Goal: Task Accomplishment & Management: Manage account settings

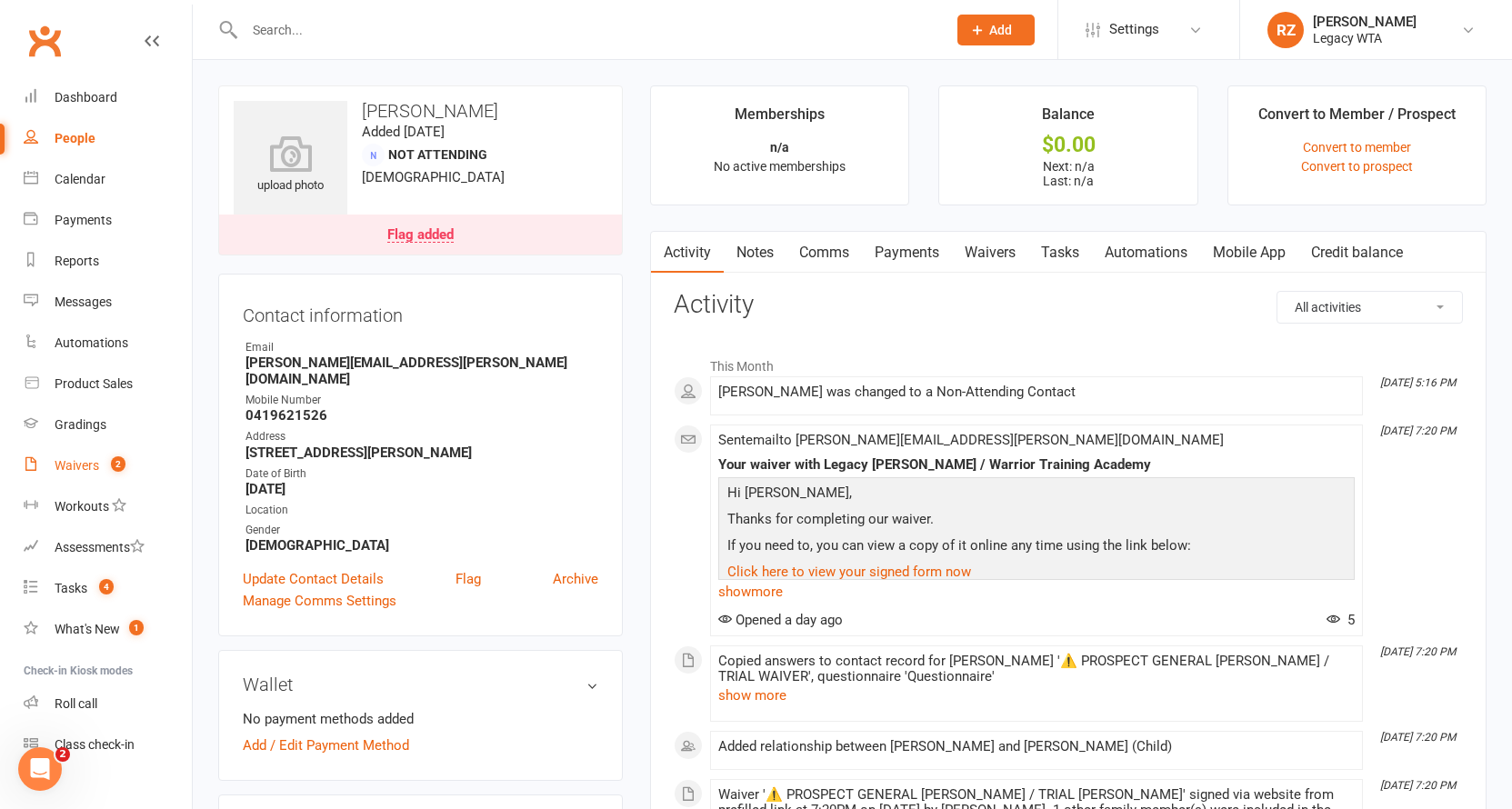
click at [71, 456] on link "Waivers 2" at bounding box center [107, 466] width 168 height 41
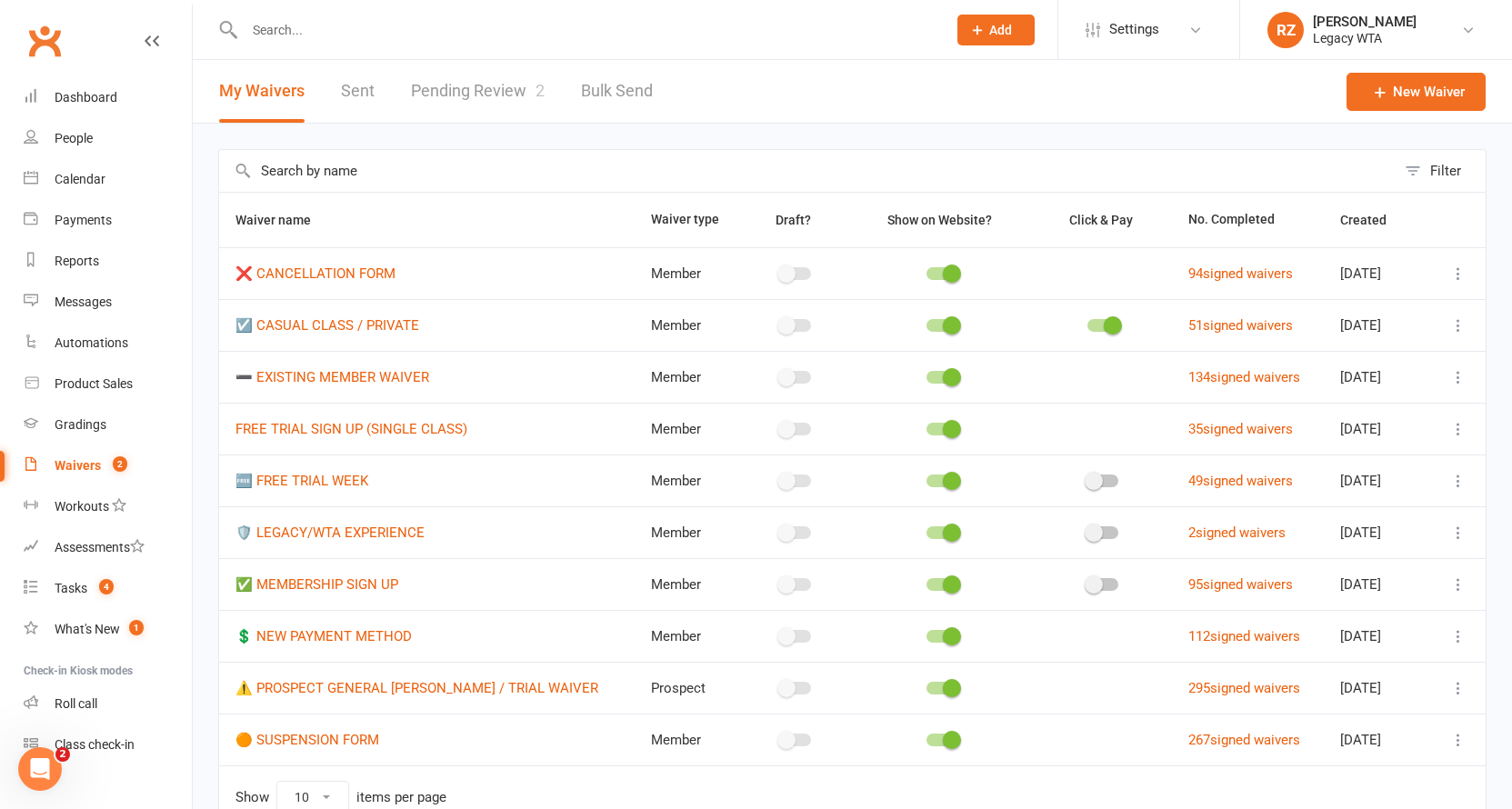
click at [477, 85] on link "Pending Review 2" at bounding box center [478, 92] width 134 height 63
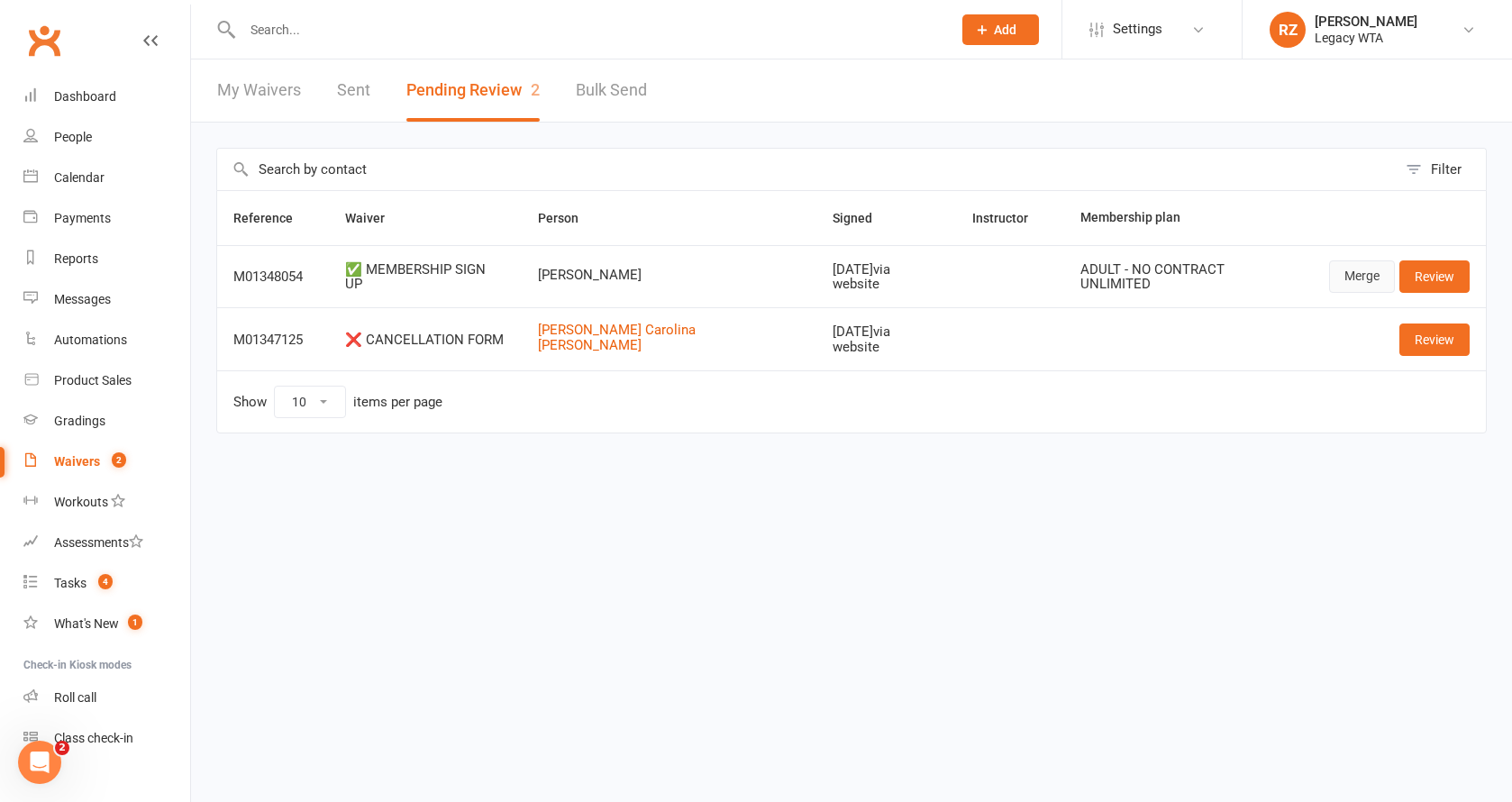
click at [1376, 279] on link "Merge" at bounding box center [1362, 276] width 65 height 32
drag, startPoint x: 1429, startPoint y: 286, endPoint x: 1408, endPoint y: 307, distance: 29.7
click at [1429, 286] on link "Review" at bounding box center [1435, 276] width 70 height 32
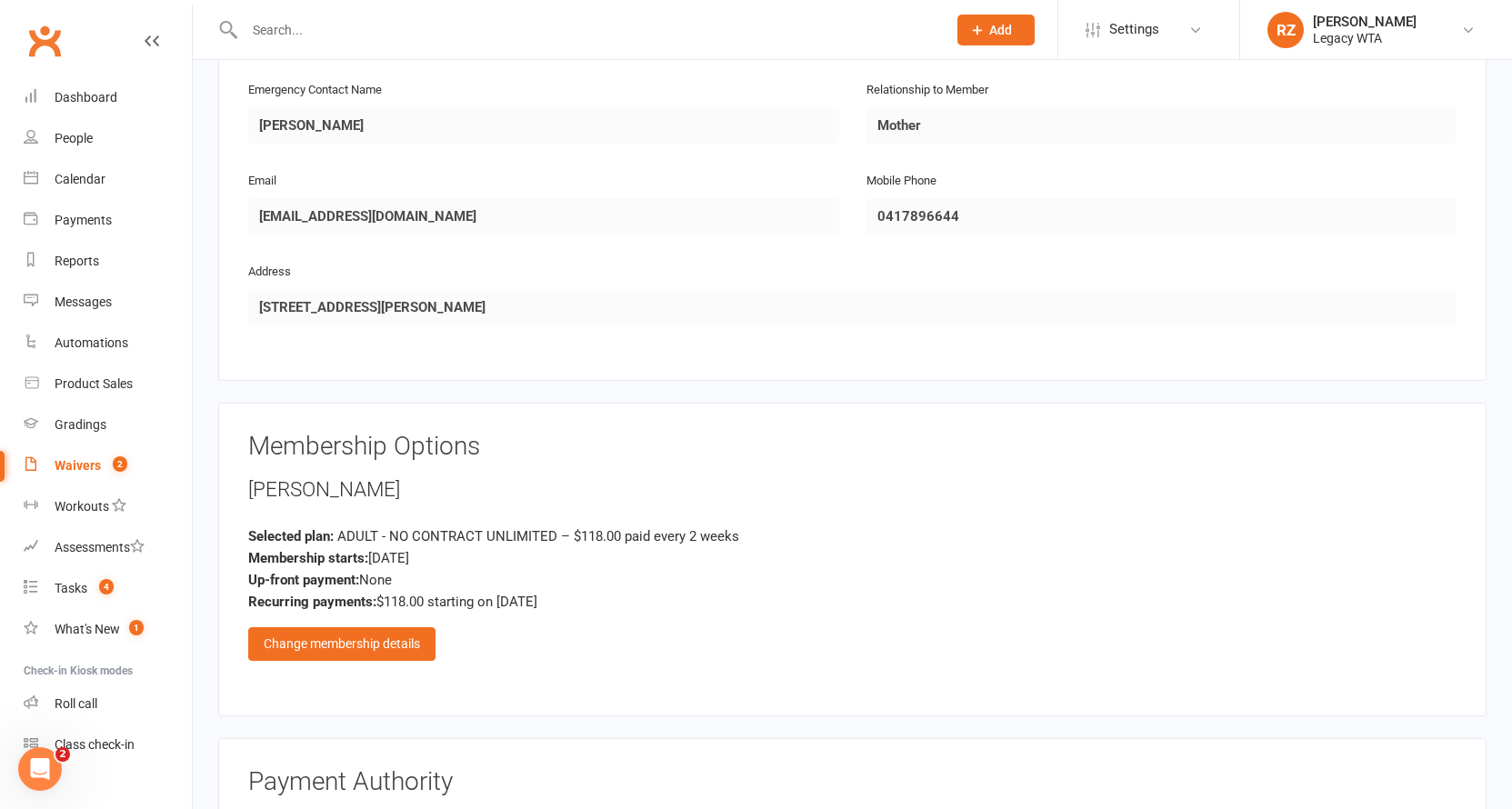
scroll to position [1303, 0]
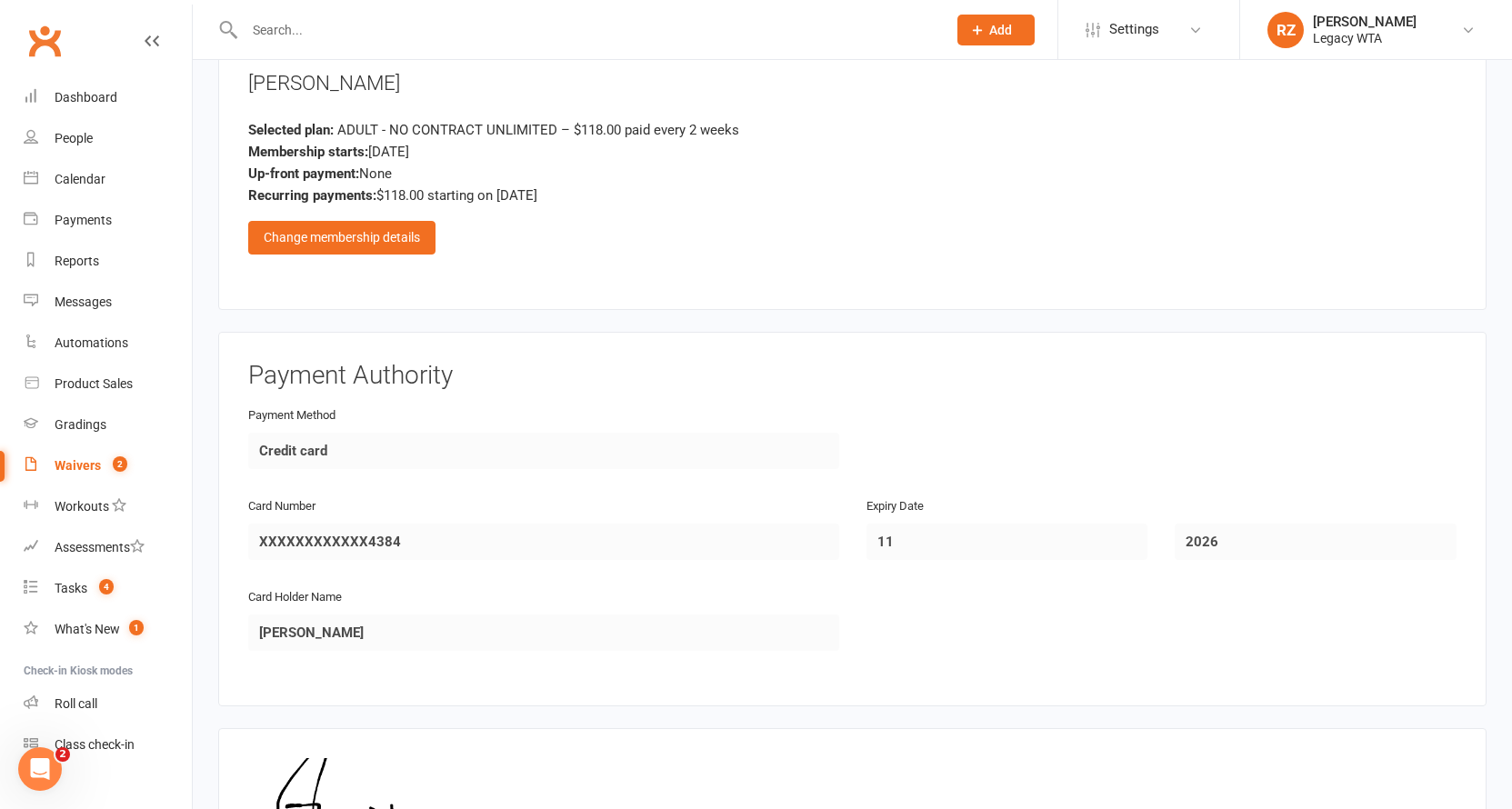
drag, startPoint x: 421, startPoint y: 158, endPoint x: 644, endPoint y: 198, distance: 226.6
click at [644, 198] on div "Selected plan: ADULT - NO CONTRACT UNLIMITED – $118.00 paid every 2 weeks Membe…" at bounding box center [852, 162] width 1208 height 87
click at [680, 204] on div "Aaron Furzer Selected plan: ADULT - NO CONTRACT UNLIMITED – $118.00 paid every …" at bounding box center [852, 161] width 1208 height 186
drag, startPoint x: 536, startPoint y: 110, endPoint x: 695, endPoint y: 117, distance: 159.2
click at [695, 117] on div "Aaron Furzer Selected plan: ADULT - NO CONTRACT UNLIMITED – $118.00 paid every …" at bounding box center [852, 161] width 1208 height 186
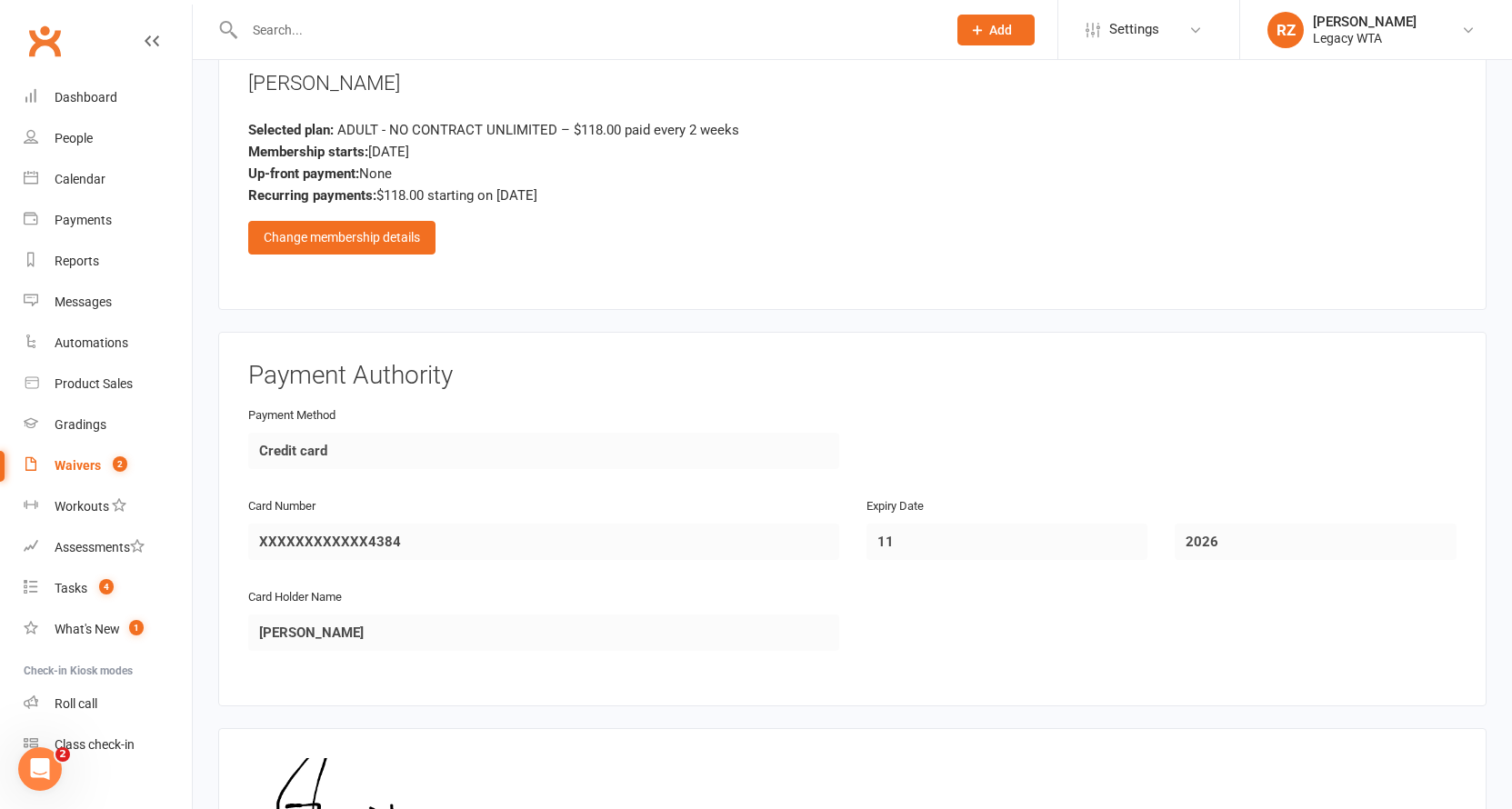
click at [728, 162] on div "Up-front payment: None" at bounding box center [852, 173] width 1208 height 22
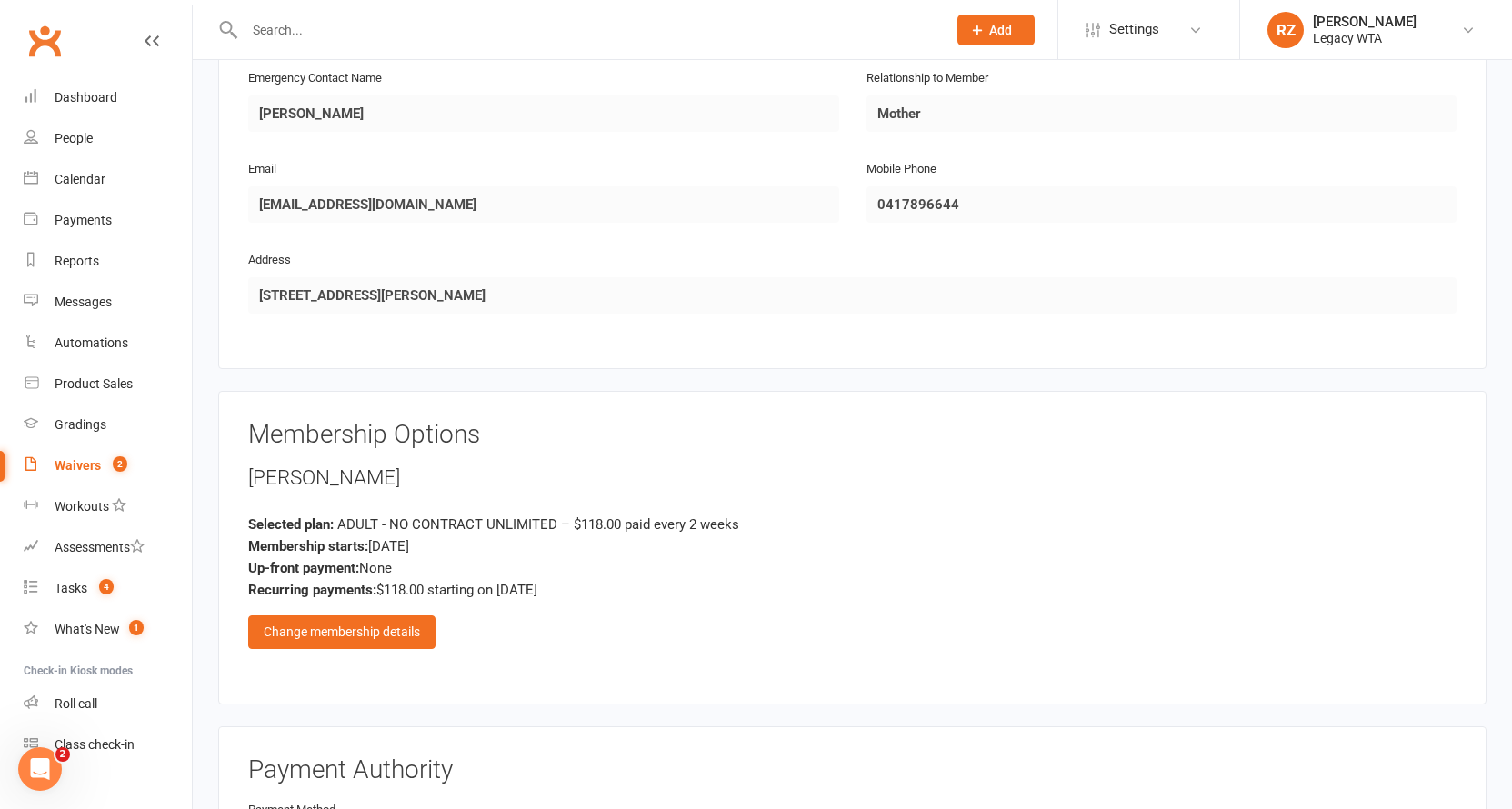
scroll to position [1569, 0]
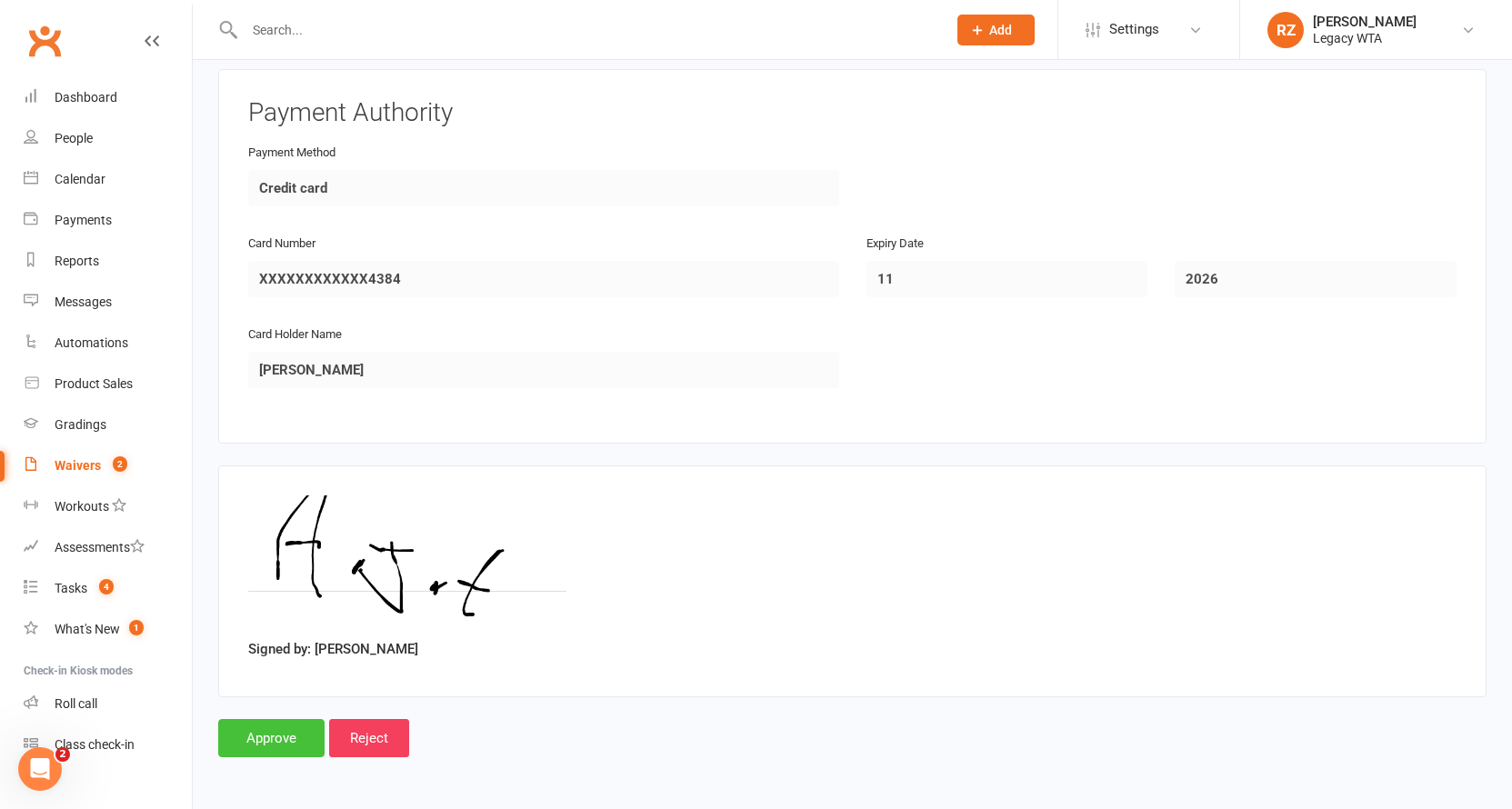
click at [304, 723] on input "Approve" at bounding box center [271, 738] width 107 height 38
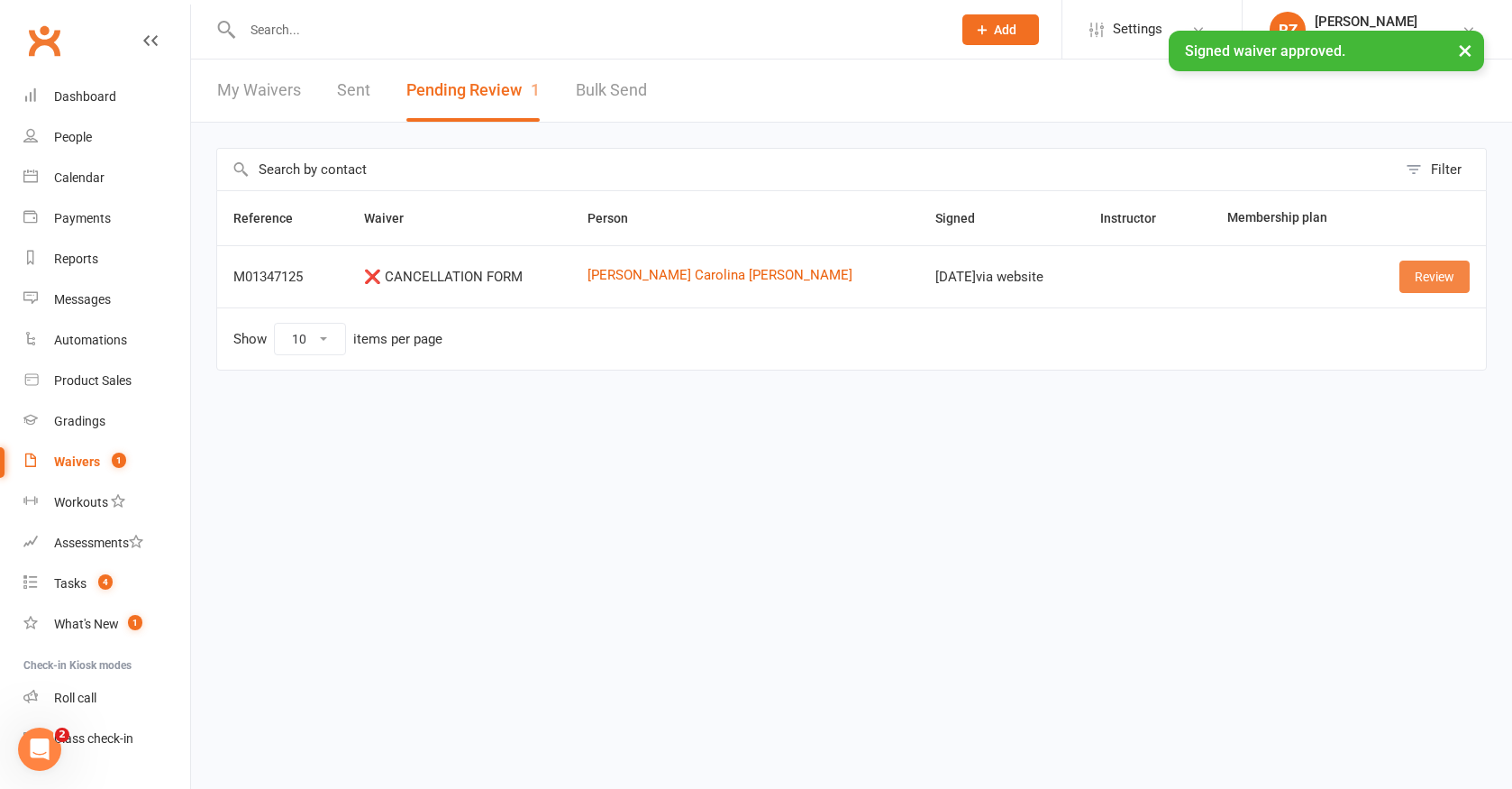
click at [1450, 280] on link "Review" at bounding box center [1435, 276] width 70 height 32
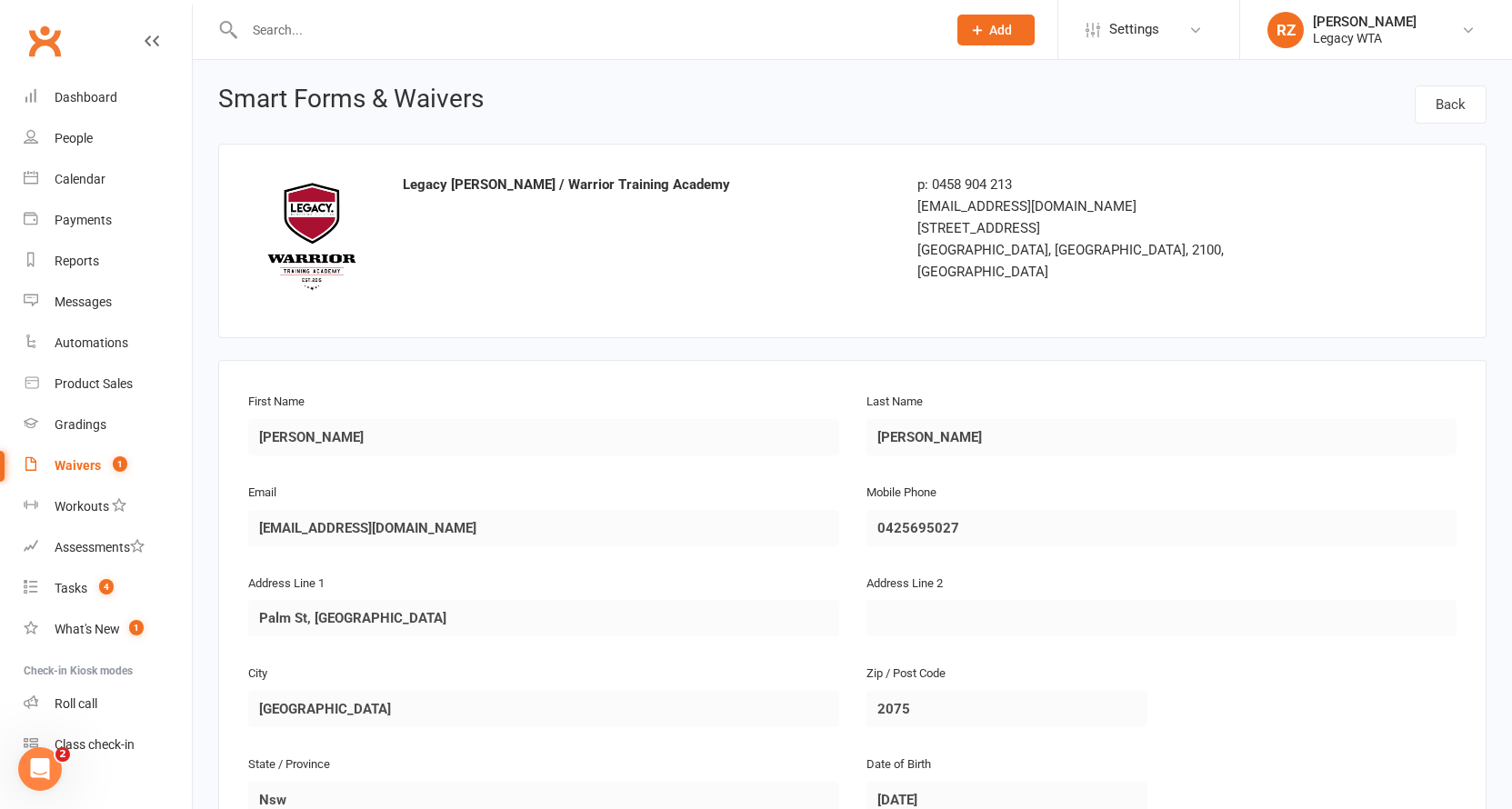
click at [587, 1] on div at bounding box center [575, 30] width 716 height 59
click at [357, 35] on input "text" at bounding box center [587, 30] width 694 height 25
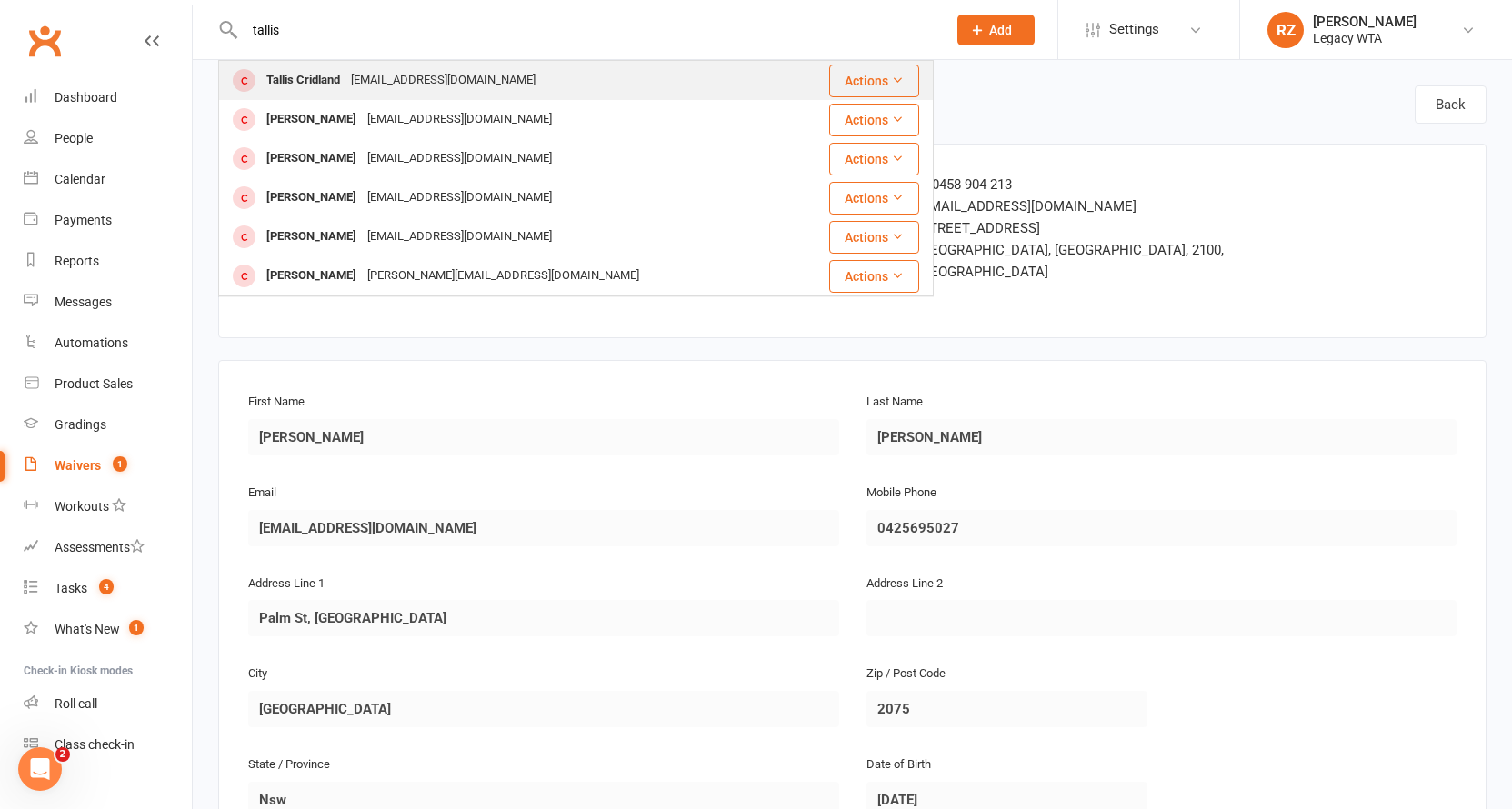
type input "tallis"
click at [394, 72] on div "shi_oz@yahoo.com.au" at bounding box center [443, 80] width 196 height 26
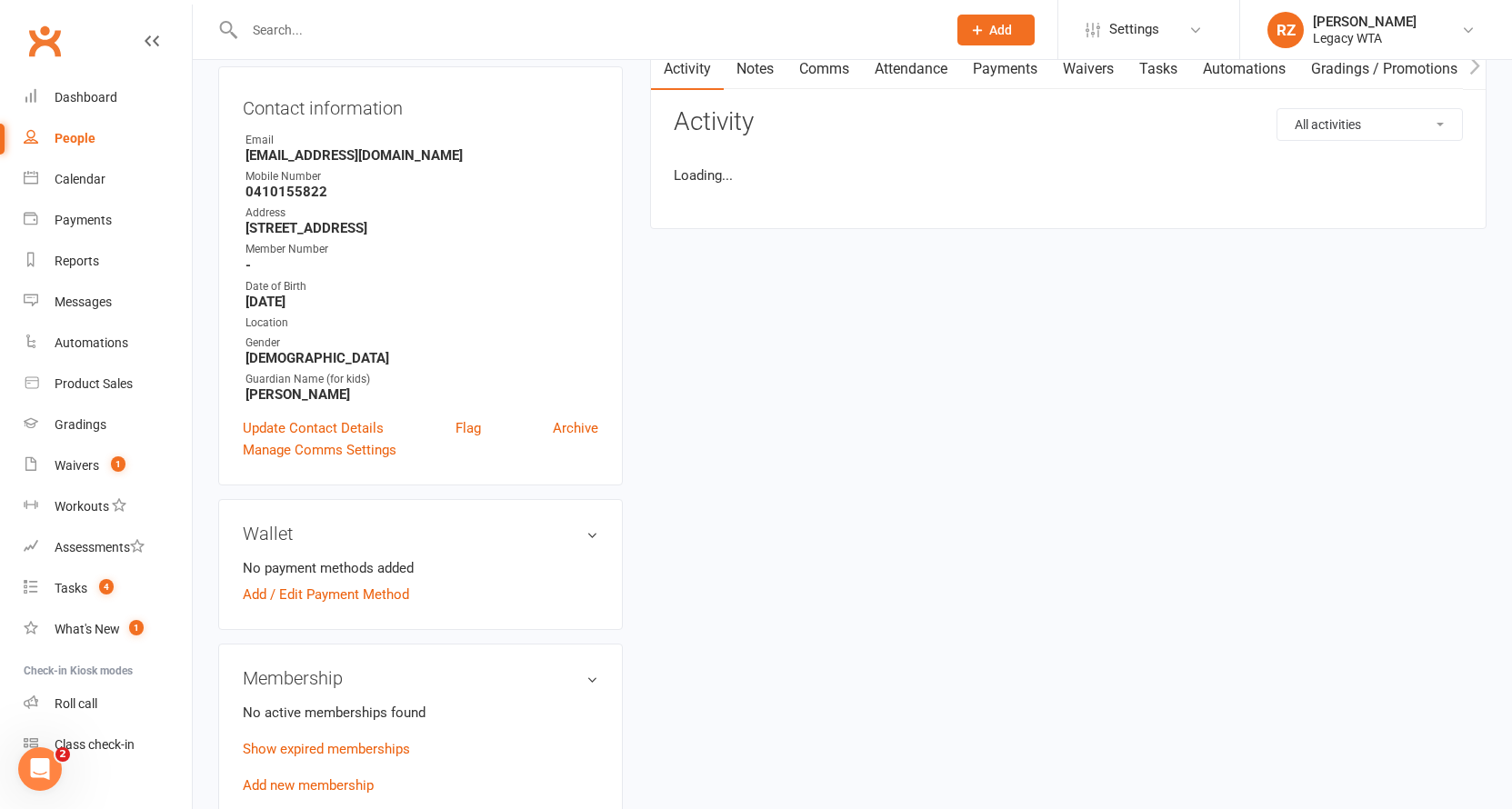
scroll to position [548, 0]
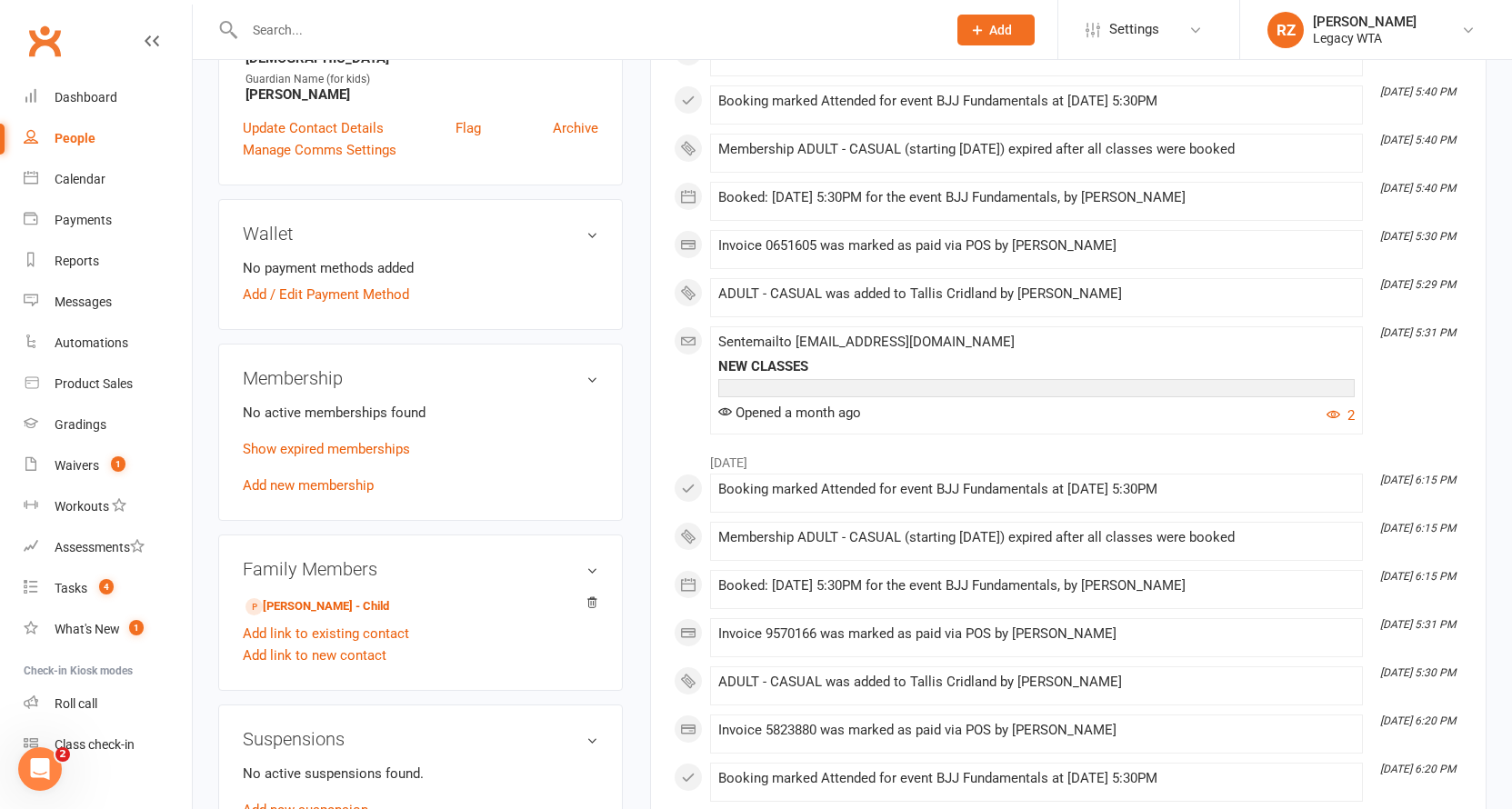
click at [324, 493] on div "No active memberships found Show expired memberships Add new membership" at bounding box center [420, 449] width 355 height 95
click at [328, 483] on link "Add new membership" at bounding box center [308, 485] width 131 height 17
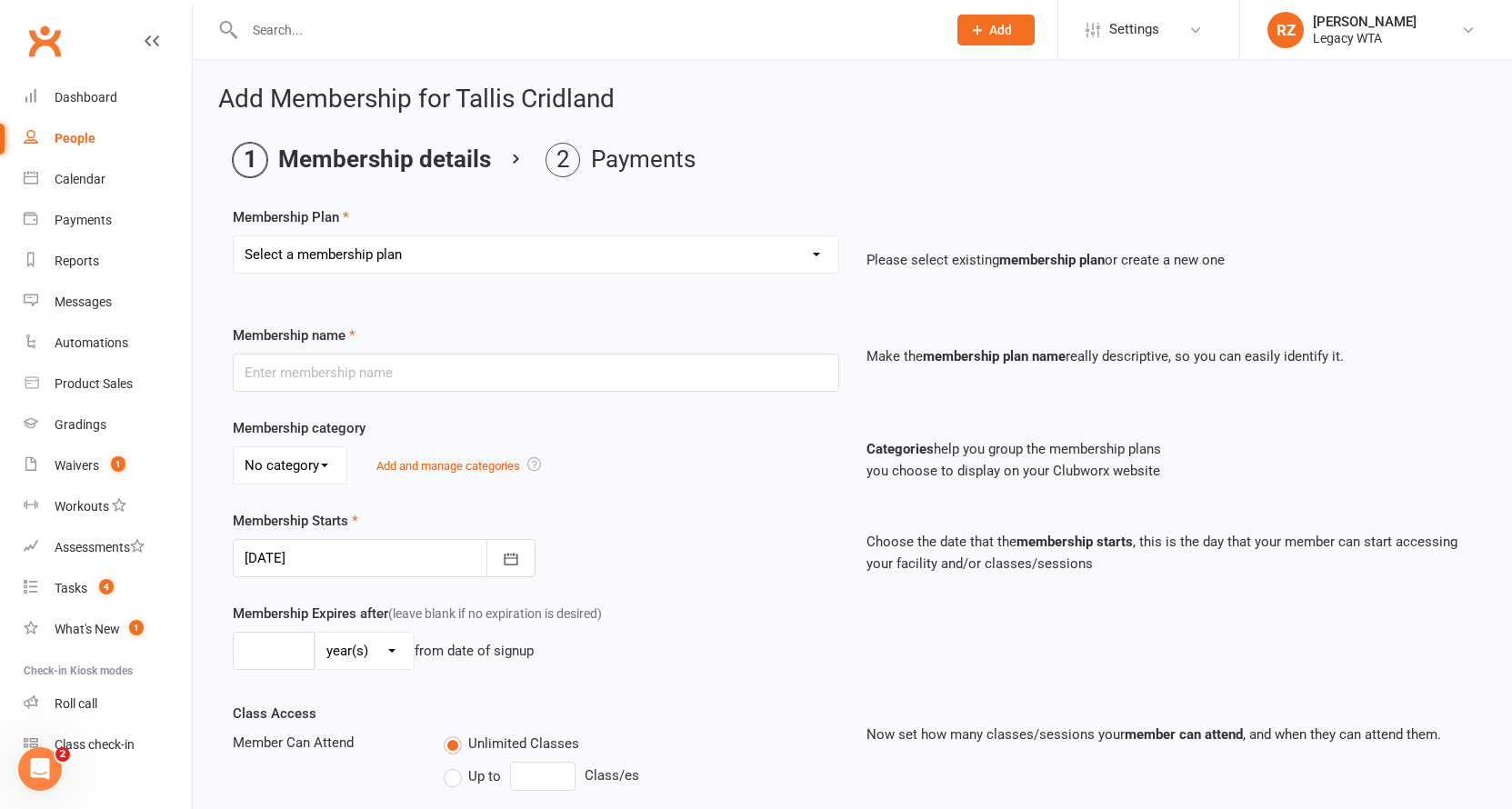
select select "6"
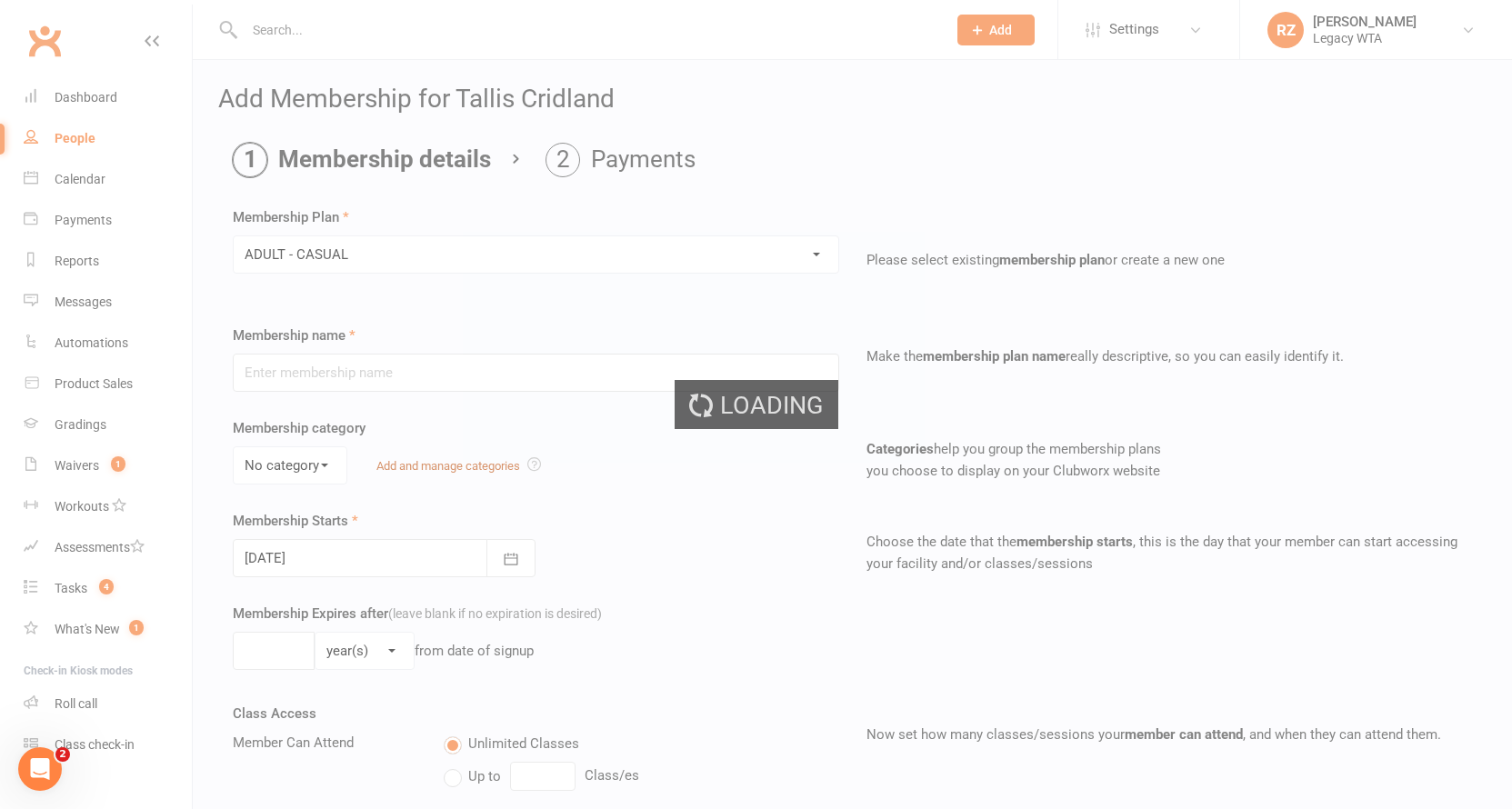
type input "ADULT - CASUAL"
select select "0"
type input "2"
select select "1"
type input "1"
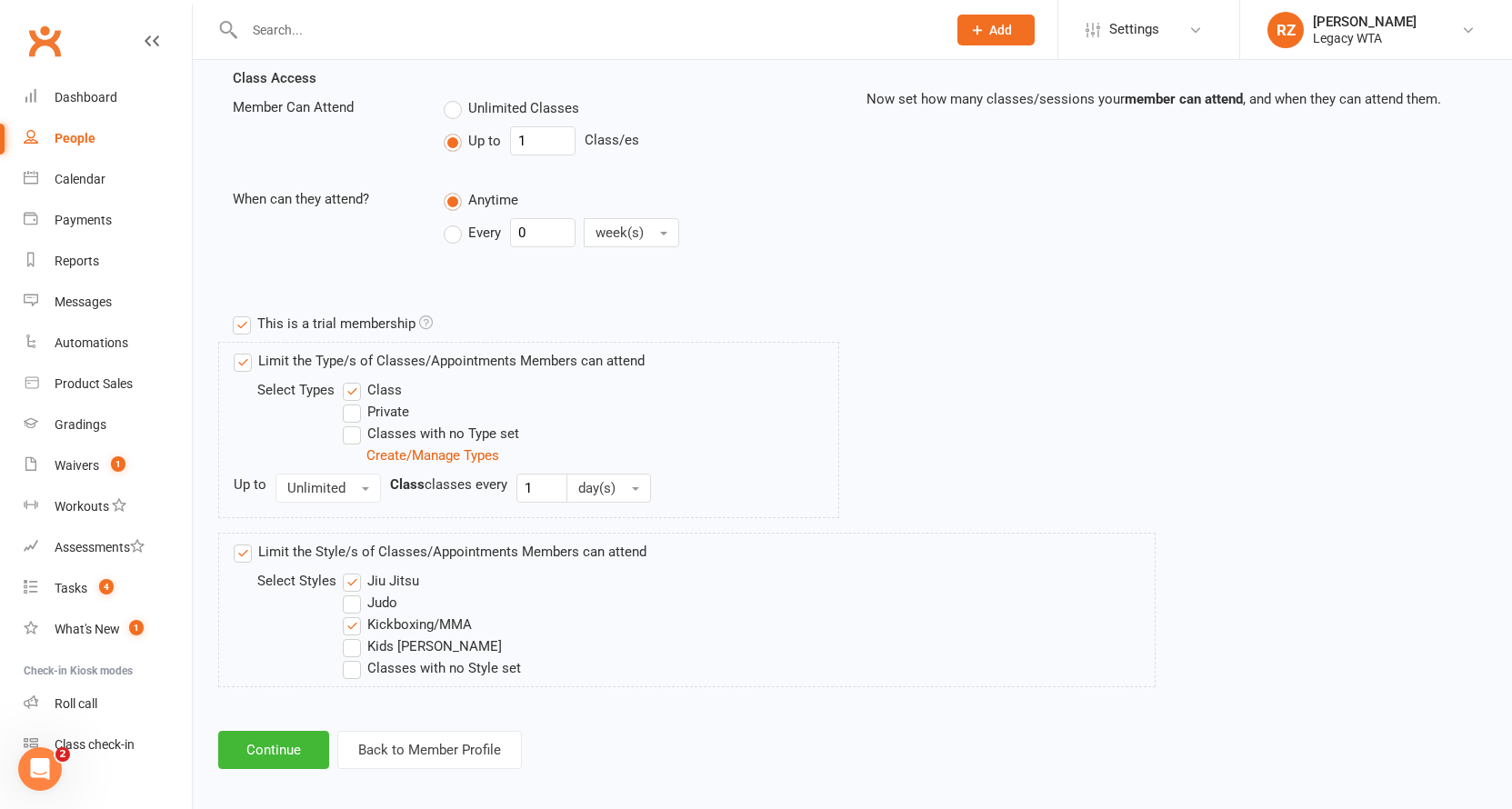
scroll to position [661, 0]
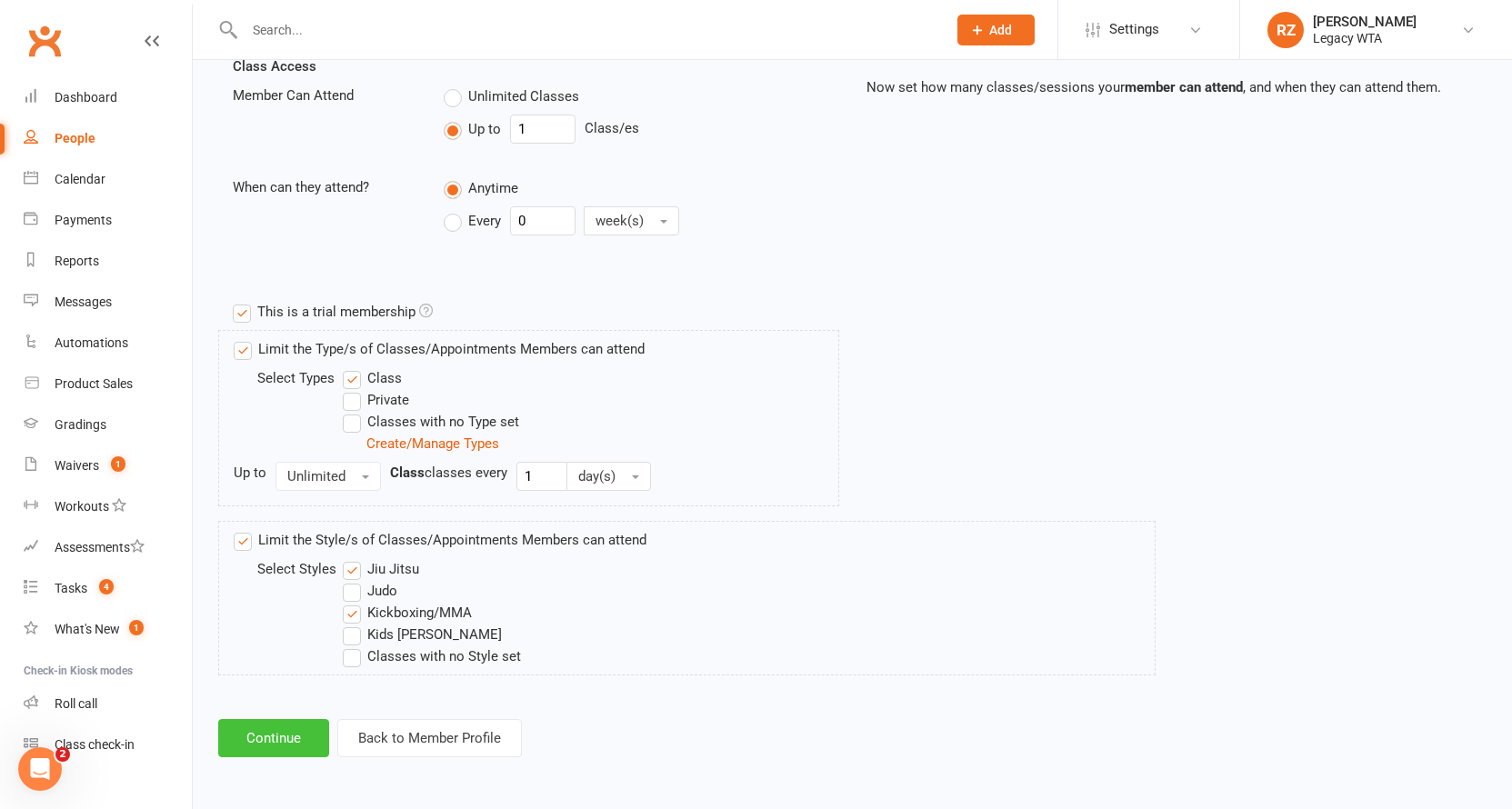
click at [277, 719] on button "Continue" at bounding box center [273, 738] width 110 height 38
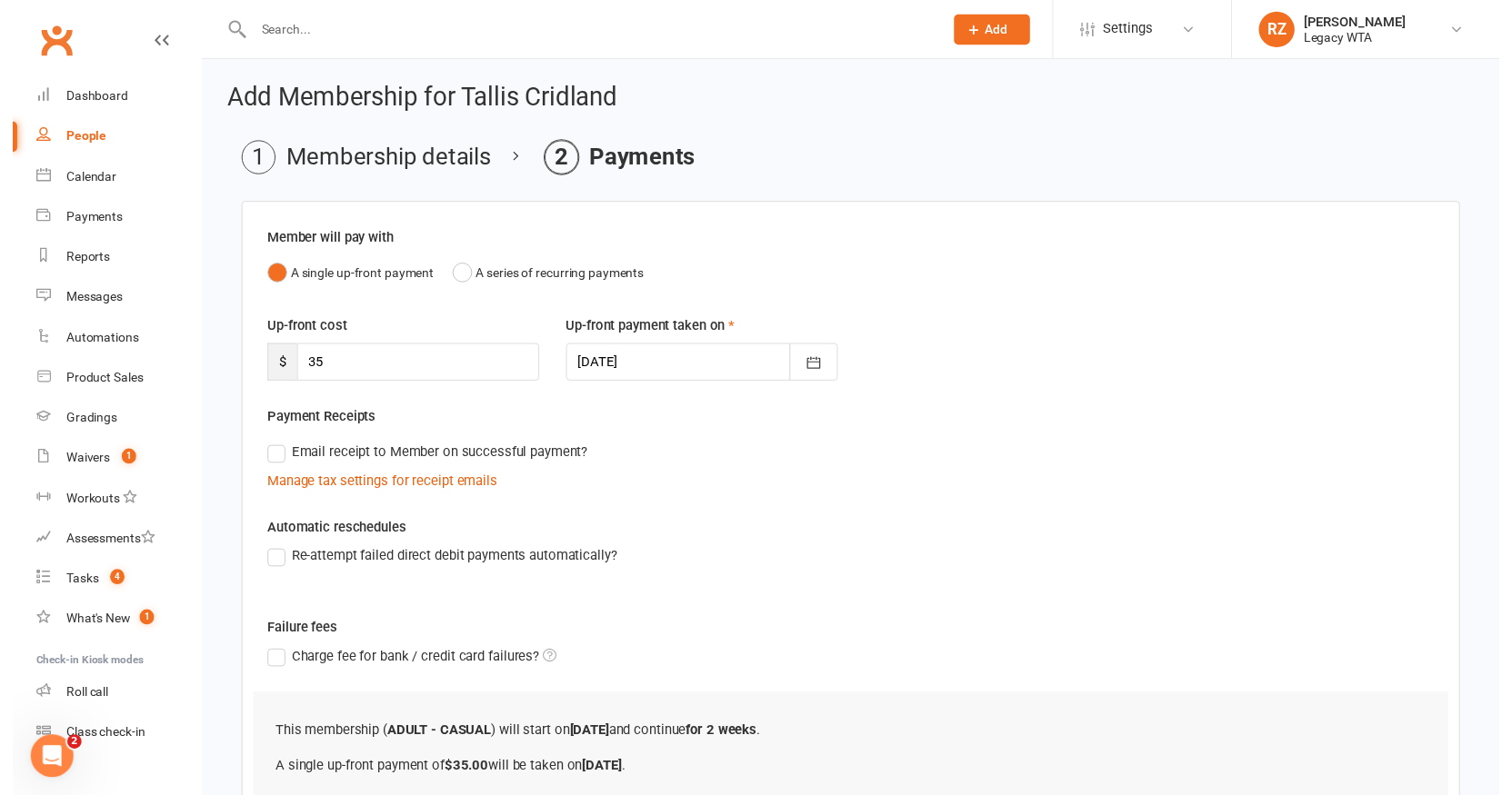
scroll to position [196, 0]
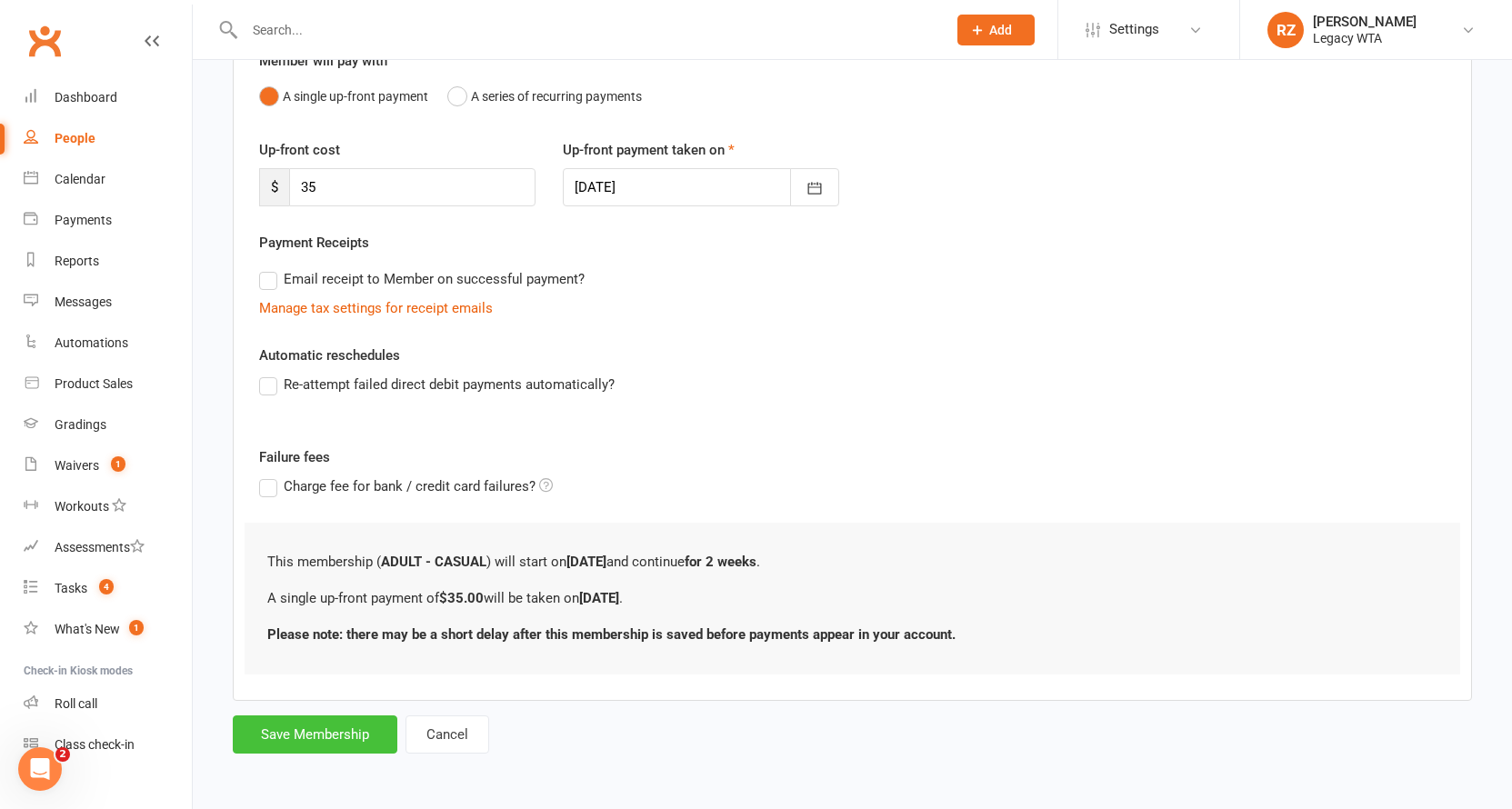
click at [312, 728] on button "Save Membership" at bounding box center [315, 734] width 164 height 38
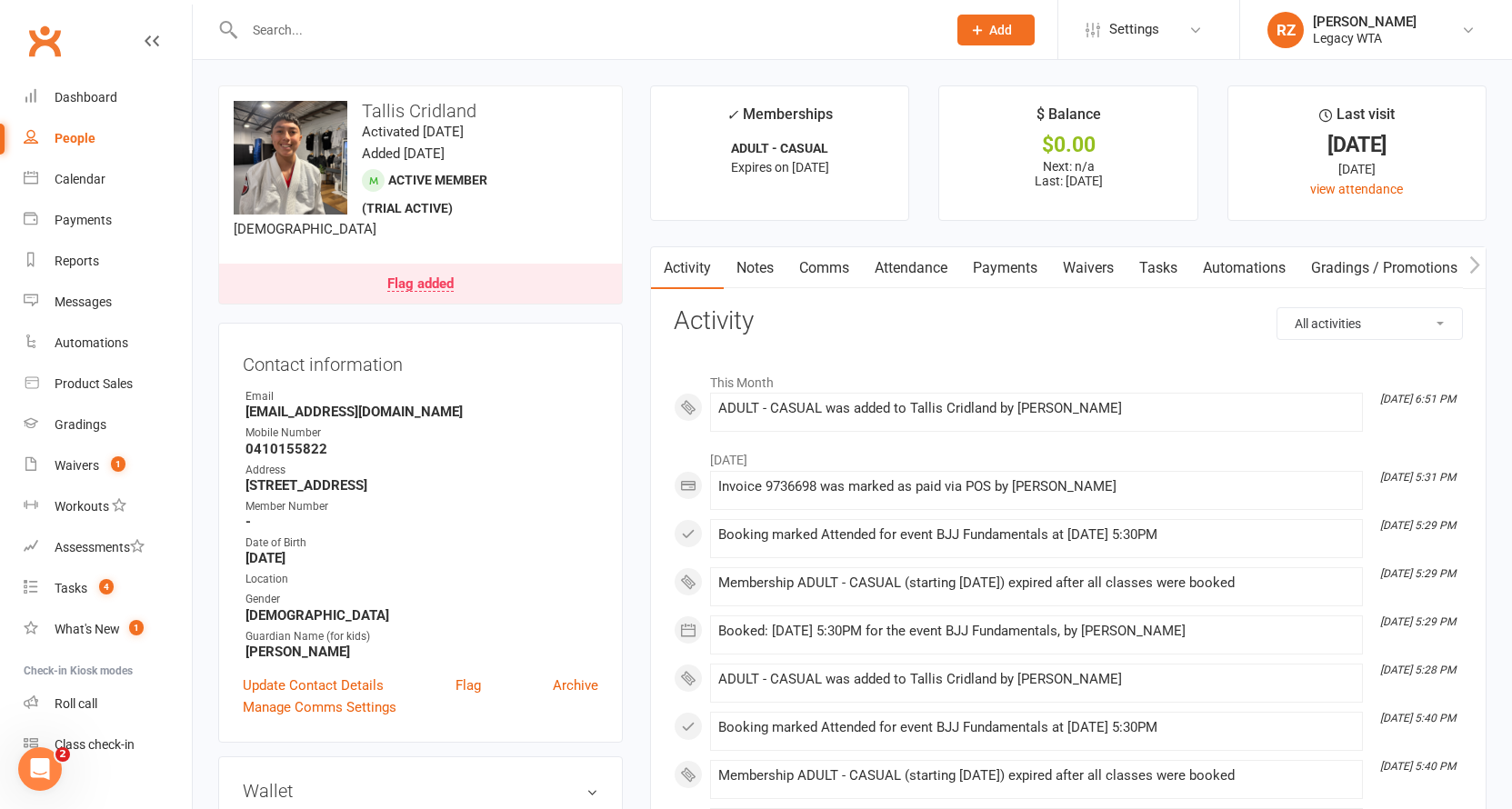
click at [1006, 276] on link "Payments" at bounding box center [1004, 267] width 90 height 42
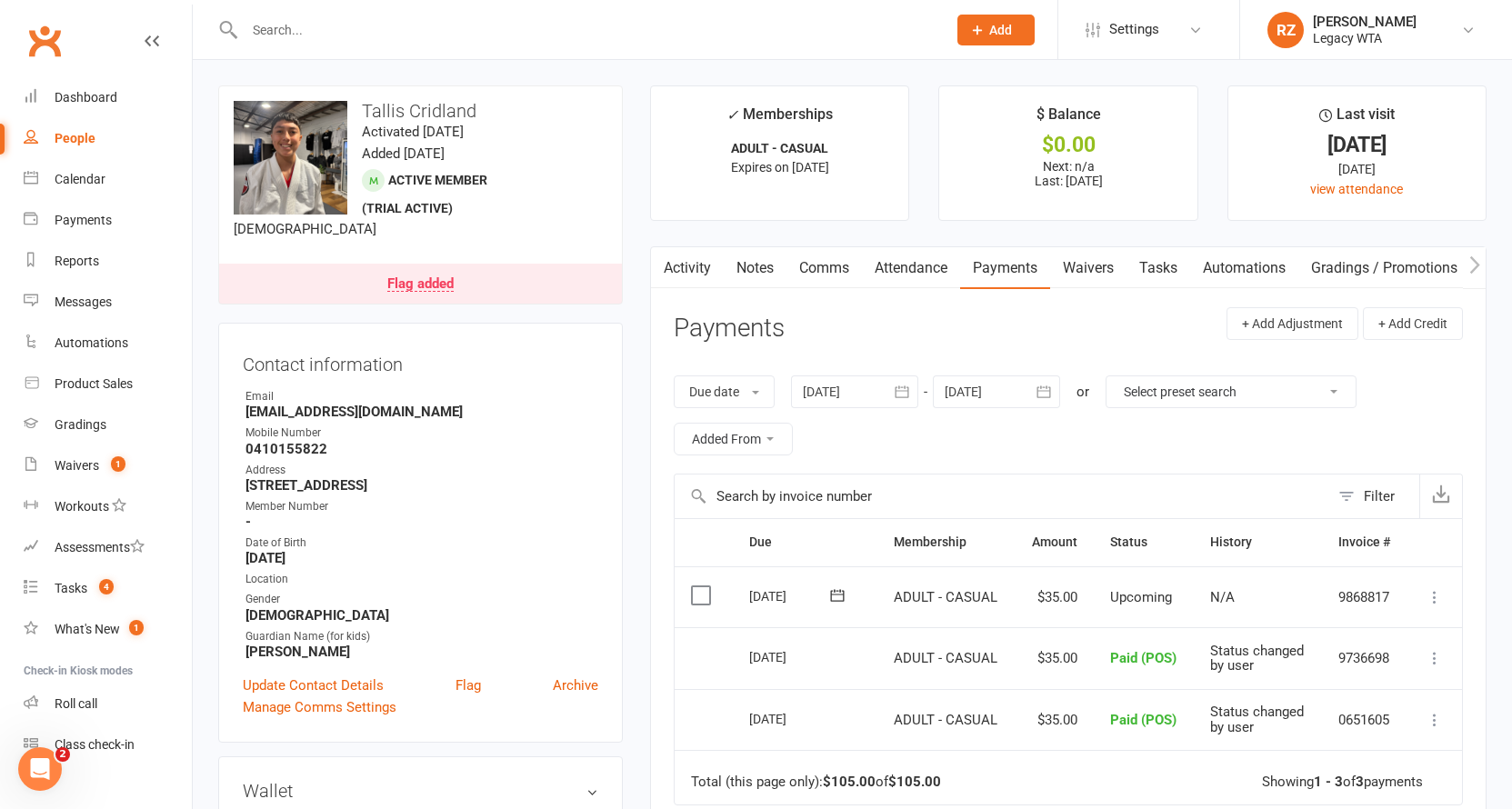
click at [1436, 588] on icon at bounding box center [1435, 597] width 19 height 19
click at [1374, 651] on link "Mark as Paid (POS)" at bounding box center [1354, 668] width 180 height 36
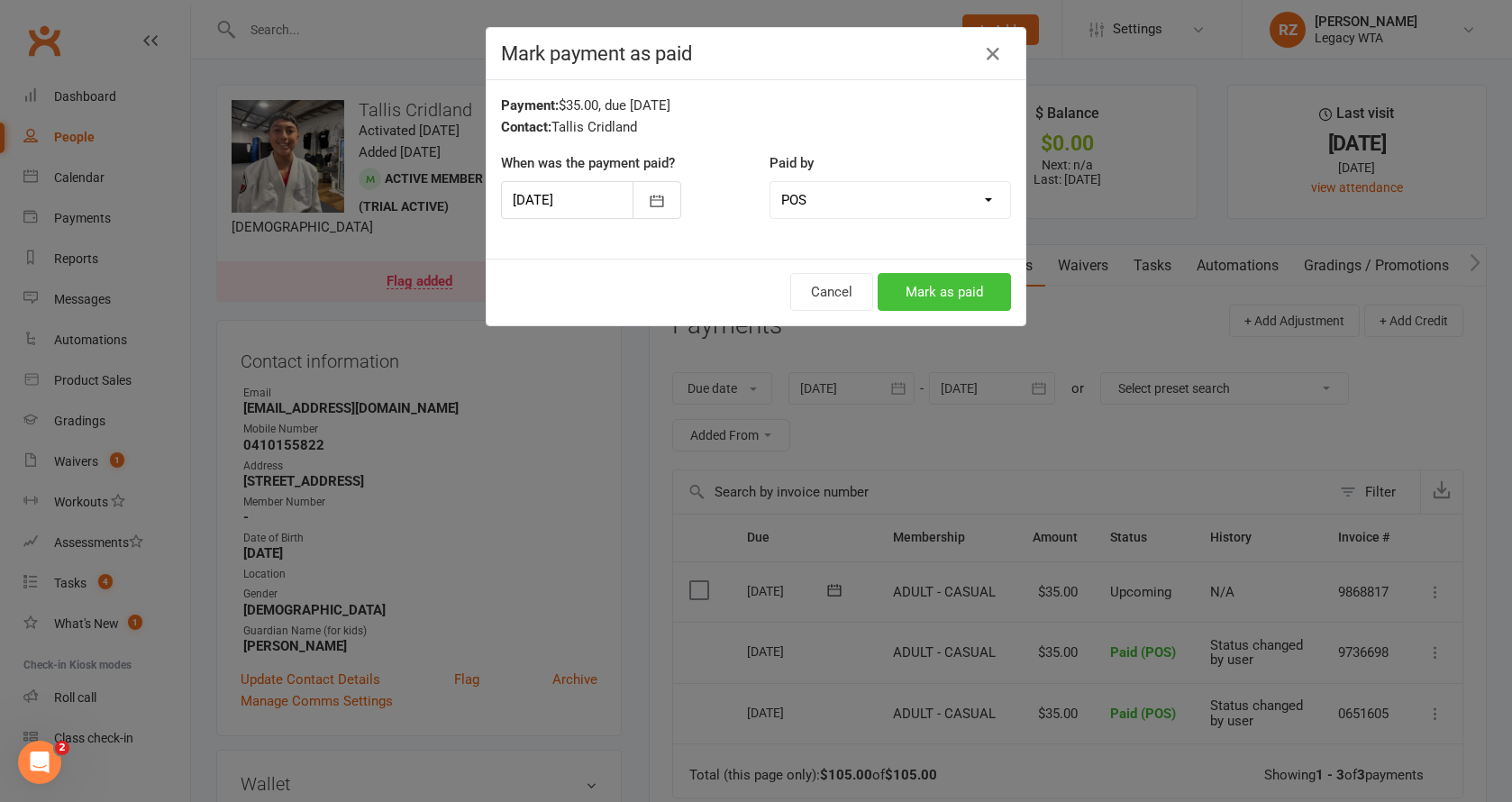
click at [918, 298] on button "Mark as paid" at bounding box center [944, 292] width 133 height 38
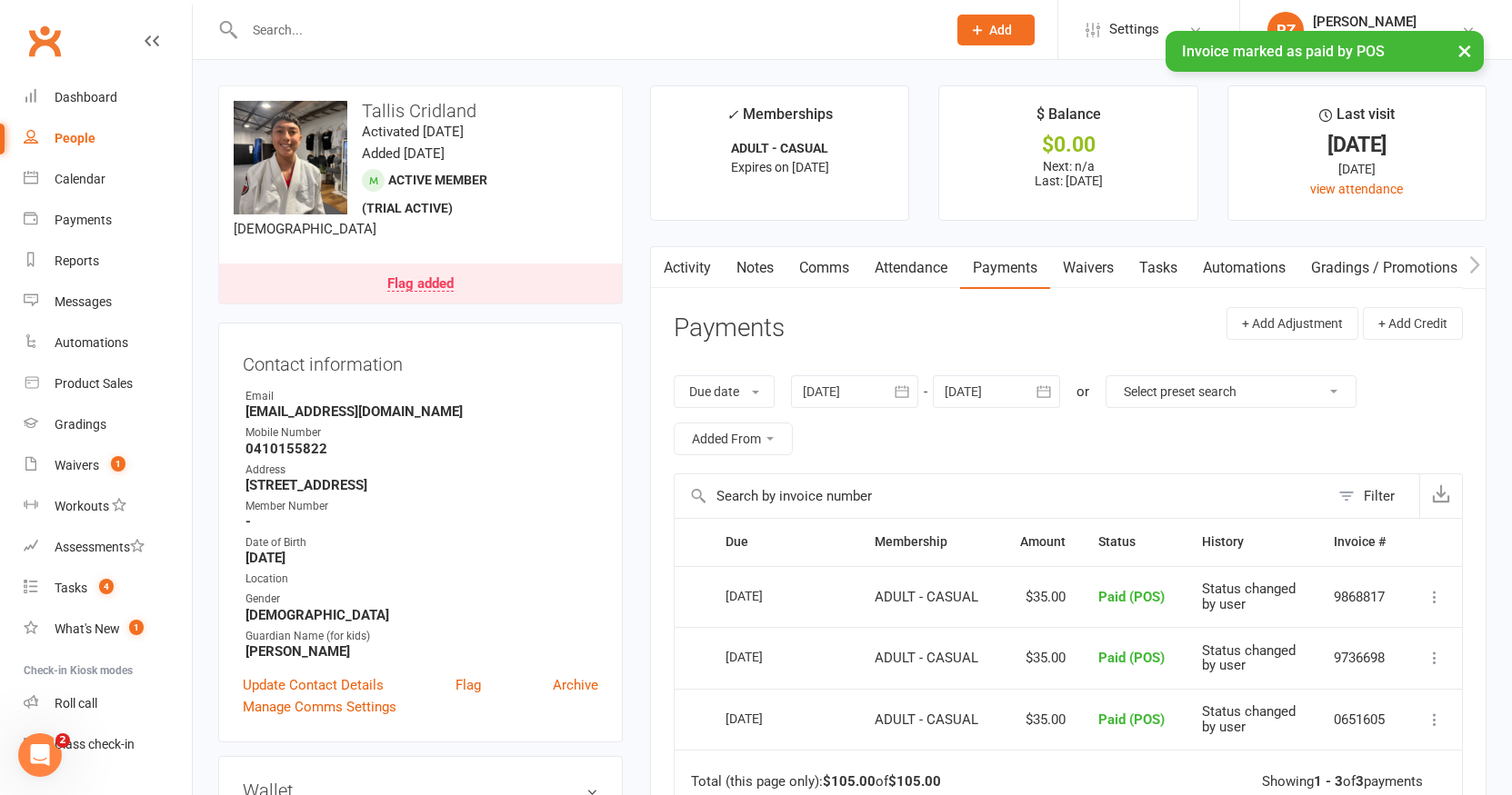
click at [598, 1] on div at bounding box center [575, 30] width 716 height 59
click at [97, 695] on link "Roll call" at bounding box center [107, 704] width 168 height 41
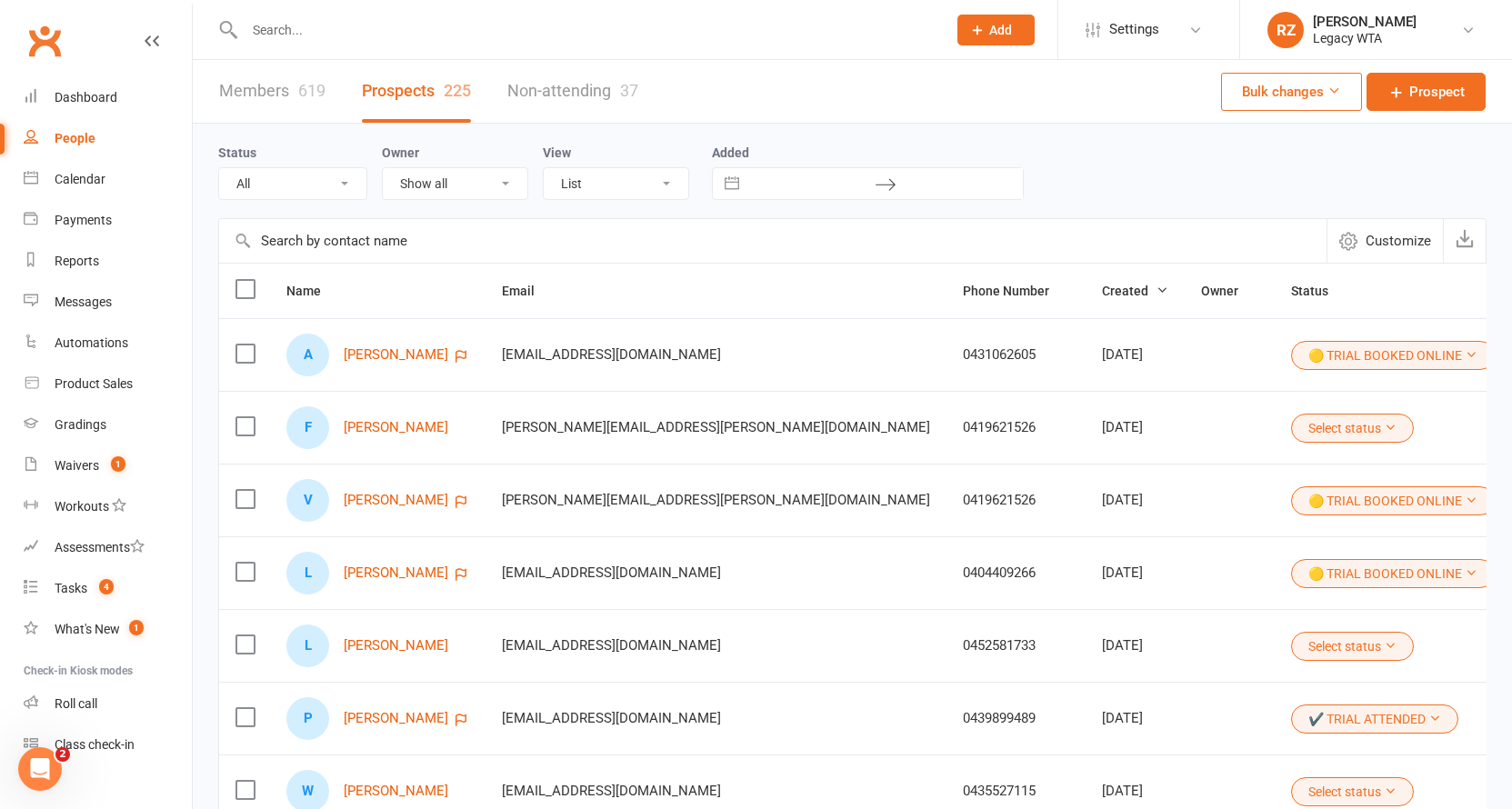
click at [446, 29] on input "text" at bounding box center [587, 30] width 694 height 25
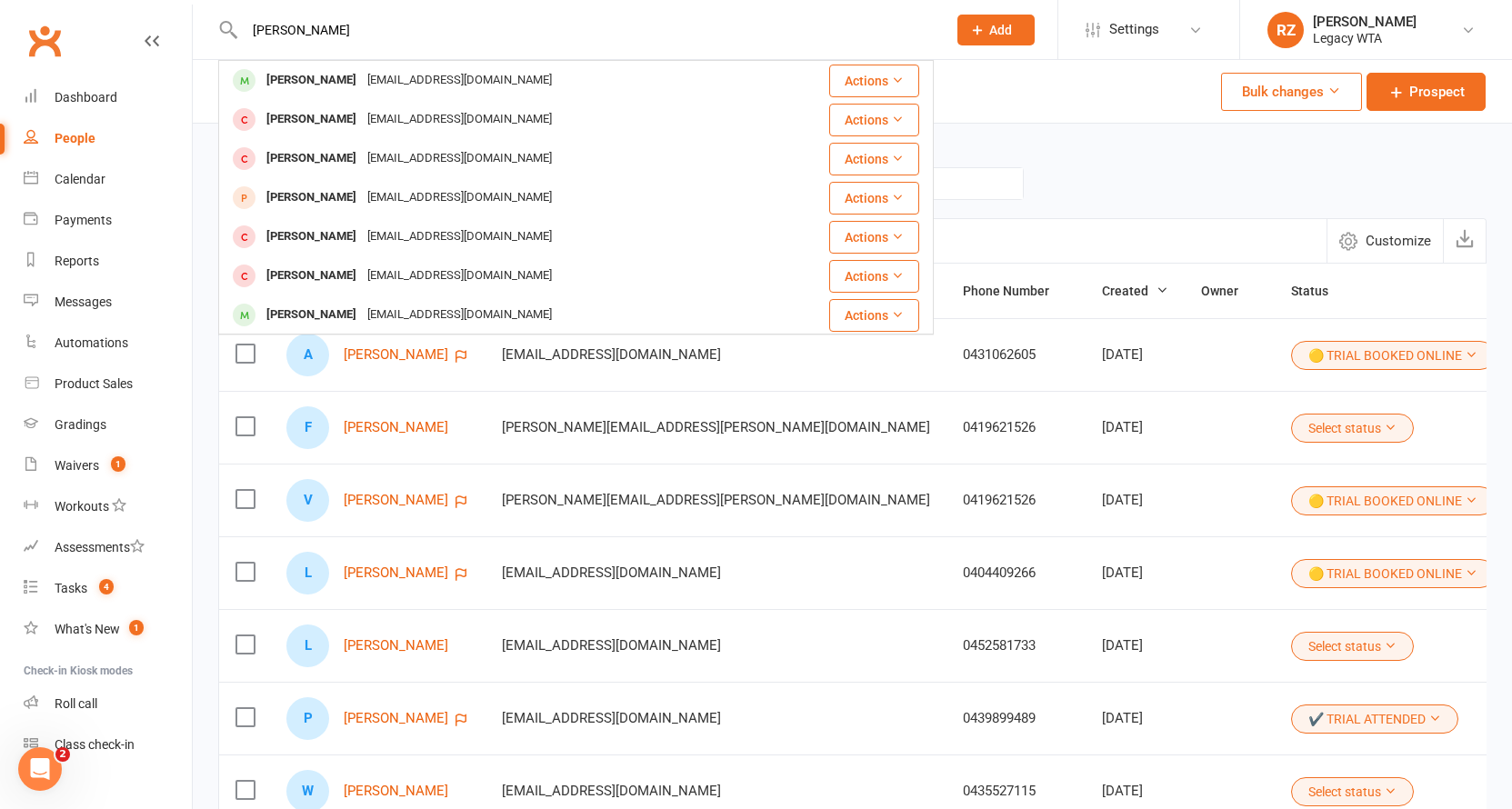
type input "[PERSON_NAME]"
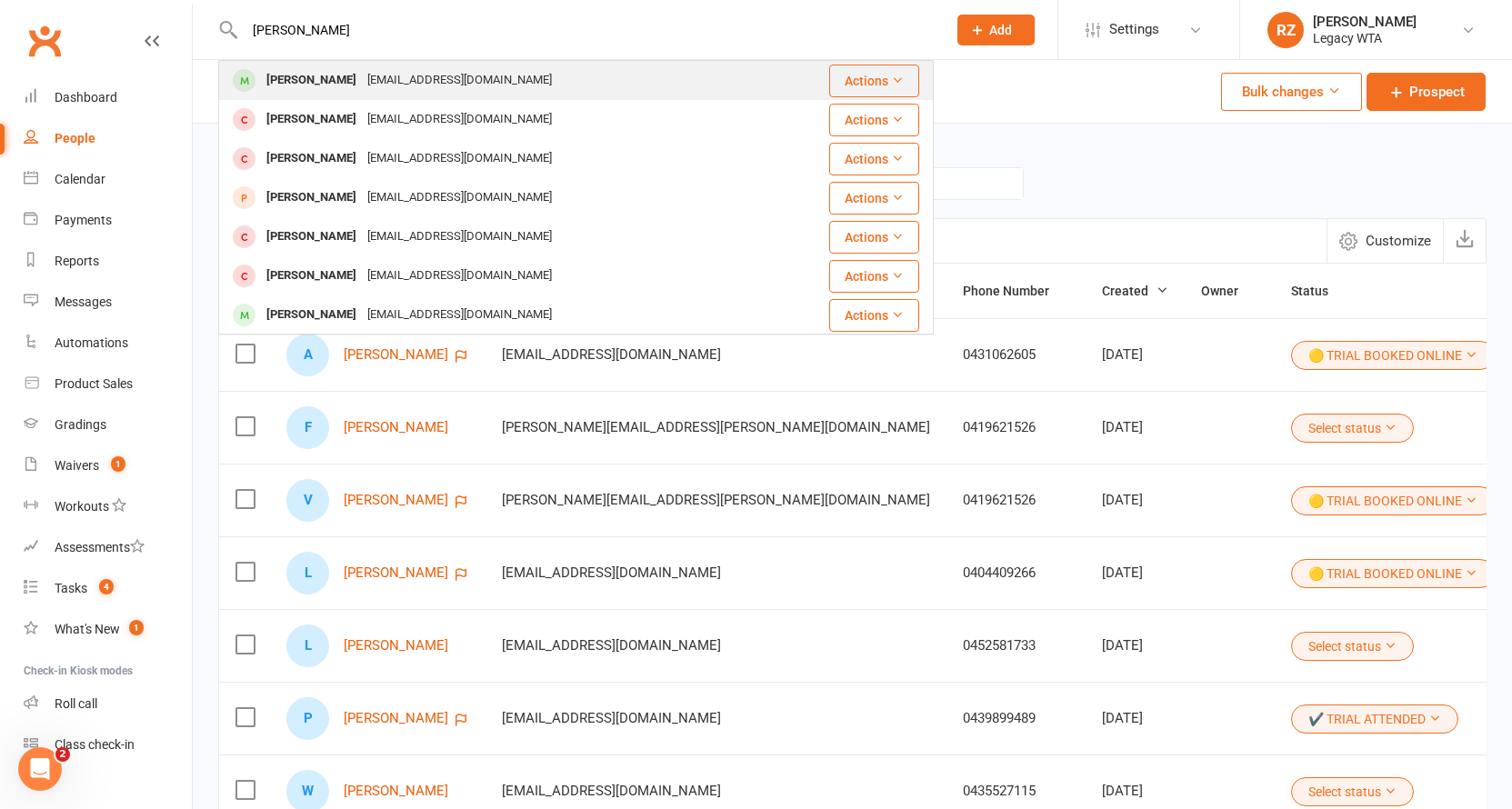
drag, startPoint x: 446, startPoint y: 29, endPoint x: 339, endPoint y: 89, distance: 122.7
click at [362, 89] on div "[EMAIL_ADDRESS][DOMAIN_NAME]" at bounding box center [459, 80] width 196 height 26
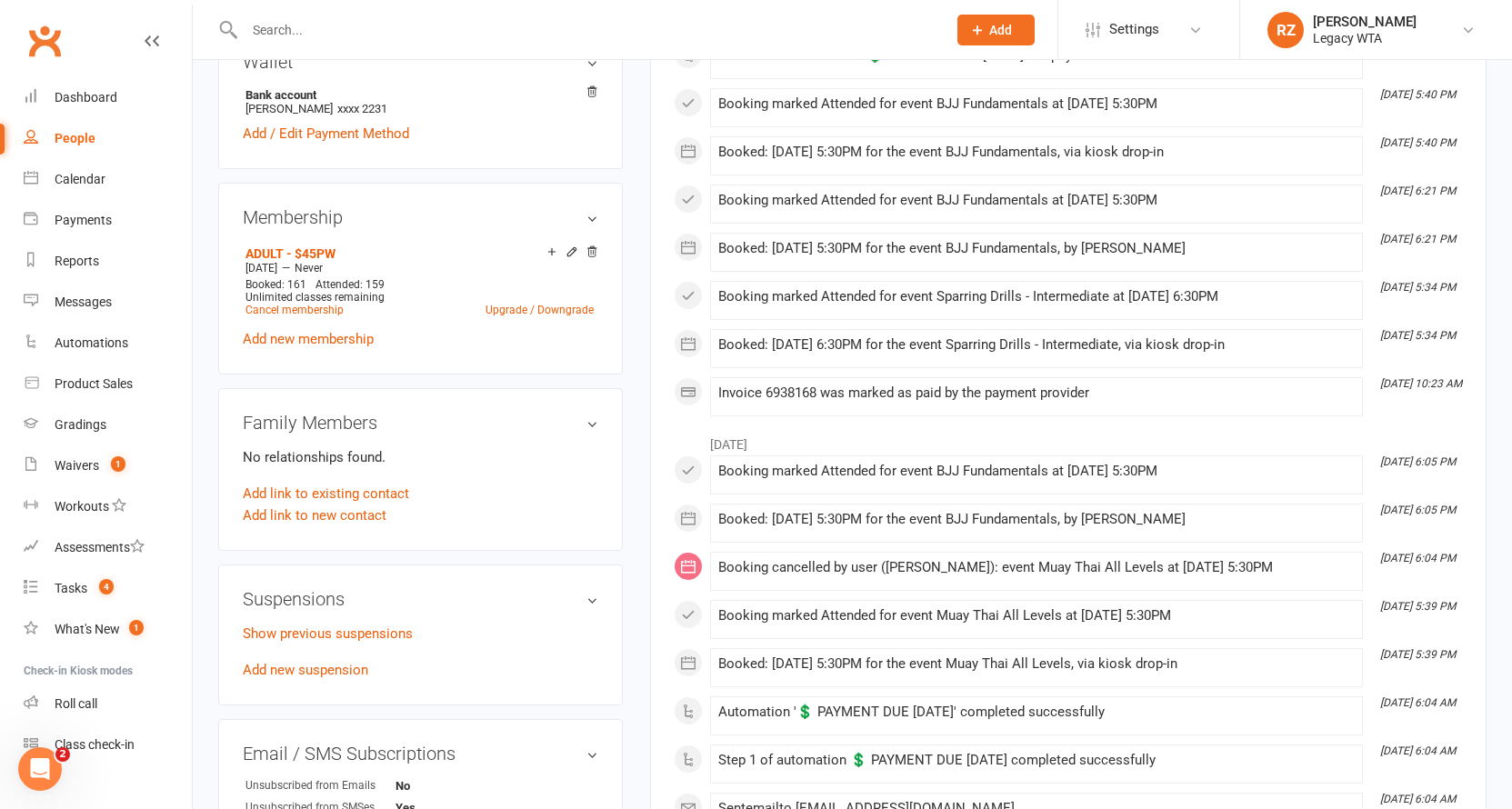
scroll to position [873, 0]
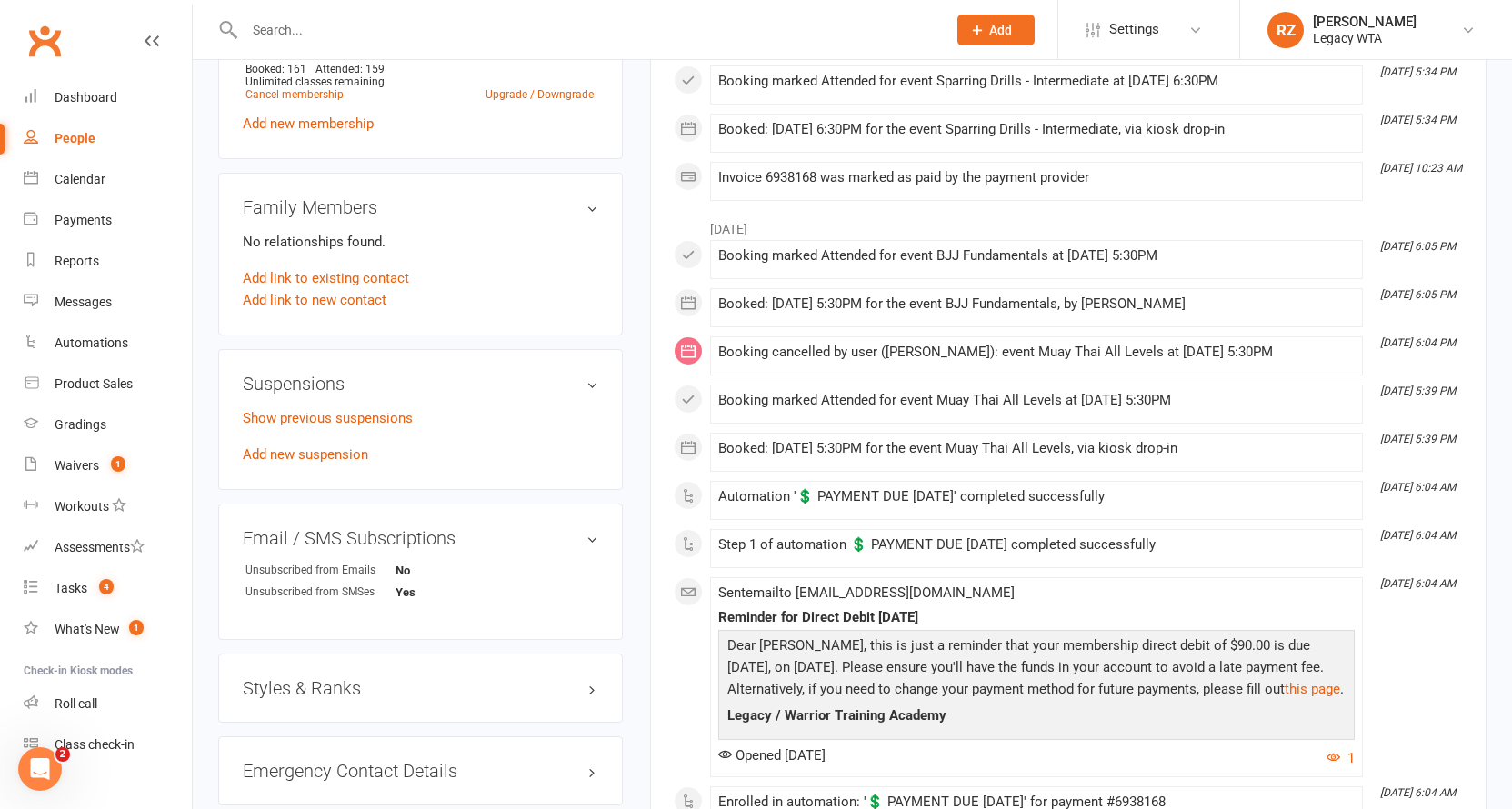
click at [319, 443] on div "Show previous suspensions Add new suspension" at bounding box center [420, 436] width 355 height 58
click at [321, 448] on link "Add new suspension" at bounding box center [305, 455] width 125 height 17
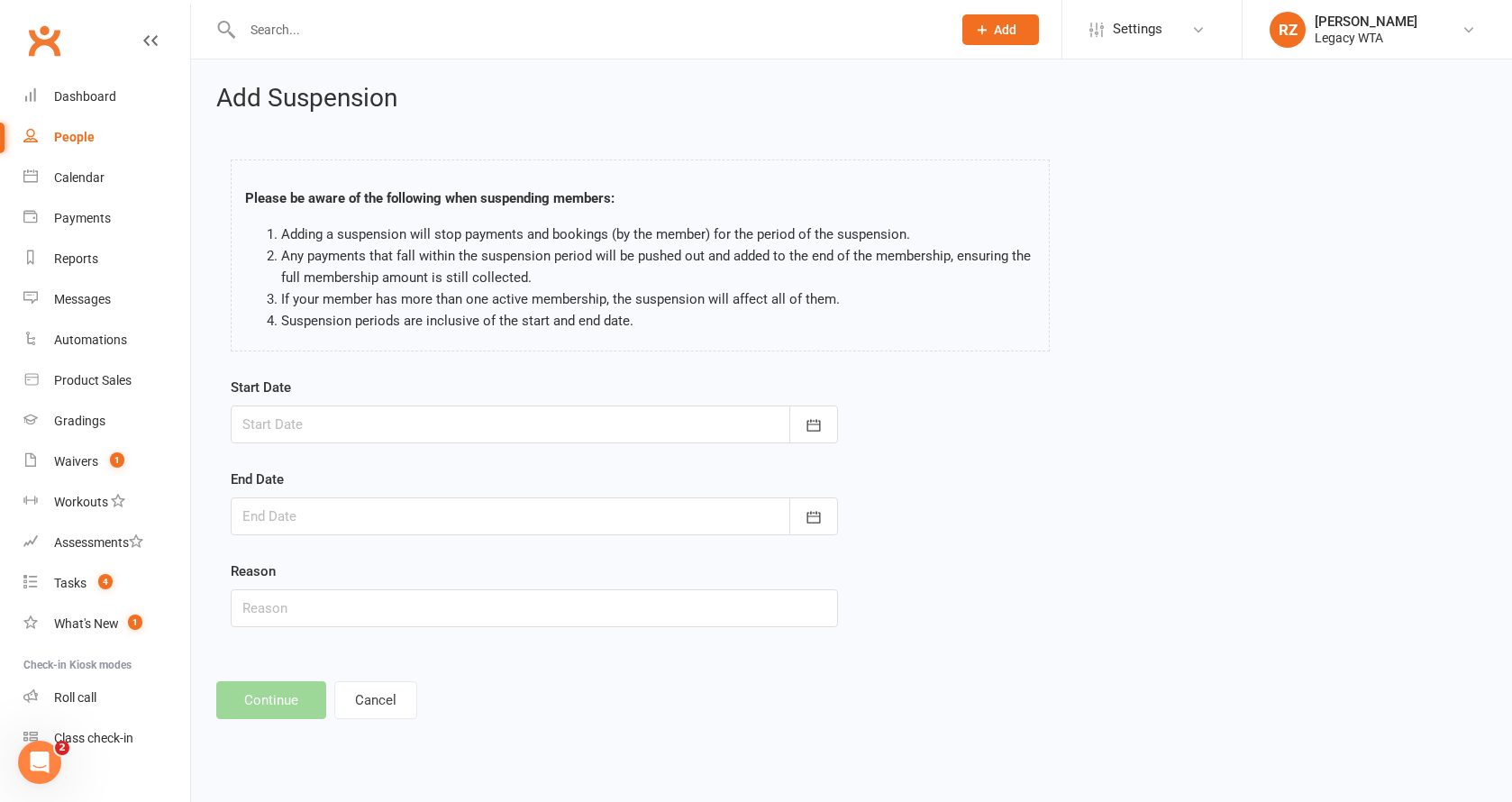
click at [387, 434] on div at bounding box center [535, 424] width 607 height 38
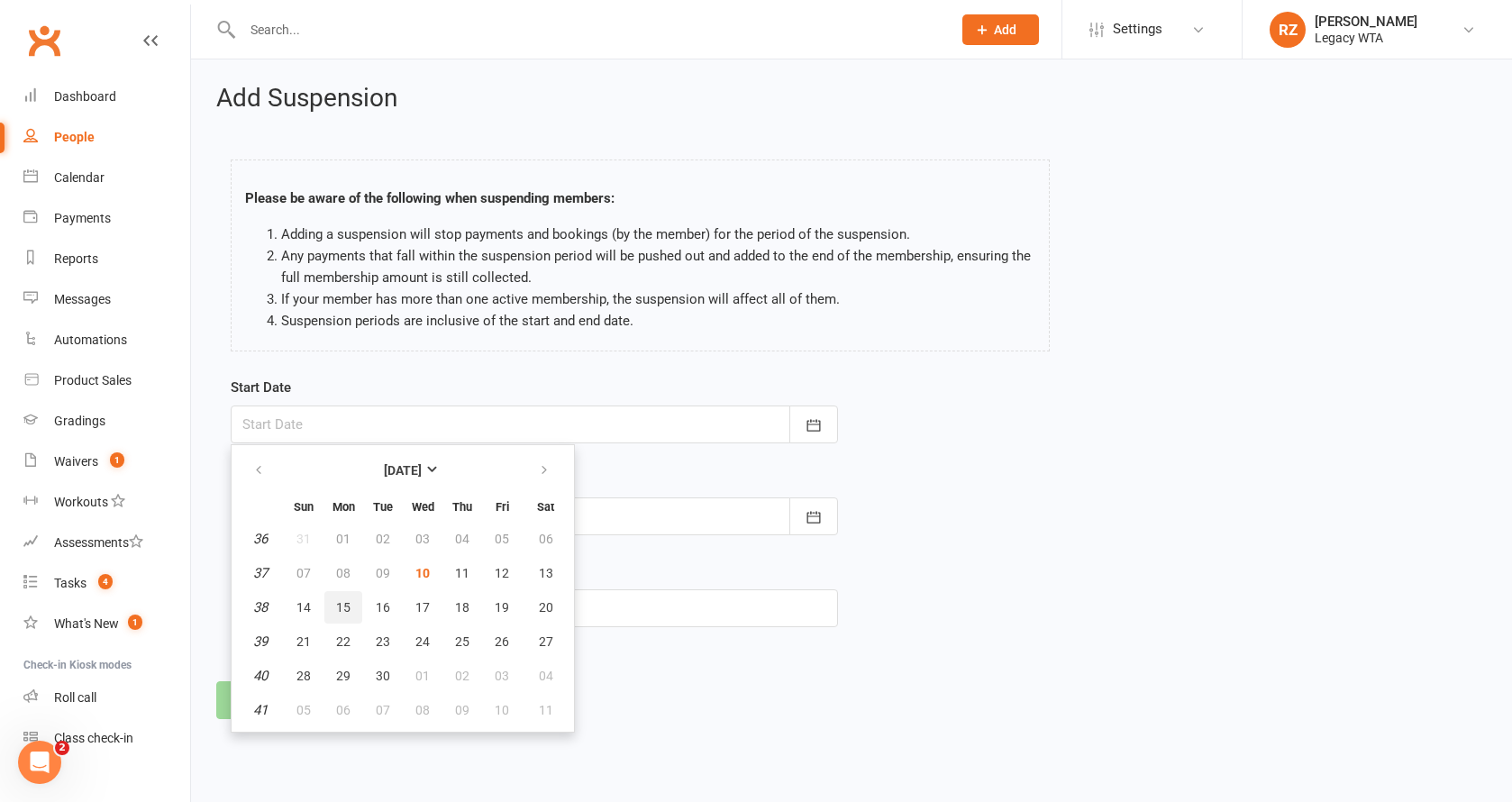
click at [337, 600] on span "15" at bounding box center [343, 607] width 15 height 15
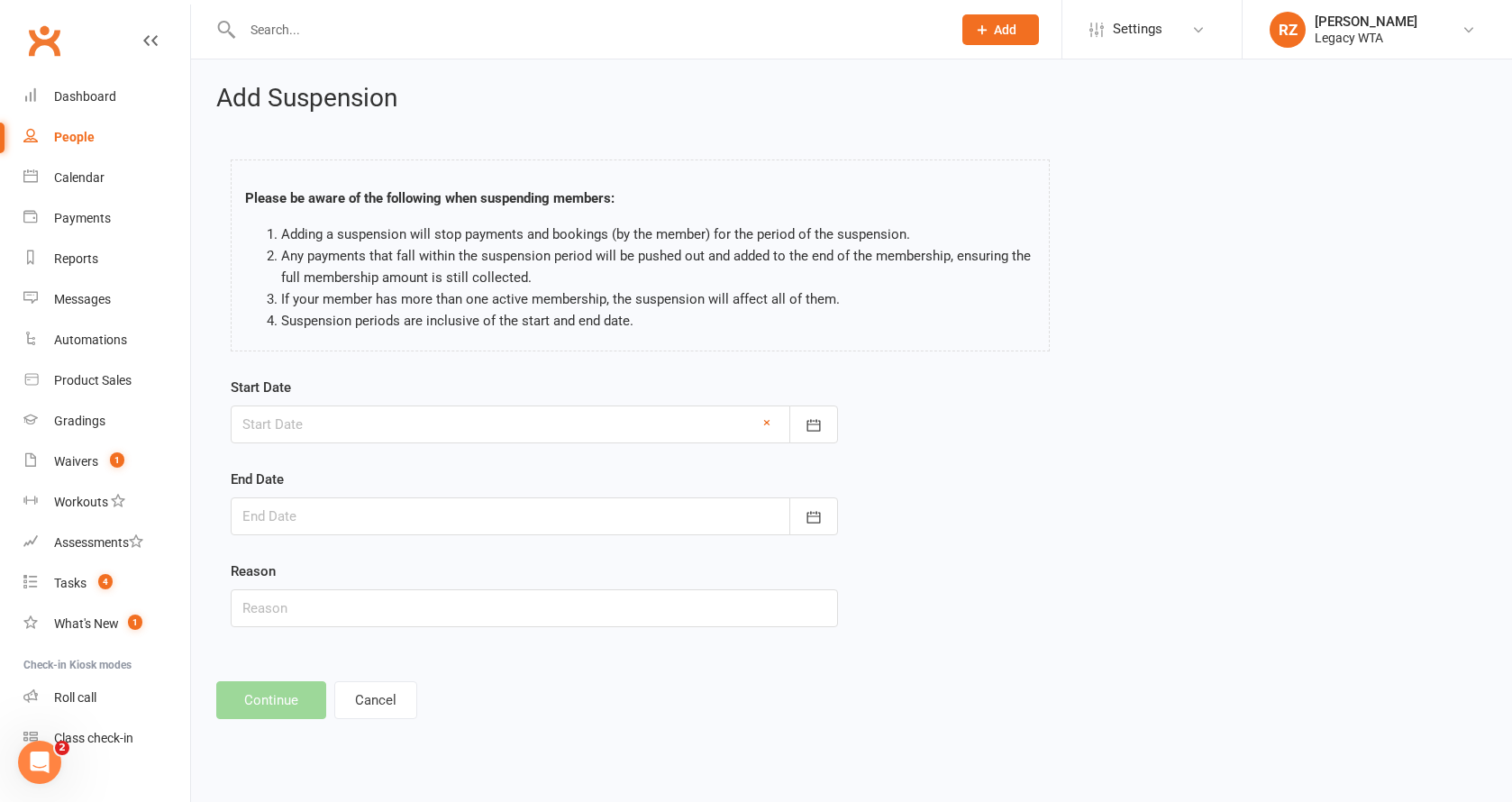
type input "15 Sep 2025"
click at [313, 518] on div at bounding box center [535, 516] width 607 height 38
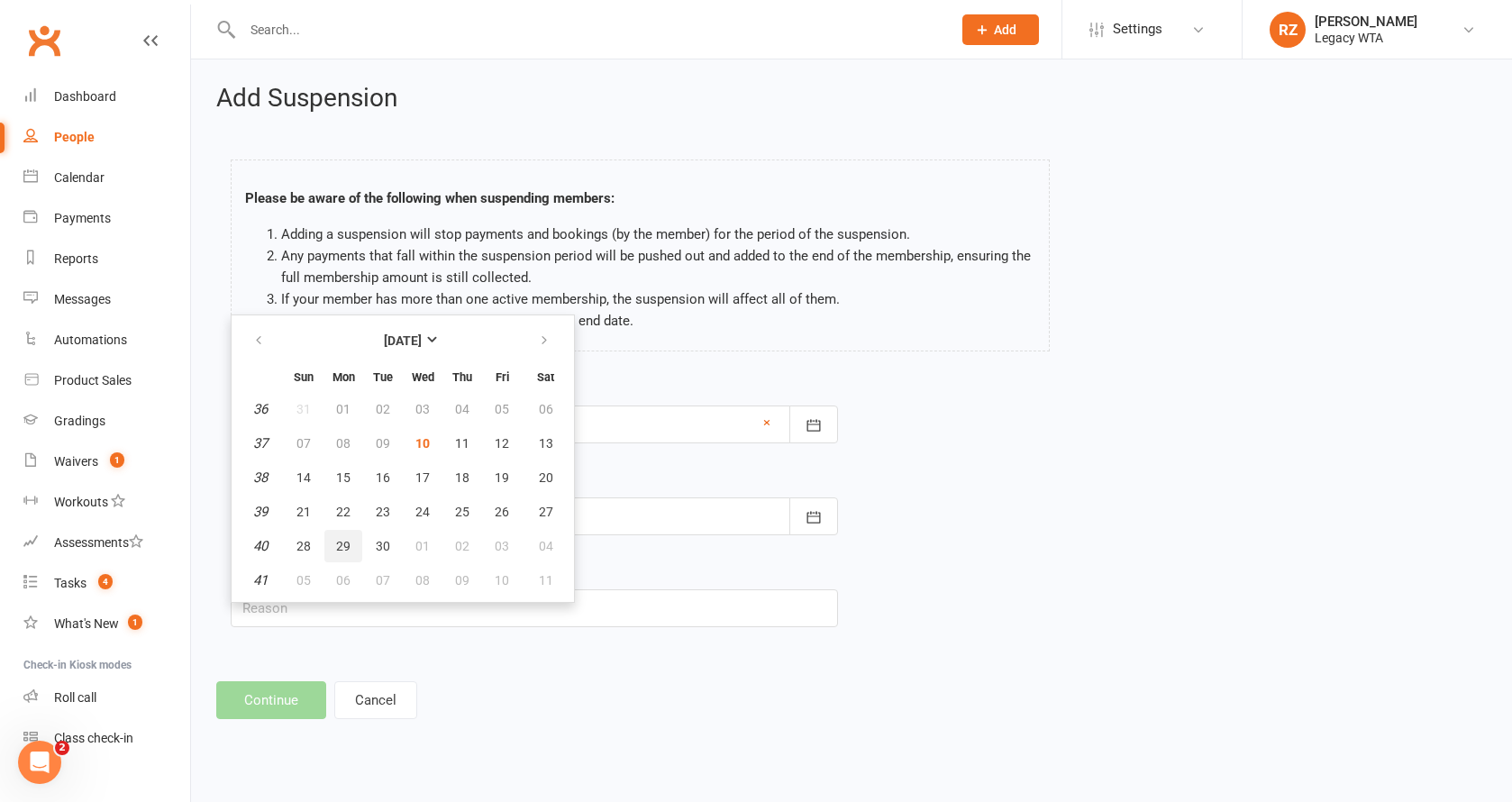
click at [352, 539] on button "29" at bounding box center [343, 545] width 38 height 32
type input "29 Sep 2025"
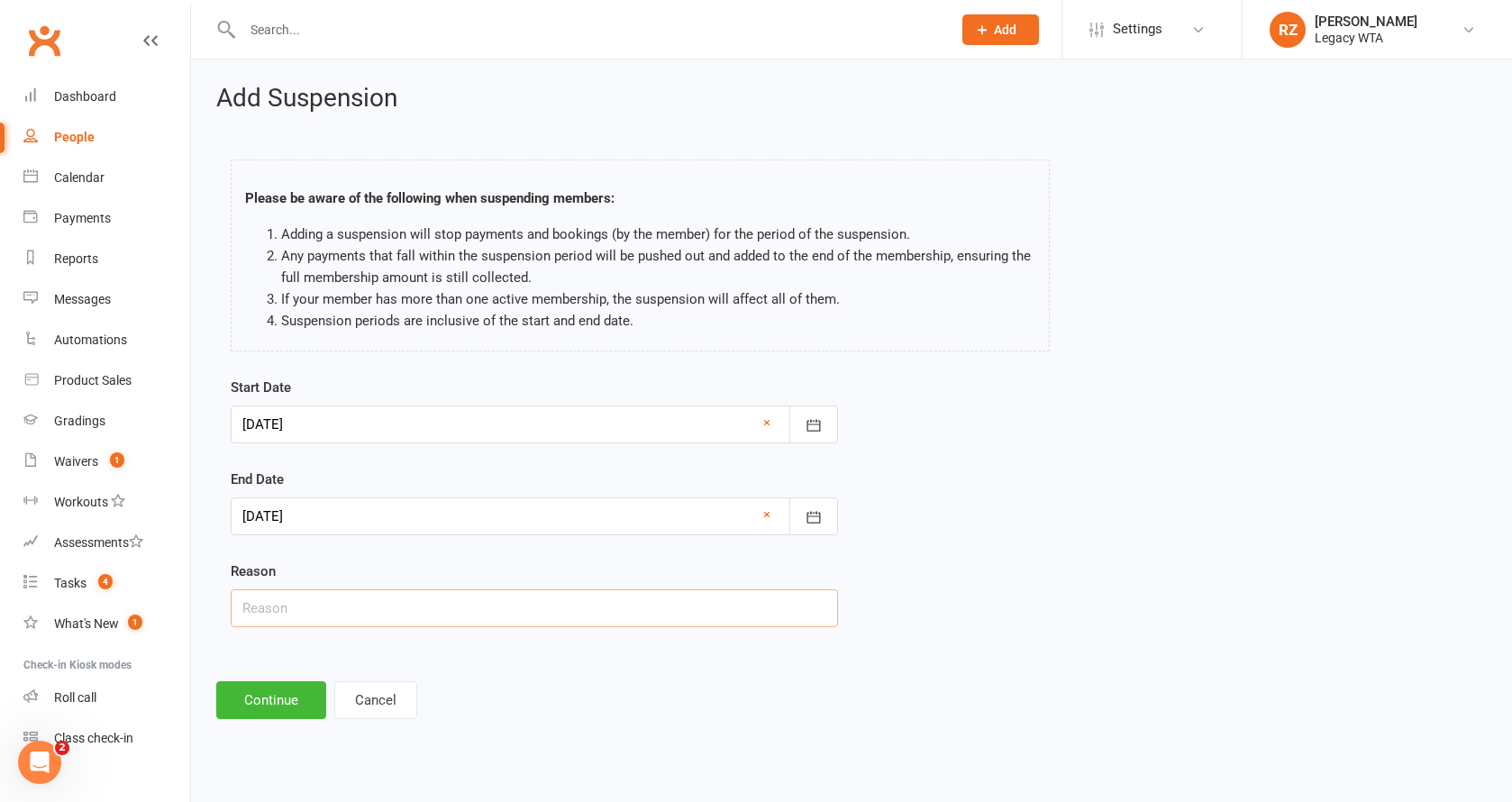
click at [336, 606] on input "text" at bounding box center [535, 608] width 607 height 38
type input "Sickness"
click at [282, 692] on button "Continue" at bounding box center [271, 699] width 110 height 38
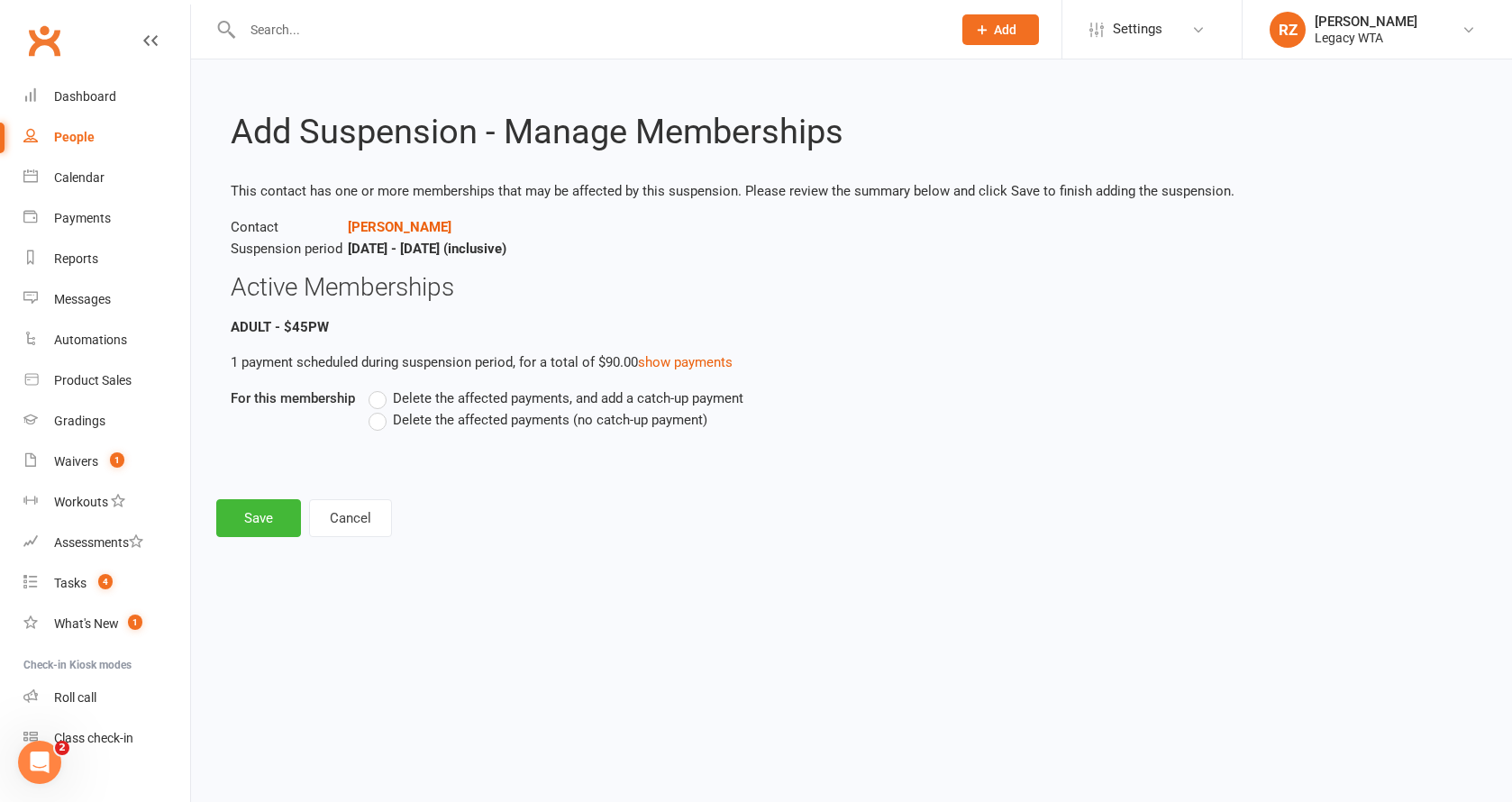
click at [378, 418] on label "Delete the affected payments (no catch-up payment)" at bounding box center [538, 420] width 339 height 22
click at [378, 409] on input "Delete the affected payments (no catch-up payment)" at bounding box center [375, 409] width 12 height 0
click at [290, 506] on button "Save" at bounding box center [259, 518] width 85 height 38
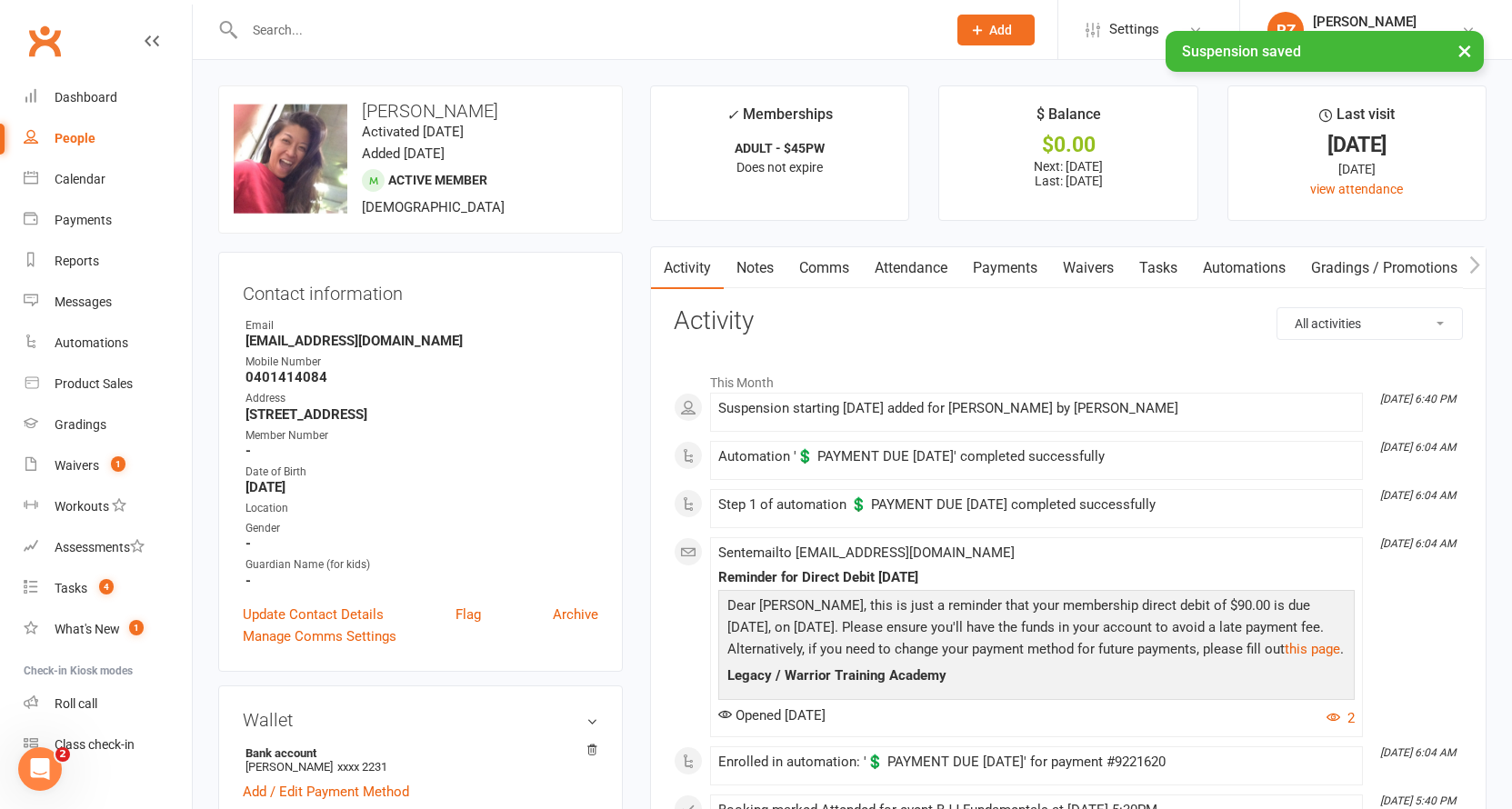
click at [1020, 266] on link "Payments" at bounding box center [1004, 267] width 90 height 42
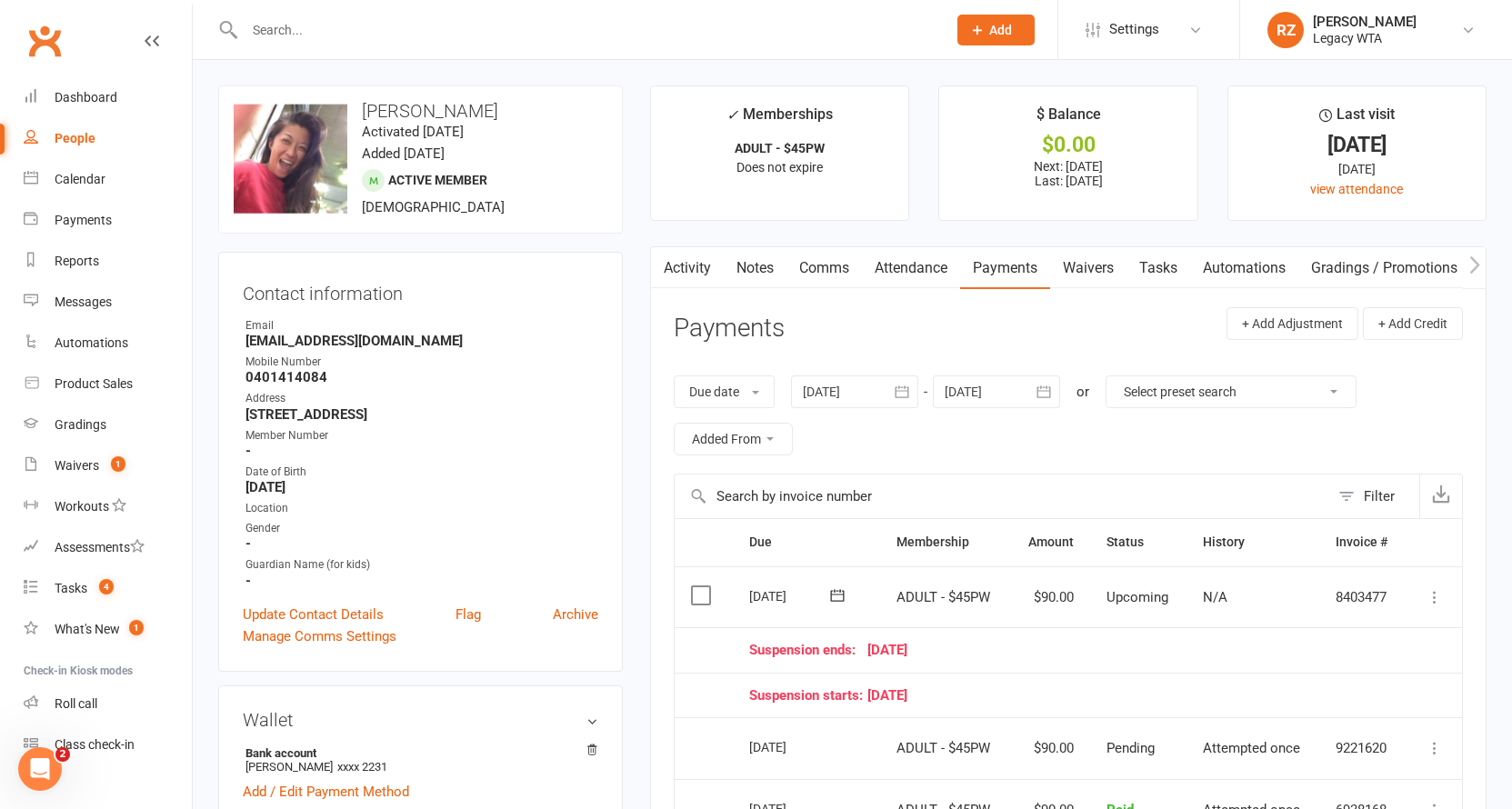
click at [1098, 274] on link "Waivers" at bounding box center [1088, 267] width 76 height 42
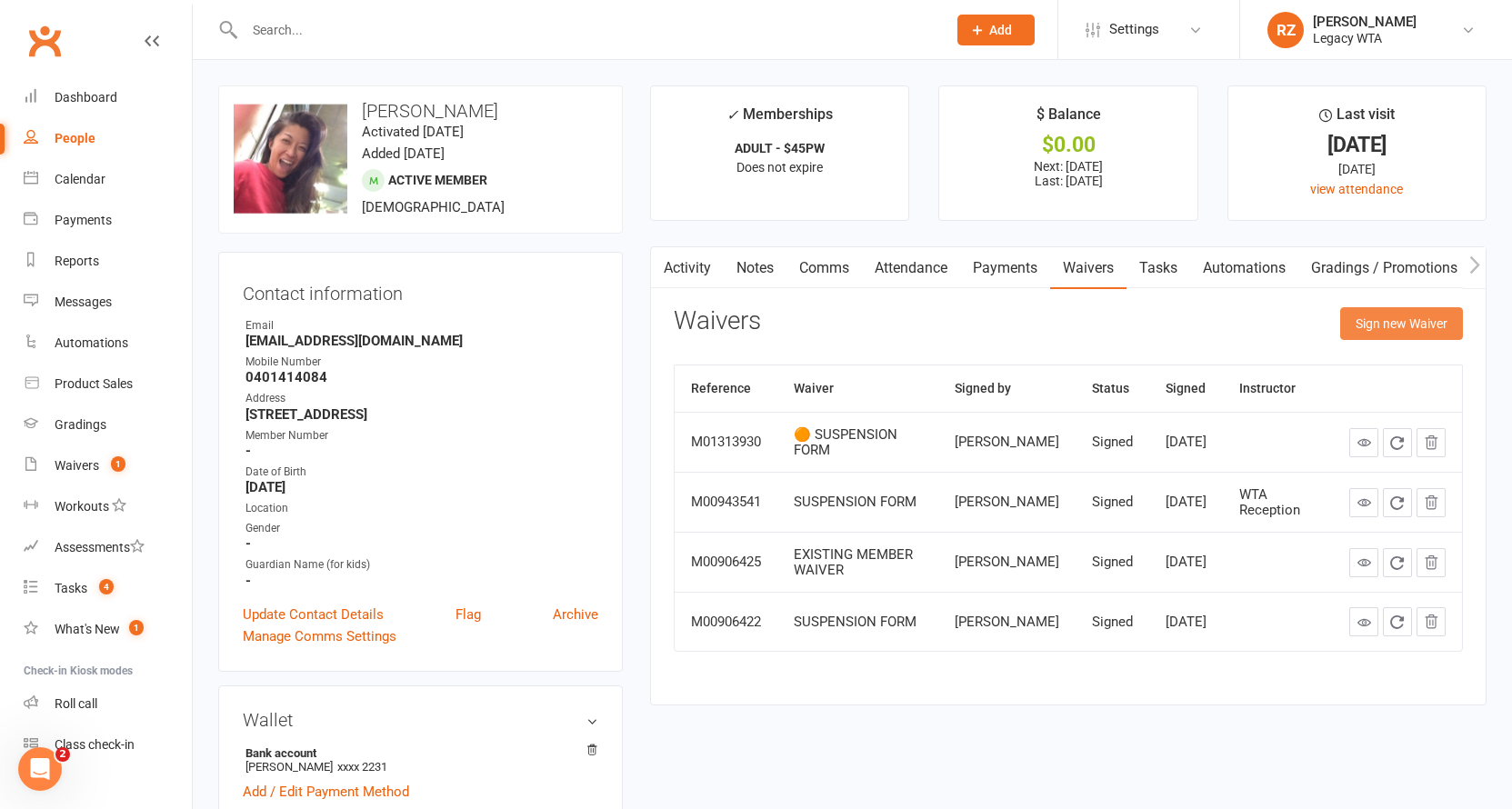
click at [1402, 323] on button "Sign new Waiver" at bounding box center [1402, 323] width 123 height 32
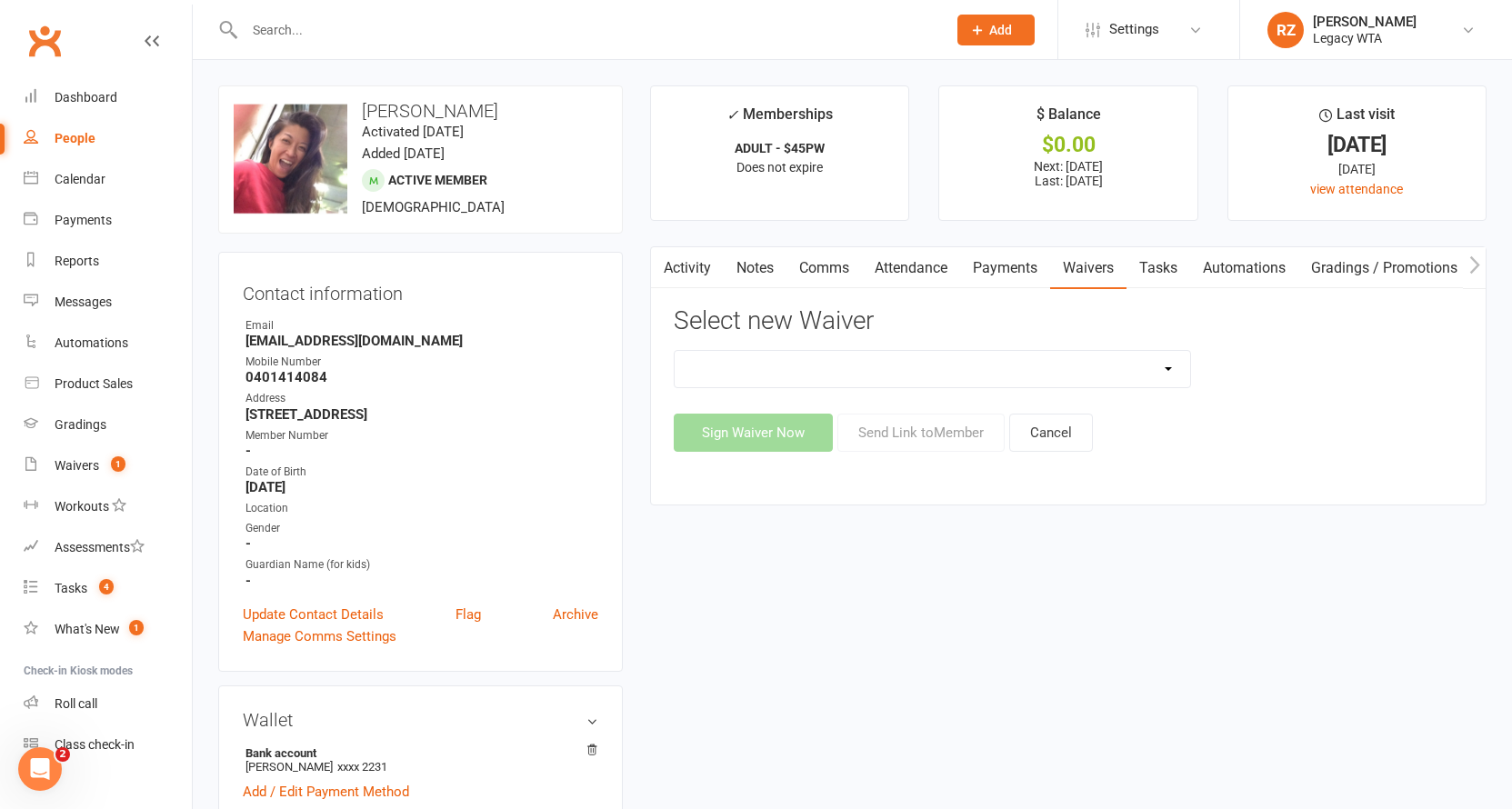
select select "10216"
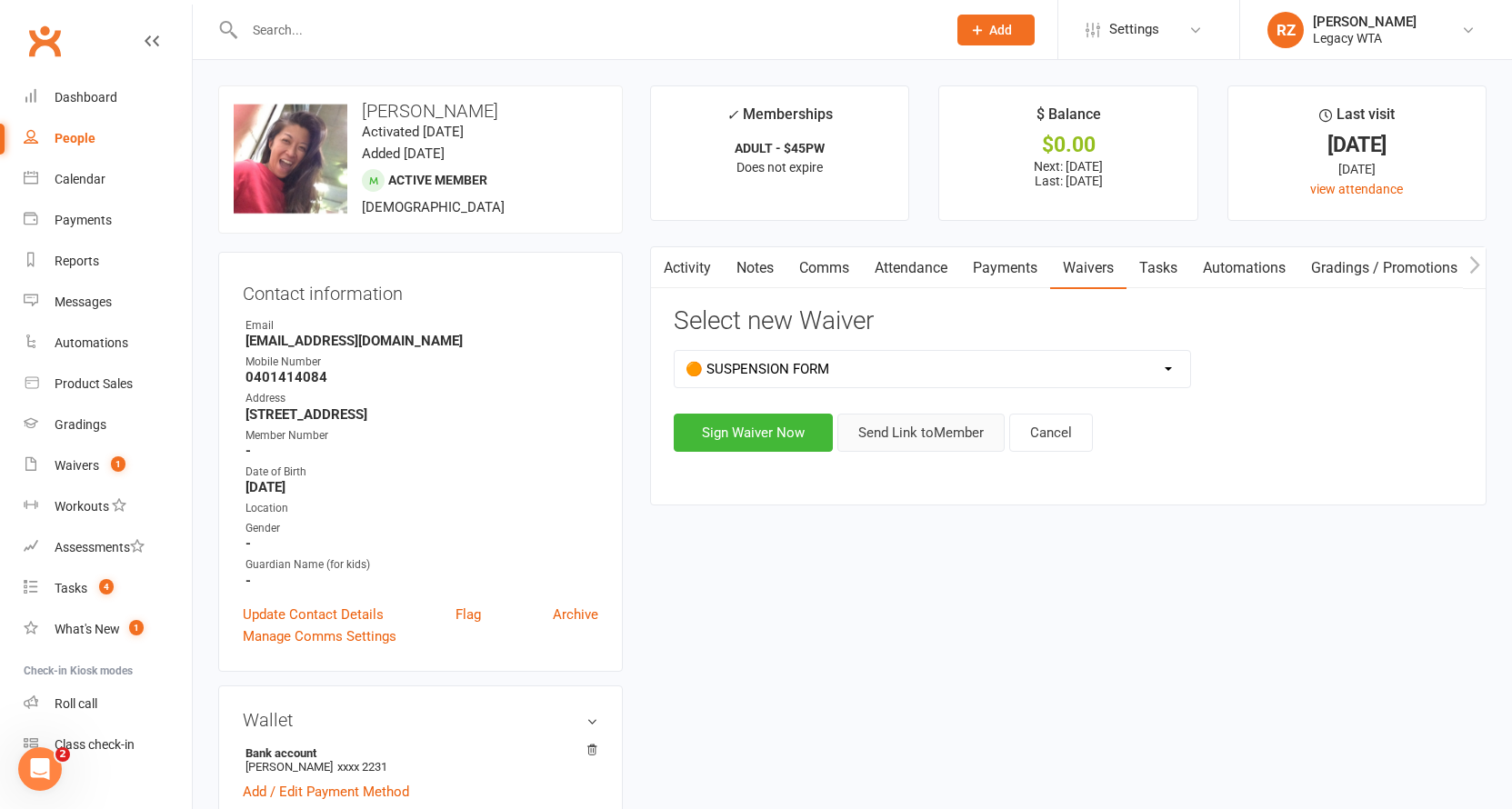
click at [894, 423] on button "Send Link to Member" at bounding box center [921, 432] width 167 height 38
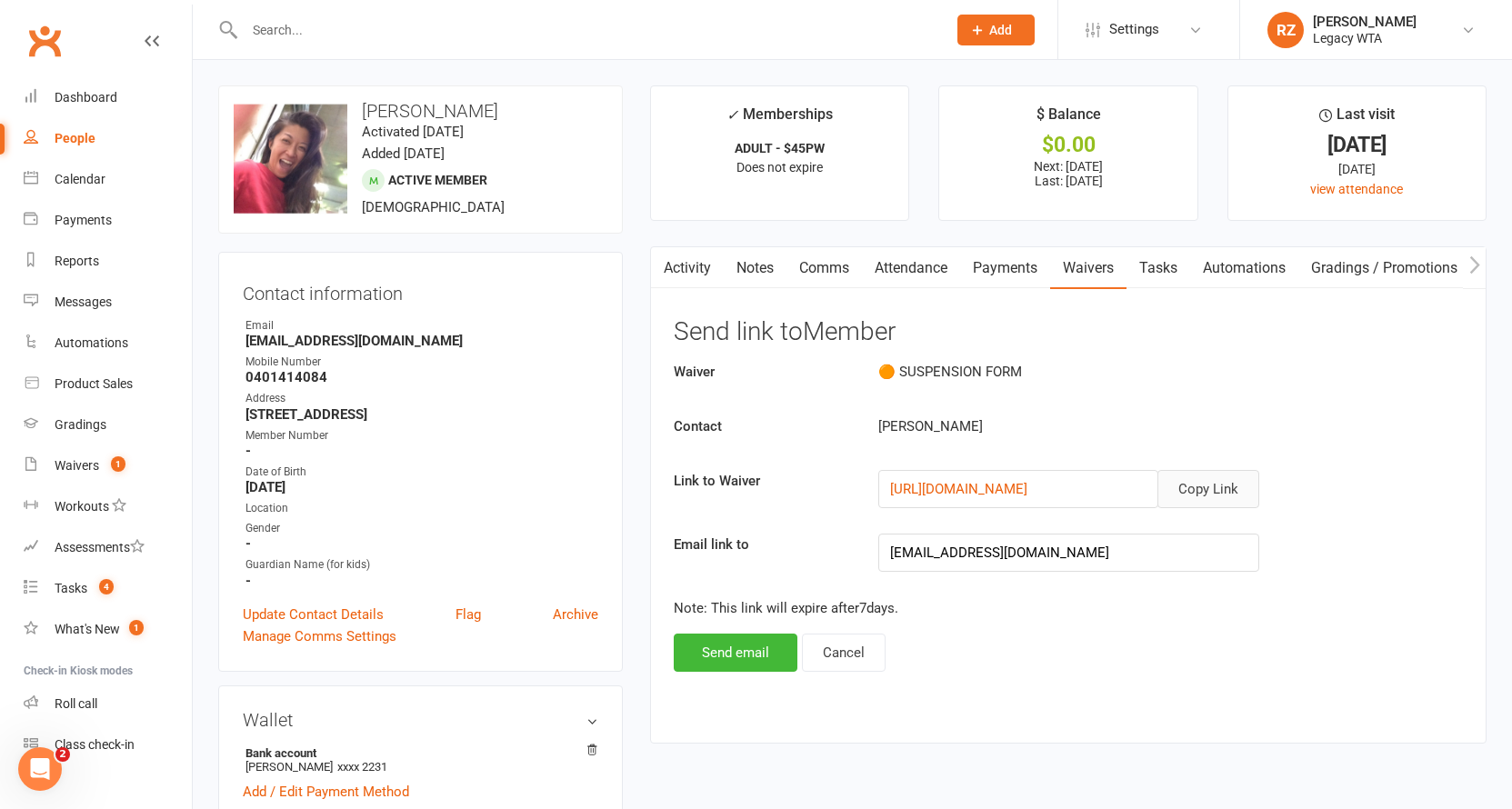
click at [1208, 500] on button "Copy Link" at bounding box center [1208, 488] width 102 height 38
drag, startPoint x: 1171, startPoint y: 267, endPoint x: 1165, endPoint y: 294, distance: 27.7
click at [1171, 267] on link "Tasks" at bounding box center [1158, 267] width 64 height 42
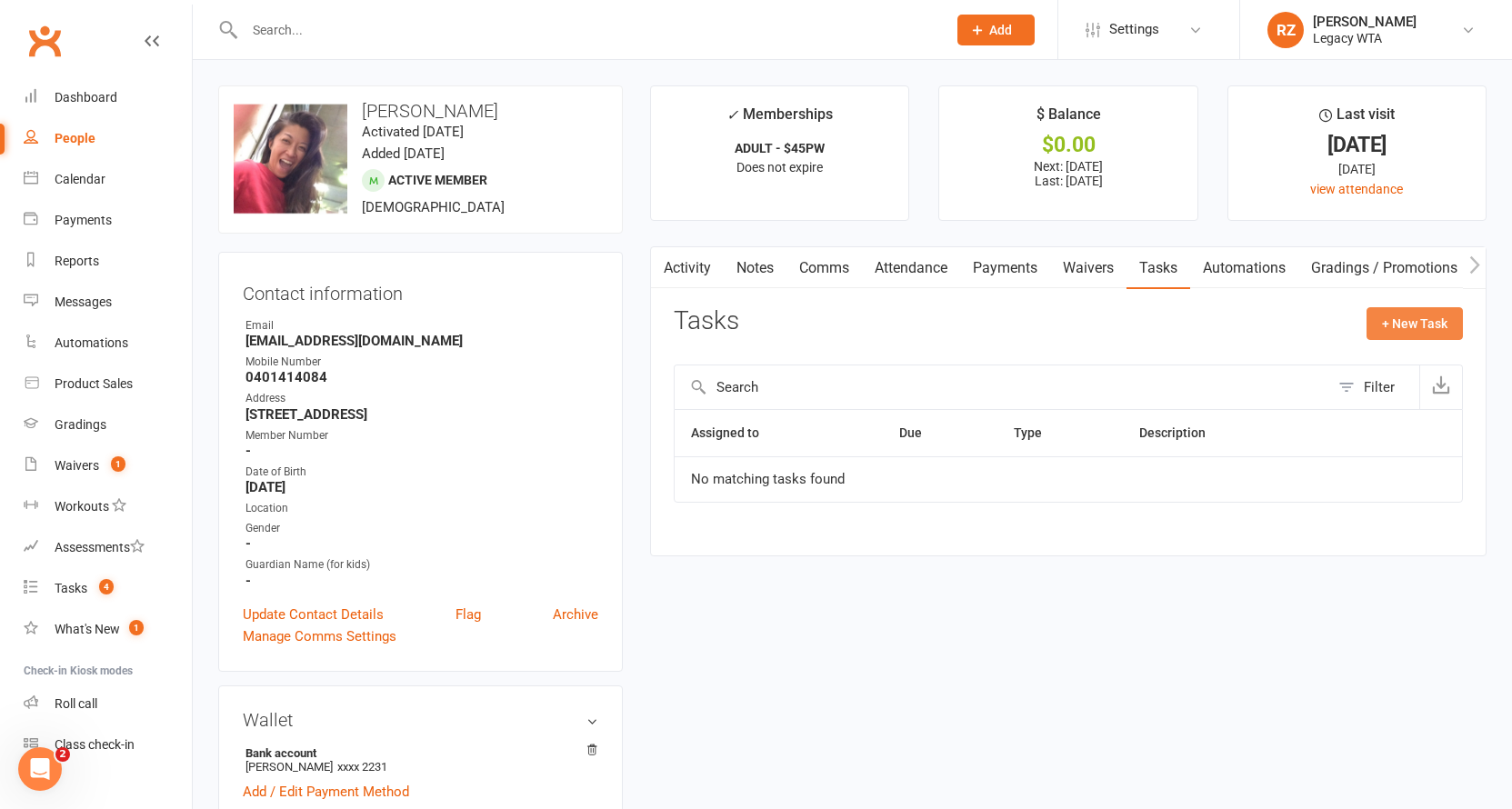
click at [1429, 320] on button "+ New Task" at bounding box center [1415, 323] width 97 height 32
select select "51023"
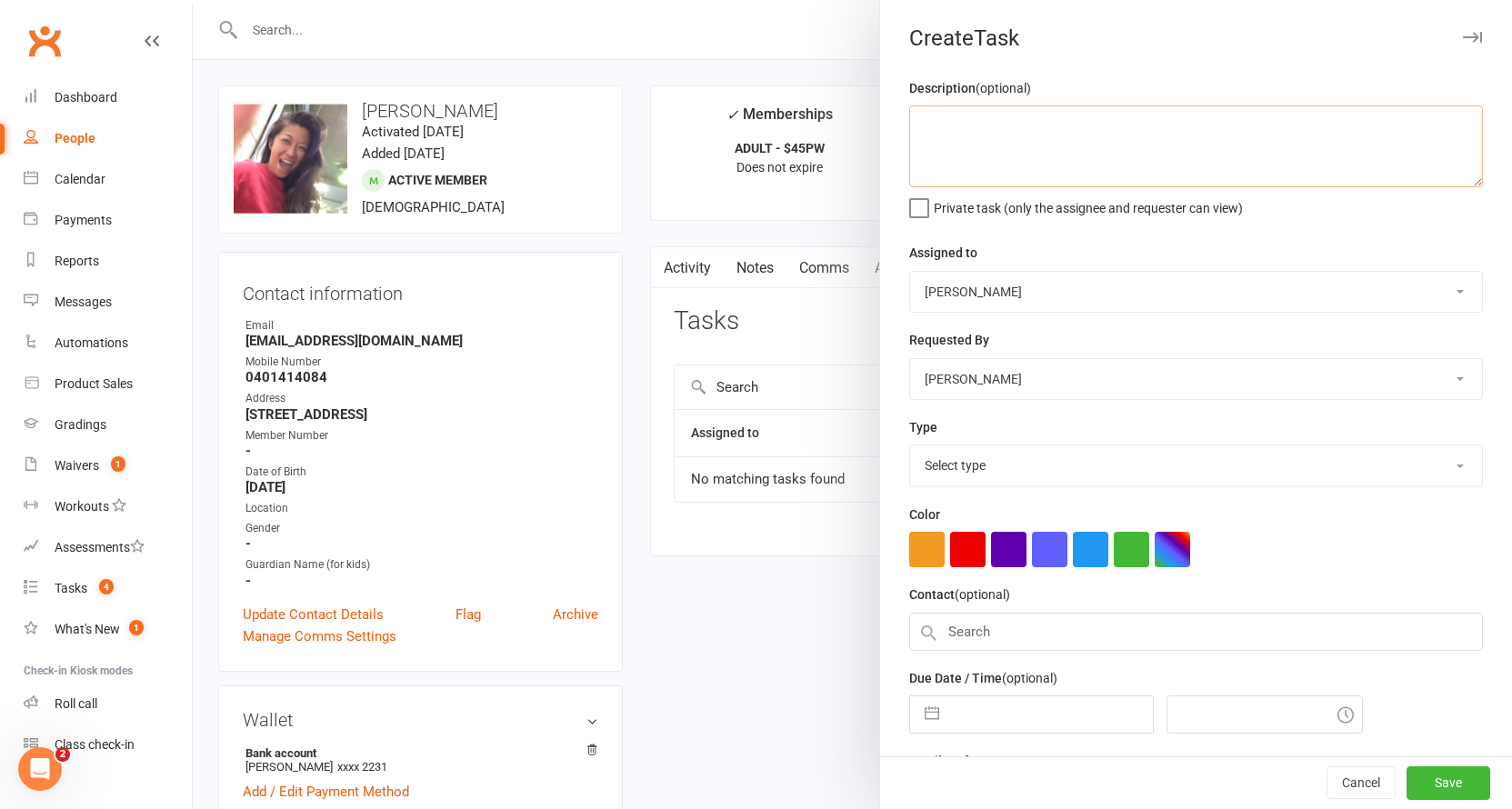
click at [1095, 122] on textarea at bounding box center [1195, 147] width 574 height 82
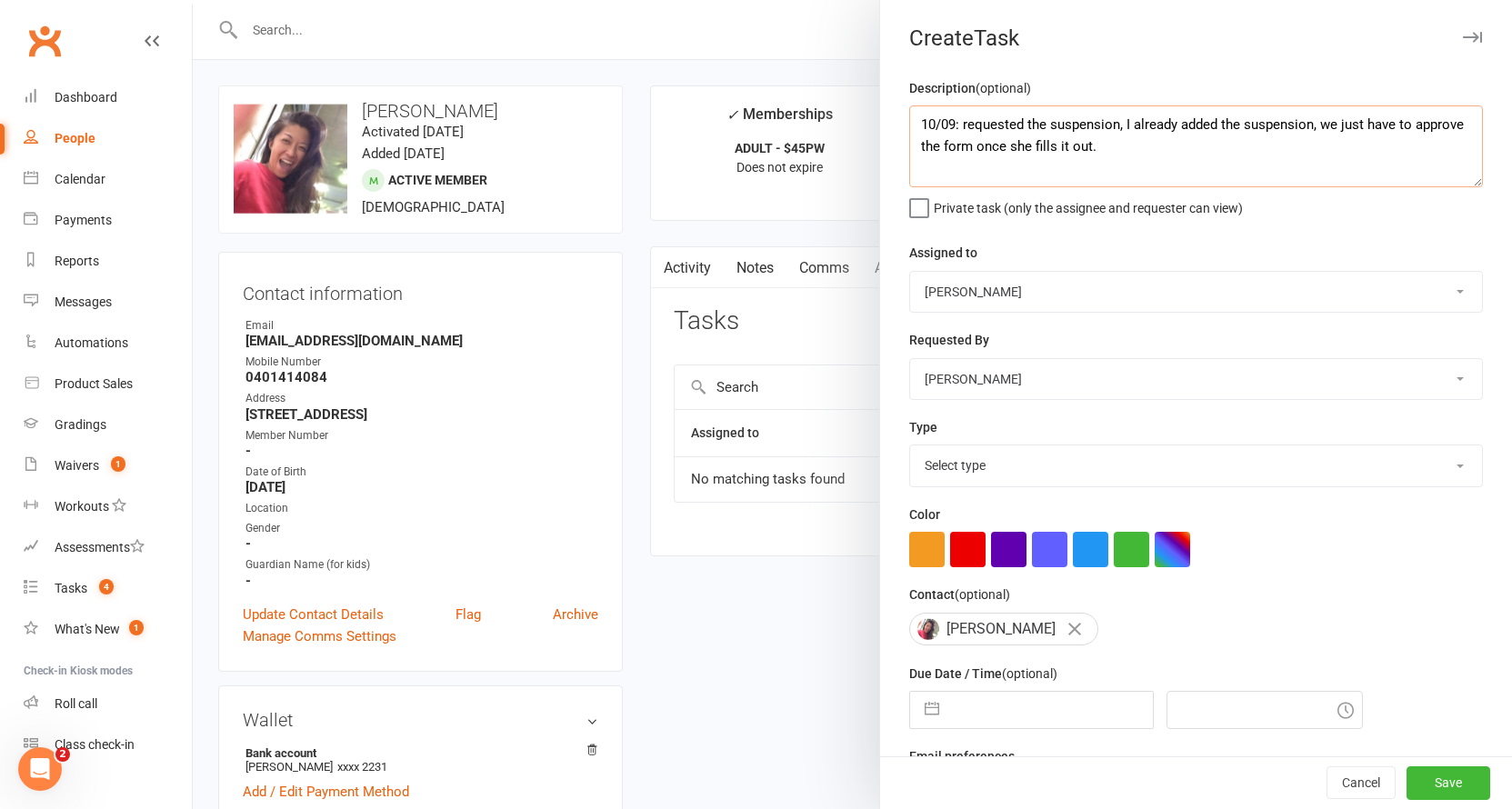
type textarea "10/09: requested the suspension, I already added the suspension, we just have t…"
select select "48918"
select select "27658"
click at [1015, 711] on input "text" at bounding box center [1051, 709] width 204 height 36
select select "7"
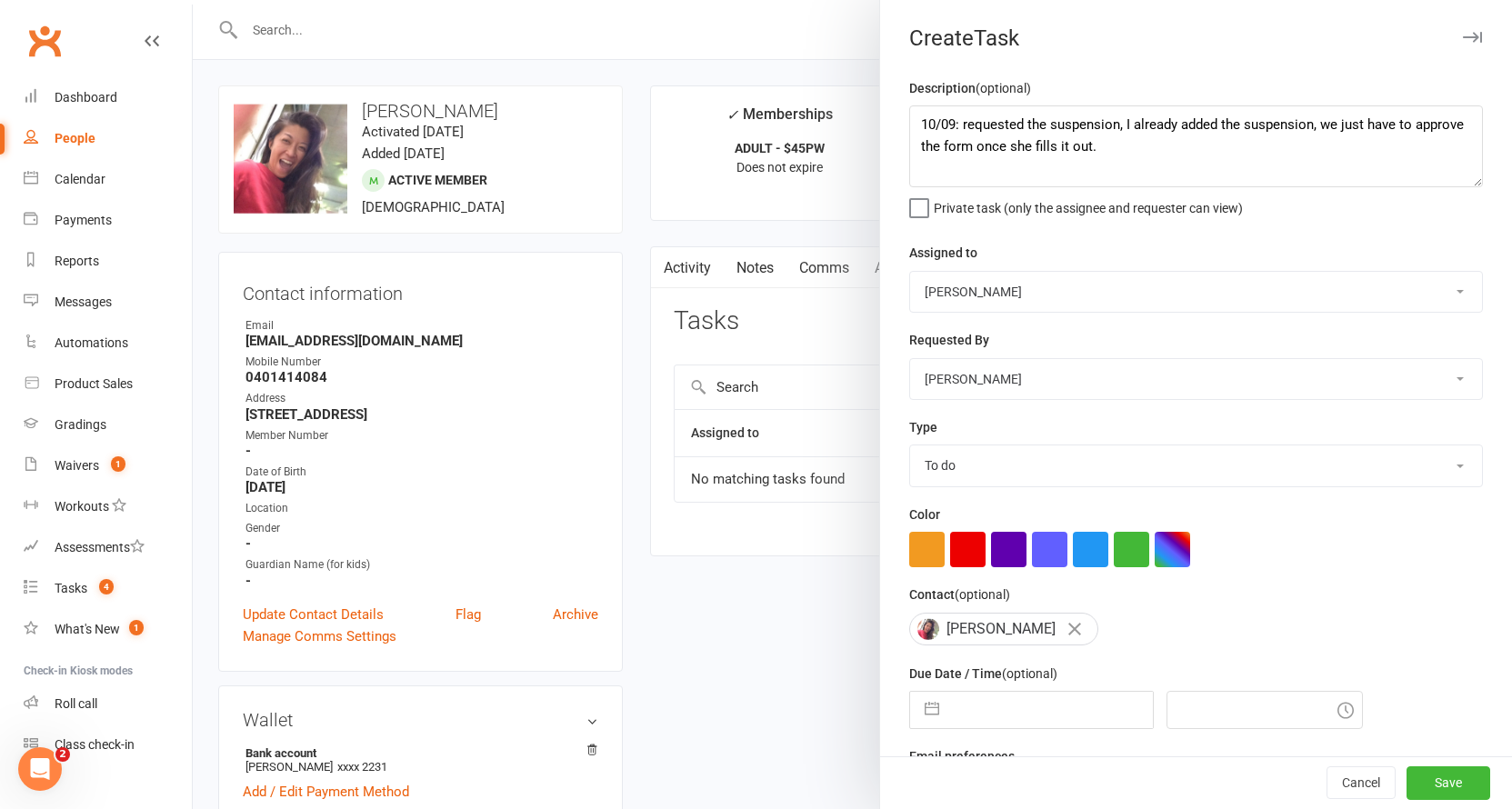
select select "2025"
select select "8"
select select "2025"
select select "9"
select select "2025"
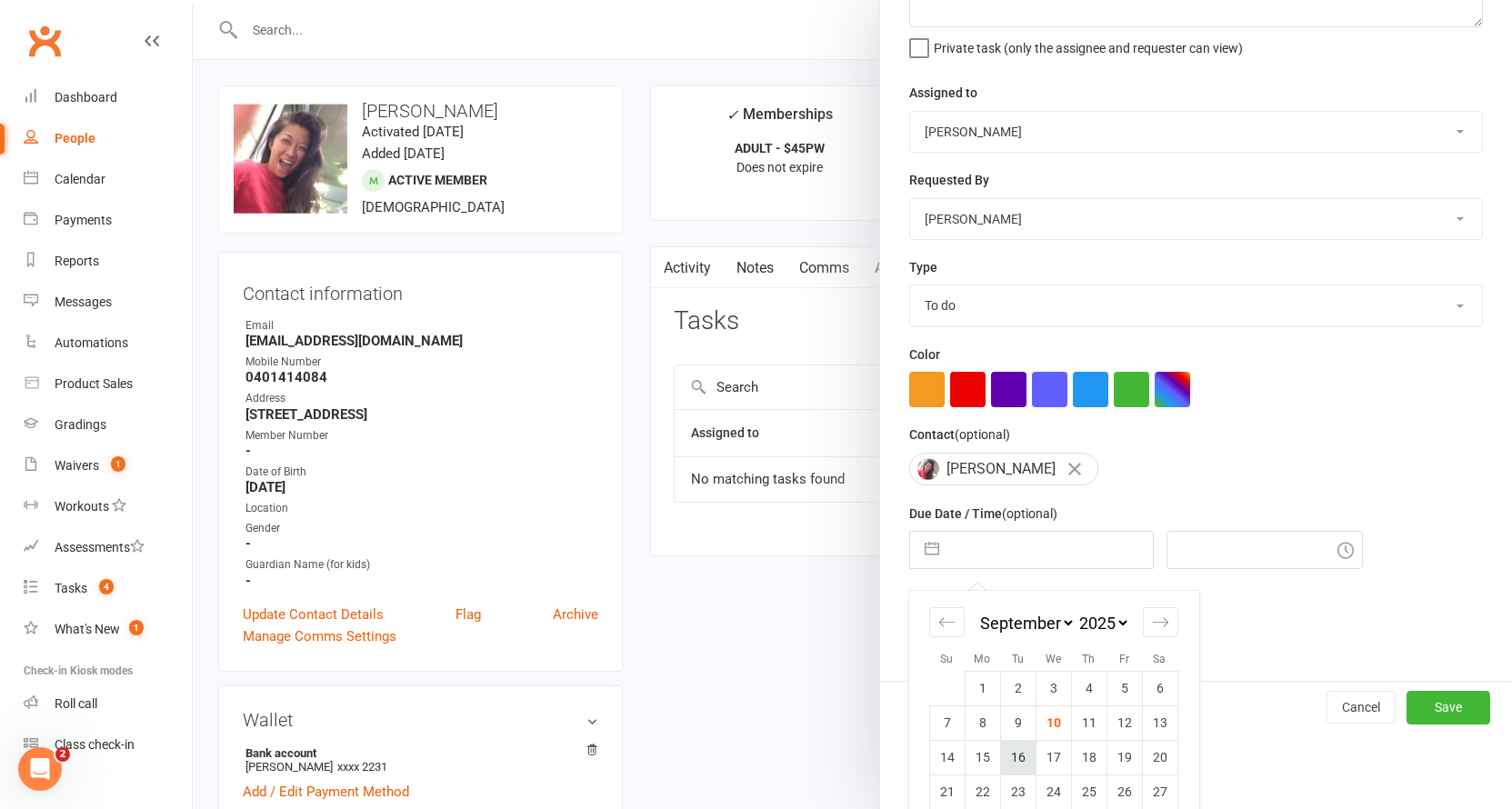
scroll to position [212, 0]
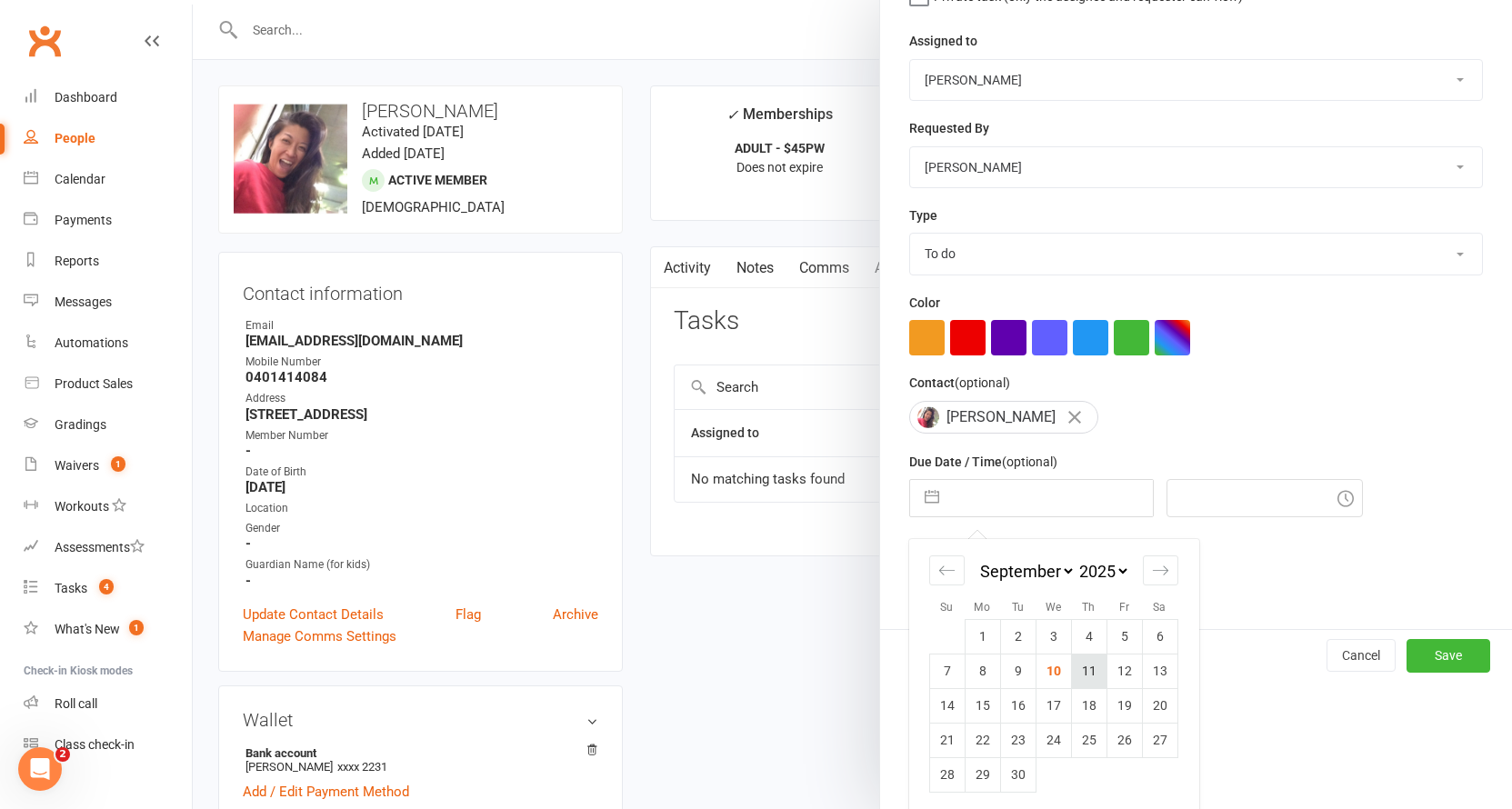
click at [1084, 667] on td "11" at bounding box center [1089, 670] width 35 height 34
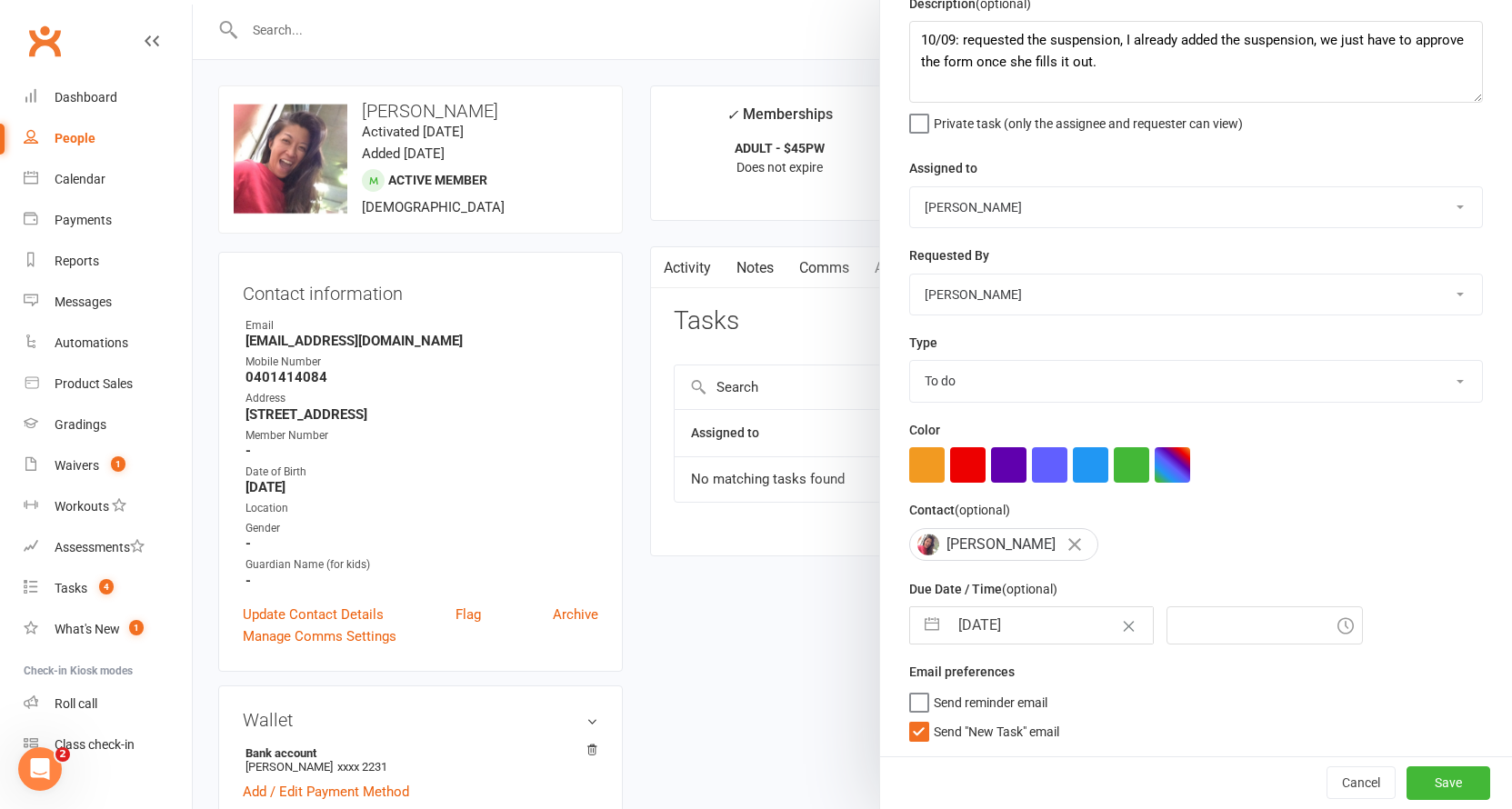
type input "[DATE]"
type input "6:45pm"
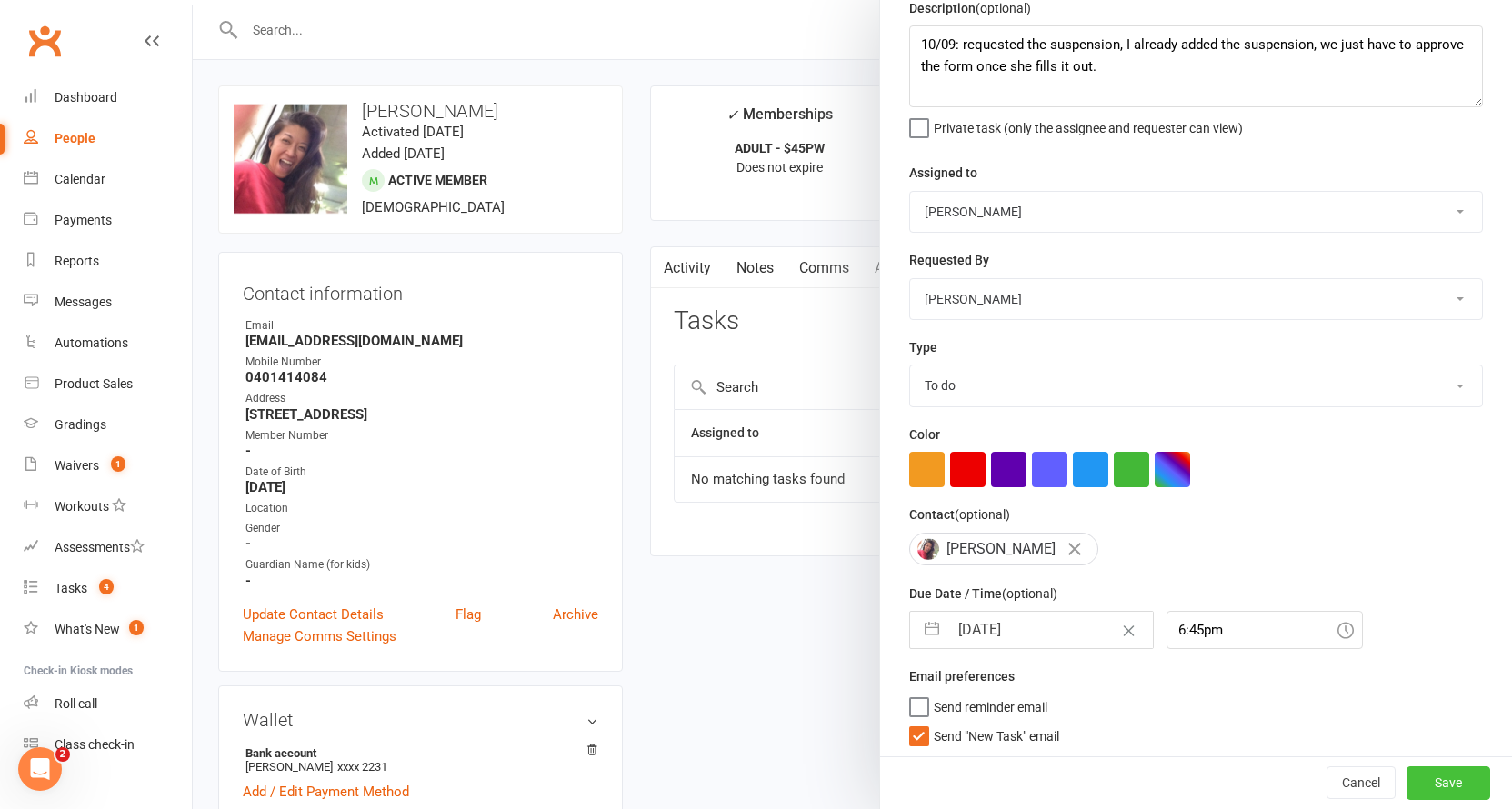
click at [1460, 790] on button "Save" at bounding box center [1448, 783] width 84 height 32
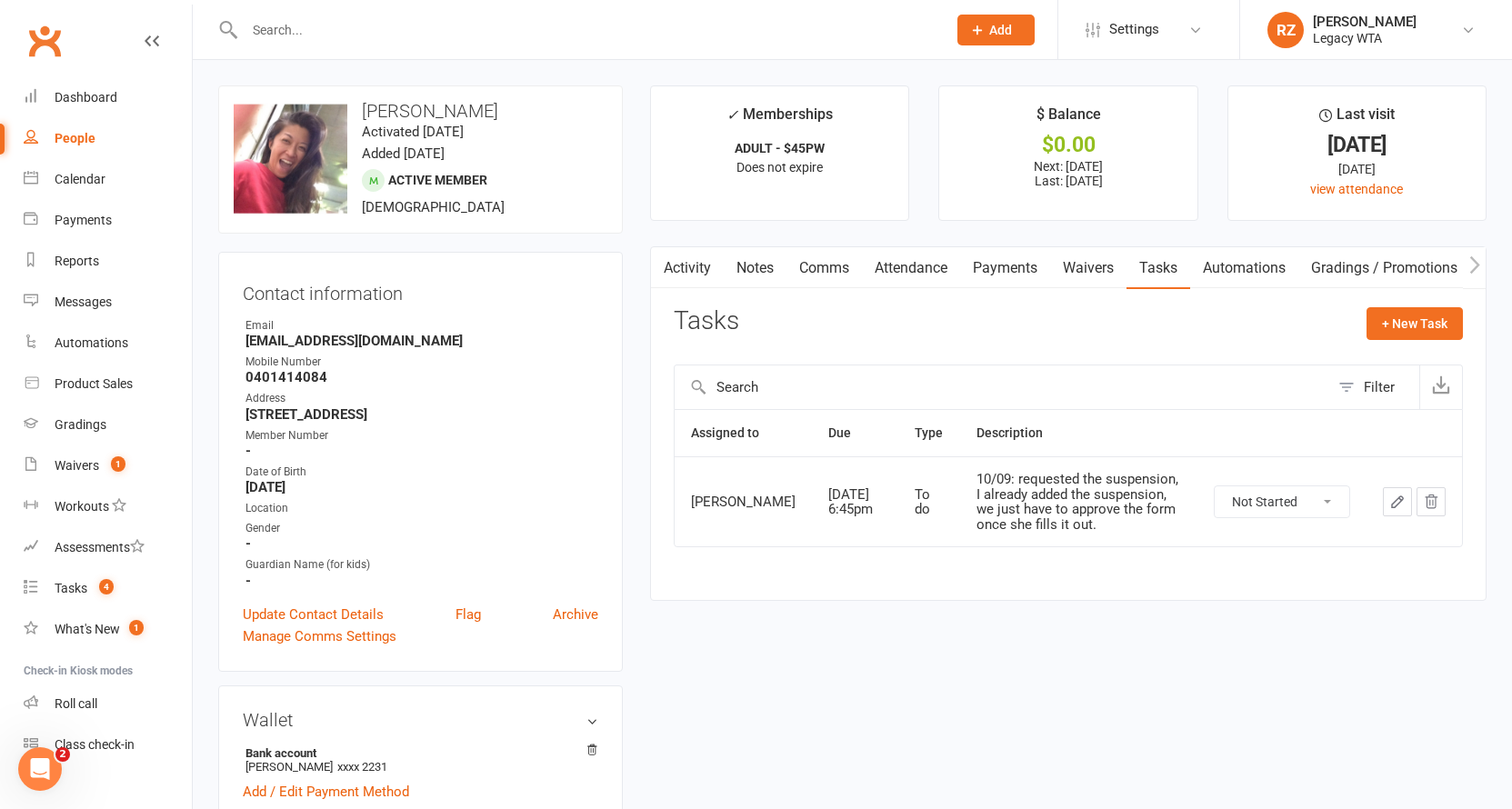
click at [332, 25] on input "text" at bounding box center [587, 30] width 694 height 25
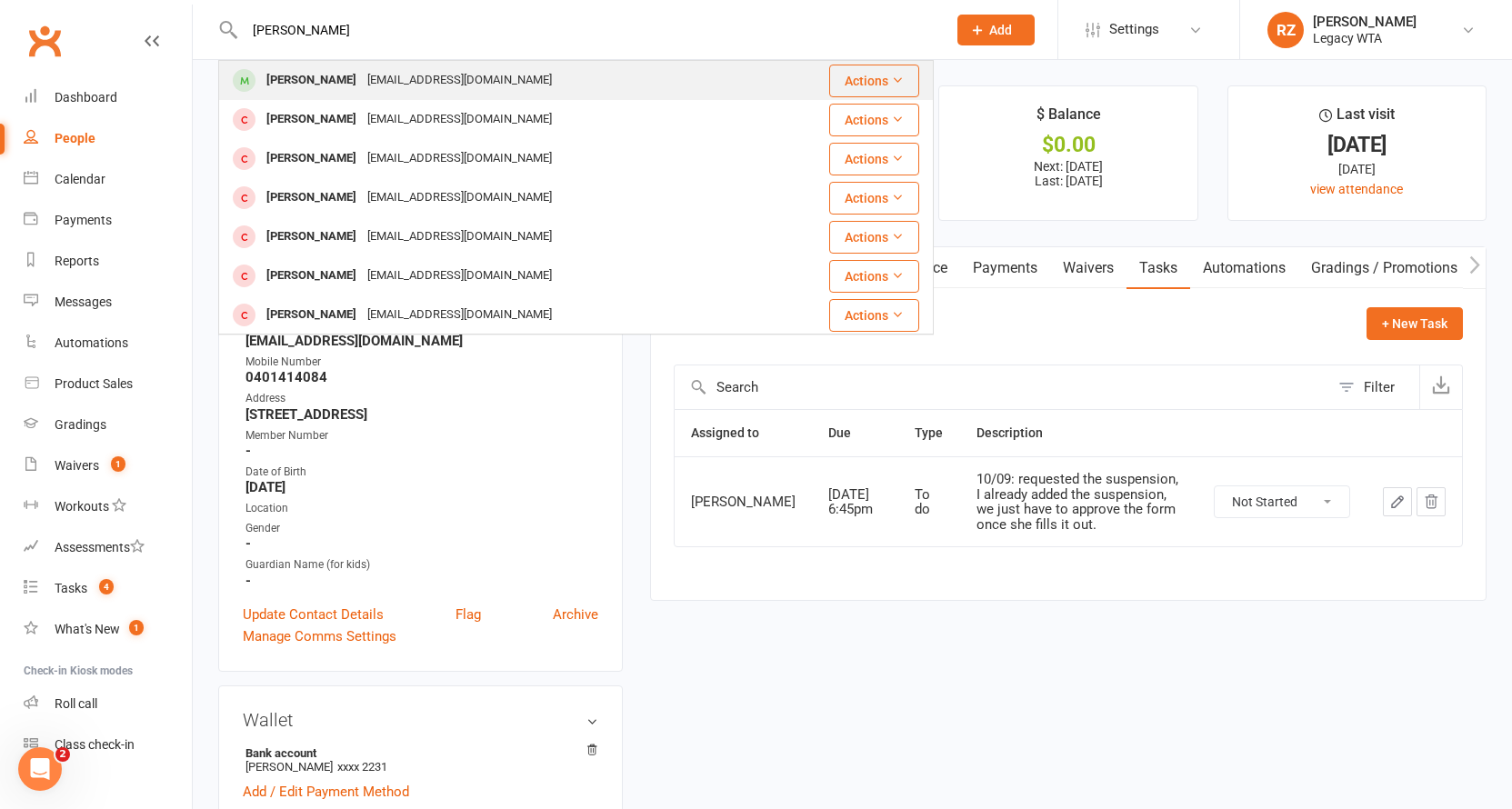
type input "vicent pon"
click at [317, 81] on div "Vincent Pons" at bounding box center [311, 80] width 101 height 26
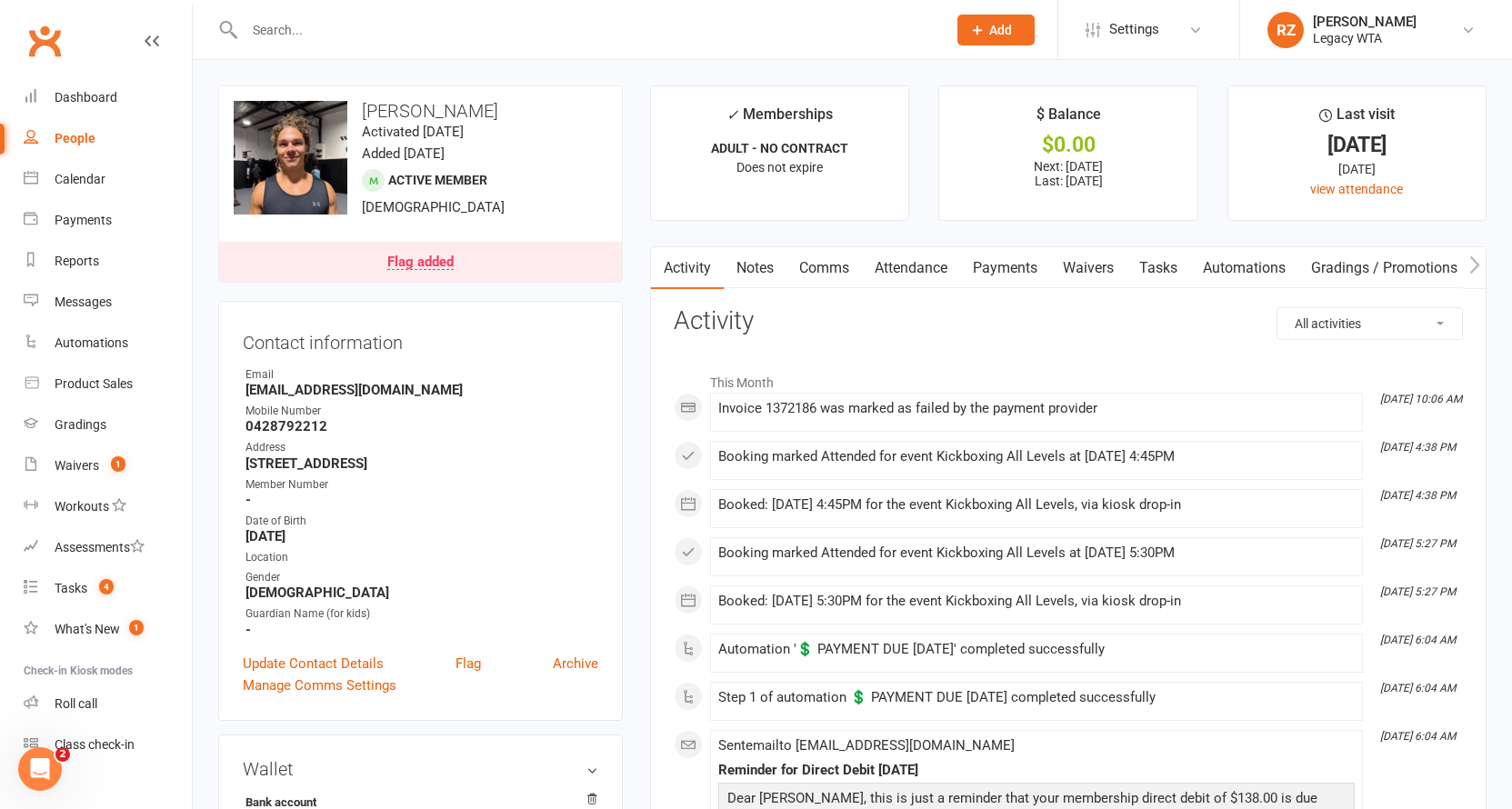
click at [1030, 265] on link "Payments" at bounding box center [1004, 267] width 90 height 42
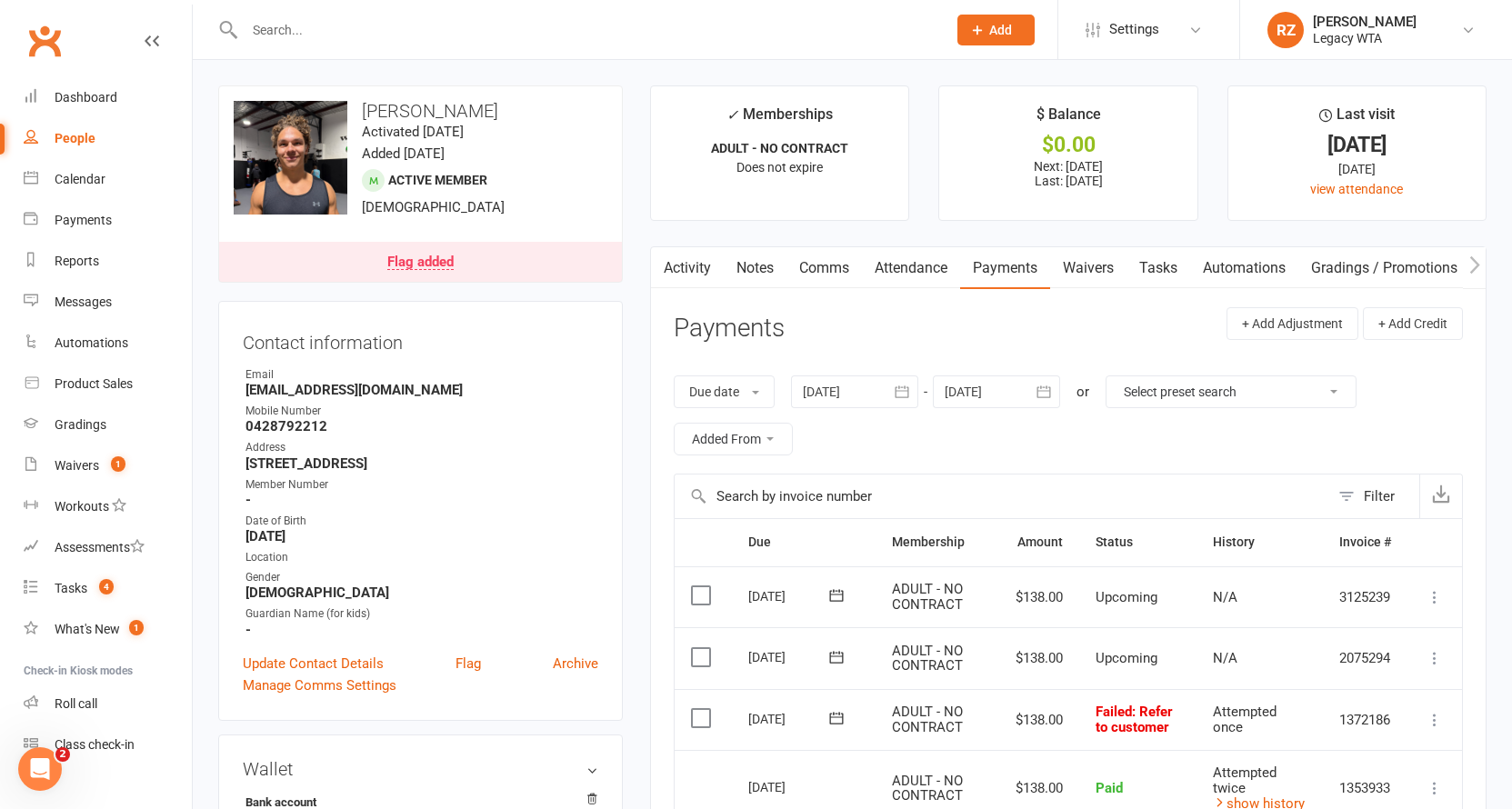
scroll to position [141, 0]
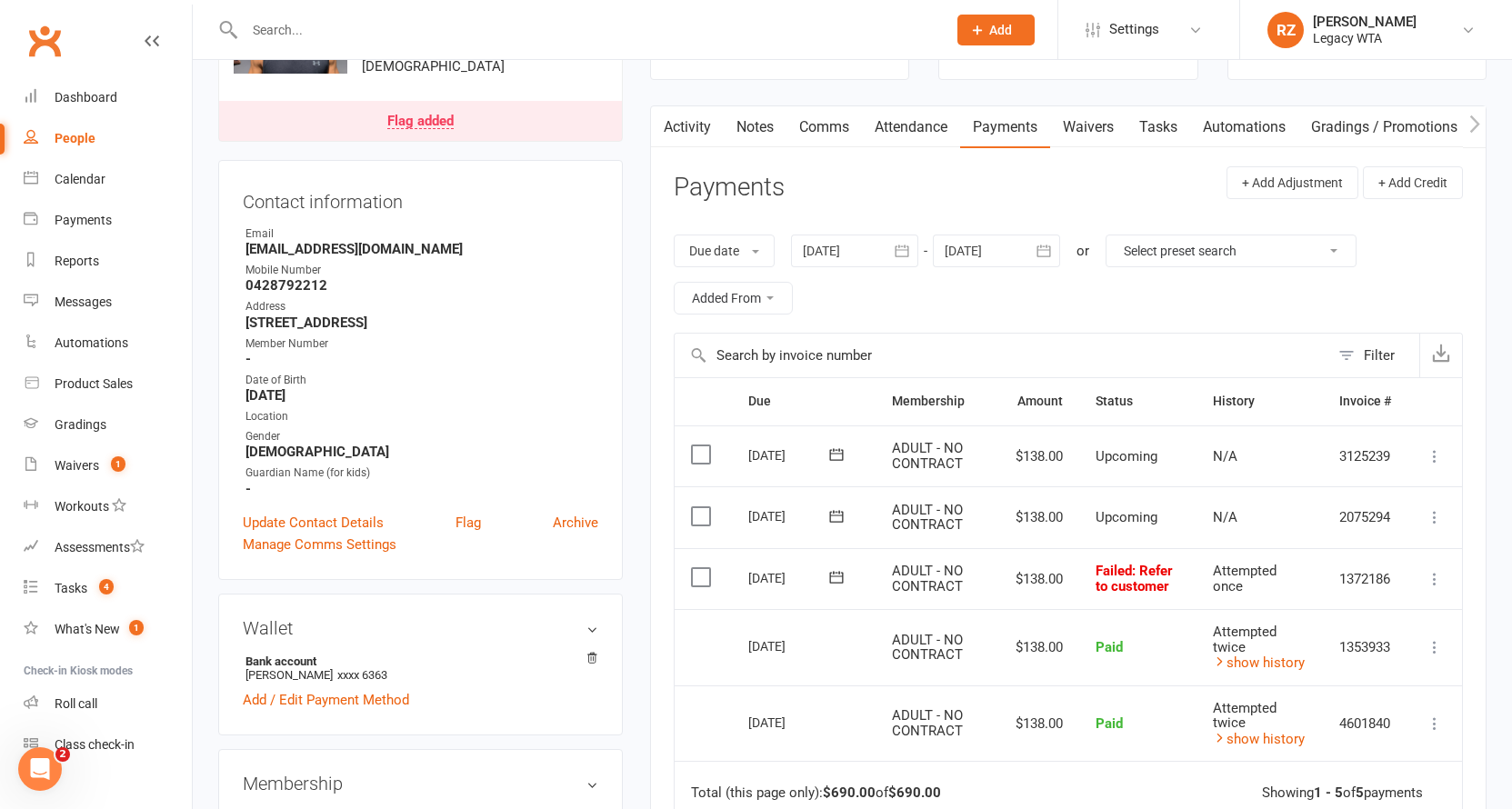
click at [831, 580] on icon at bounding box center [836, 577] width 19 height 19
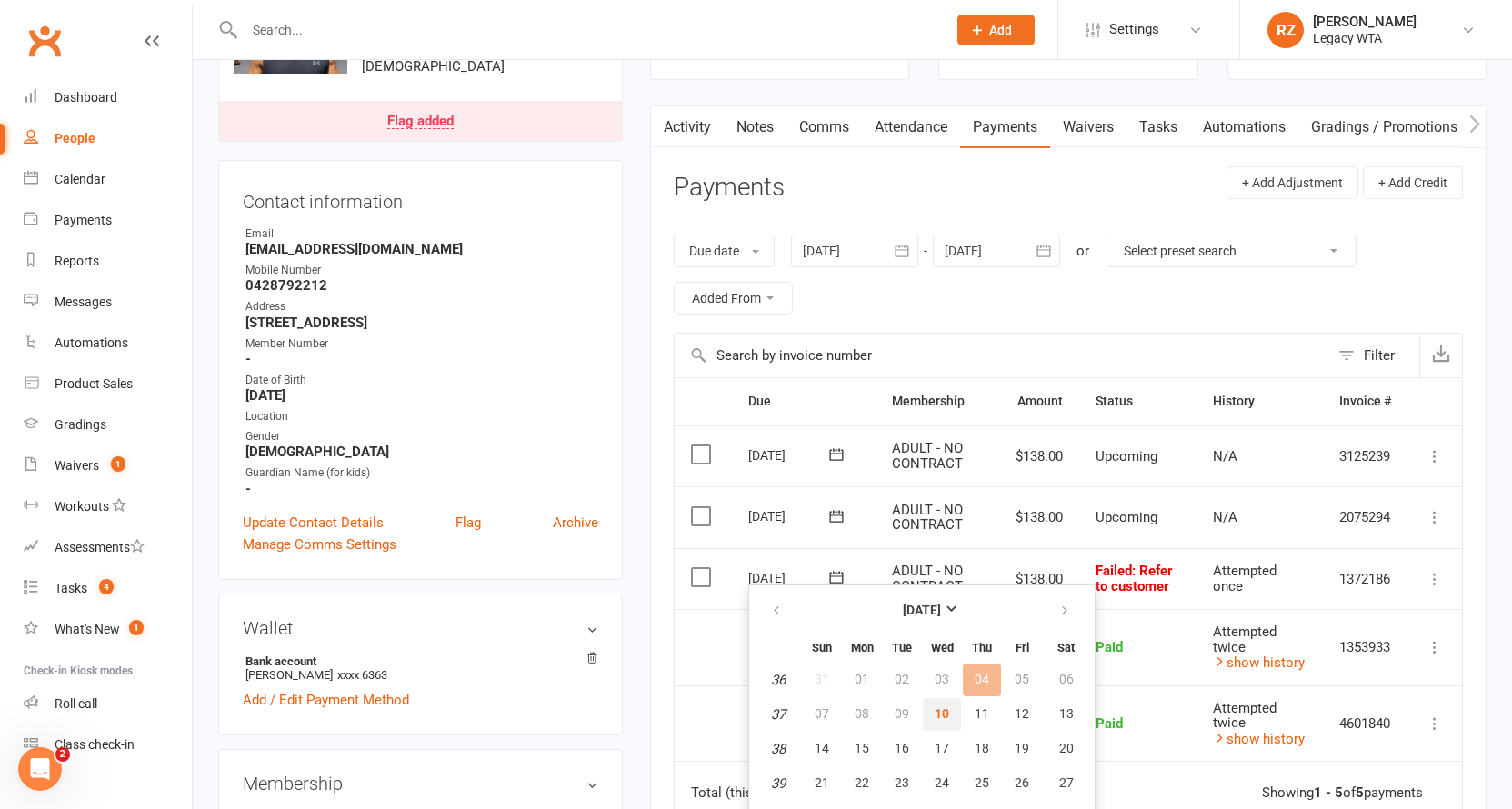
click at [945, 715] on span "10" at bounding box center [942, 713] width 15 height 15
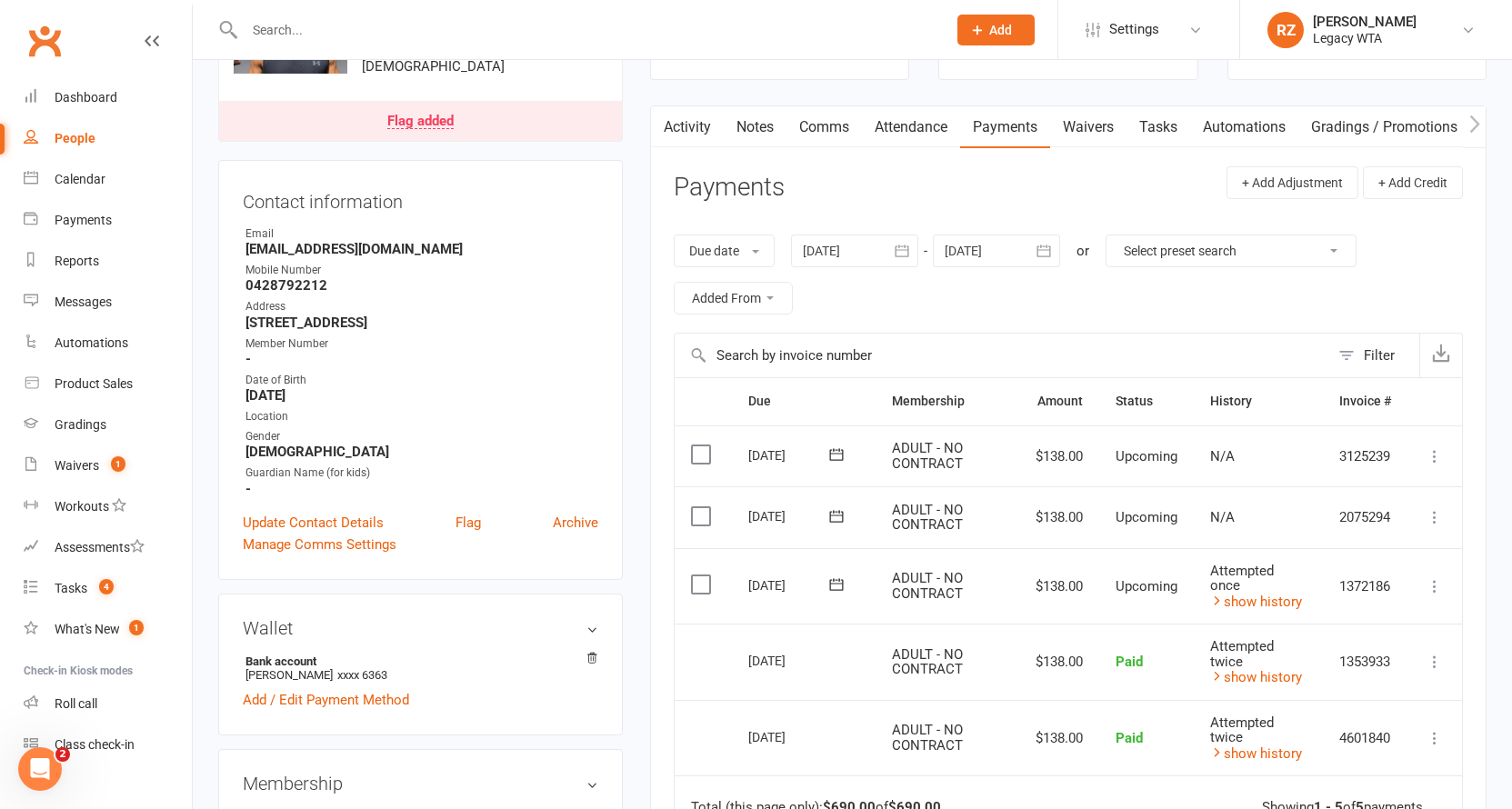
click at [1159, 121] on link "Tasks" at bounding box center [1158, 127] width 64 height 42
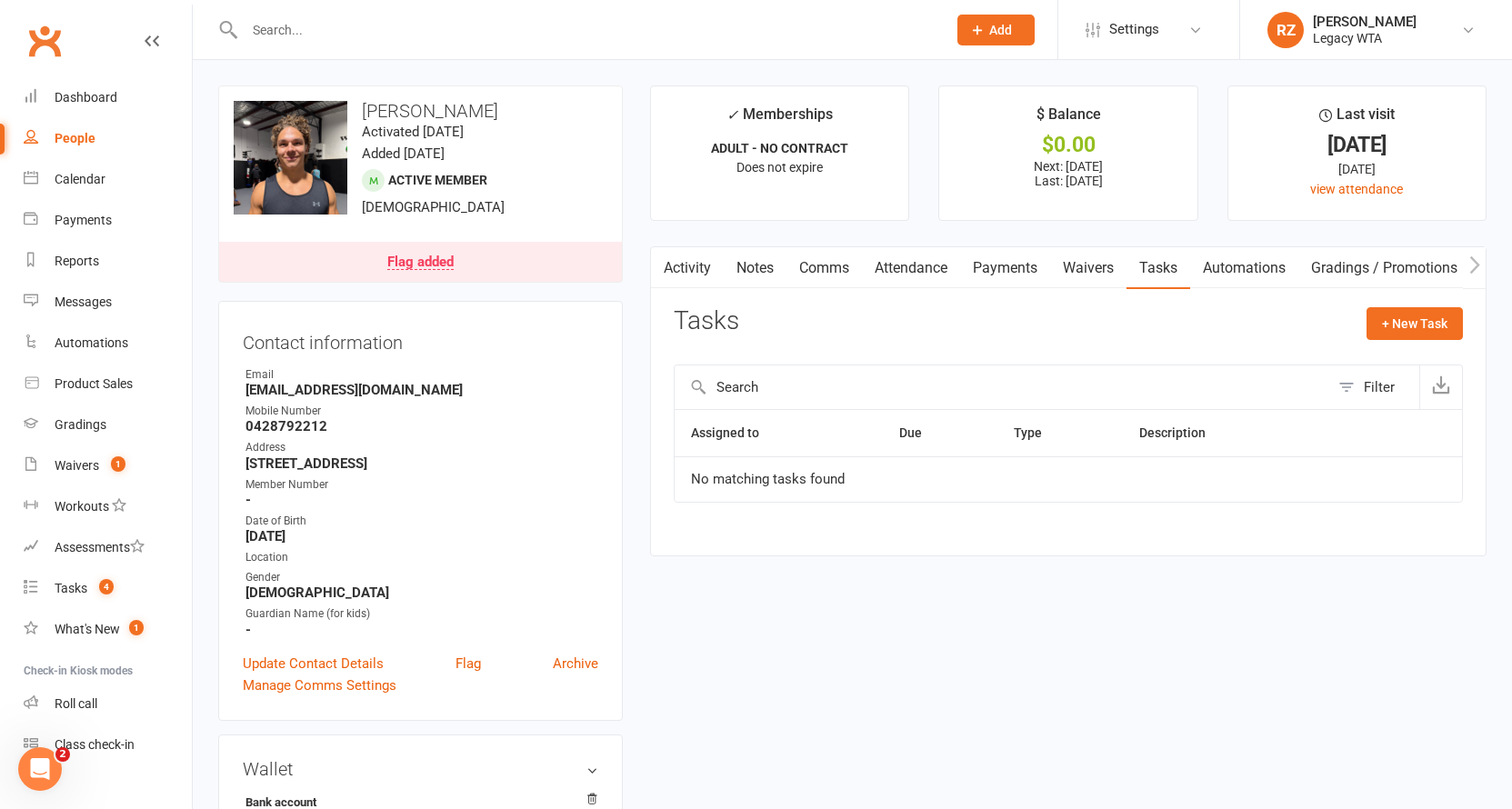
click at [112, 3] on react-component at bounding box center [467, 30] width 934 height 59
click at [91, 475] on link "Waivers 1" at bounding box center [107, 466] width 168 height 41
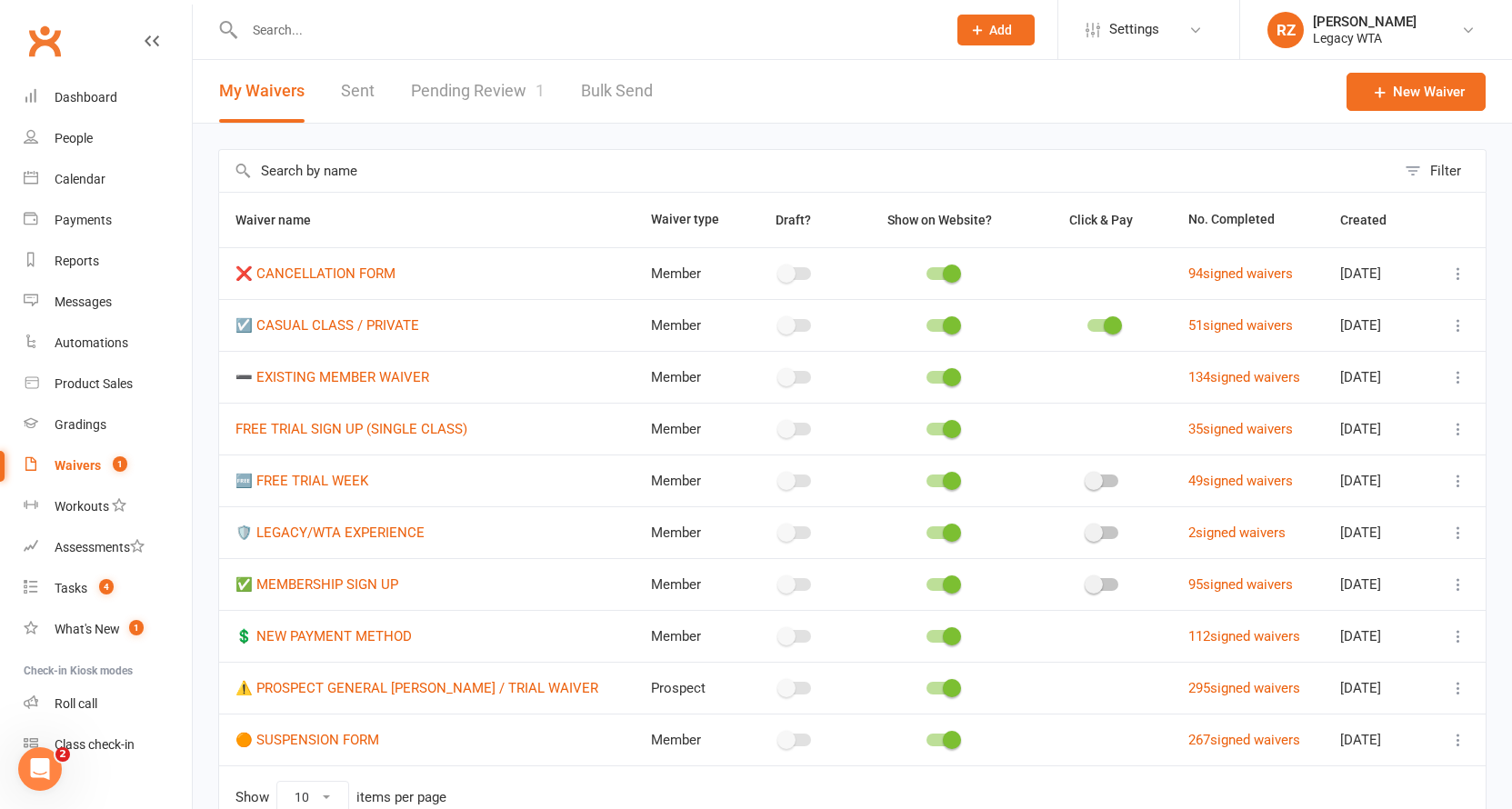
click at [474, 78] on link "Pending Review 1" at bounding box center [478, 92] width 134 height 63
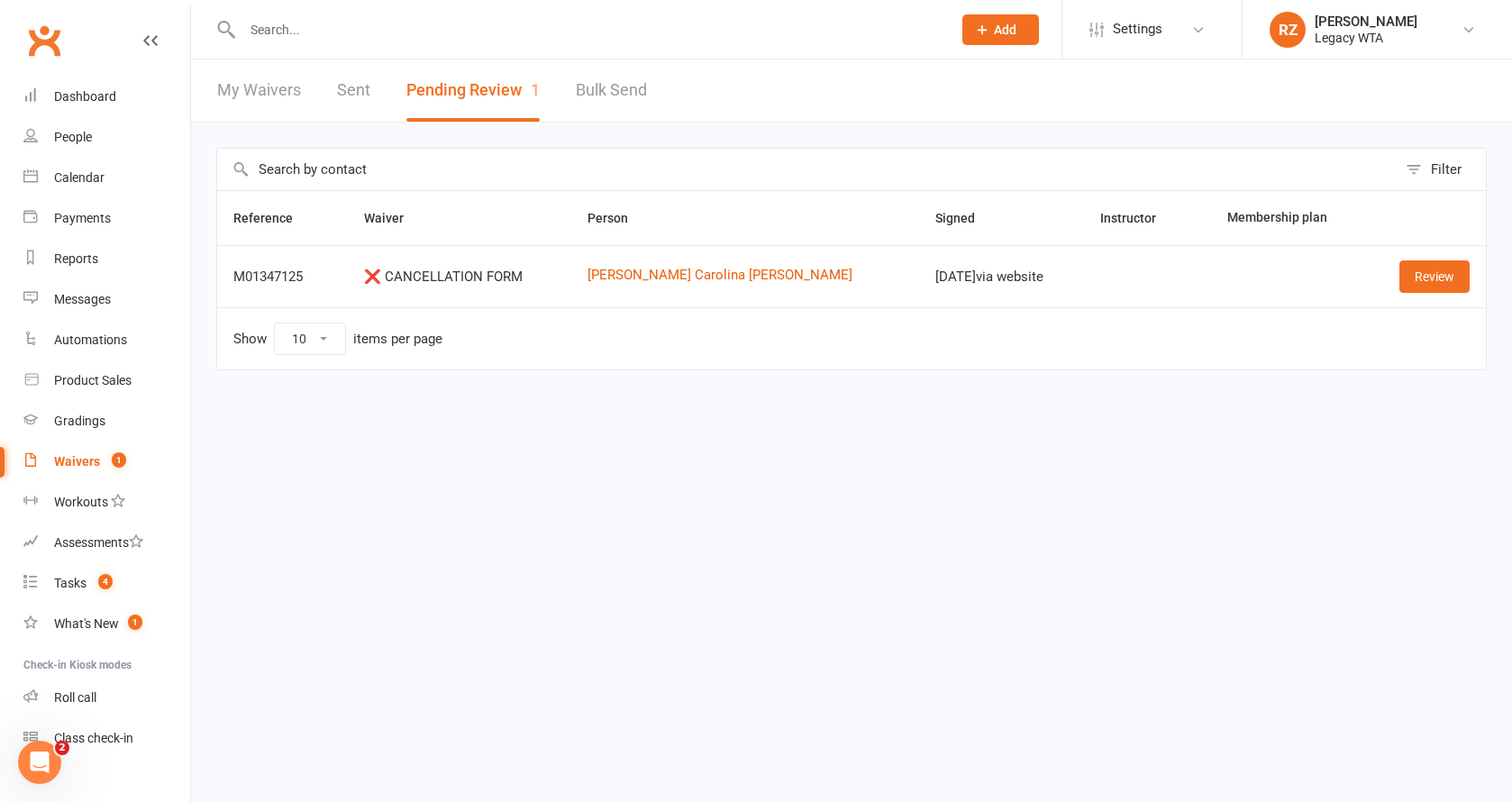
click at [345, 34] on input "text" at bounding box center [588, 29] width 702 height 25
click at [410, 40] on input "text" at bounding box center [588, 29] width 702 height 25
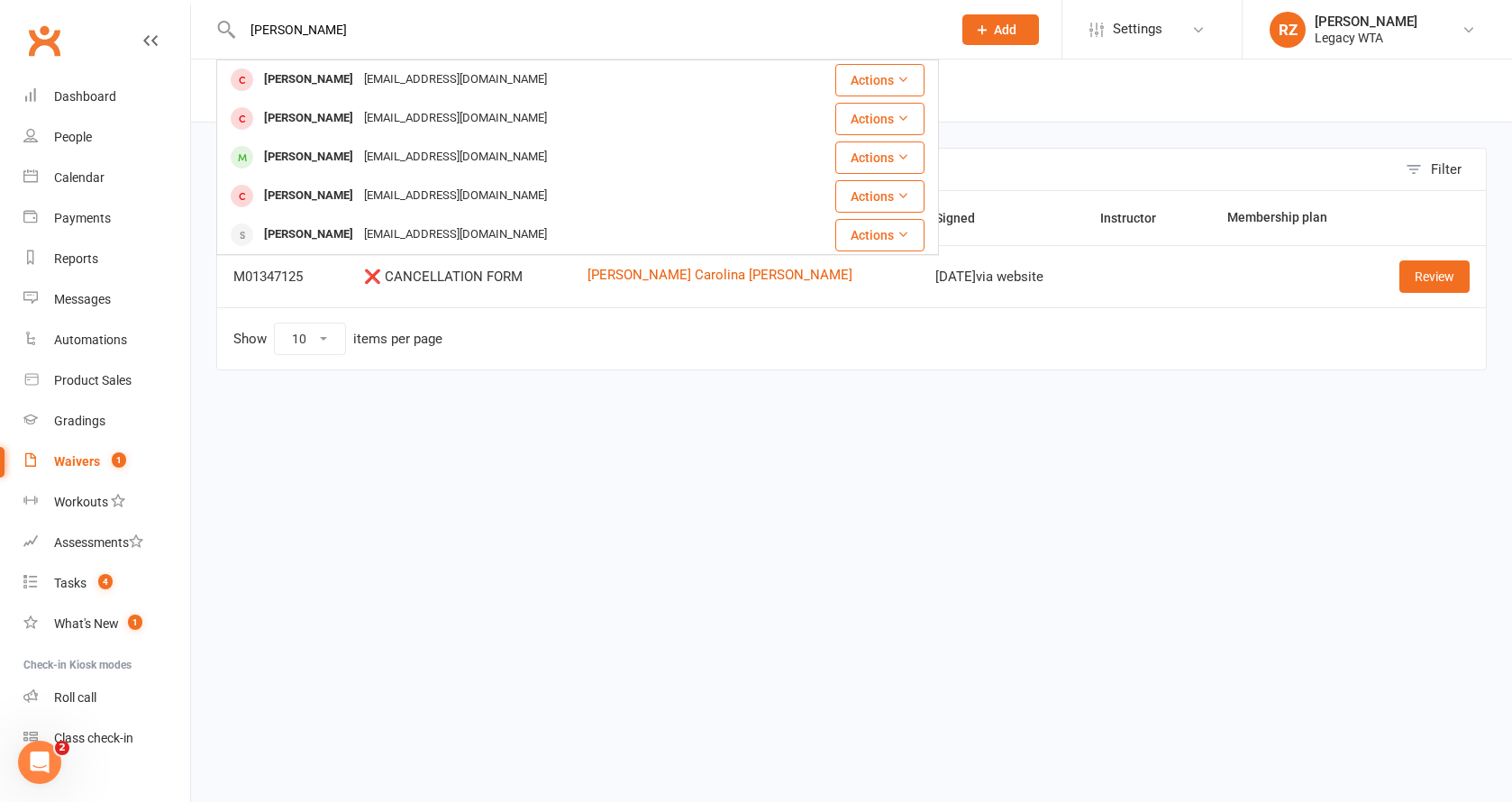
type input "Pedro"
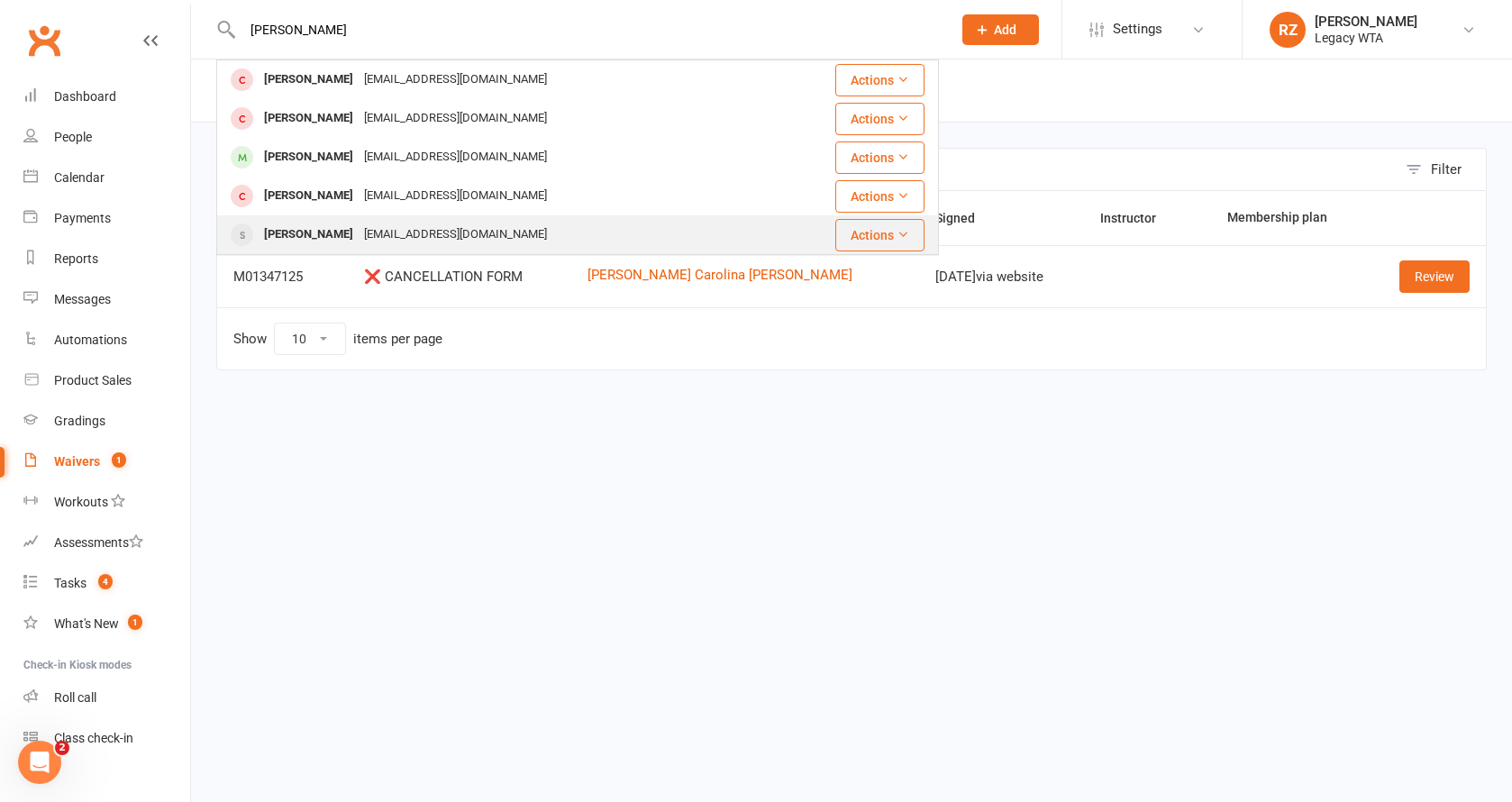
drag, startPoint x: 410, startPoint y: 40, endPoint x: 427, endPoint y: 236, distance: 196.7
click at [427, 236] on div "Ladeia.anacarolina@gmail.com" at bounding box center [456, 235] width 194 height 26
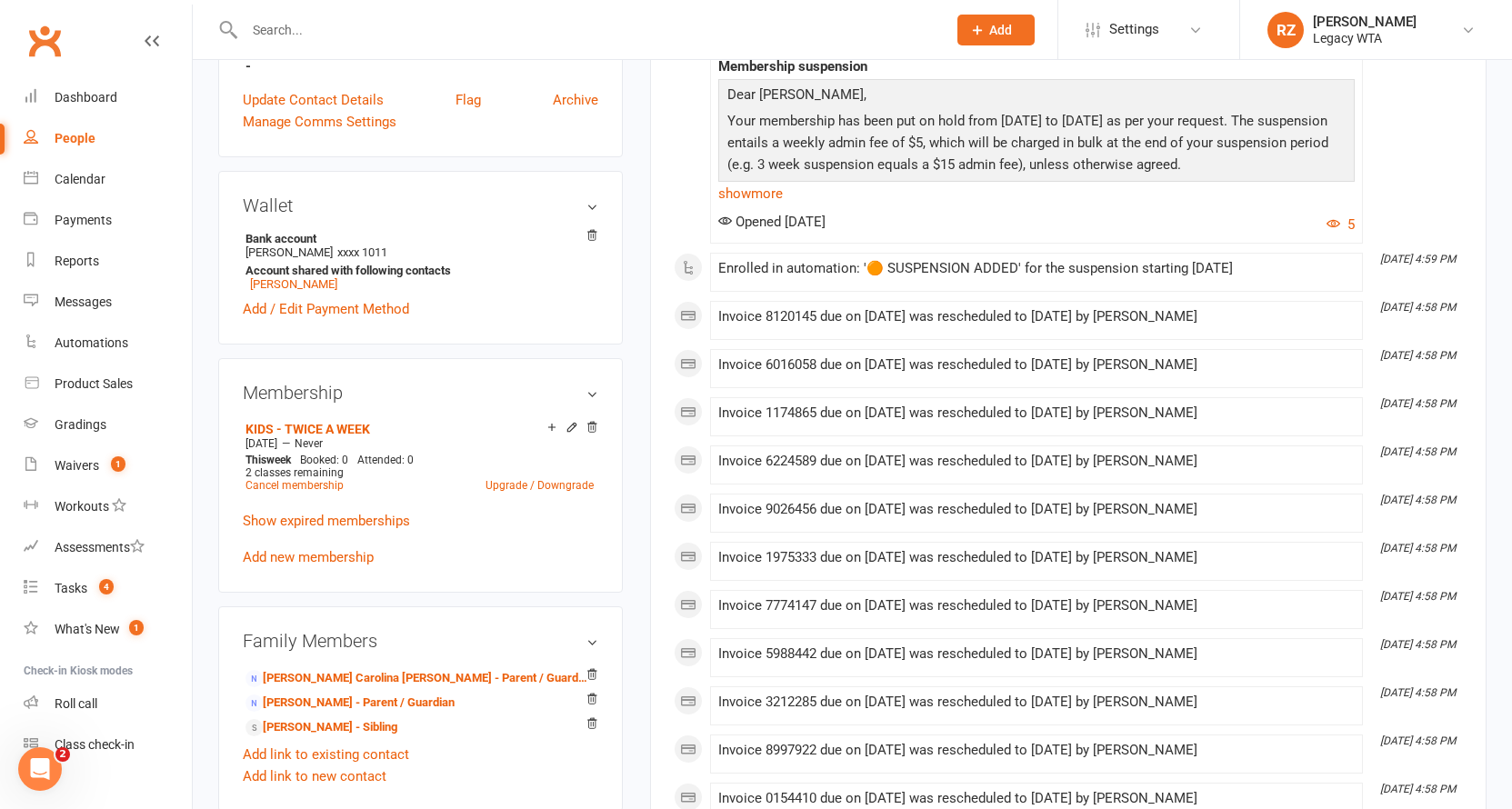
scroll to position [758, 0]
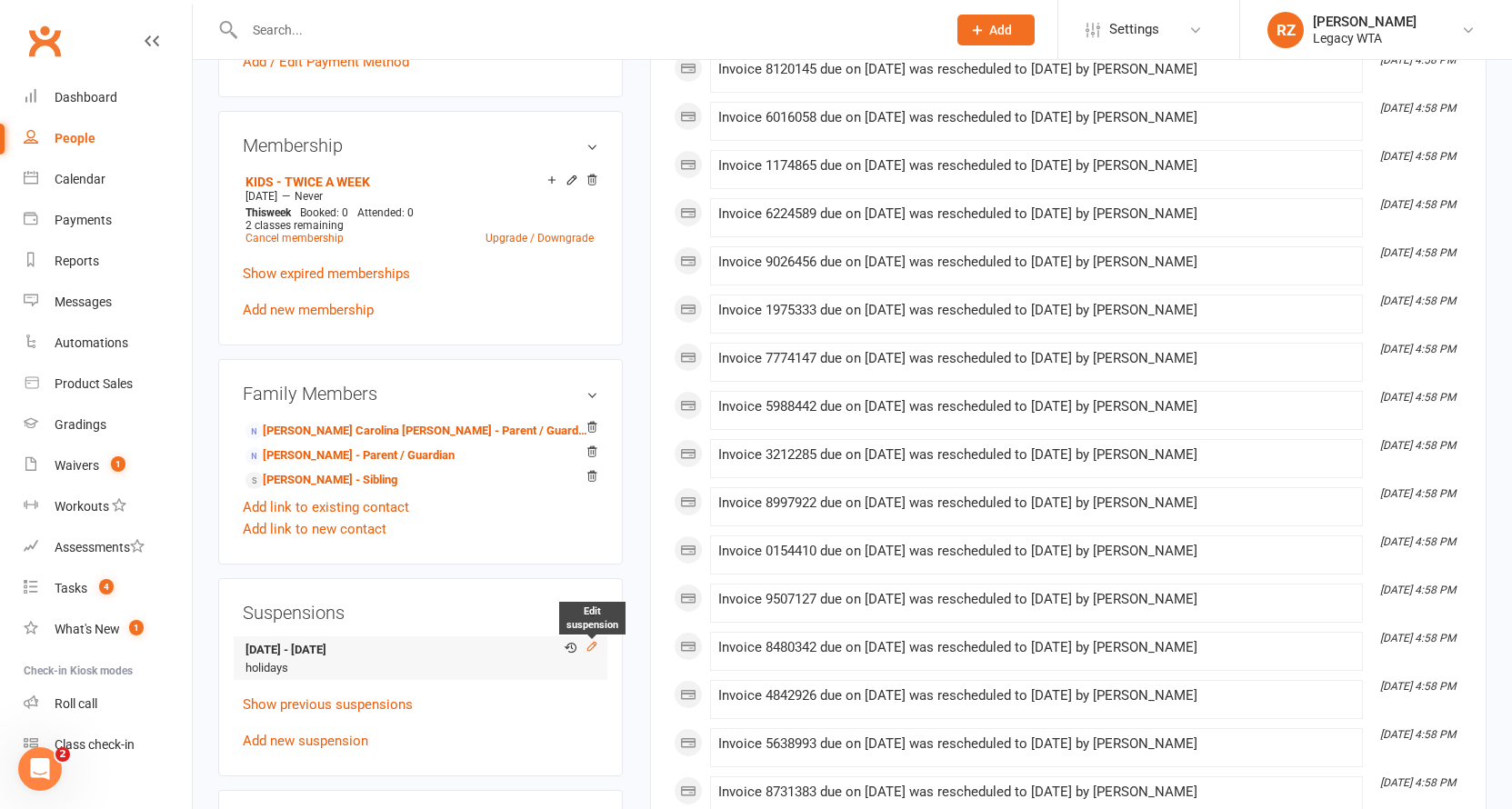
click at [597, 643] on icon at bounding box center [592, 647] width 13 height 13
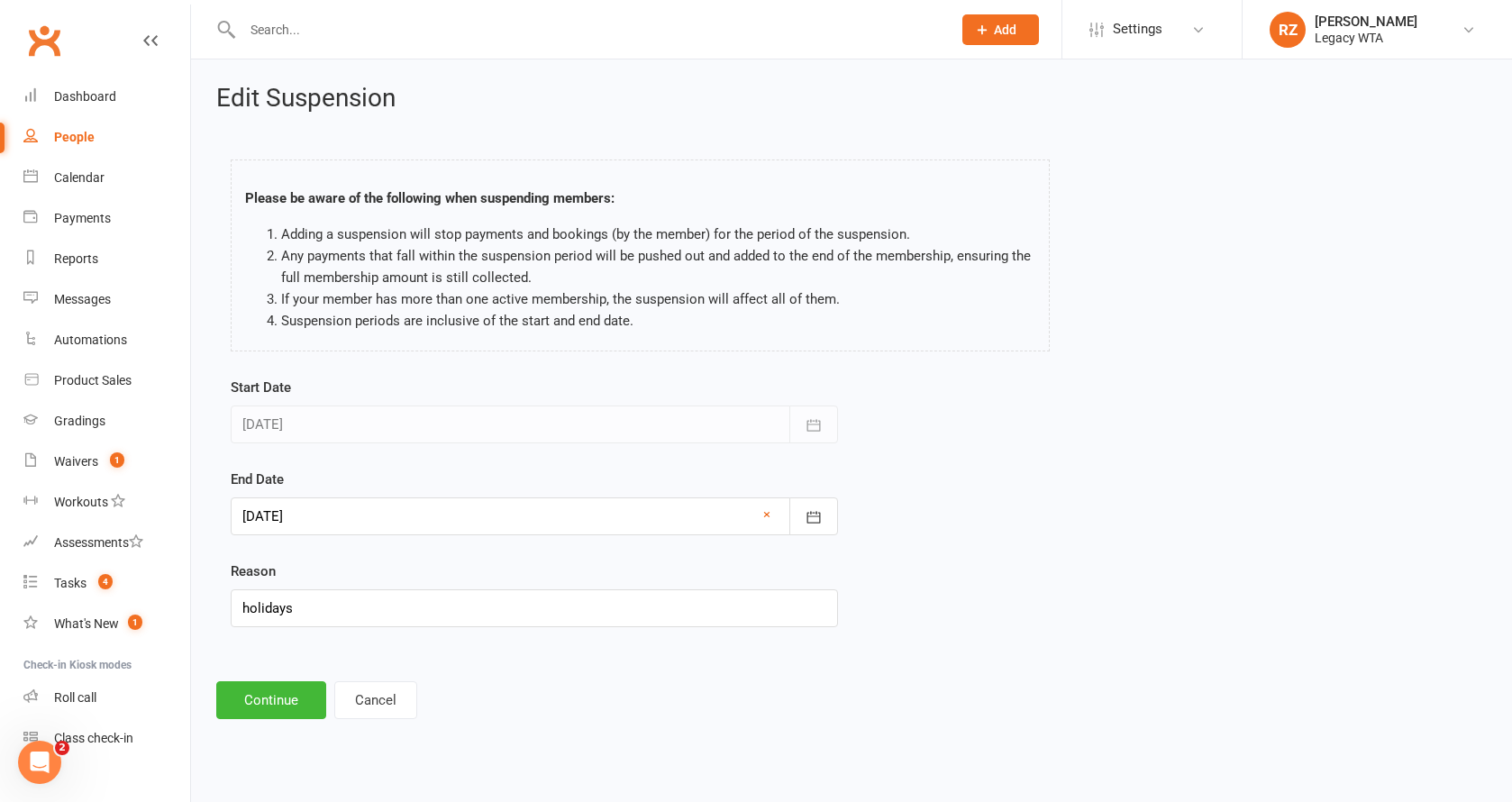
click at [444, 519] on div at bounding box center [535, 516] width 607 height 38
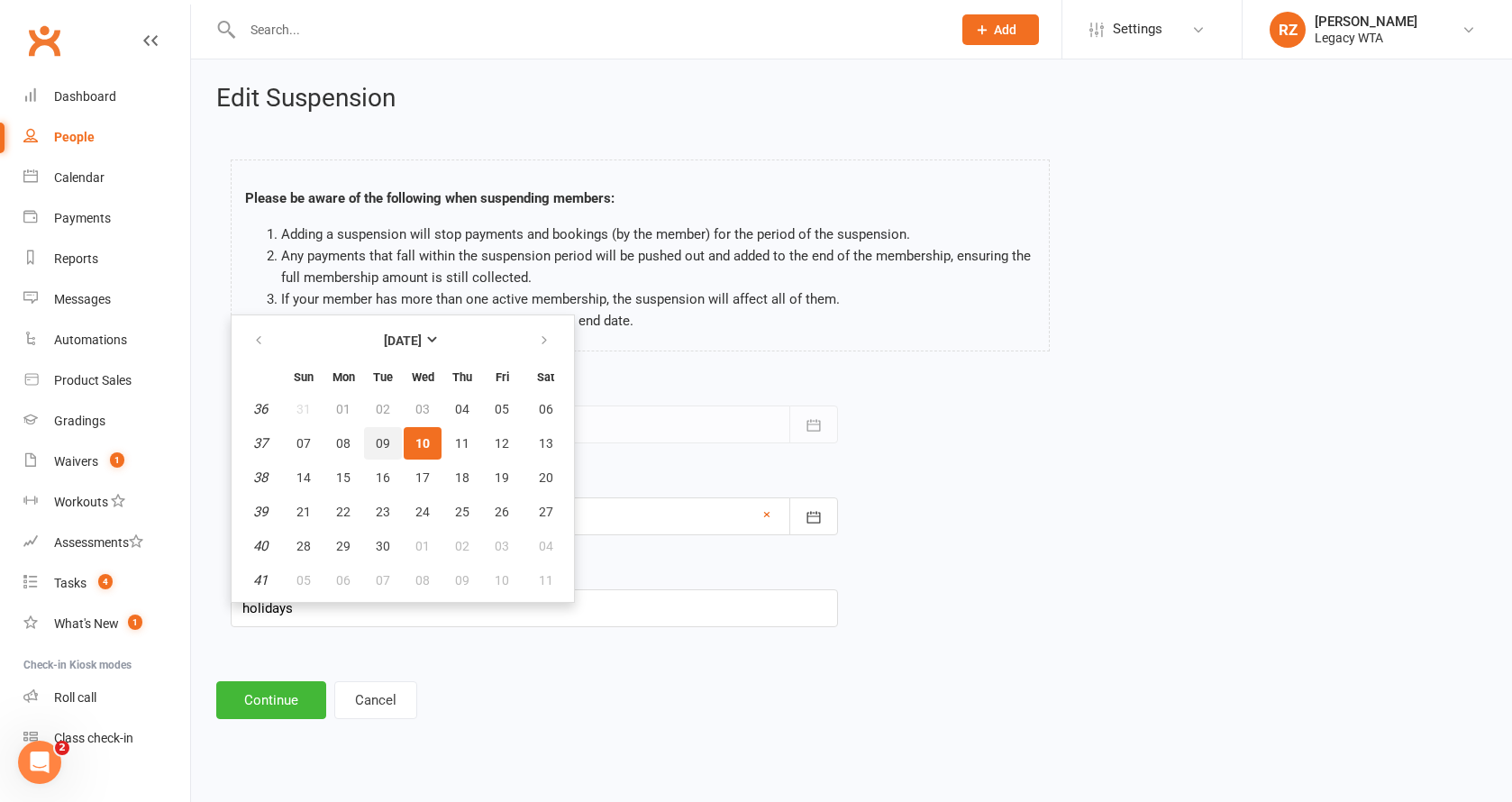
click at [385, 456] on button "09" at bounding box center [383, 442] width 38 height 32
type input "09 Sep 2025"
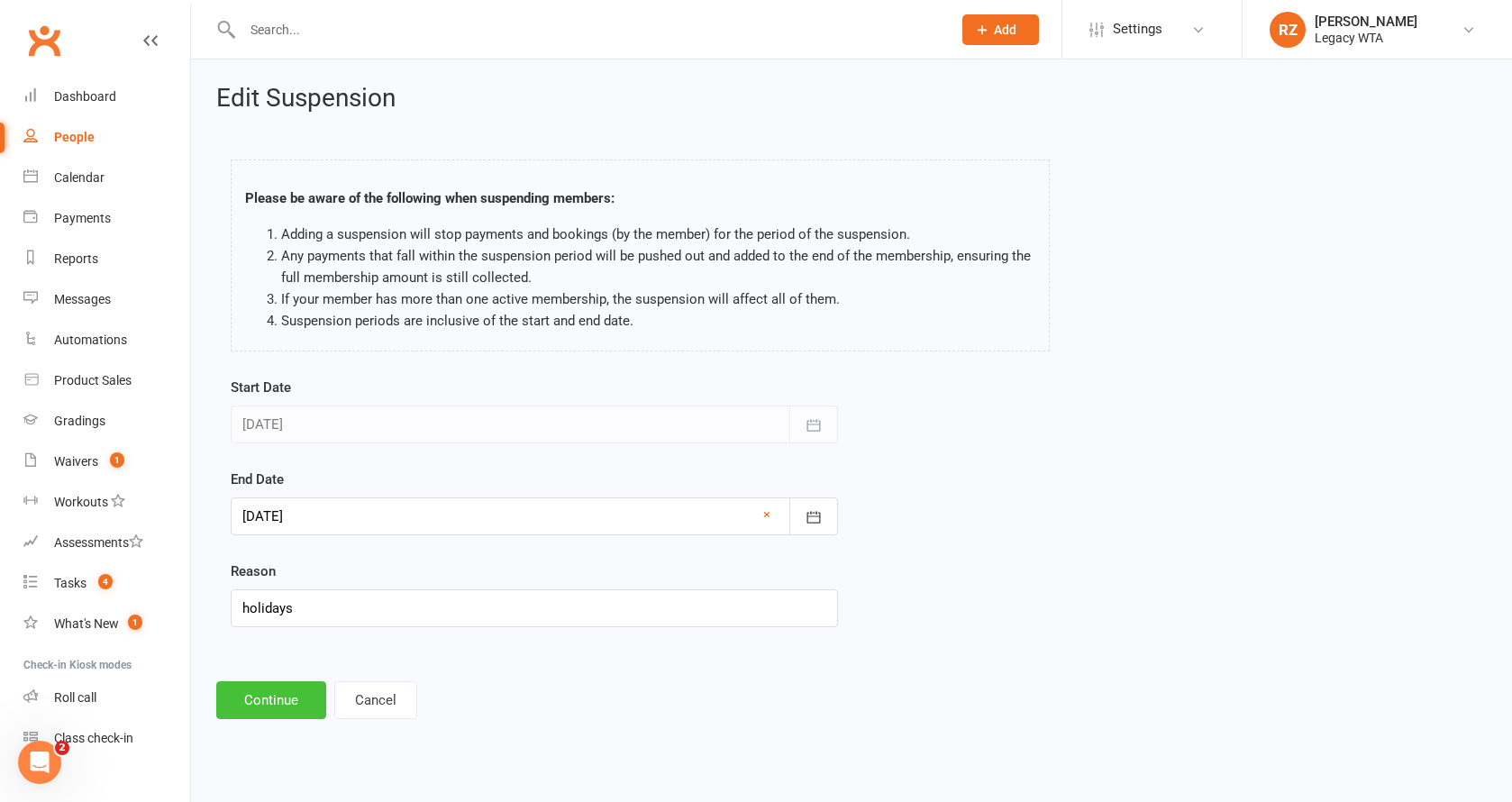
click at [318, 688] on button "Continue" at bounding box center [271, 699] width 110 height 38
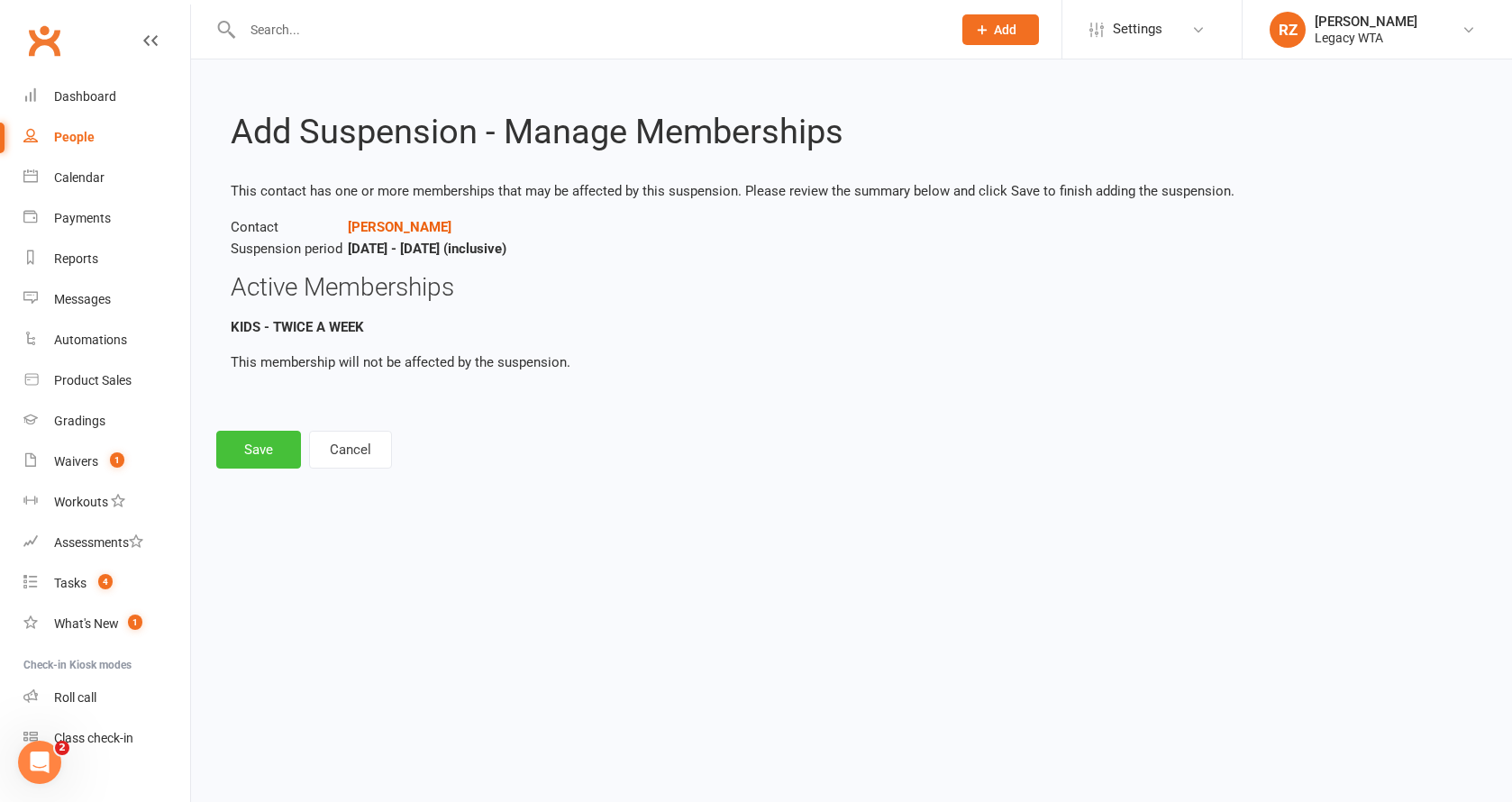
click at [271, 456] on button "Save" at bounding box center [259, 449] width 85 height 38
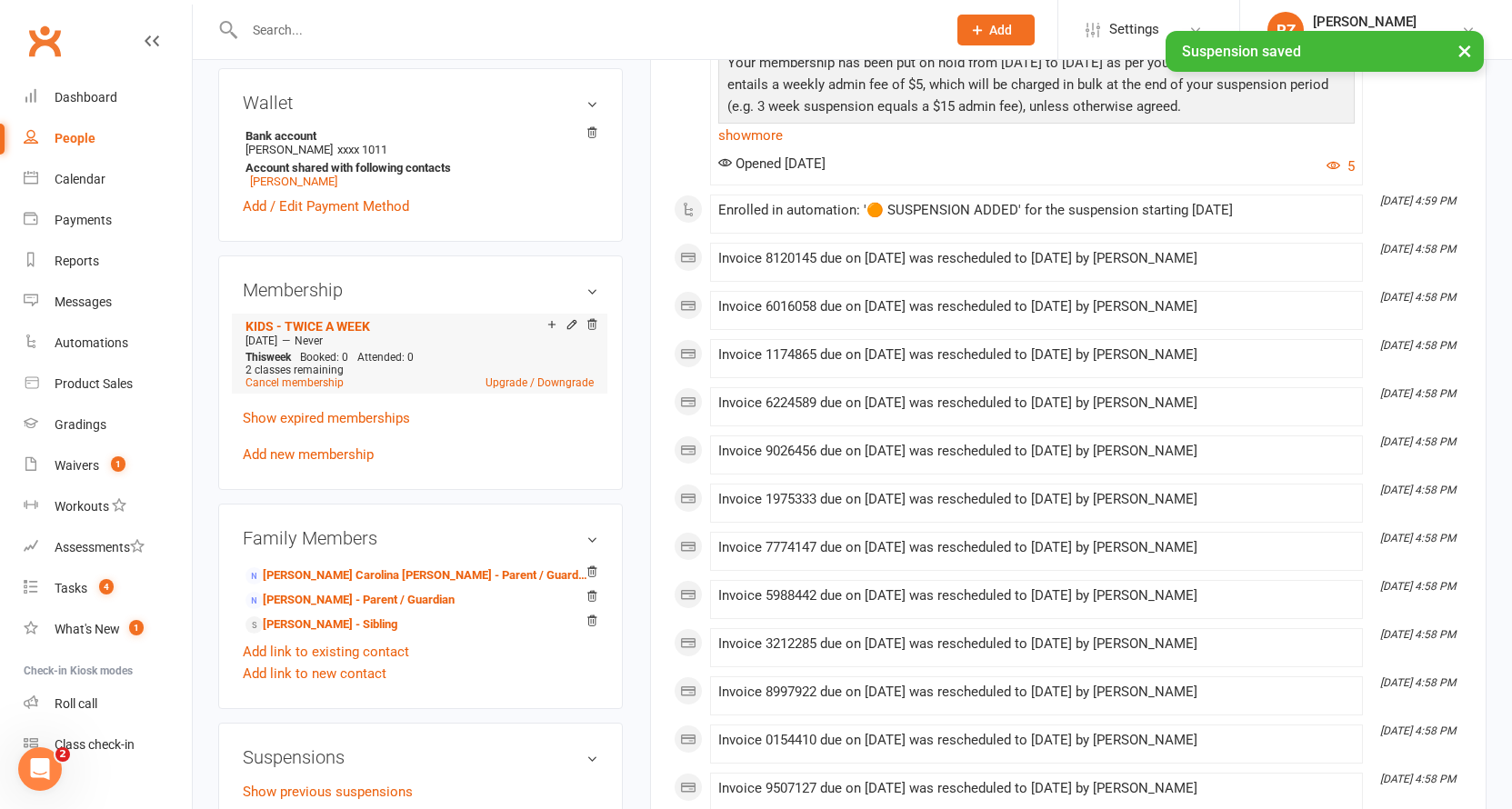
scroll to position [450, 0]
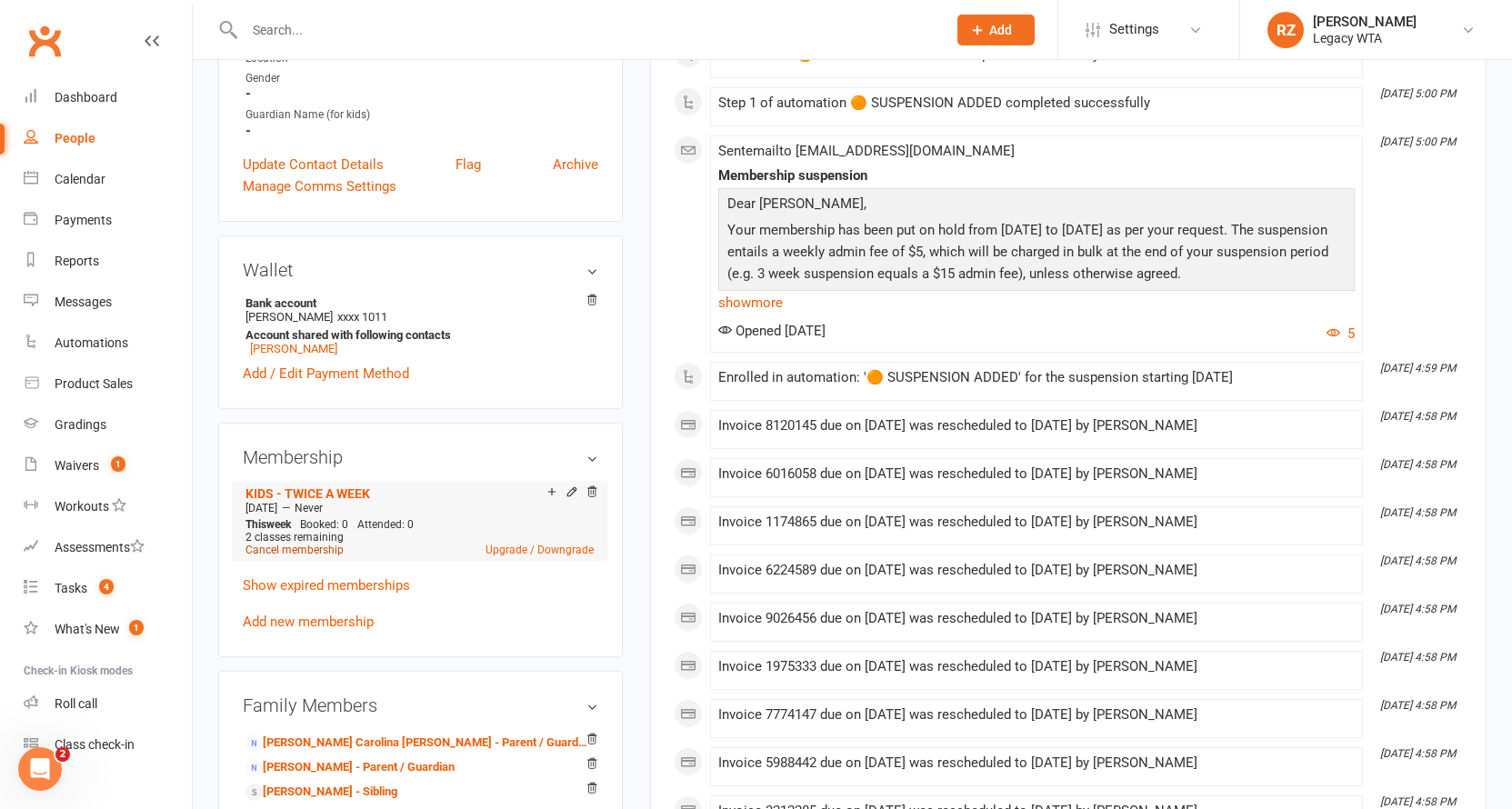
click at [301, 546] on link "Cancel membership" at bounding box center [294, 550] width 98 height 13
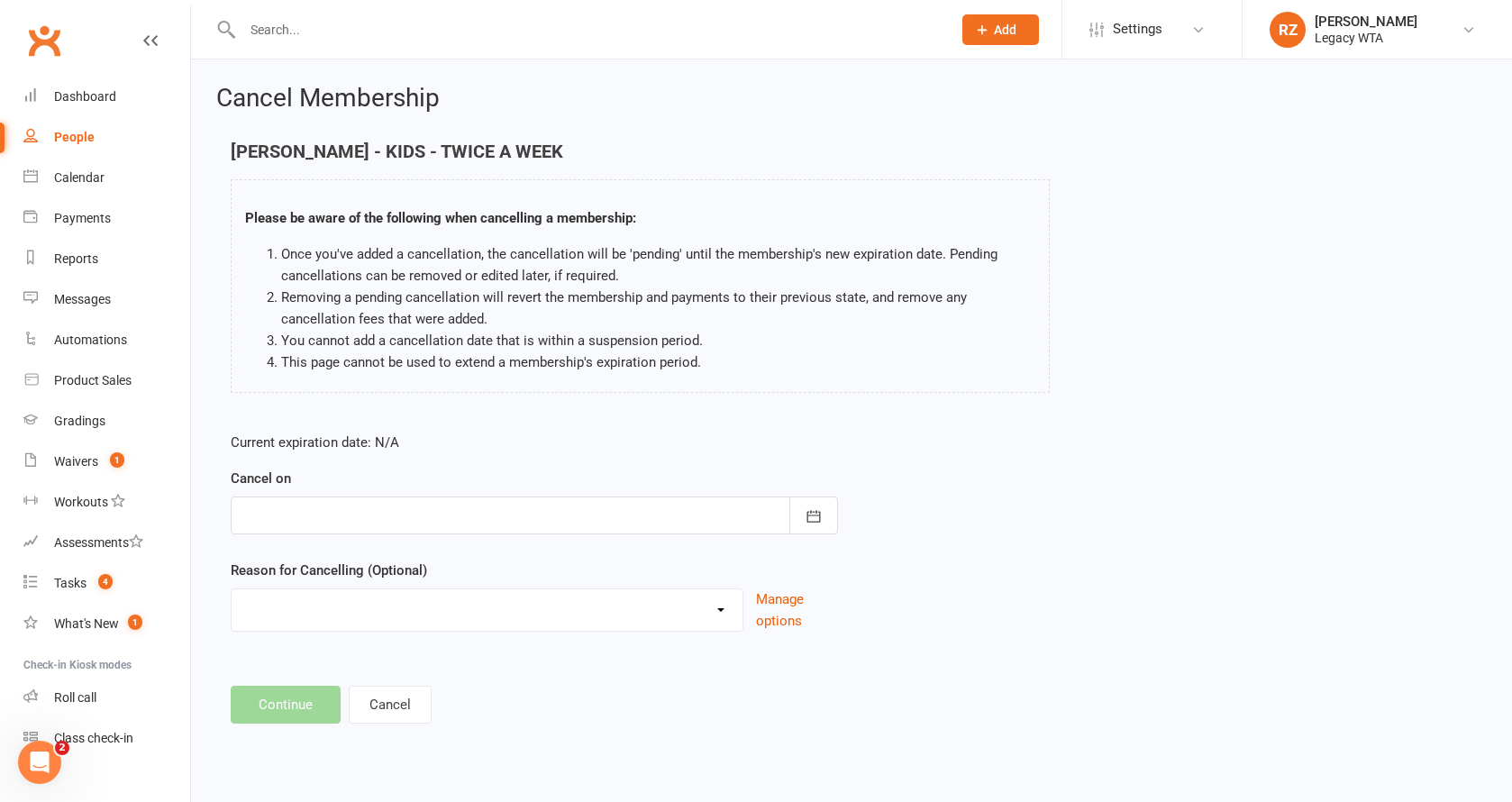
click at [352, 524] on div at bounding box center [535, 515] width 607 height 38
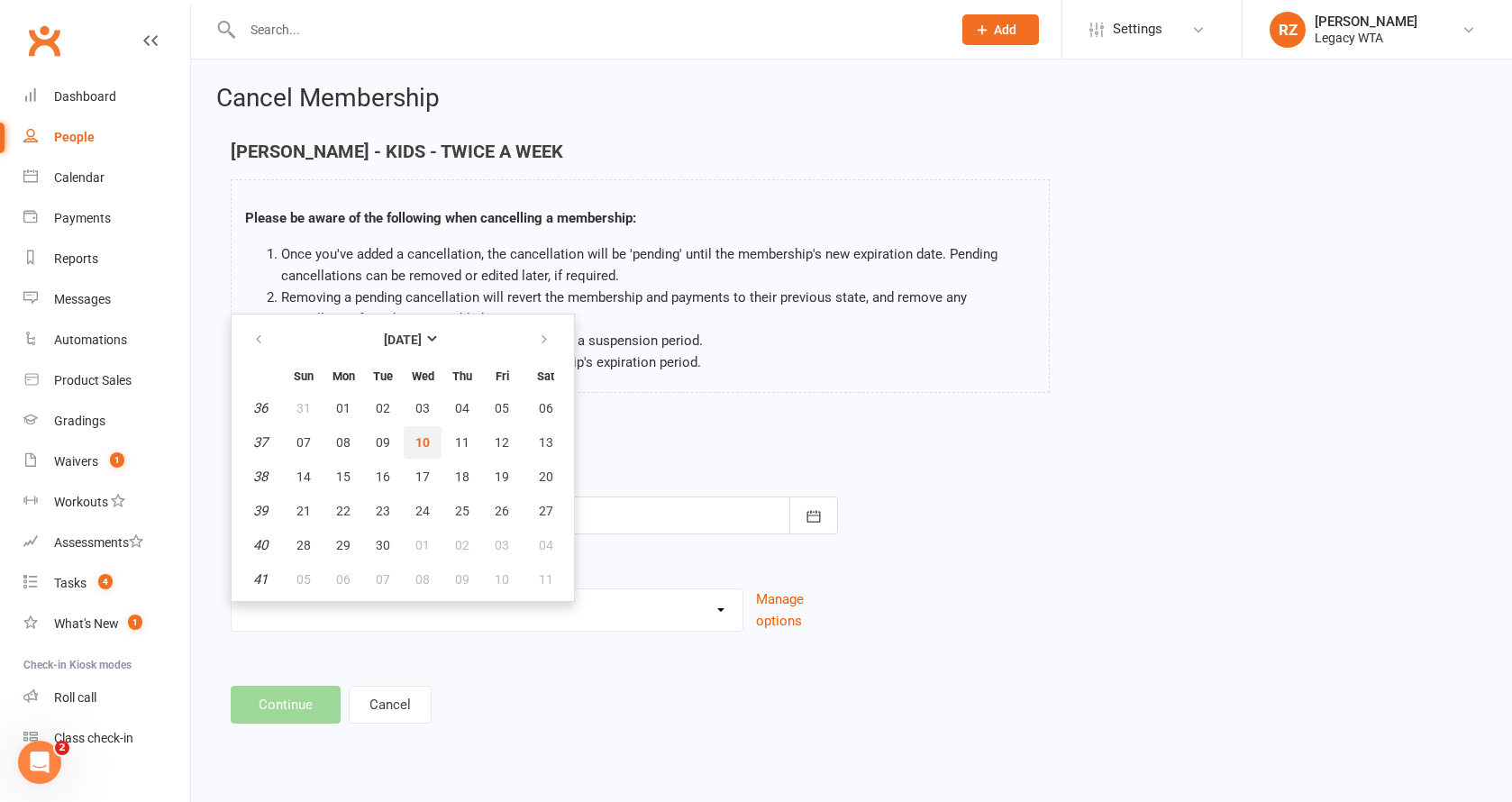
click at [425, 453] on button "10" at bounding box center [422, 441] width 38 height 32
type input "[DATE]"
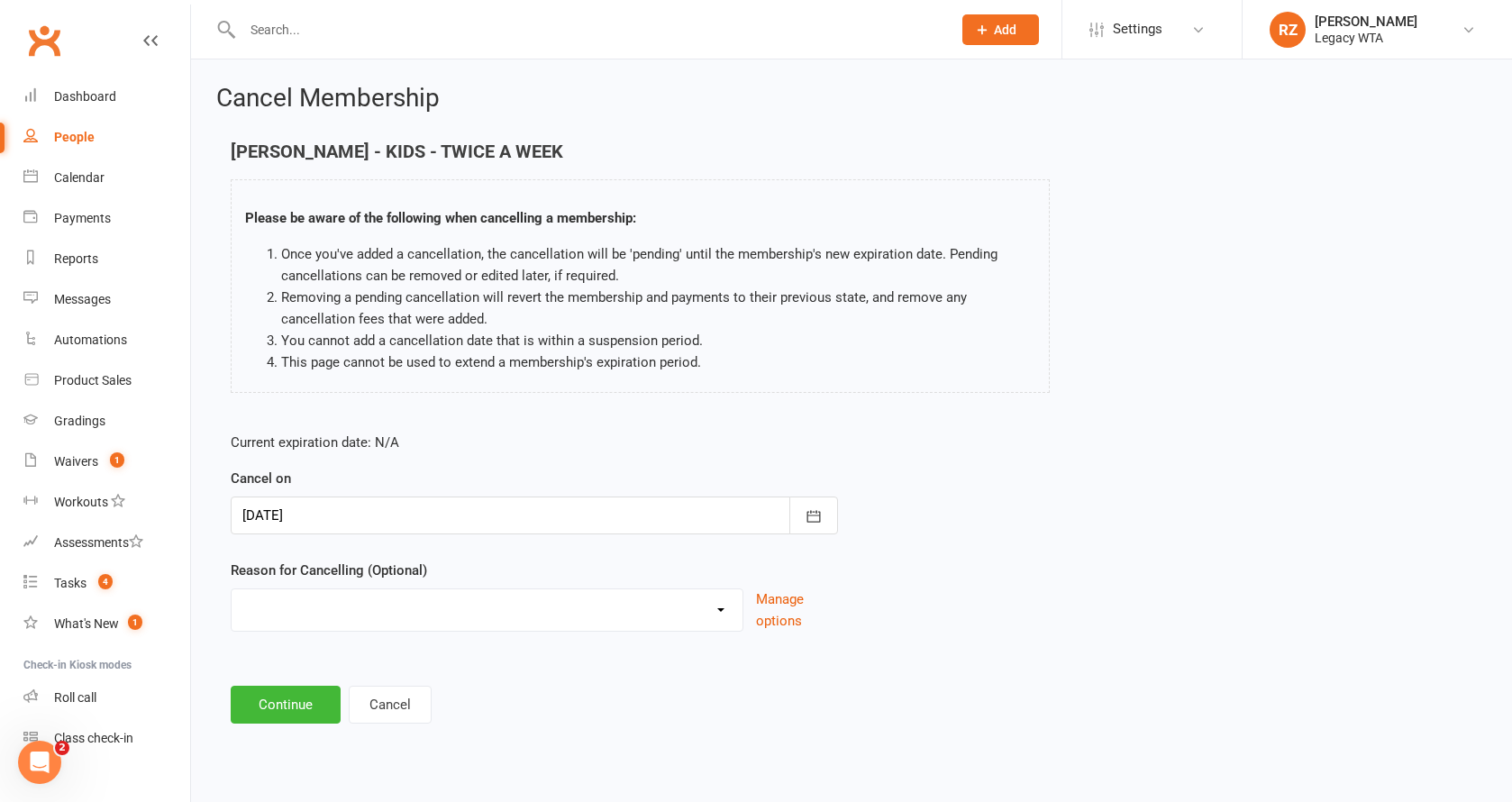
select select "10"
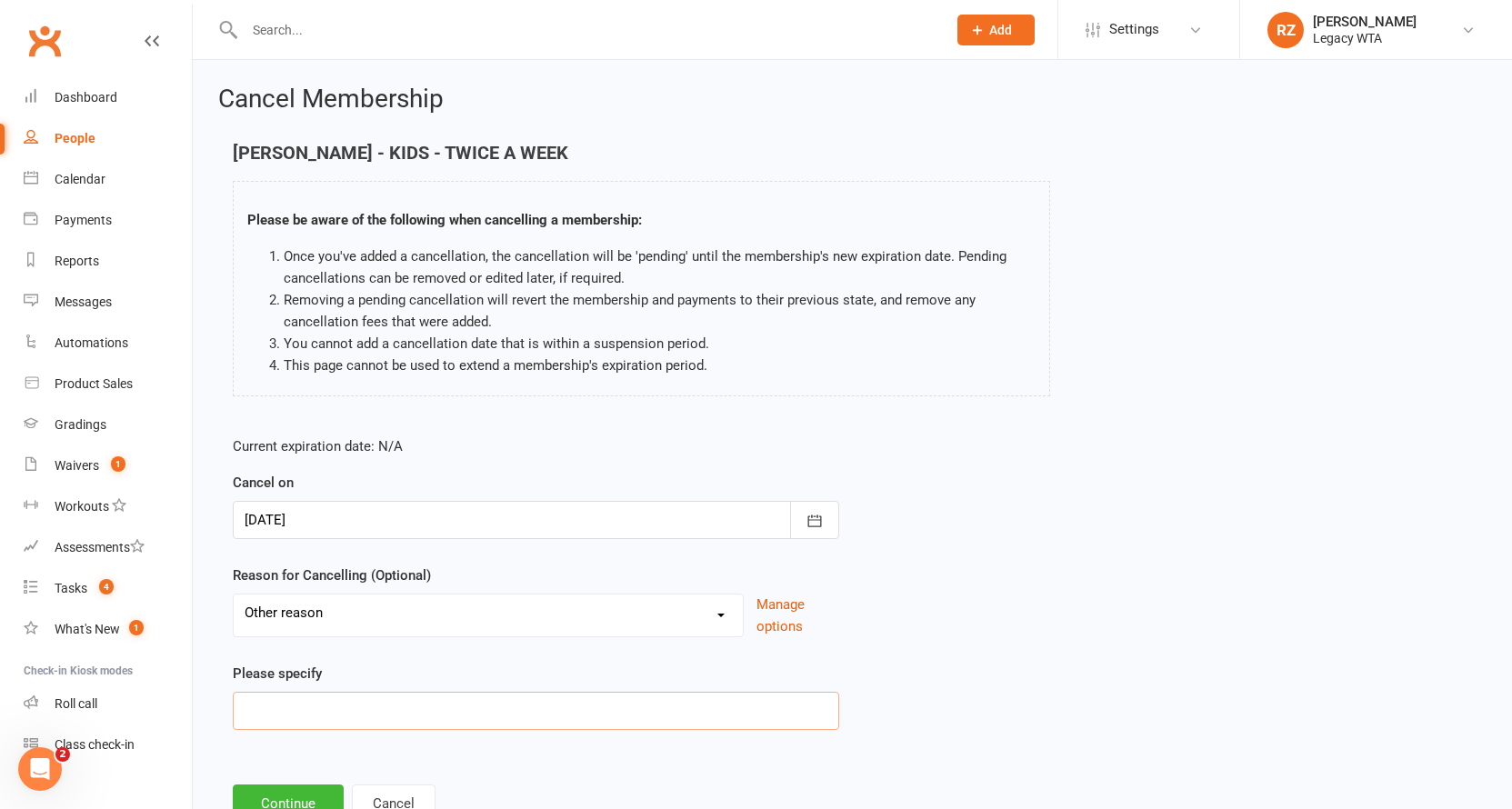
click at [333, 701] on input at bounding box center [536, 710] width 606 height 38
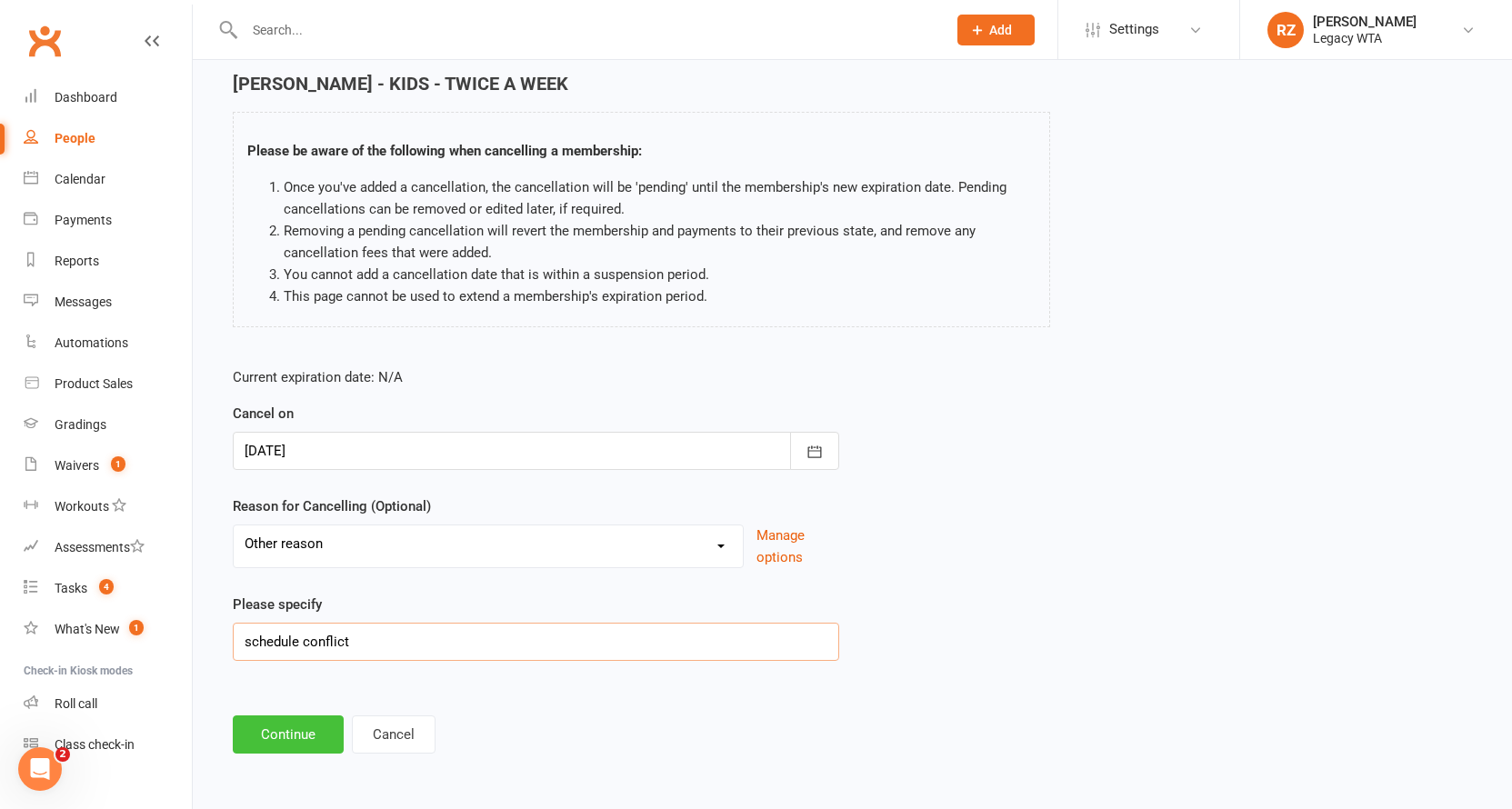
type input "schedule conflict"
click at [313, 728] on button "Continue" at bounding box center [288, 734] width 110 height 38
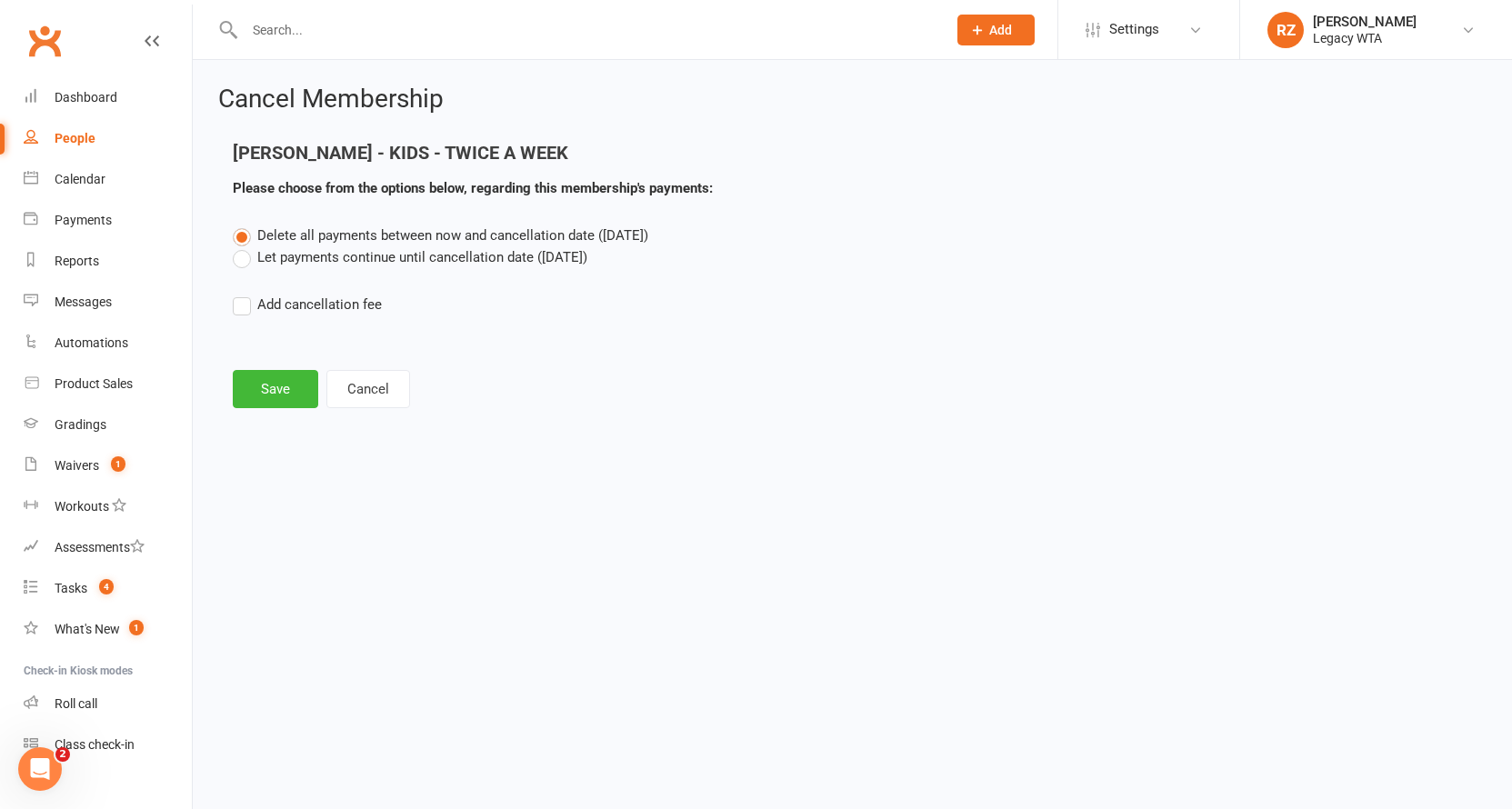
scroll to position [0, 0]
click at [261, 385] on button "Save" at bounding box center [276, 389] width 85 height 38
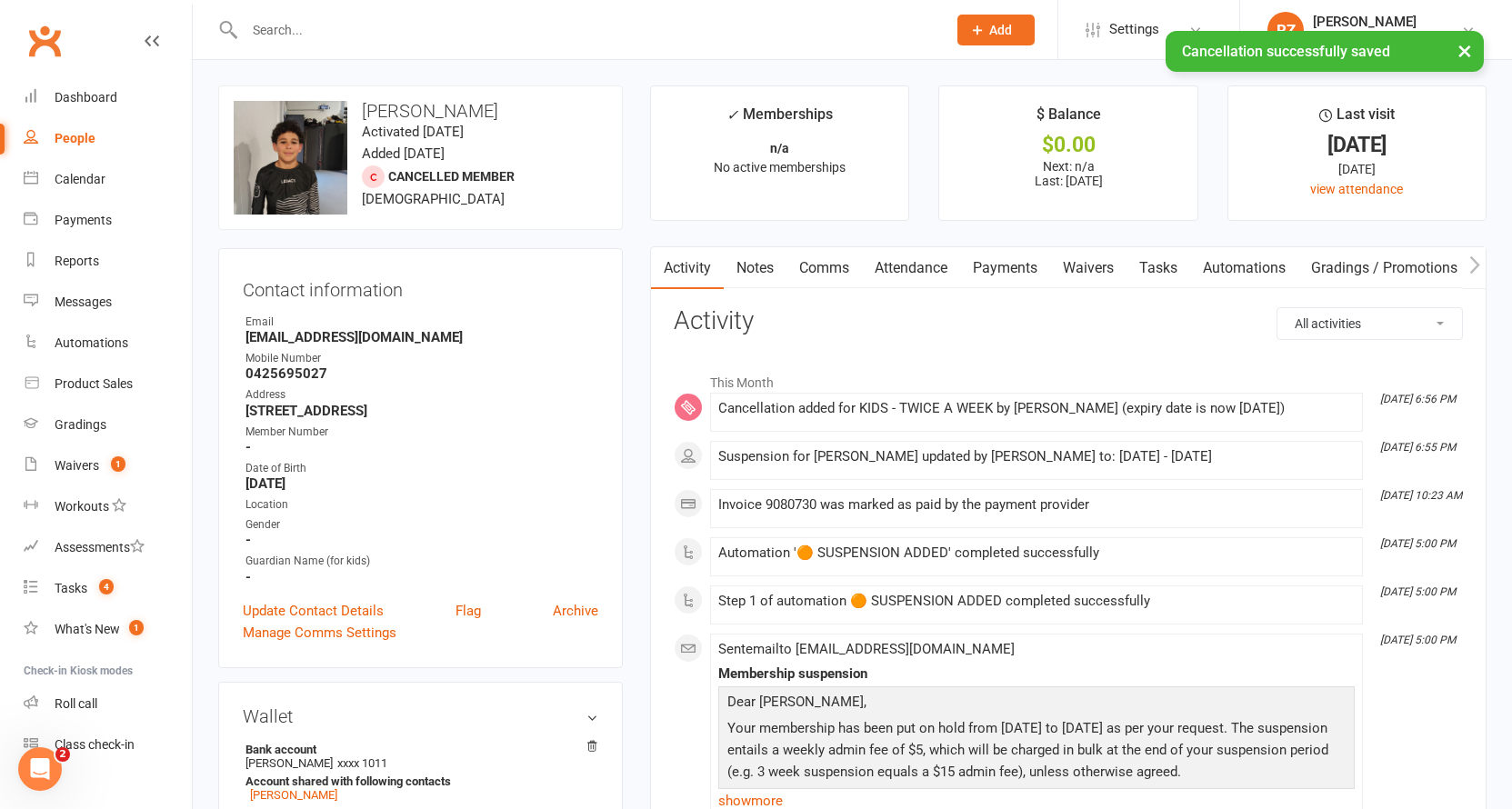
click at [379, 31] on div "× Cancellation successfully saved" at bounding box center [743, 31] width 1488 height 0
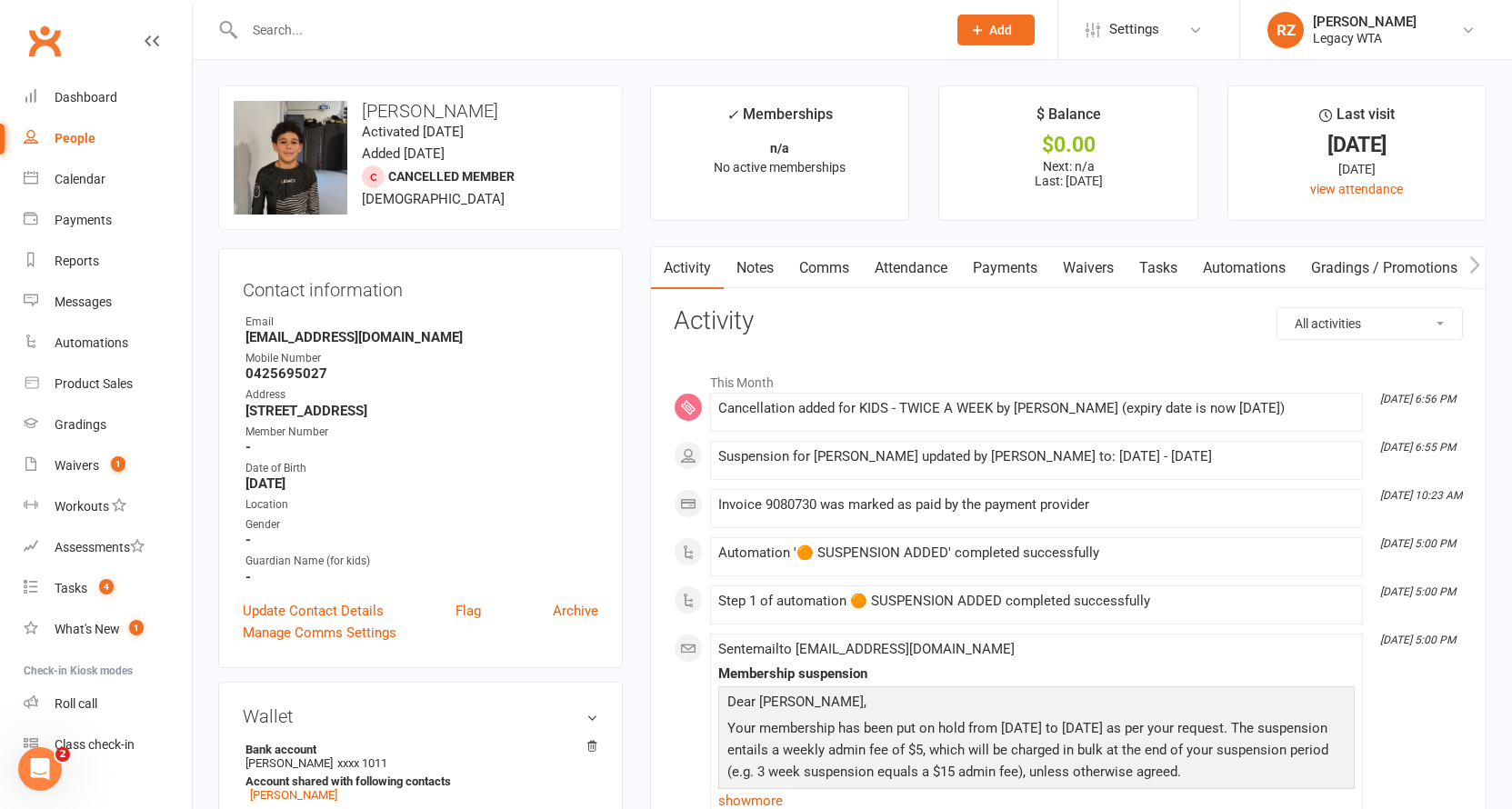
click at [291, 18] on input "text" at bounding box center [587, 30] width 694 height 25
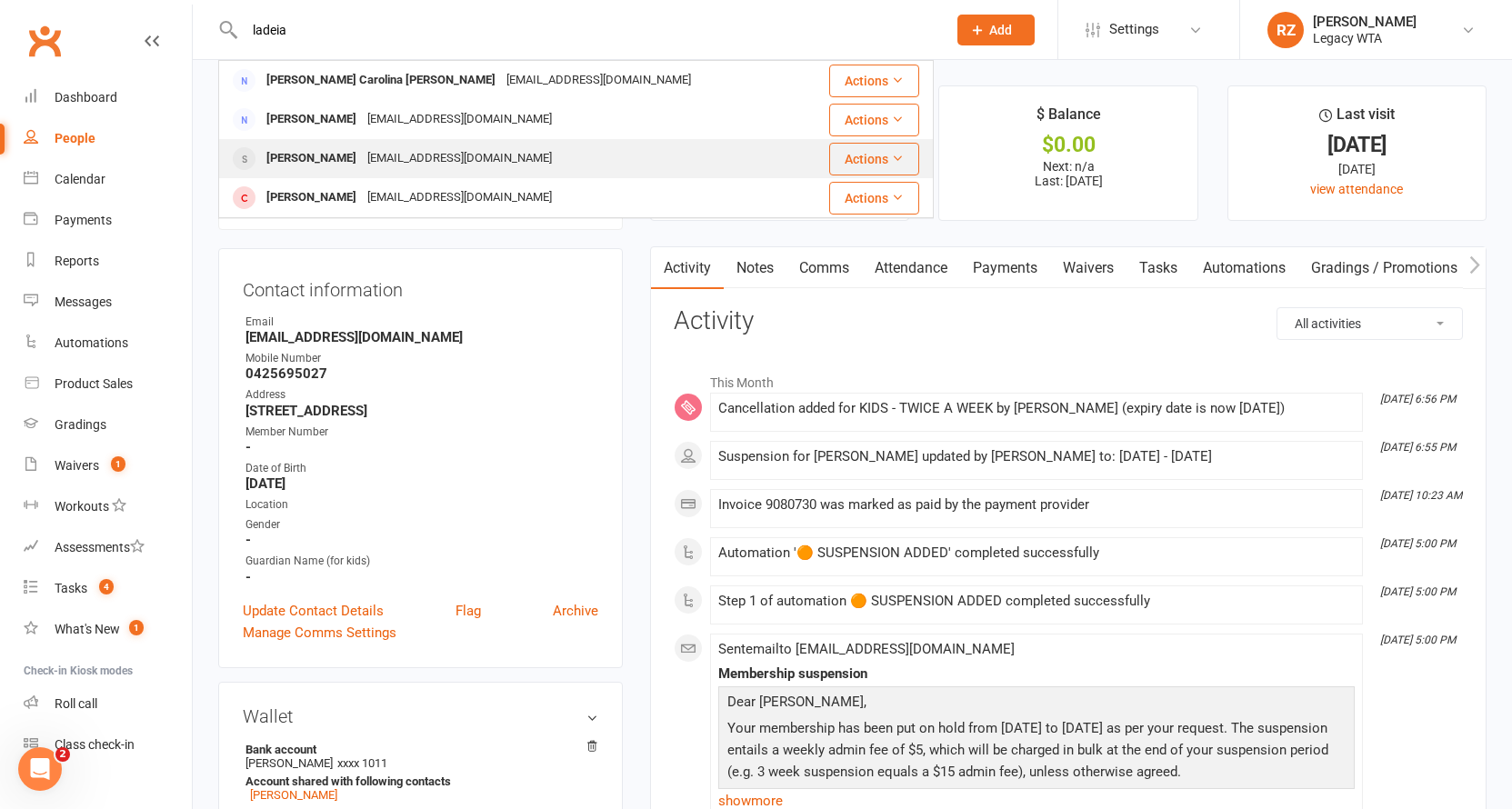
type input "ladeia"
click at [320, 157] on div "Luca Ladeia De Moura" at bounding box center [311, 159] width 101 height 26
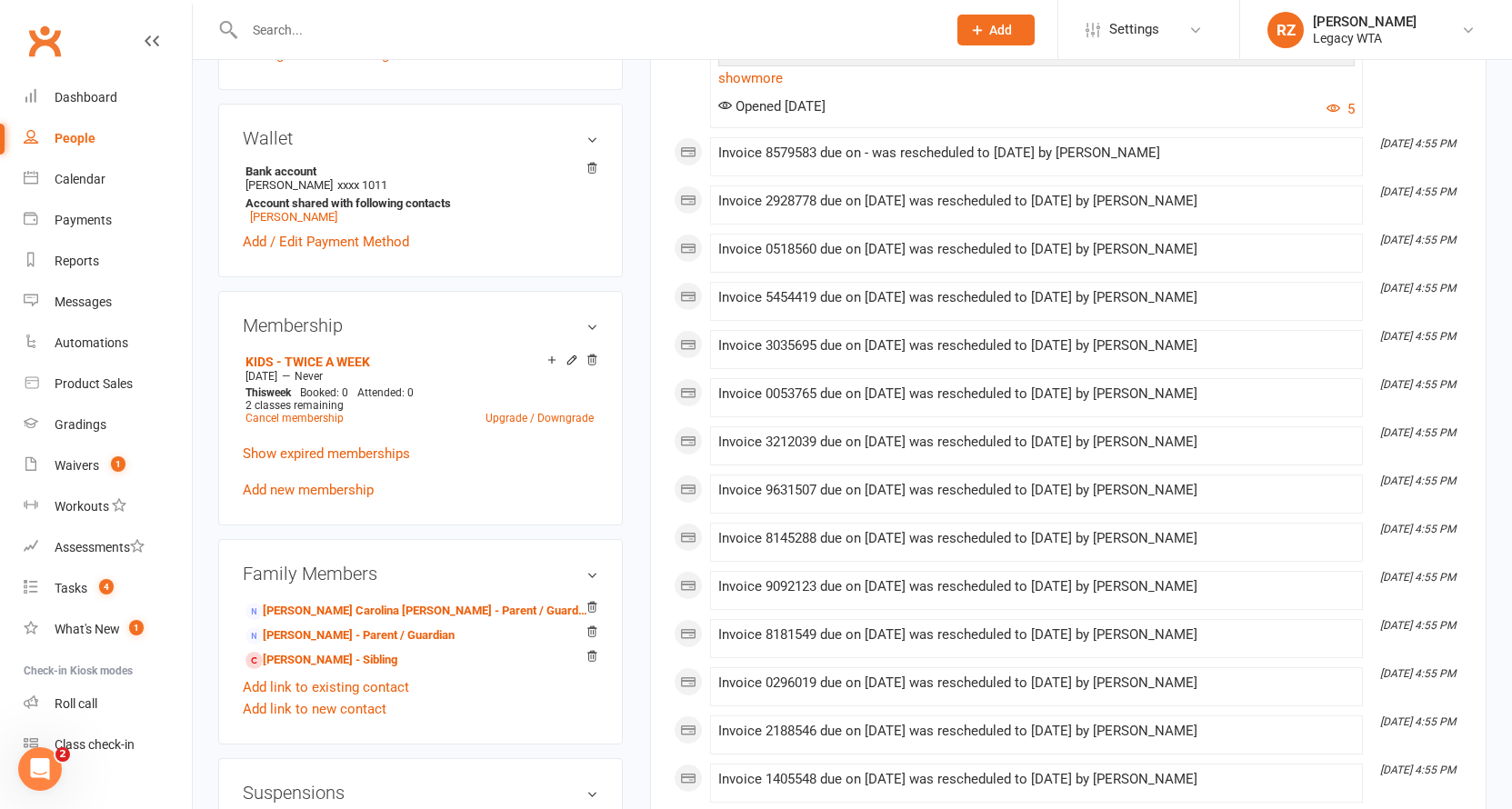
scroll to position [918, 0]
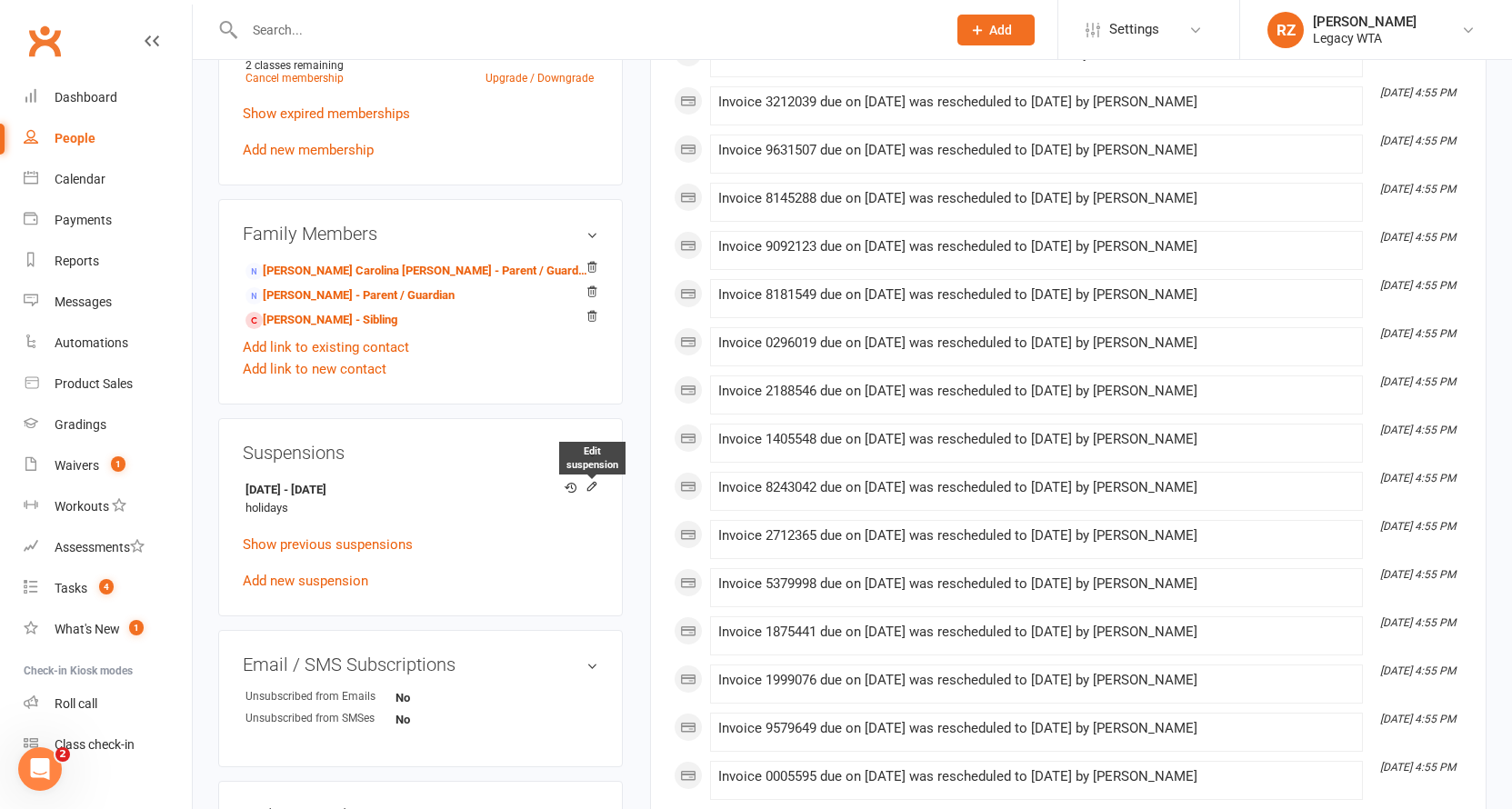
click at [593, 482] on icon at bounding box center [592, 486] width 13 height 13
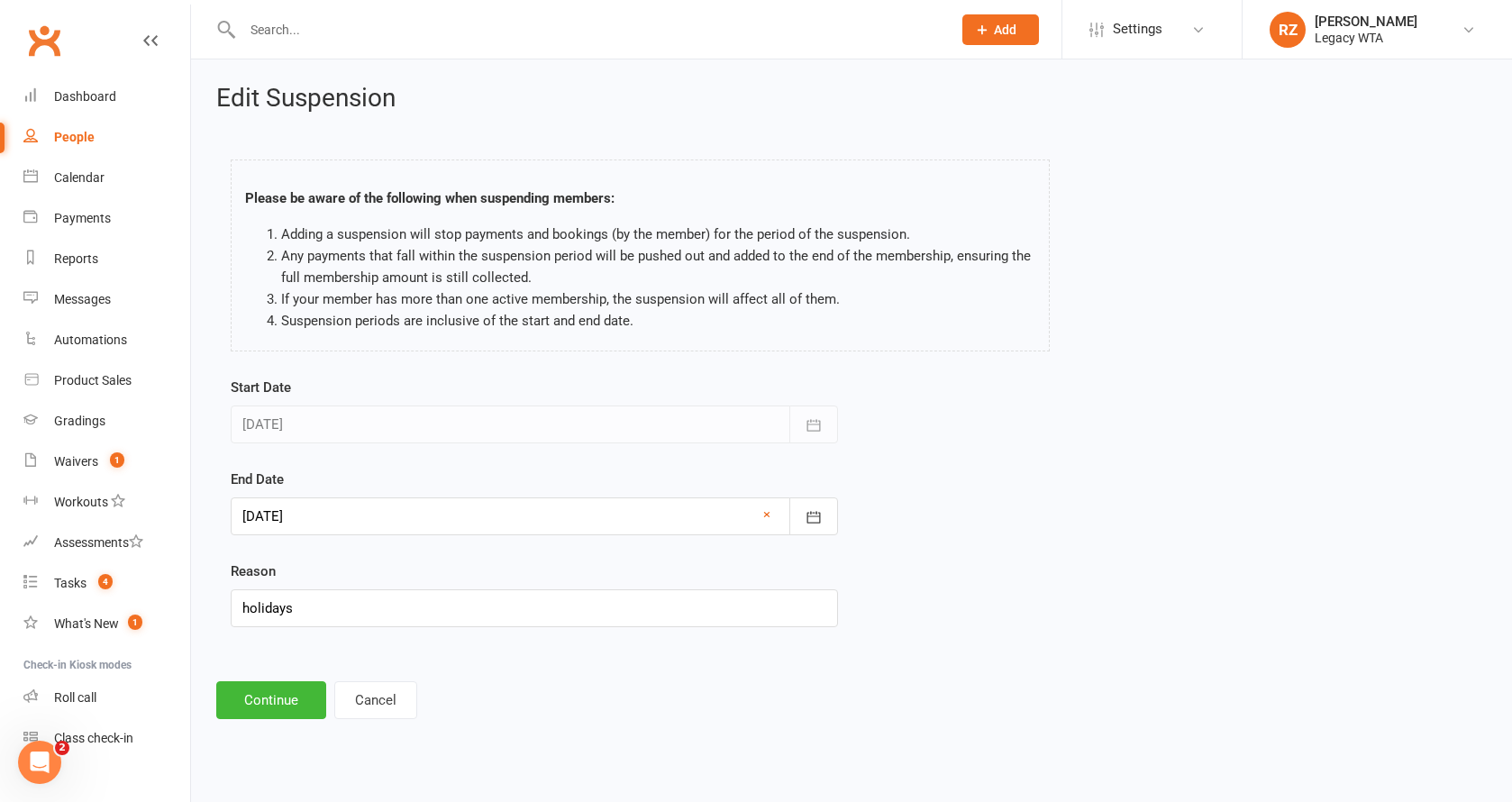
click at [416, 508] on div at bounding box center [535, 516] width 607 height 38
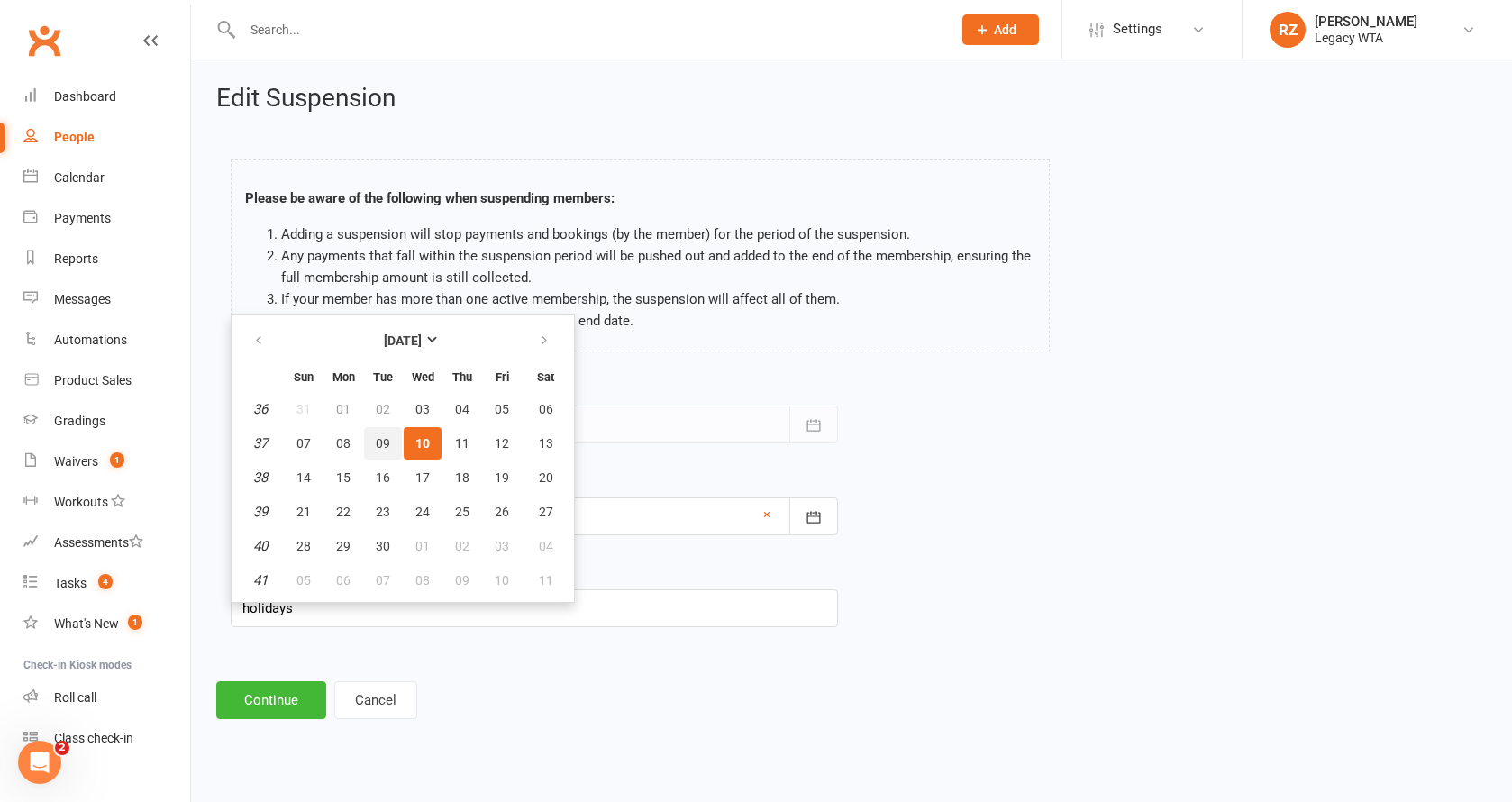
click at [390, 455] on button "09" at bounding box center [383, 442] width 38 height 32
type input "09 Sep 2025"
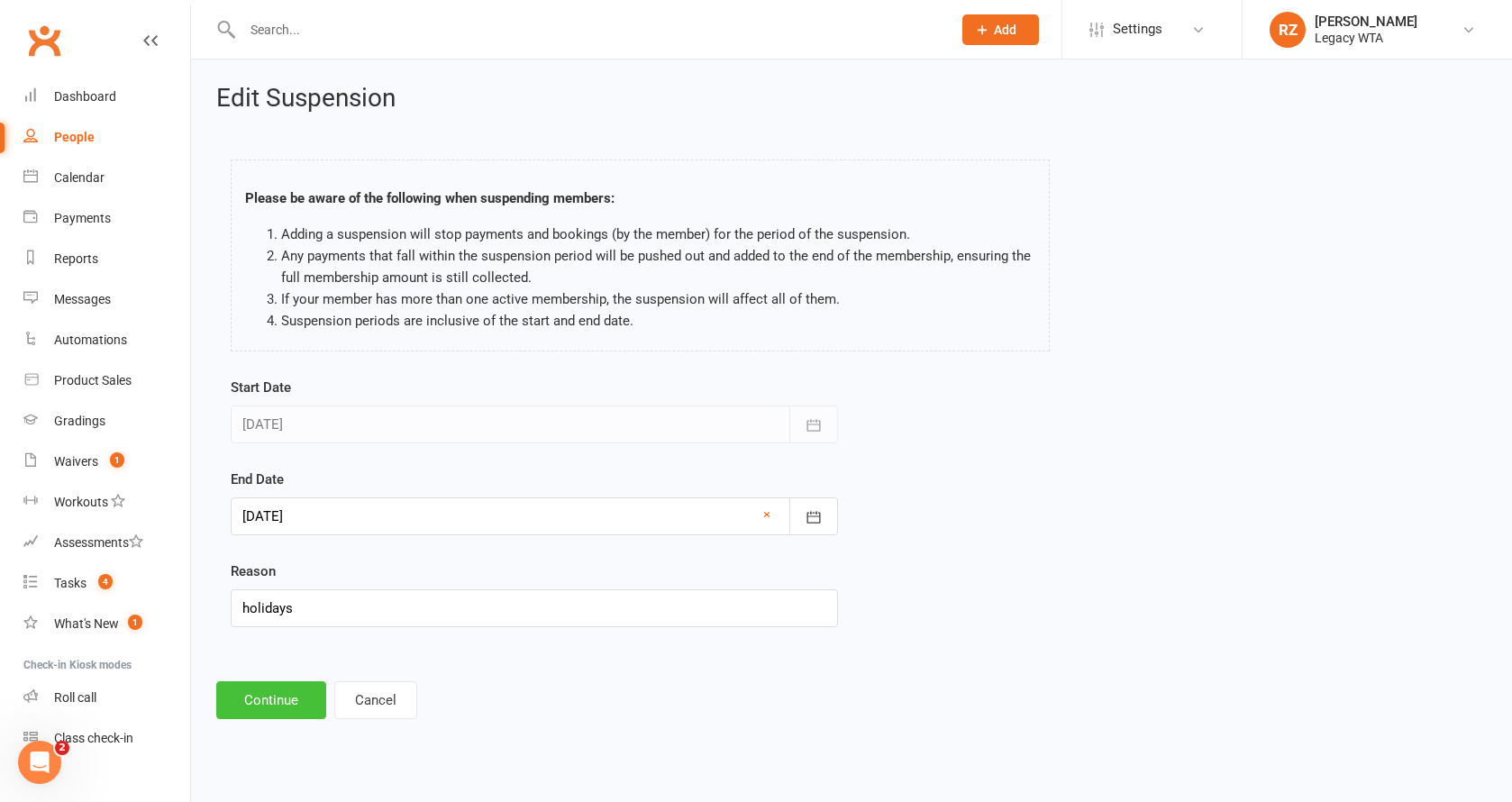
click at [298, 693] on button "Continue" at bounding box center [271, 699] width 110 height 38
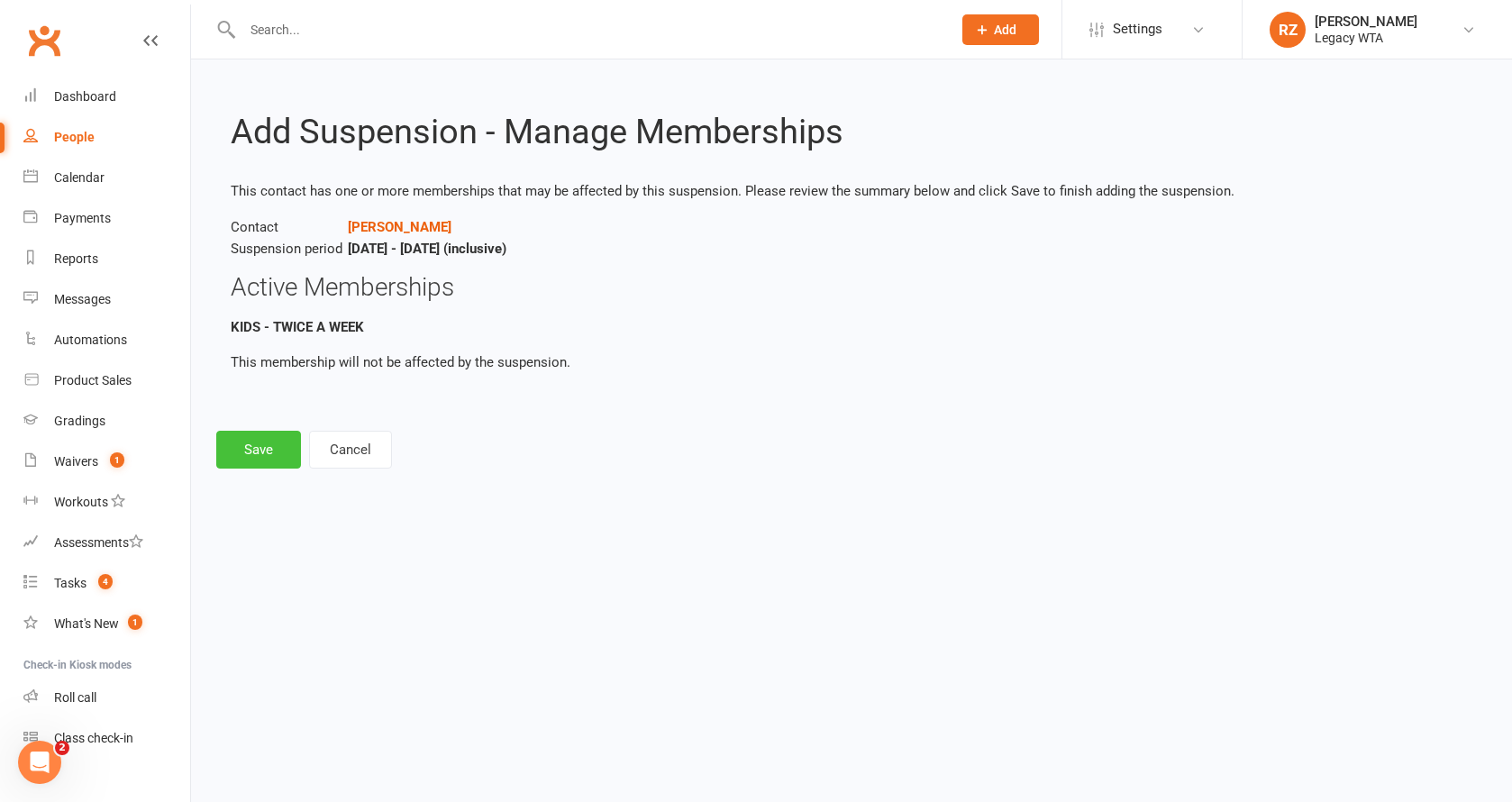
click at [256, 440] on button "Save" at bounding box center [259, 449] width 85 height 38
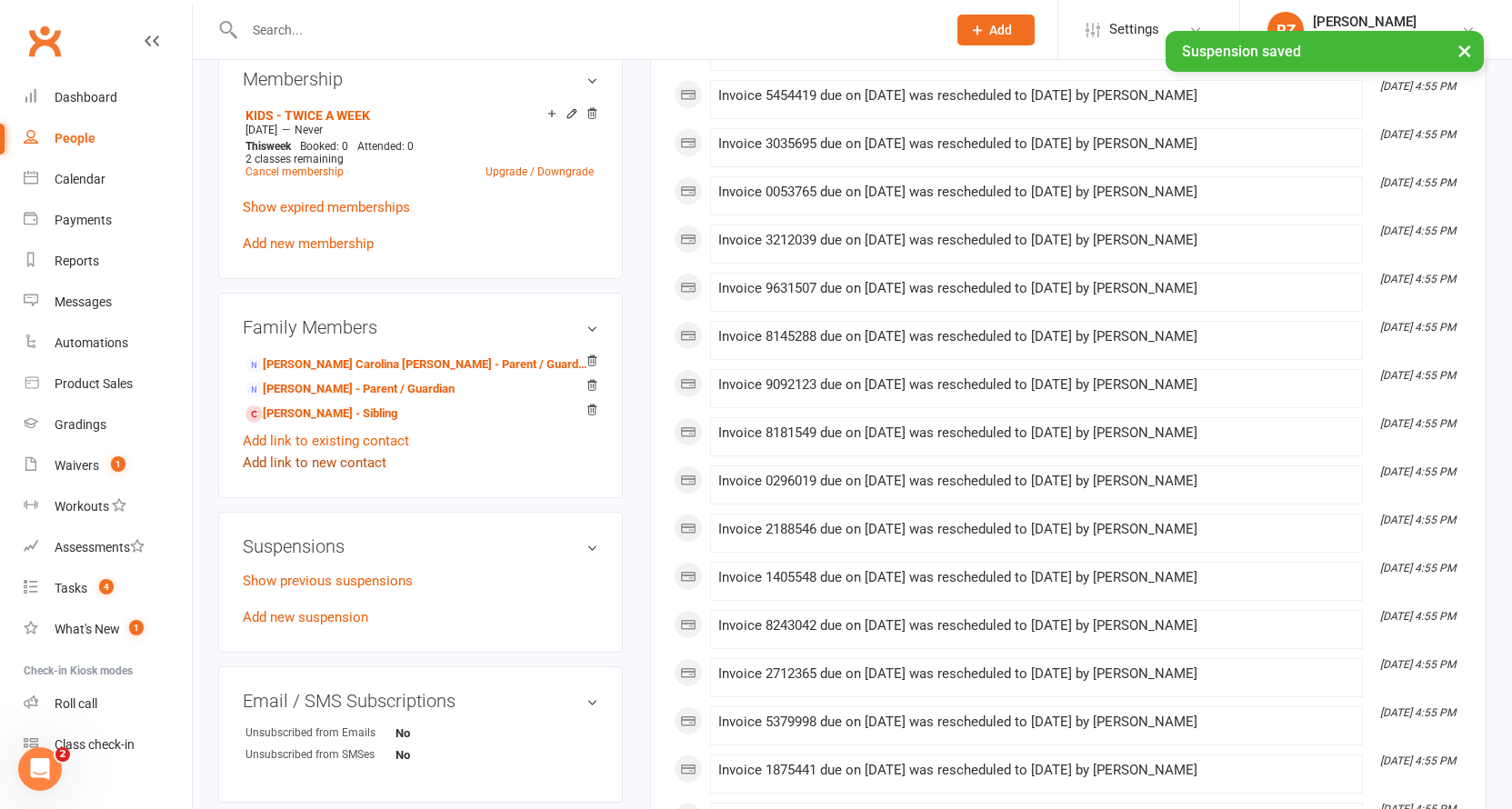
scroll to position [668, 0]
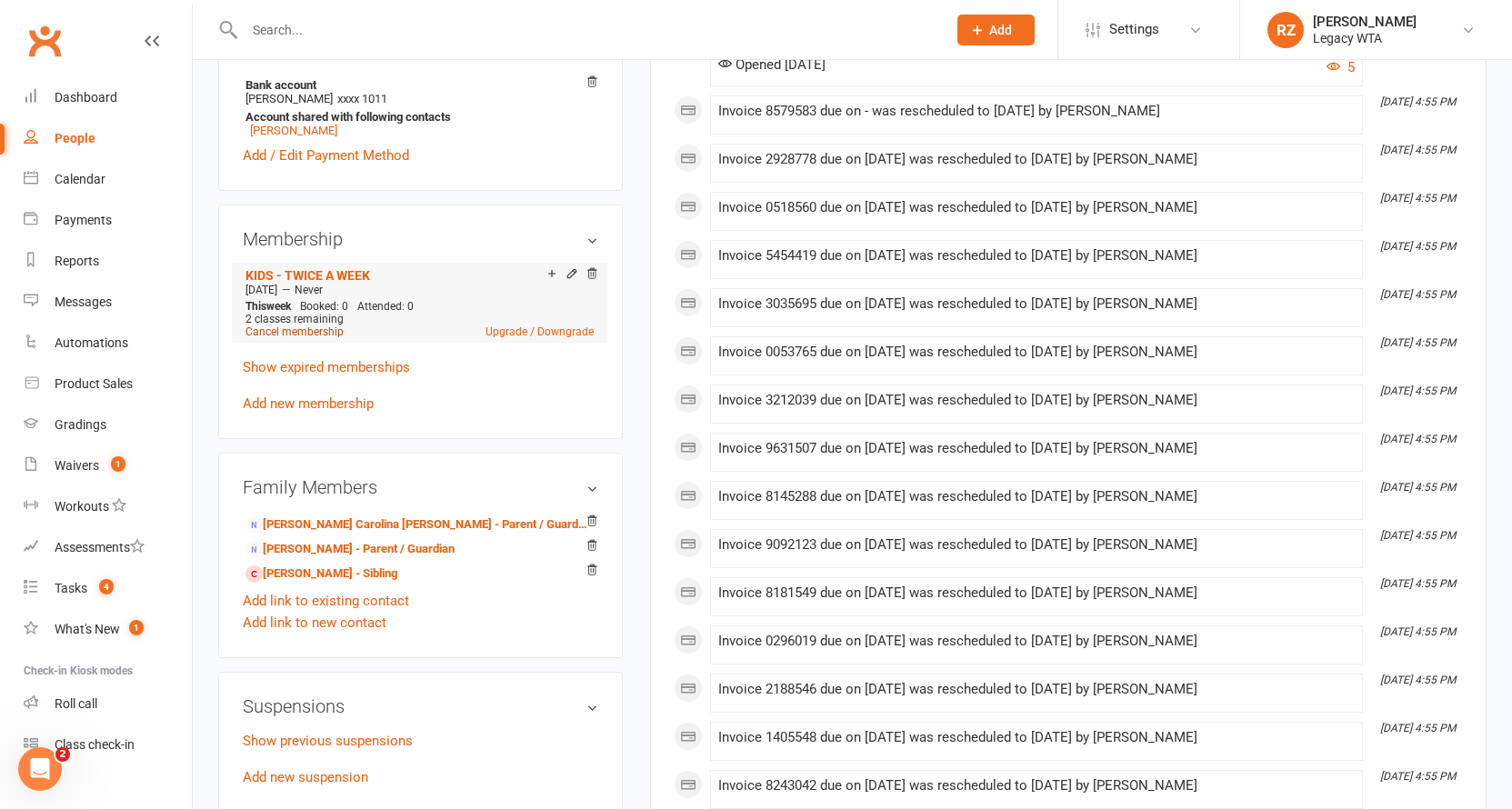
click at [284, 331] on link "Cancel membership" at bounding box center [294, 332] width 98 height 13
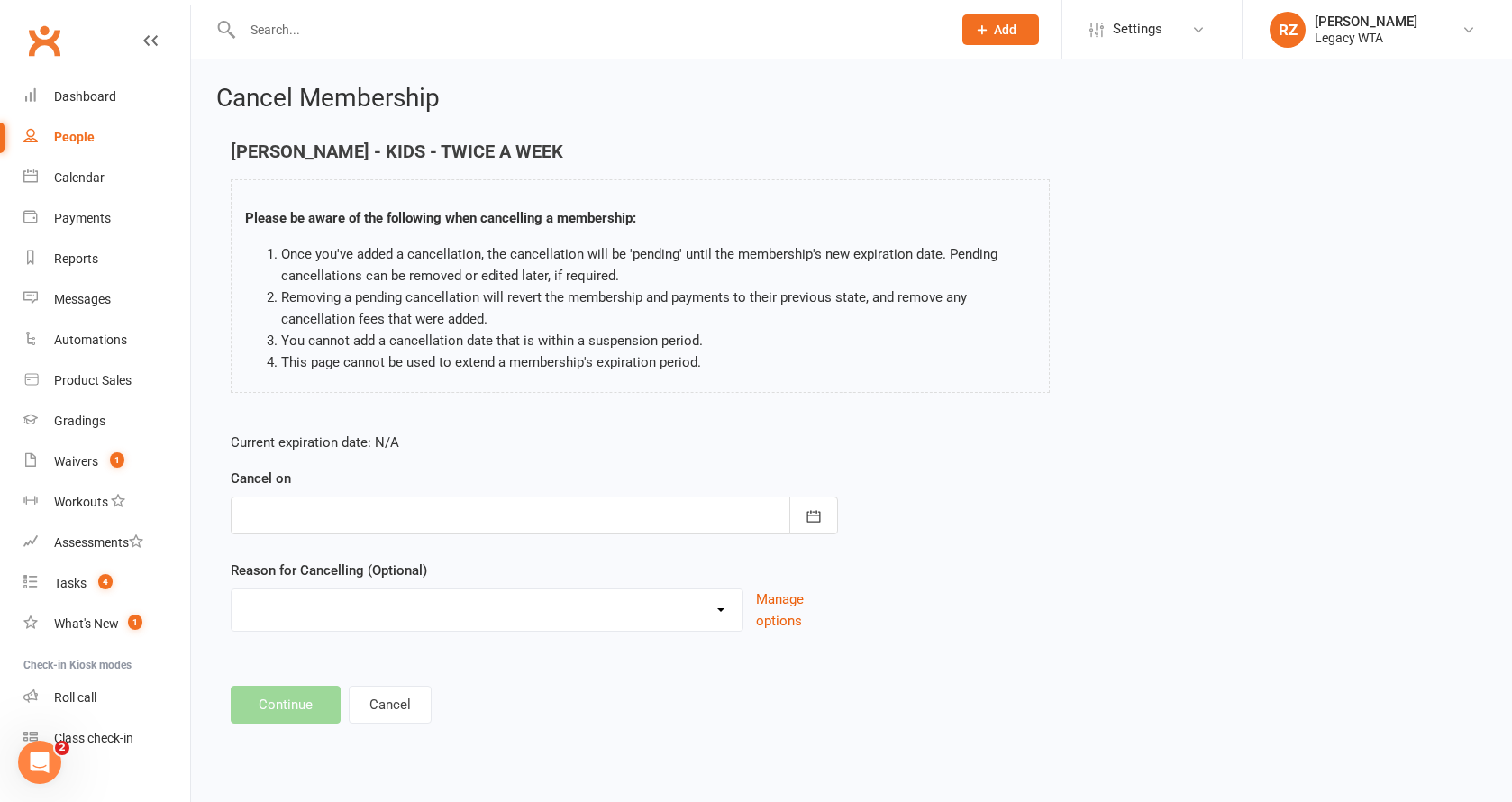
click at [340, 512] on div at bounding box center [535, 515] width 607 height 38
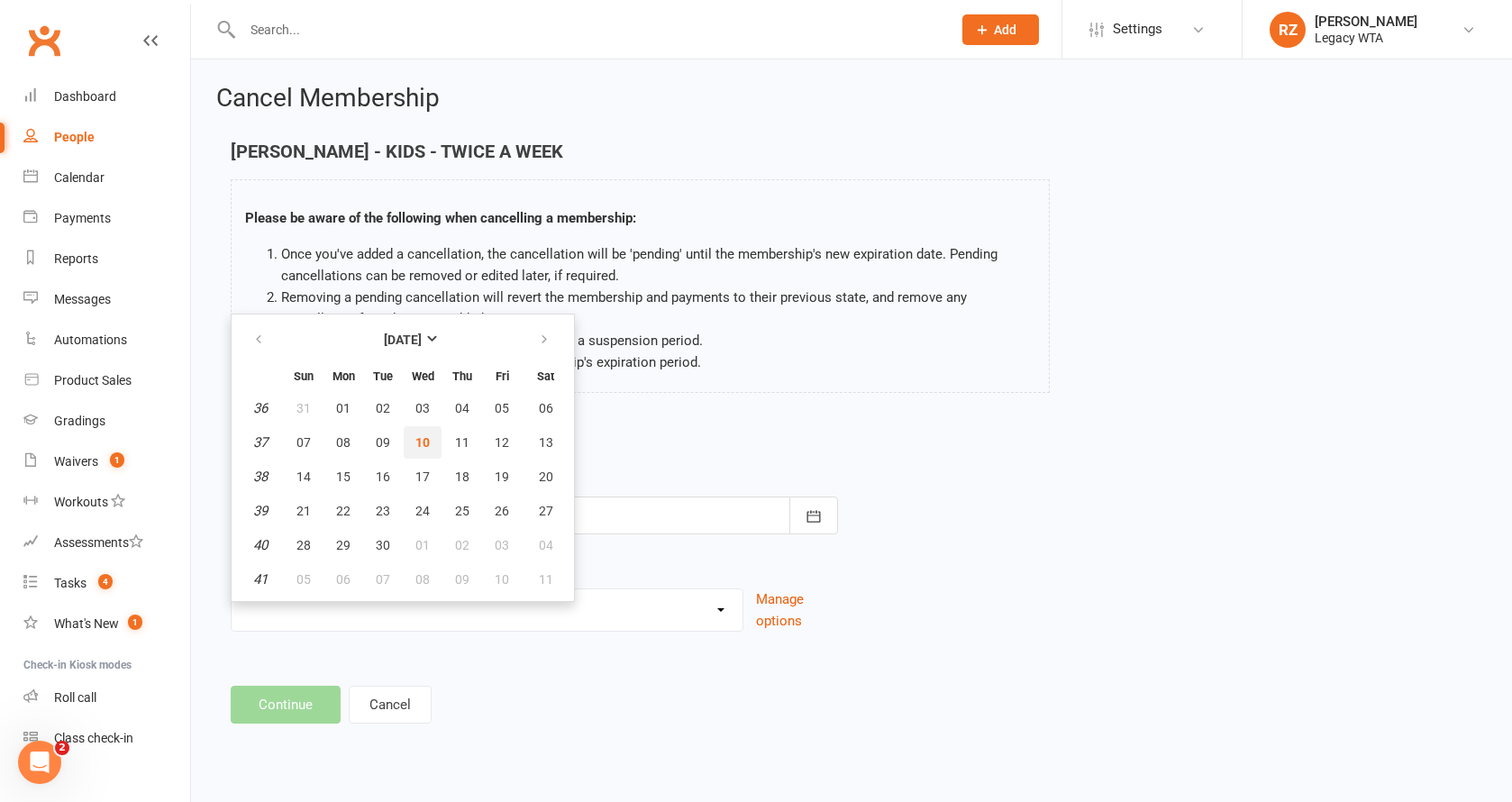
click at [413, 449] on button "10" at bounding box center [422, 441] width 38 height 32
type input "[DATE]"
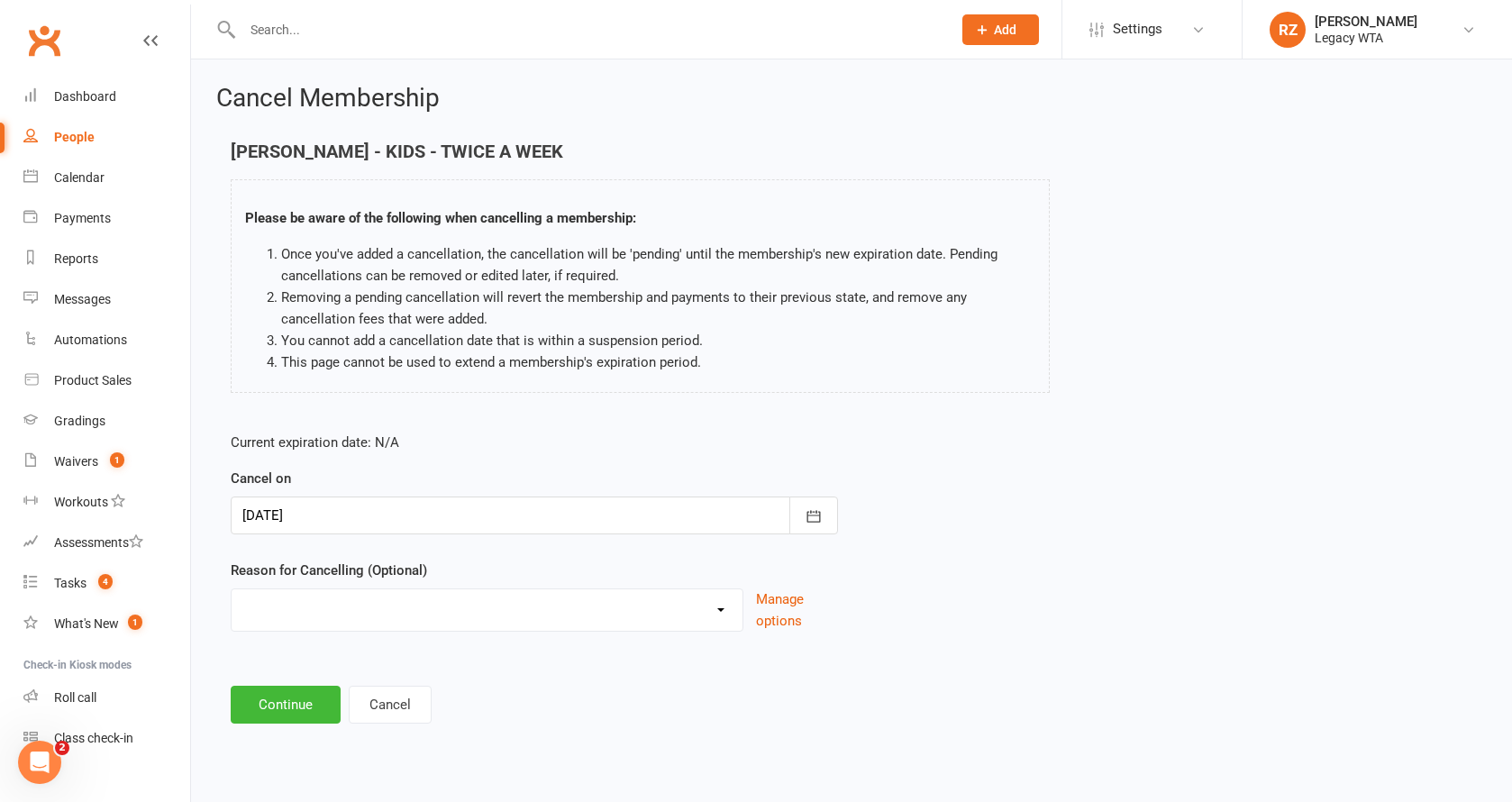
select select "10"
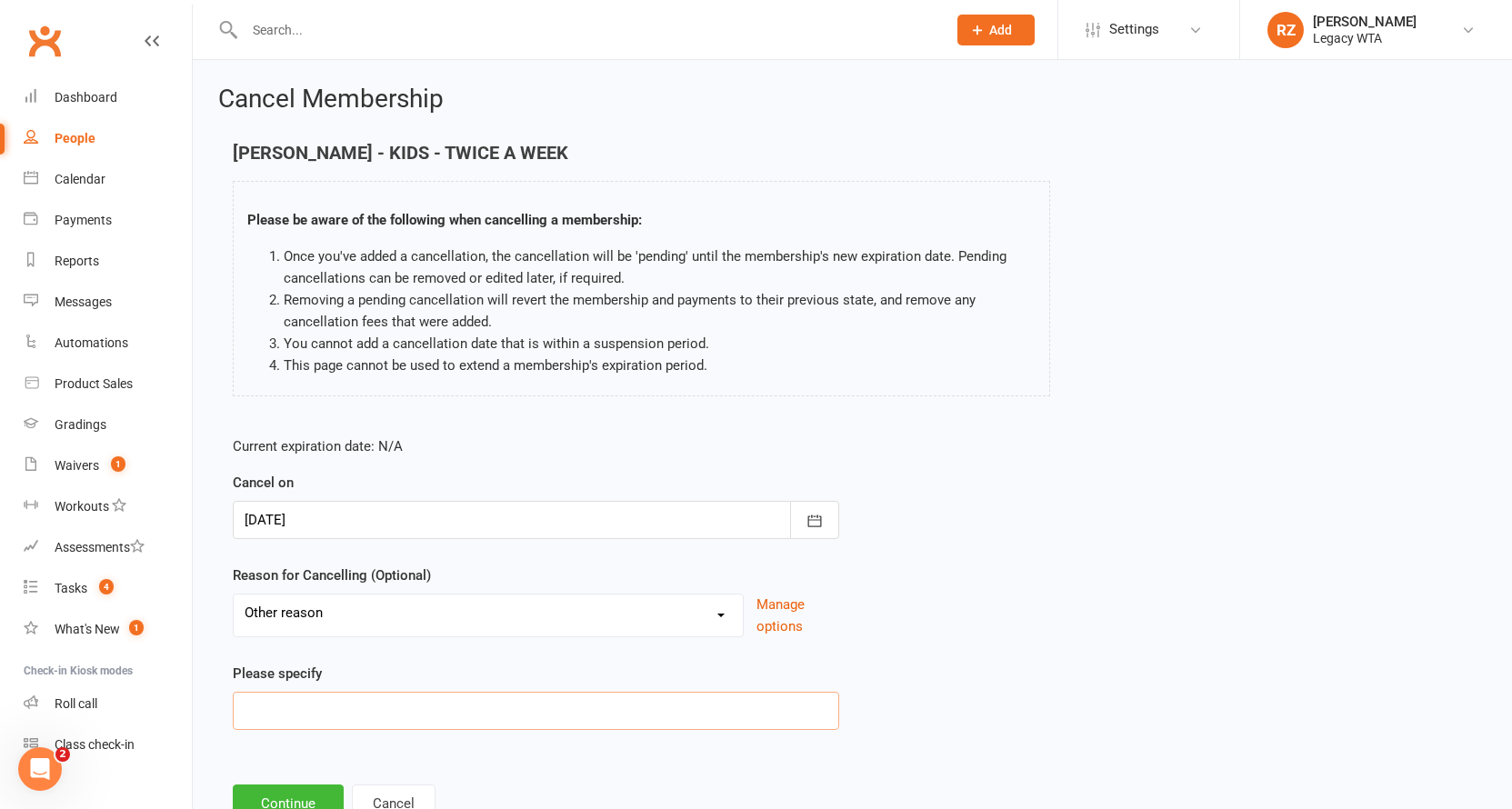
click at [344, 712] on input at bounding box center [536, 710] width 606 height 38
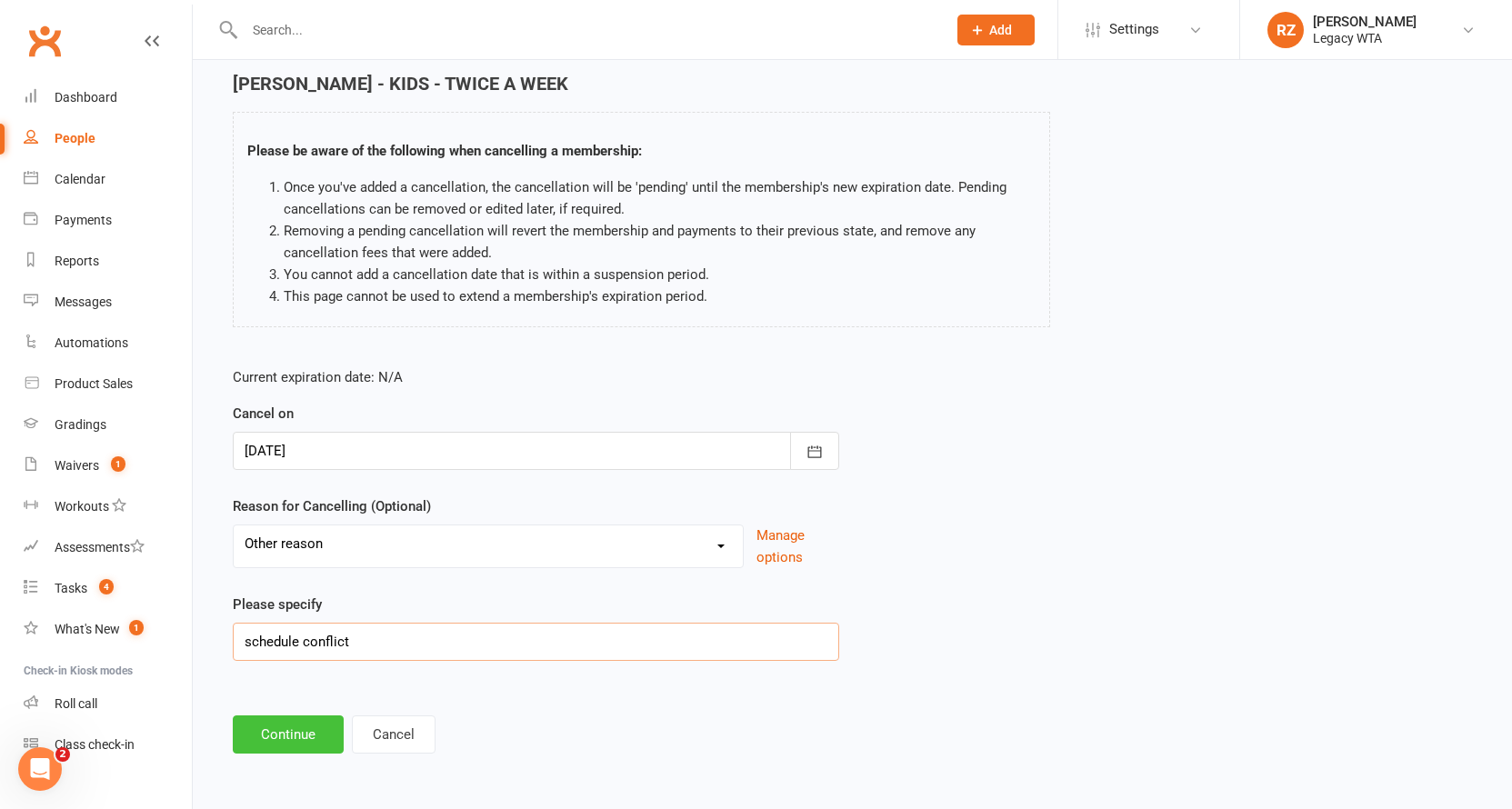
type input "schedule conflict"
click at [281, 736] on button "Continue" at bounding box center [288, 734] width 110 height 38
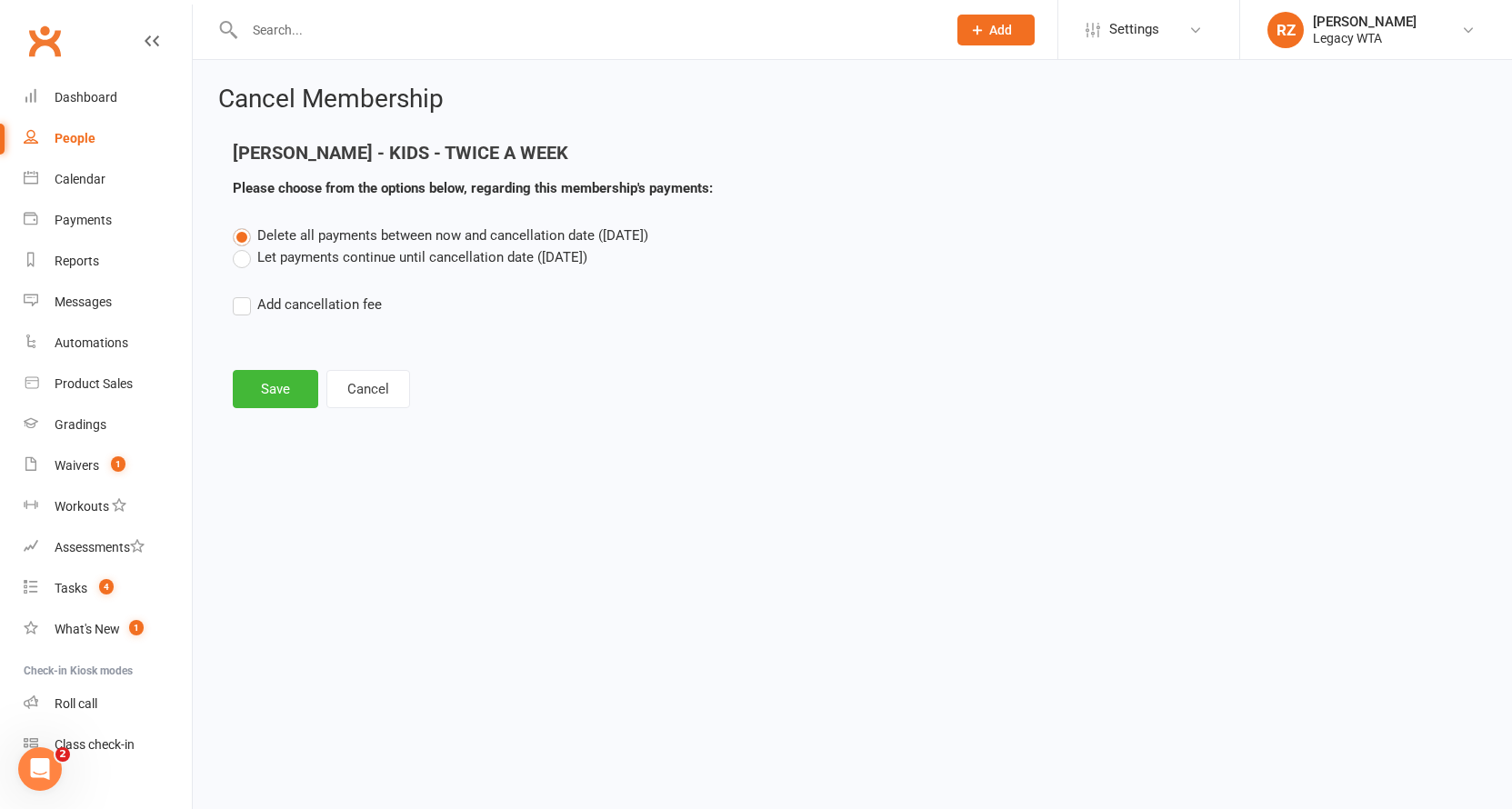
scroll to position [0, 0]
click at [278, 361] on main "Luca Ladeia De Moura - KIDS - TWICE A WEEK Please choose from the options below…" at bounding box center [859, 276] width 1282 height 265
click at [283, 378] on button "Save" at bounding box center [276, 389] width 85 height 38
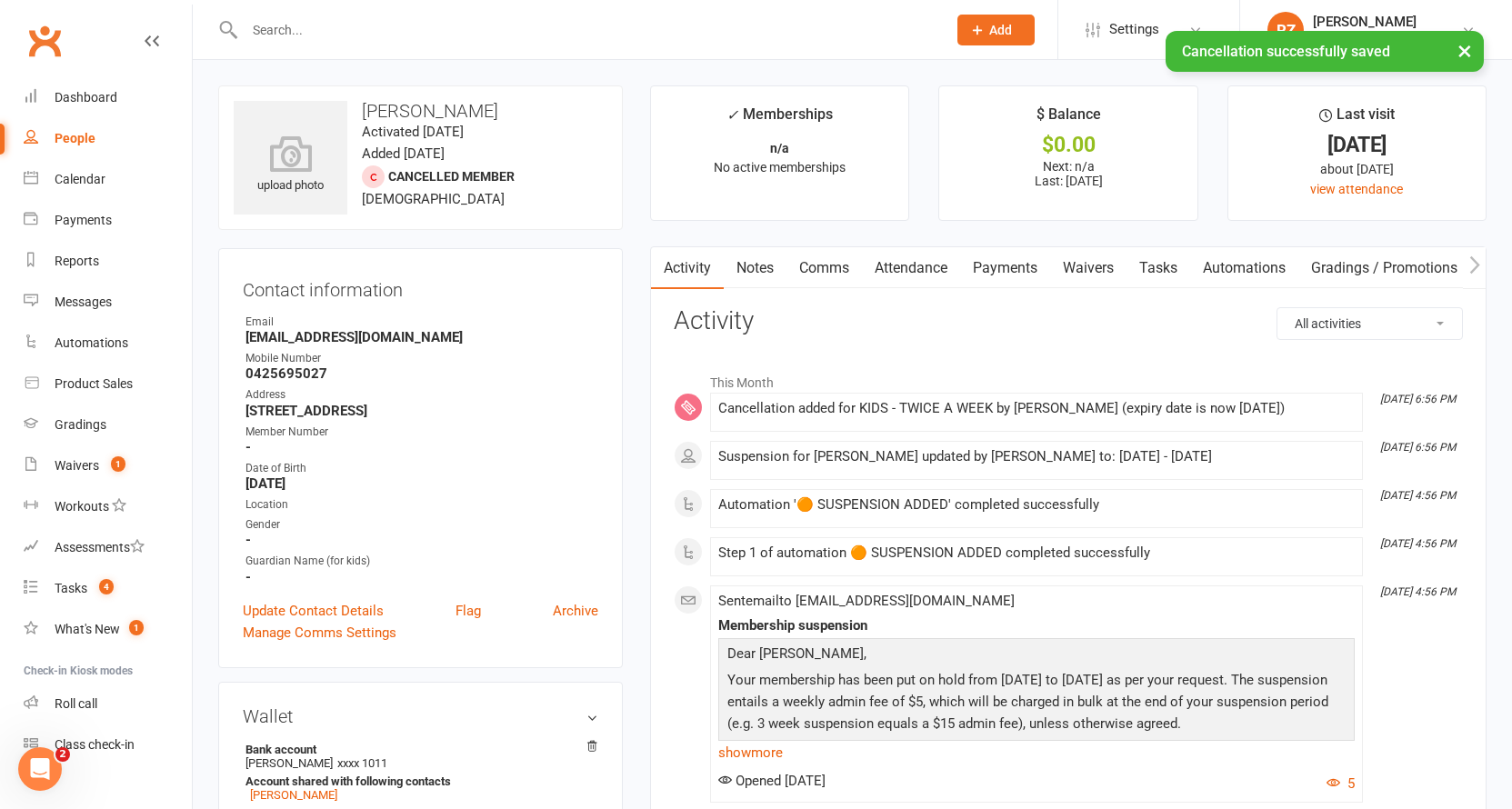
click at [991, 263] on link "Payments" at bounding box center [1004, 267] width 90 height 42
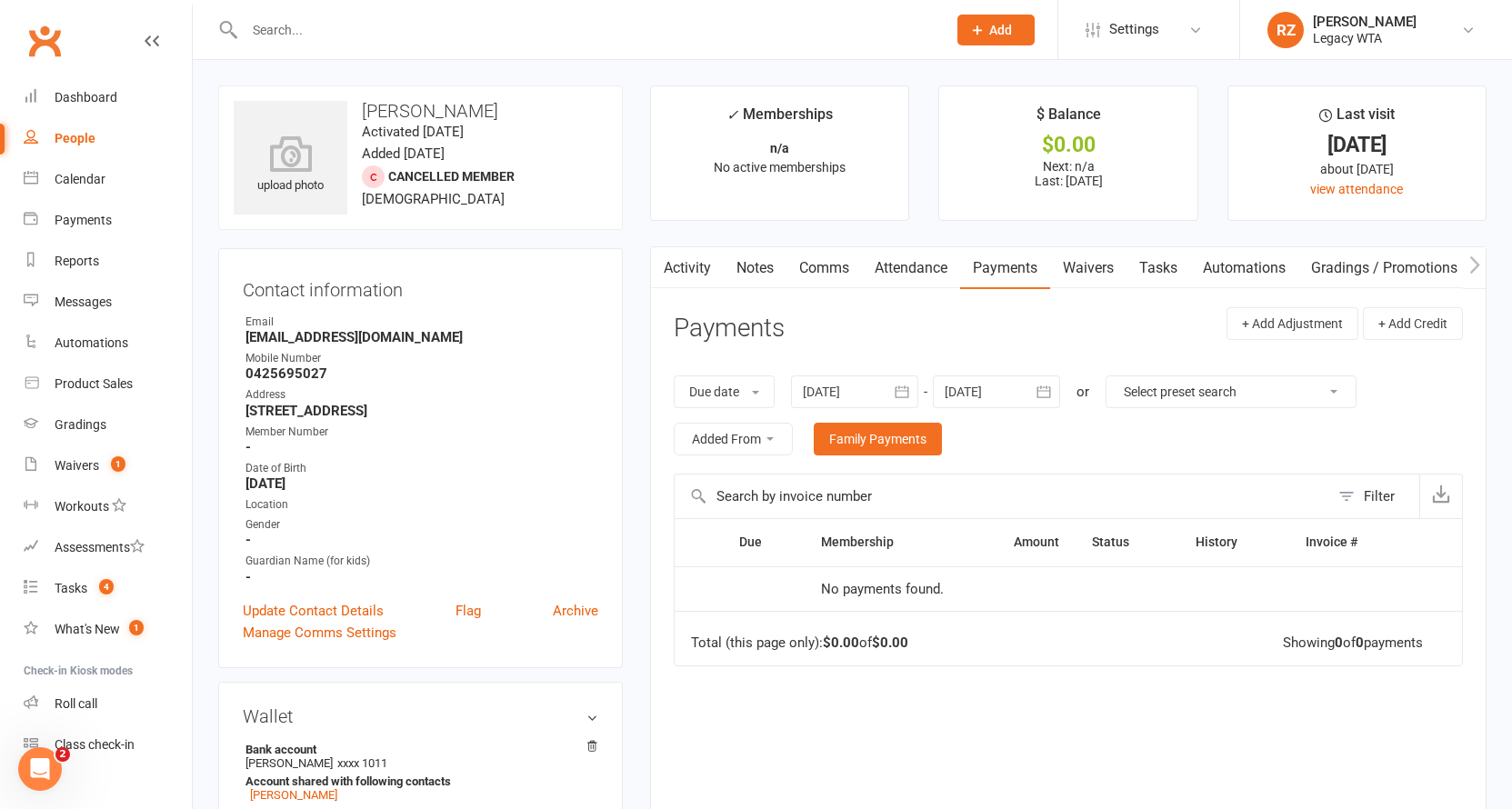
click at [859, 380] on div at bounding box center [854, 392] width 127 height 32
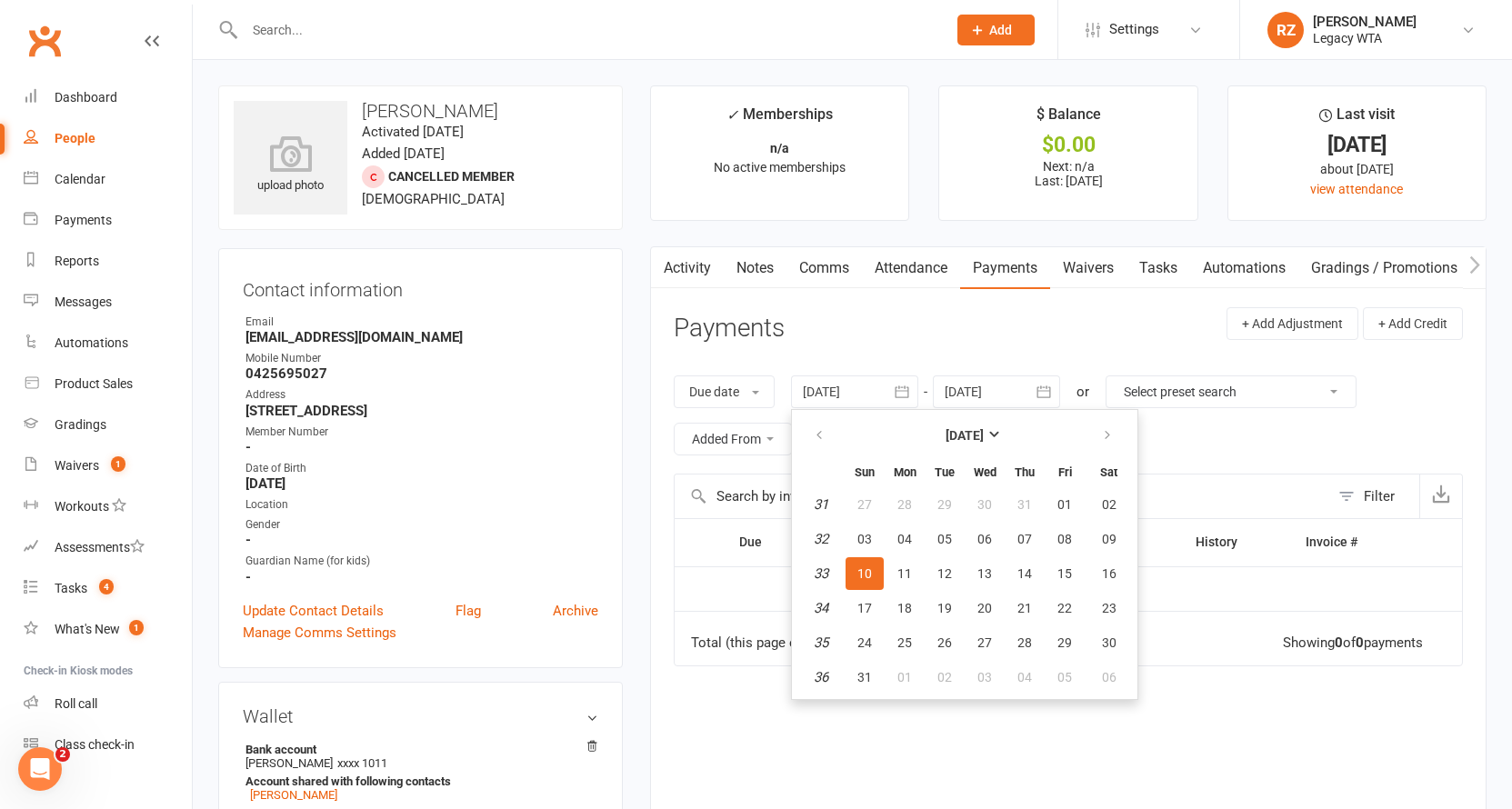
click at [811, 416] on th at bounding box center [821, 435] width 46 height 40
click at [825, 429] on icon "button" at bounding box center [820, 435] width 13 height 15
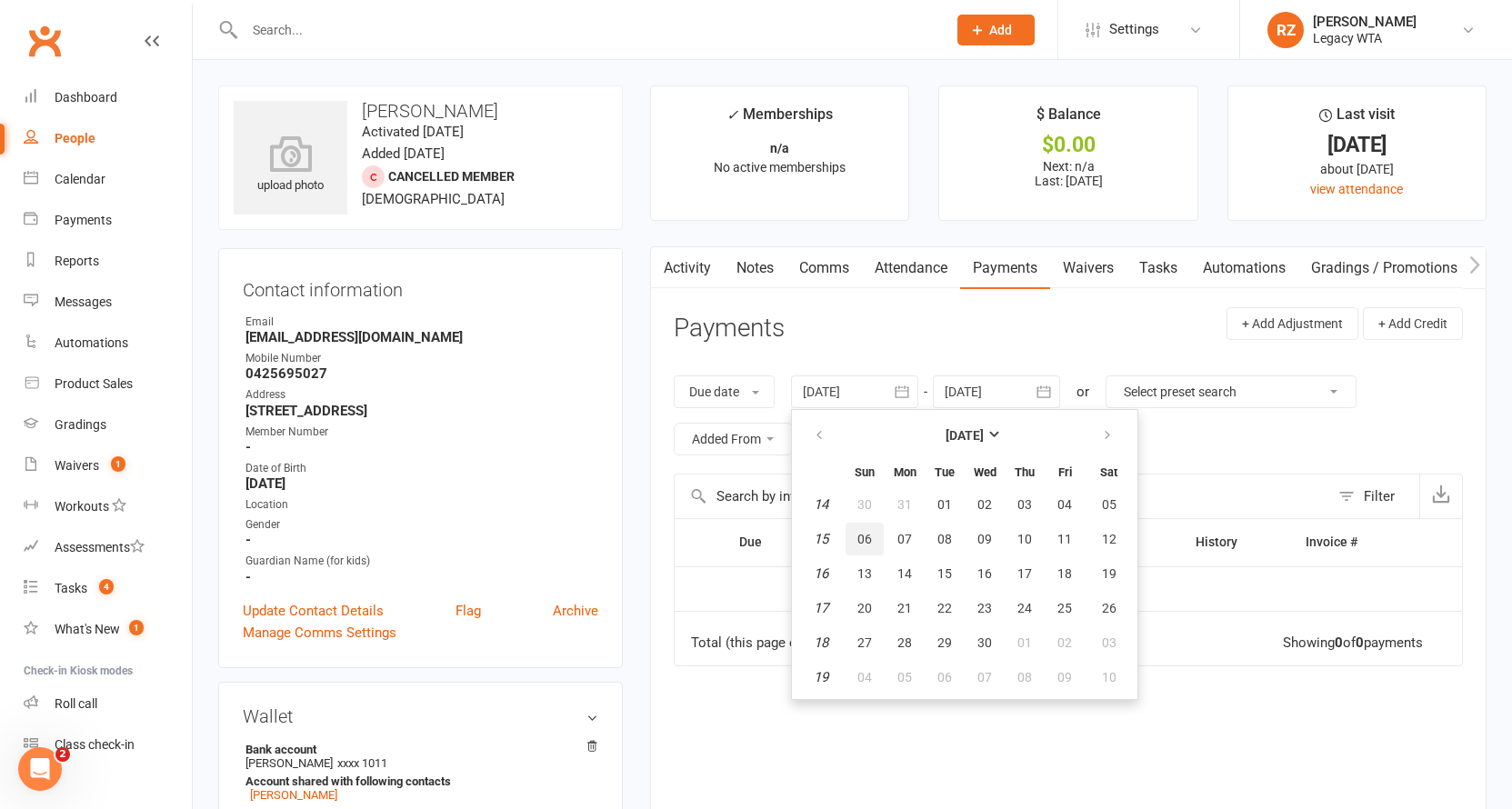
click at [878, 550] on button "06" at bounding box center [864, 538] width 38 height 32
type input "06 Apr 2025"
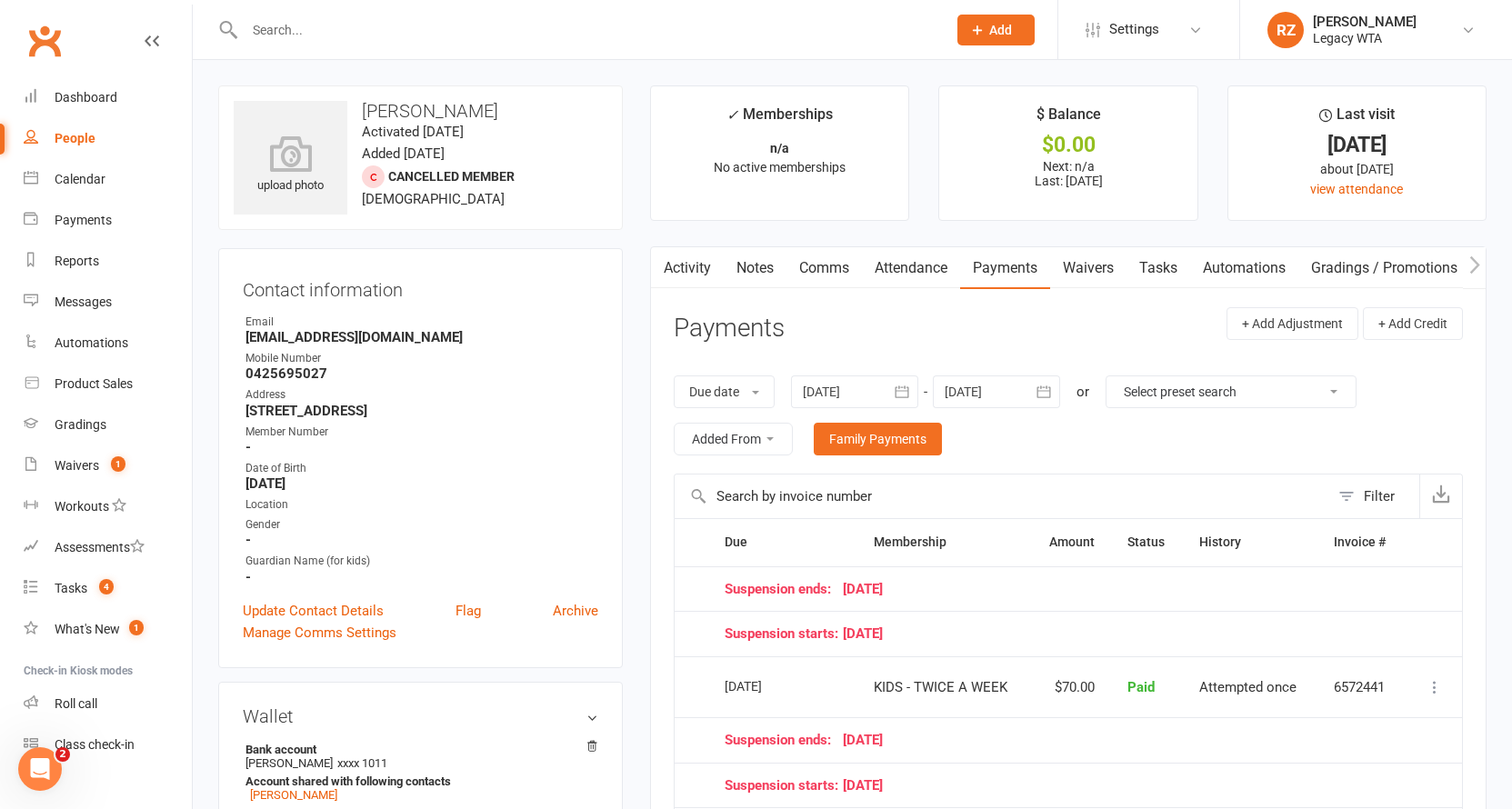
click at [487, 26] on input "text" at bounding box center [587, 30] width 694 height 25
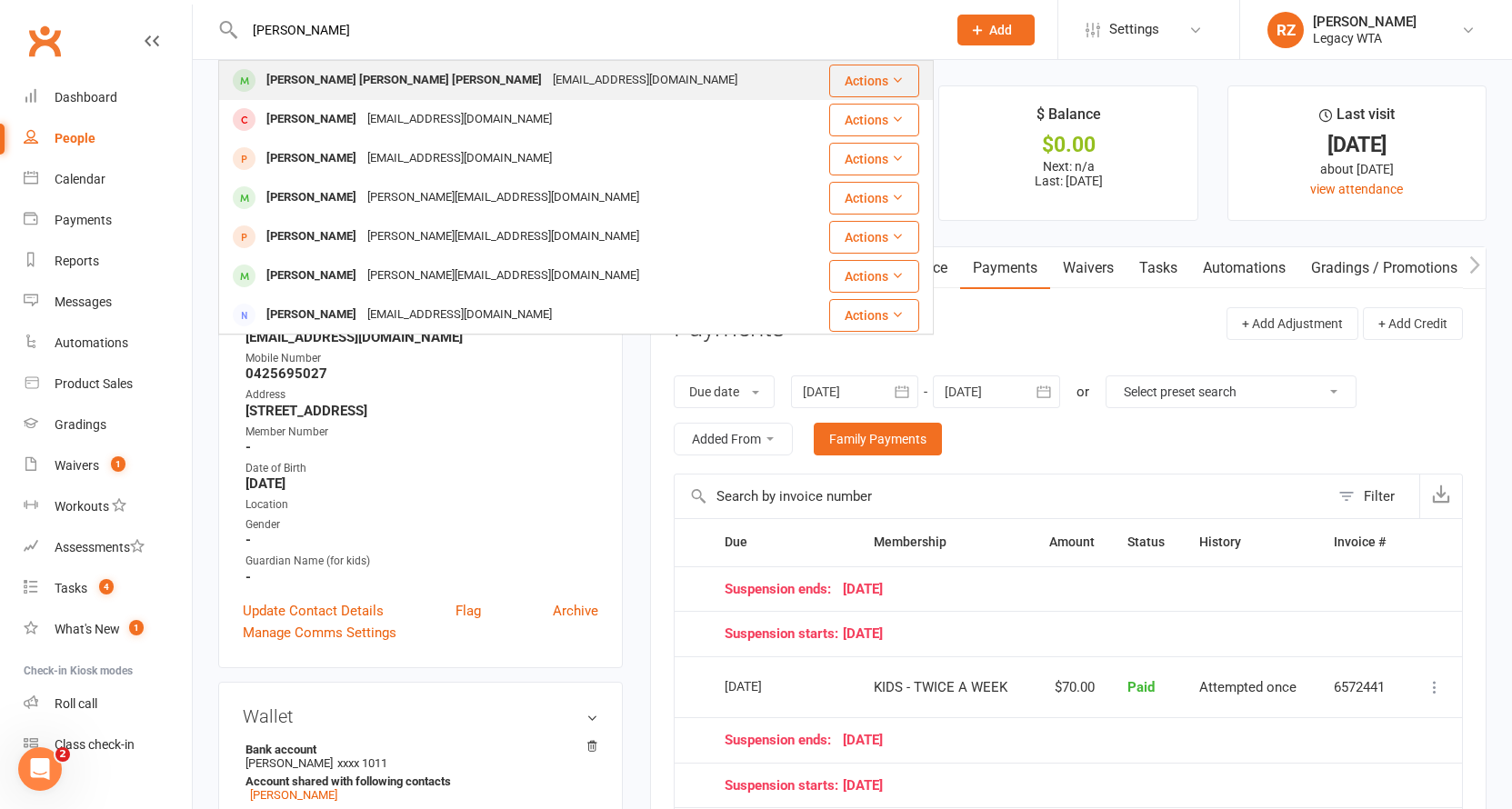
type input "Joao pa"
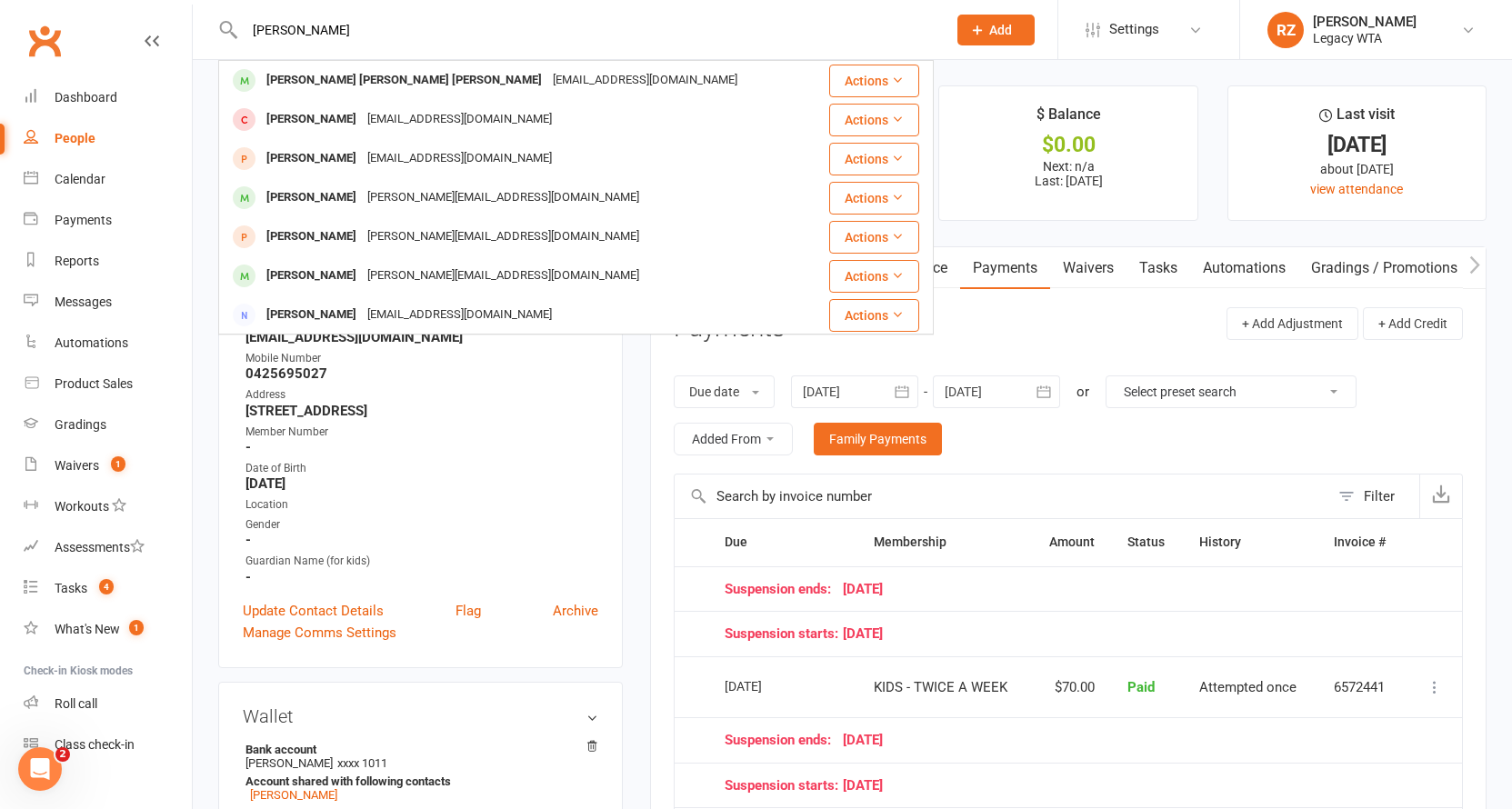
click at [548, 78] on div "jpbclima@gmail.com" at bounding box center [645, 80] width 196 height 26
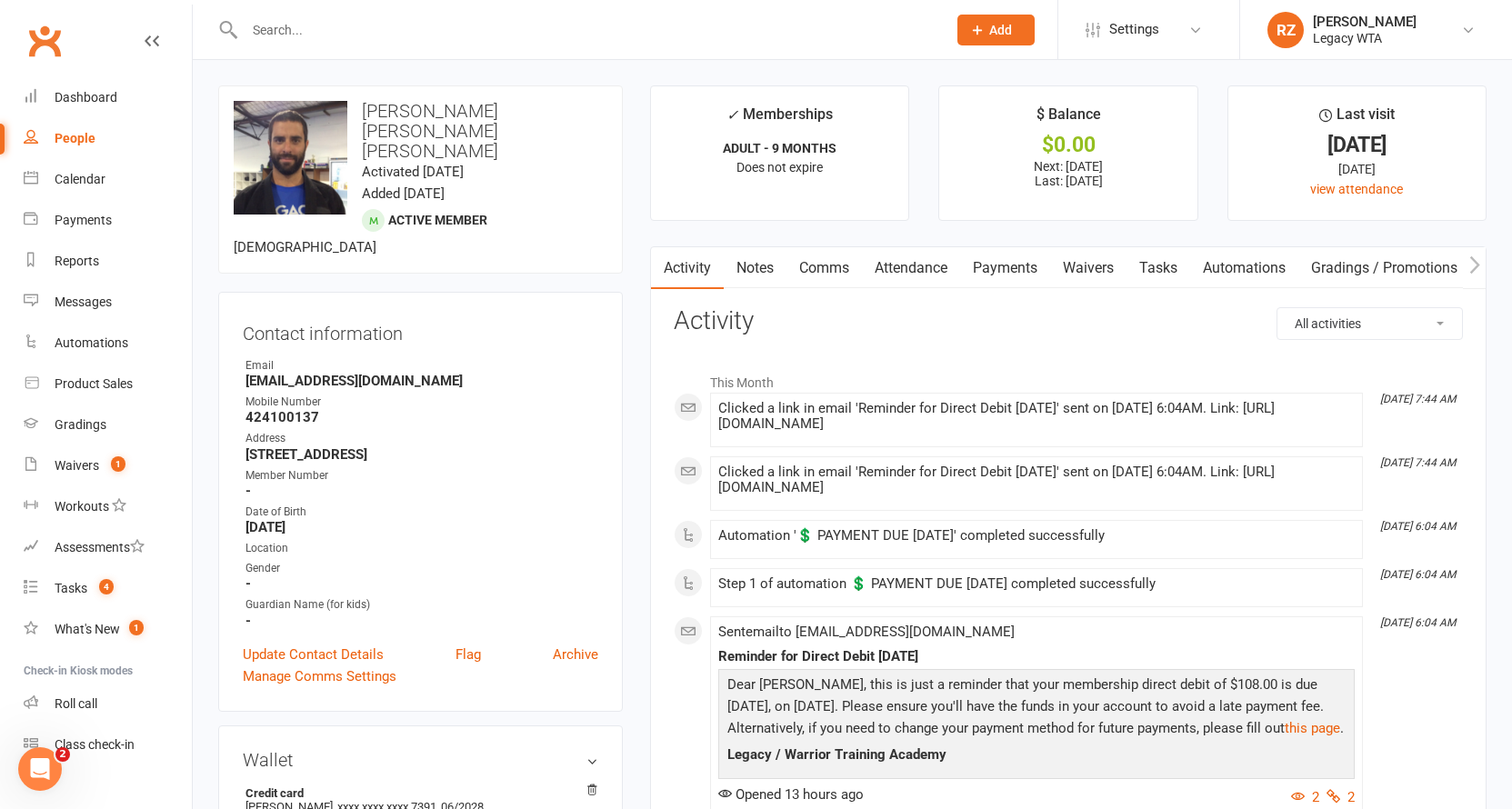
click at [904, 263] on link "Attendance" at bounding box center [911, 267] width 98 height 42
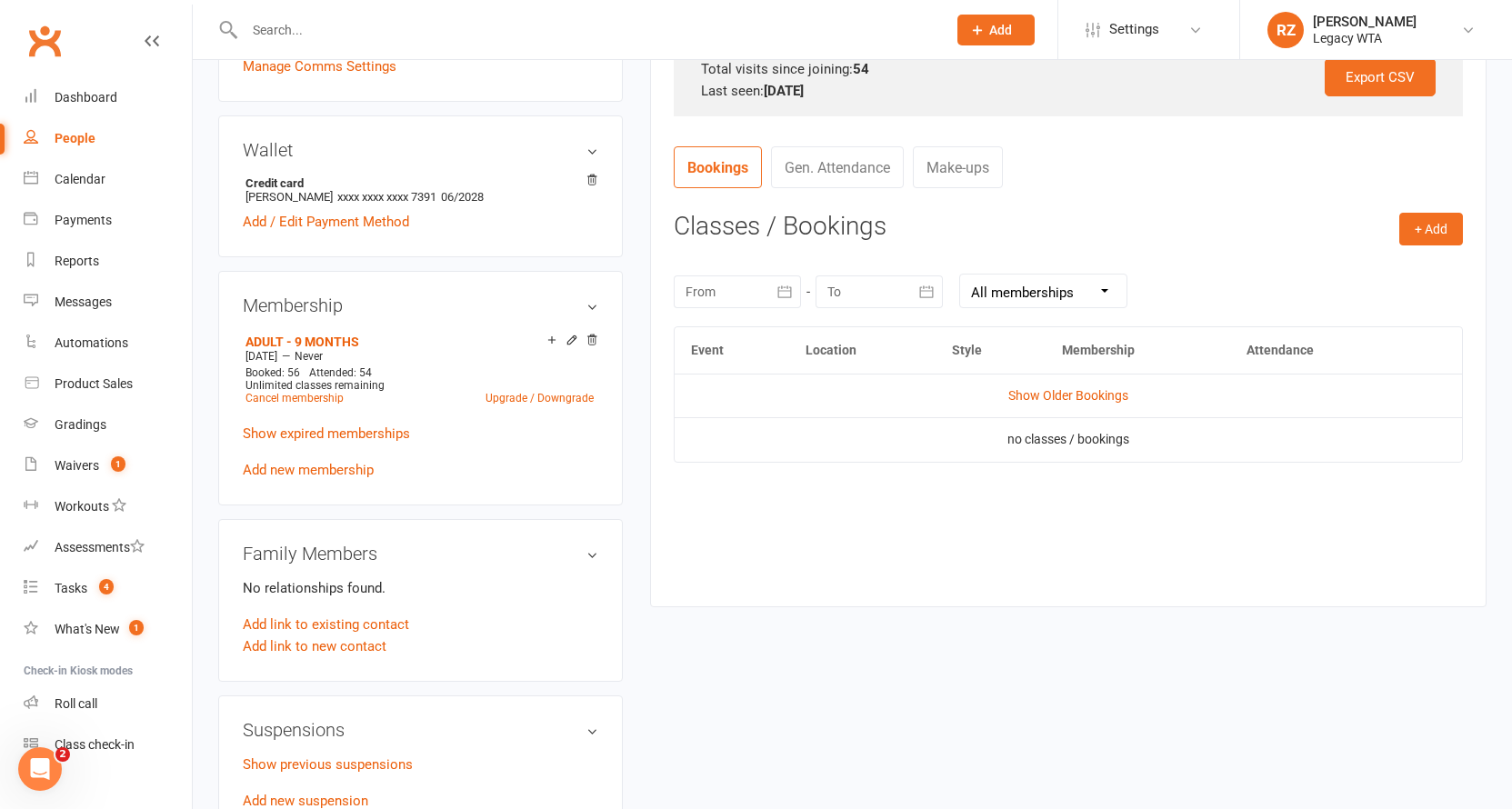
scroll to position [860, 0]
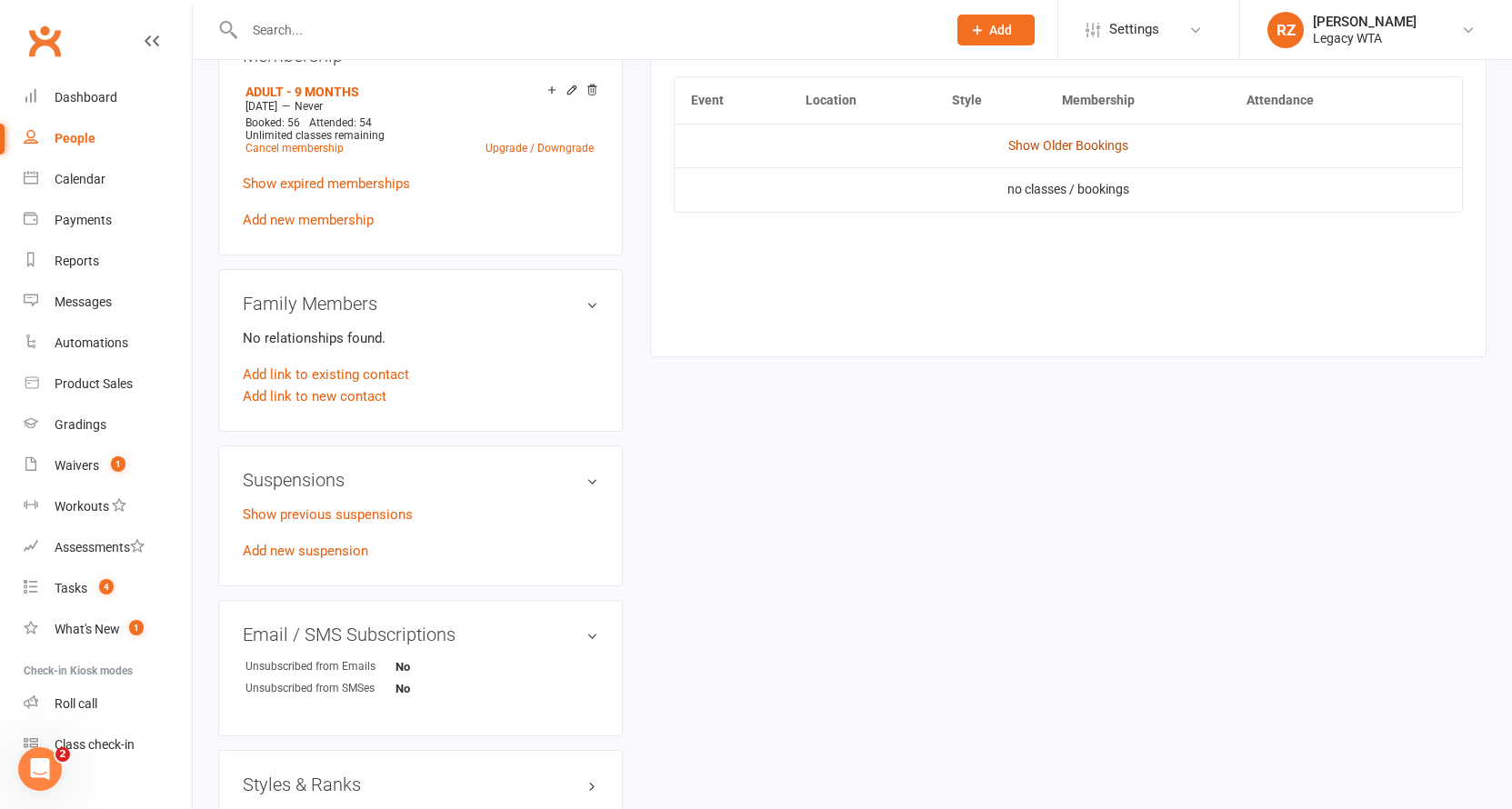
click at [1068, 138] on link "Show Older Bookings" at bounding box center [1067, 146] width 120 height 15
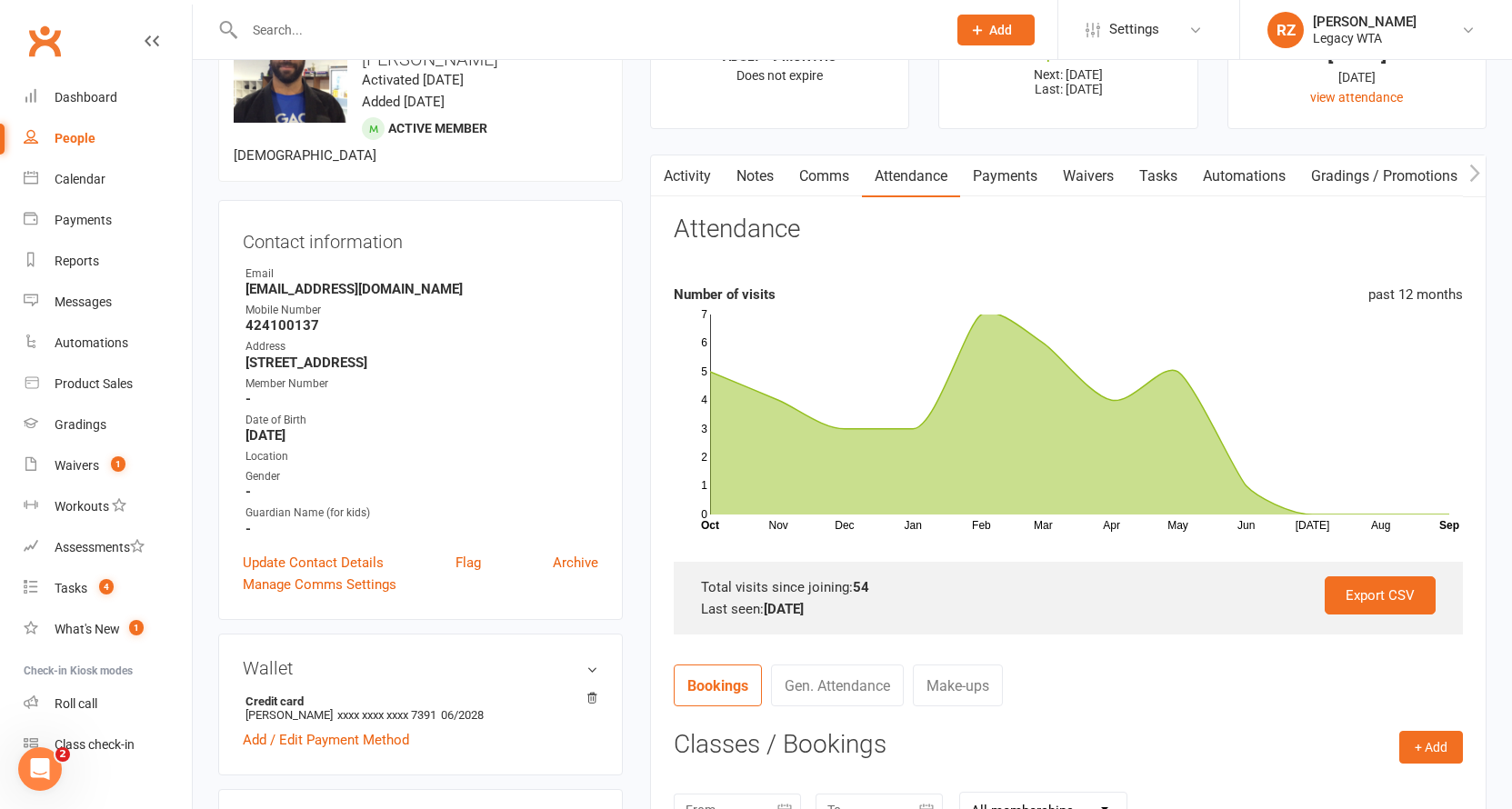
scroll to position [0, 0]
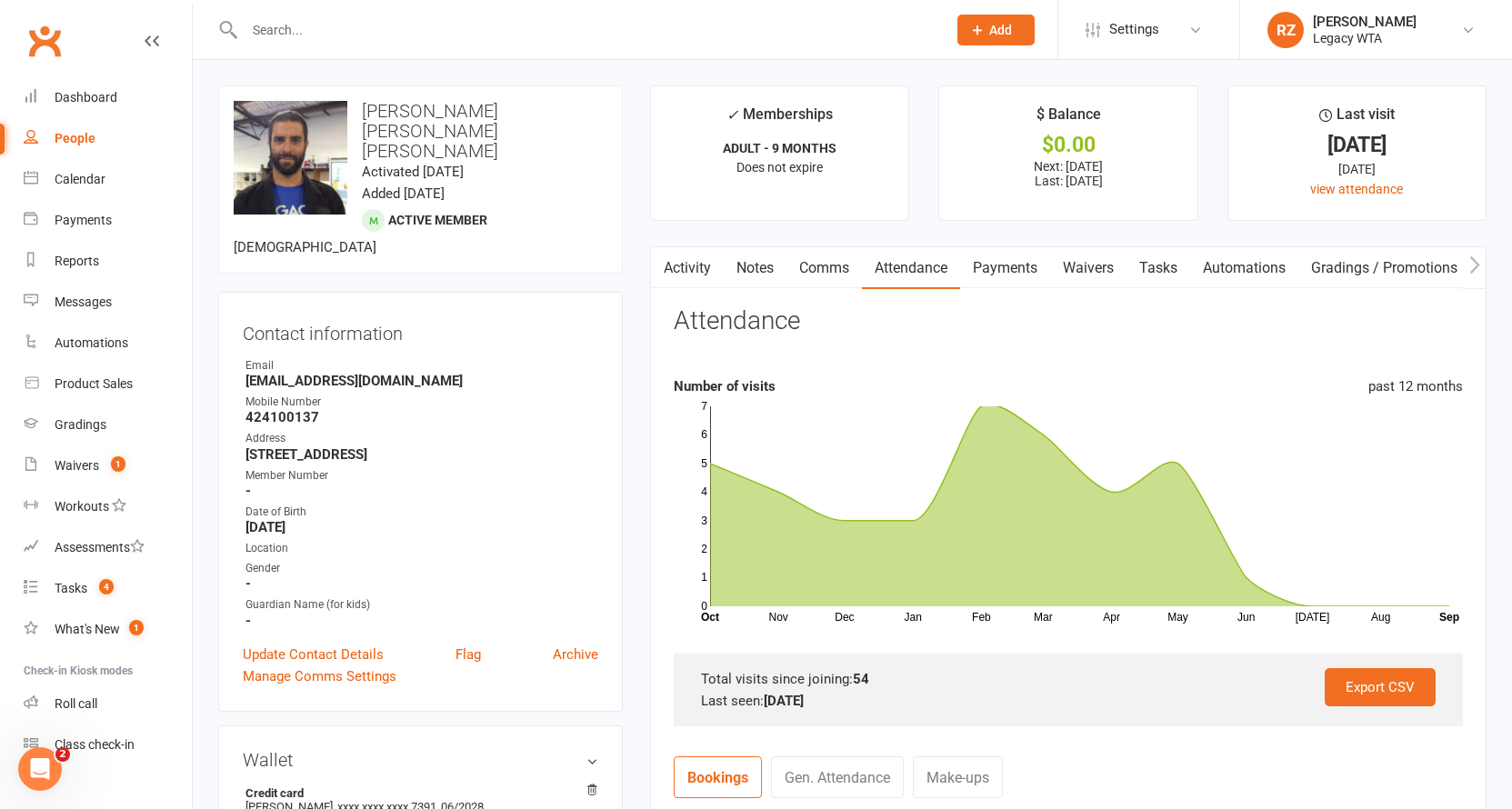
click at [1079, 264] on link "Waivers" at bounding box center [1088, 267] width 76 height 42
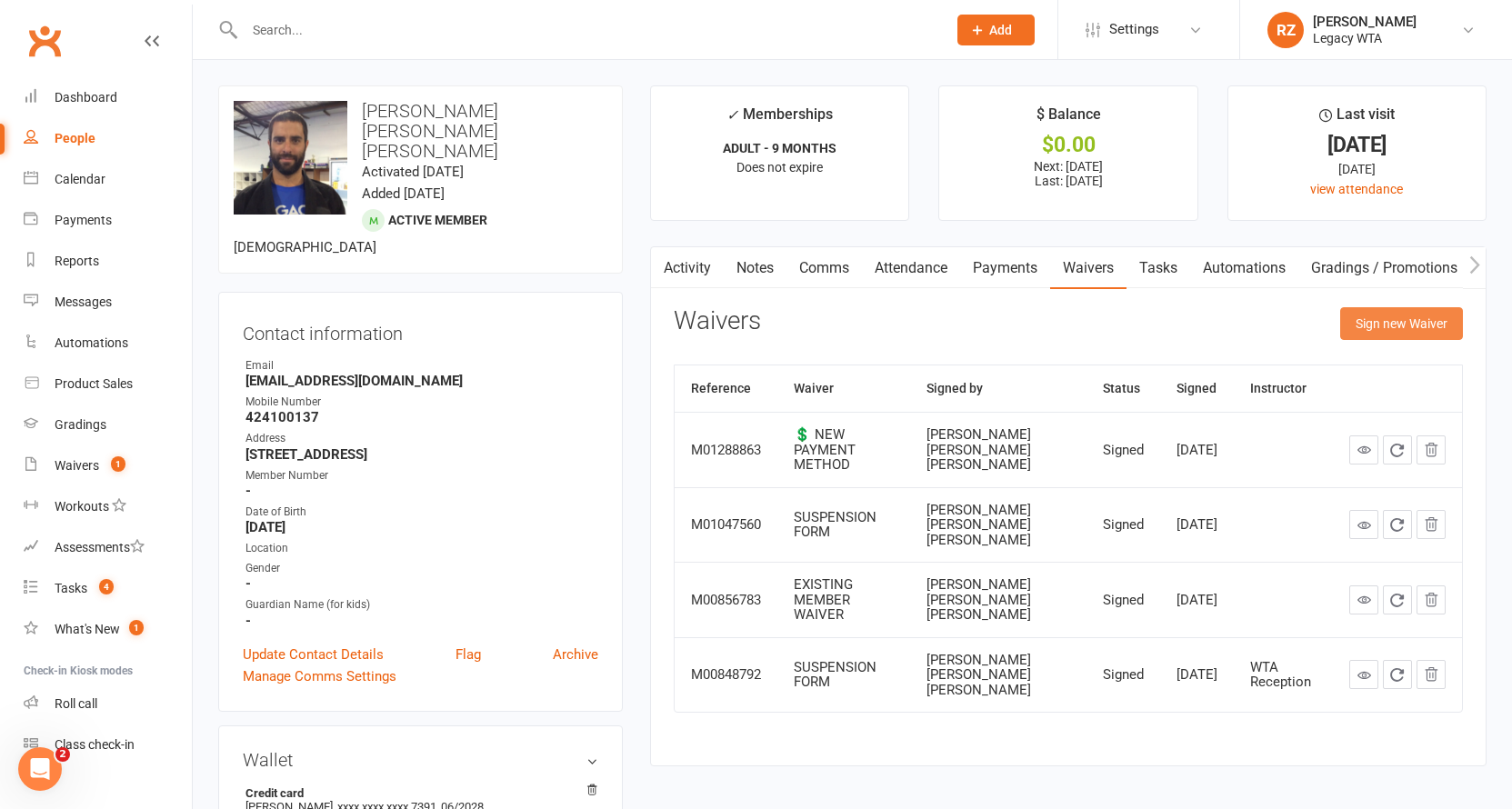
click at [1406, 321] on button "Sign new Waiver" at bounding box center [1402, 323] width 123 height 32
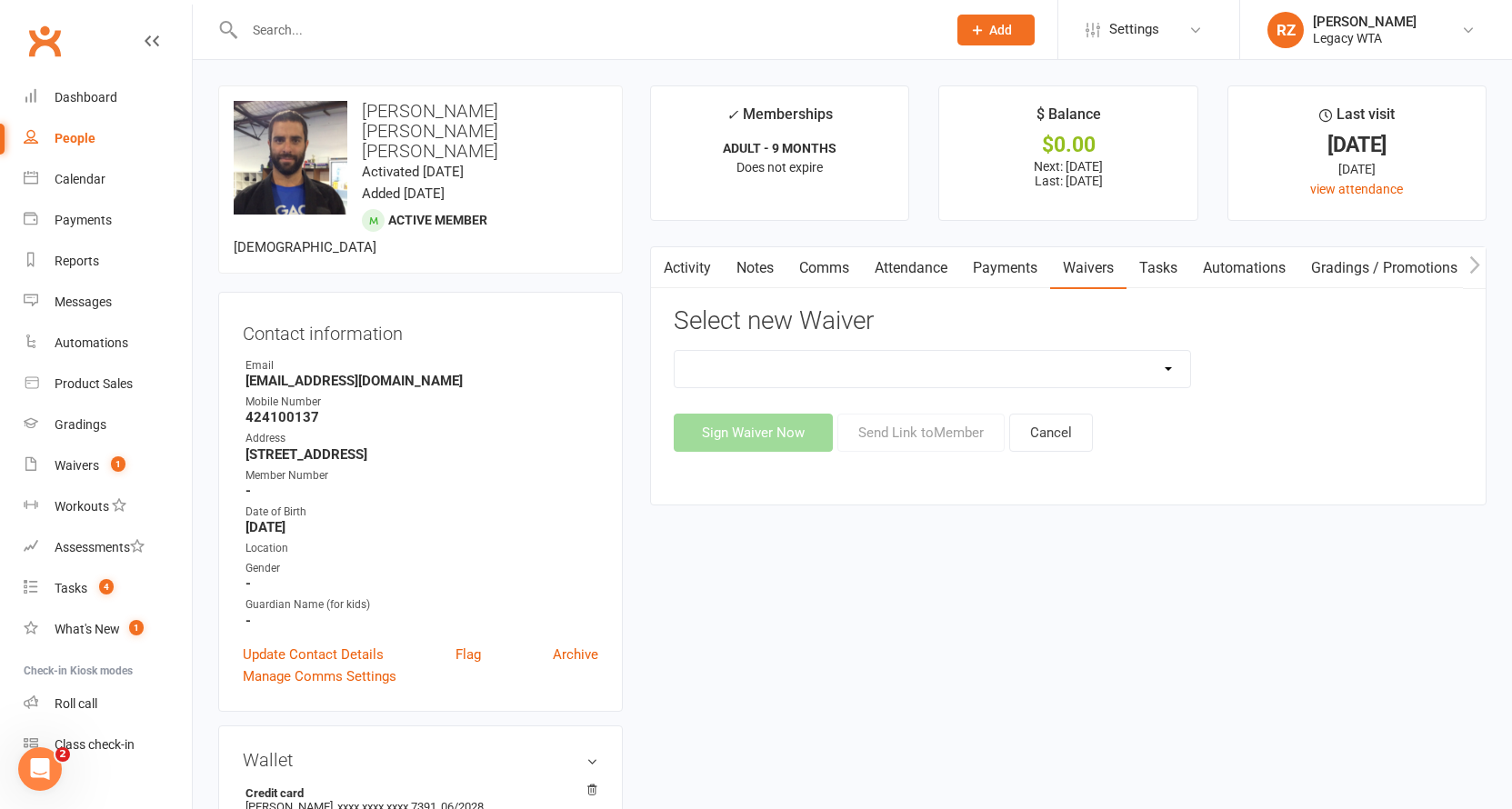
select select "10212"
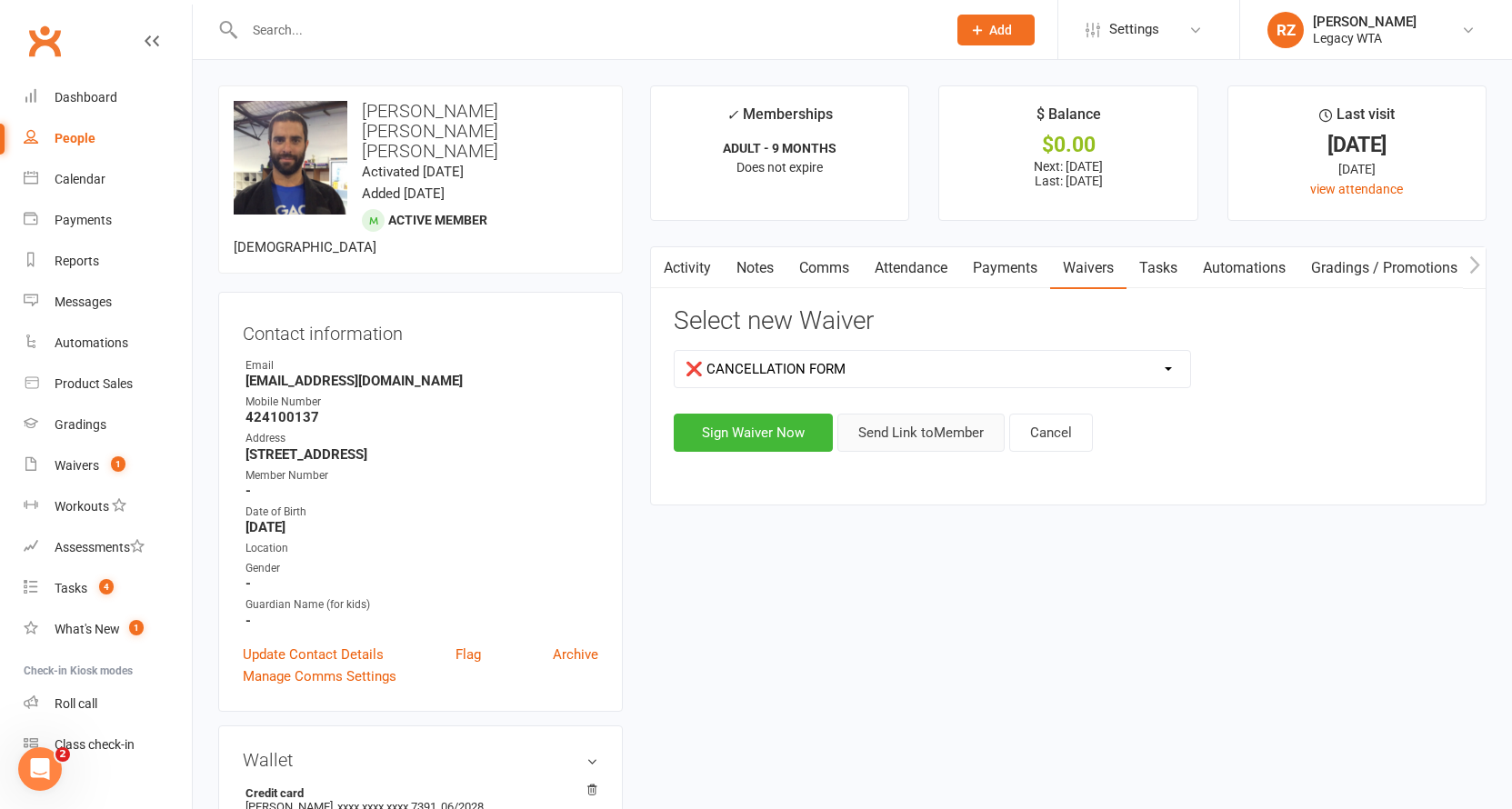
click at [965, 441] on button "Send Link to Member" at bounding box center [921, 432] width 167 height 38
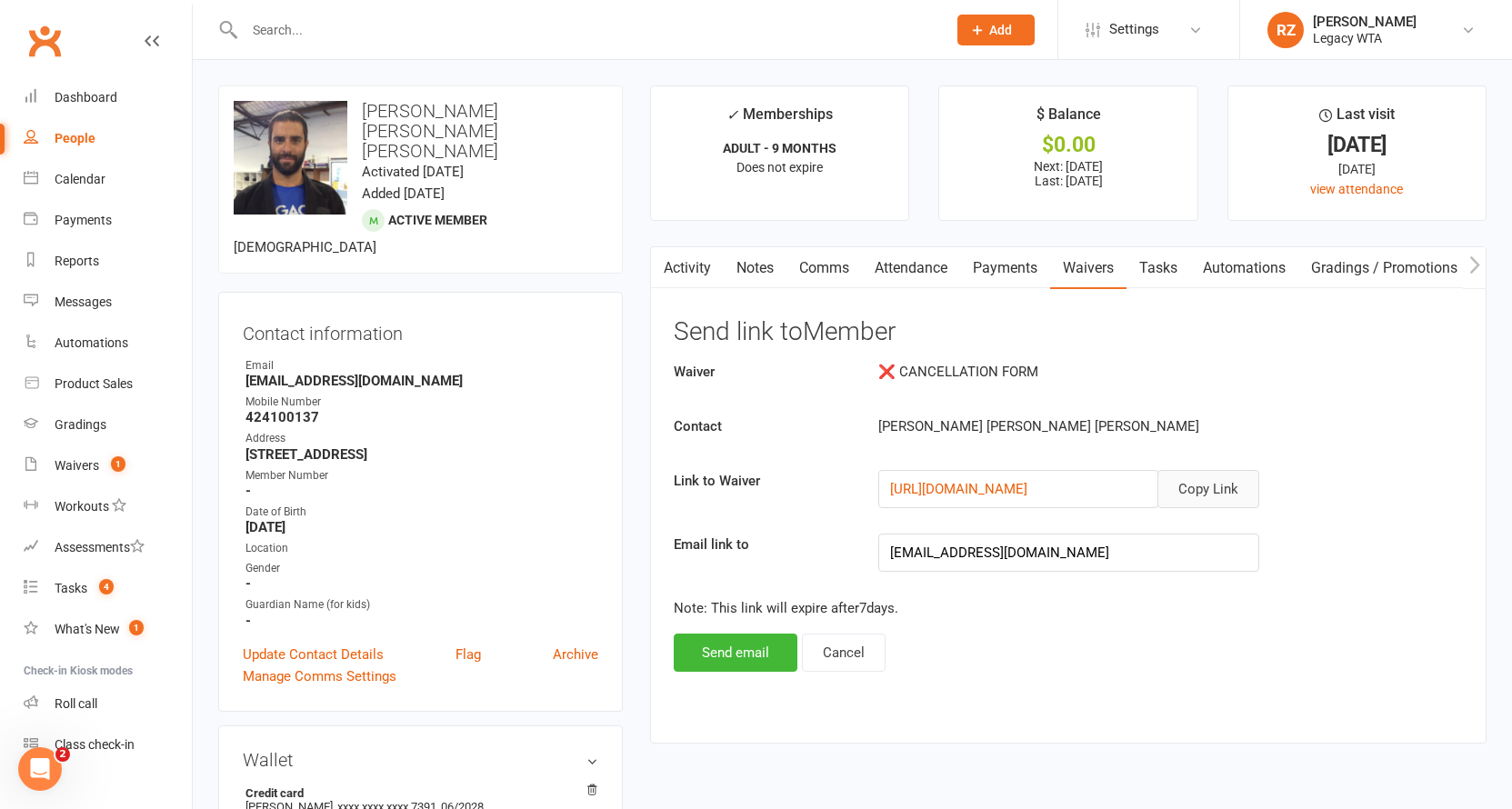
click at [1209, 471] on button "Copy Link" at bounding box center [1208, 488] width 102 height 38
click at [1160, 276] on link "Tasks" at bounding box center [1158, 267] width 64 height 42
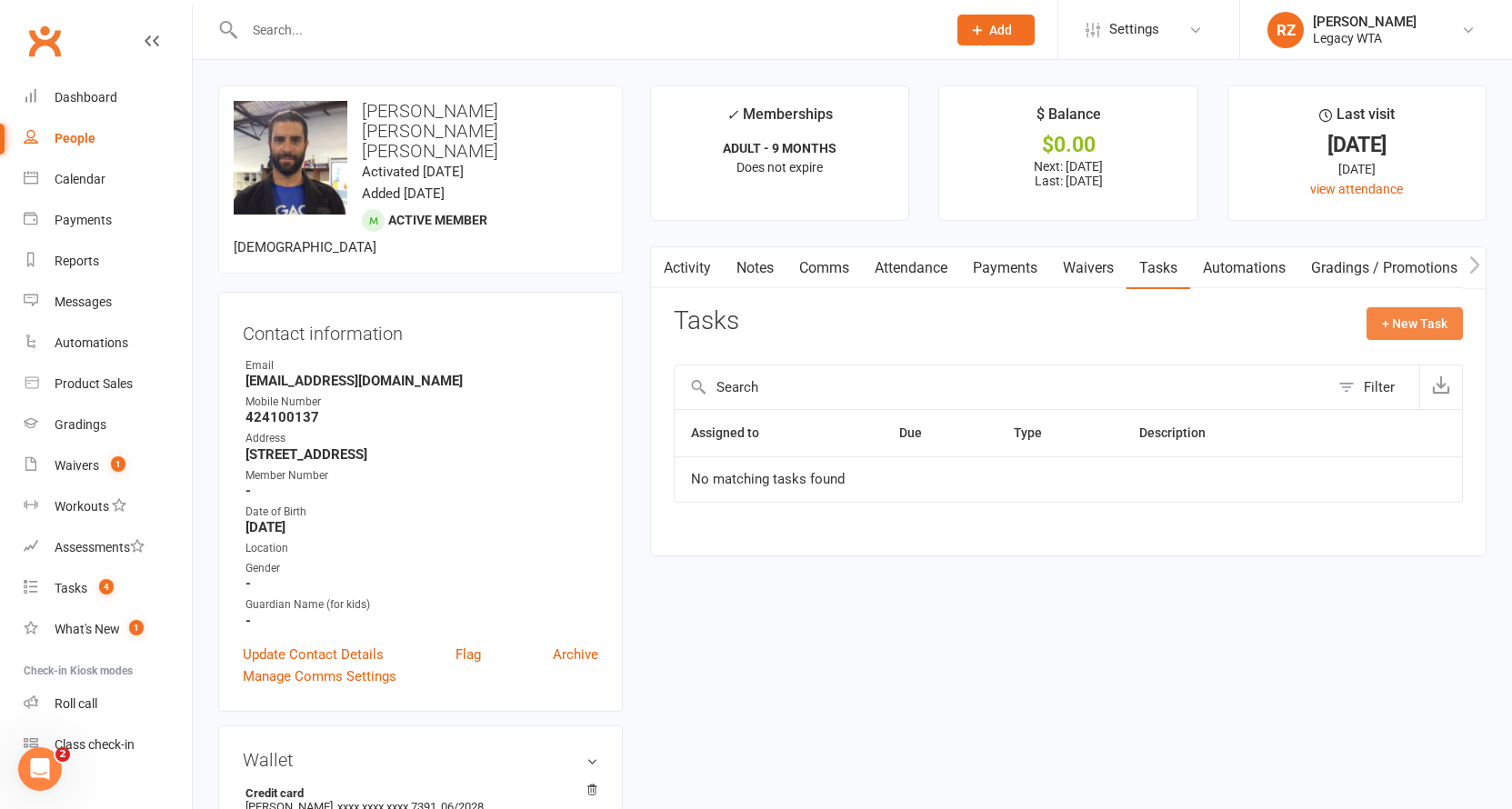
click at [1389, 318] on button "+ New Task" at bounding box center [1415, 323] width 97 height 32
select select "51023"
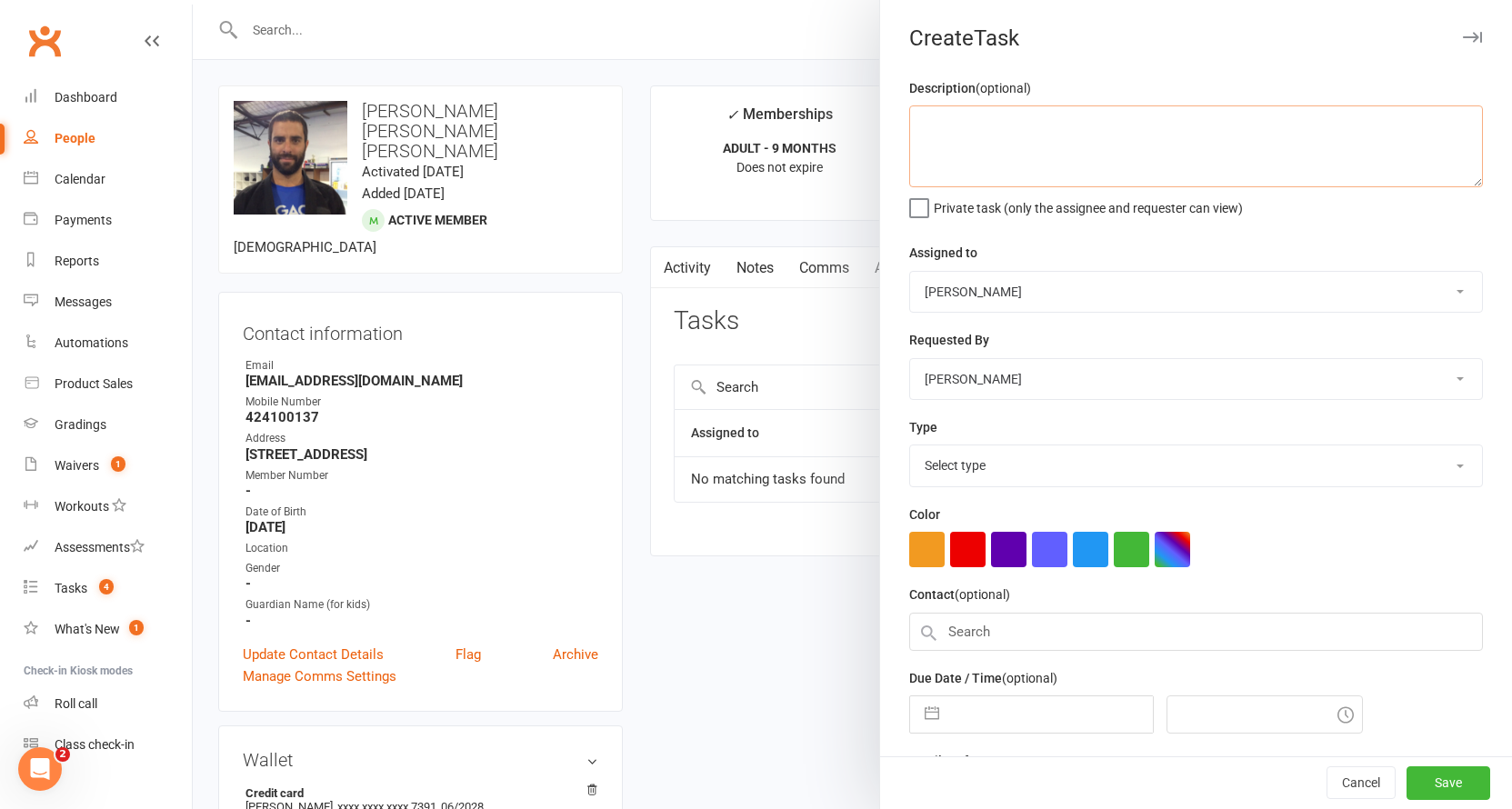
click at [1208, 136] on textarea at bounding box center [1195, 147] width 574 height 82
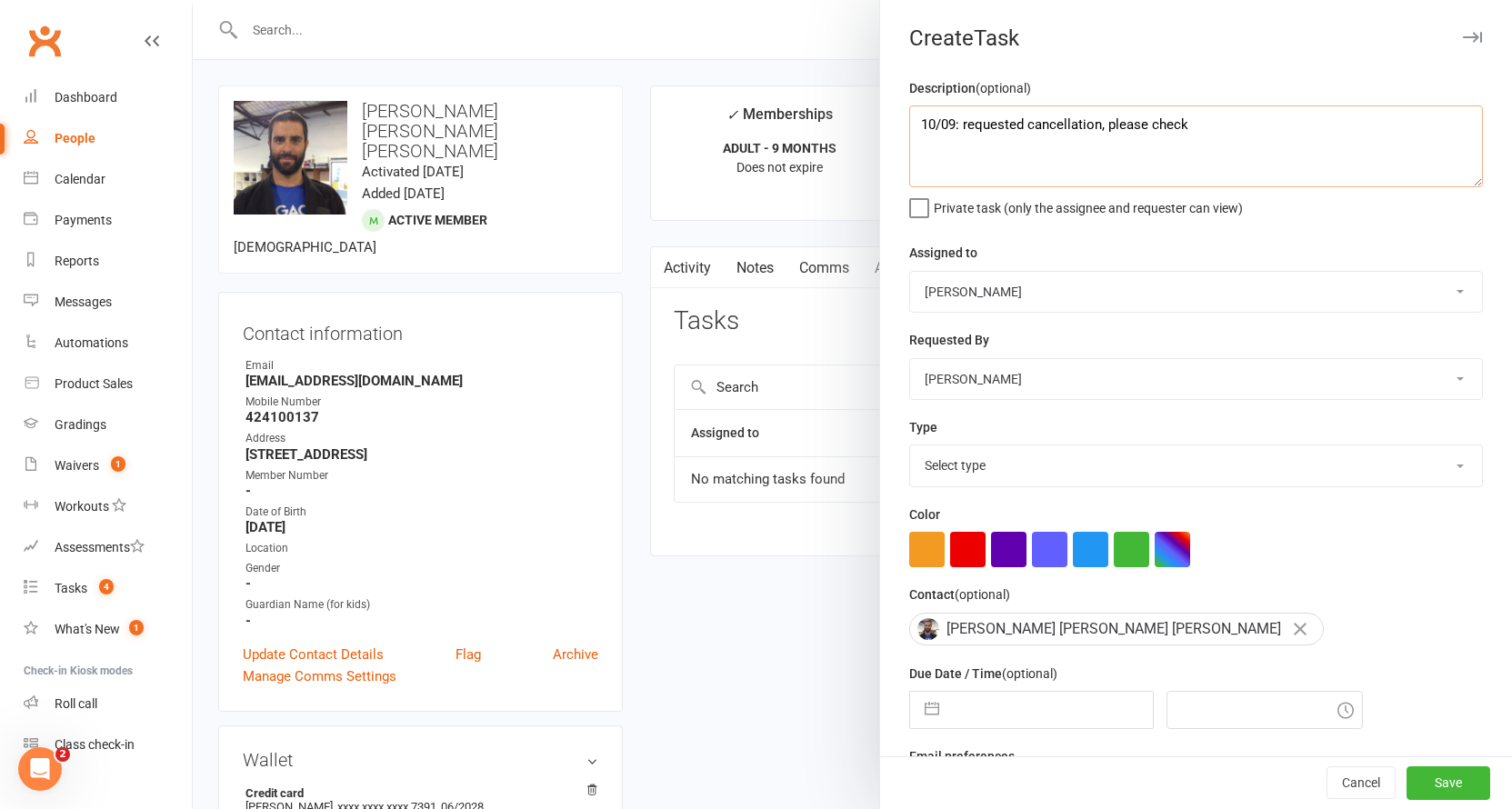
type textarea "10/09: requested cancellation, please check"
drag, startPoint x: 1090, startPoint y: 315, endPoint x: 1092, endPoint y: 287, distance: 28.1
click at [1091, 315] on div "Description (optional) 10/09: requested cancellation, please check Private task…" at bounding box center [1195, 443] width 632 height 734
select select "48918"
select select "27658"
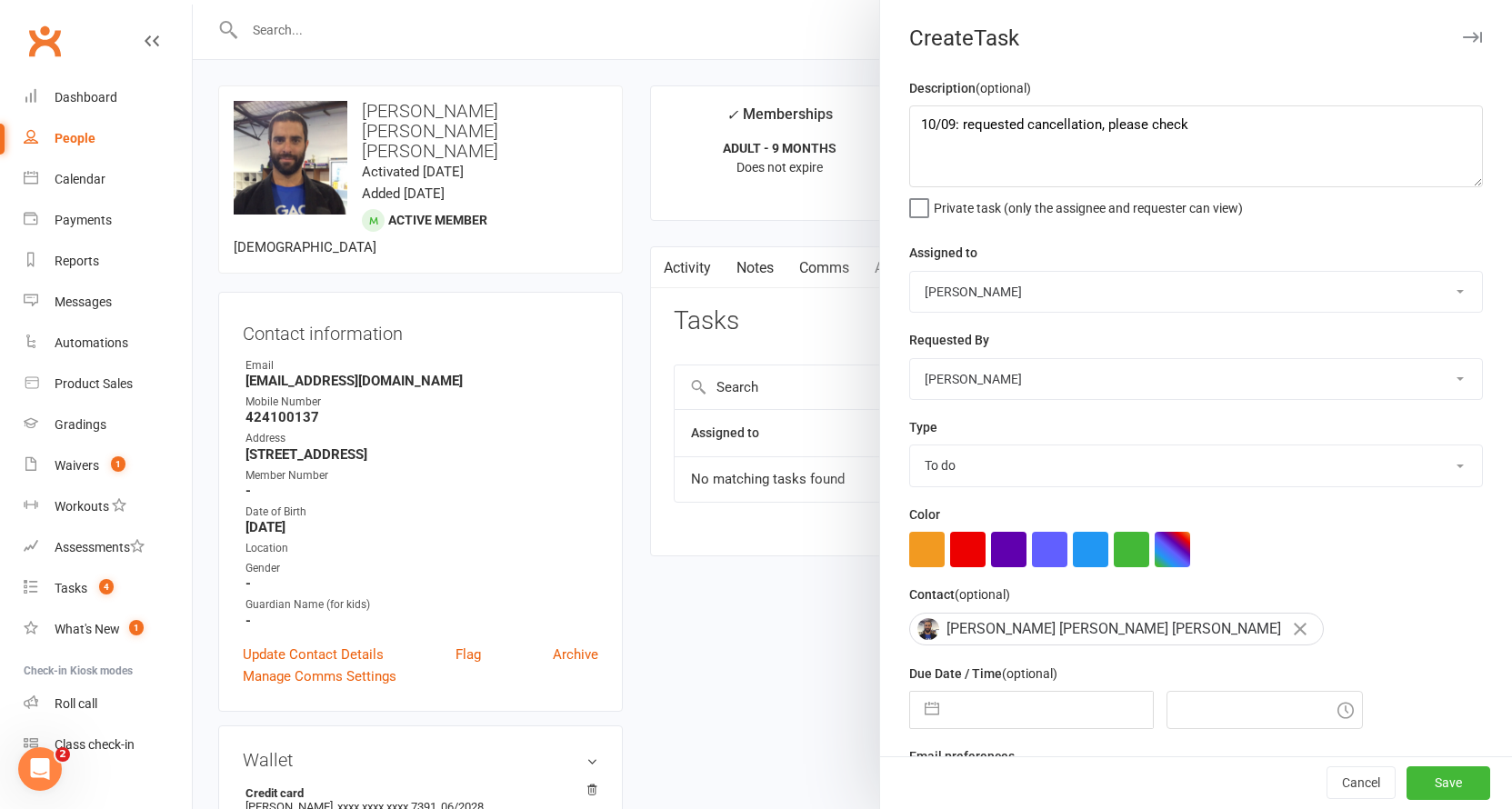
click at [1040, 705] on input "text" at bounding box center [1051, 709] width 204 height 36
select select "7"
select select "2025"
select select "8"
select select "2025"
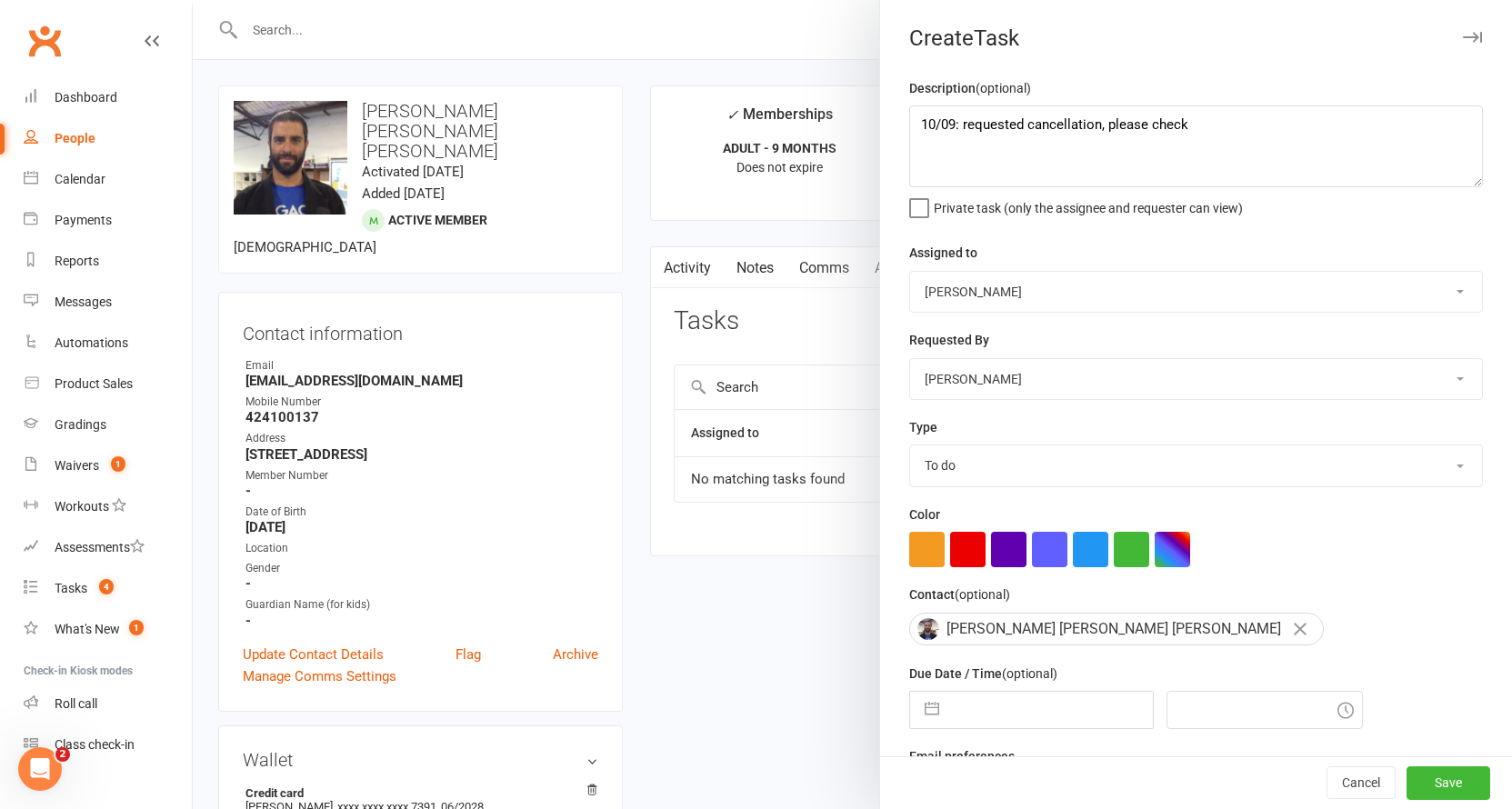
select select "9"
select select "2025"
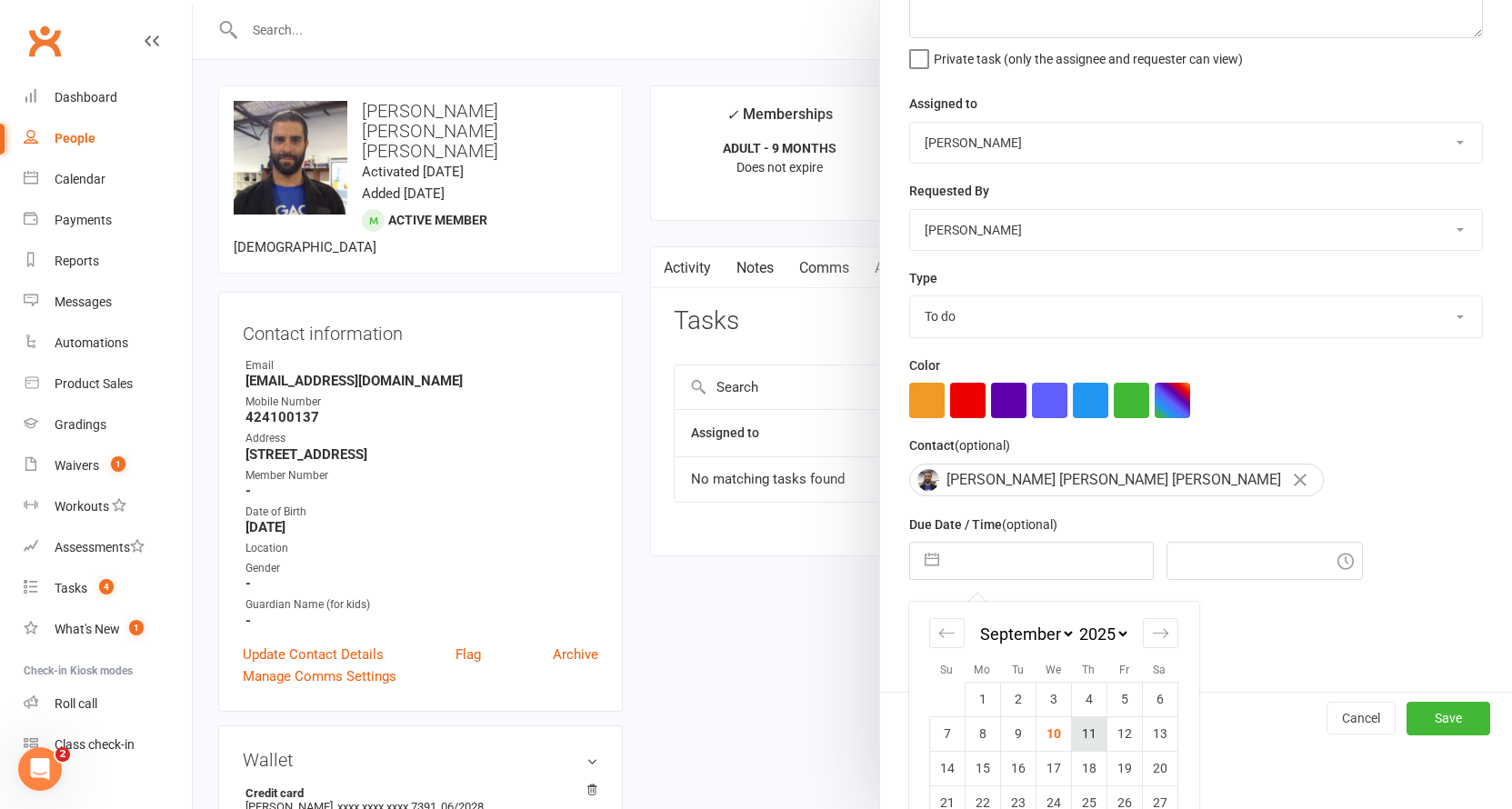
click at [1089, 738] on td "11" at bounding box center [1089, 733] width 35 height 34
type input "[DATE]"
type input "7:15pm"
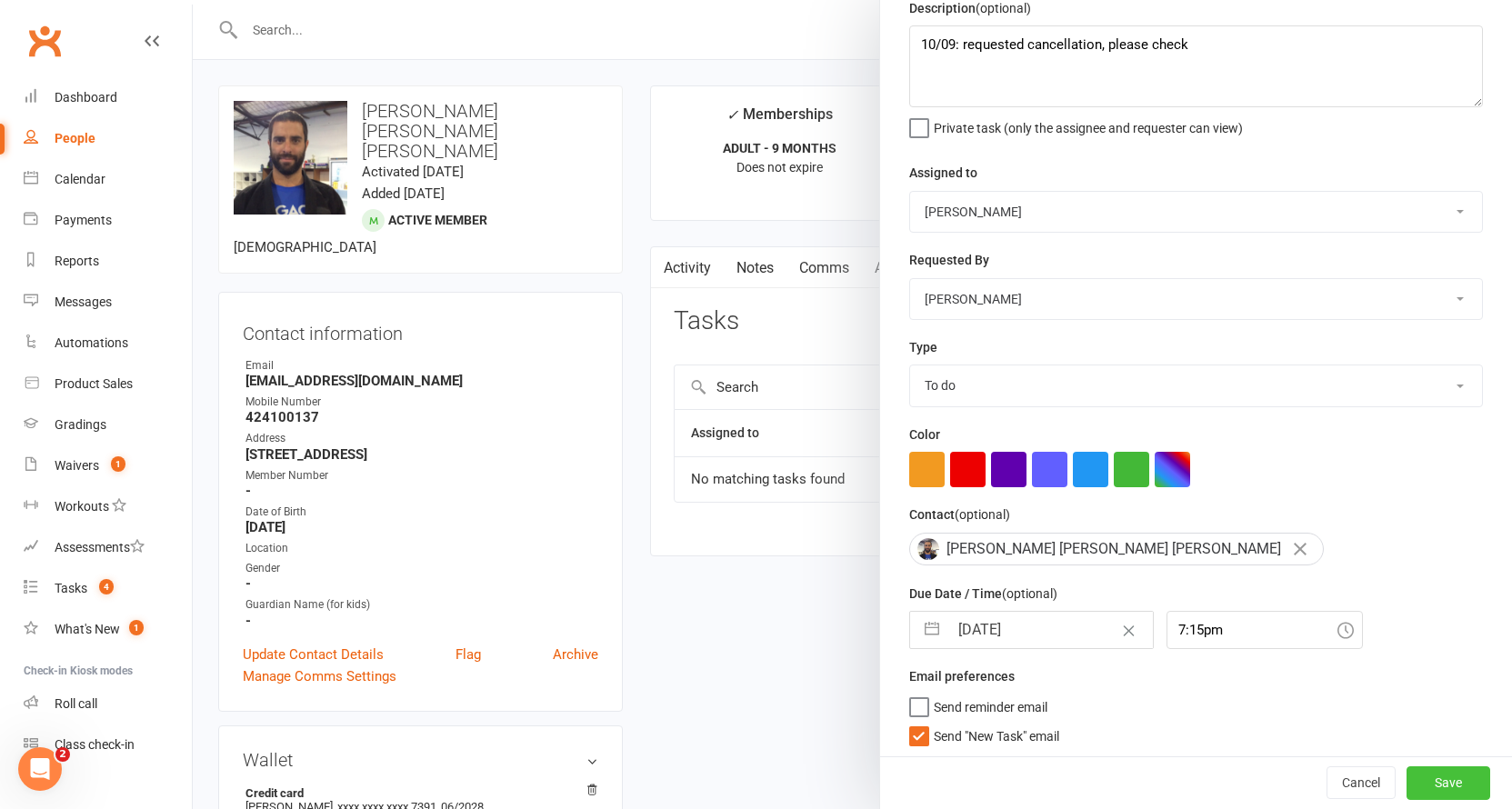
click at [1417, 781] on button "Save" at bounding box center [1448, 783] width 84 height 32
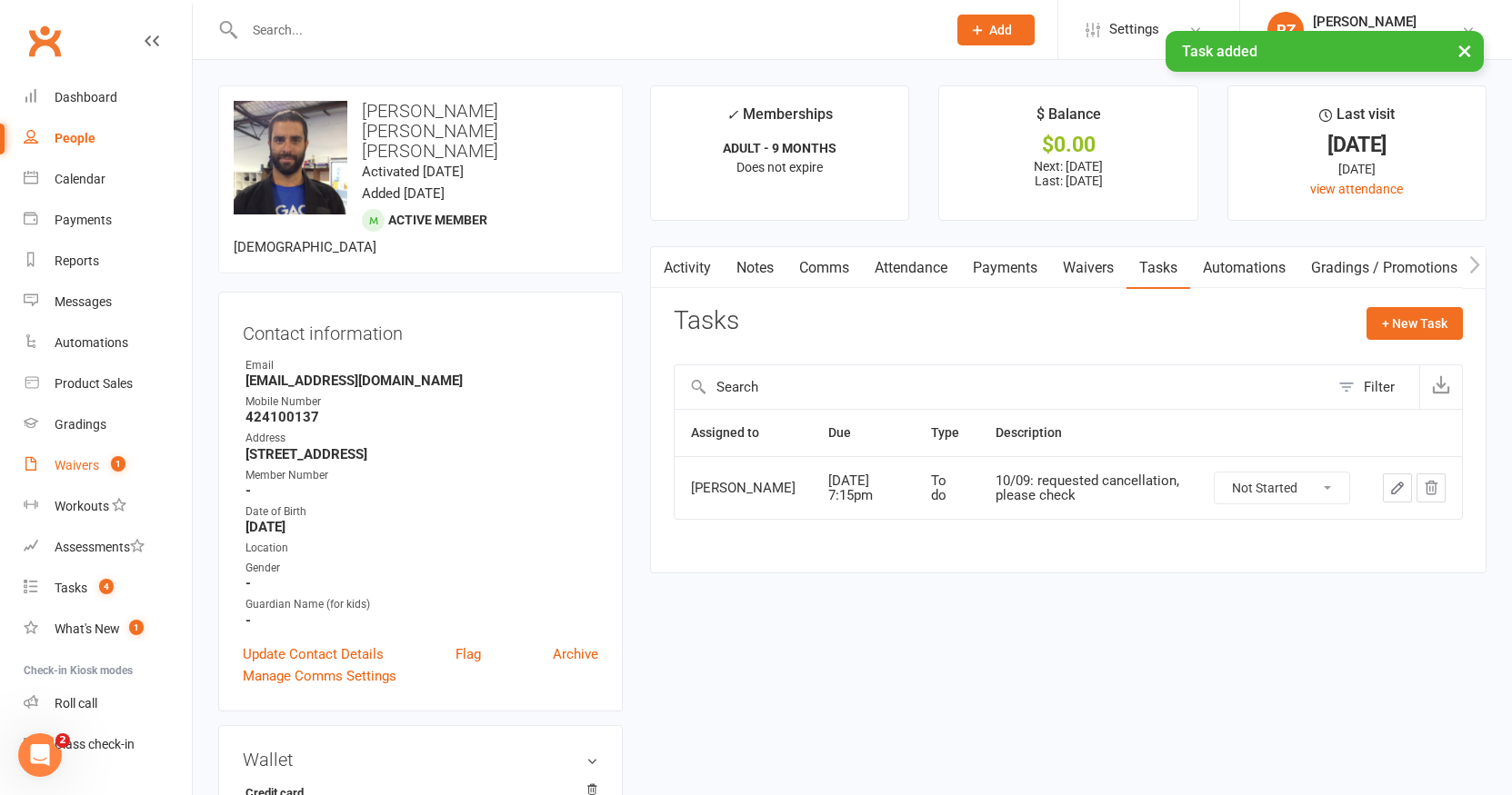
click at [89, 459] on div "Waivers" at bounding box center [77, 466] width 45 height 15
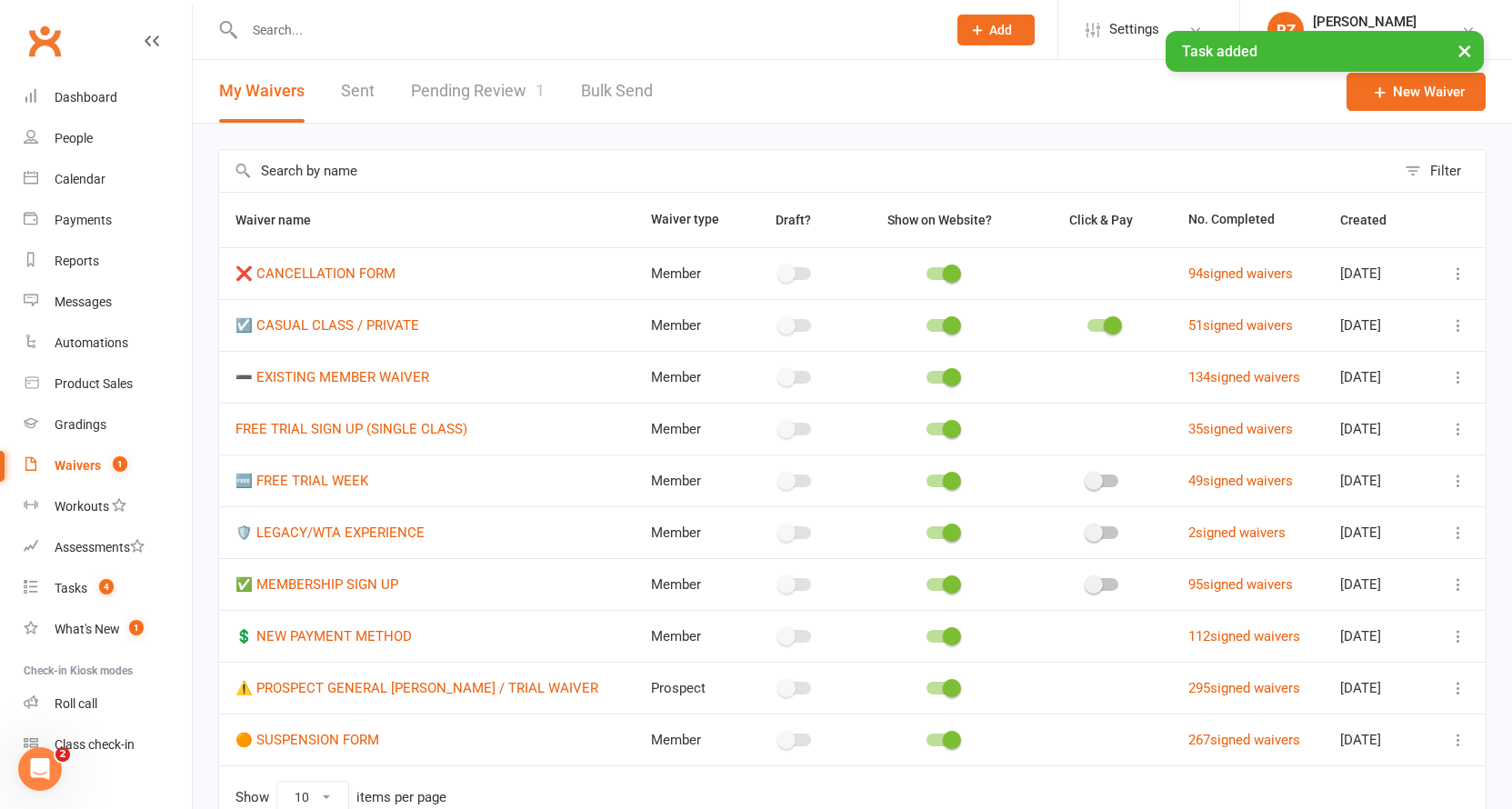
click at [524, 87] on link "Pending Review 1" at bounding box center [478, 92] width 134 height 63
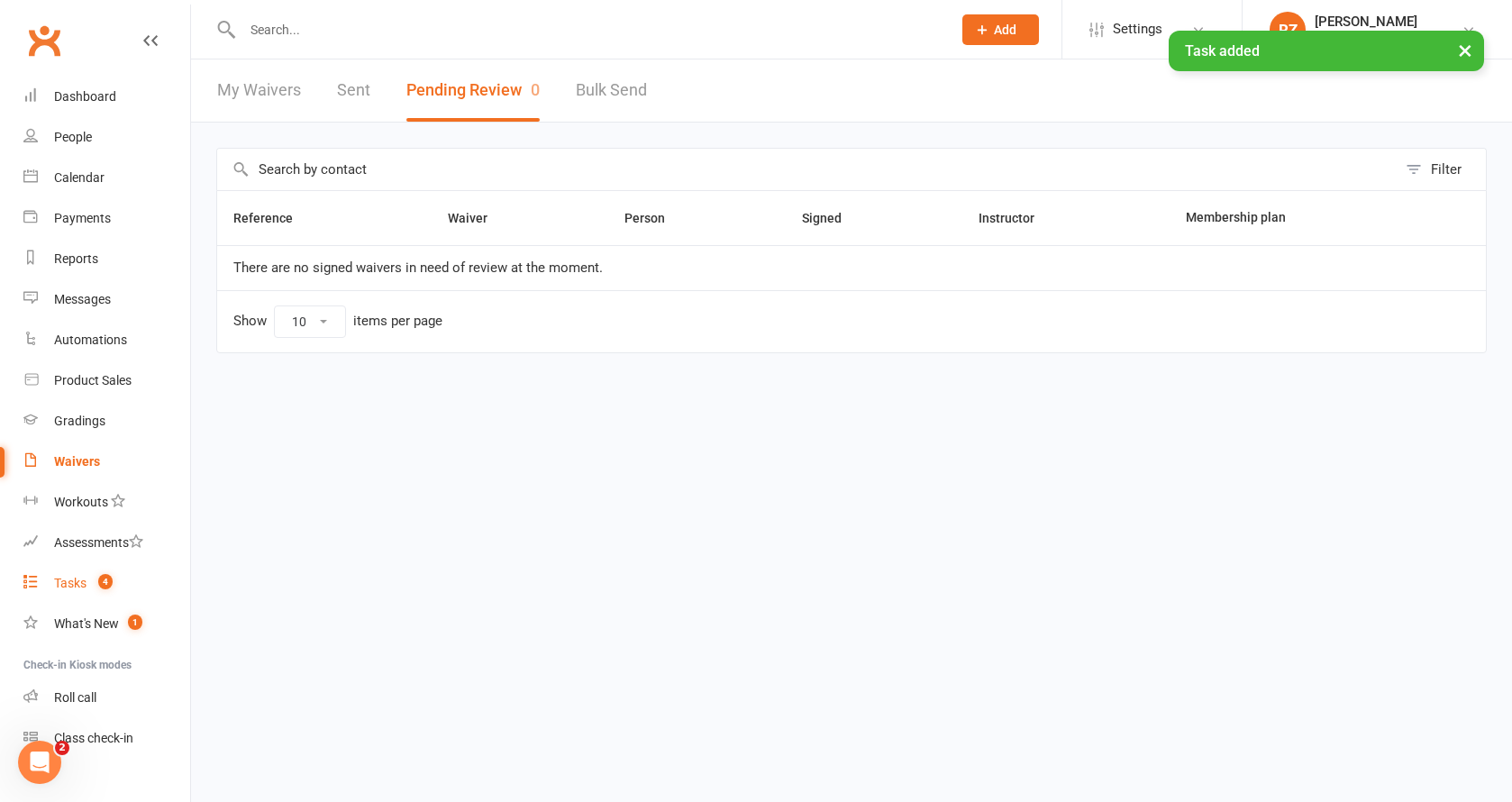
click at [80, 593] on link "Tasks 4" at bounding box center [106, 583] width 167 height 40
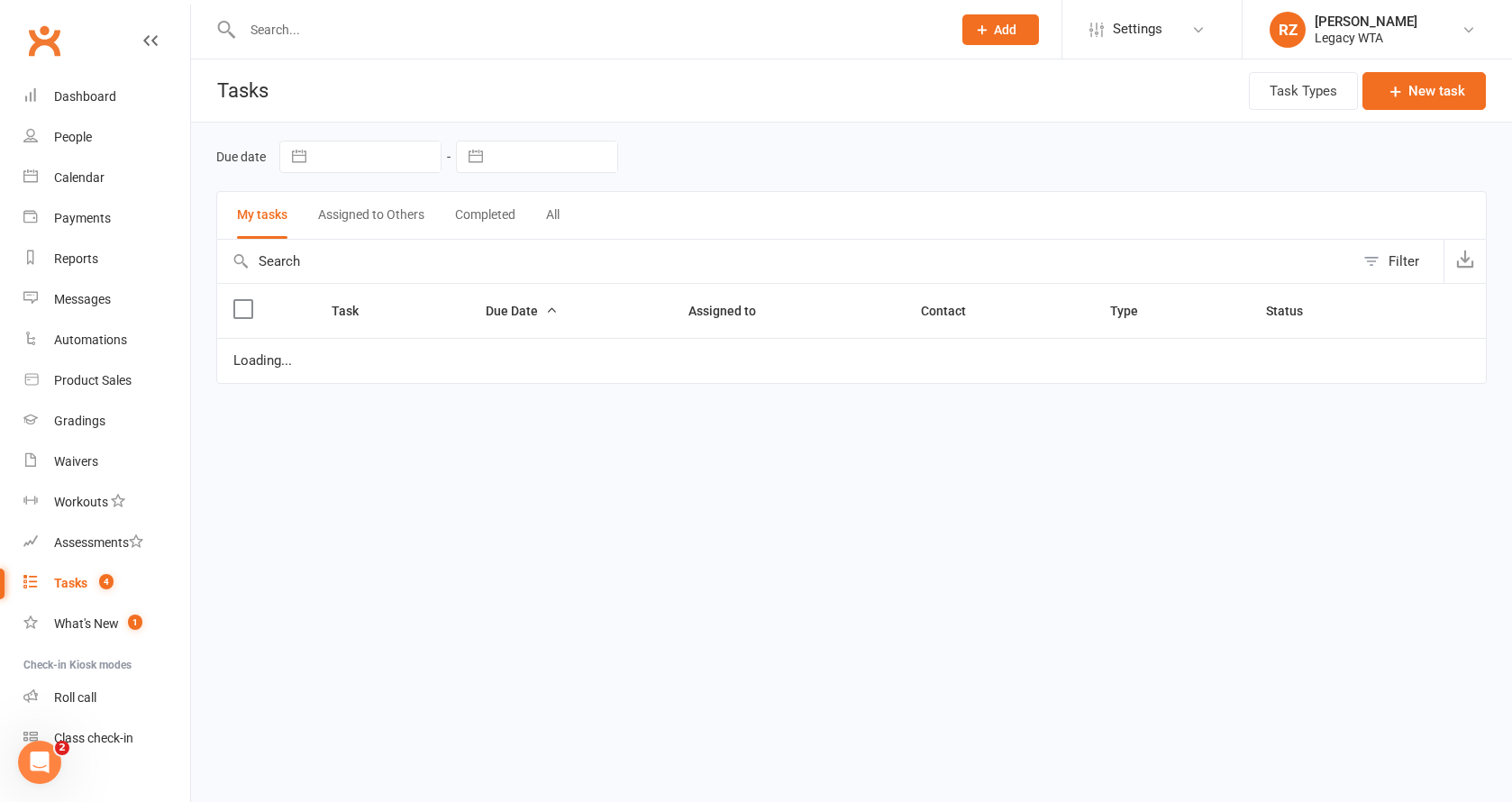
select select "started"
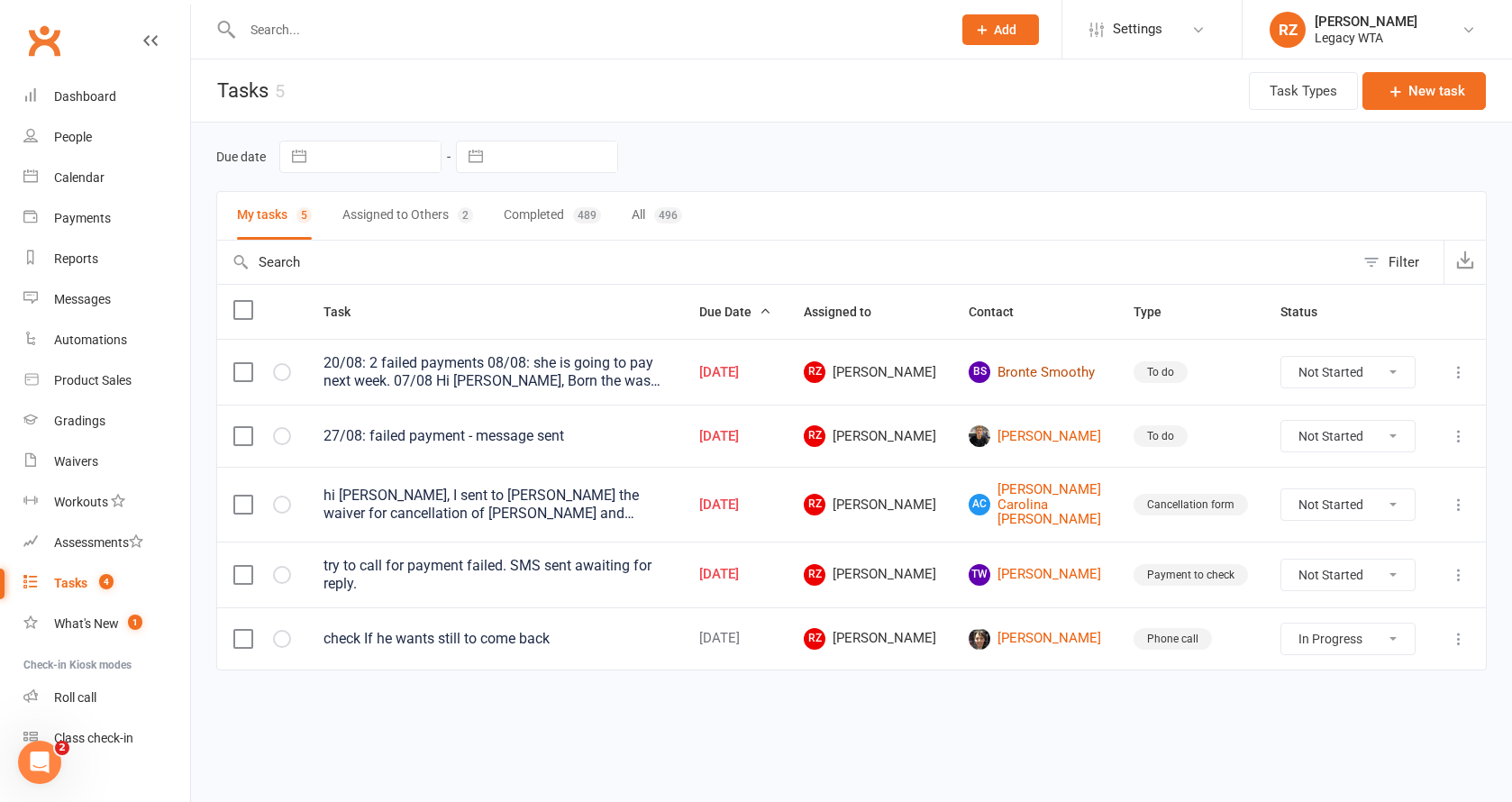
click at [1079, 379] on link "BS Bronte Smoothy" at bounding box center [1035, 372] width 133 height 22
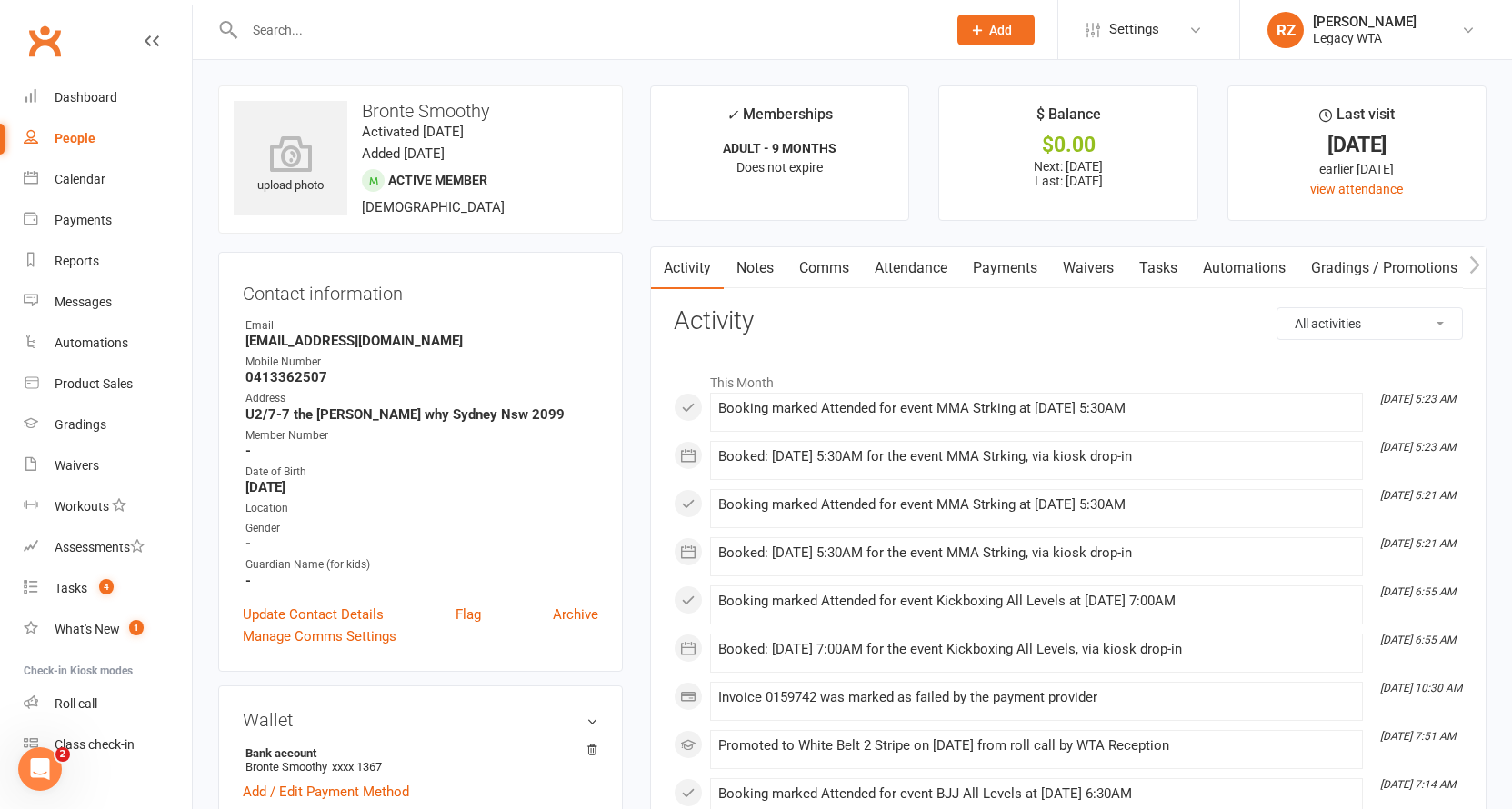
click at [992, 268] on link "Payments" at bounding box center [1004, 267] width 90 height 42
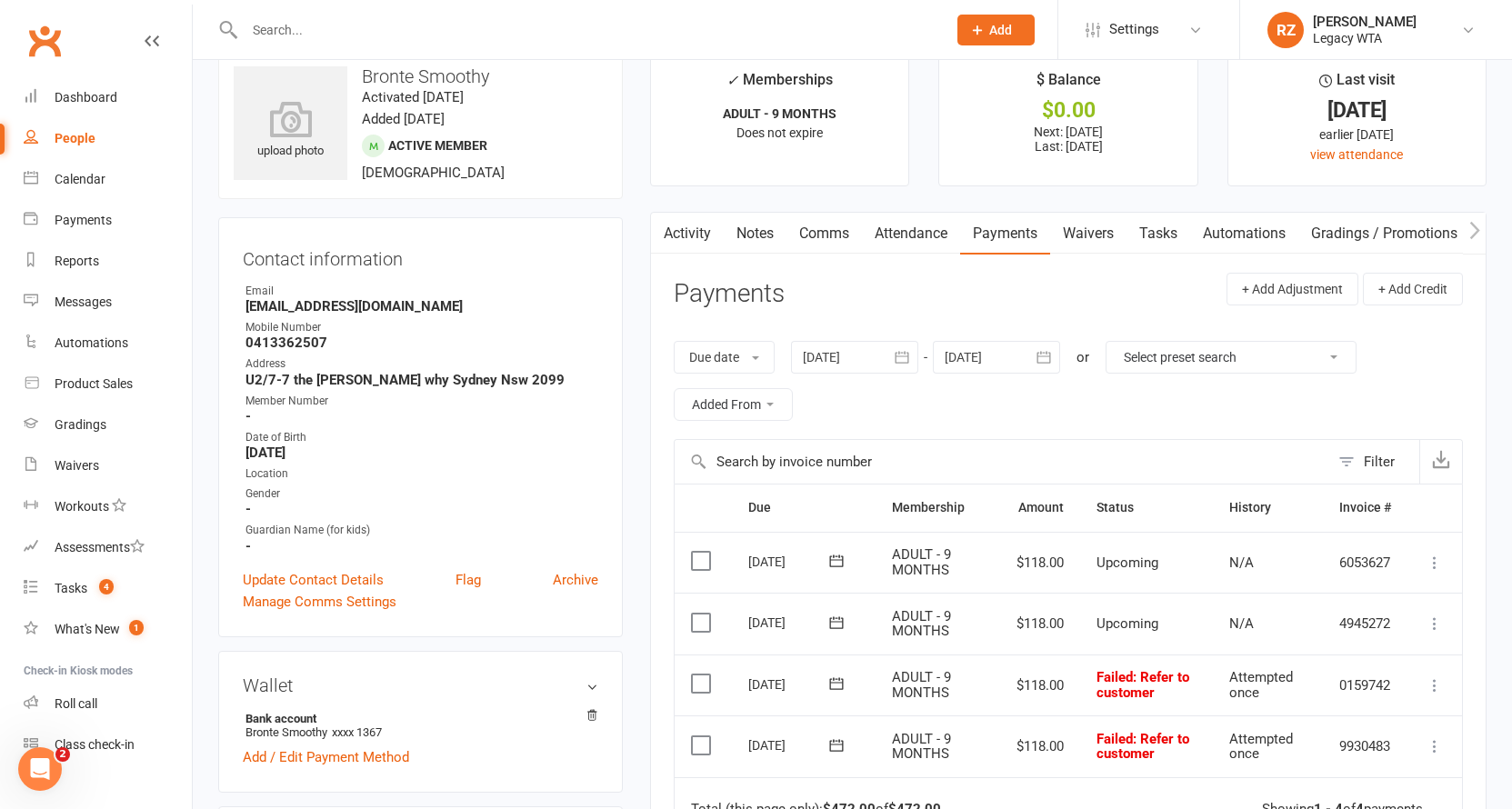
scroll to position [118, 0]
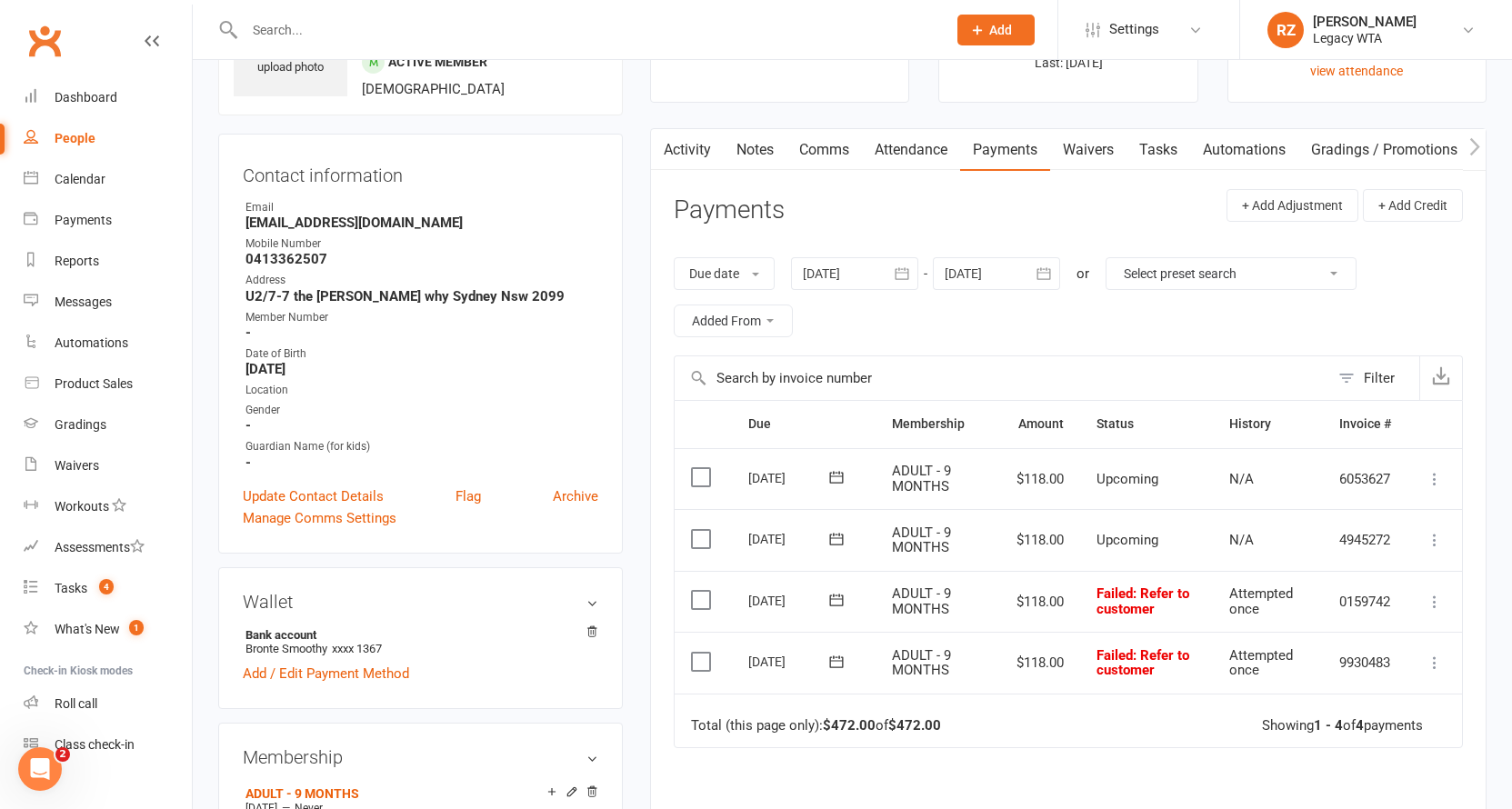
click at [848, 261] on div at bounding box center [854, 273] width 127 height 32
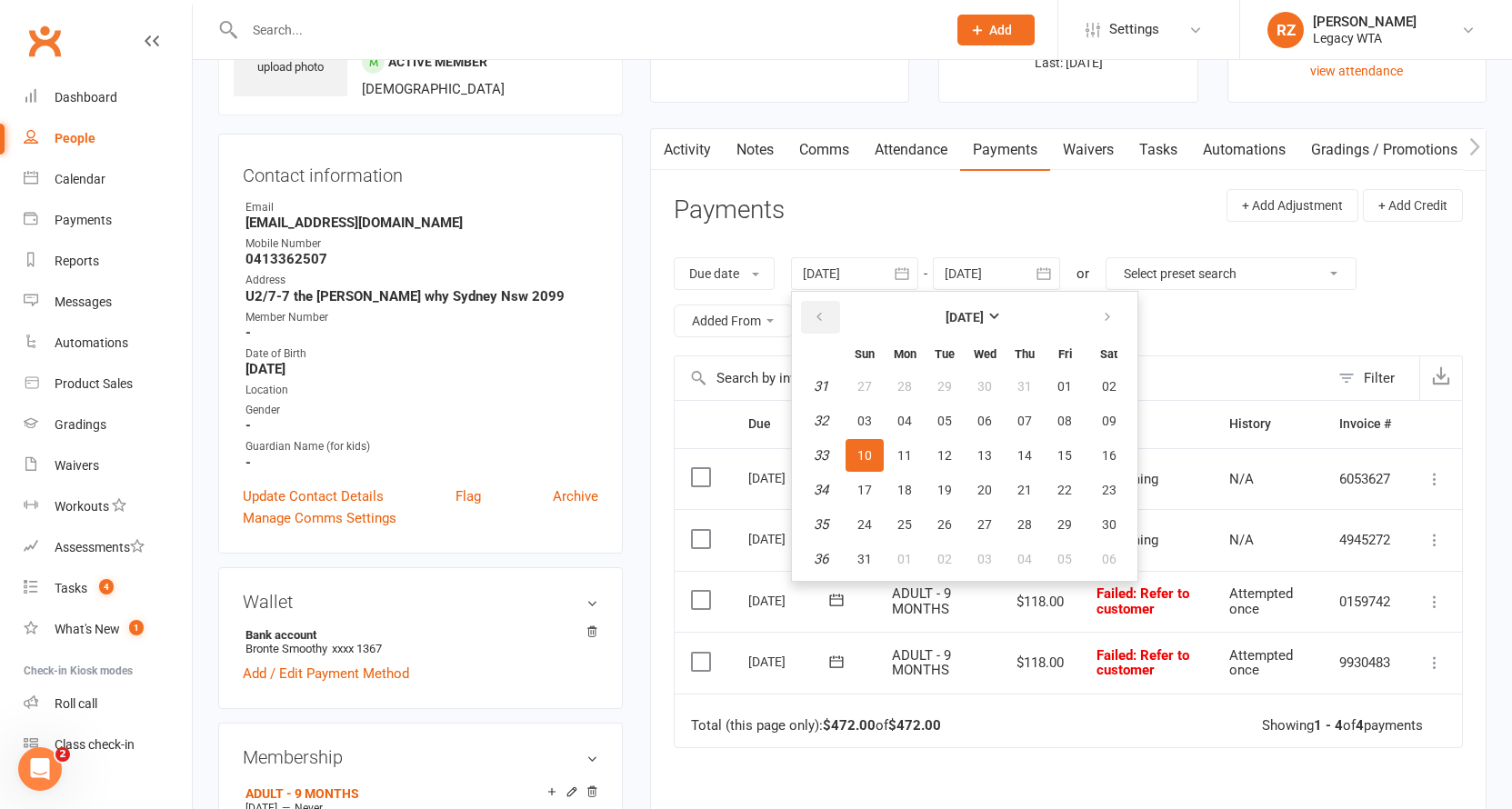
click at [840, 324] on button "button" at bounding box center [821, 316] width 39 height 32
click at [881, 404] on button "04" at bounding box center [864, 420] width 38 height 32
type input "04 May 2025"
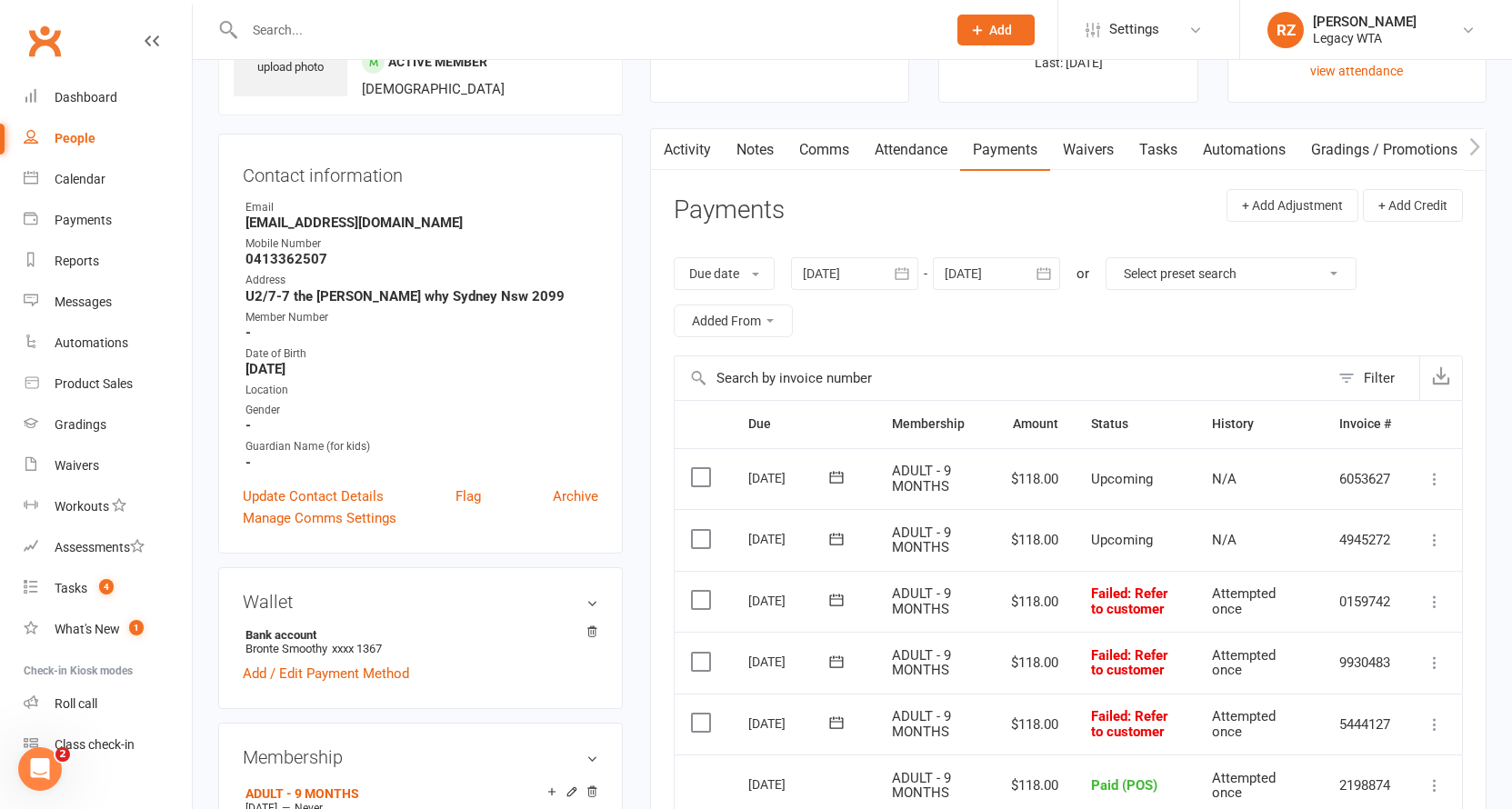
scroll to position [0, 0]
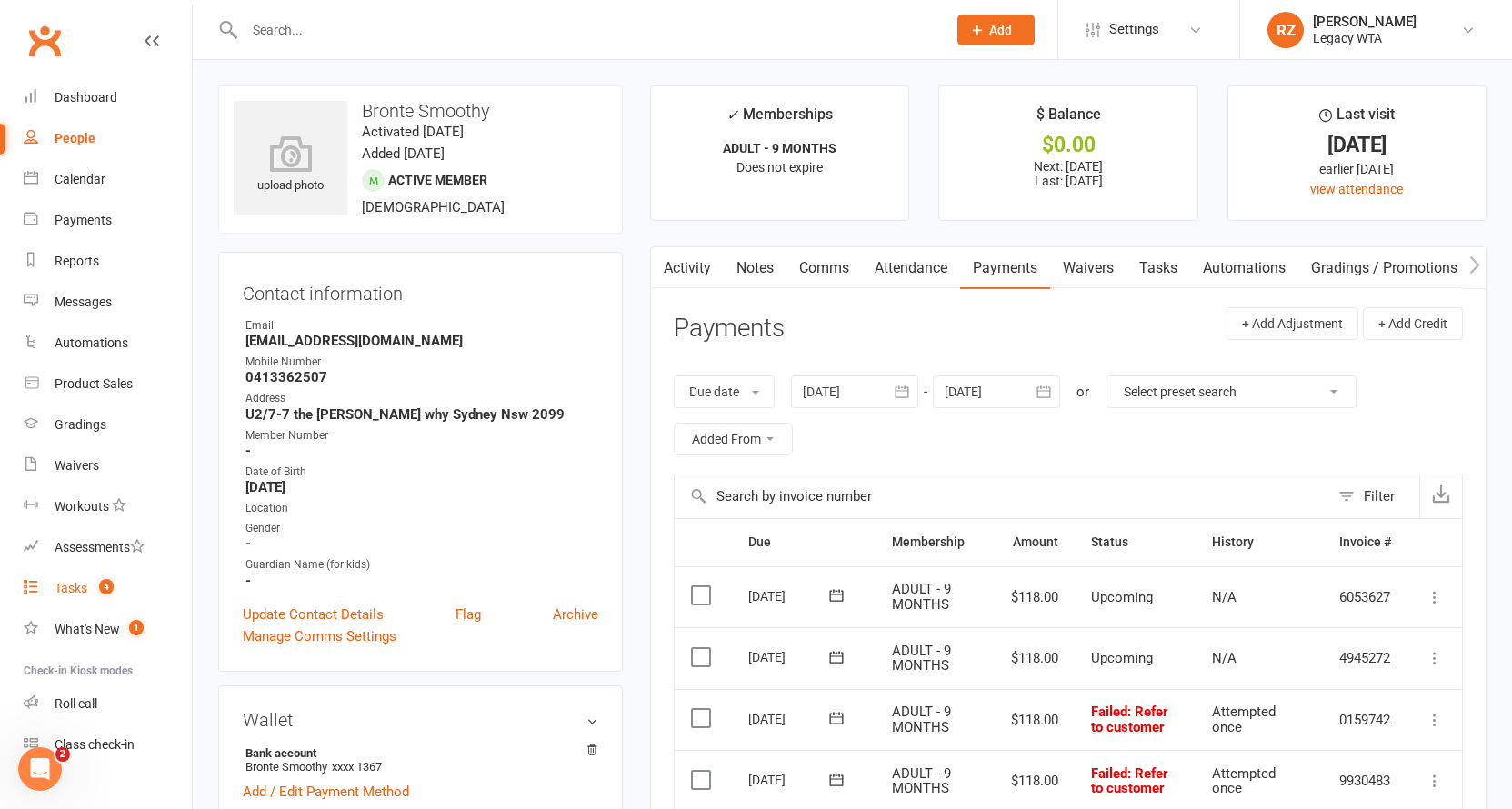
click at [96, 592] on count-badge "4" at bounding box center [101, 588] width 23 height 15
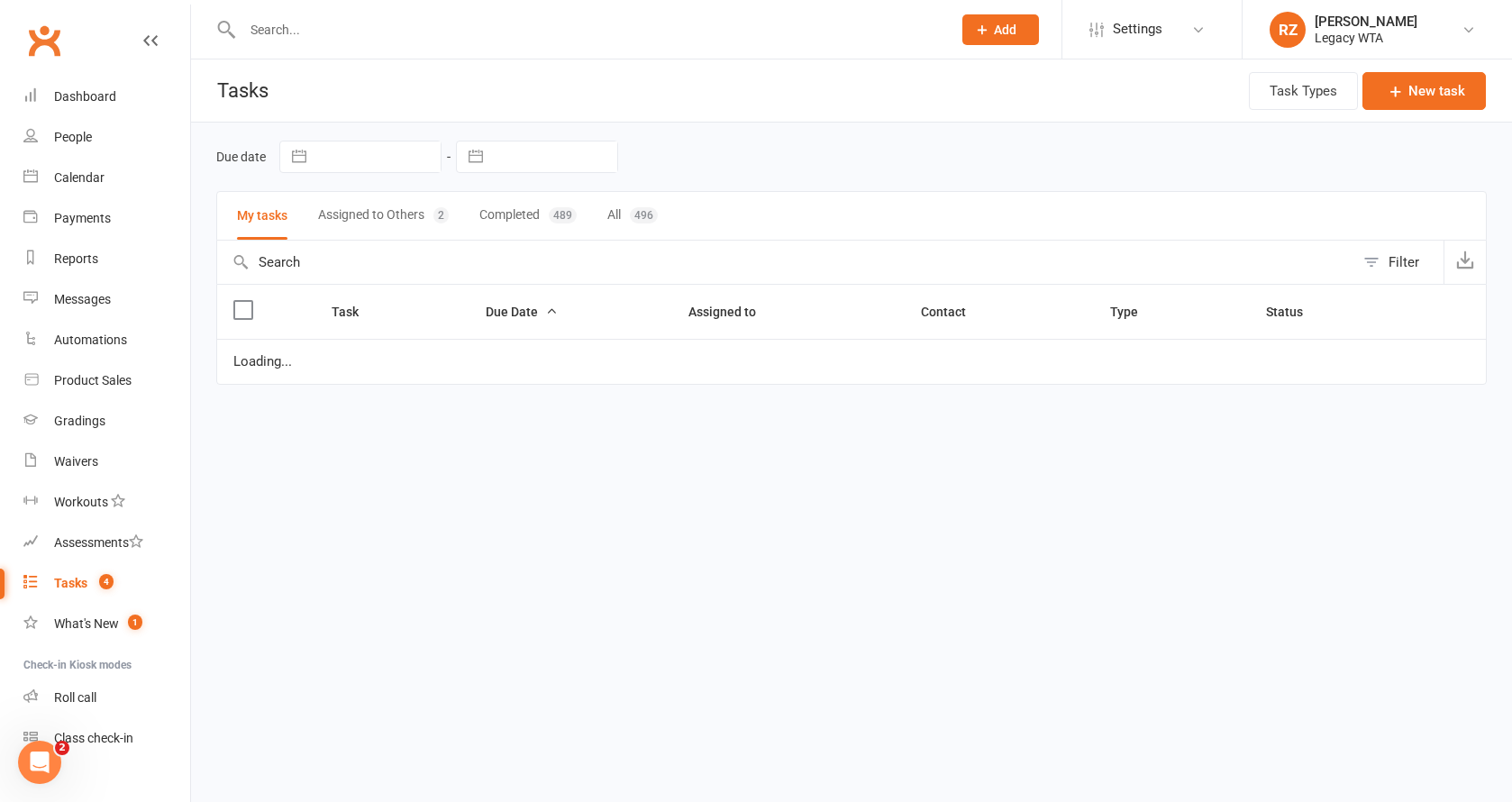
select select "started"
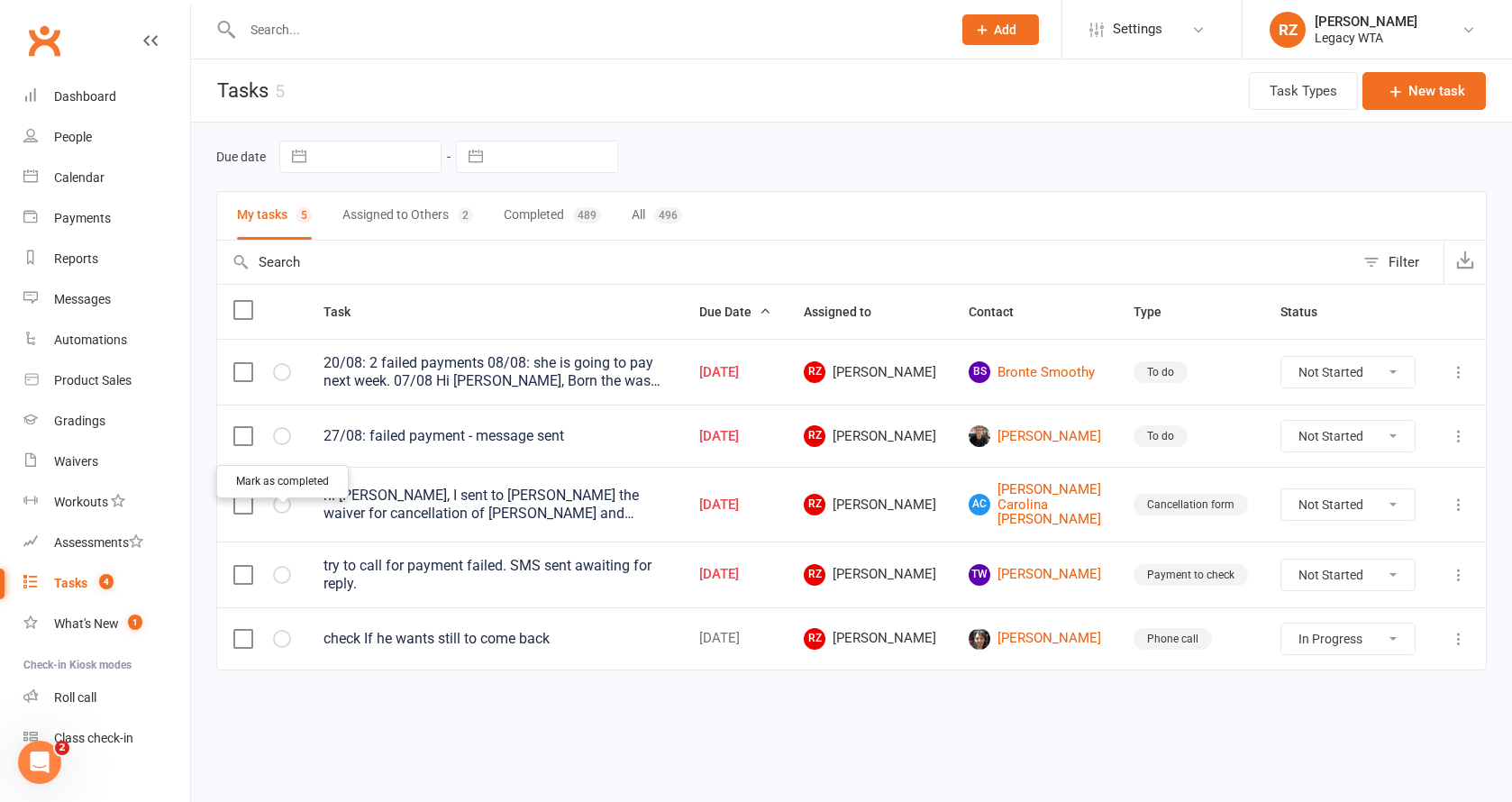
click at [0, 0] on icon "button" at bounding box center [0, 0] width 0 height 0
select select "started"
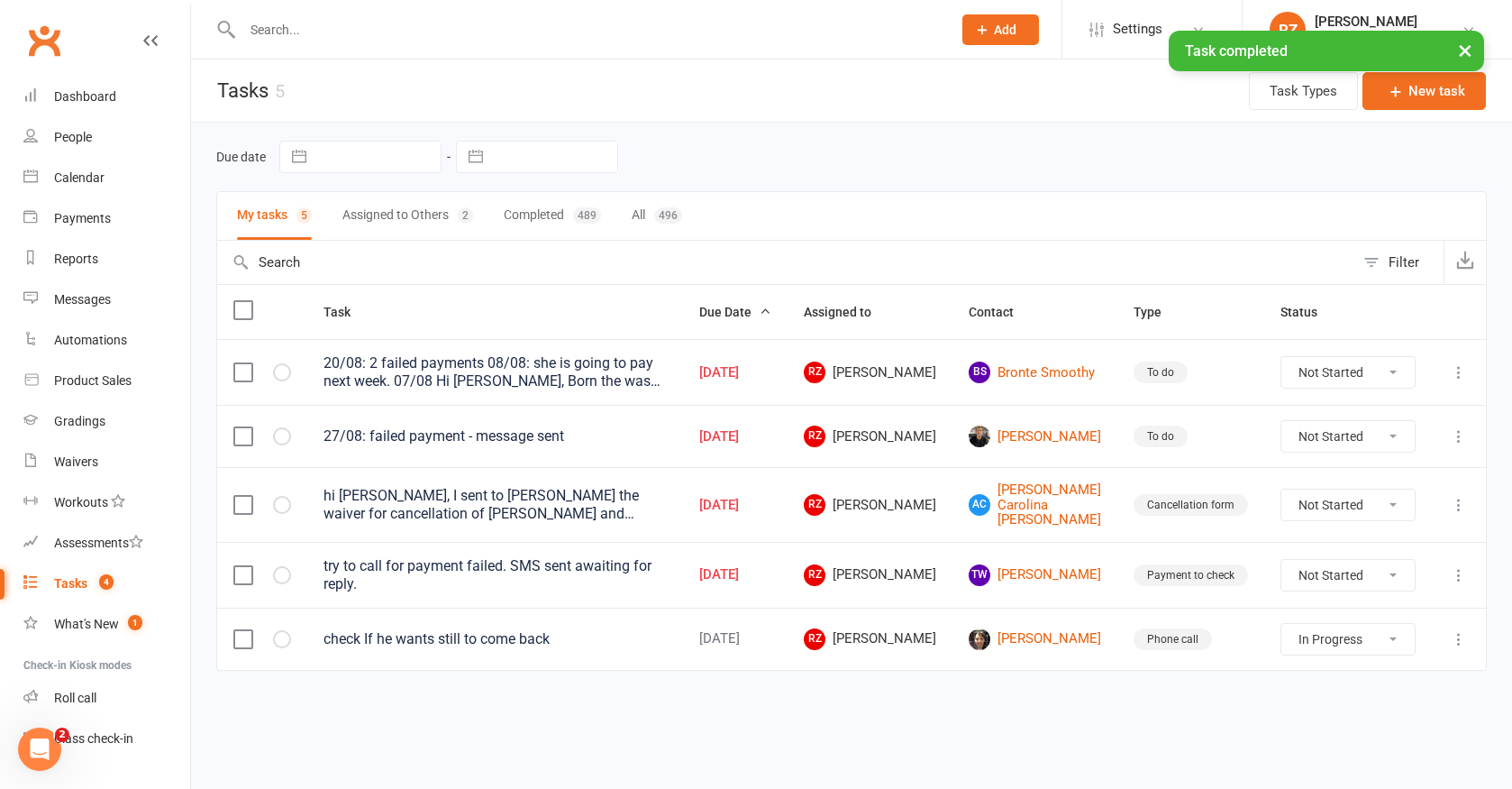
select select "started"
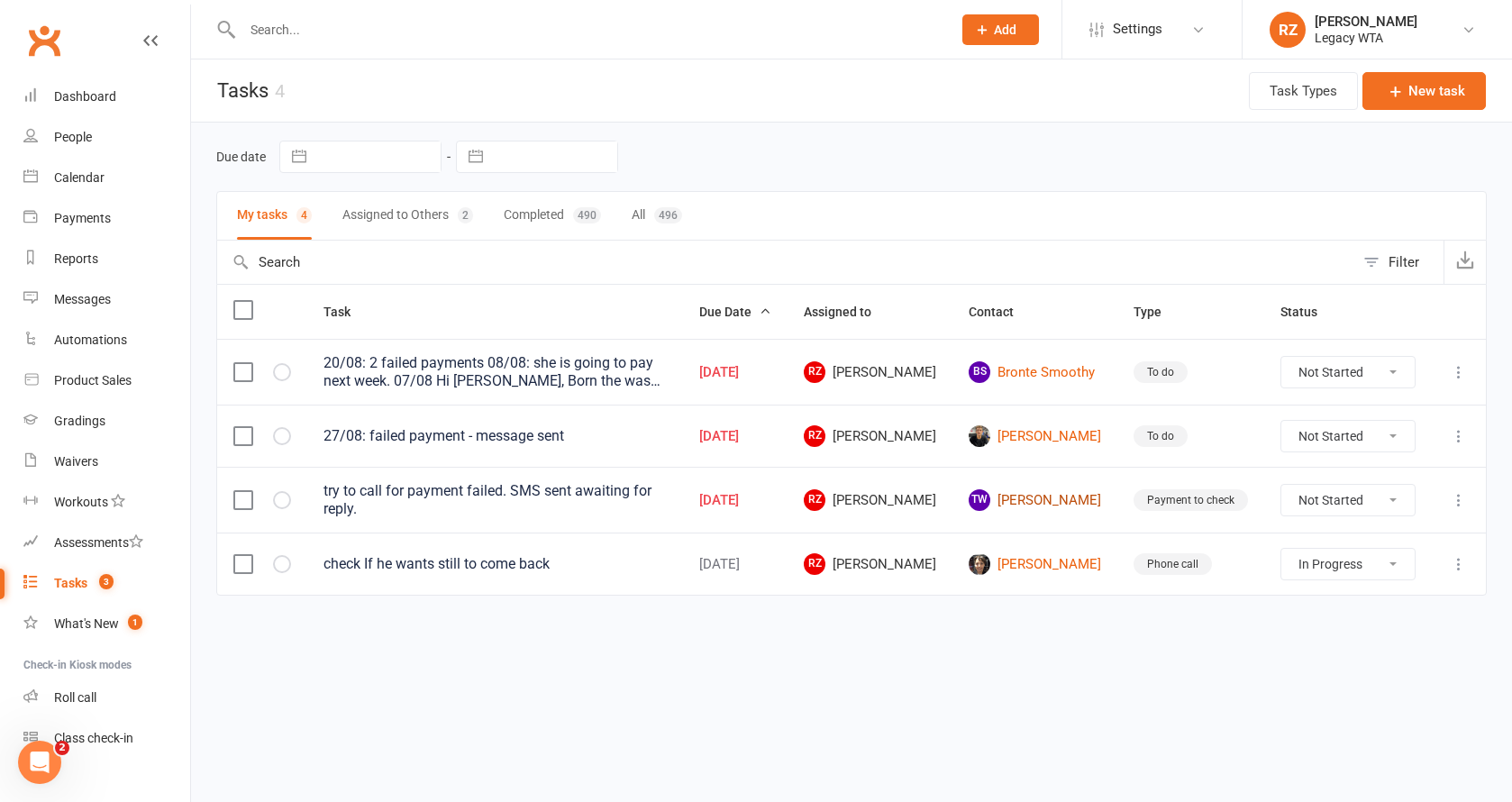
click at [1075, 497] on link "TW Thomas Wilhelm" at bounding box center [1035, 500] width 133 height 22
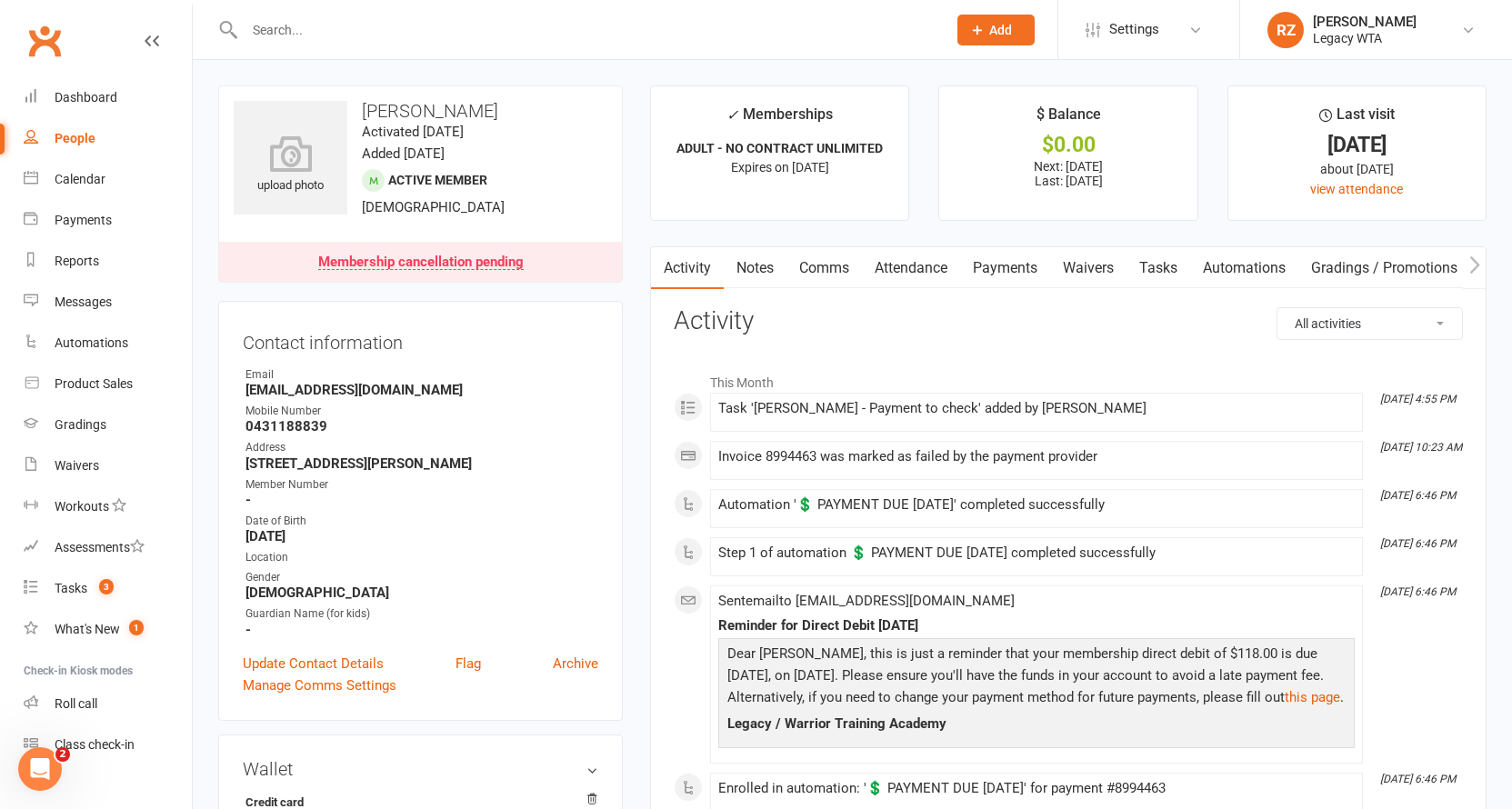
click at [997, 263] on link "Payments" at bounding box center [1004, 267] width 90 height 42
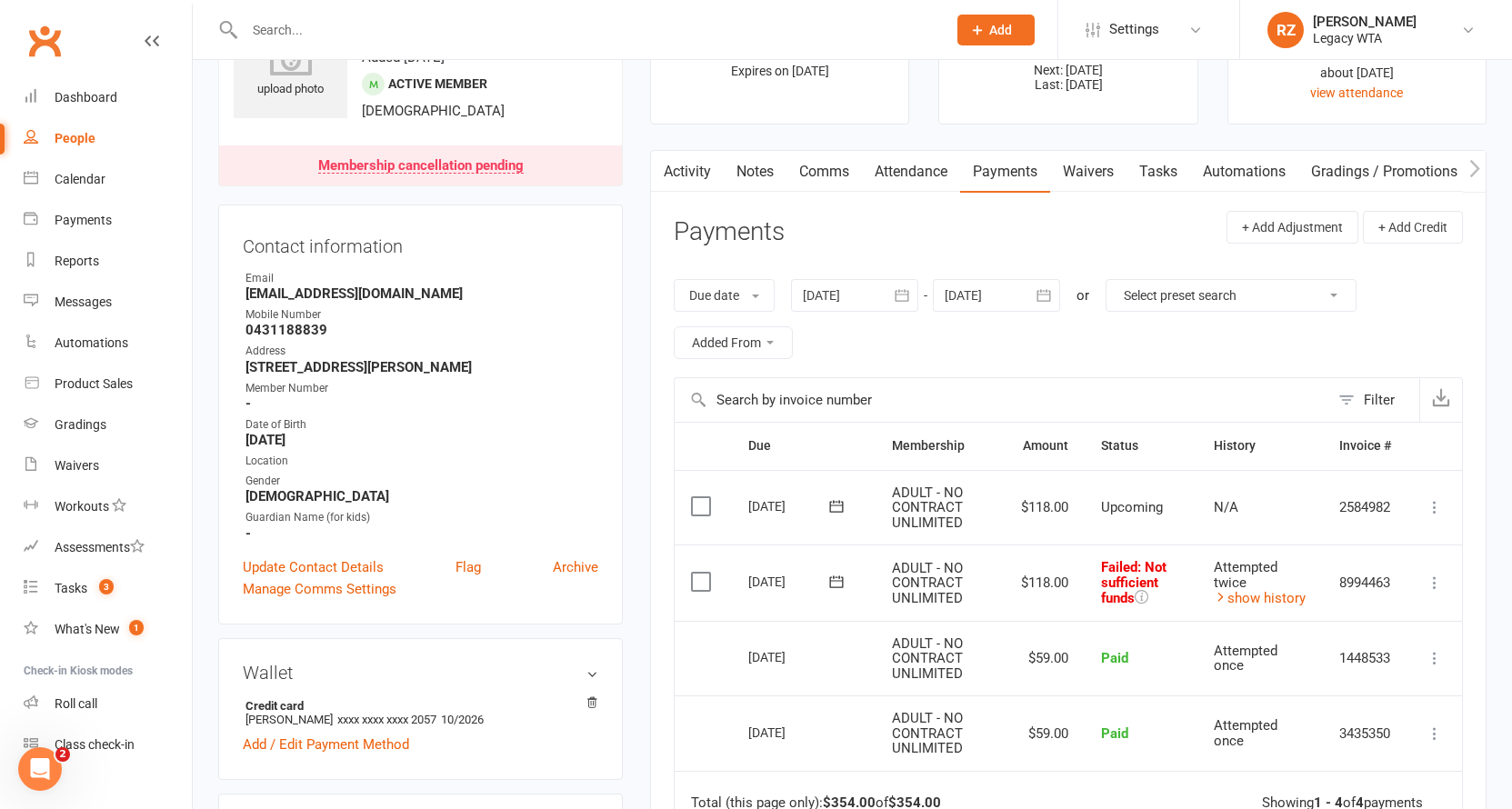
scroll to position [205, 0]
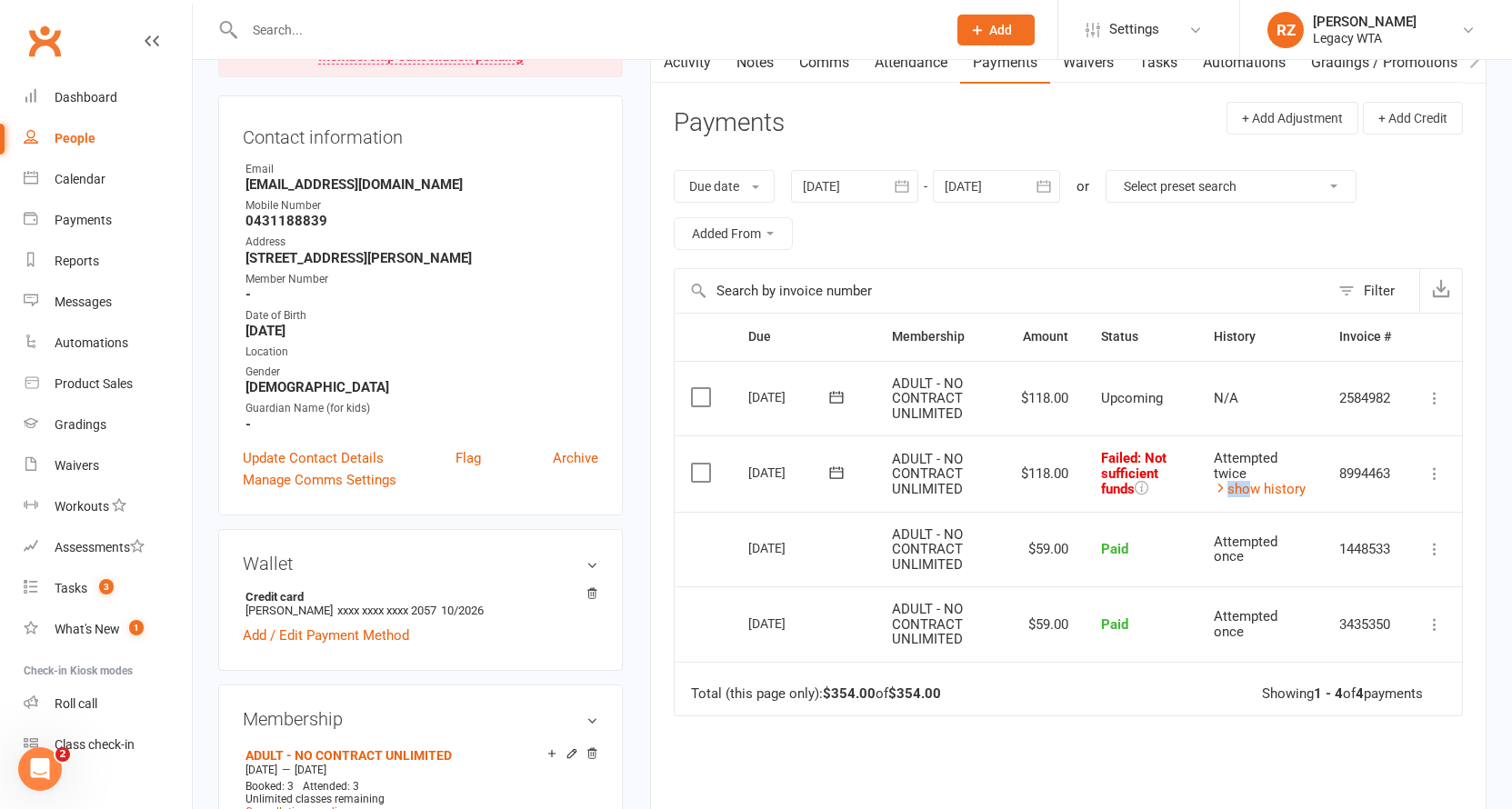
click at [1245, 474] on td "Attempted twice show history" at bounding box center [1260, 473] width 125 height 76
click at [1273, 474] on div "Attempted twice" at bounding box center [1260, 466] width 93 height 30
click at [1274, 481] on link "show history" at bounding box center [1260, 489] width 92 height 17
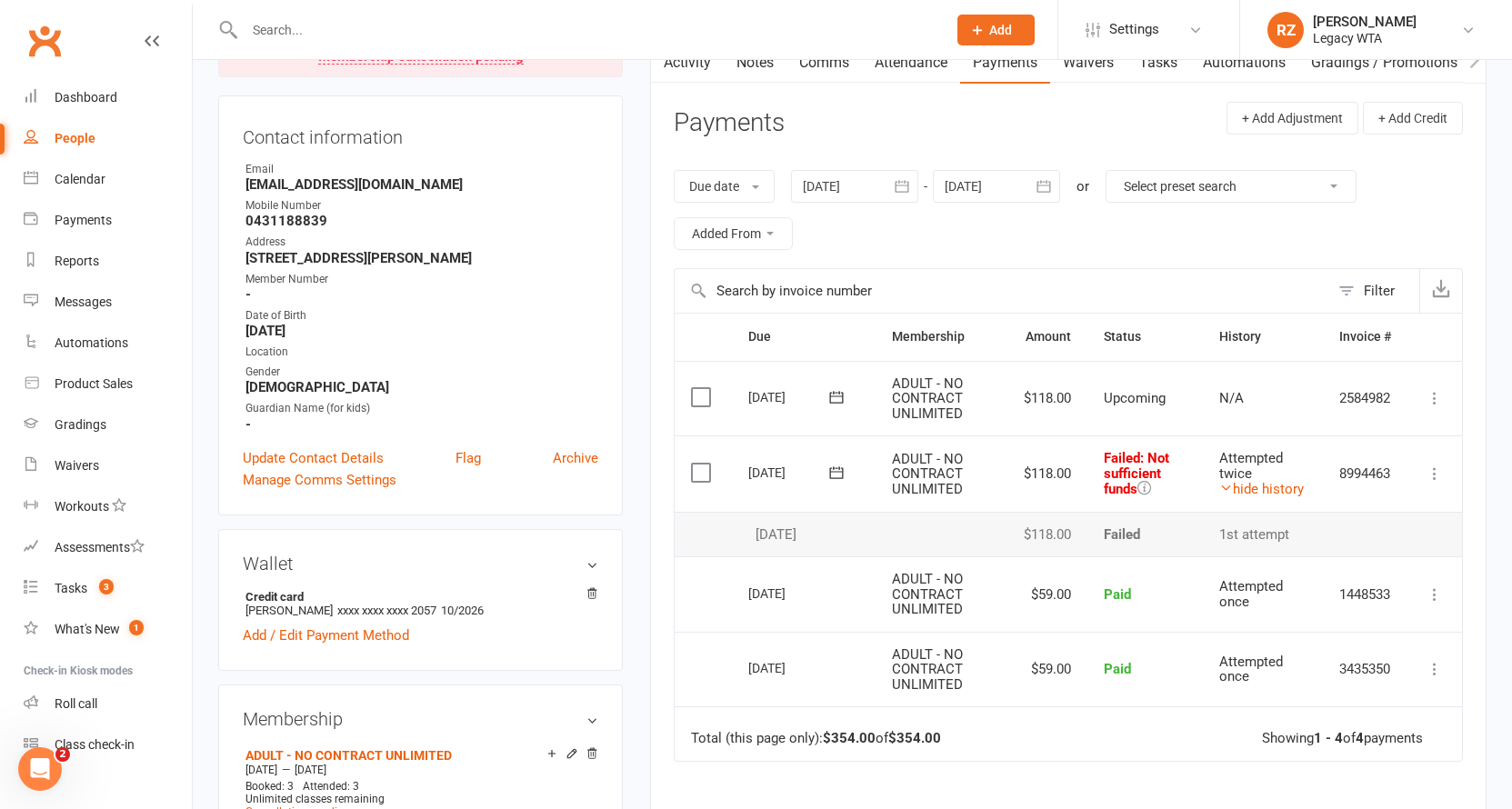
click at [1144, 485] on icon at bounding box center [1144, 487] width 14 height 14
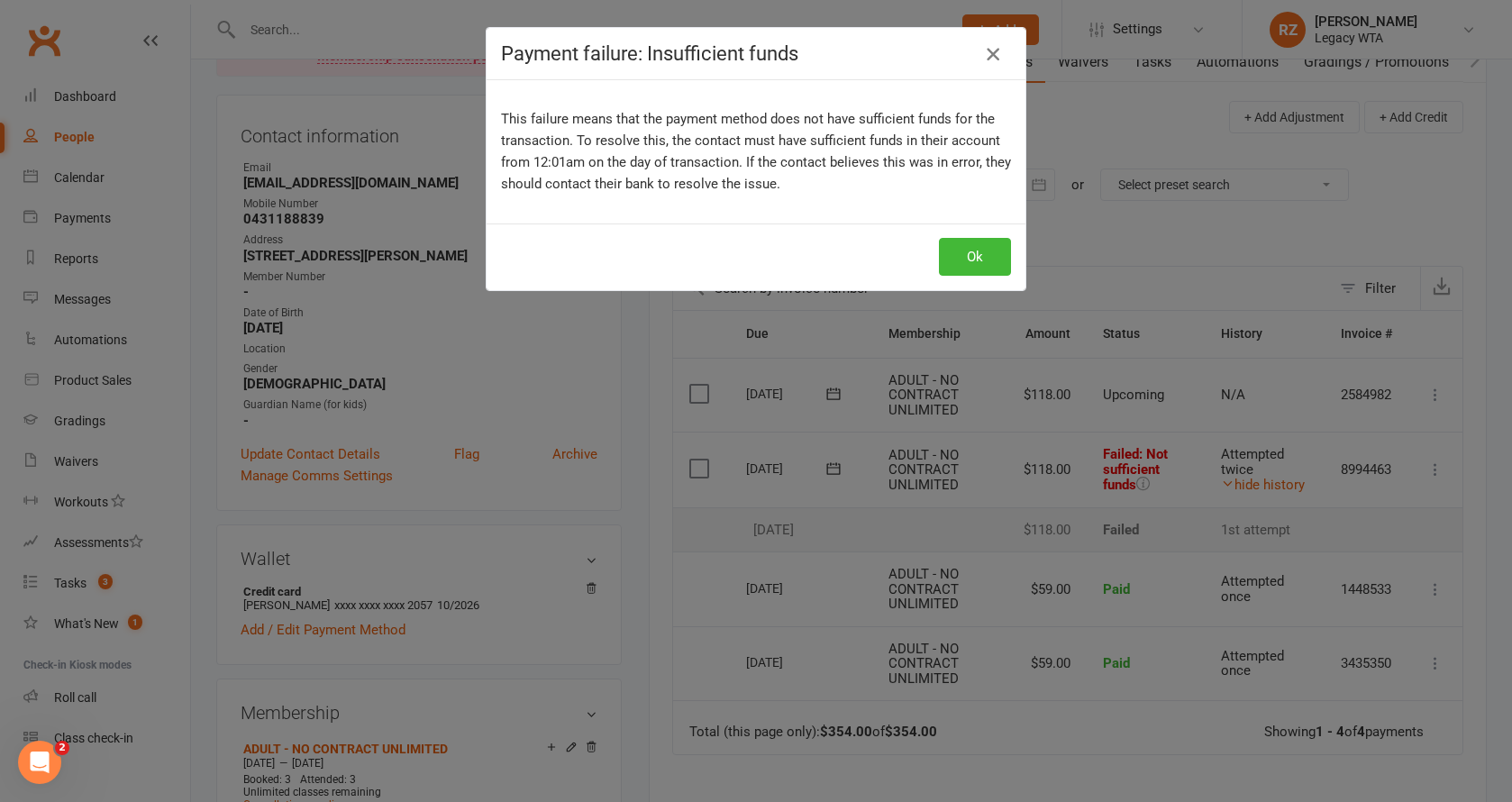
click at [993, 52] on icon "button" at bounding box center [994, 54] width 22 height 22
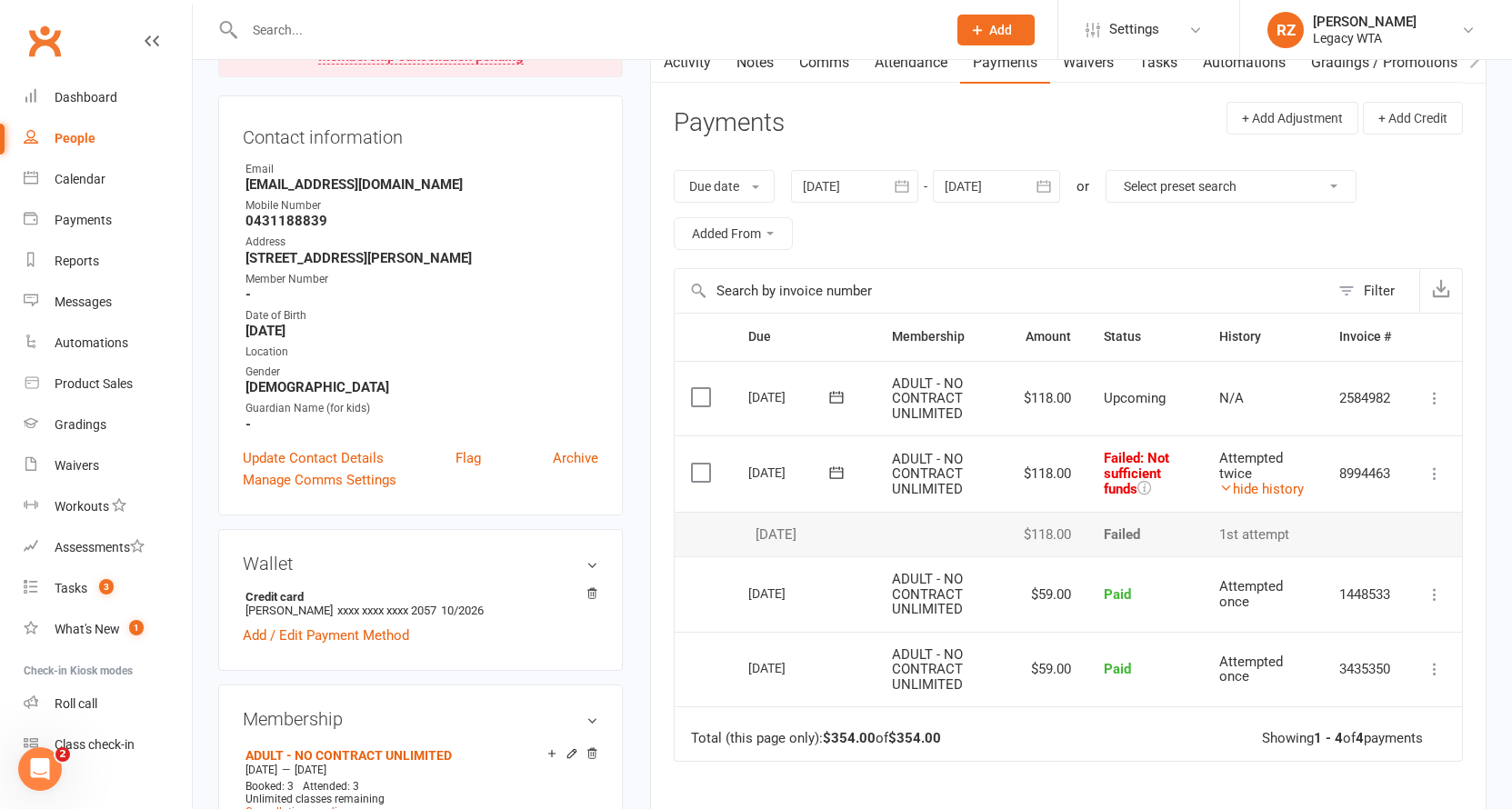
scroll to position [0, 0]
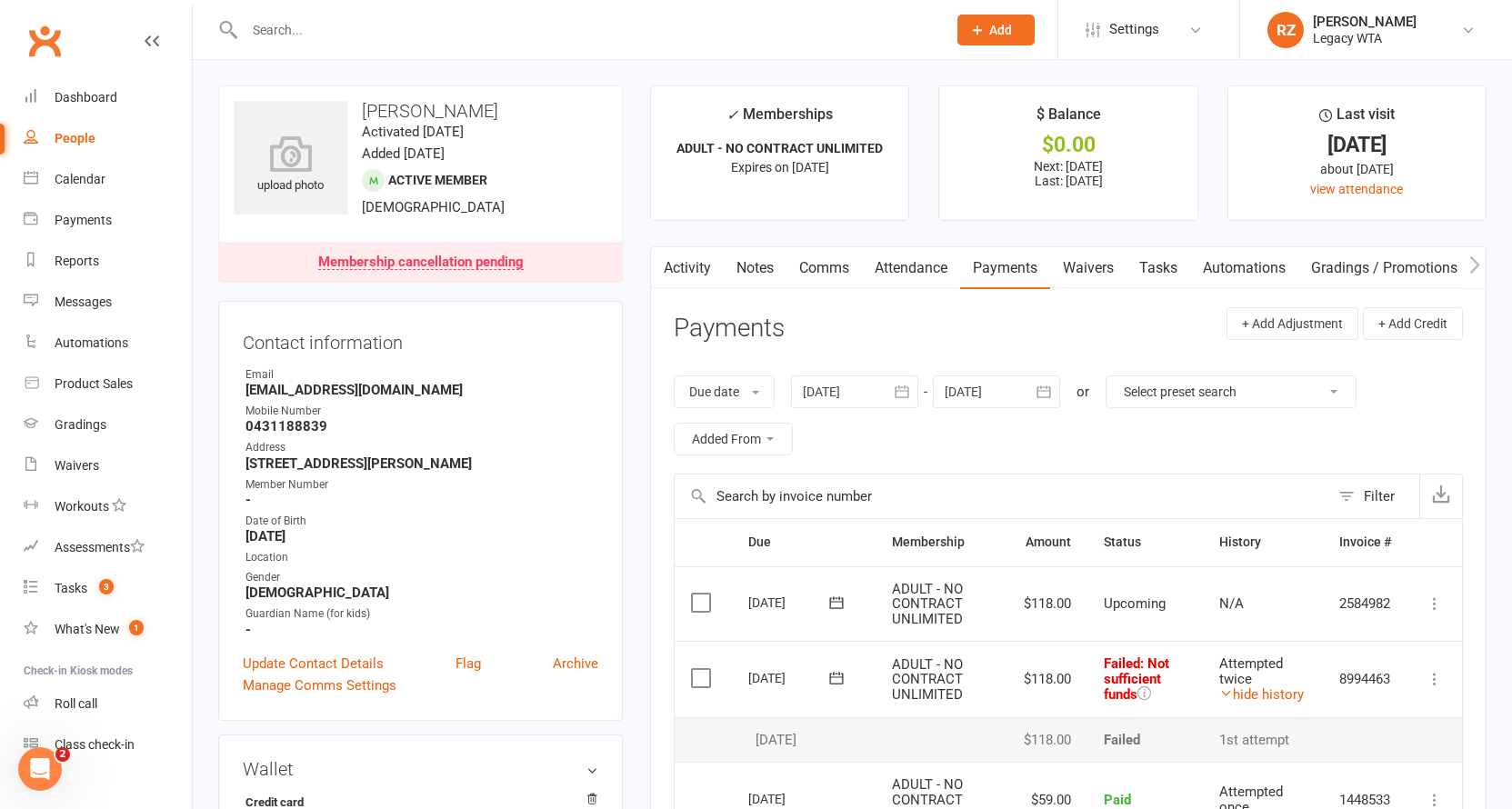
click at [1155, 257] on link "Tasks" at bounding box center [1158, 267] width 64 height 42
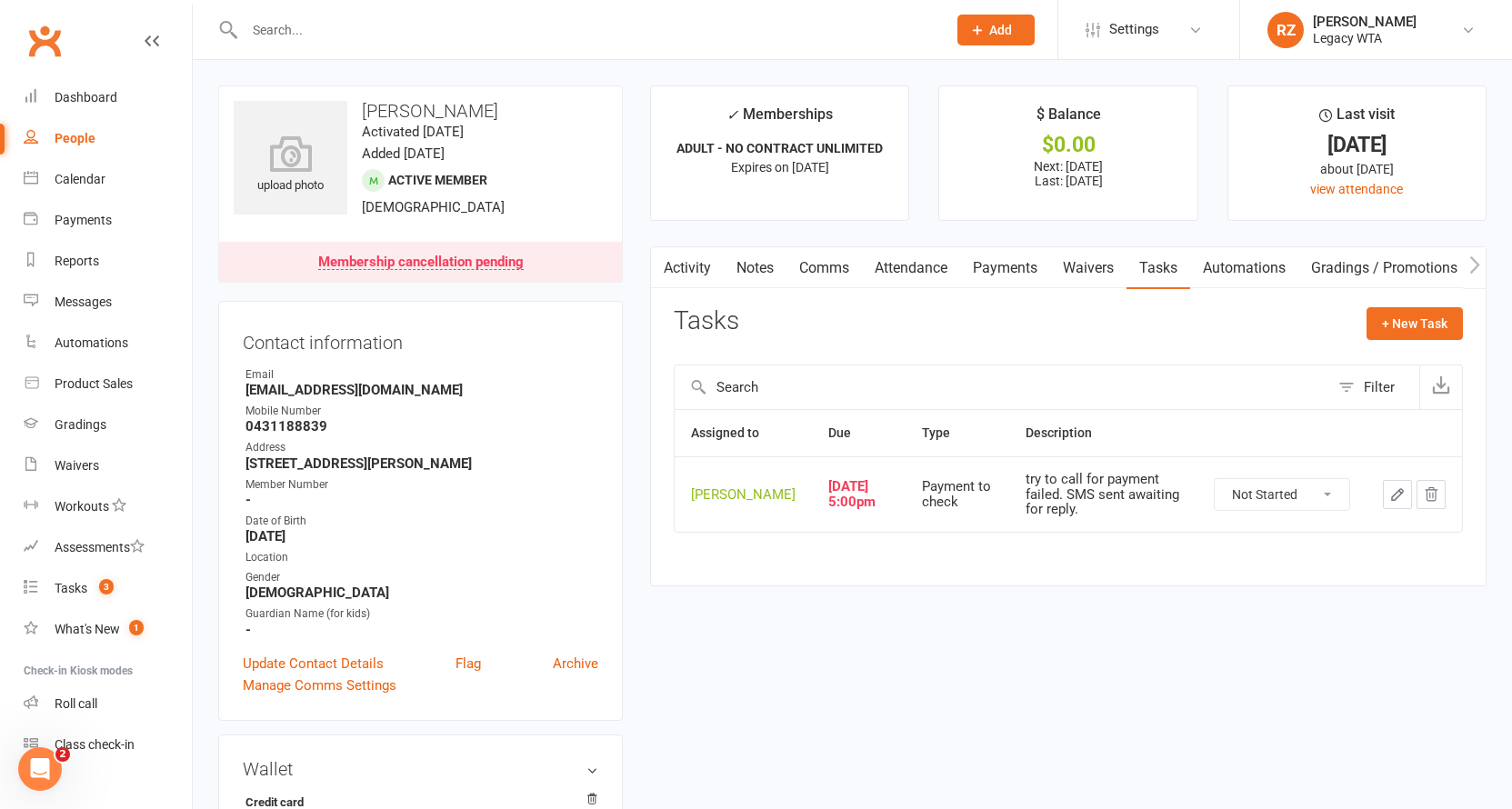
click at [1393, 503] on icon "button" at bounding box center [1398, 494] width 17 height 17
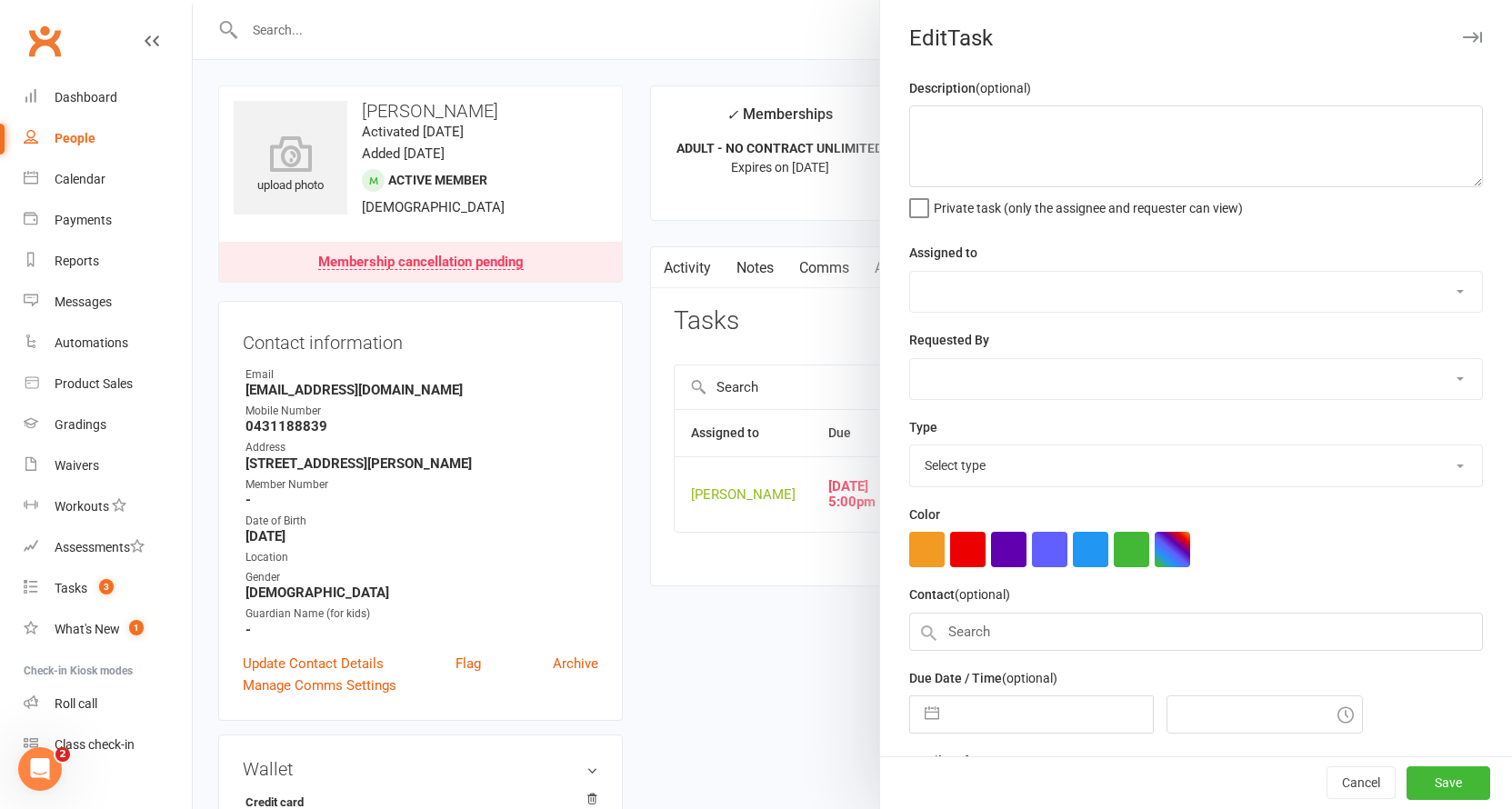
type textarea "try to call for payment failed. SMS sent awaiting for reply."
select select "51023"
select select "48918"
type input "[DATE]"
type input "5:00pm"
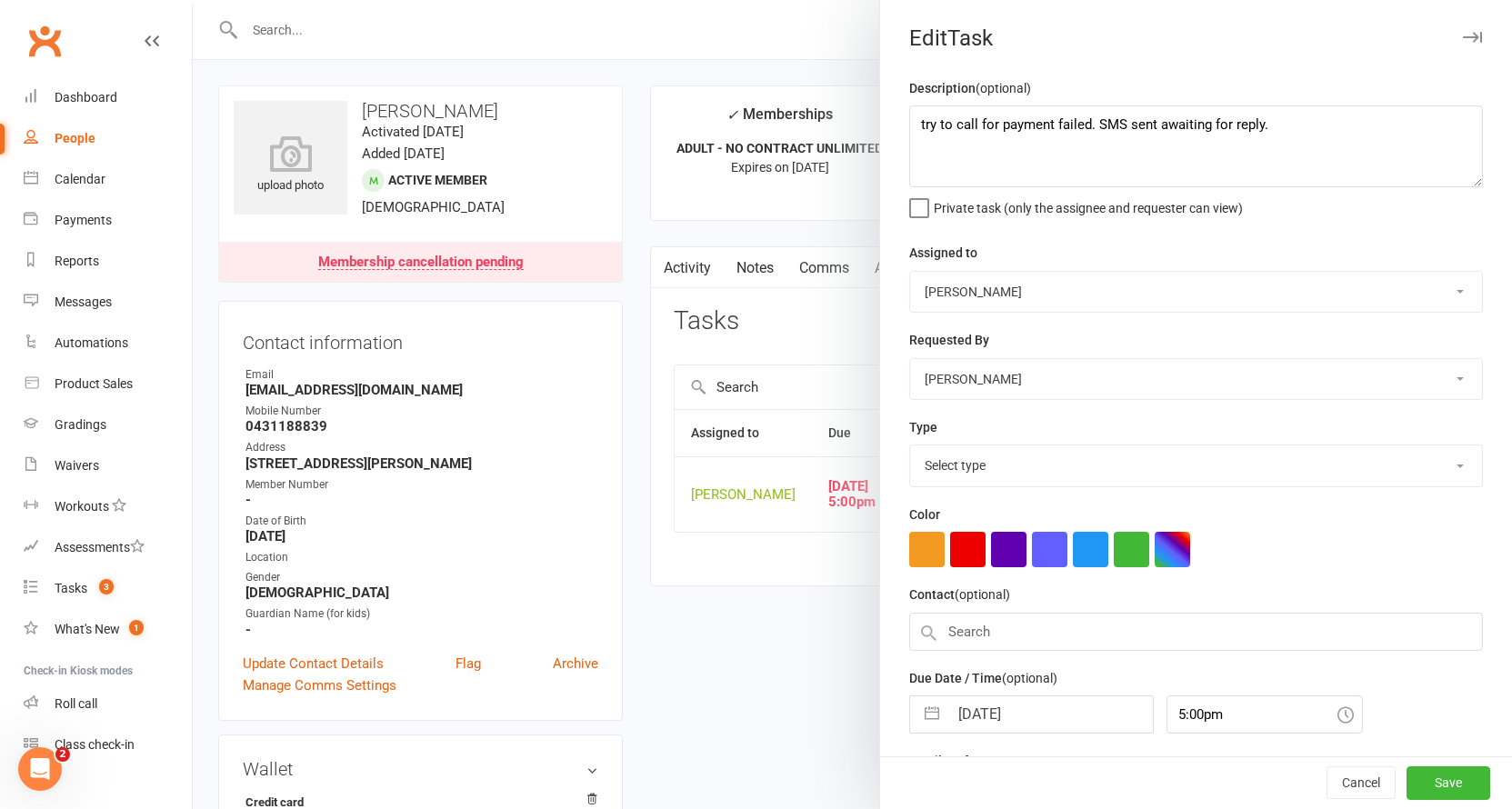
select select "27578"
click at [913, 127] on textarea "try to call for payment failed. SMS sent awaiting for reply." at bounding box center [1195, 147] width 574 height 82
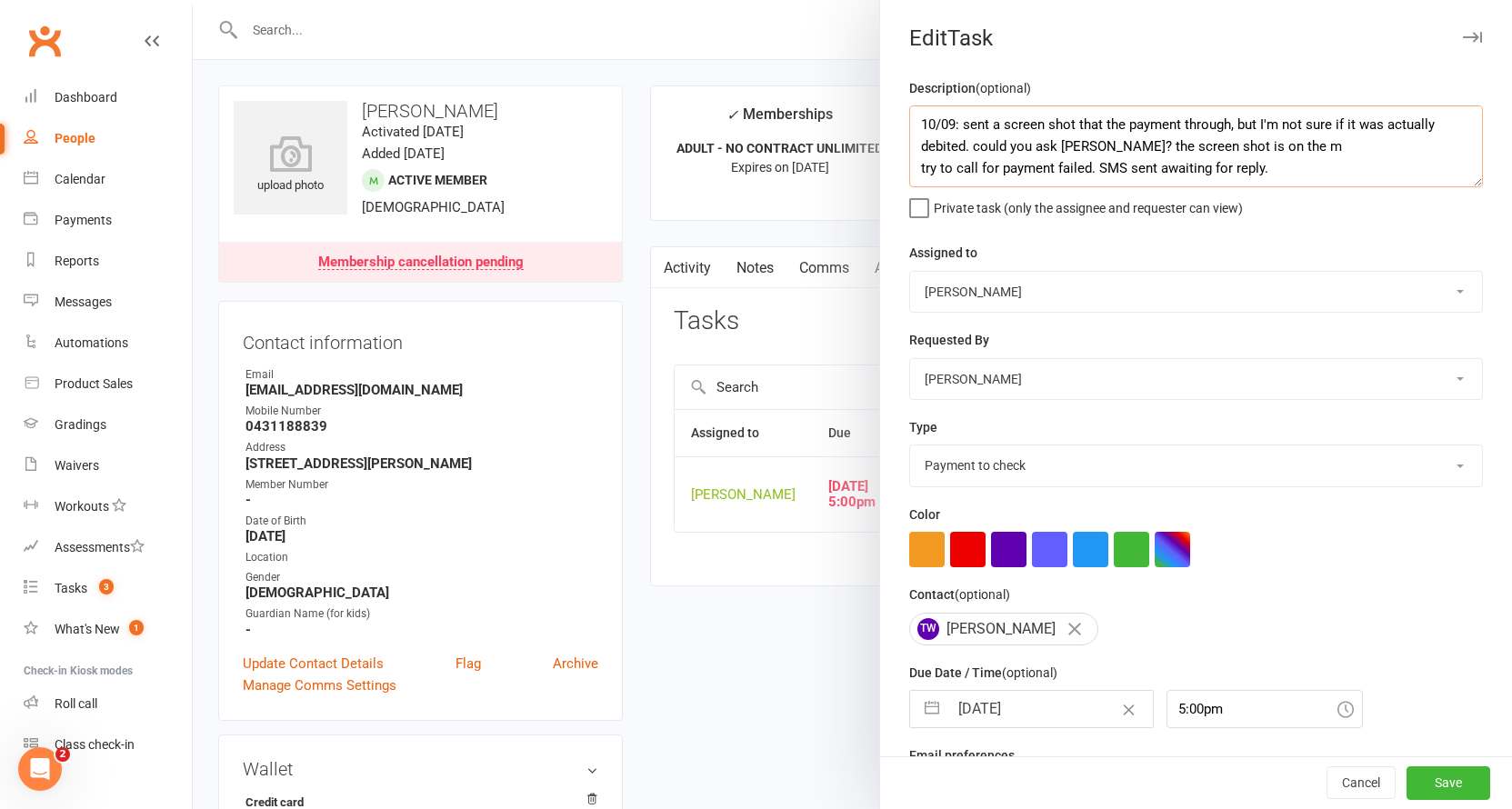
click at [1285, 146] on textarea "10/09: sent a screen shot that the payment through, but I'm not sure if it was …" at bounding box center [1195, 147] width 574 height 82
drag, startPoint x: 956, startPoint y: 119, endPoint x: 1054, endPoint y: 149, distance: 102.5
click at [956, 119] on textarea "10/09: sent a screen shot that the payment through, but I'm not sure if it was …" at bounding box center [1195, 147] width 574 height 82
click at [1196, 125] on textarea "10/09: he sent a screen shot that the payment through, but I'm not sure if it w…" at bounding box center [1195, 147] width 574 height 82
click at [1122, 148] on textarea "10/09: he sent a screen shot that the payment went through, but I'm not sure if…" at bounding box center [1195, 147] width 574 height 82
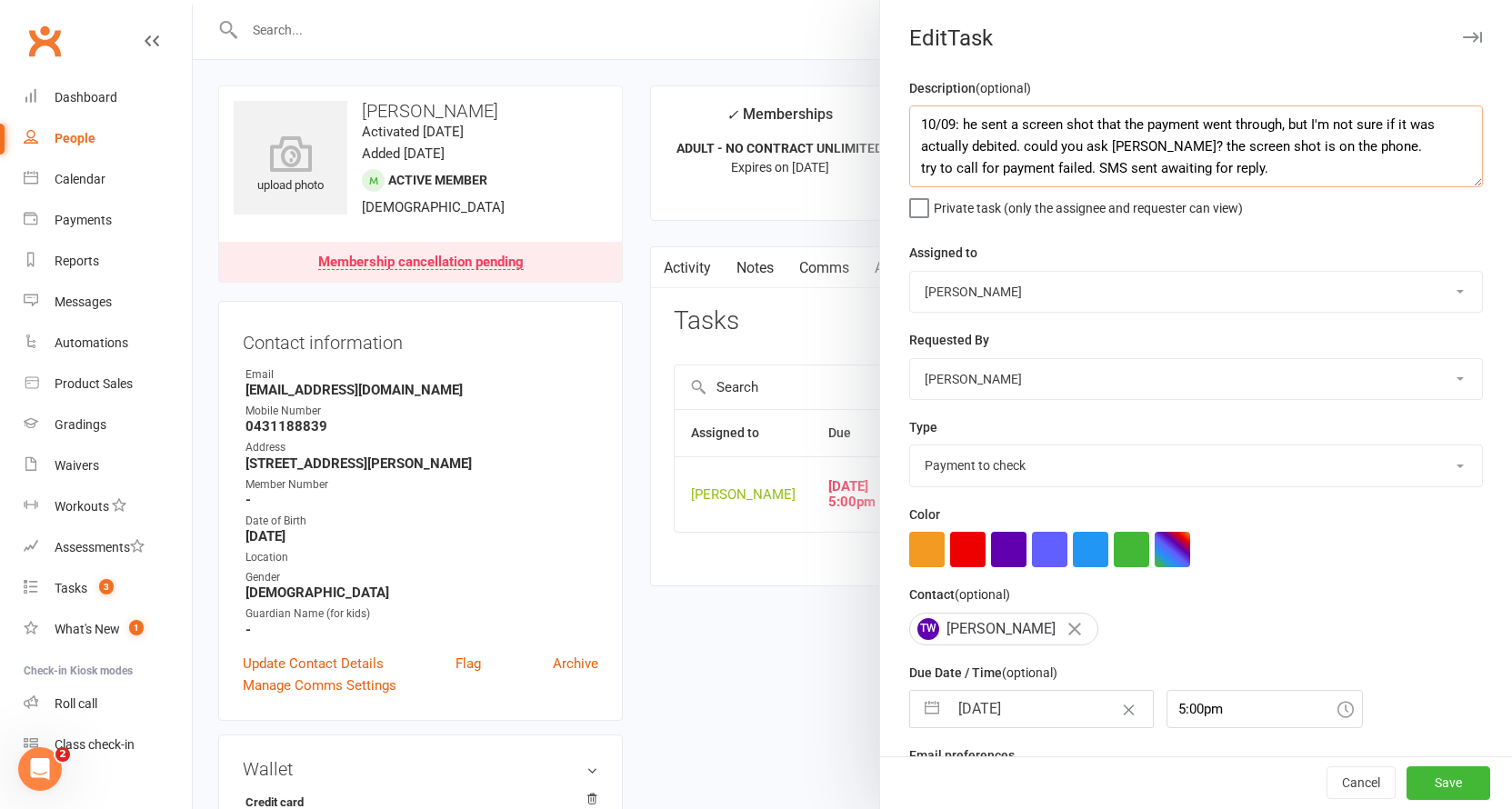
type textarea "10/09: he sent a screen shot that the payment went through, but I'm not sure if…"
select select "48918"
click at [1005, 700] on input "[DATE]" at bounding box center [1051, 708] width 204 height 36
select select "7"
select select "2025"
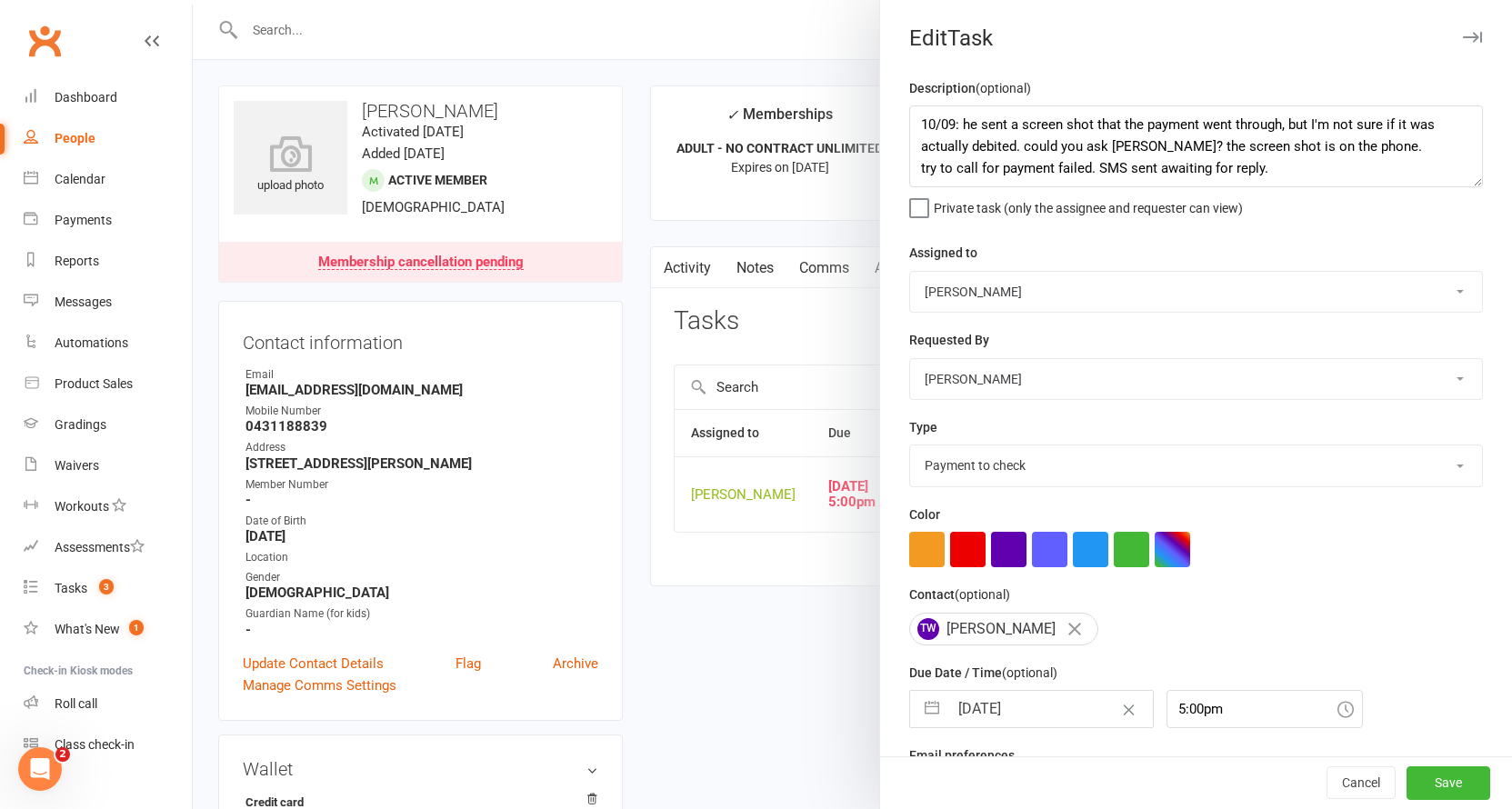
select select "8"
select select "2025"
select select "9"
select select "2025"
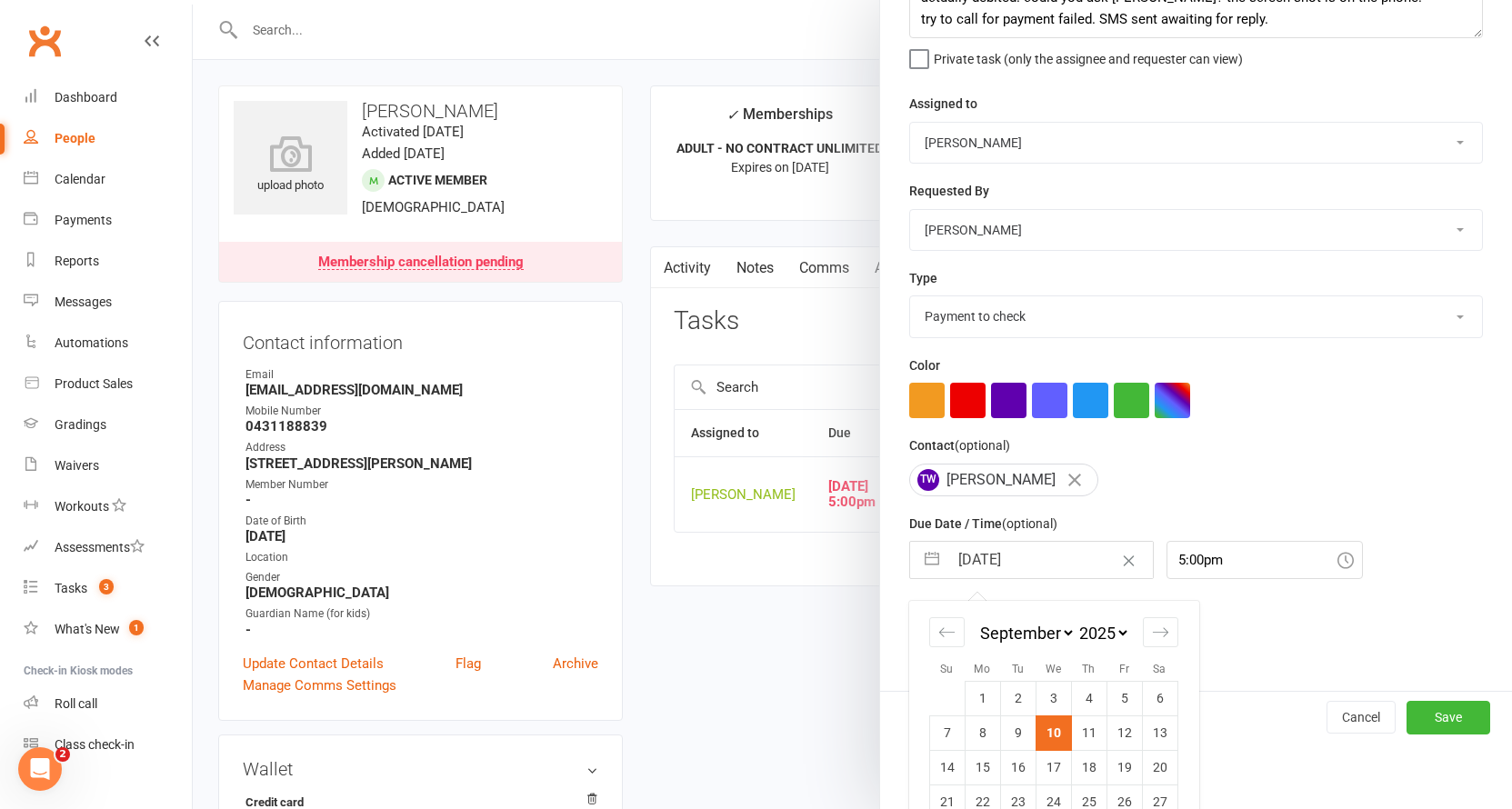
click at [1082, 715] on td "11" at bounding box center [1089, 732] width 35 height 34
type input "[DATE]"
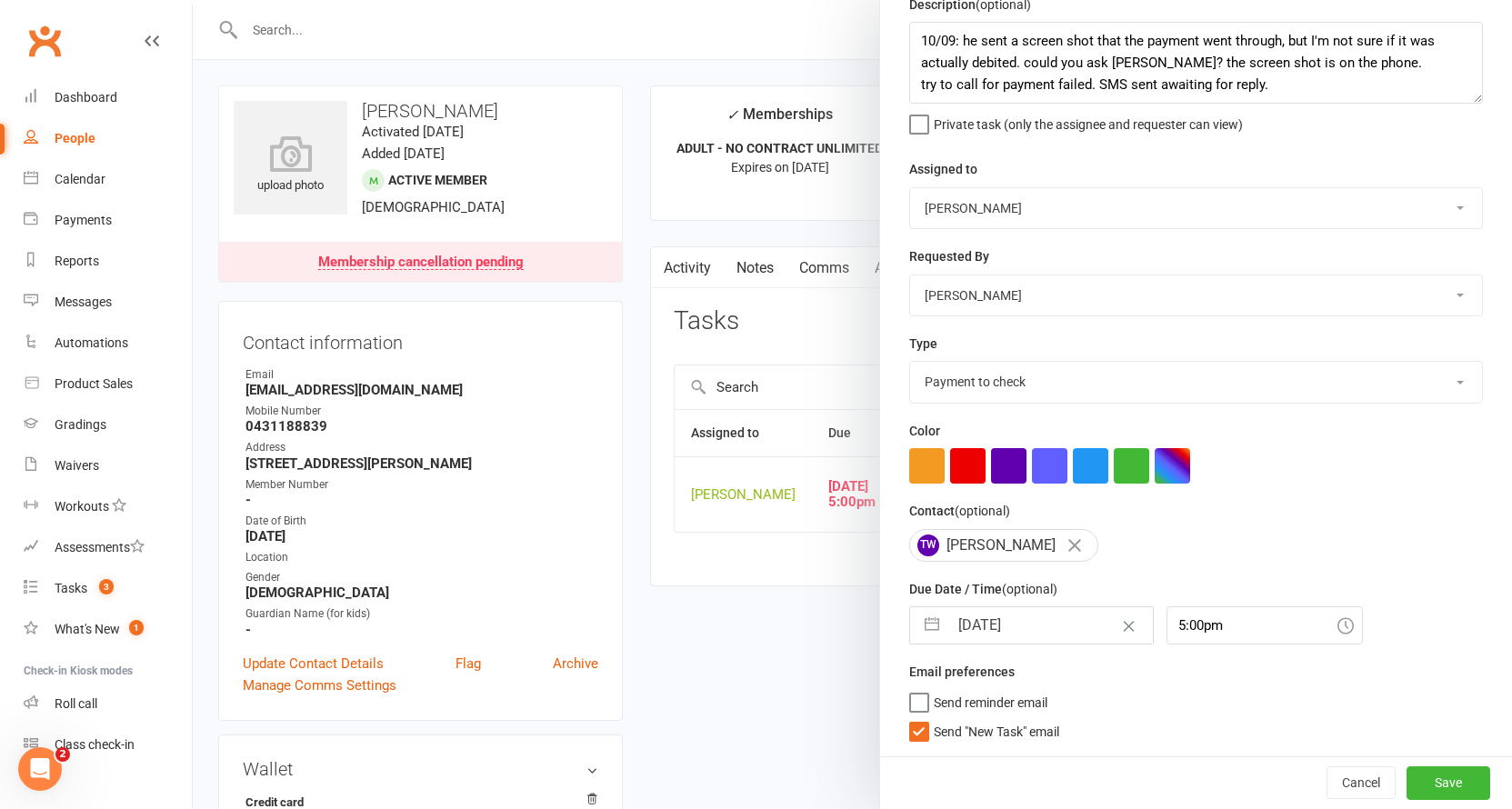
scroll to position [79, 0]
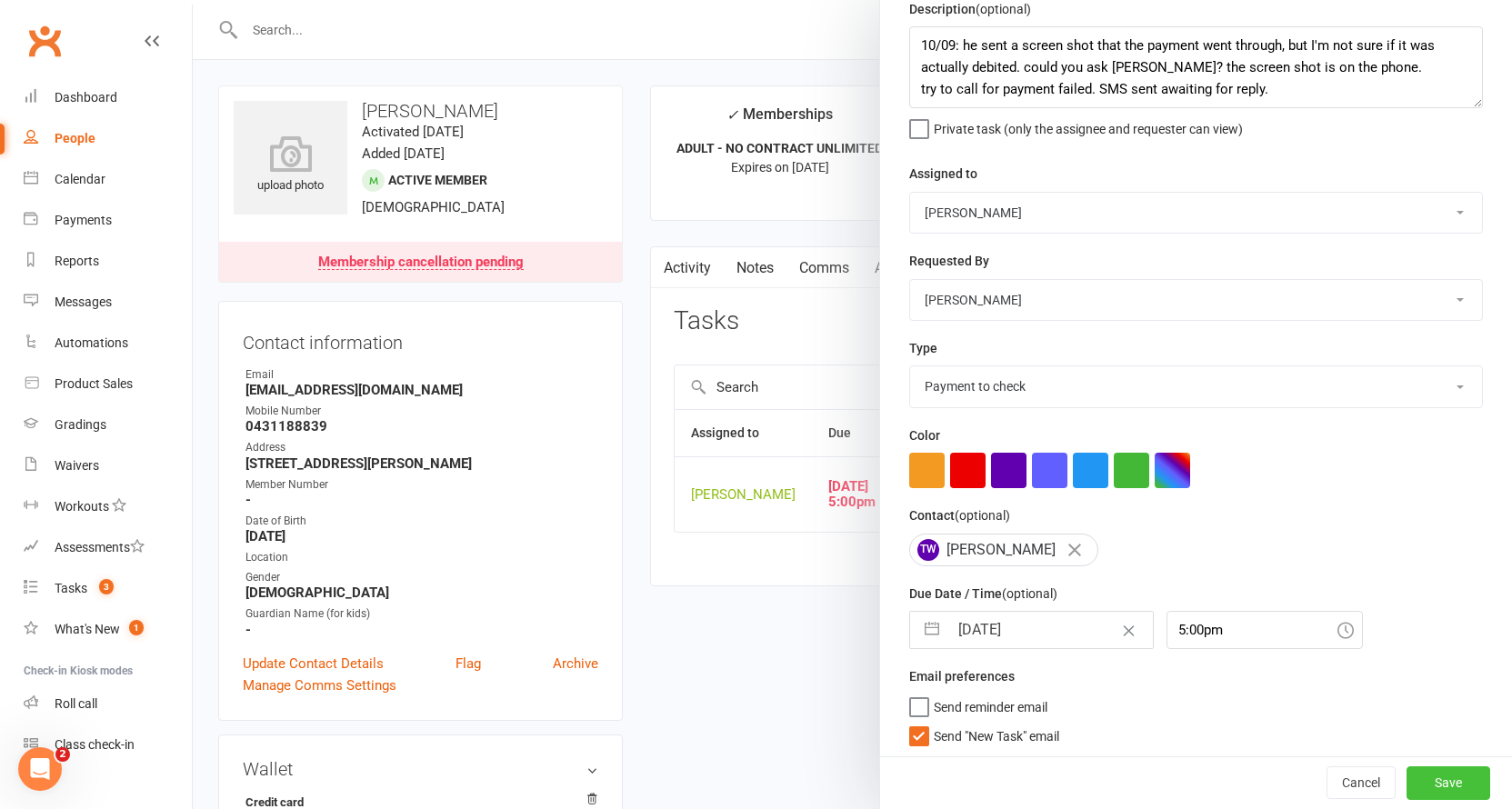
click at [1427, 781] on button "Save" at bounding box center [1448, 783] width 84 height 32
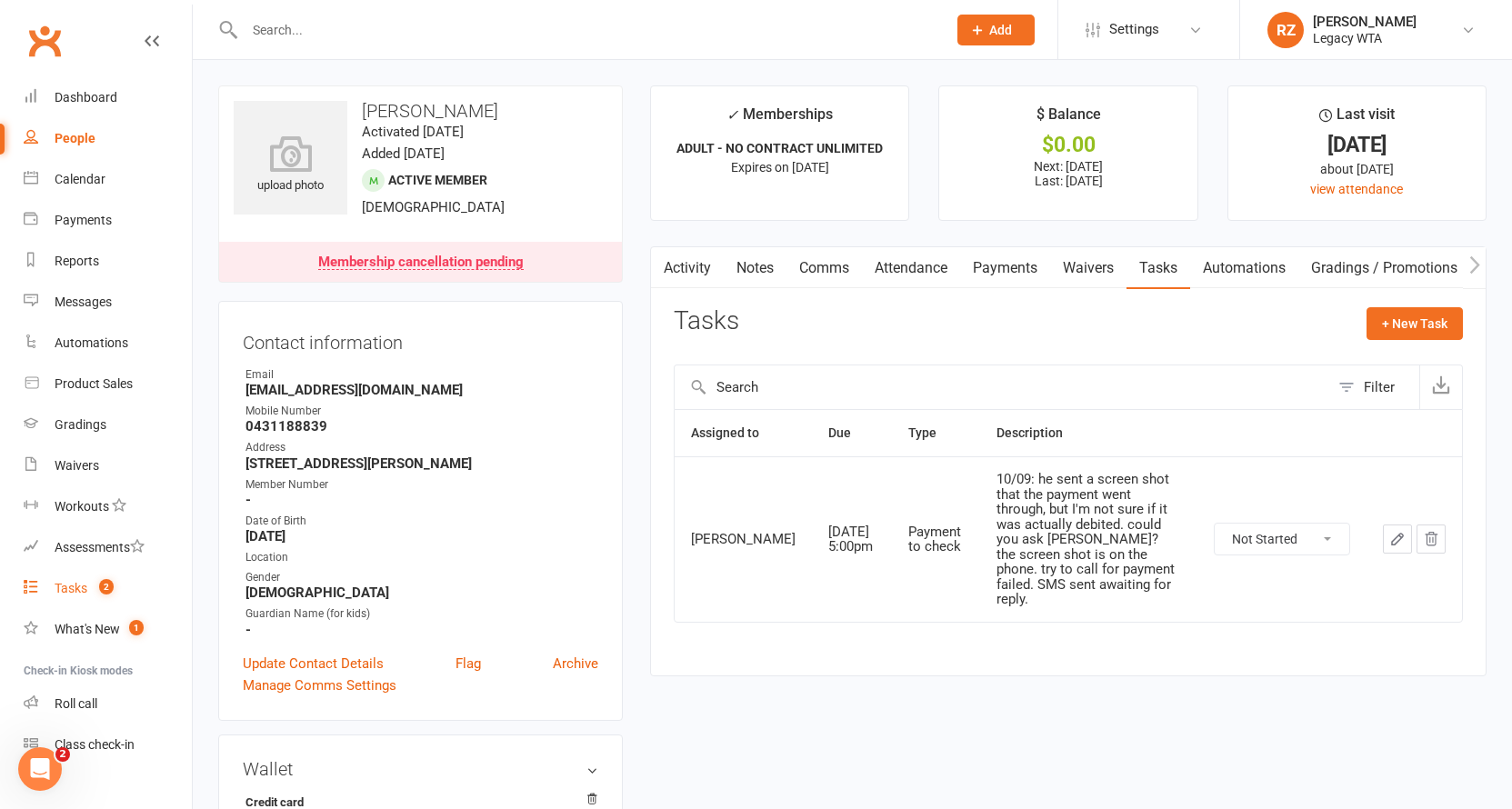
click at [92, 597] on link "Tasks 2" at bounding box center [107, 588] width 168 height 41
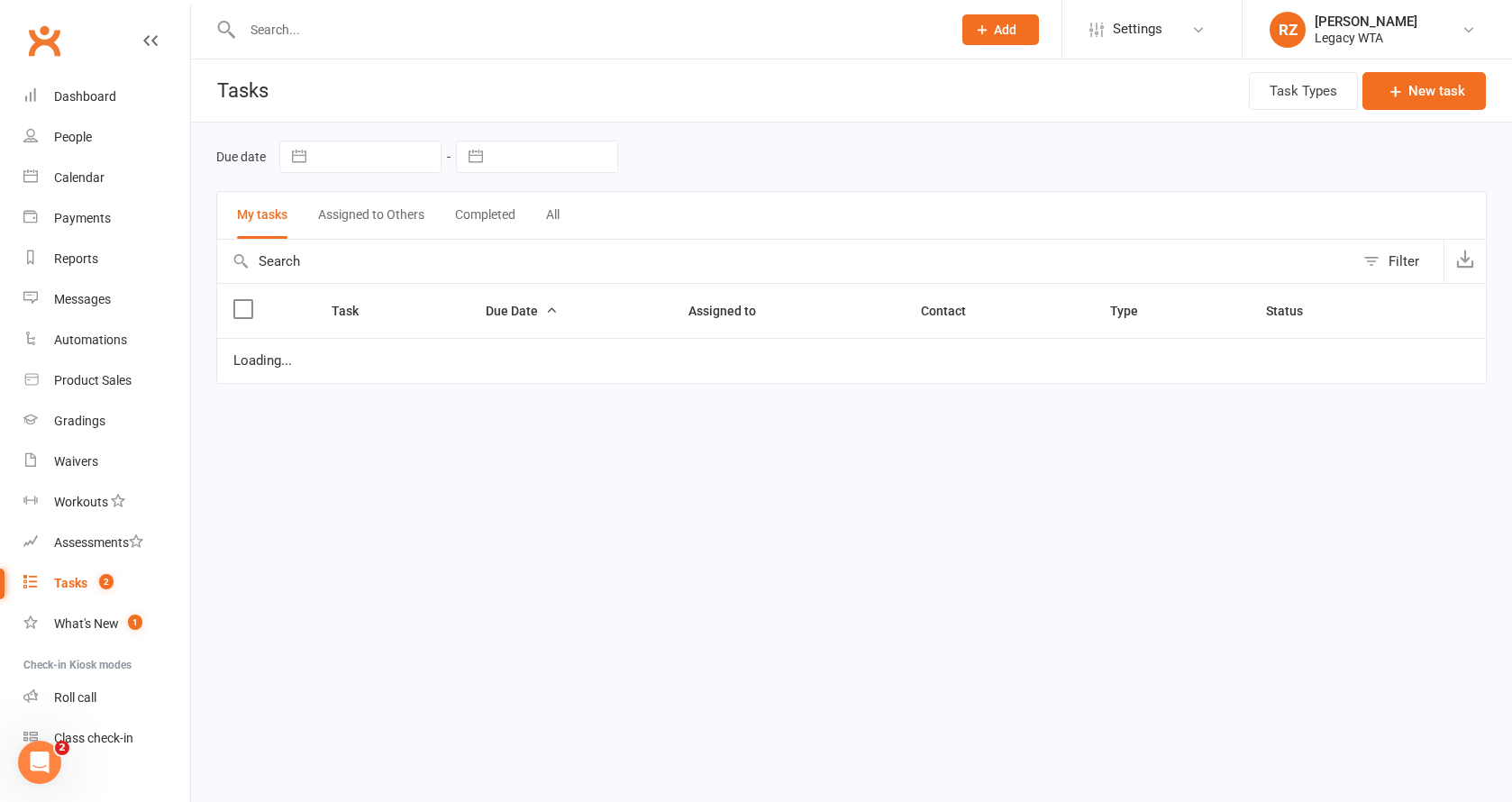
select select "started"
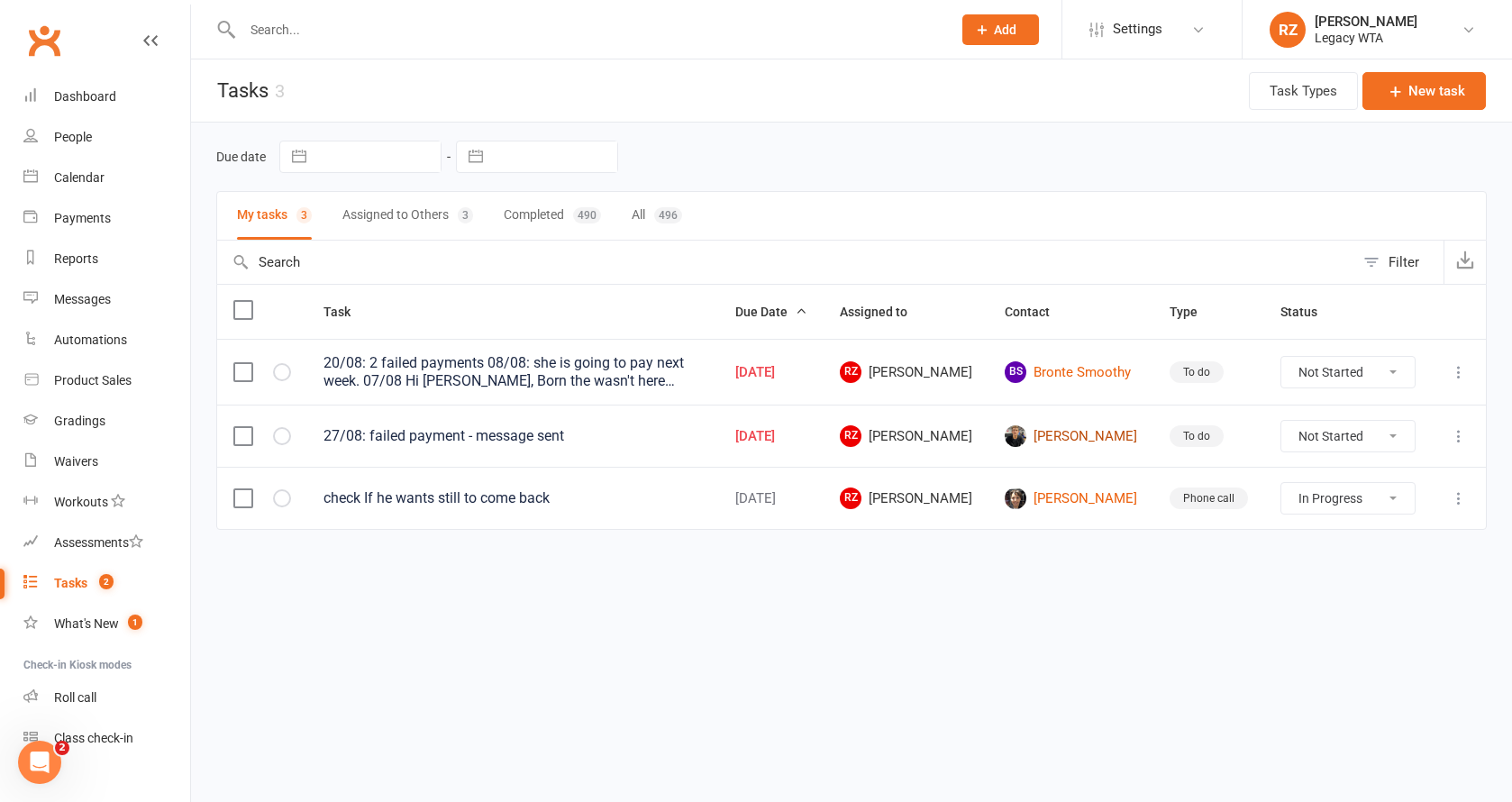
click at [1076, 447] on link "[PERSON_NAME]" at bounding box center [1071, 436] width 133 height 22
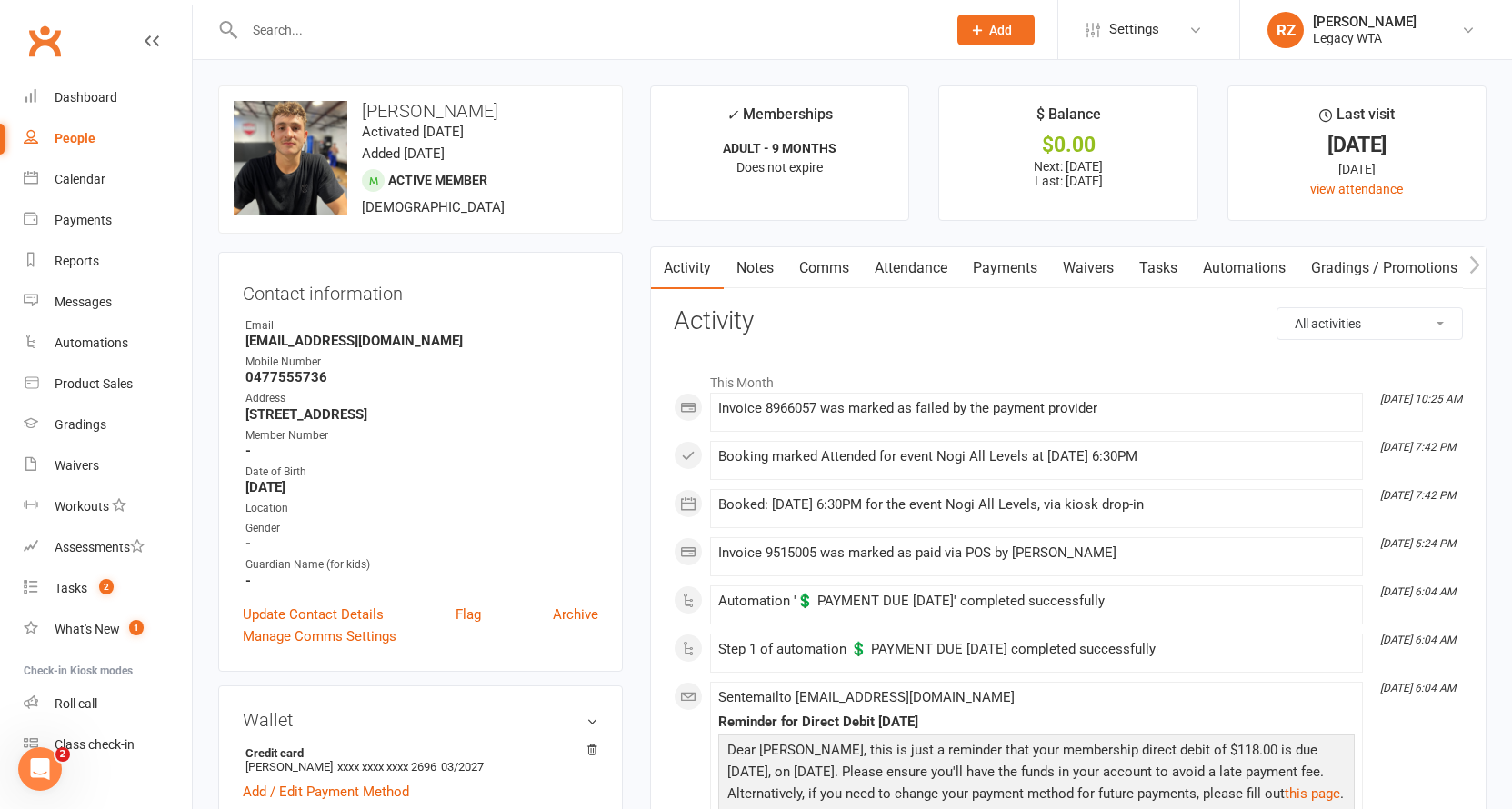
click at [1008, 255] on link "Payments" at bounding box center [1004, 267] width 90 height 42
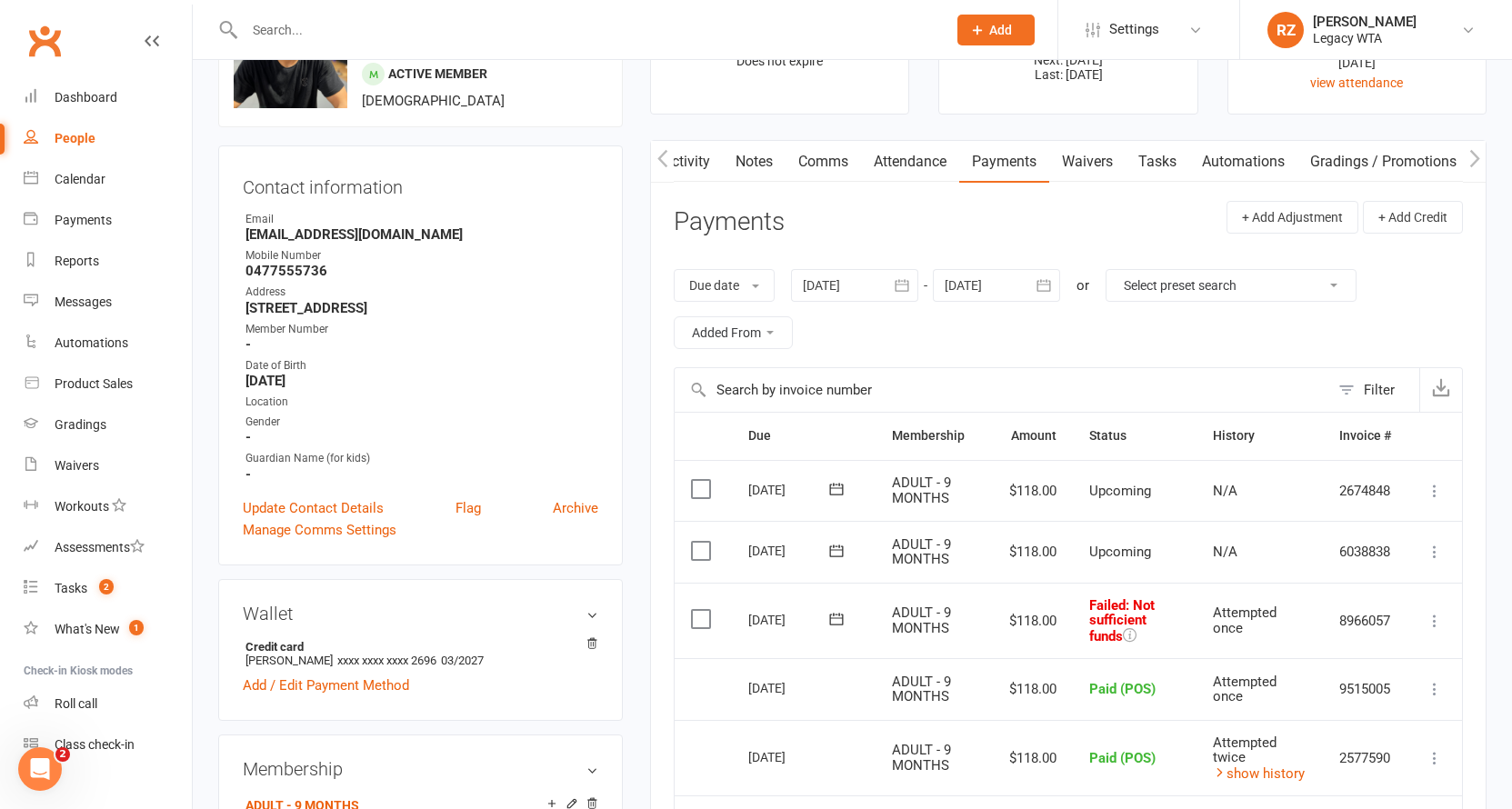
scroll to position [134, 0]
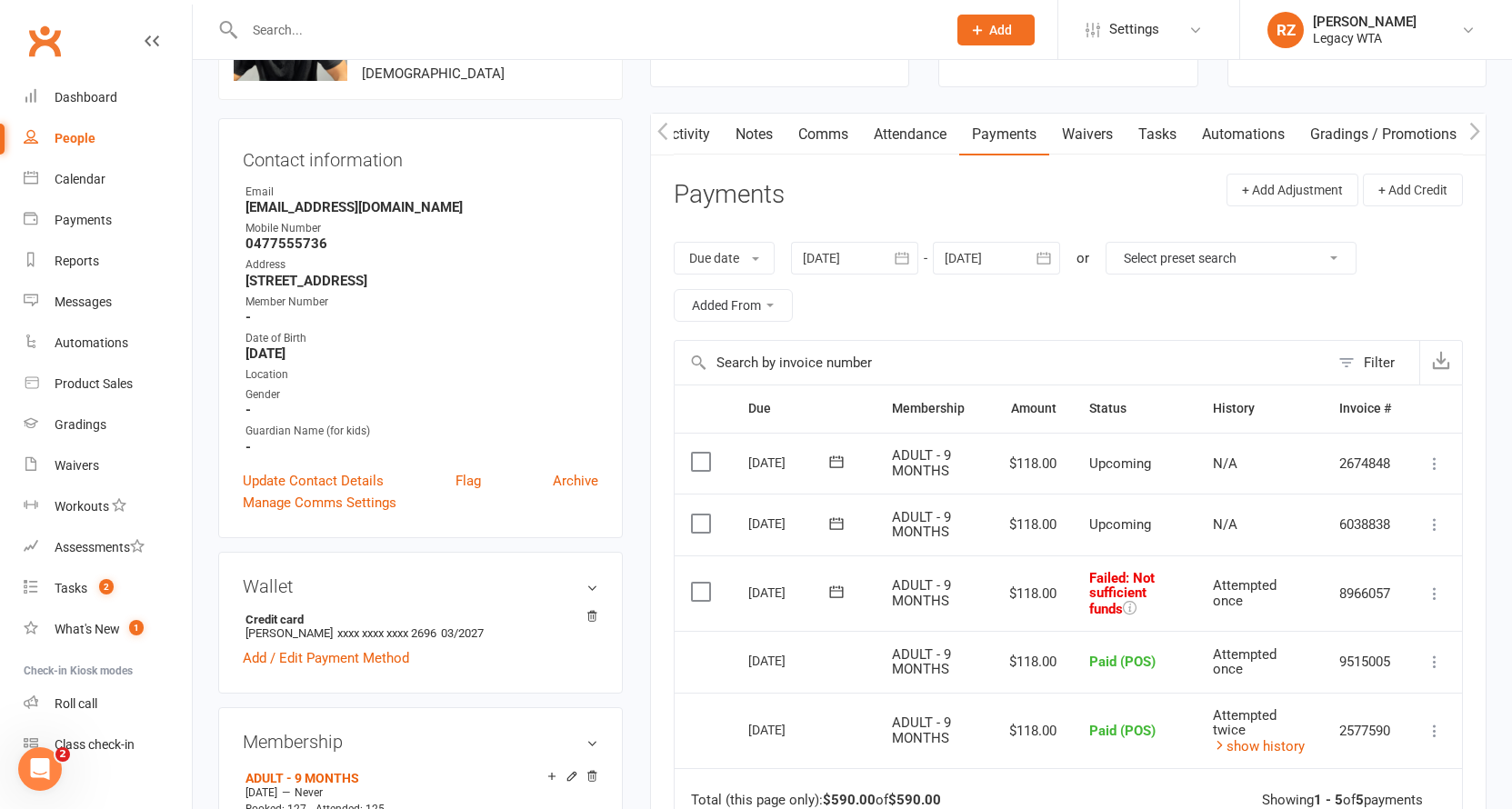
click at [1159, 129] on link "Tasks" at bounding box center [1157, 134] width 64 height 42
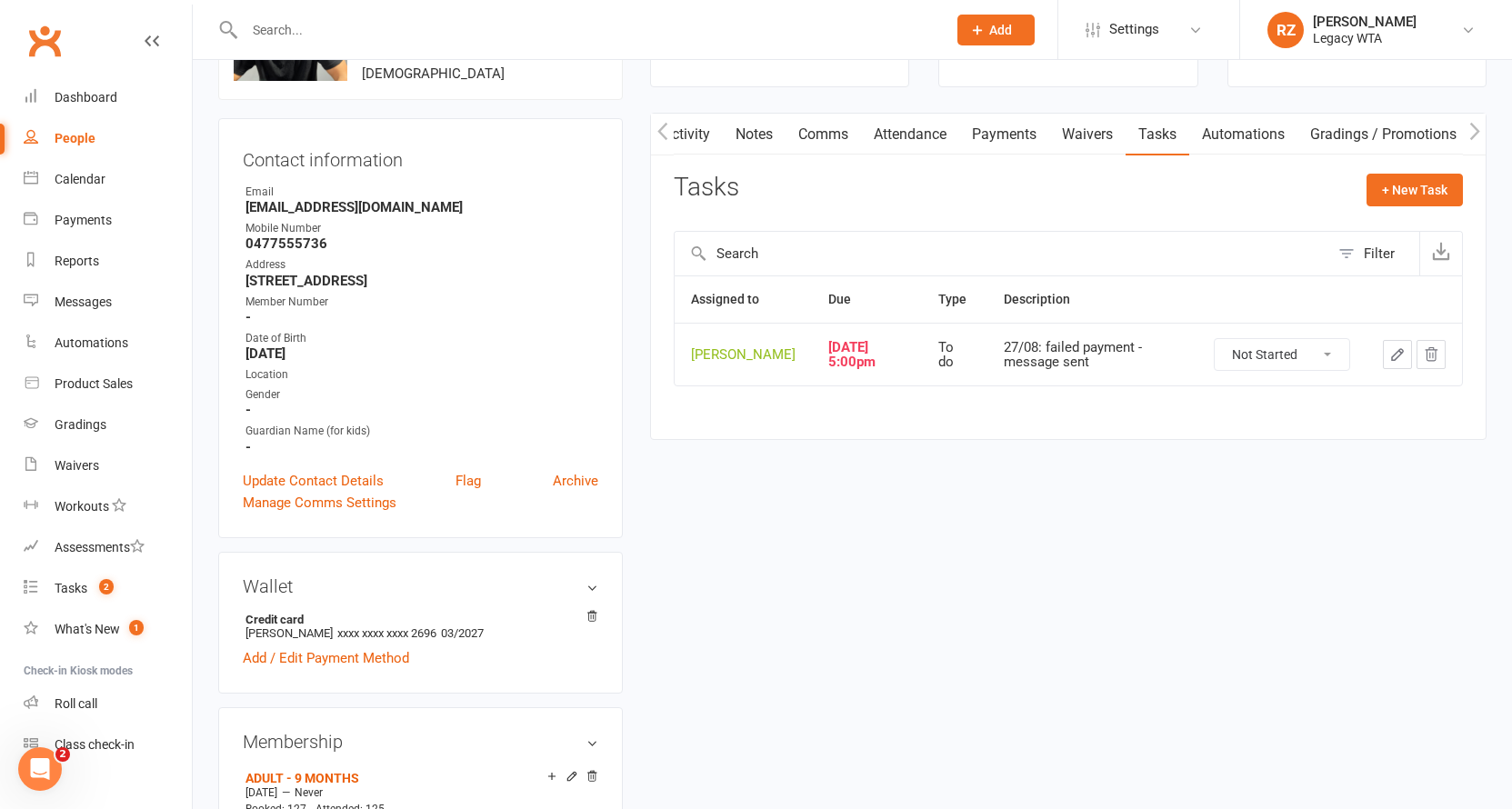
click at [1397, 360] on button "button" at bounding box center [1397, 353] width 29 height 29
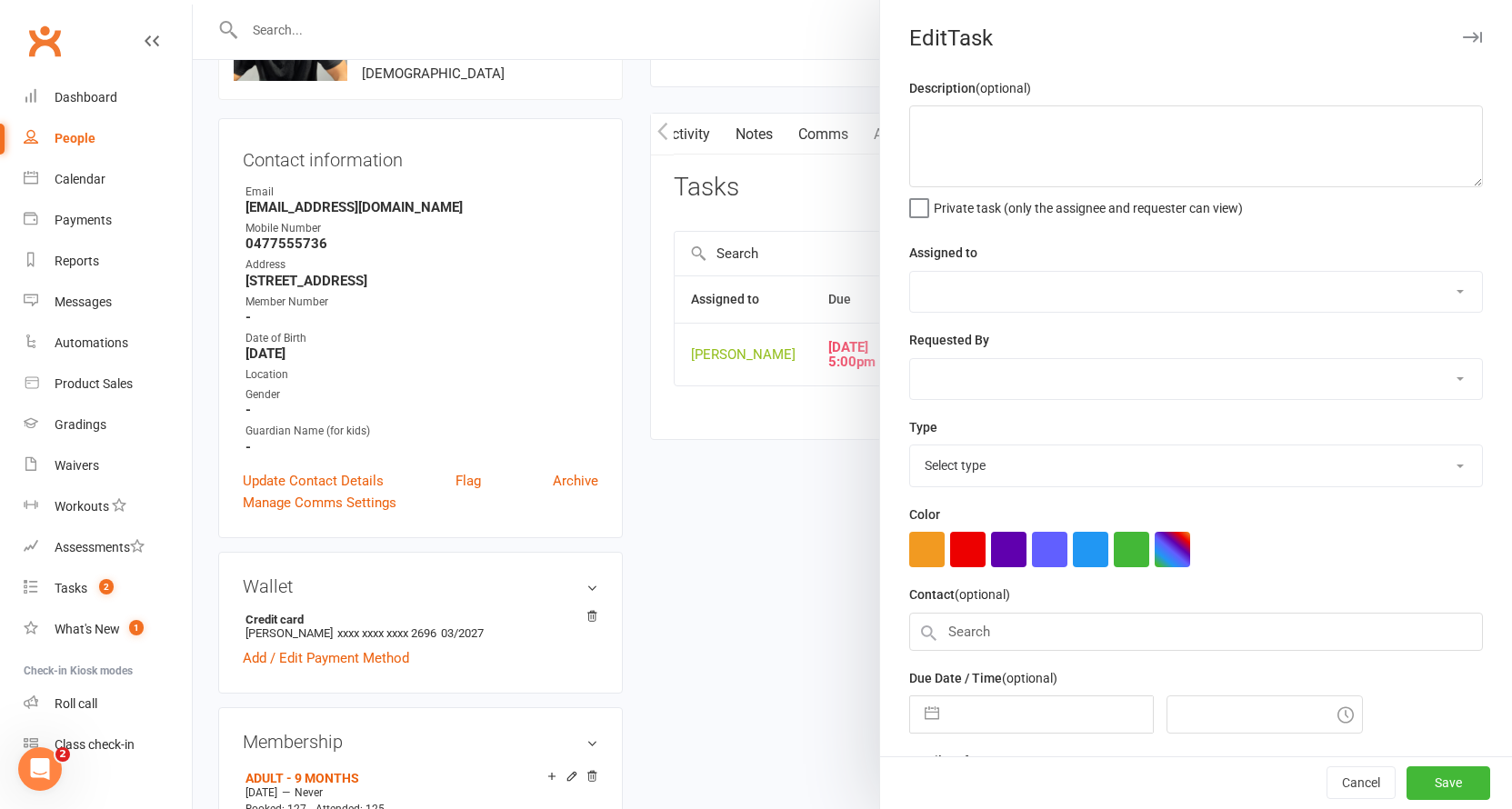
type textarea "27/08: failed payment - message sent"
select select "51023"
type input "27 Aug 2025"
type input "5:00pm"
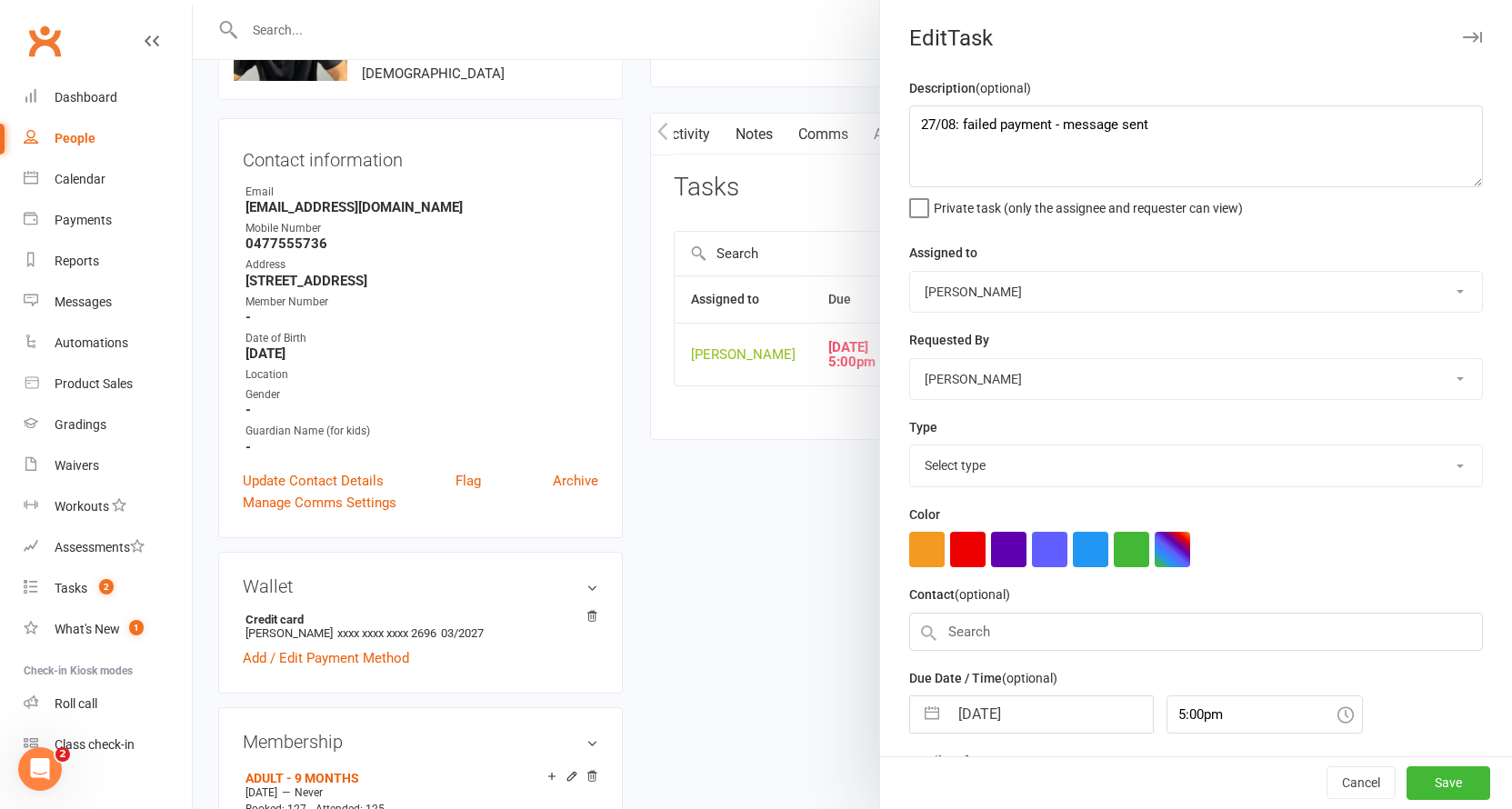
select select "27658"
click at [915, 123] on textarea "27/08: failed payment - message sent" at bounding box center [1195, 147] width 574 height 82
drag, startPoint x: 1167, startPoint y: 154, endPoint x: 902, endPoint y: 143, distance: 265.2
click at [909, 143] on textarea "10/09: failed payment, message sent 27/08: failed payment - message sent" at bounding box center [1195, 147] width 574 height 82
type textarea "10/09: failed payment, message sent"
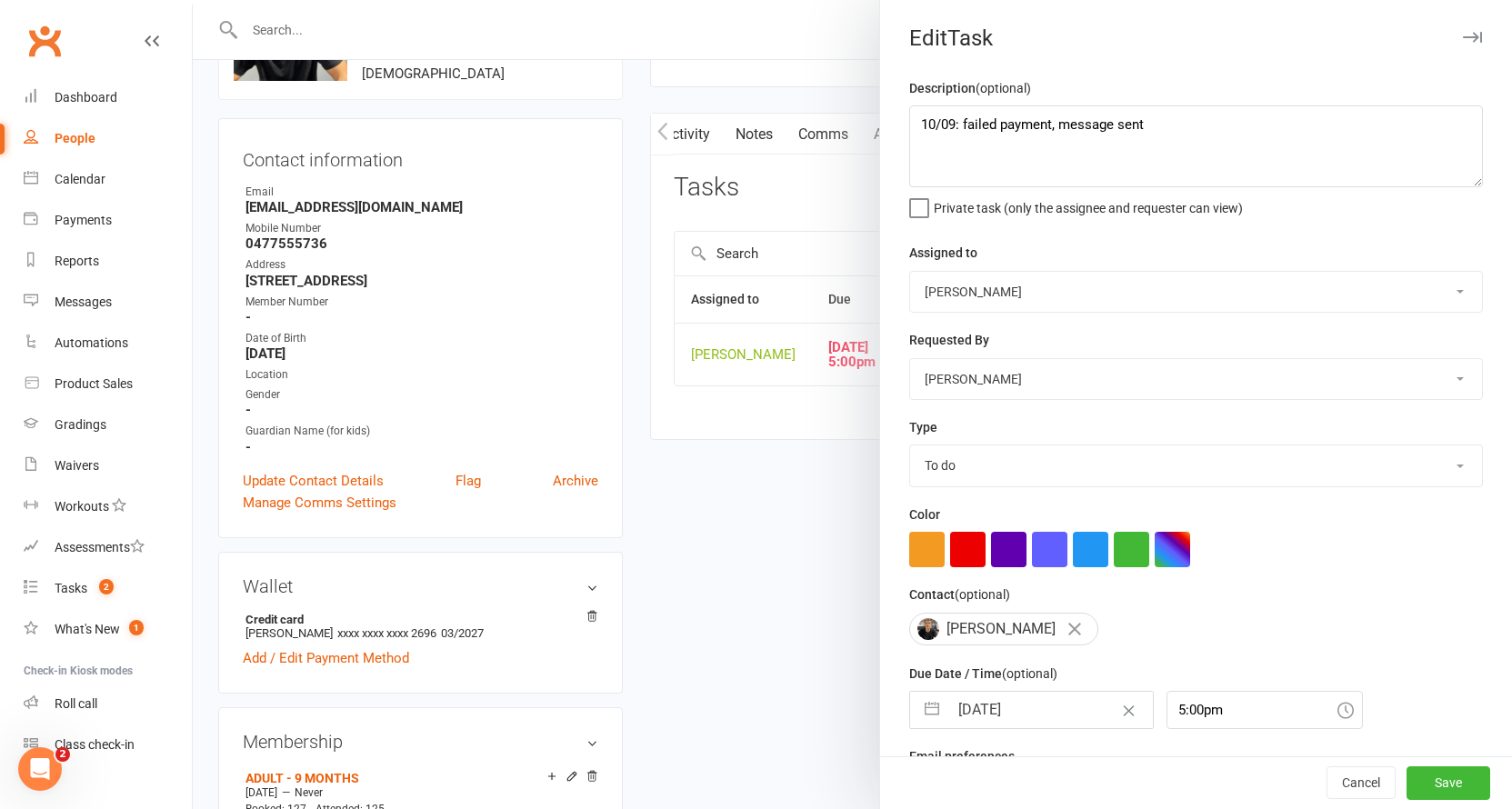
select select "48918"
click at [983, 704] on input "27 Aug 2025" at bounding box center [1051, 709] width 204 height 36
select select "6"
select select "2025"
select select "7"
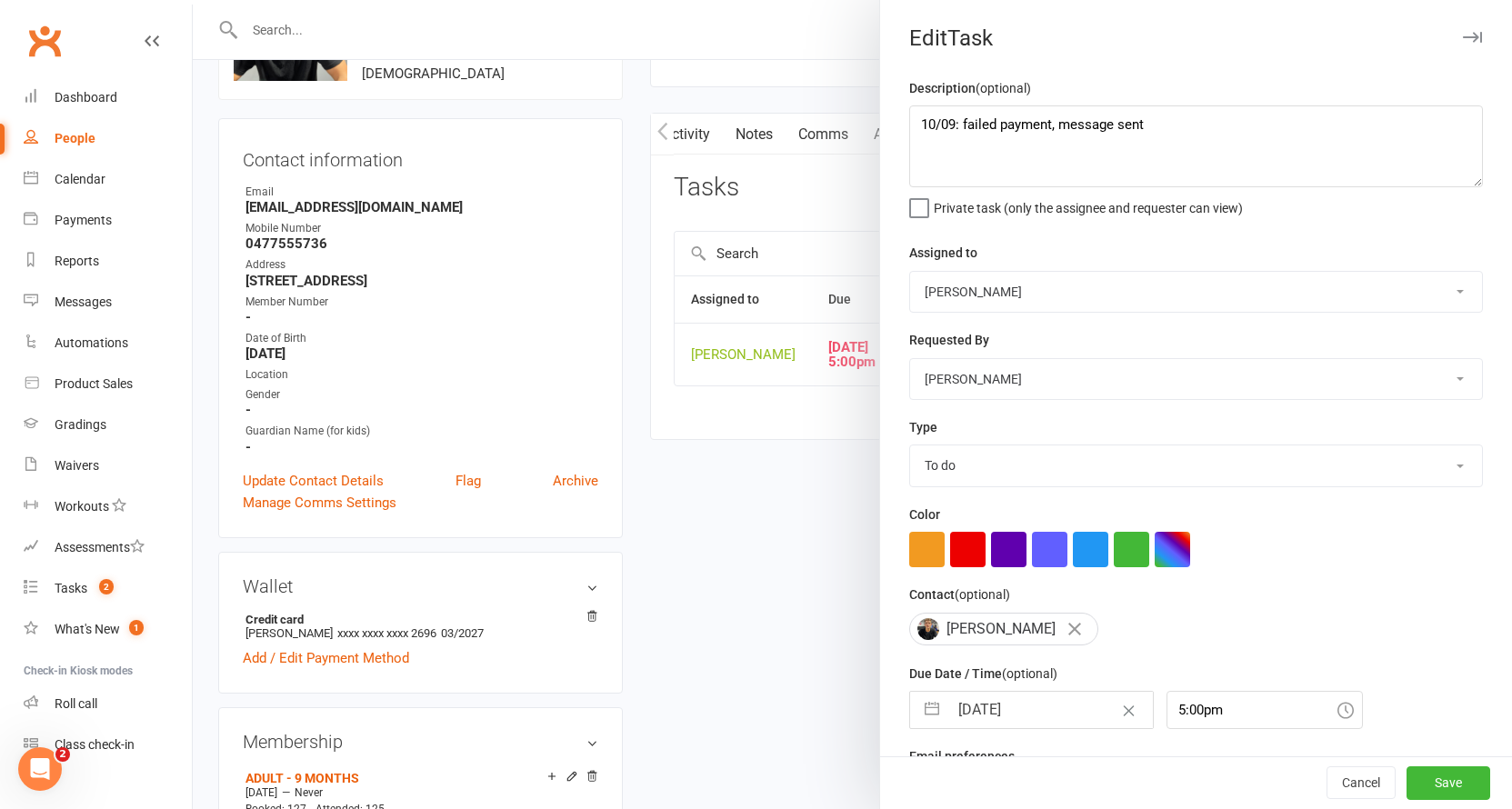
select select "2025"
select select "8"
select select "2025"
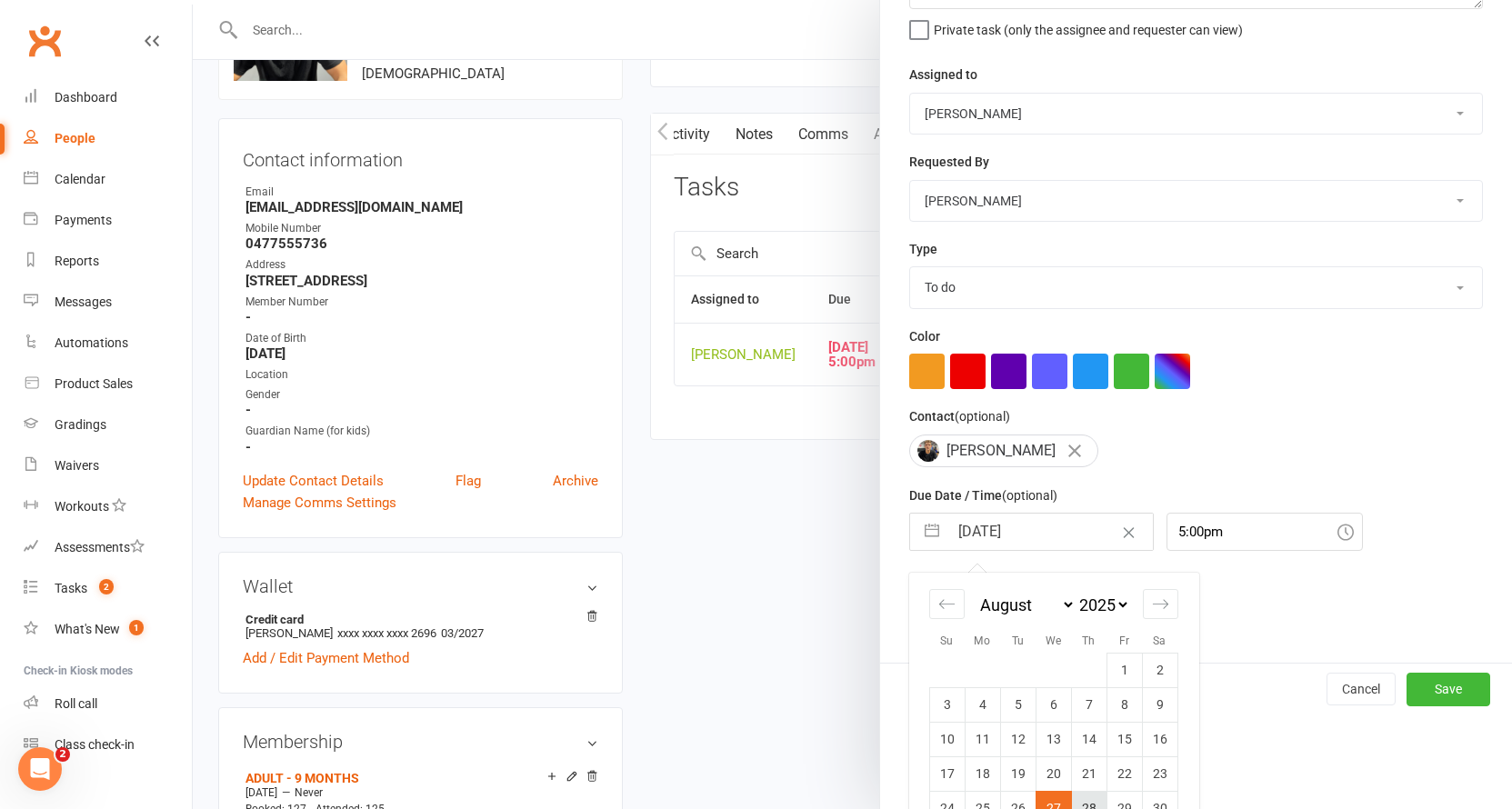
click at [1094, 790] on td "28" at bounding box center [1089, 807] width 35 height 34
type input "28 Aug 2025"
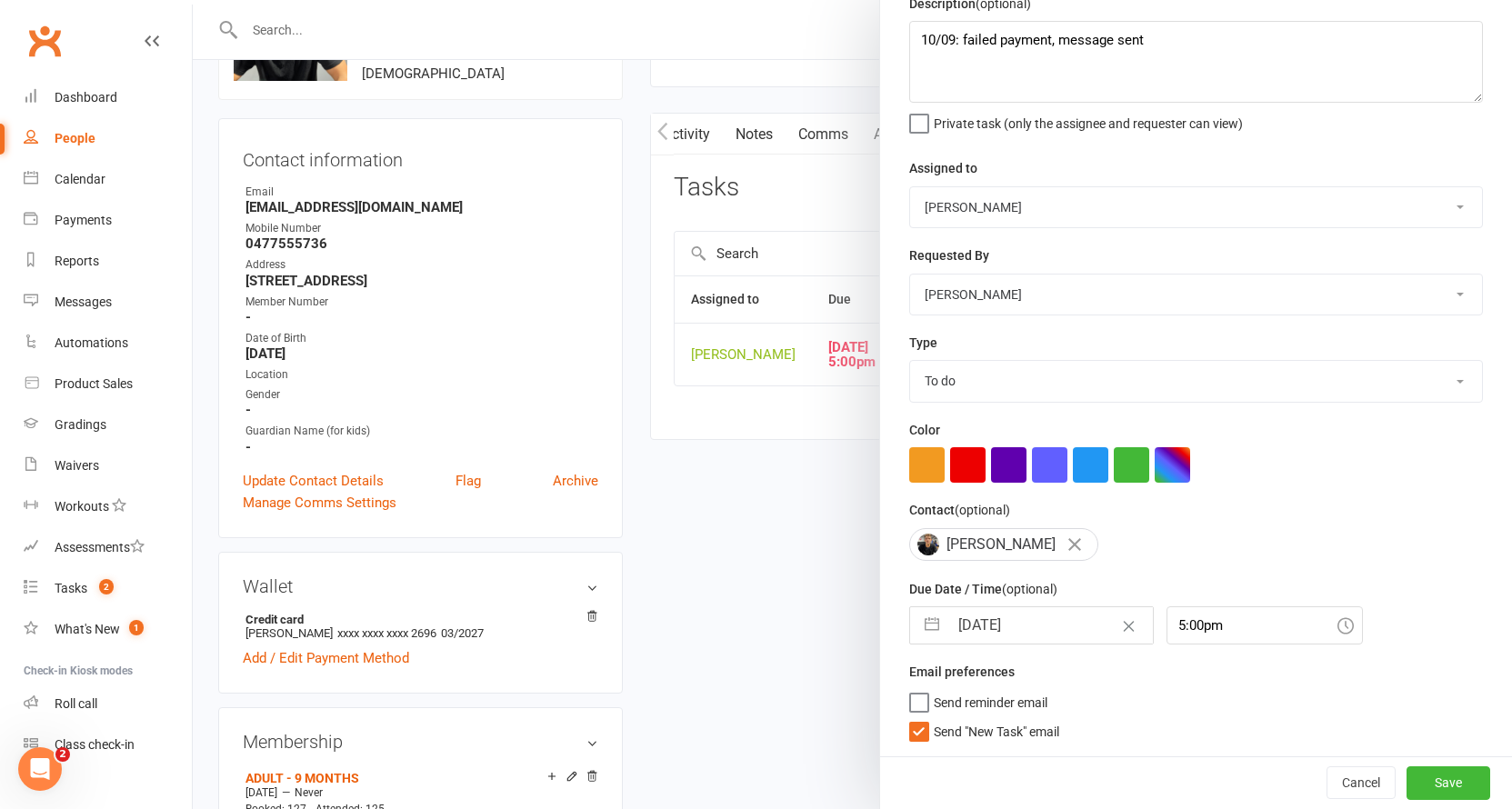
scroll to position [80, 0]
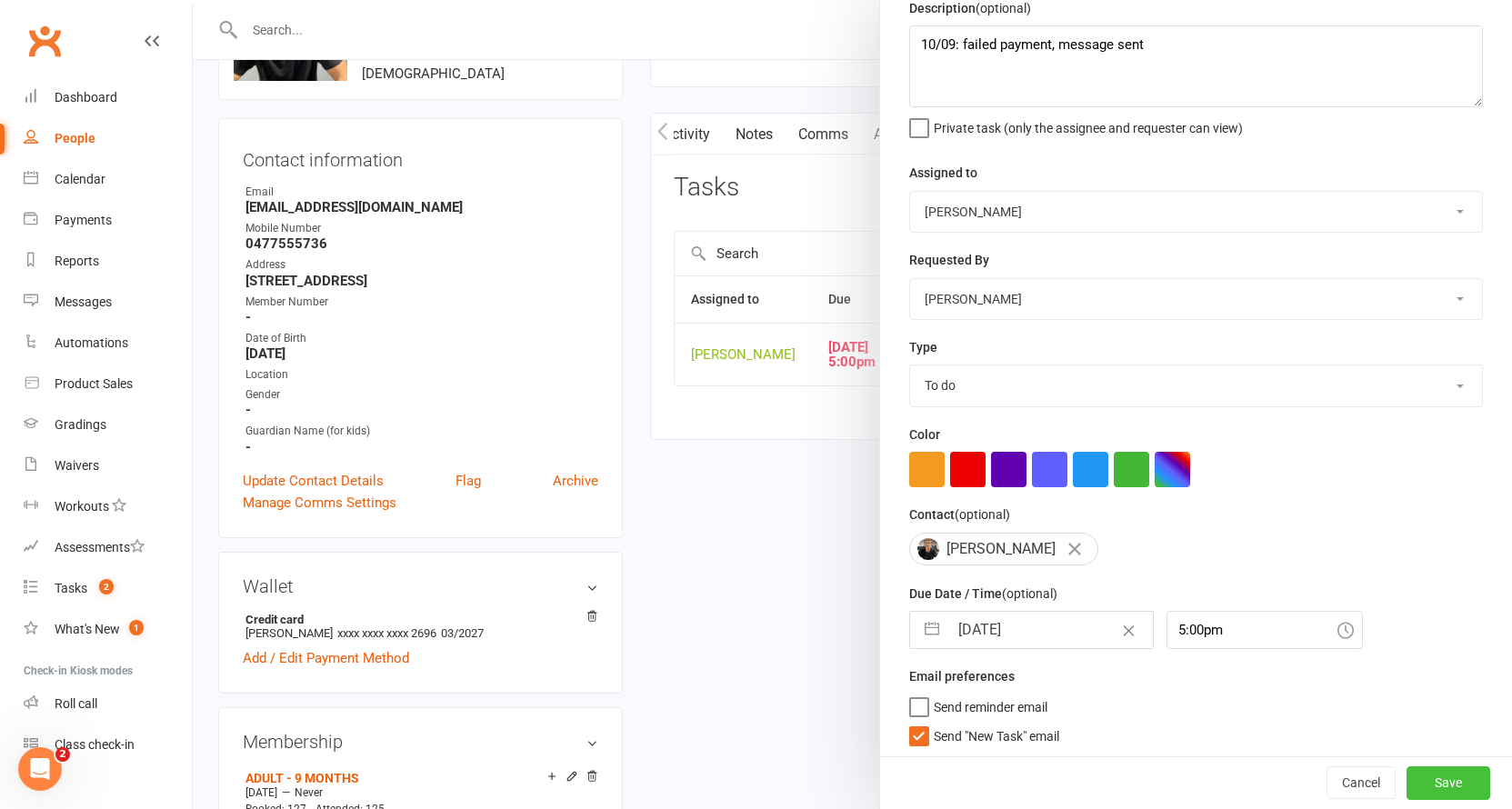
click at [1415, 794] on button "Save" at bounding box center [1448, 783] width 84 height 32
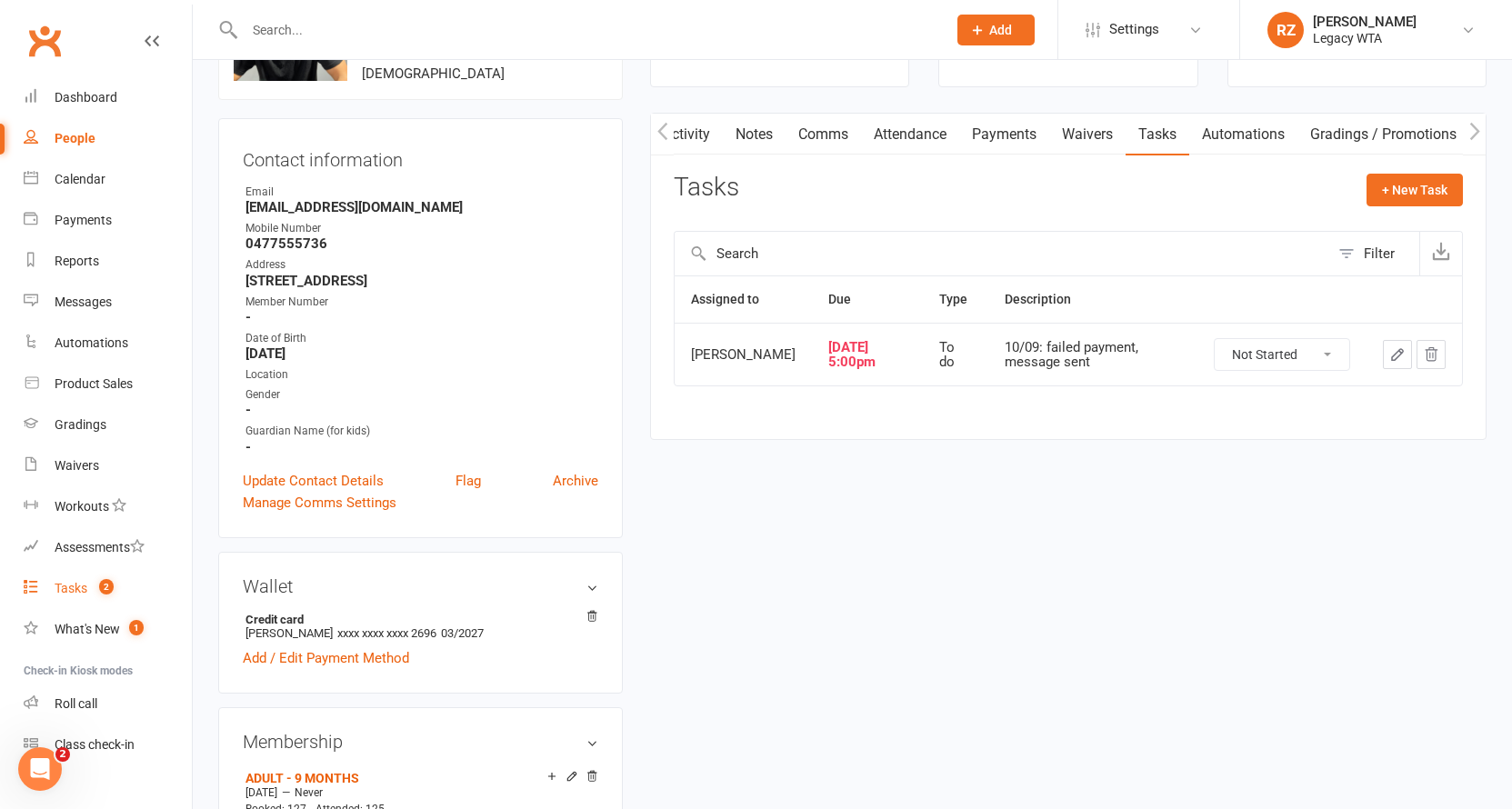
click at [64, 583] on div "Tasks" at bounding box center [71, 588] width 32 height 15
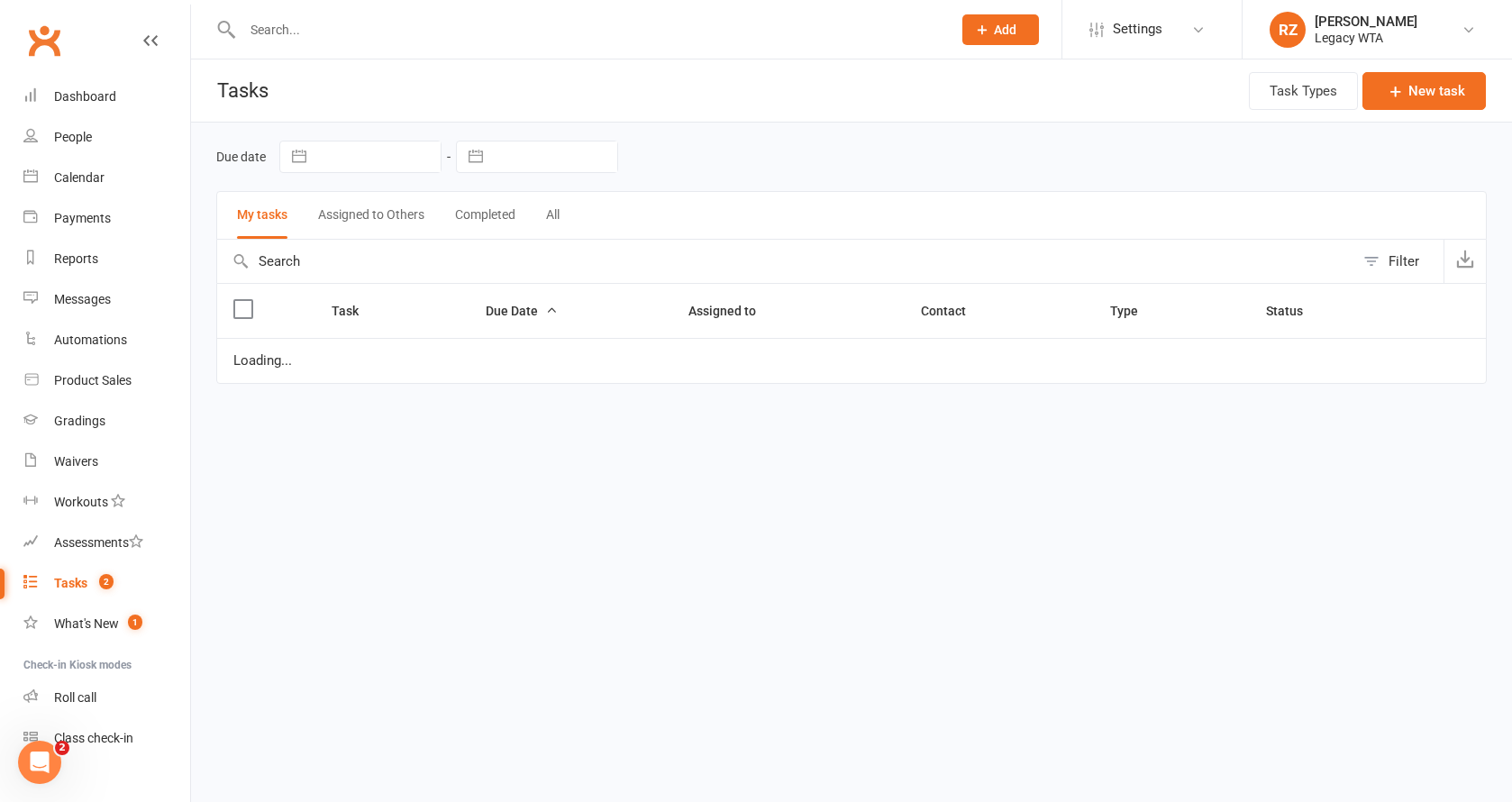
select select "started"
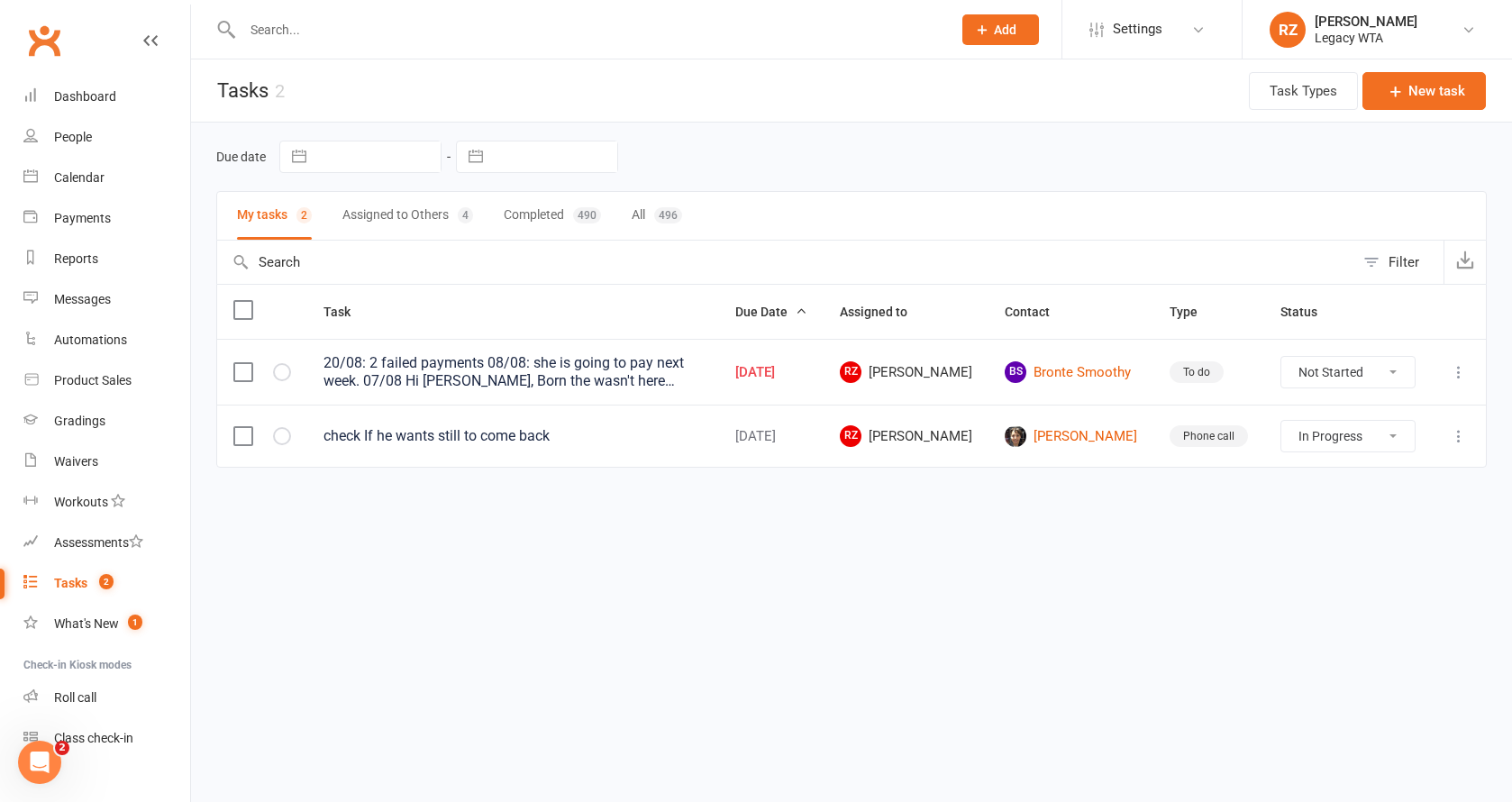
click at [1456, 377] on icon at bounding box center [1460, 372] width 18 height 18
click at [1329, 452] on link "Edit" at bounding box center [1380, 442] width 179 height 36
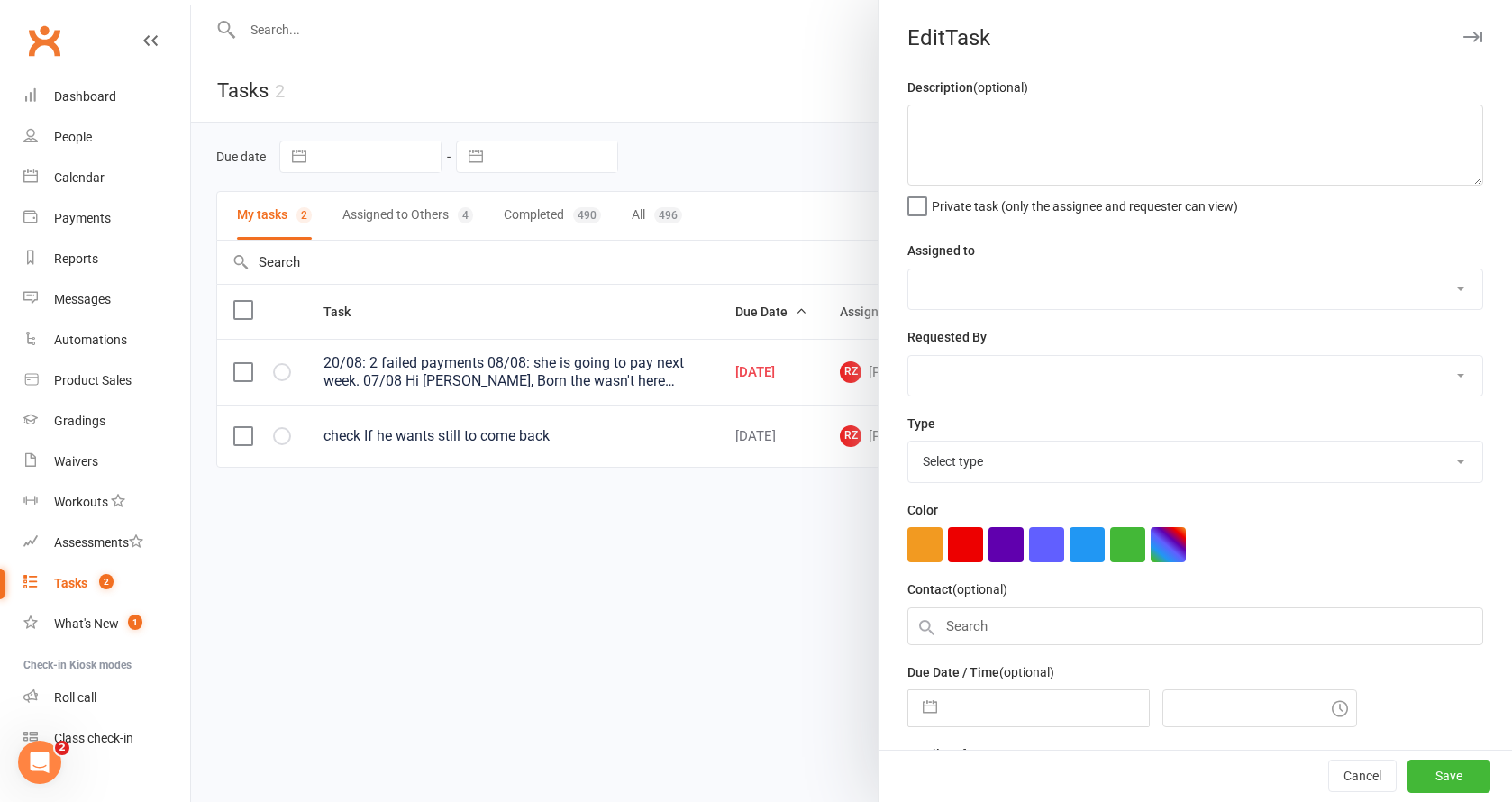
type textarea "20/08: 2 failed payments 08/08: she is going to pay next week. 07/08 Hi Renata,…"
select select "51023"
type input "22 Aug 2025"
type input "5:00pm"
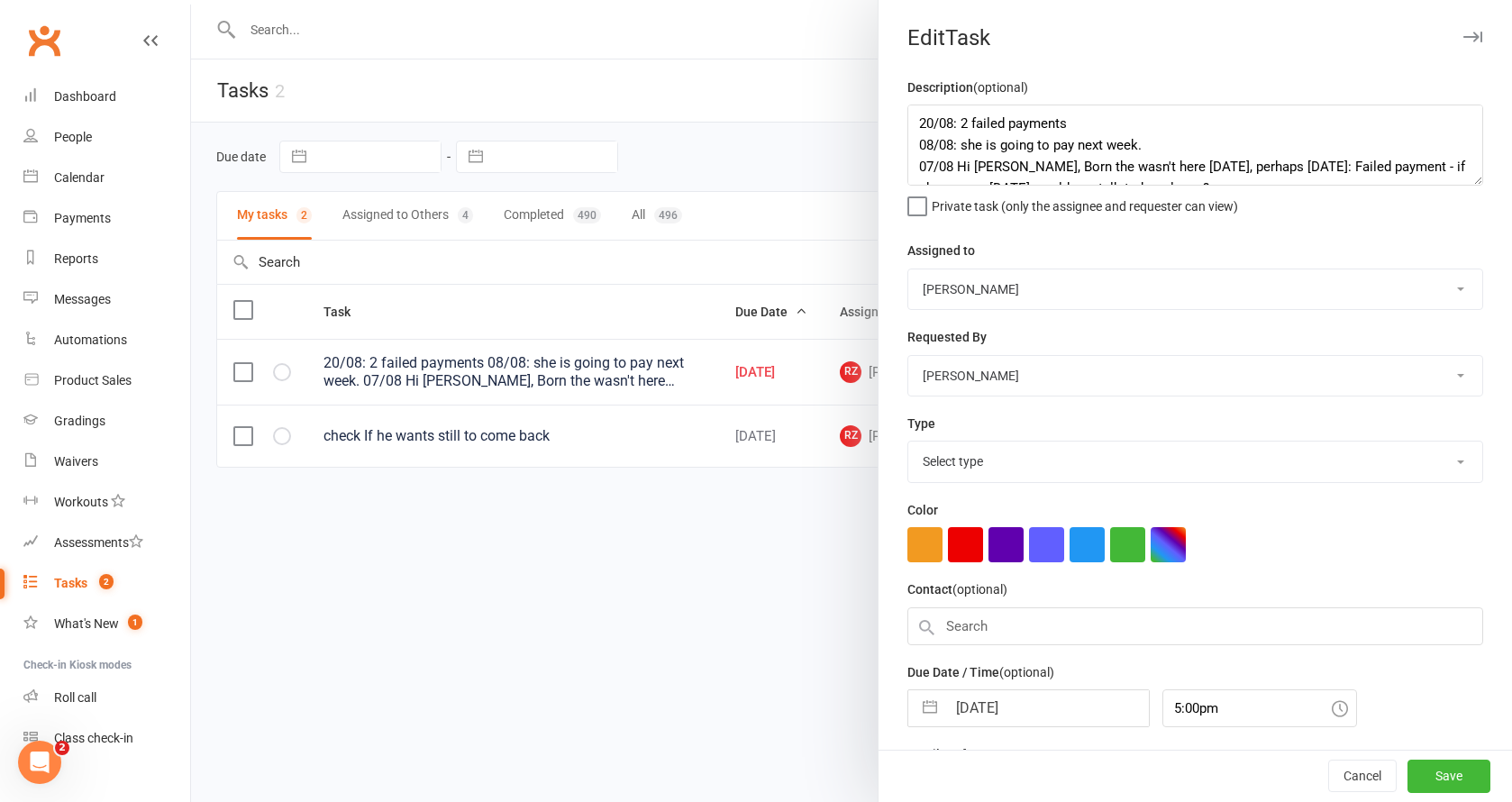
select select "27658"
click at [913, 120] on textarea "20/08: 2 failed payments 08/08: she is going to pay next week. 07/08 Hi Renata,…" at bounding box center [1195, 145] width 576 height 81
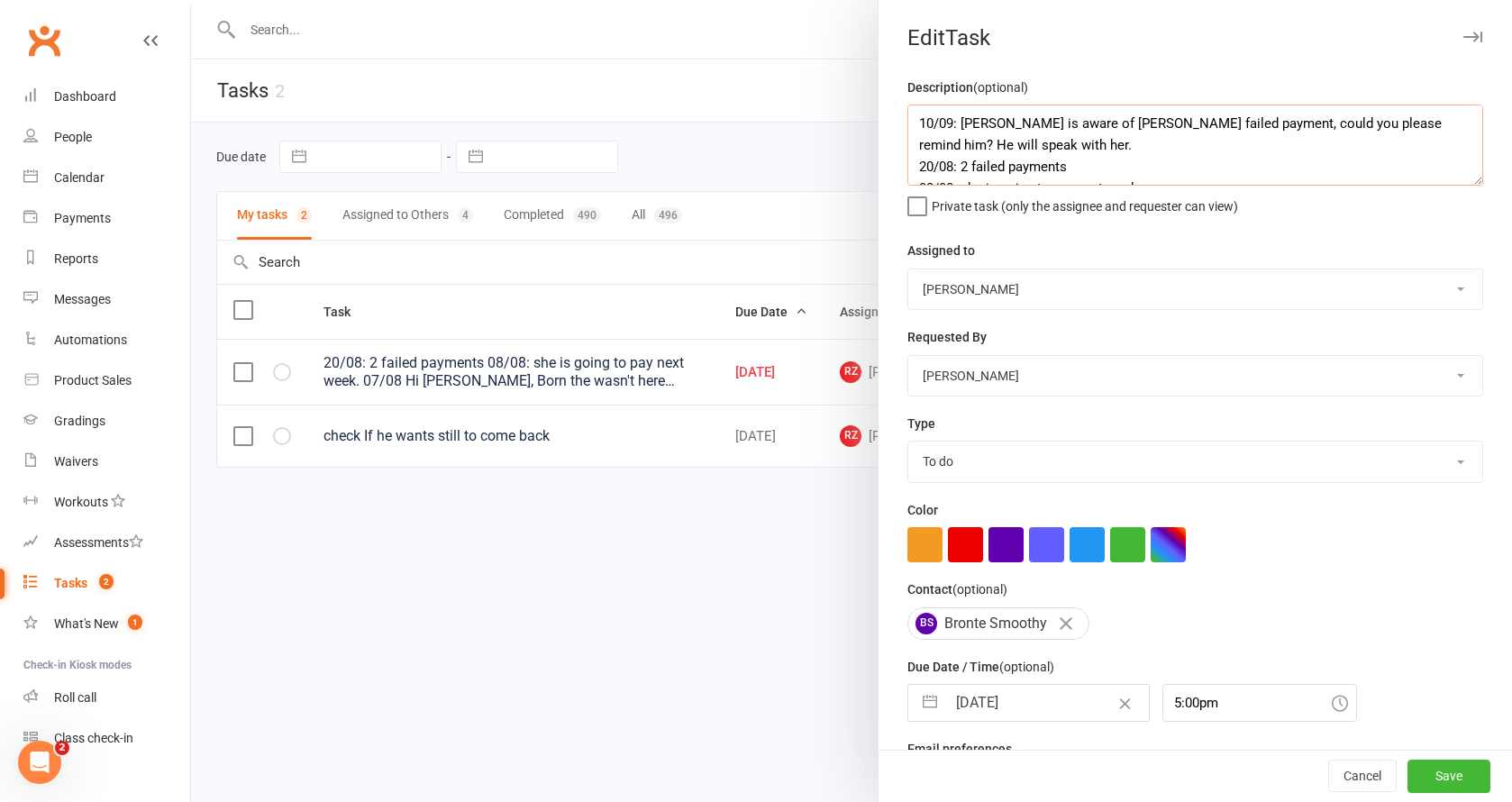
type textarea "10/09: [PERSON_NAME] is aware of [PERSON_NAME] failed payment, could you please…"
select select "48918"
click at [1034, 705] on input "22 Aug 2025" at bounding box center [1047, 702] width 202 height 36
select select "6"
select select "2025"
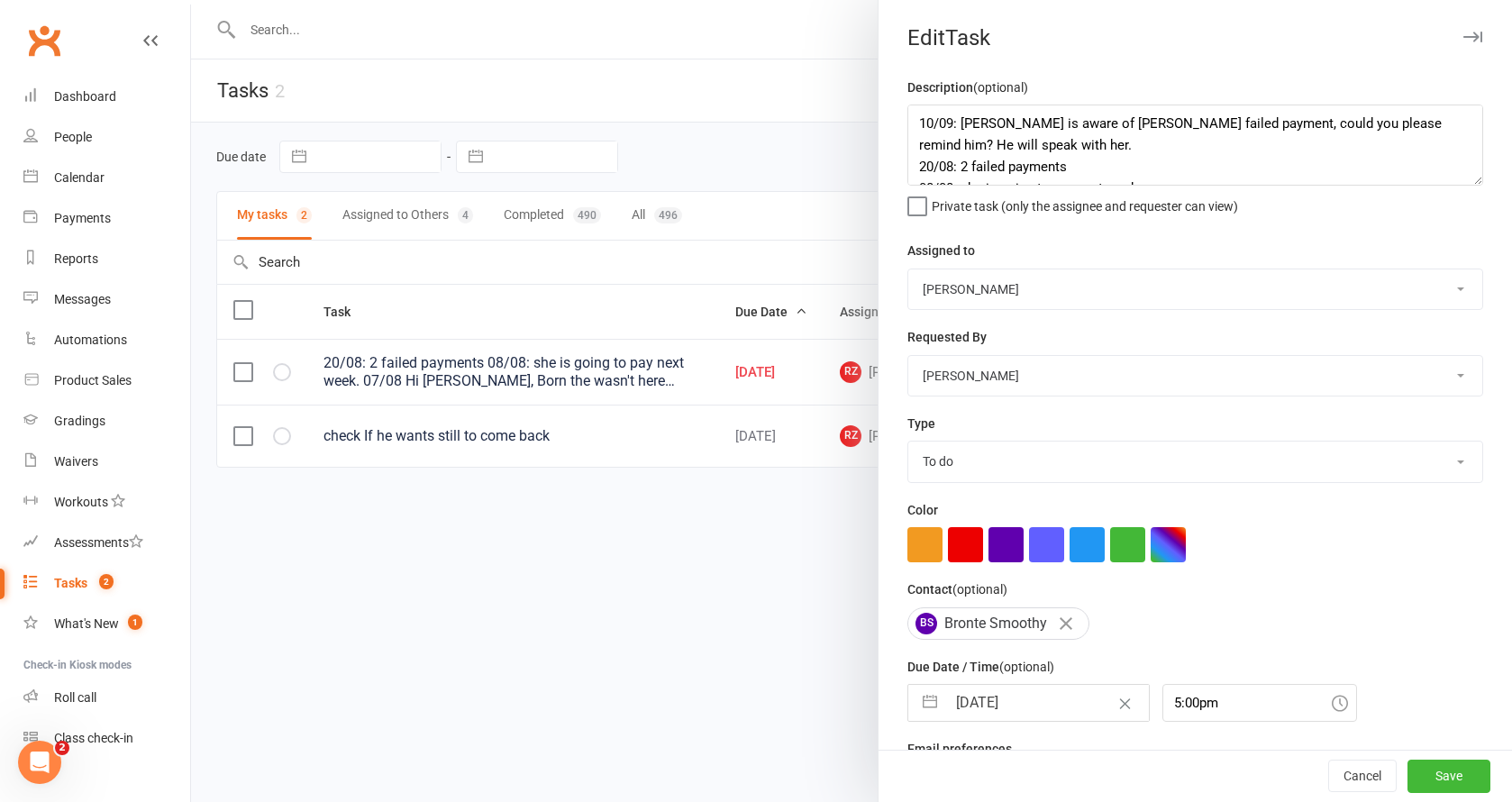
select select "7"
select select "2025"
select select "8"
select select "2025"
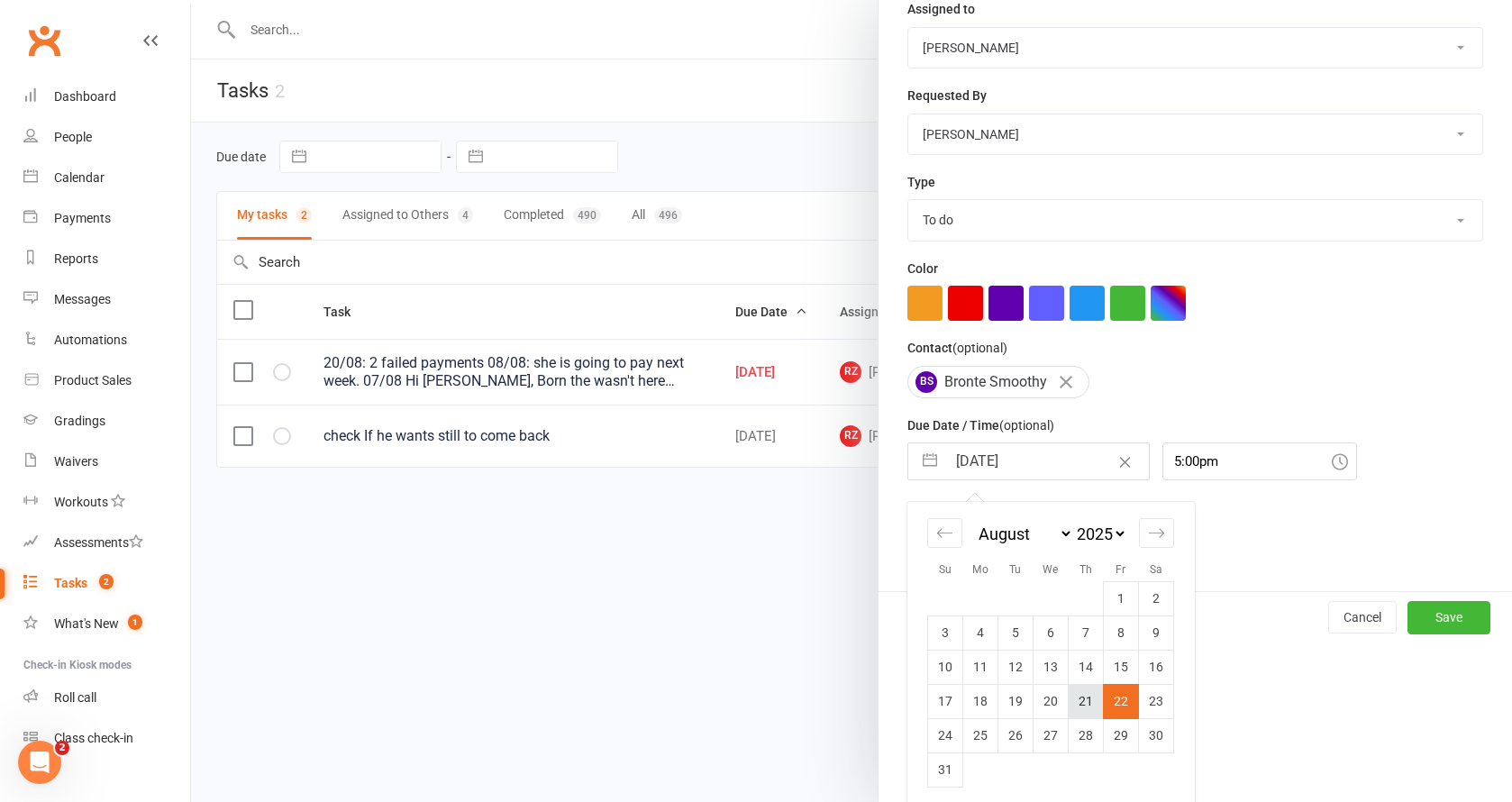
scroll to position [243, 0]
drag, startPoint x: 1161, startPoint y: 527, endPoint x: 1148, endPoint y: 542, distance: 19.8
click at [1161, 527] on div "Move forward to switch to the next month." at bounding box center [1157, 531] width 35 height 29
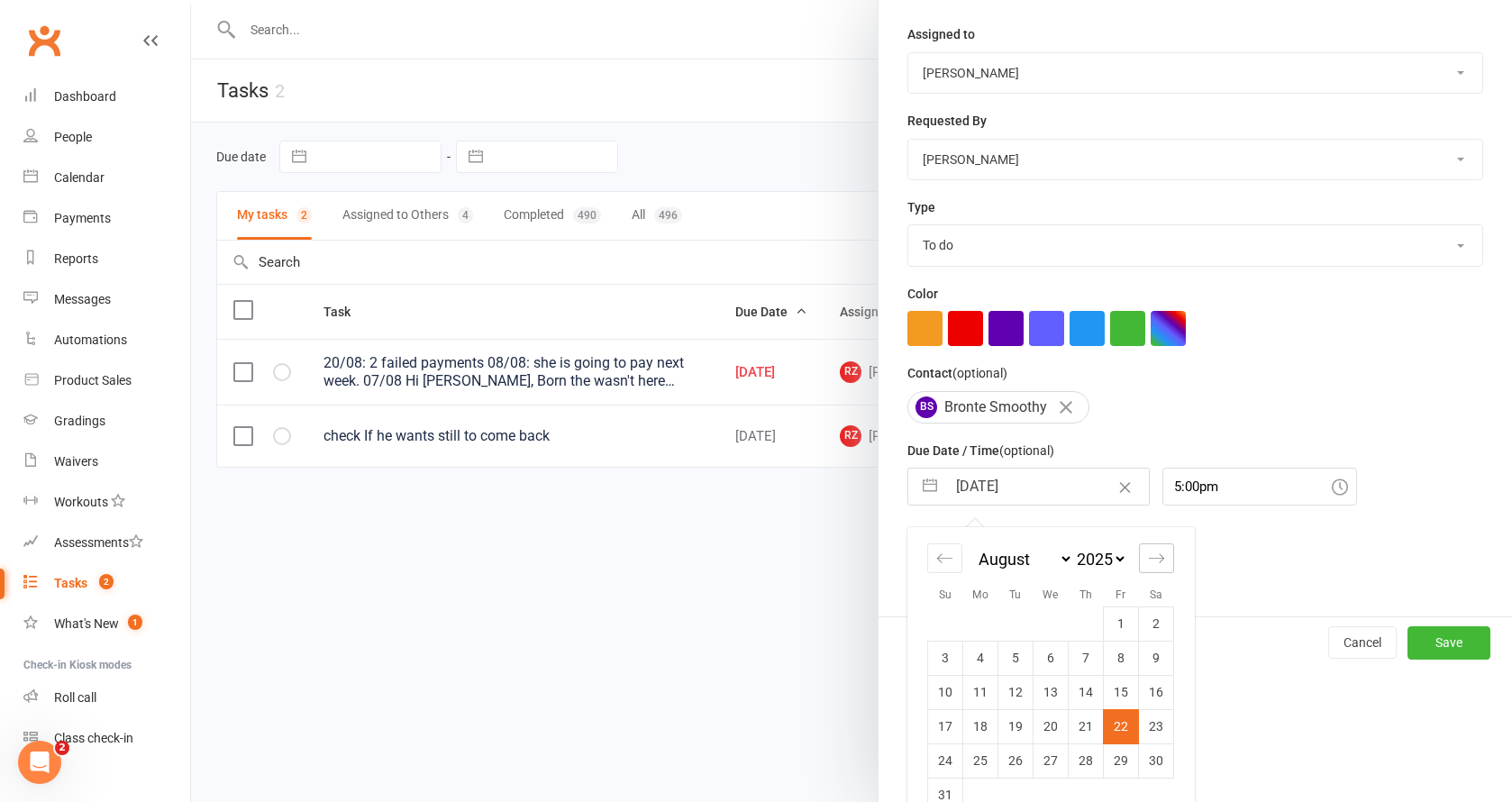
select select "9"
select select "2025"
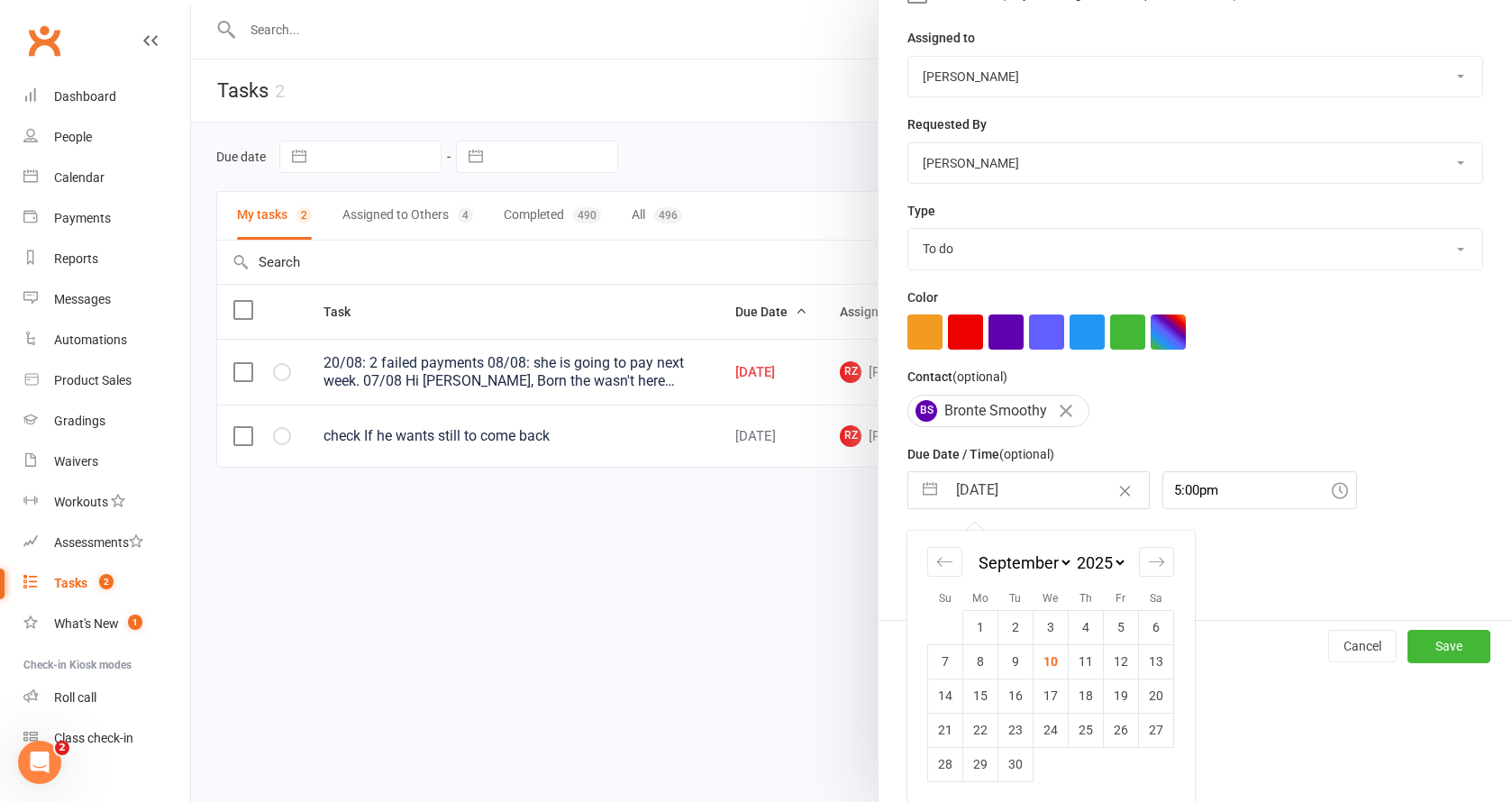
scroll to position [209, 0]
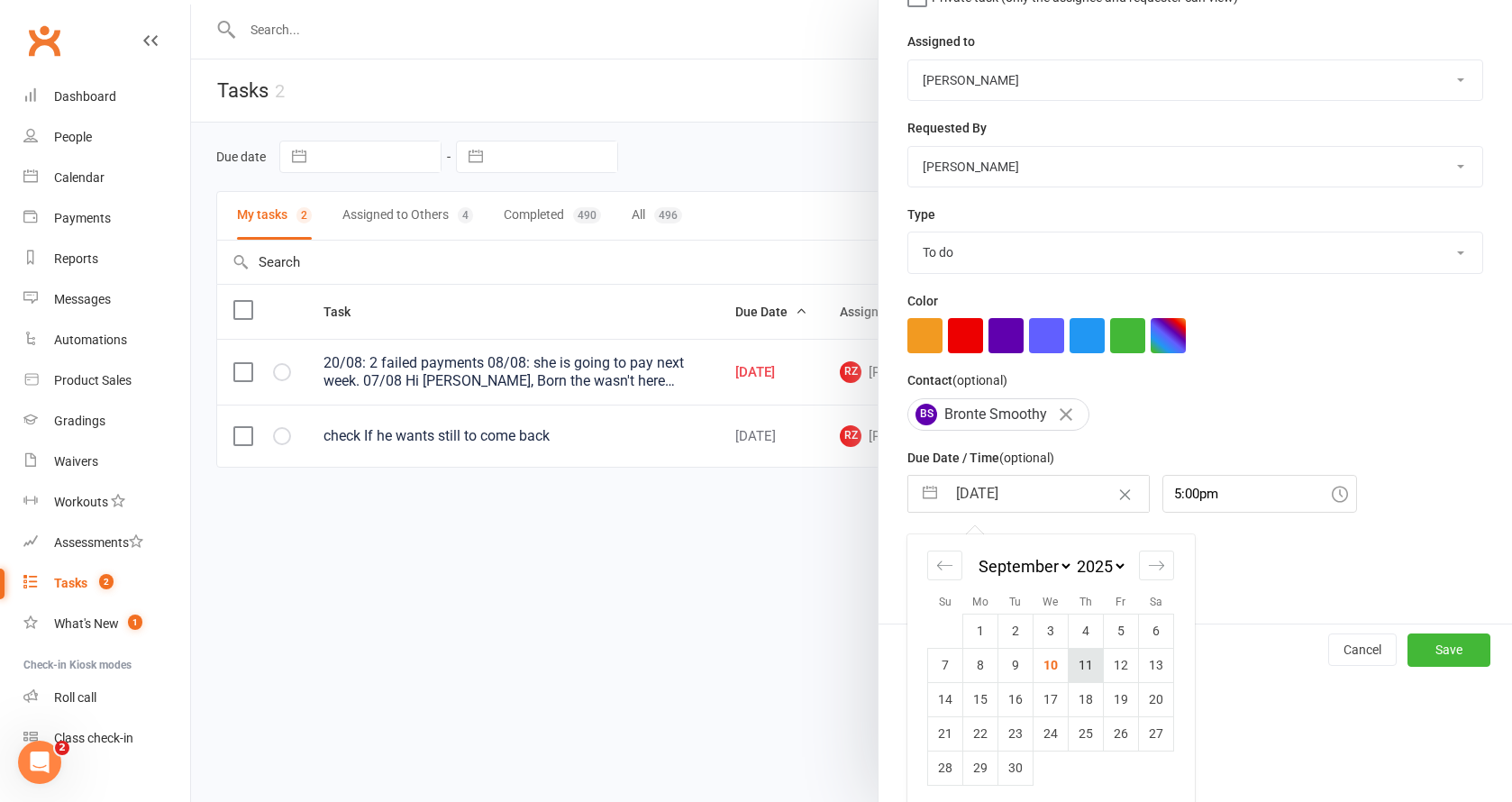
click at [1079, 668] on td "11" at bounding box center [1087, 664] width 35 height 34
type input "[DATE]"
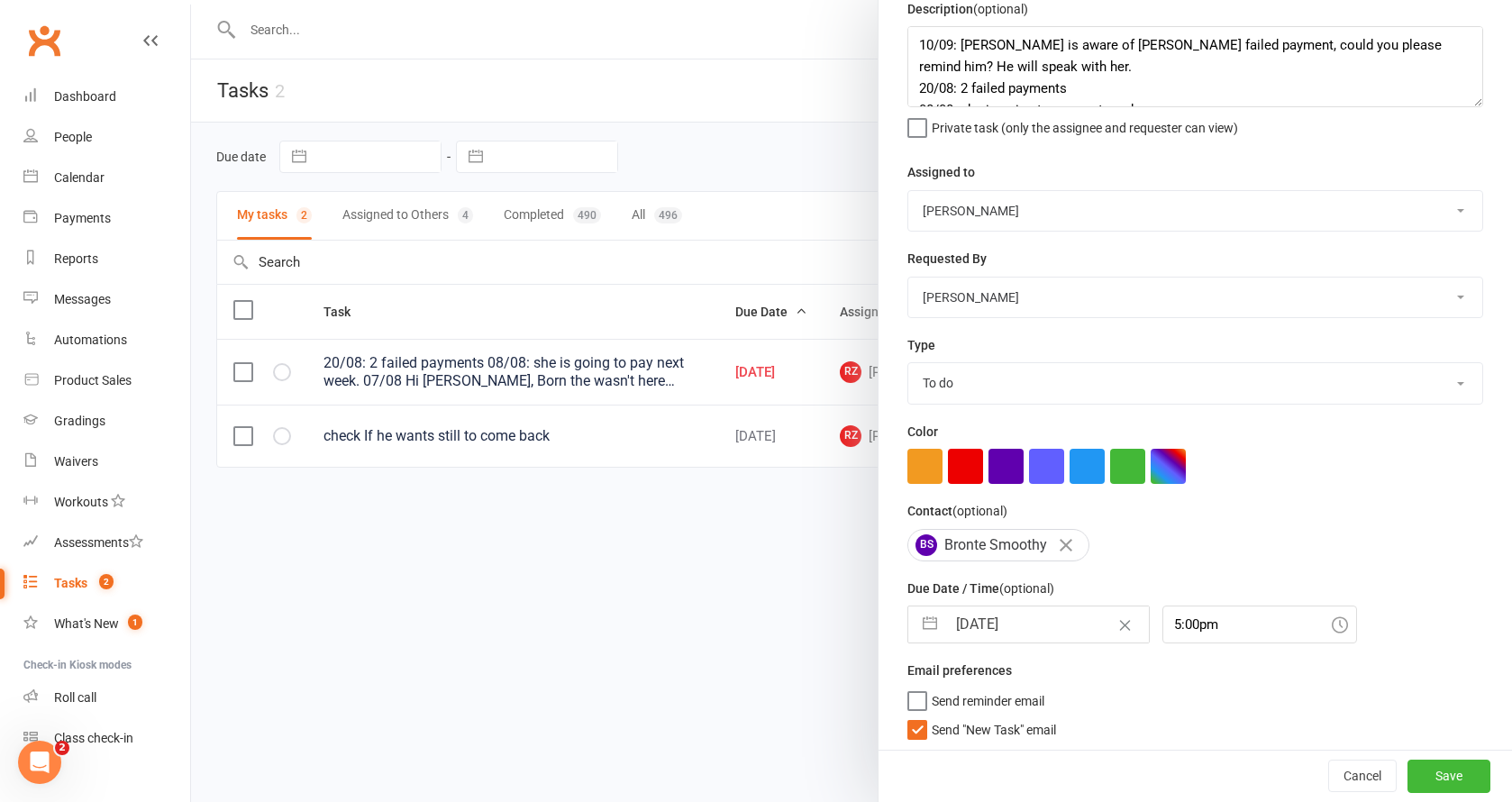
click at [1408, 764] on button "Save" at bounding box center [1449, 776] width 83 height 32
select select "started"
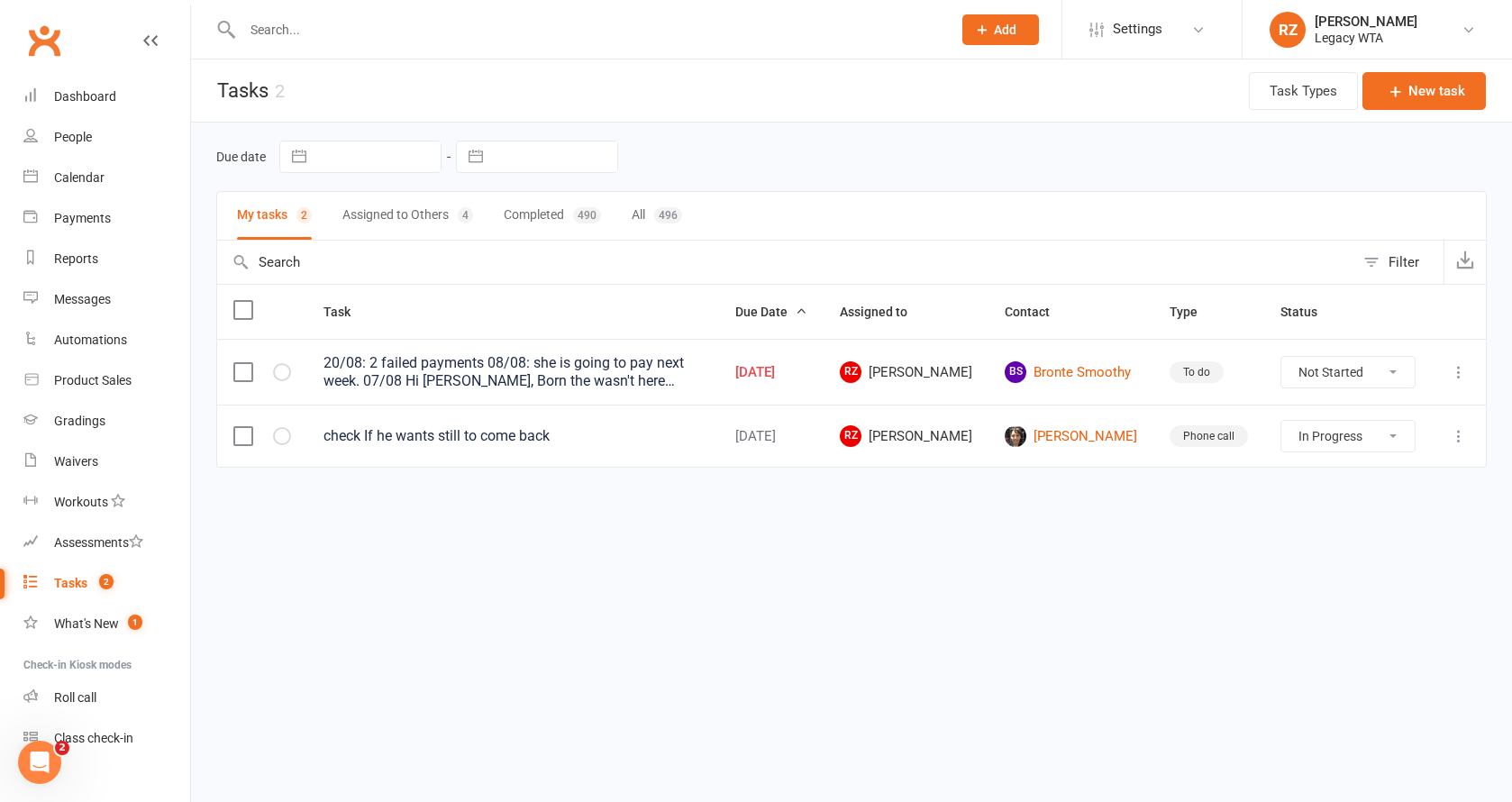
select select "started"
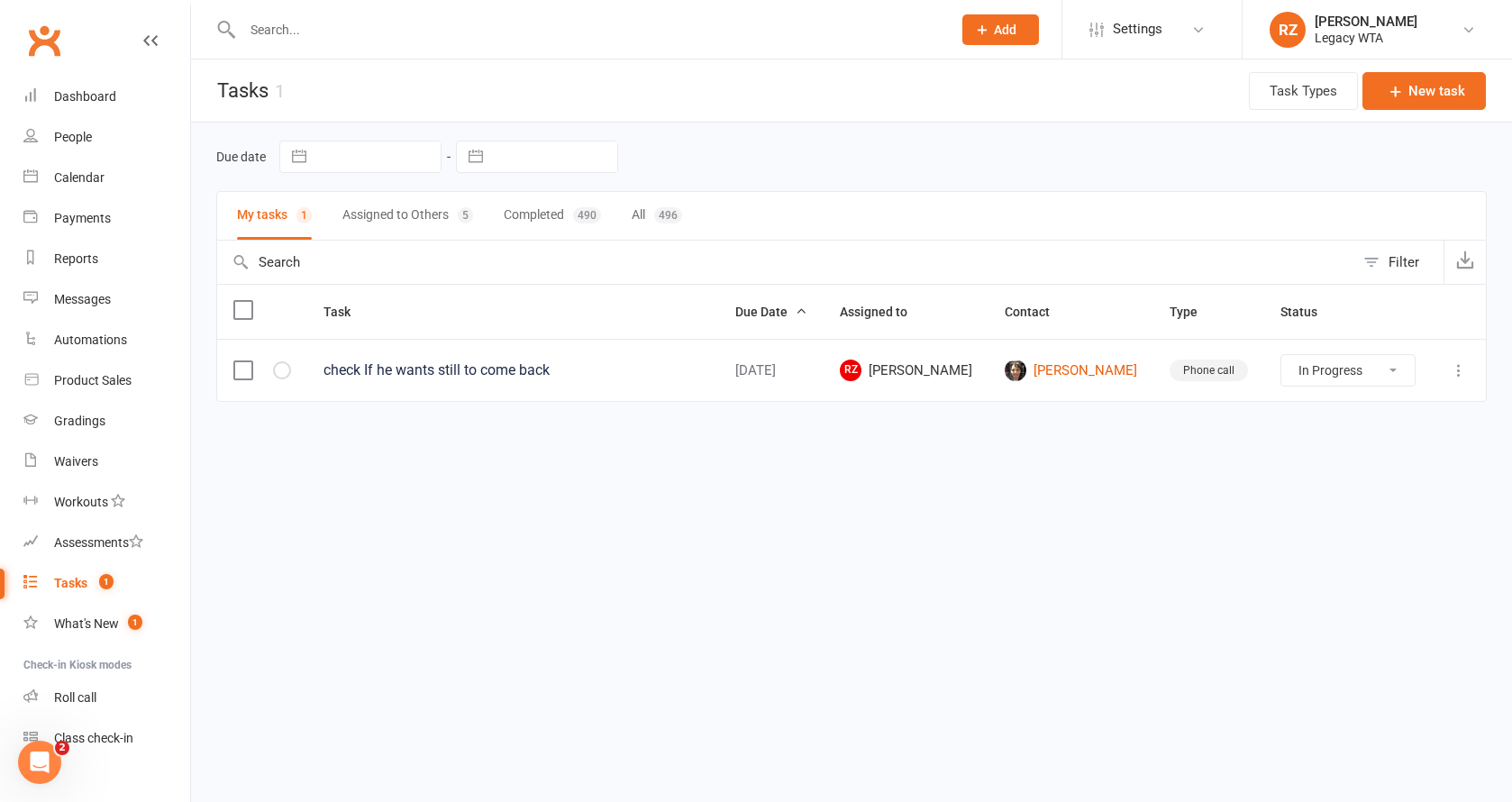
click at [462, 29] on input "text" at bounding box center [588, 29] width 702 height 25
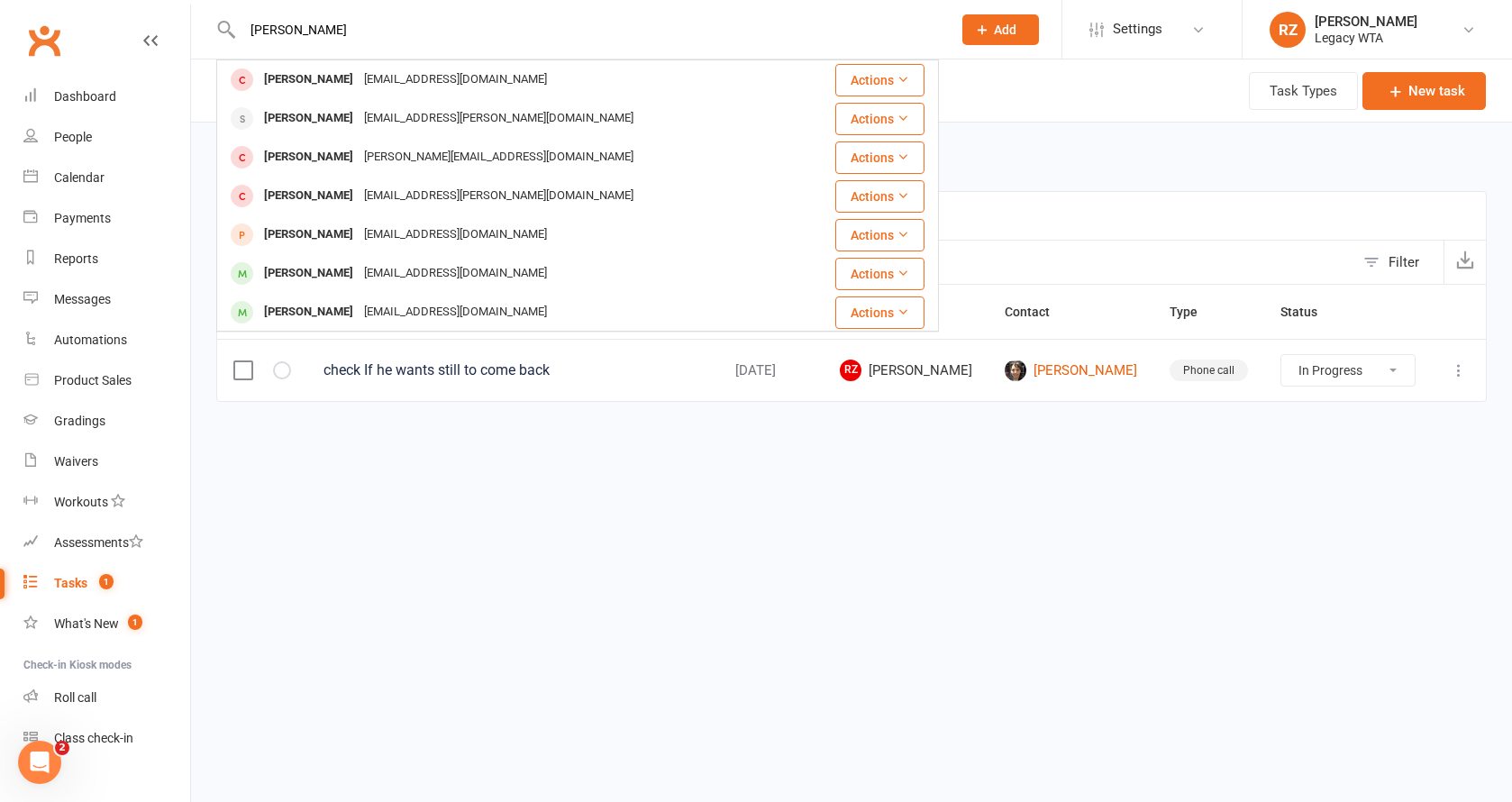
type input "Lucas"
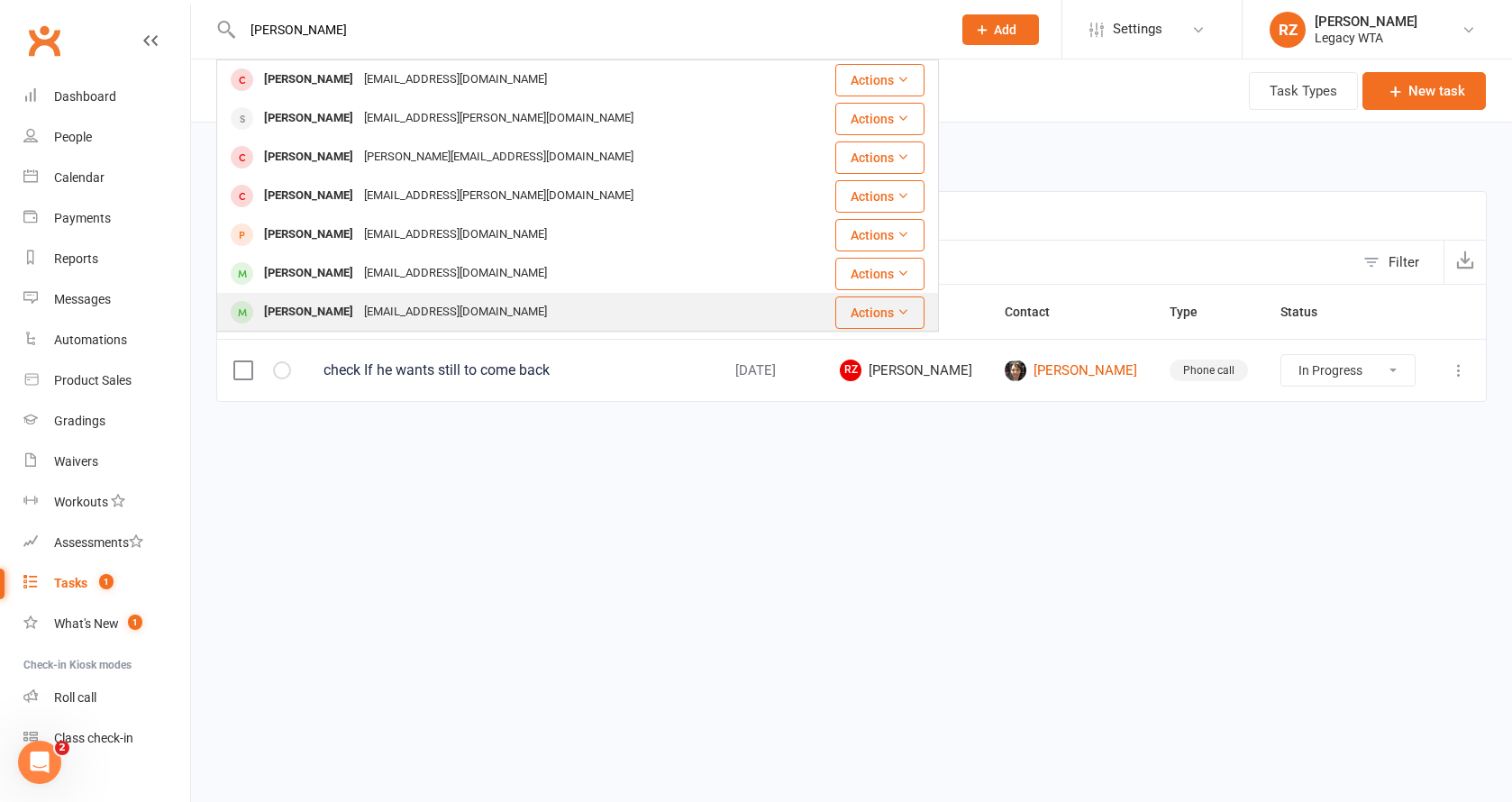
drag, startPoint x: 461, startPoint y: 29, endPoint x: 370, endPoint y: 309, distance: 294.4
click at [370, 309] on div "05lucasbennett@gmail.com" at bounding box center [456, 312] width 194 height 26
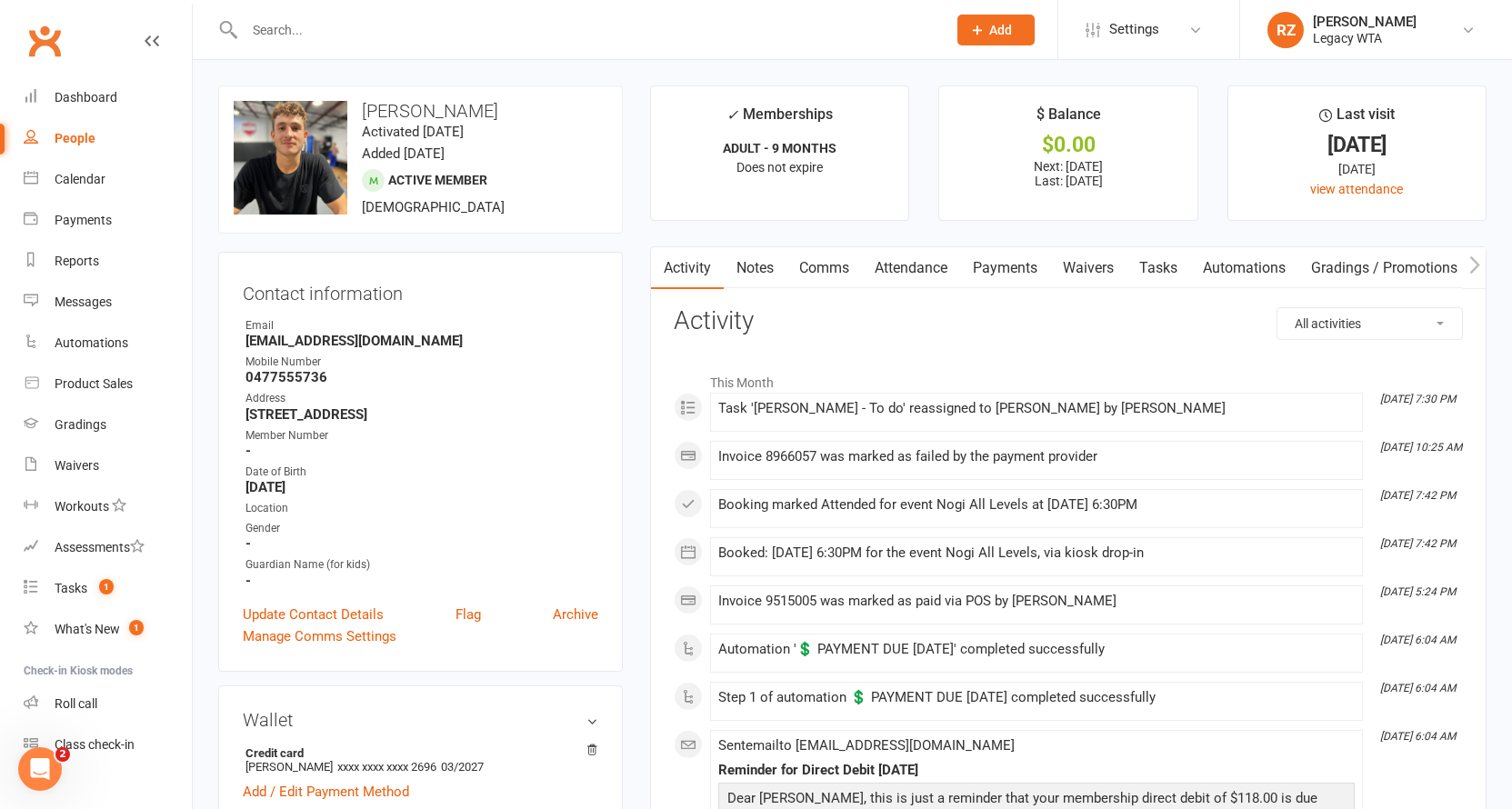
click at [1008, 263] on link "Payments" at bounding box center [1004, 267] width 90 height 42
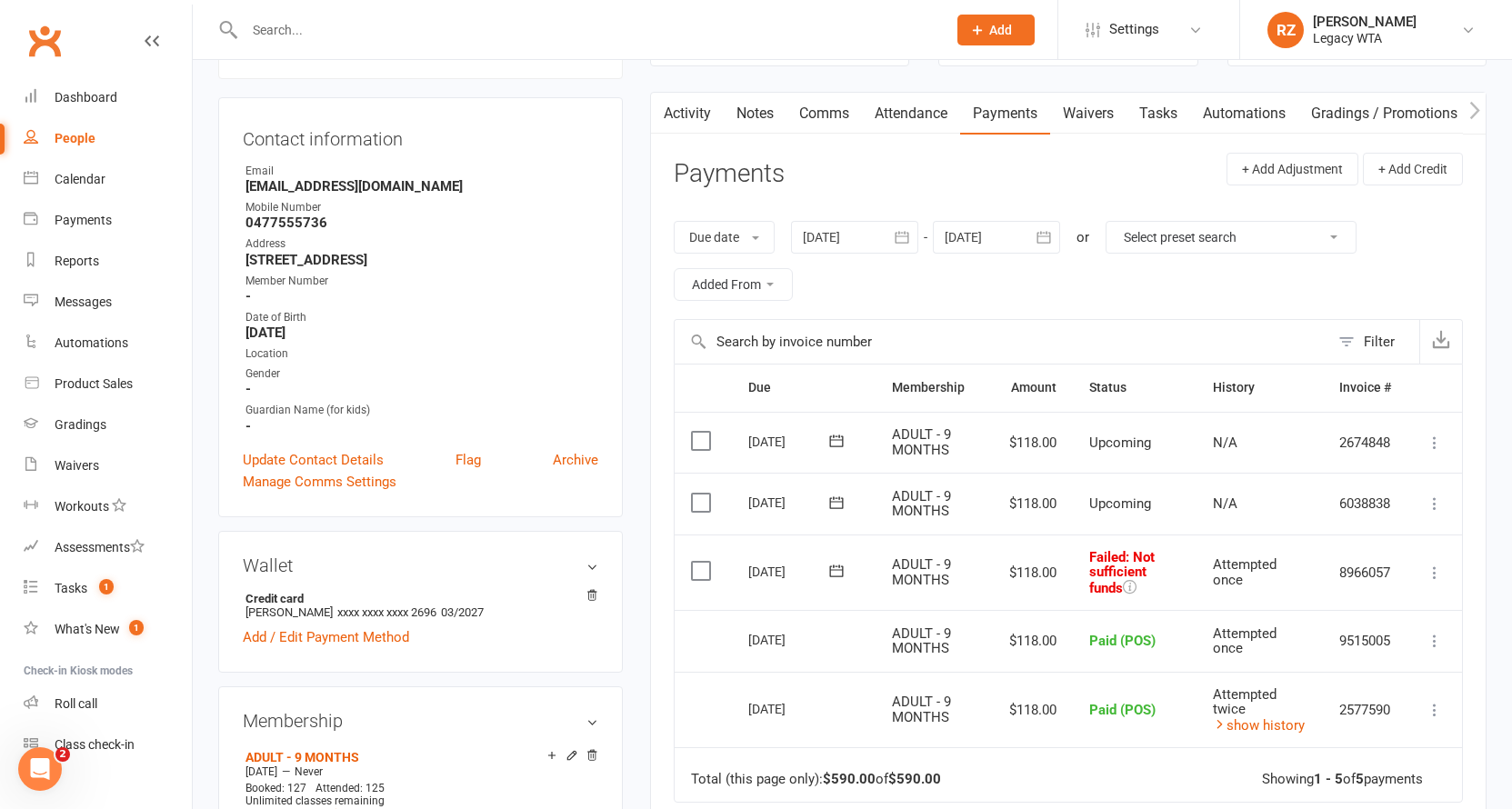
scroll to position [322, 0]
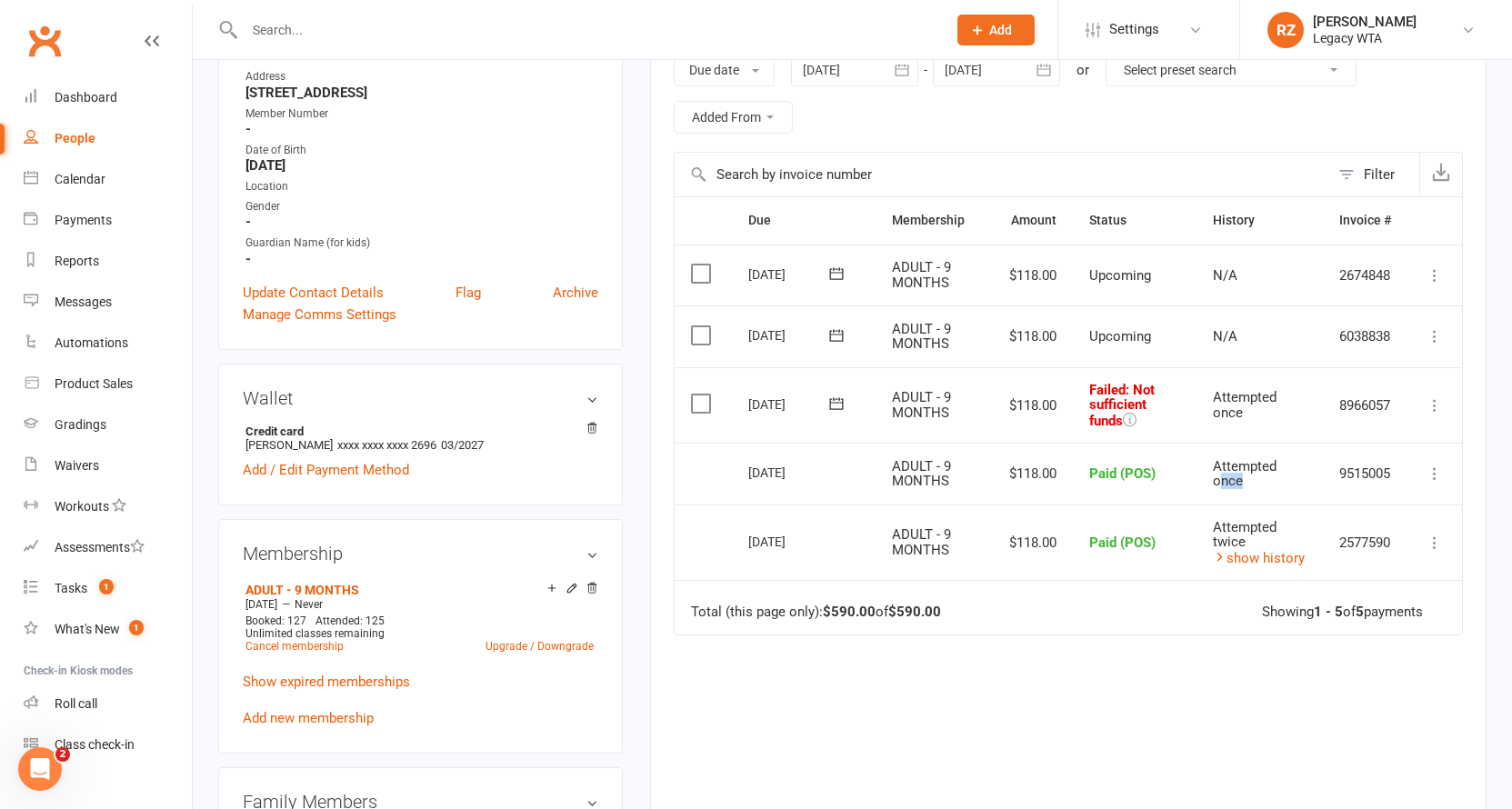
drag, startPoint x: 1221, startPoint y: 464, endPoint x: 1314, endPoint y: 468, distance: 93.1
click at [1314, 468] on td "Attempted once" at bounding box center [1260, 473] width 126 height 62
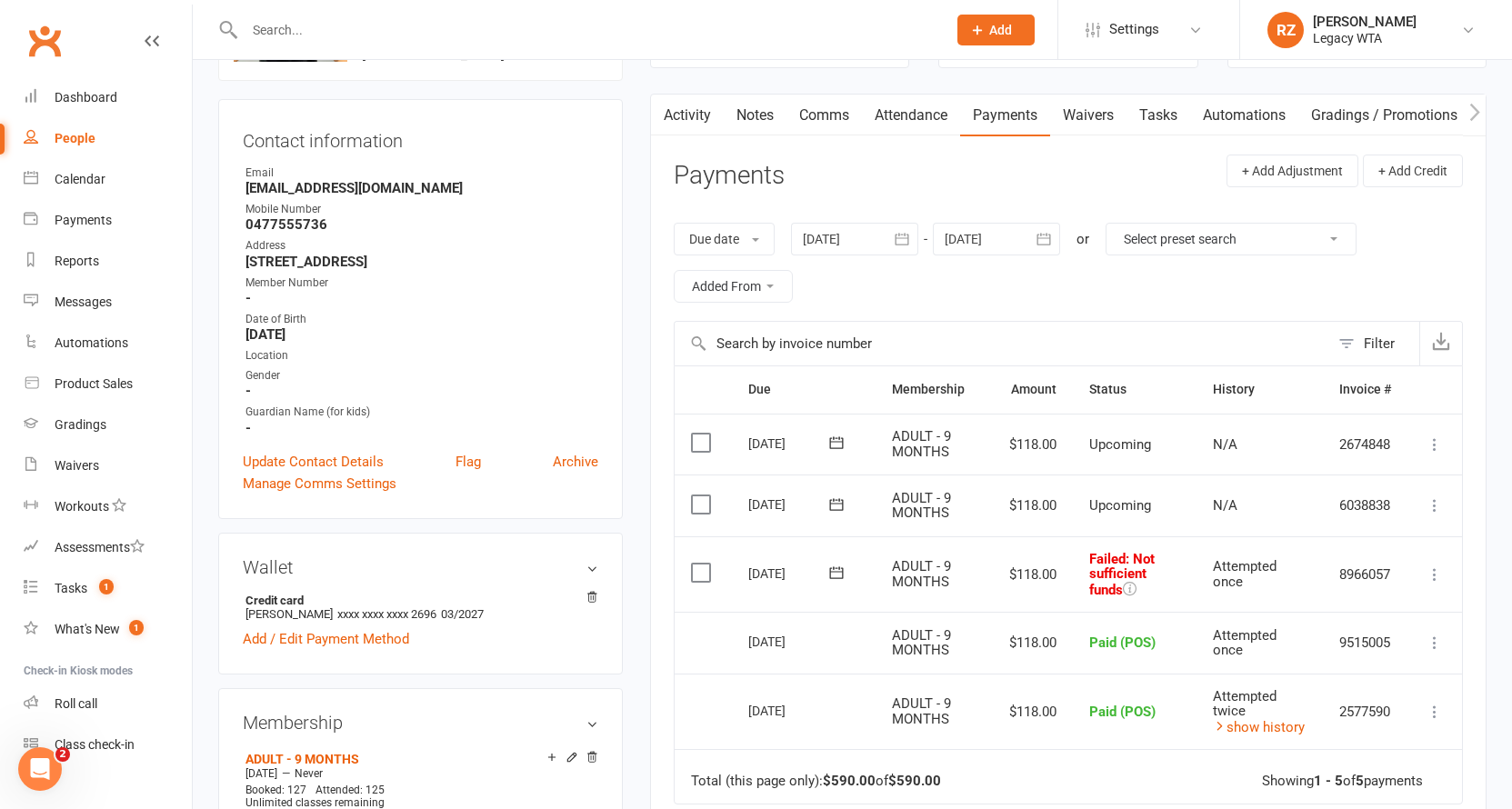
click at [1177, 108] on link "Tasks" at bounding box center [1158, 115] width 64 height 42
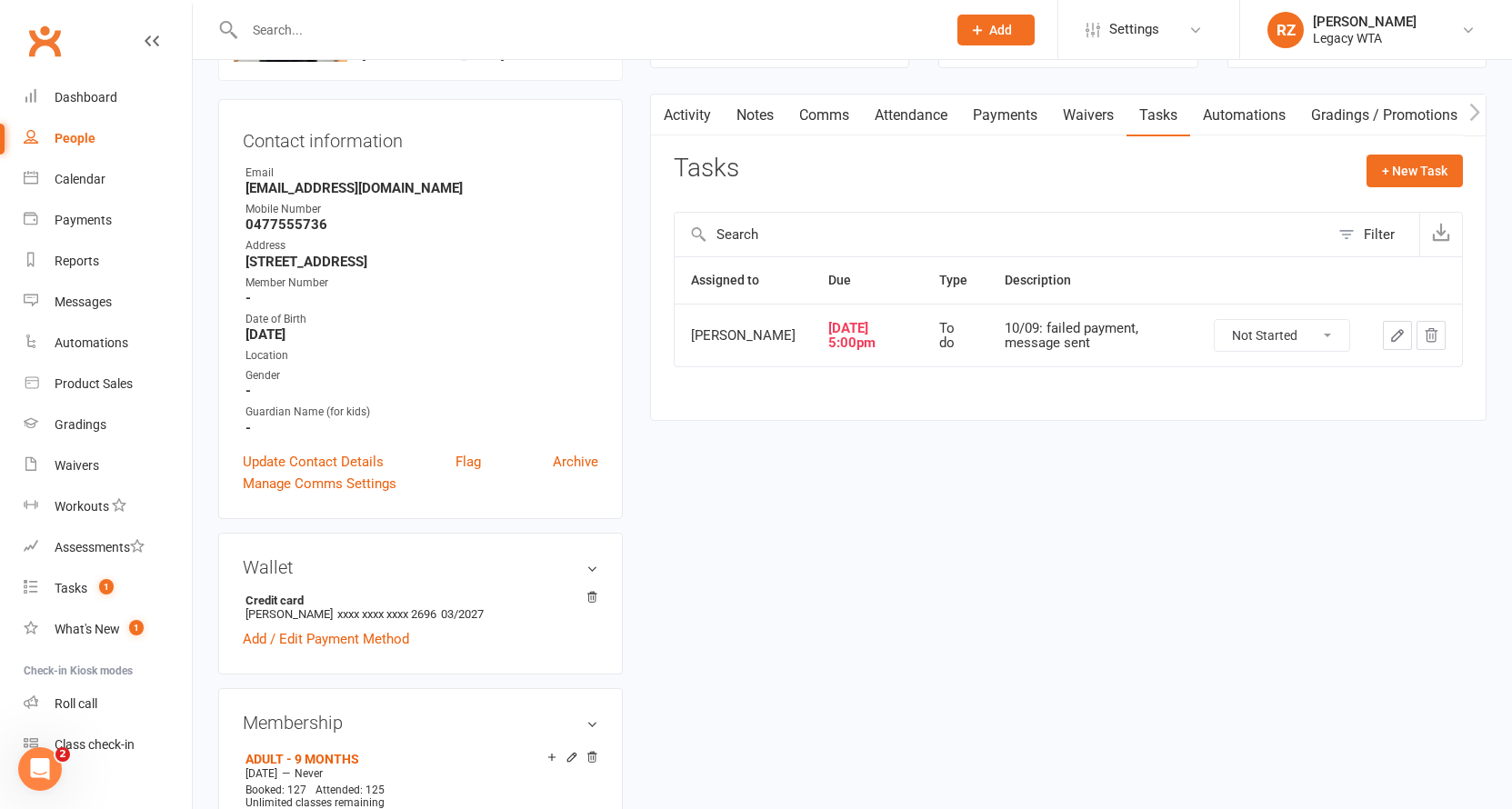
click at [1399, 330] on icon "button" at bounding box center [1398, 336] width 11 height 11
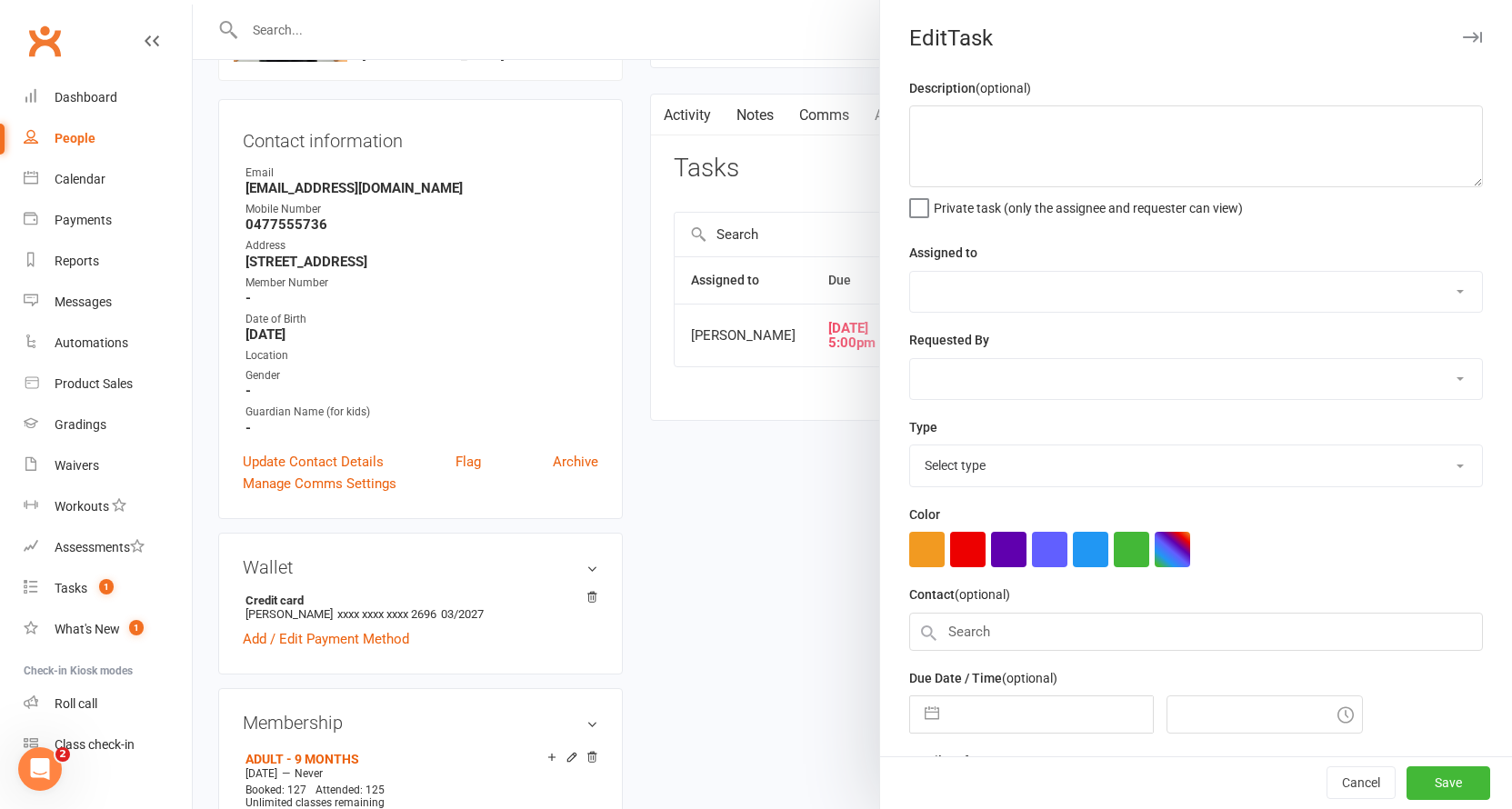
type textarea "10/09: failed payment, message sent"
select select "48918"
select select "51023"
type input "28 Aug 2025"
type input "5:00pm"
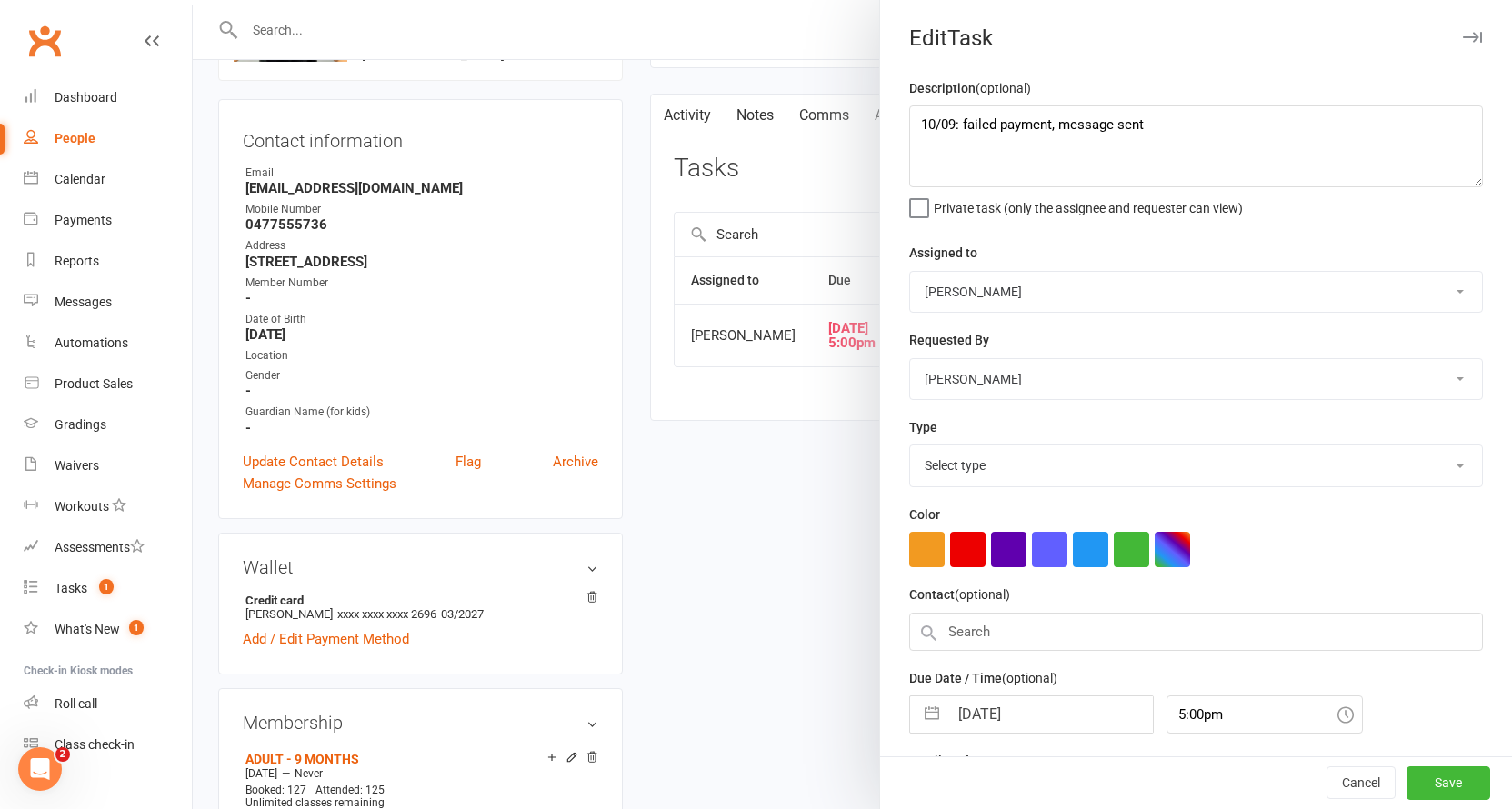
select select "27658"
click at [1162, 128] on textarea "10/09: failed payment, message sent" at bounding box center [1195, 147] width 574 height 82
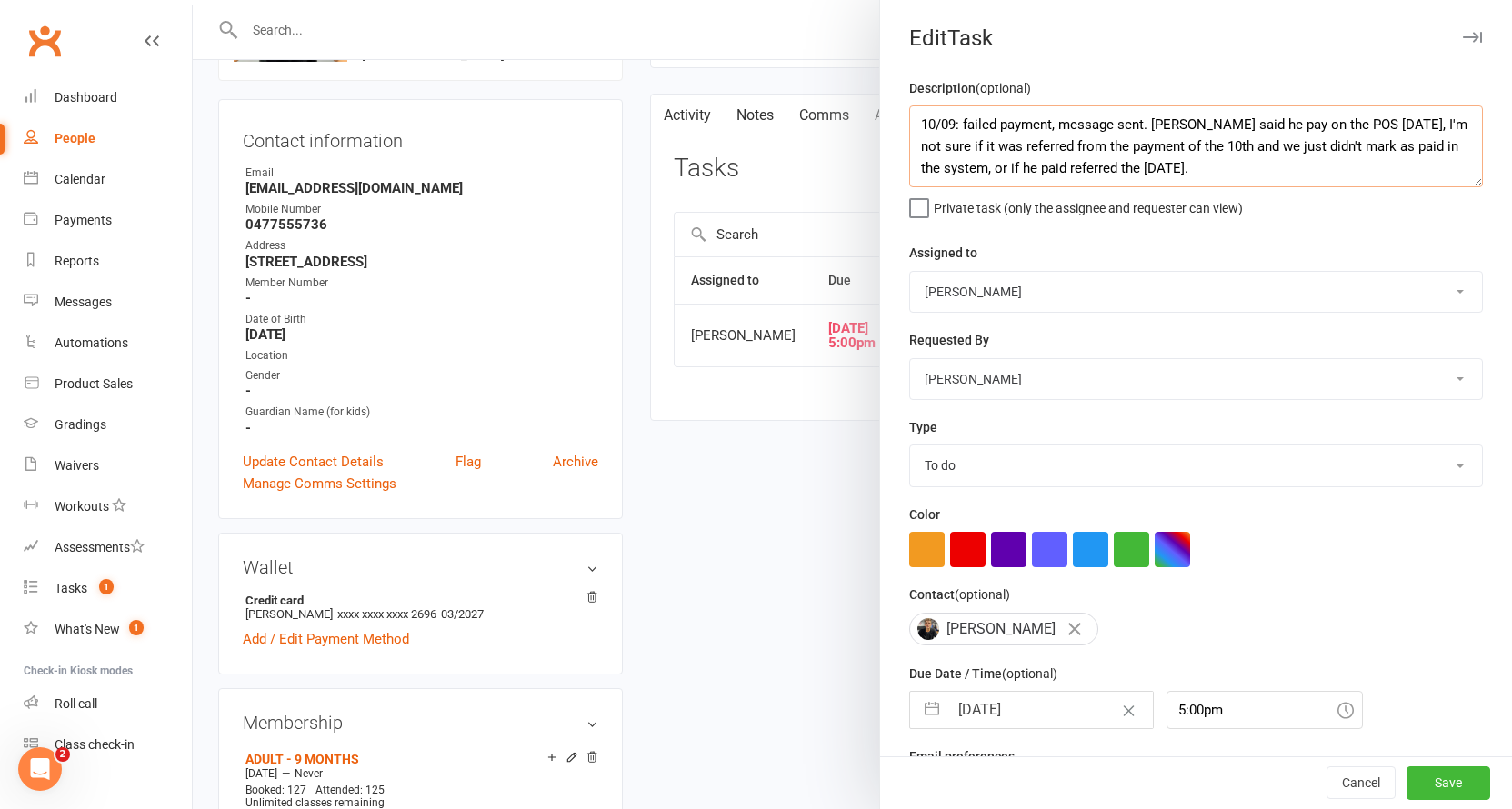
click at [1222, 142] on textarea "10/09: failed payment, message sent. Lucas said he pay on the POS on Tuesday, I…" at bounding box center [1195, 147] width 574 height 82
click at [1290, 170] on textarea "10/09: failed payment, message sent. Lucas said he pay on the POS on Tuesday, I…" at bounding box center [1195, 147] width 574 height 82
type textarea "10/09: failed payment, message sent. Lucas said he pay on the POS on Tuesday, I…"
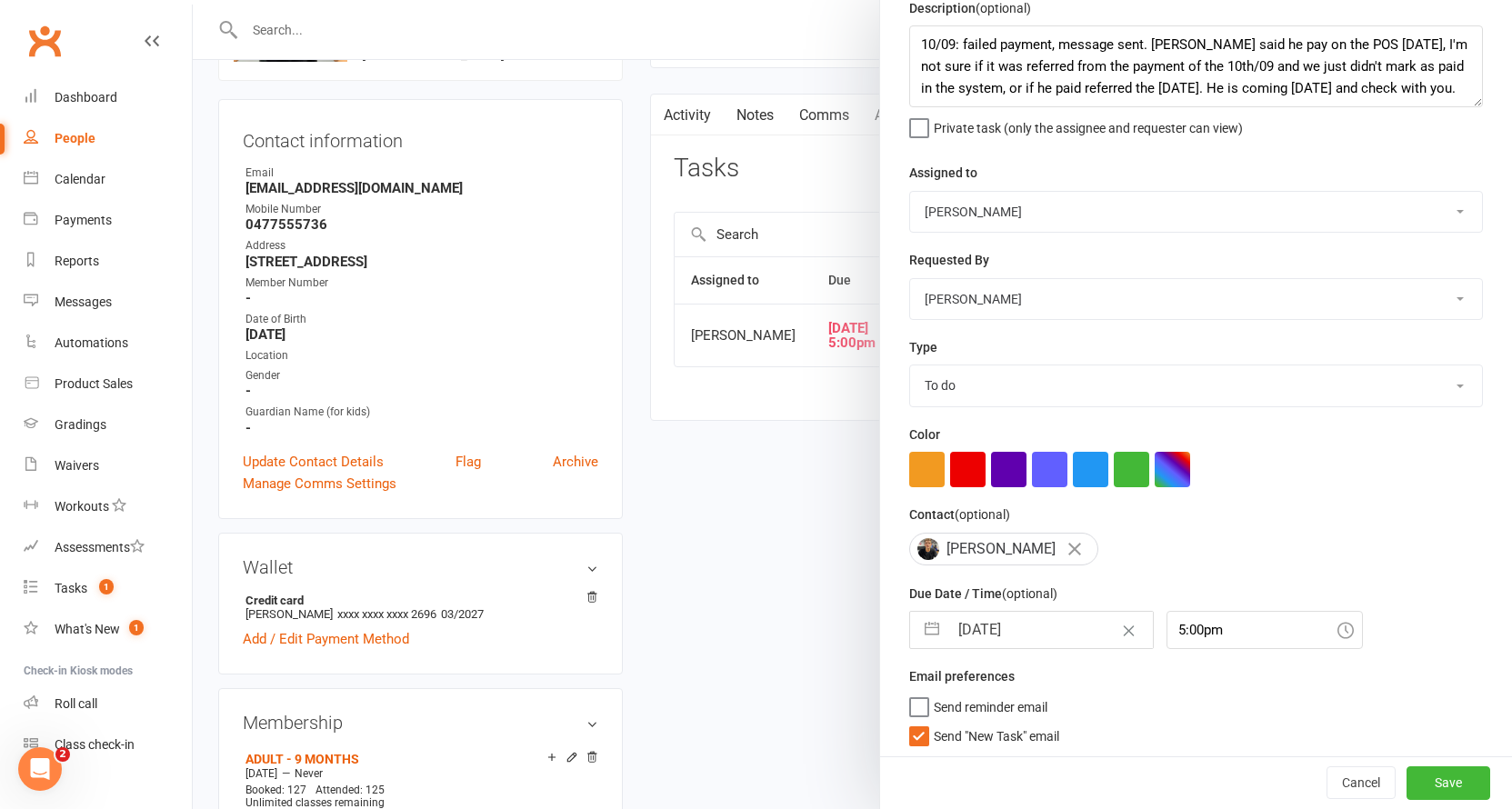
scroll to position [346, 0]
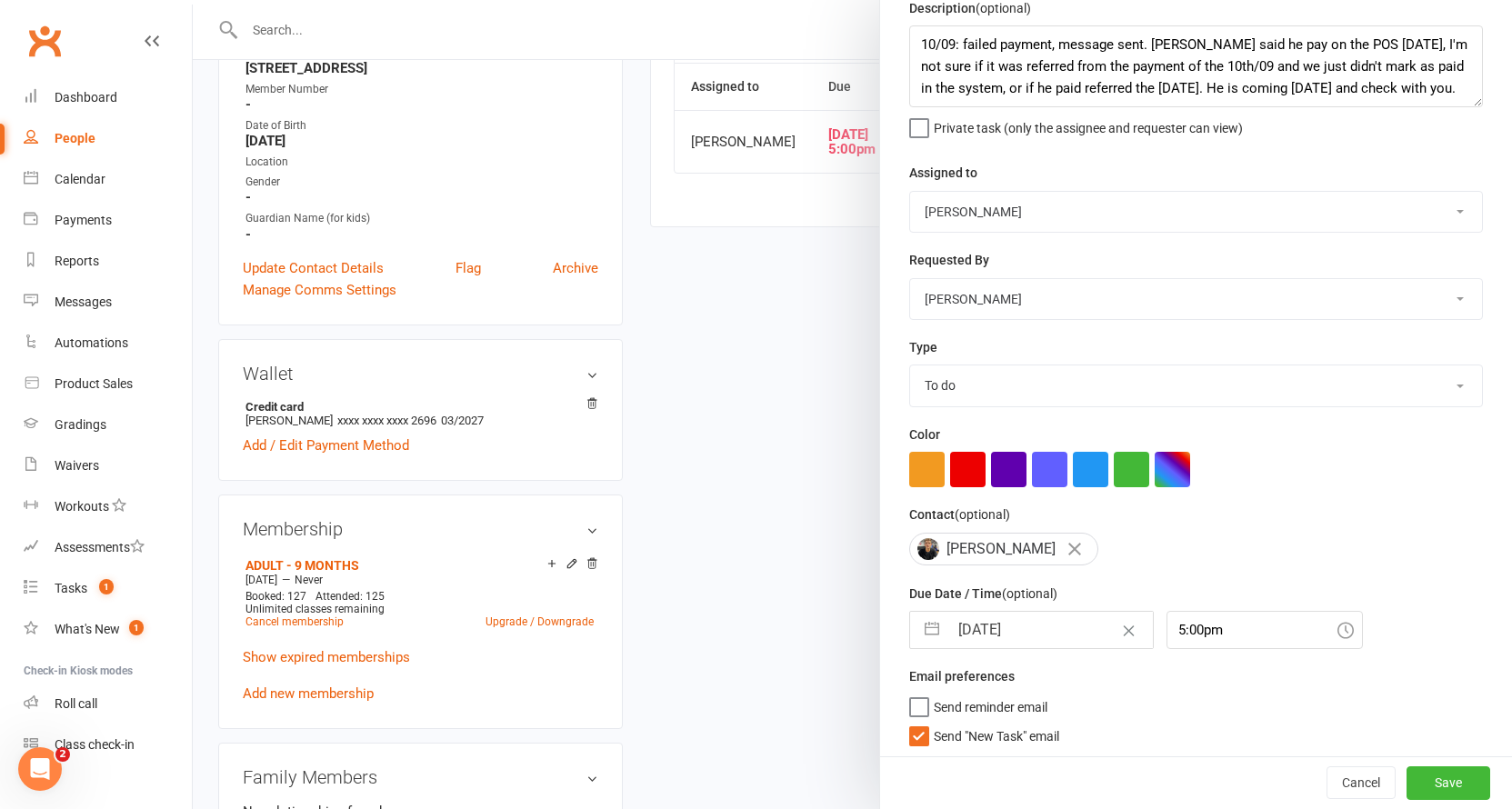
click at [1028, 622] on input "28 Aug 2025" at bounding box center [1051, 629] width 204 height 36
select select "6"
select select "2025"
select select "7"
select select "2025"
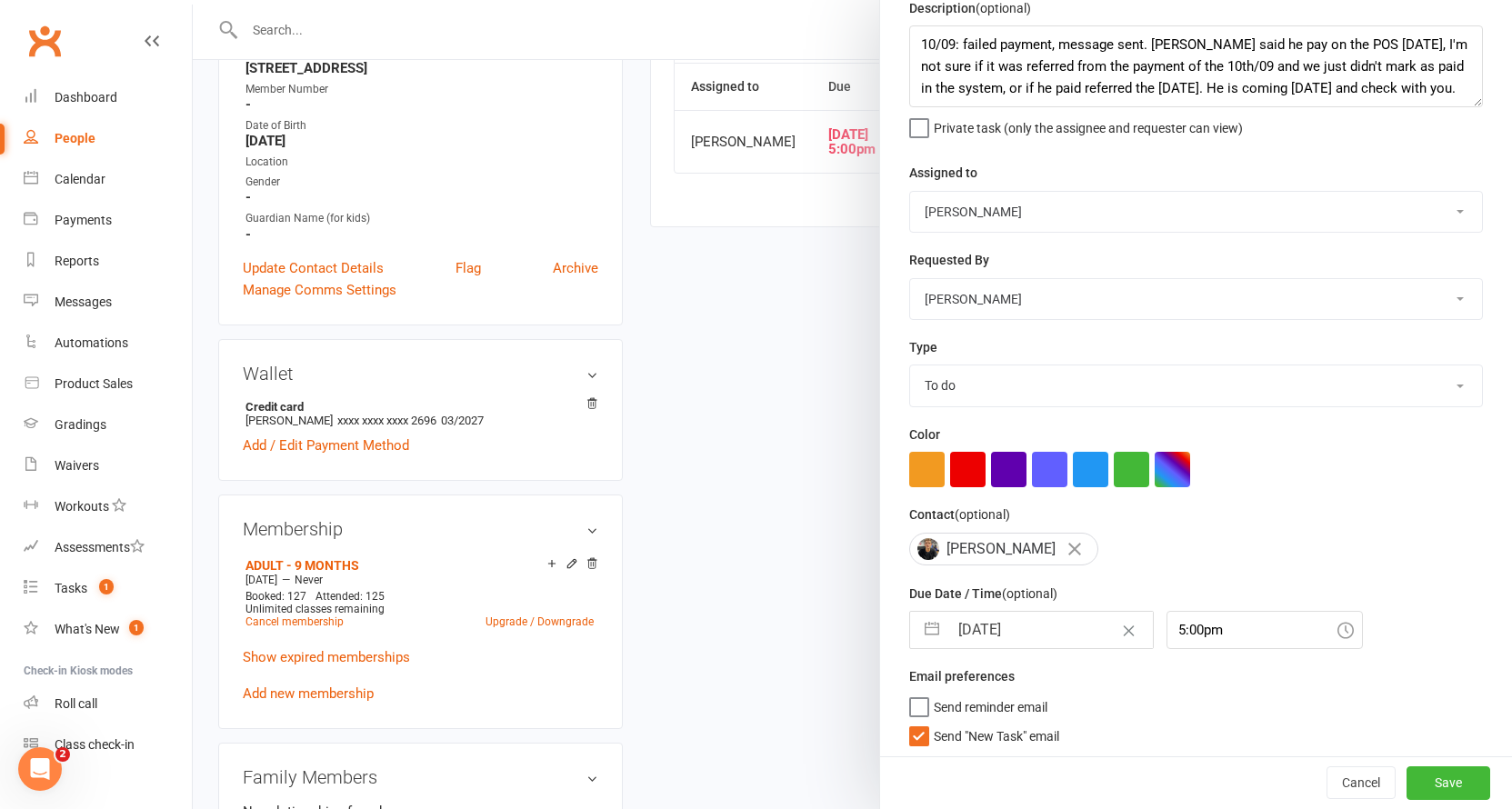
select select "8"
select select "2025"
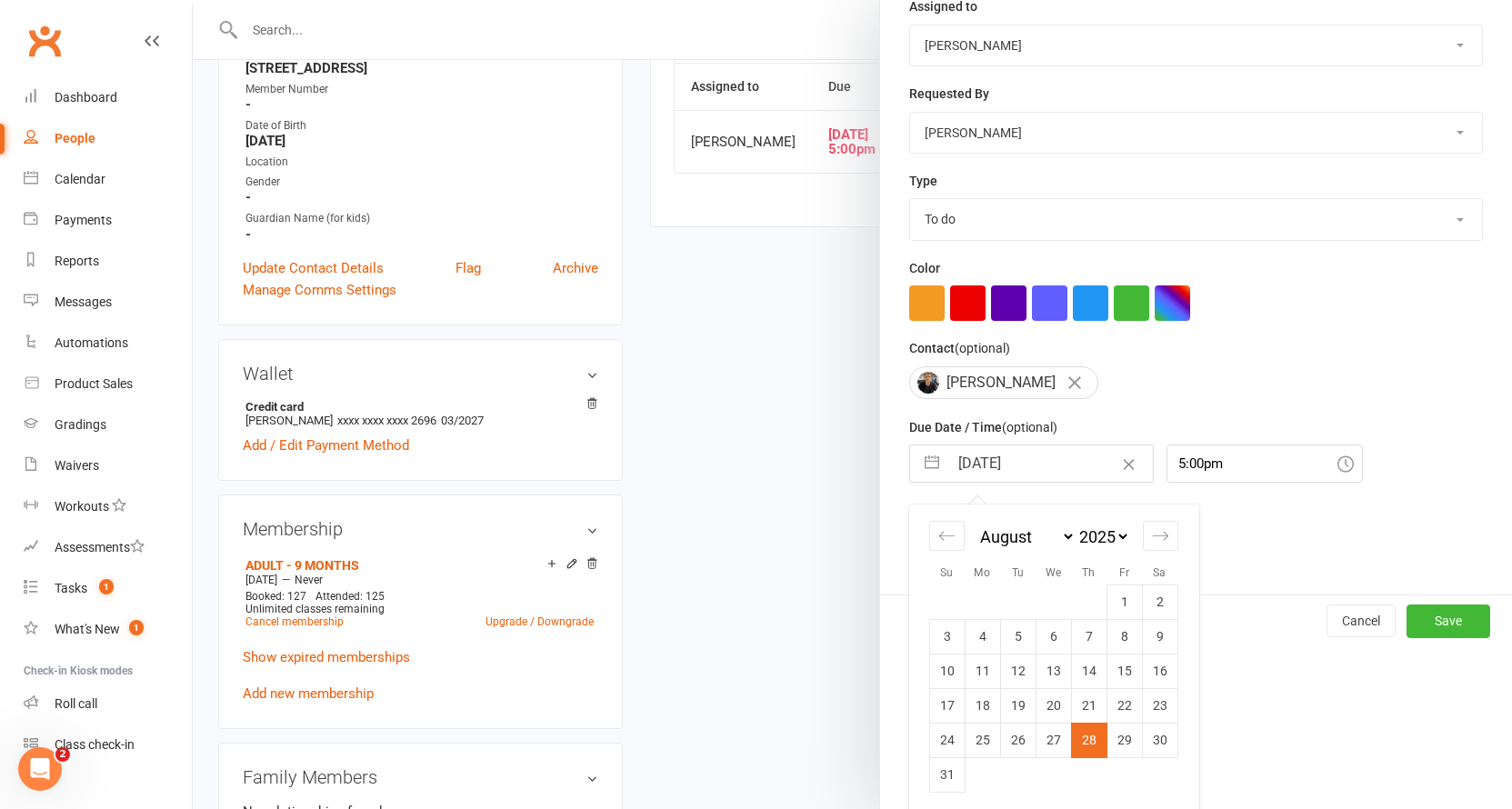
scroll to position [526, 0]
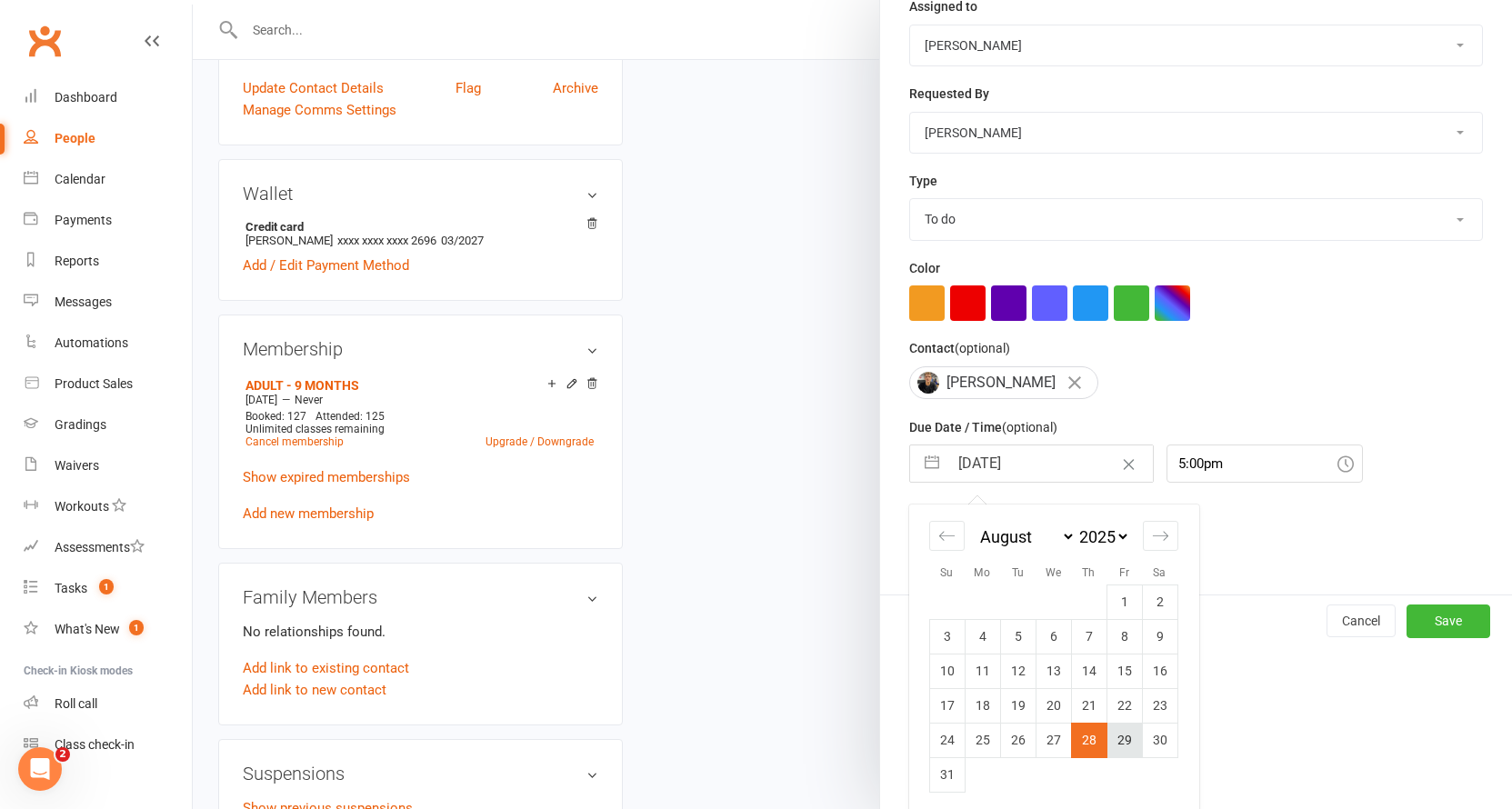
click at [1119, 736] on td "29" at bounding box center [1124, 739] width 35 height 34
type input "29 Aug 2025"
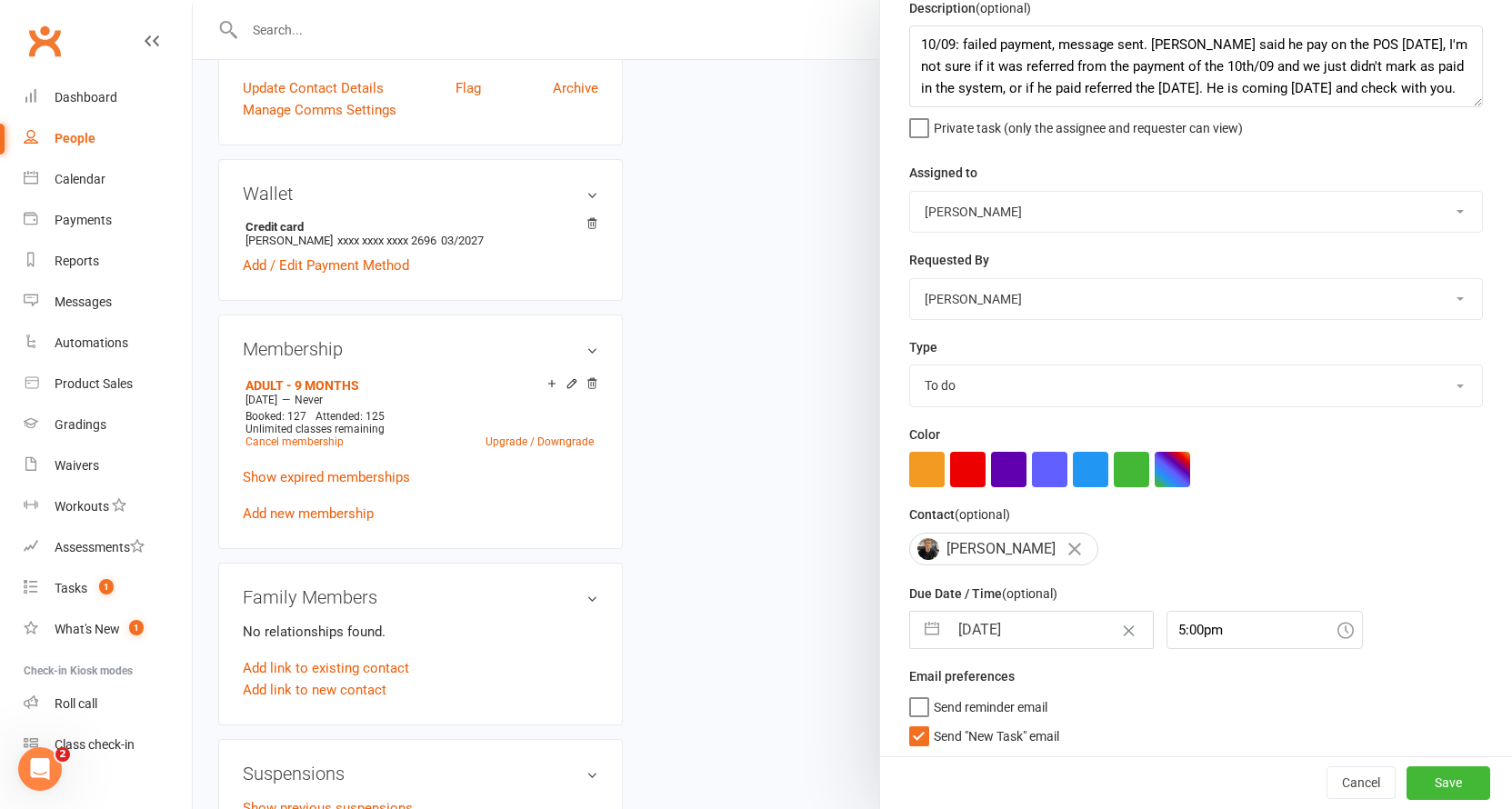
select select "6"
select select "2025"
select select "7"
select select "2025"
select select "8"
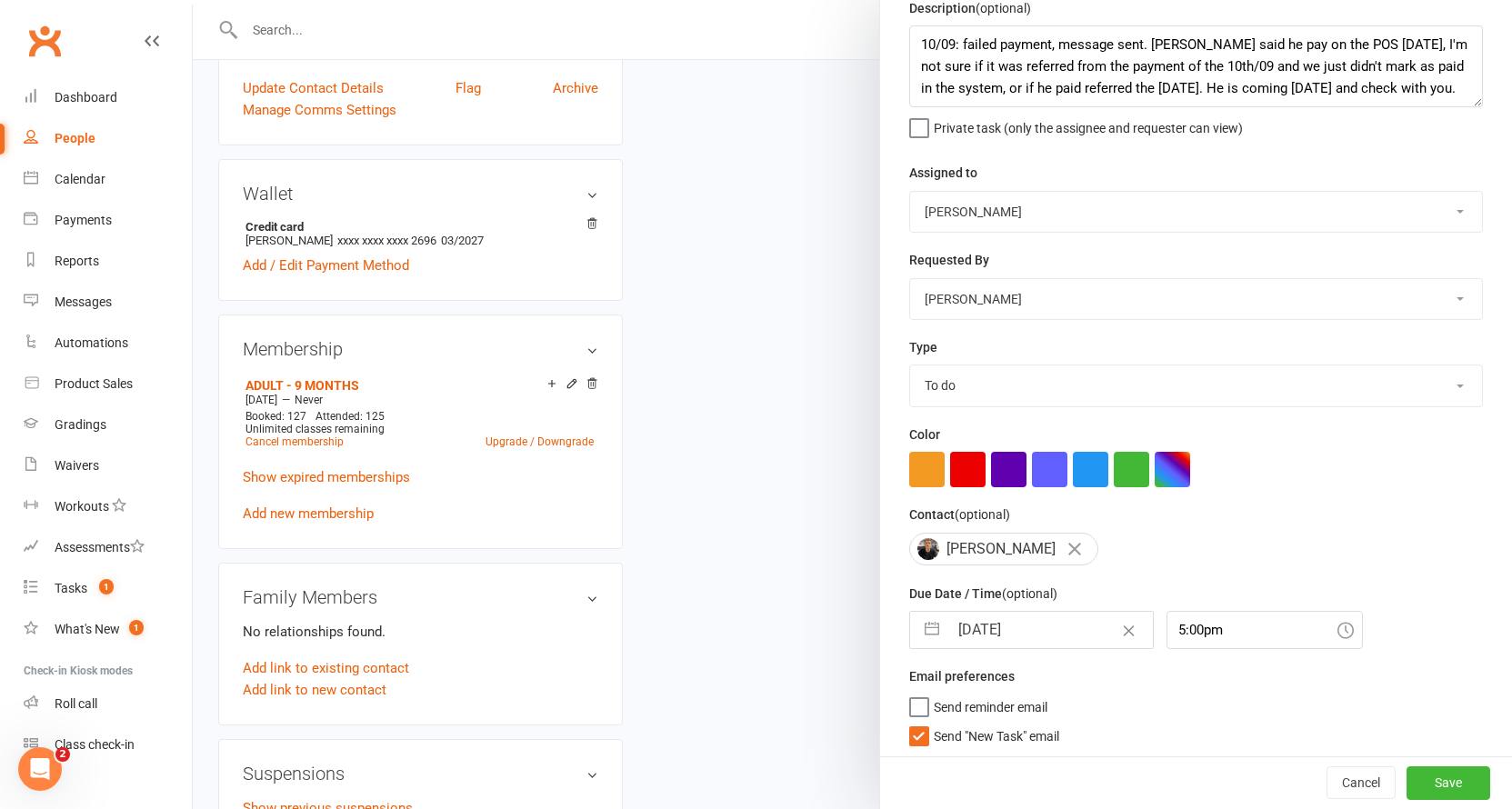
select select "2025"
click at [1014, 622] on input "29 Aug 2025" at bounding box center [1051, 629] width 204 height 36
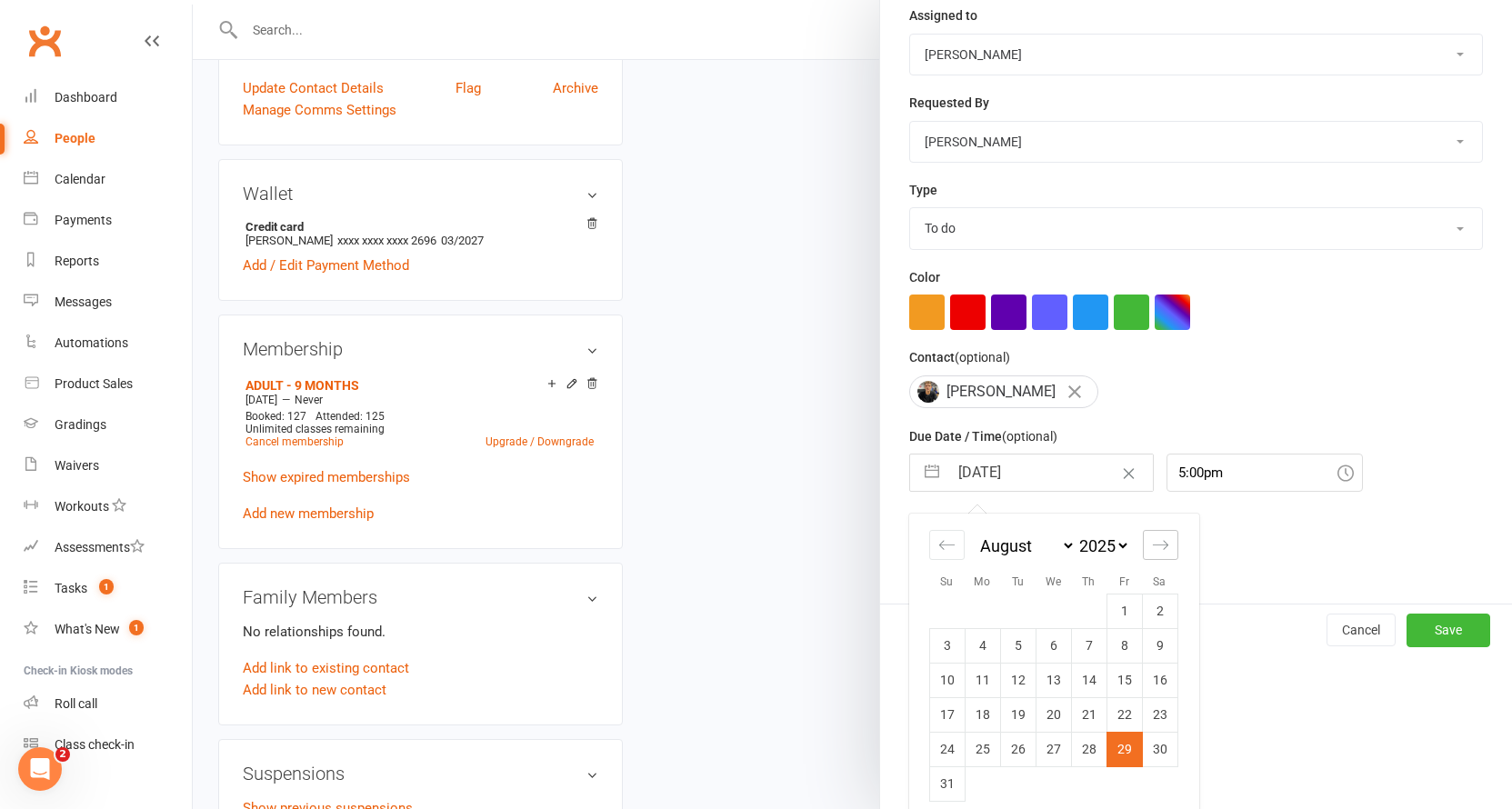
click at [1152, 547] on icon "Move forward to switch to the next month." at bounding box center [1160, 545] width 18 height 18
select select "9"
select select "2025"
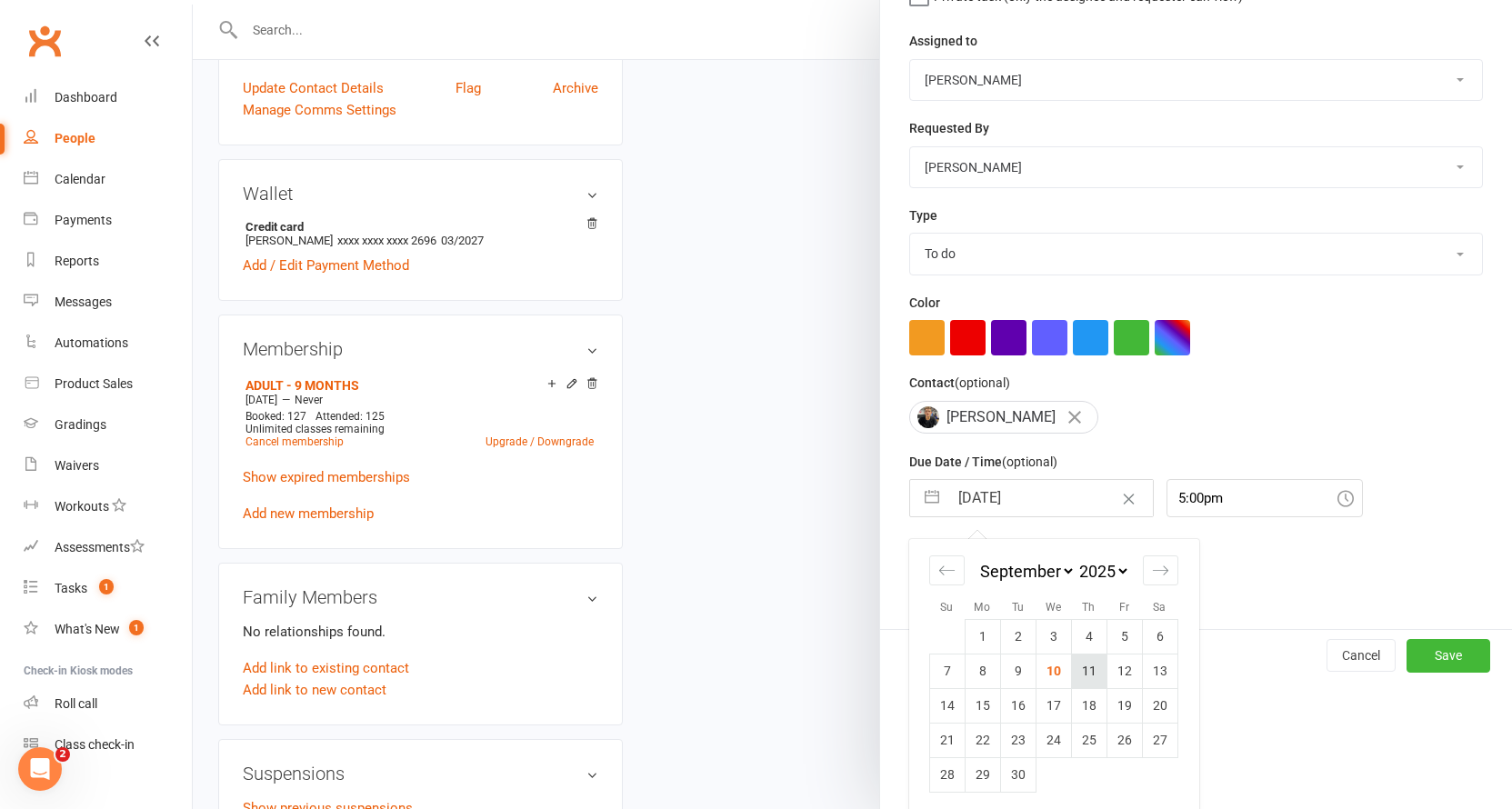
click at [1071, 673] on td "11" at bounding box center [1089, 670] width 35 height 34
type input "[DATE]"
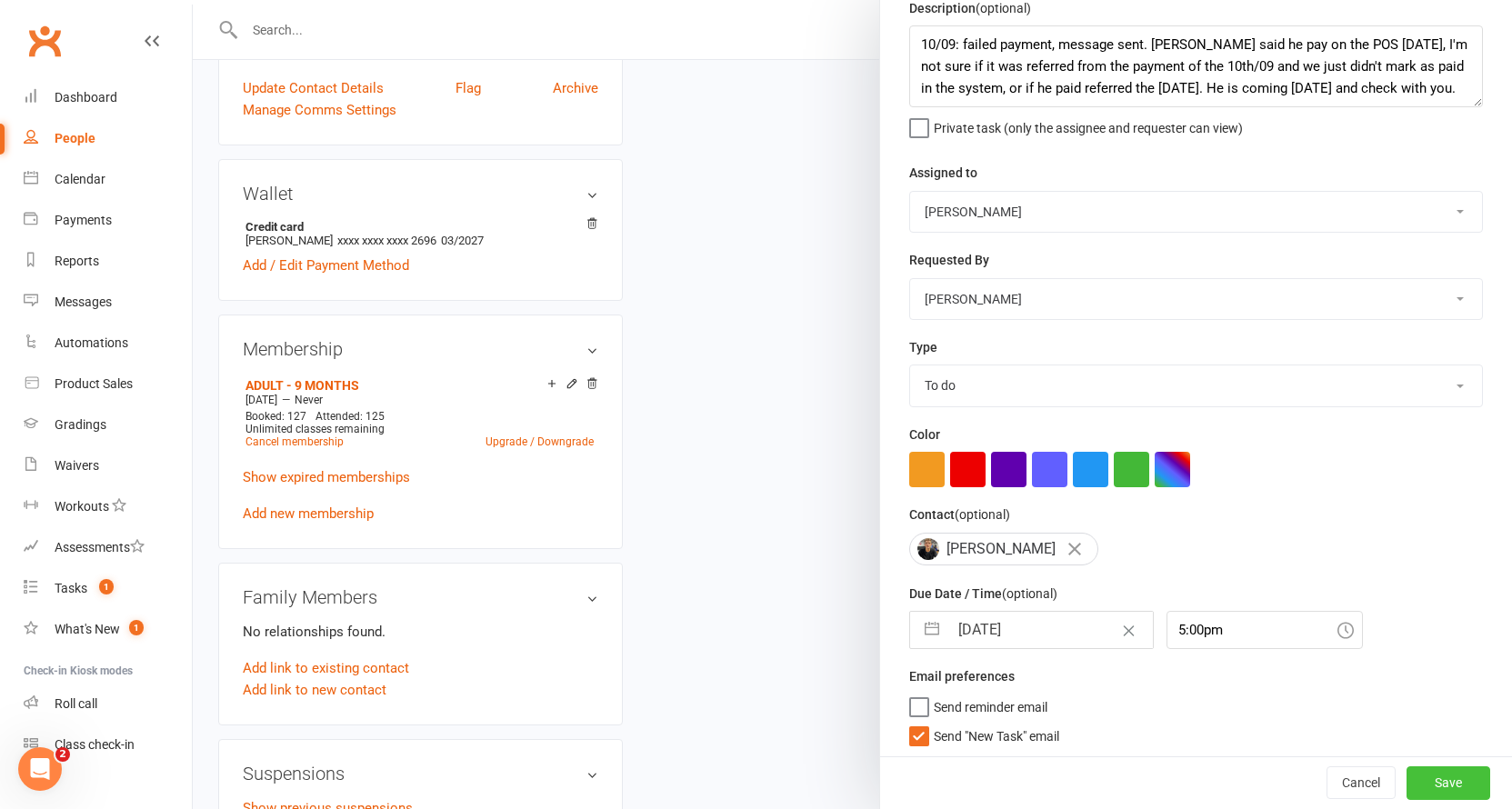
click at [1427, 794] on button "Save" at bounding box center [1448, 783] width 84 height 32
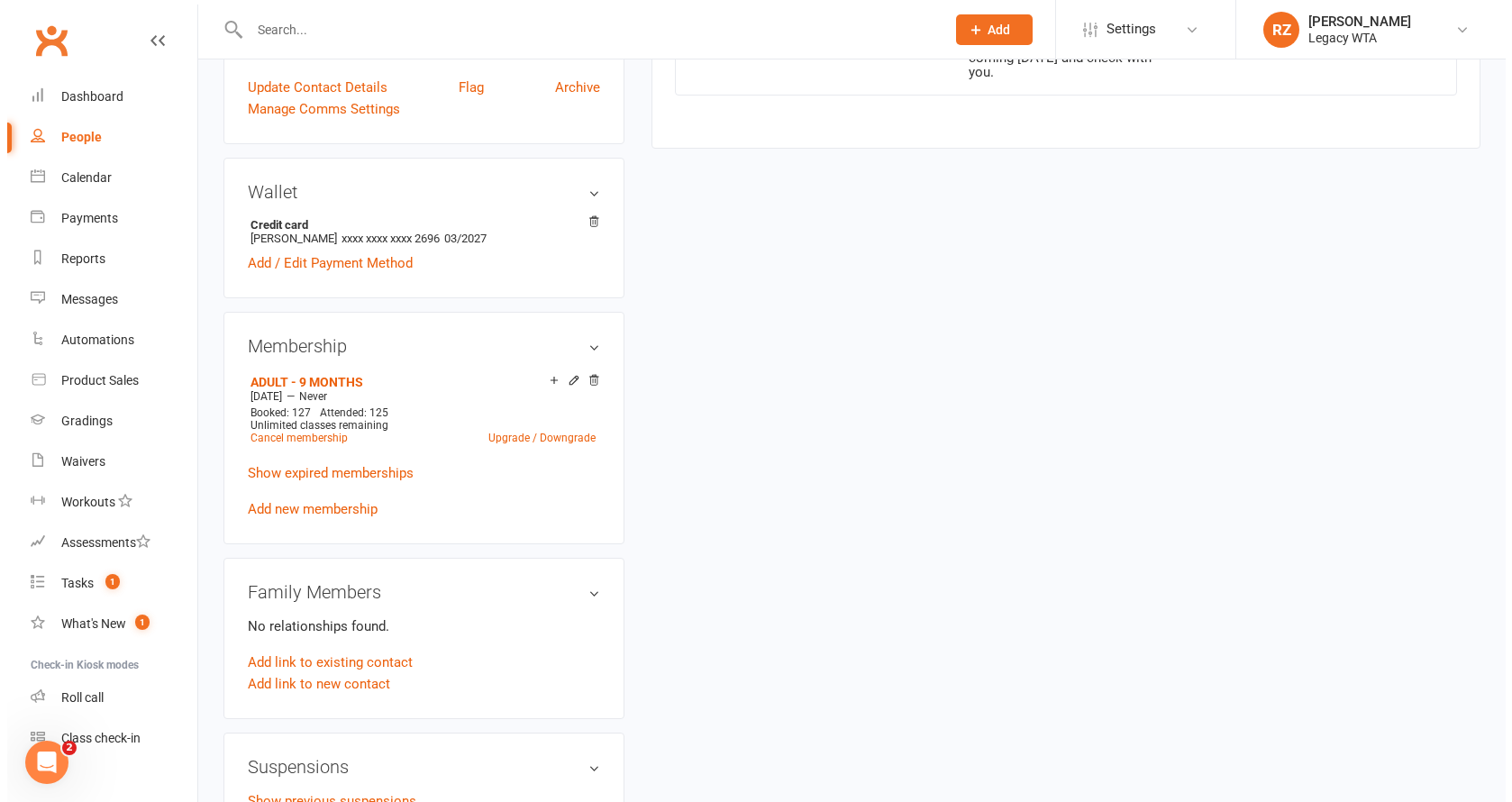
scroll to position [0, 0]
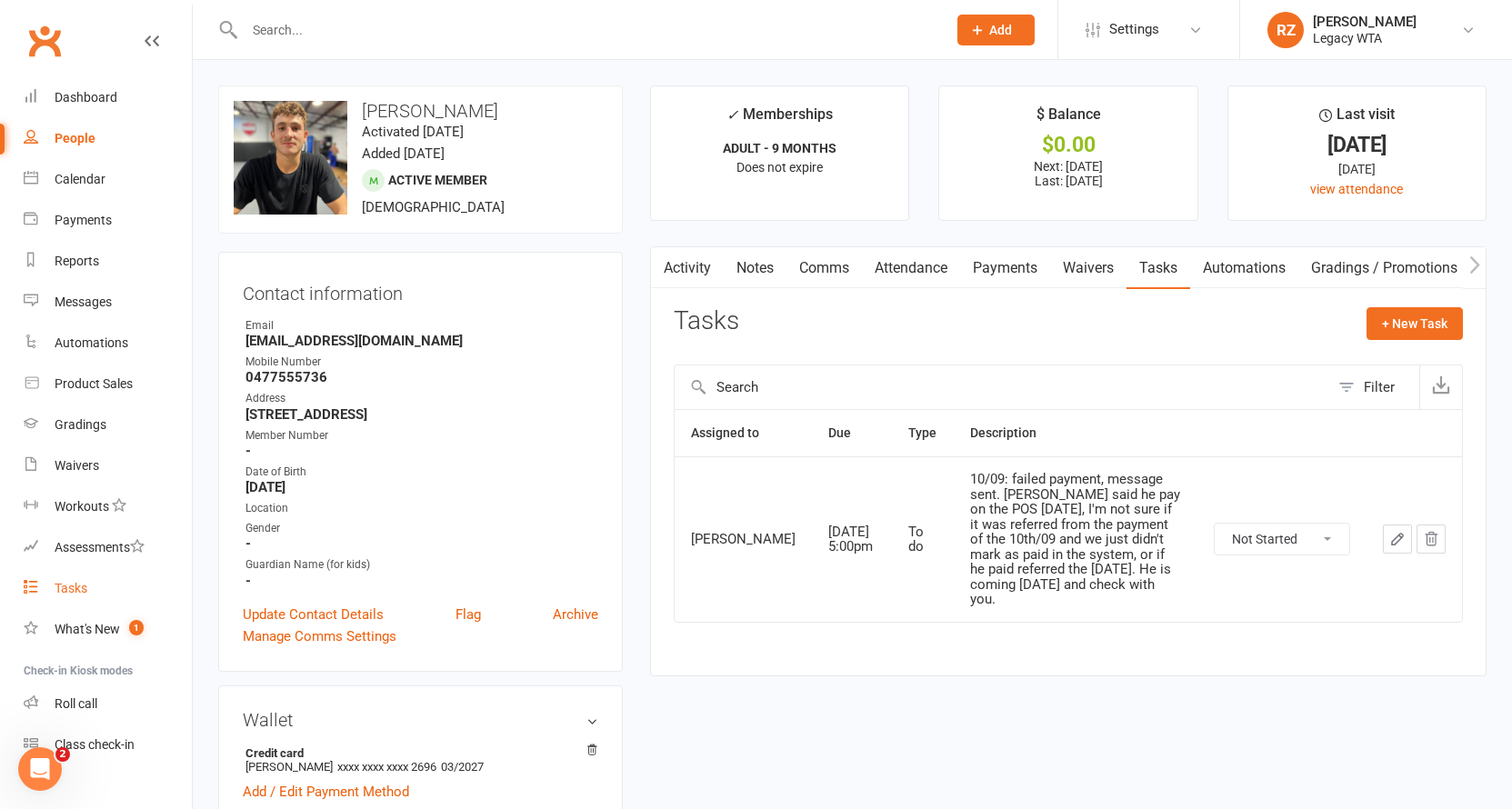
click at [79, 590] on div "Tasks" at bounding box center [71, 588] width 32 height 15
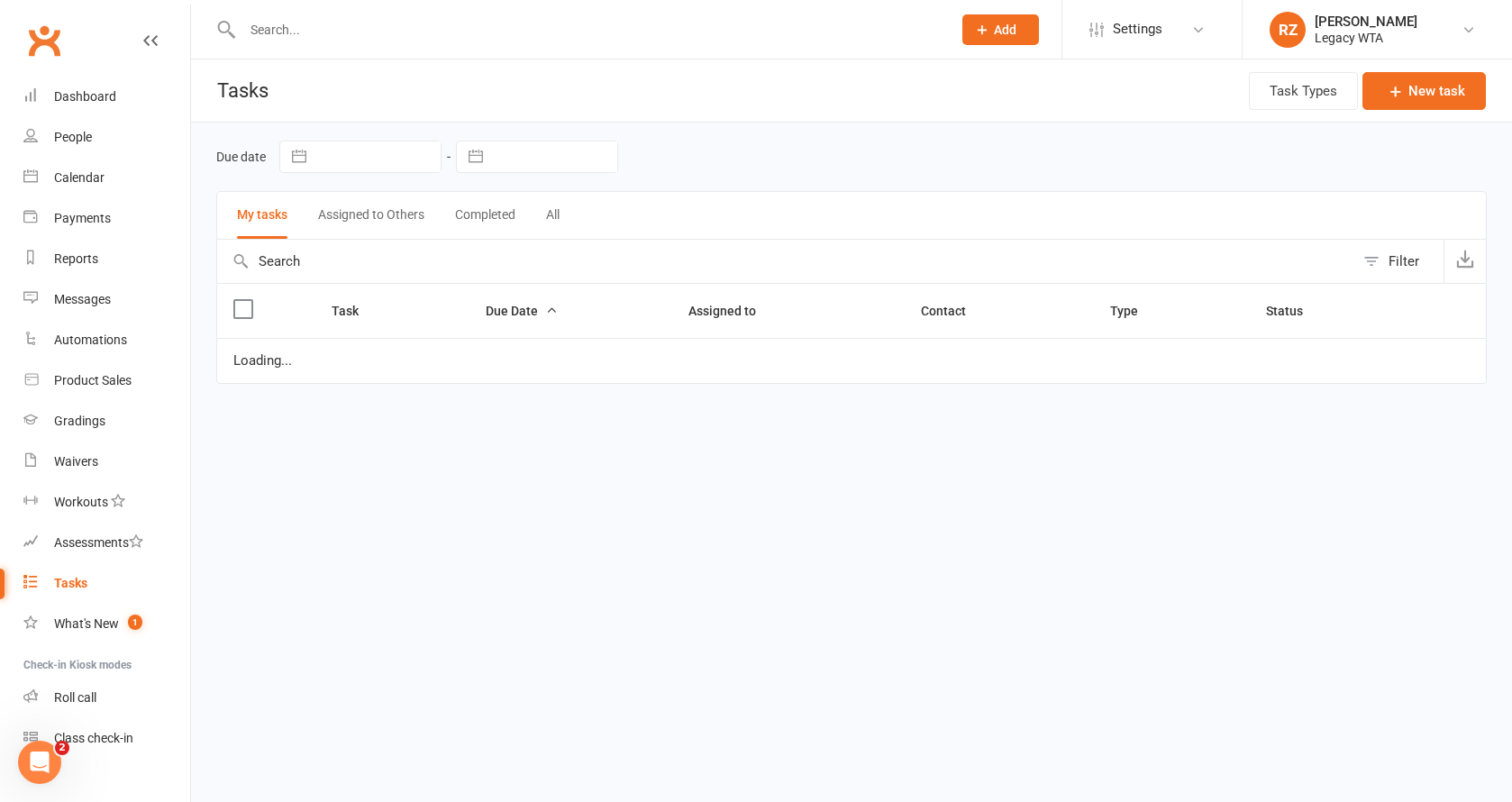
select select "started"
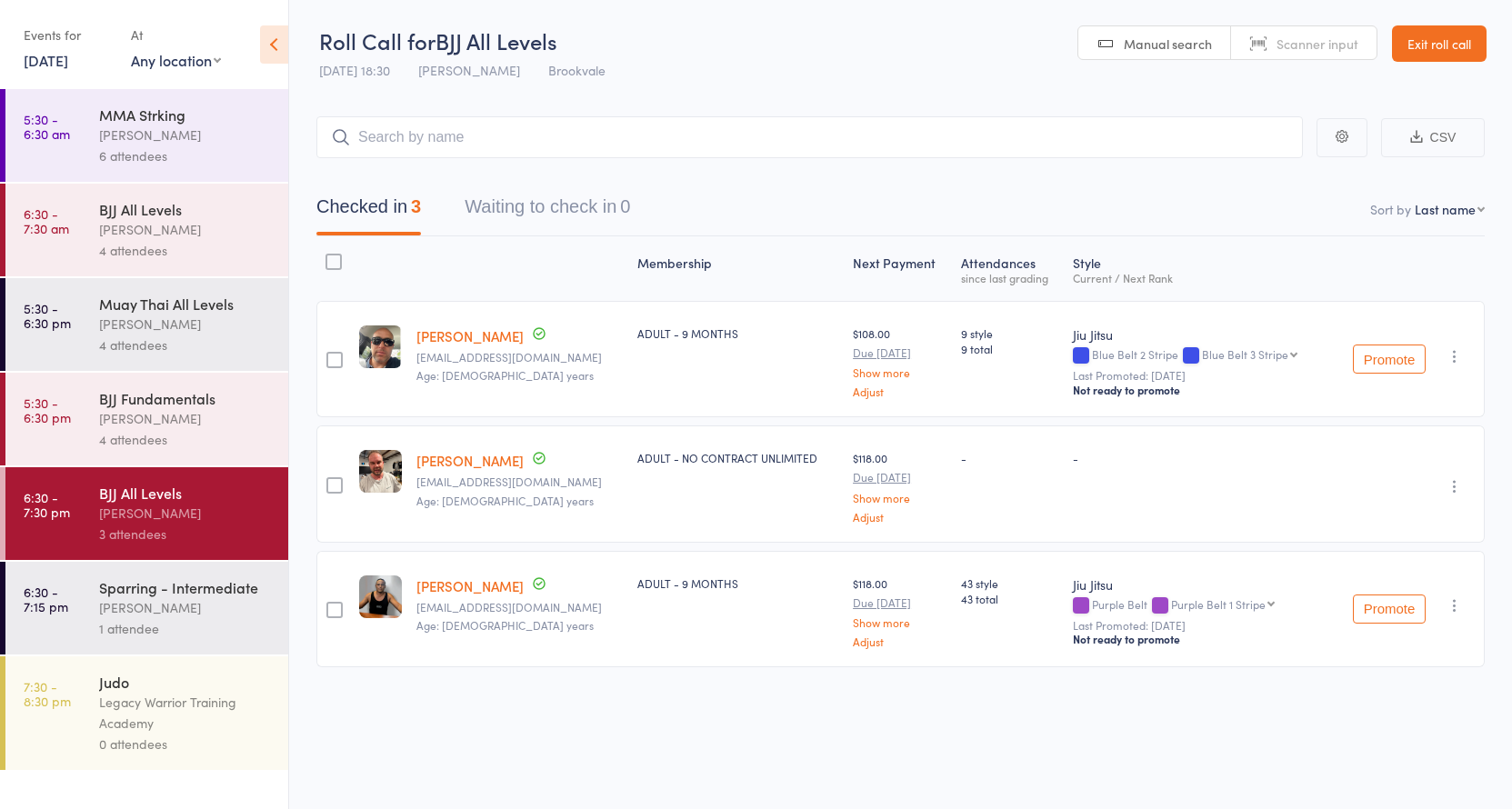
click at [176, 430] on div "4 attendees" at bounding box center [186, 439] width 174 height 21
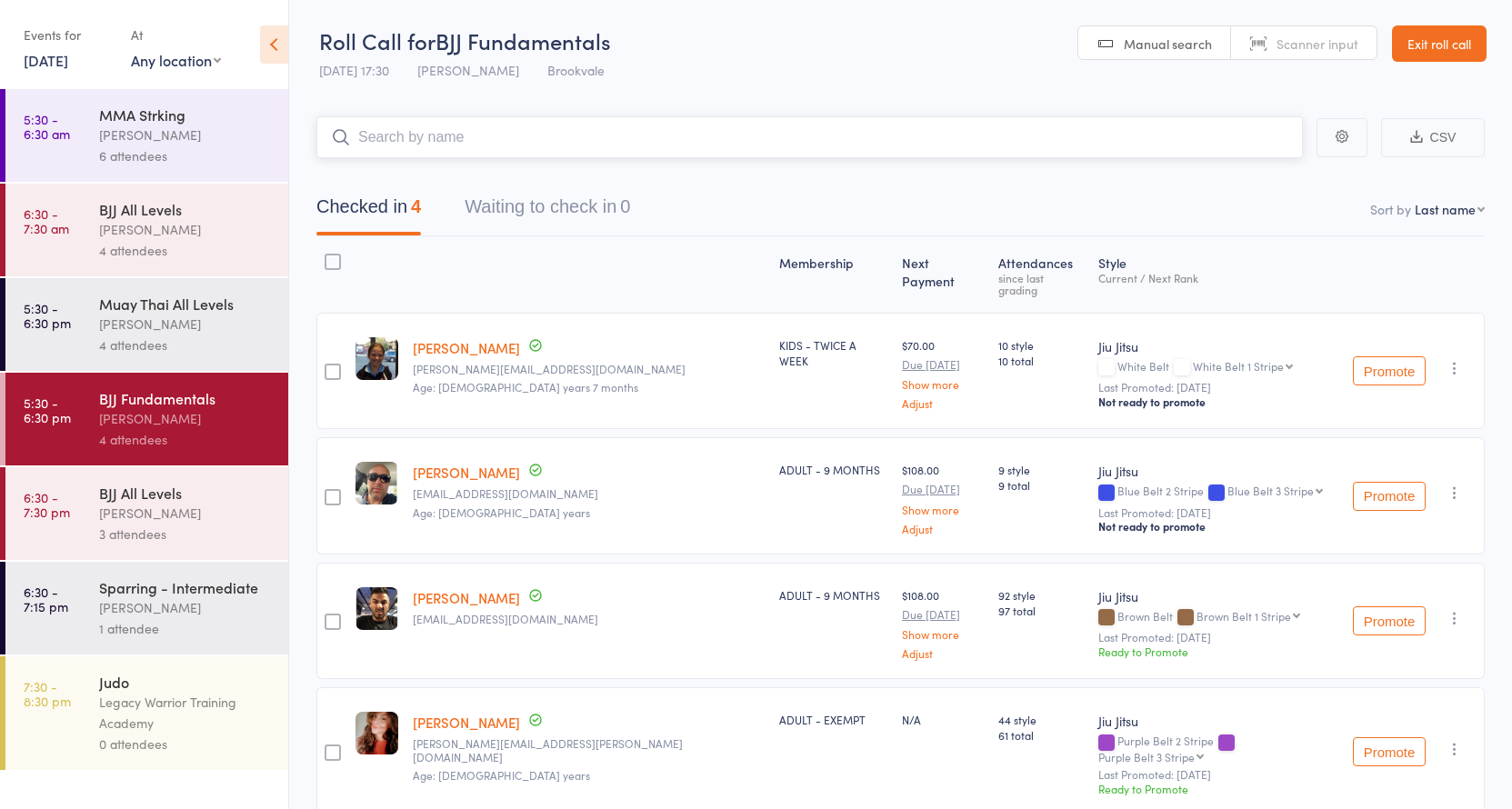
click at [510, 139] on input "search" at bounding box center [809, 136] width 987 height 42
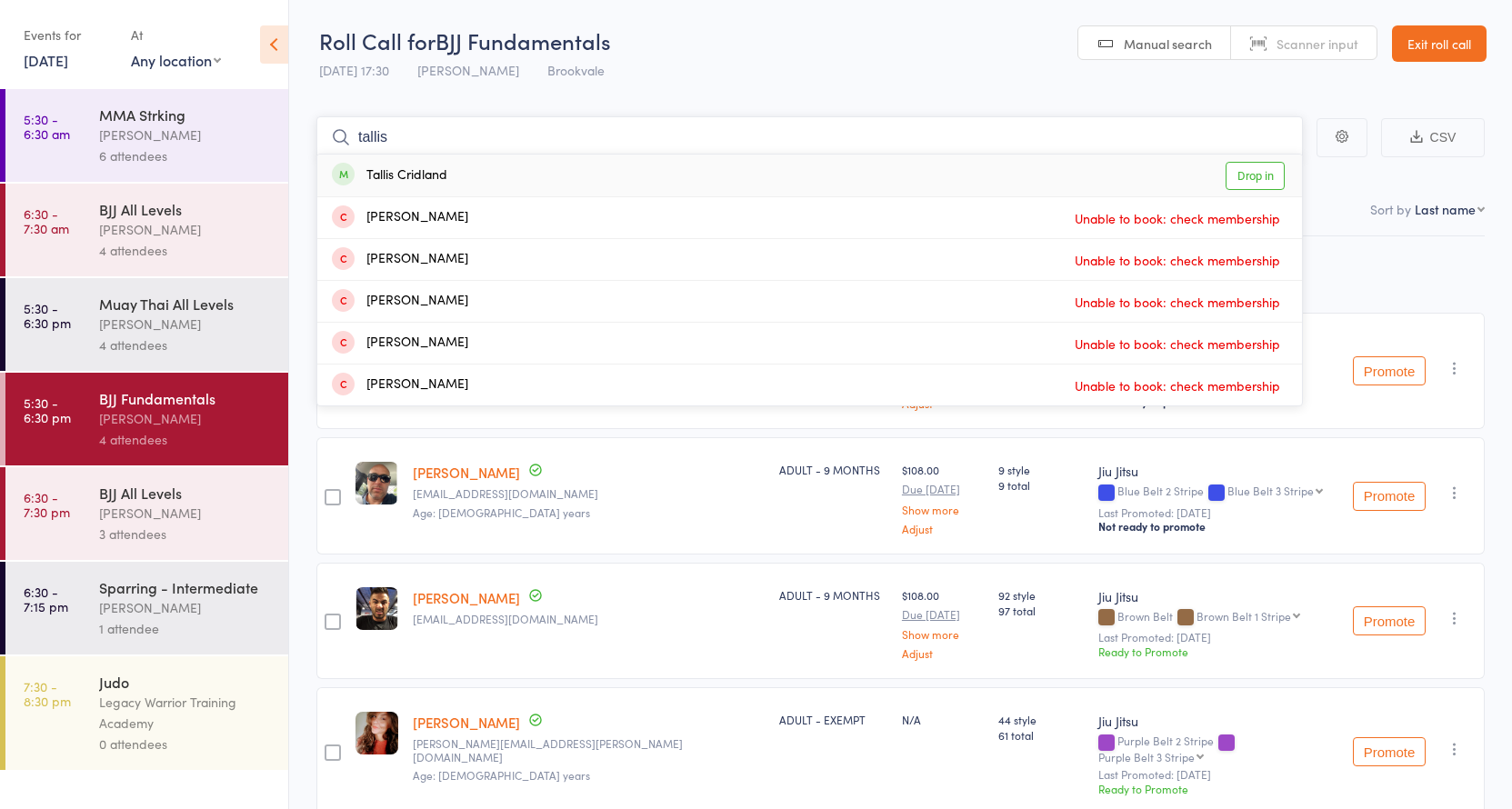
type input "tallis"
click at [501, 174] on div "Tallis Cridland Drop in" at bounding box center [809, 175] width 985 height 42
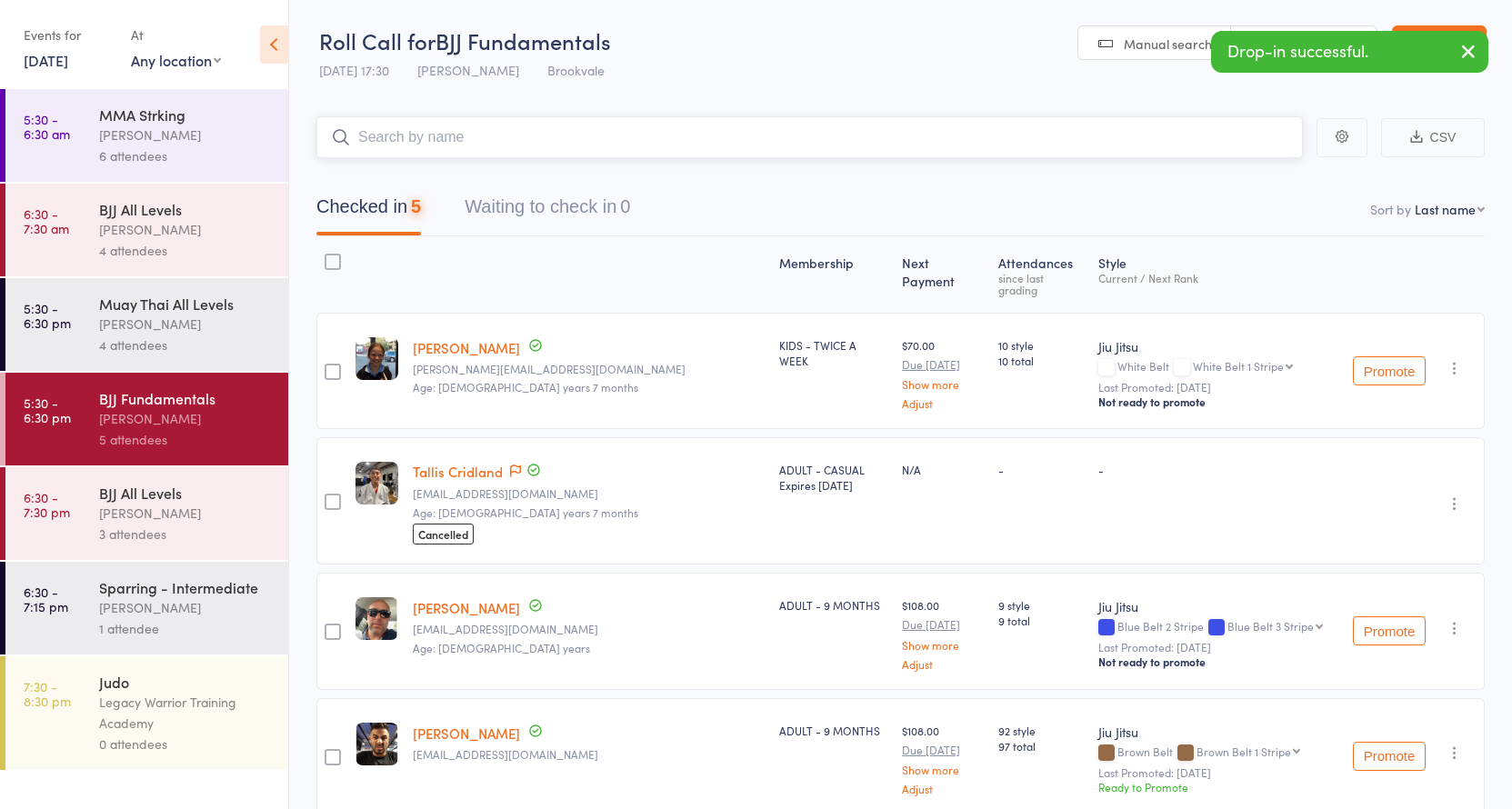
click at [462, 134] on input "search" at bounding box center [809, 136] width 987 height 42
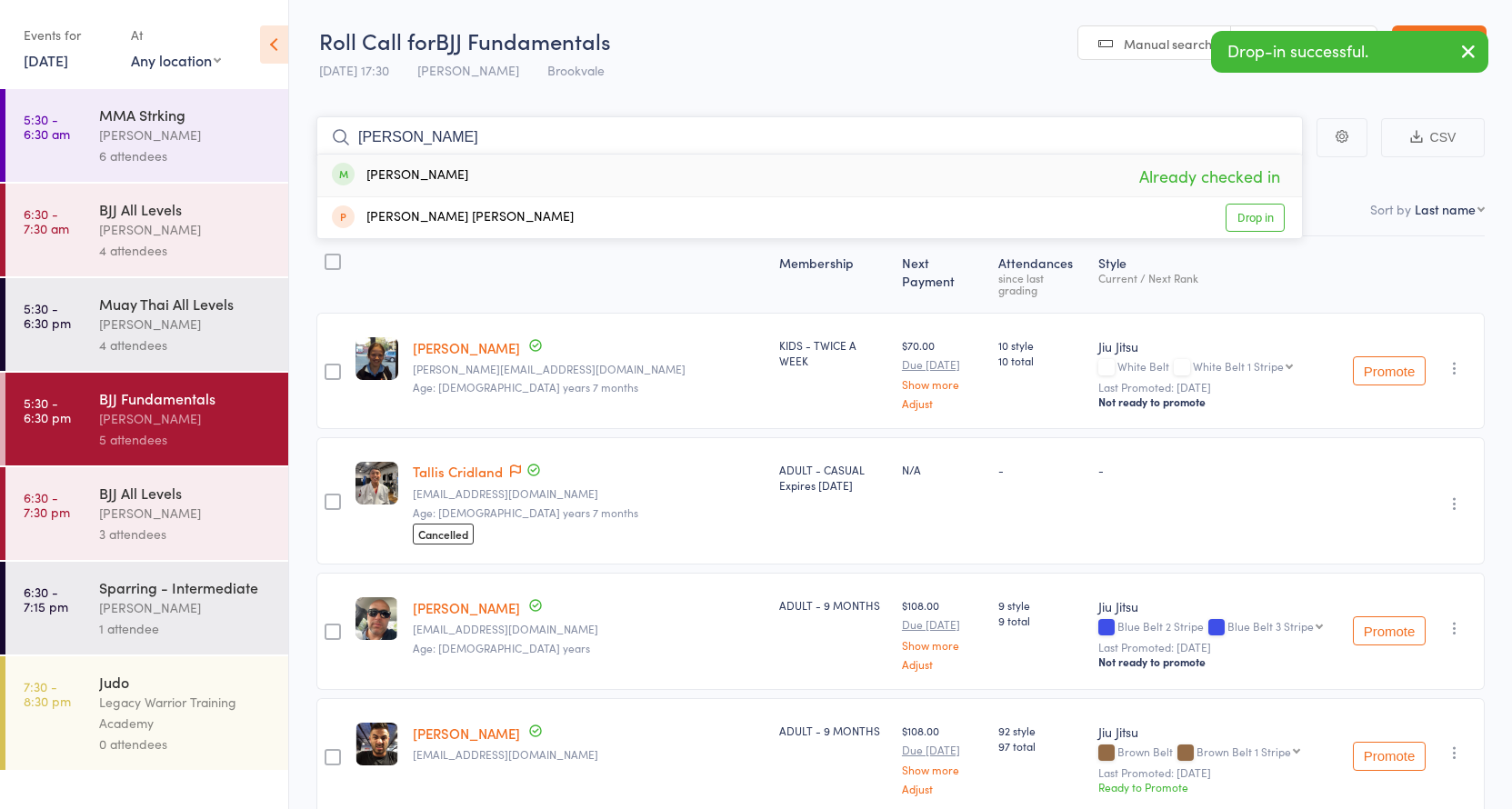
type input "octavio"
click at [466, 174] on div "Octavio de Barros" at bounding box center [399, 175] width 136 height 21
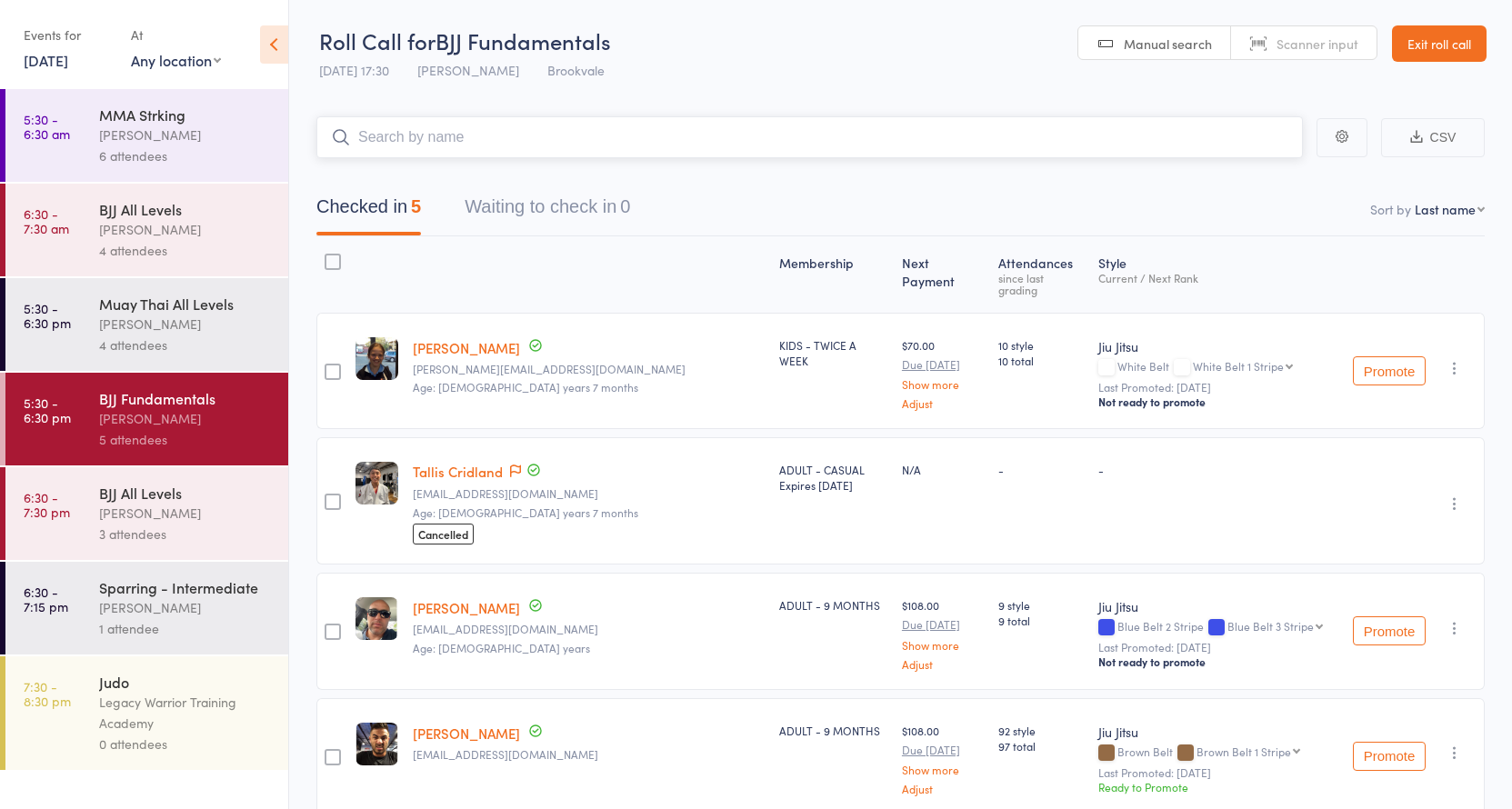
click at [453, 140] on input "search" at bounding box center [809, 136] width 987 height 42
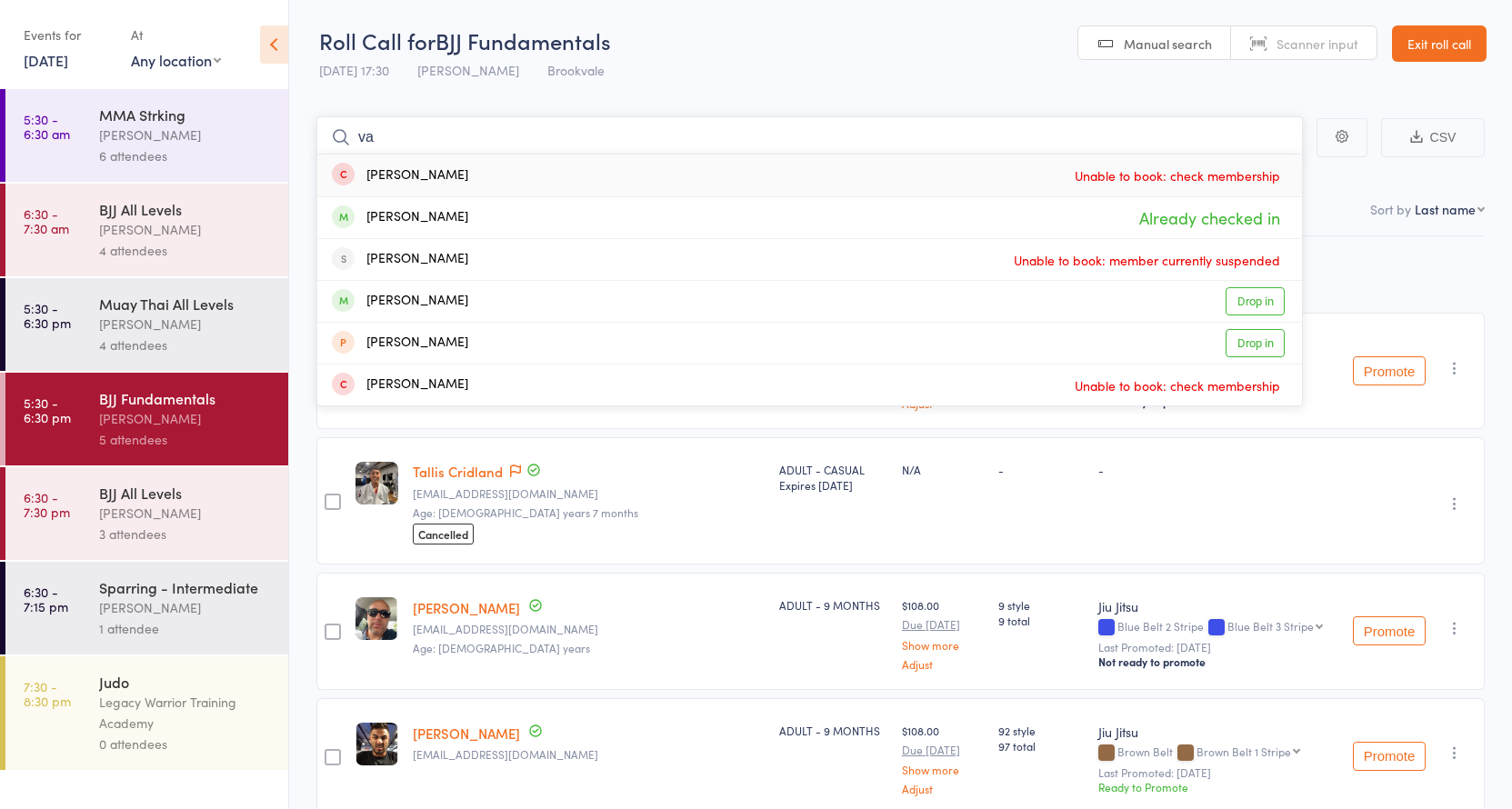
type input "v"
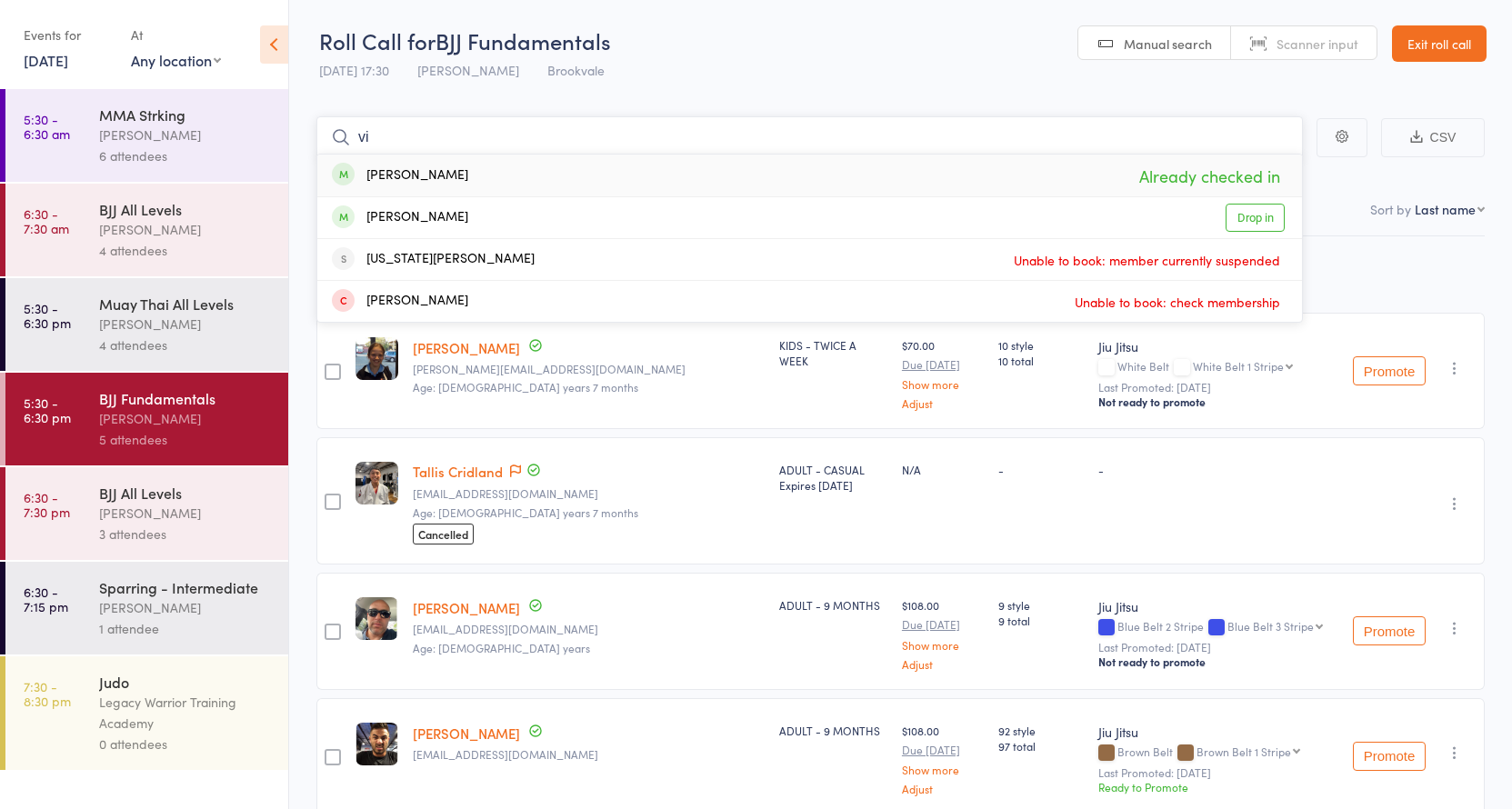
type input "v"
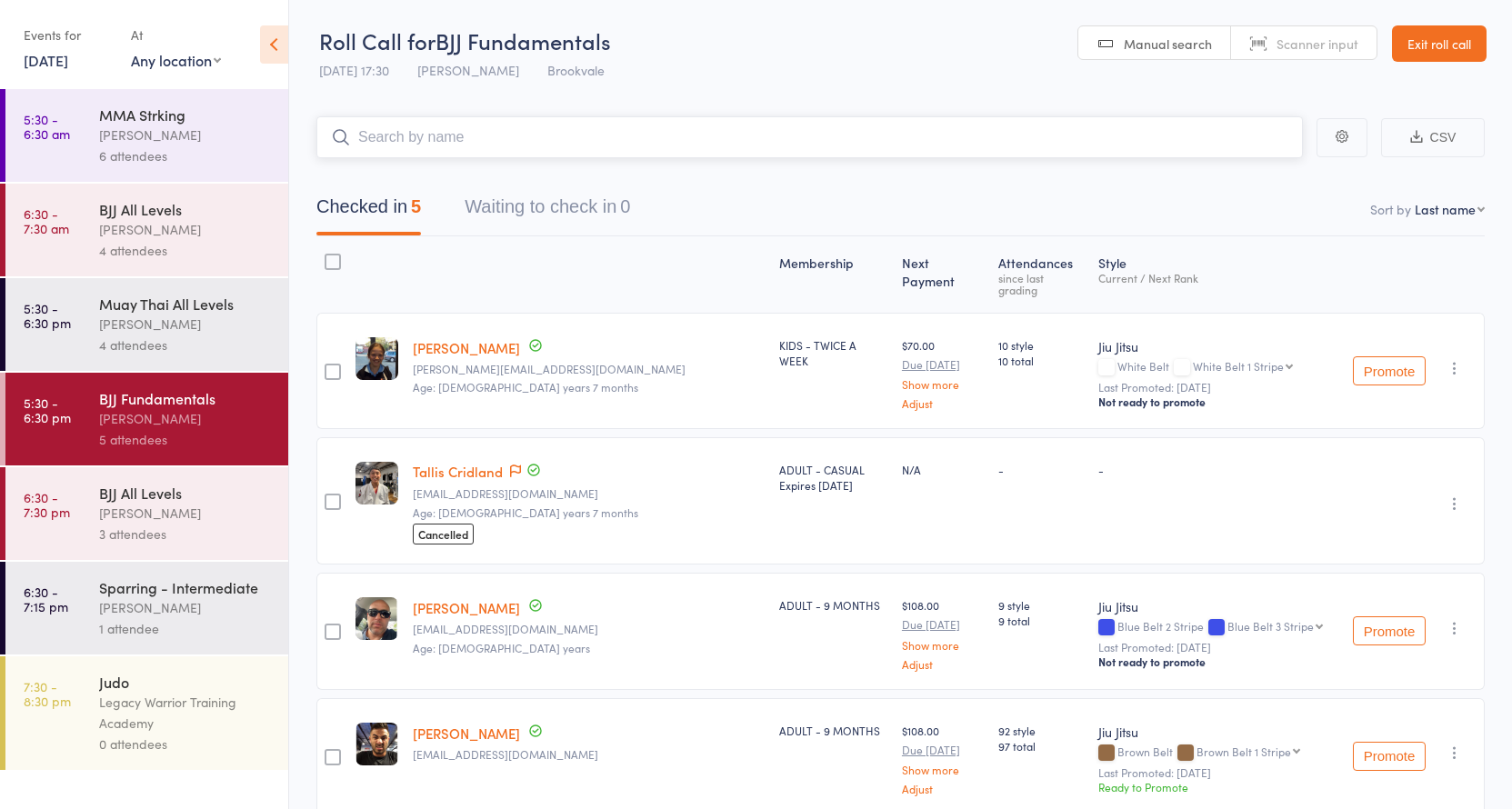
click at [498, 135] on input "search" at bounding box center [809, 136] width 987 height 42
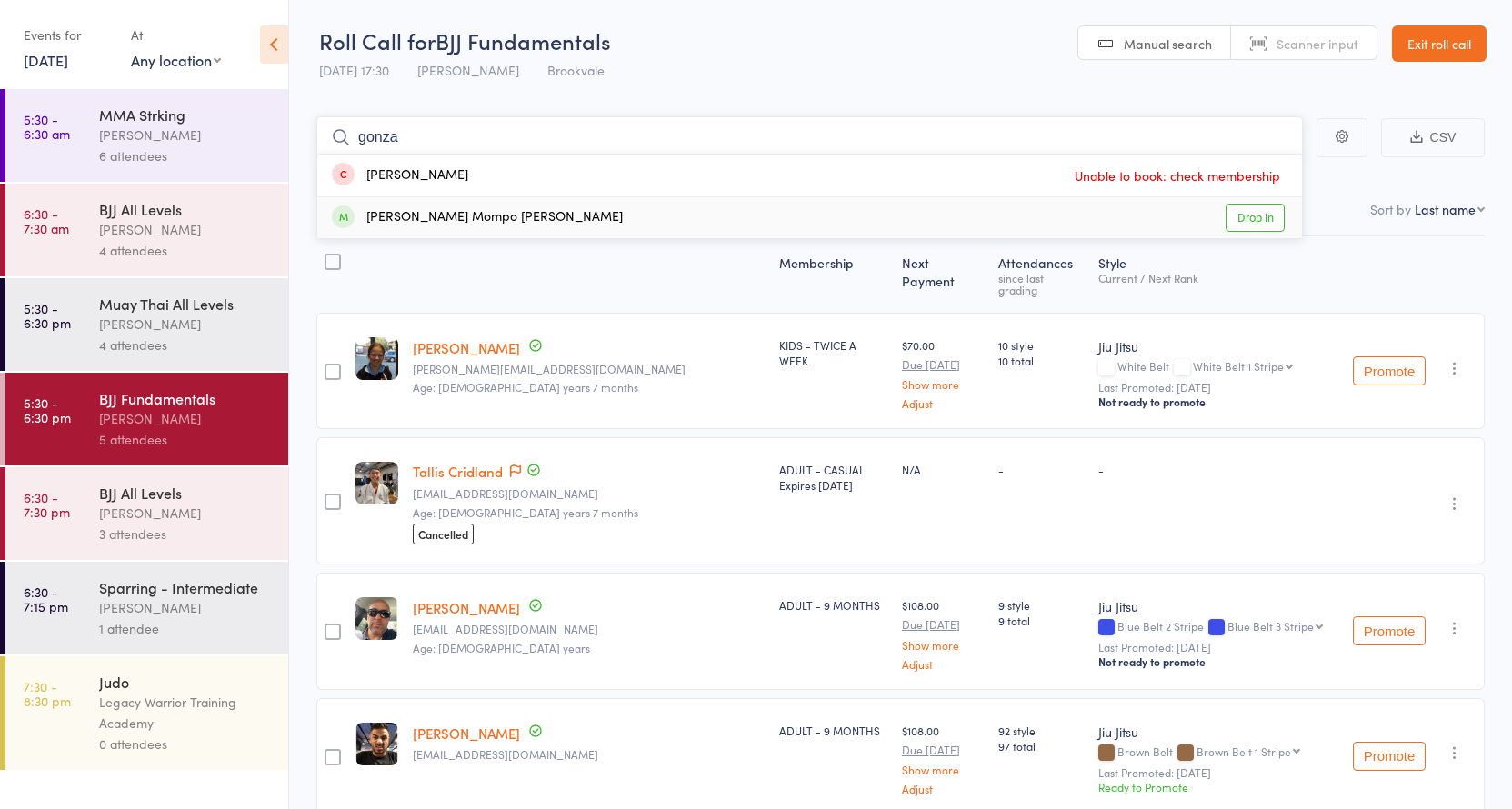
type input "gonza"
click at [529, 211] on div "Gonzalo Mompo fernandez Drop in" at bounding box center [809, 218] width 985 height 41
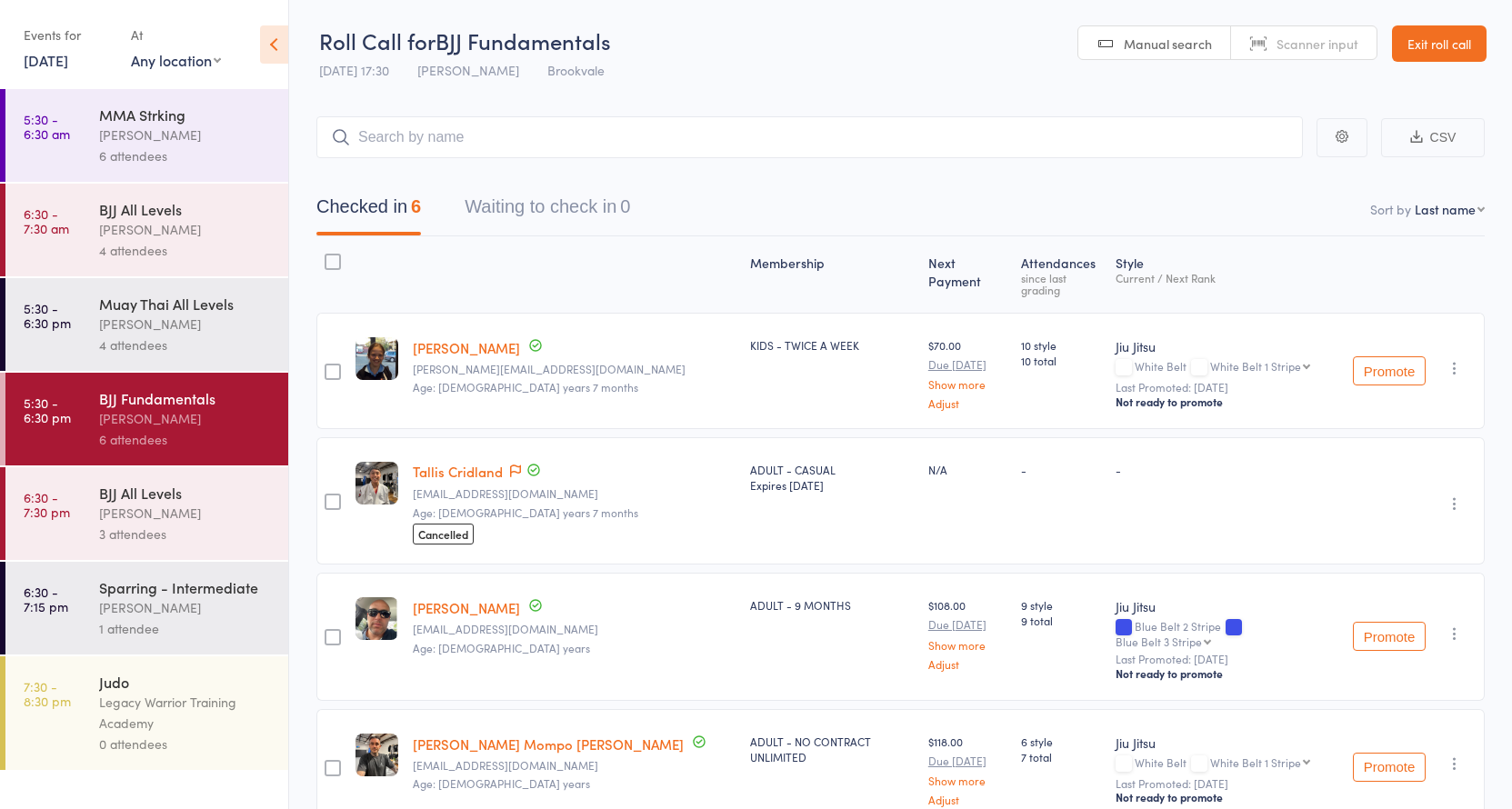
click at [481, 734] on link "Gonzalo Mompo fernandez" at bounding box center [549, 743] width 271 height 19
click at [1441, 53] on link "Exit roll call" at bounding box center [1440, 43] width 95 height 36
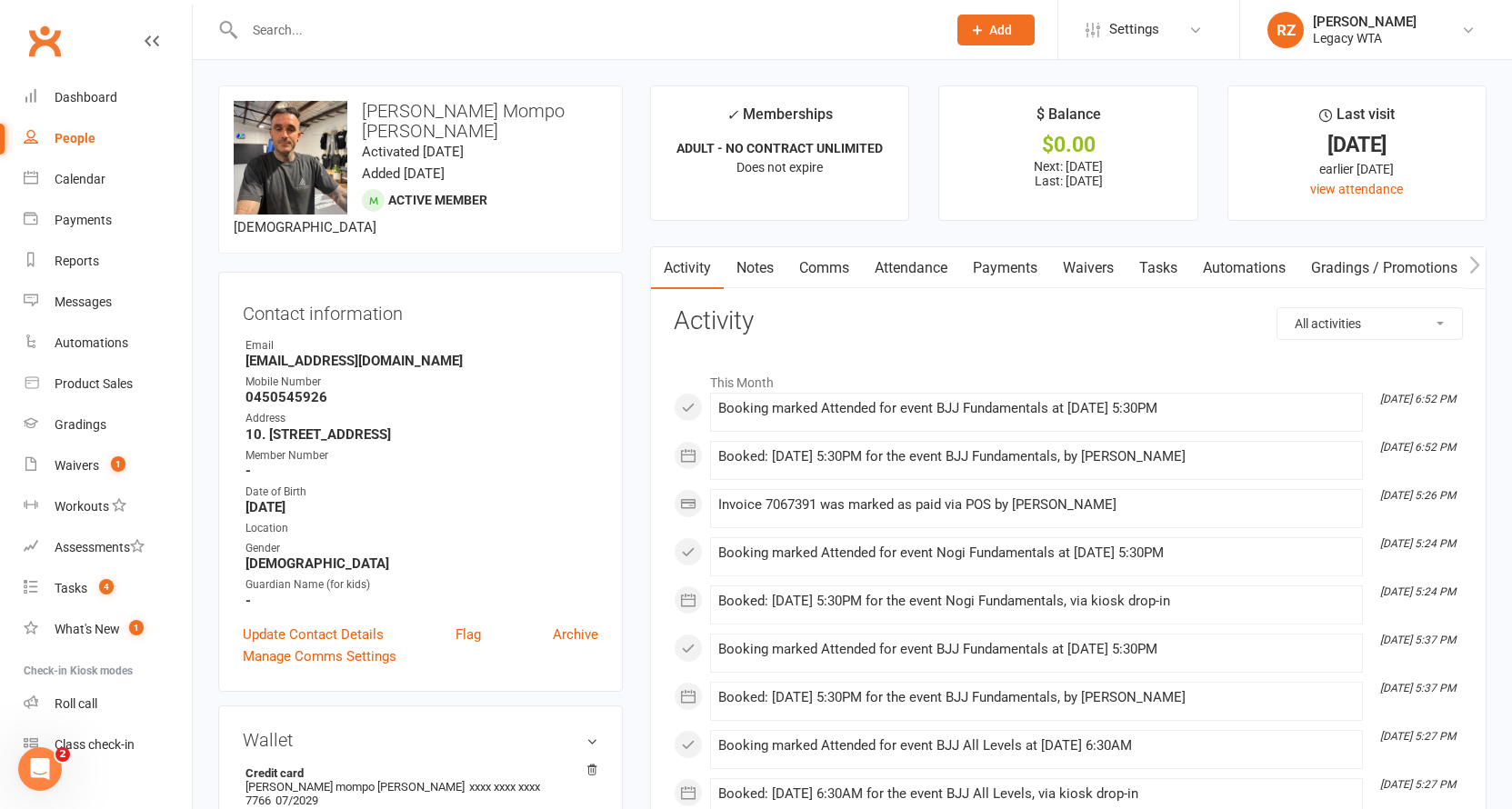
click at [966, 252] on link "Payments" at bounding box center [1004, 267] width 90 height 42
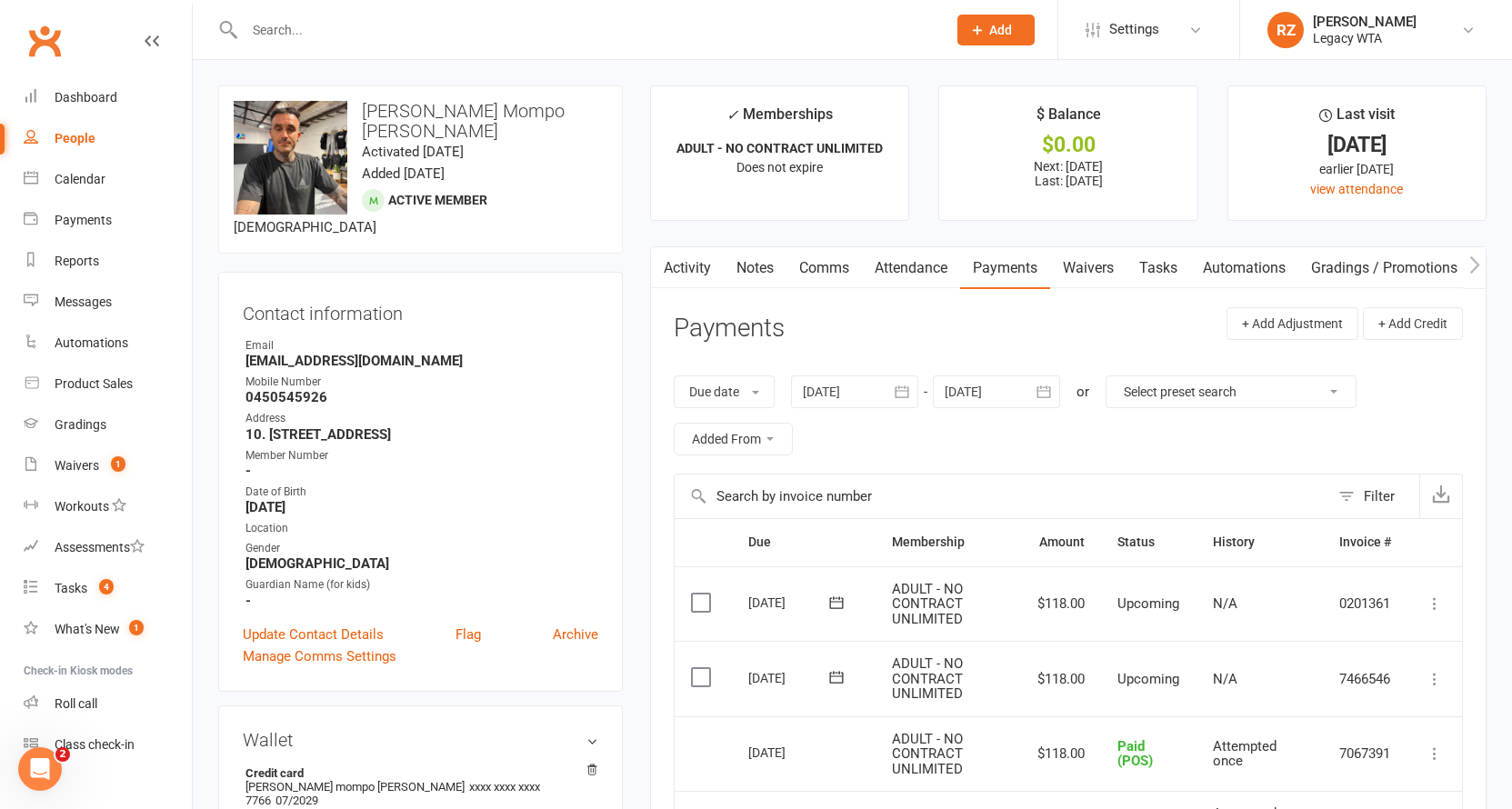
click at [304, 33] on input "text" at bounding box center [587, 30] width 694 height 25
click at [97, 707] on div "Roll call" at bounding box center [76, 703] width 43 height 15
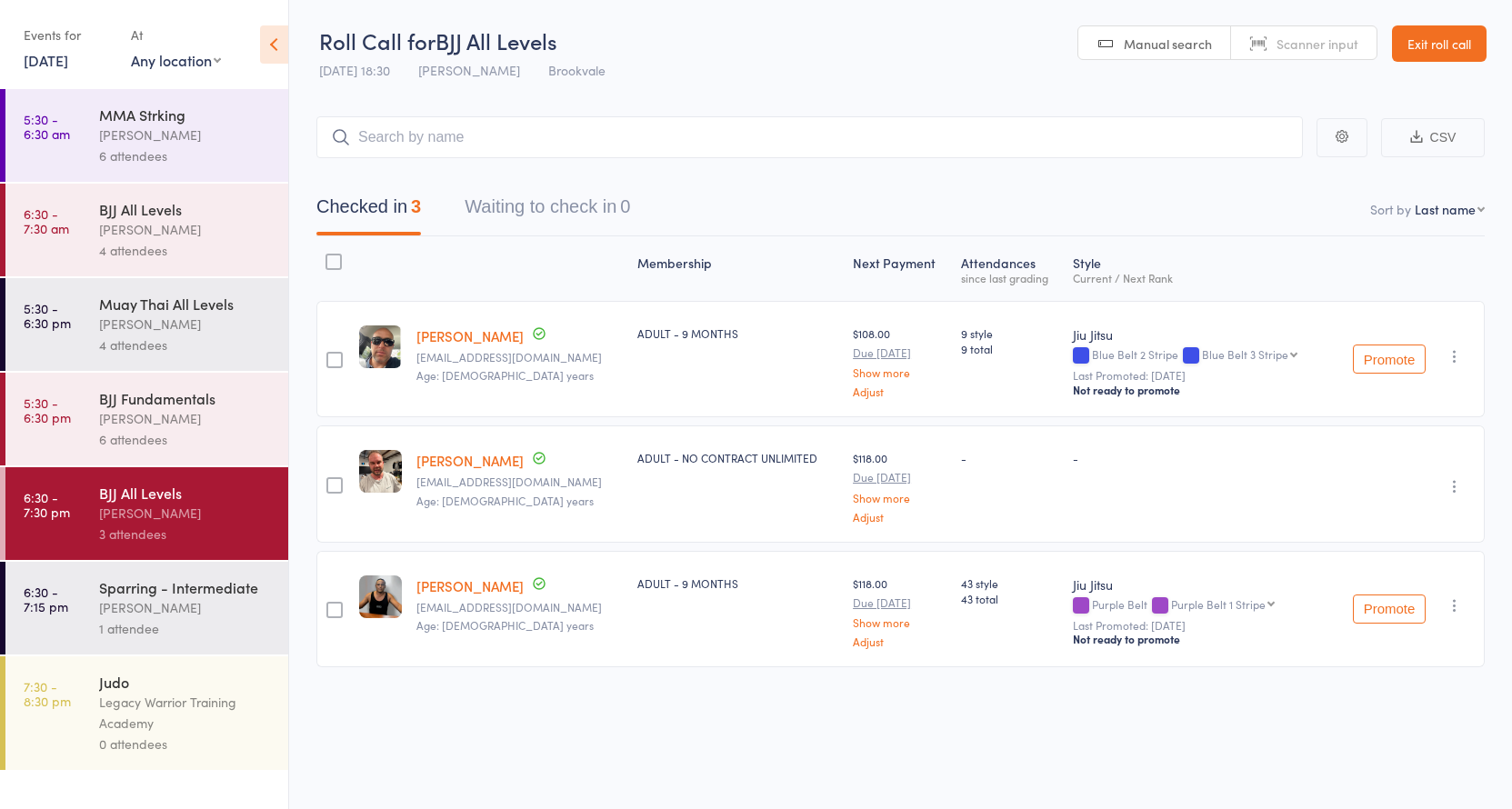
click at [146, 407] on div "BJJ Fundamentals" at bounding box center [186, 398] width 174 height 20
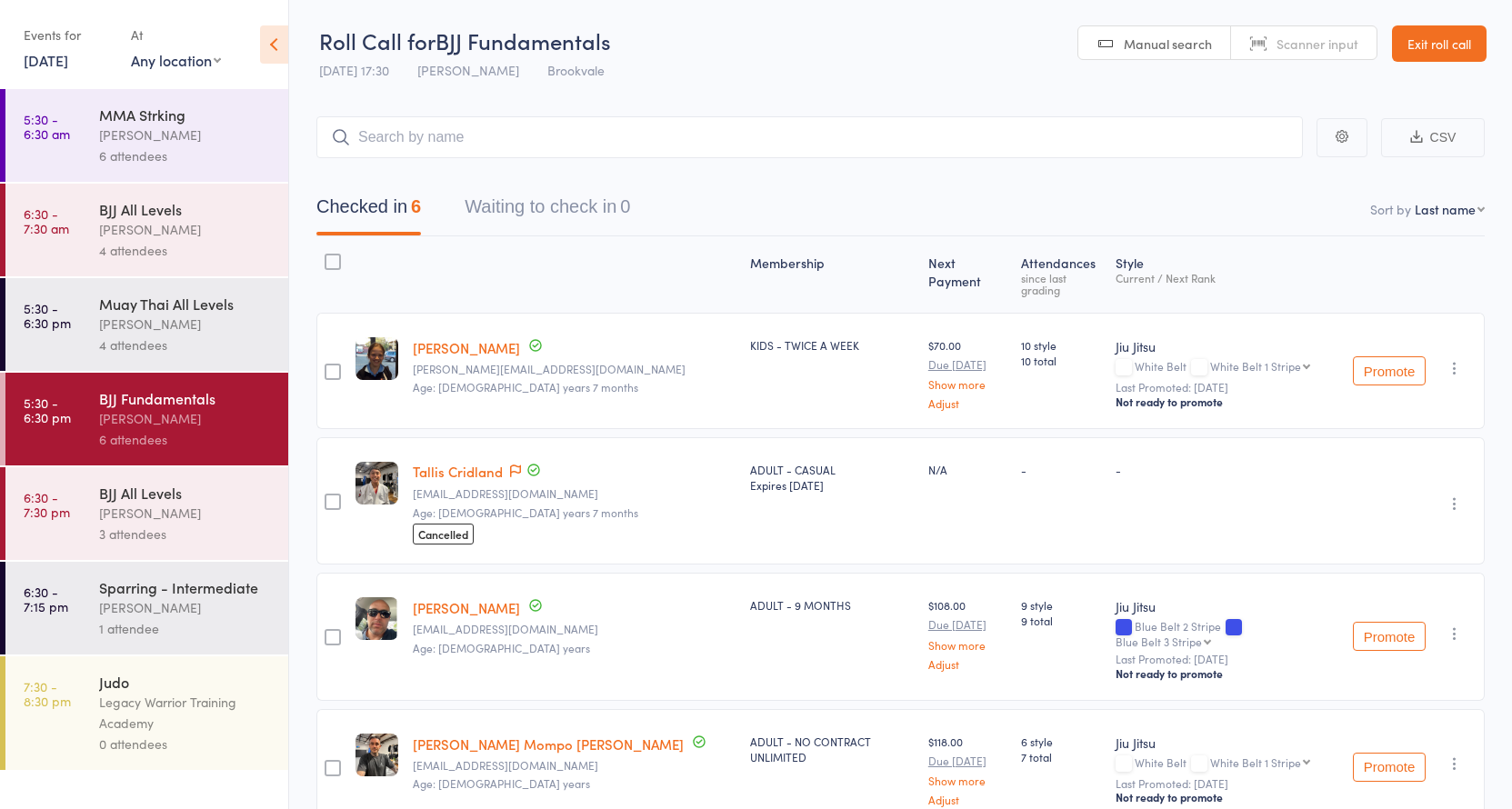
scroll to position [323, 0]
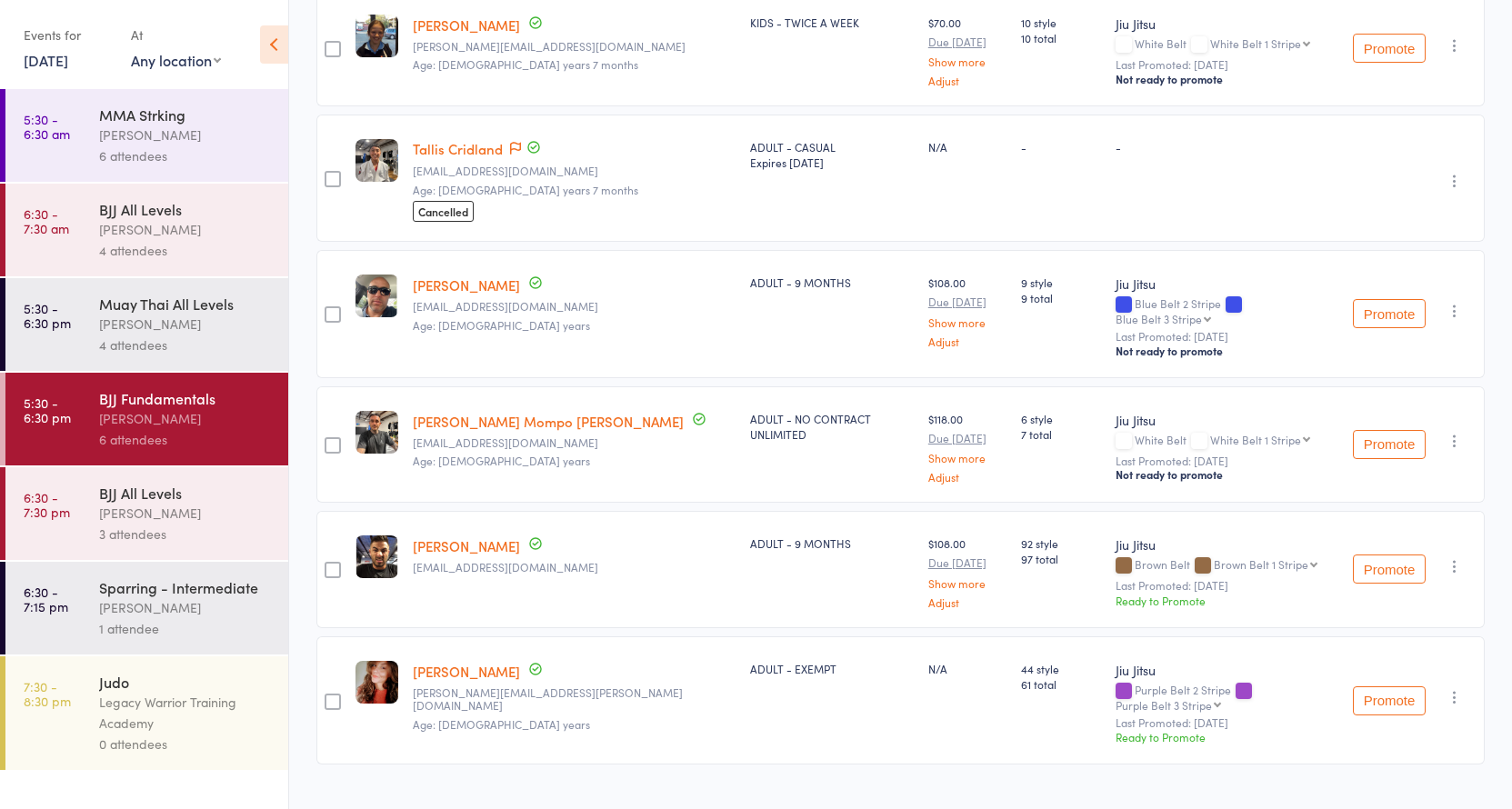
click at [146, 523] on div "3 attendees" at bounding box center [186, 533] width 174 height 21
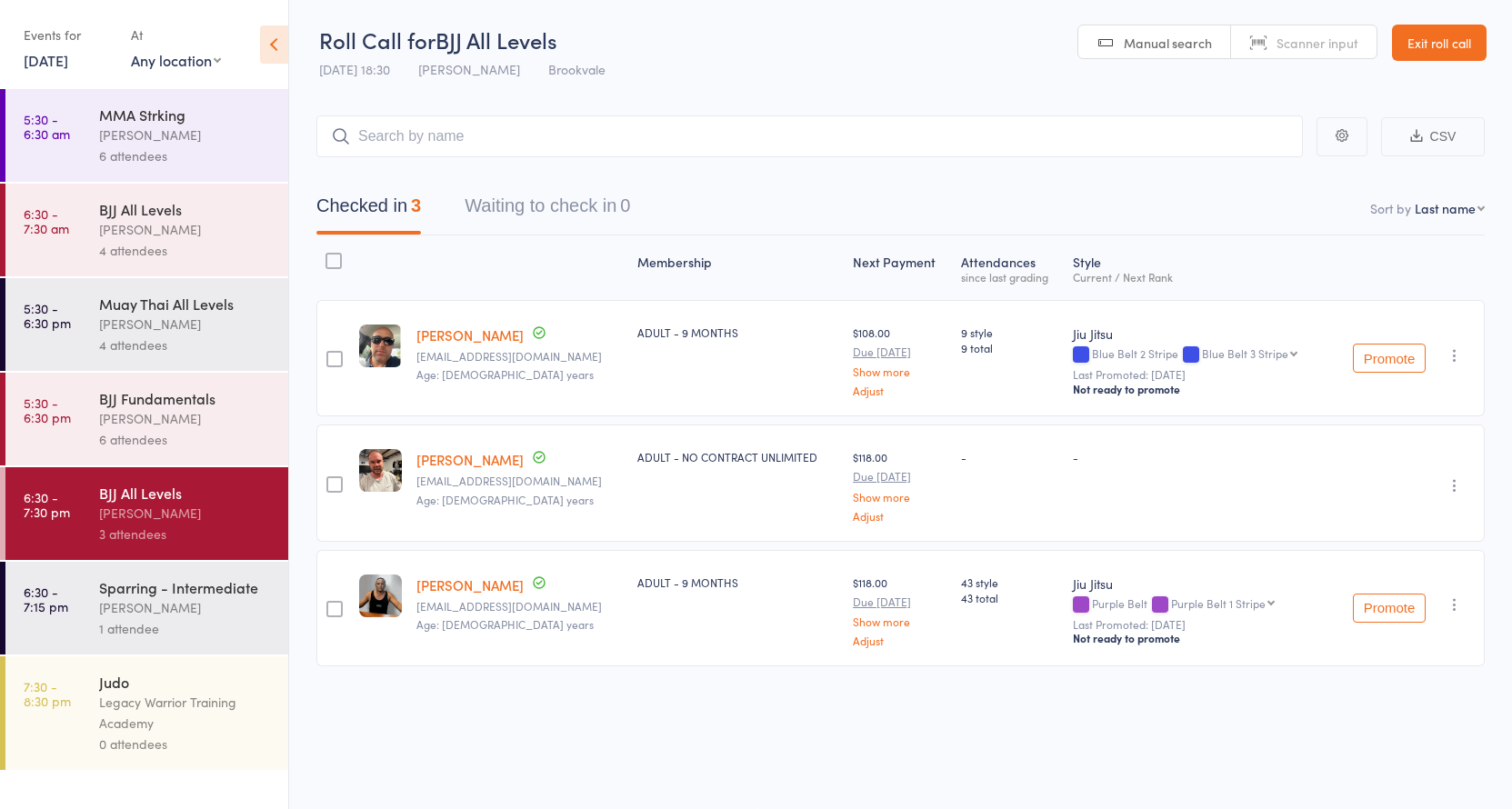
click at [1454, 481] on icon "button" at bounding box center [1454, 485] width 19 height 19
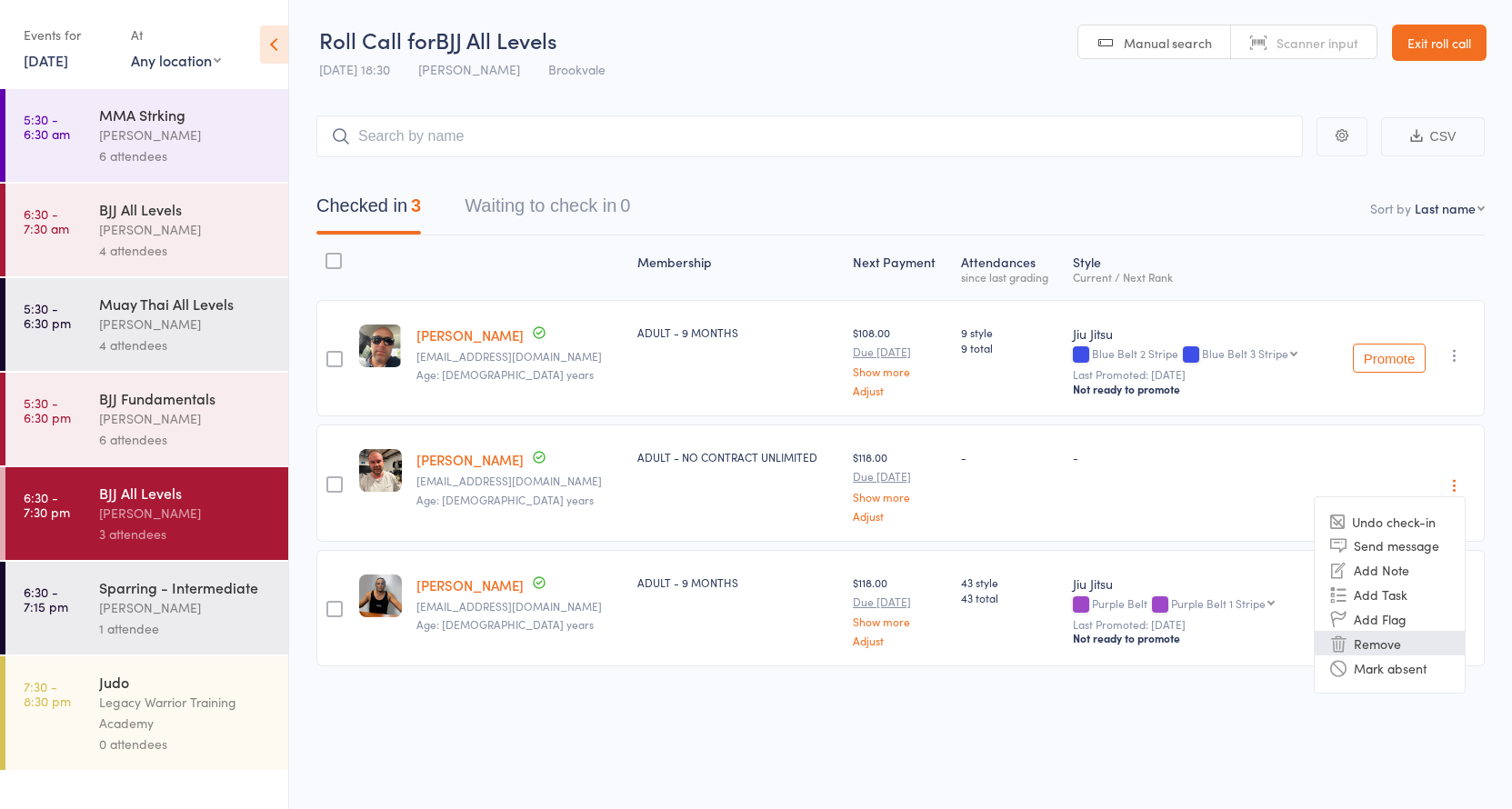
click at [1410, 631] on li "Remove" at bounding box center [1389, 643] width 150 height 24
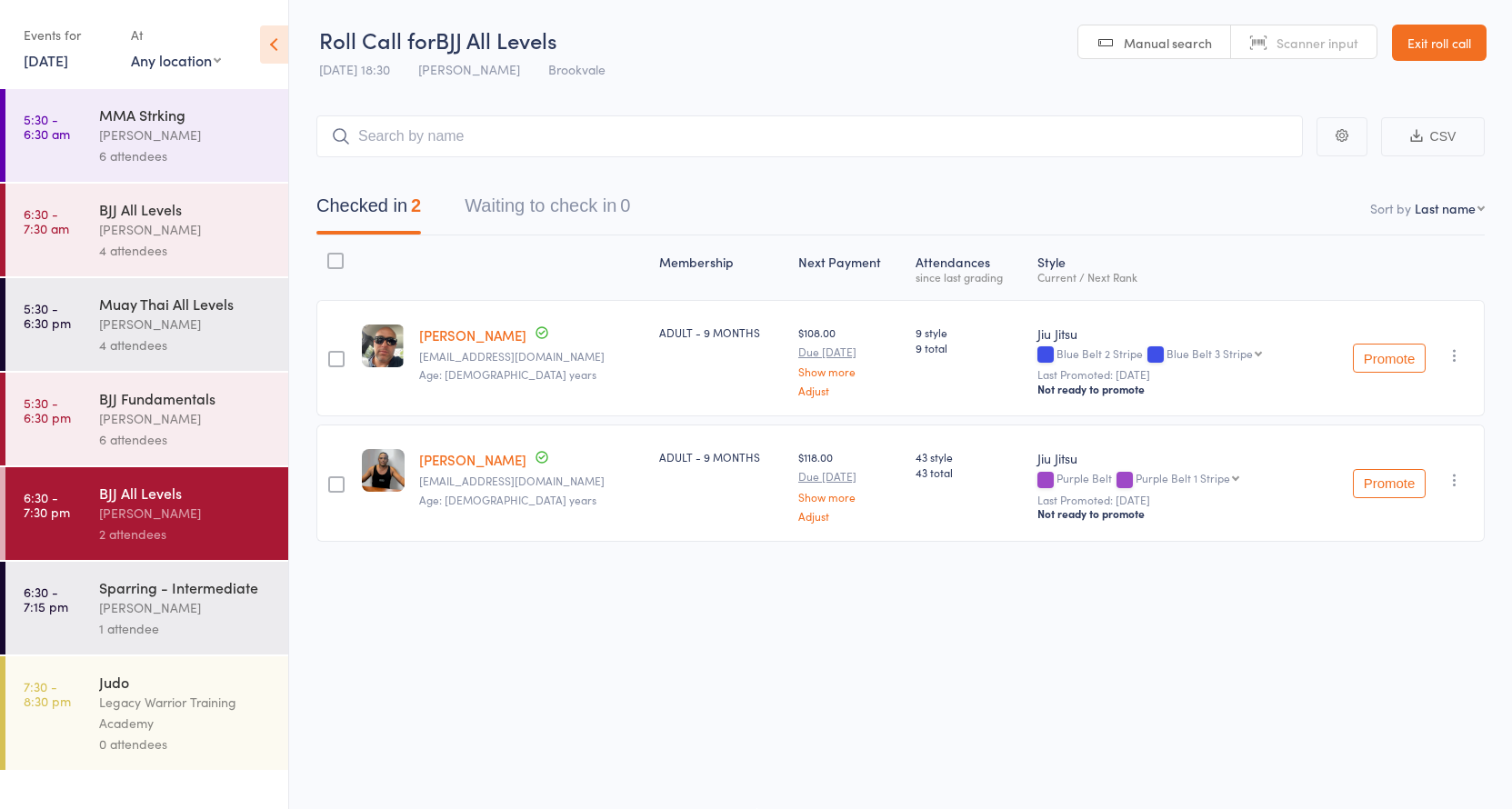
click at [115, 607] on div "[PERSON_NAME]" at bounding box center [186, 607] width 174 height 21
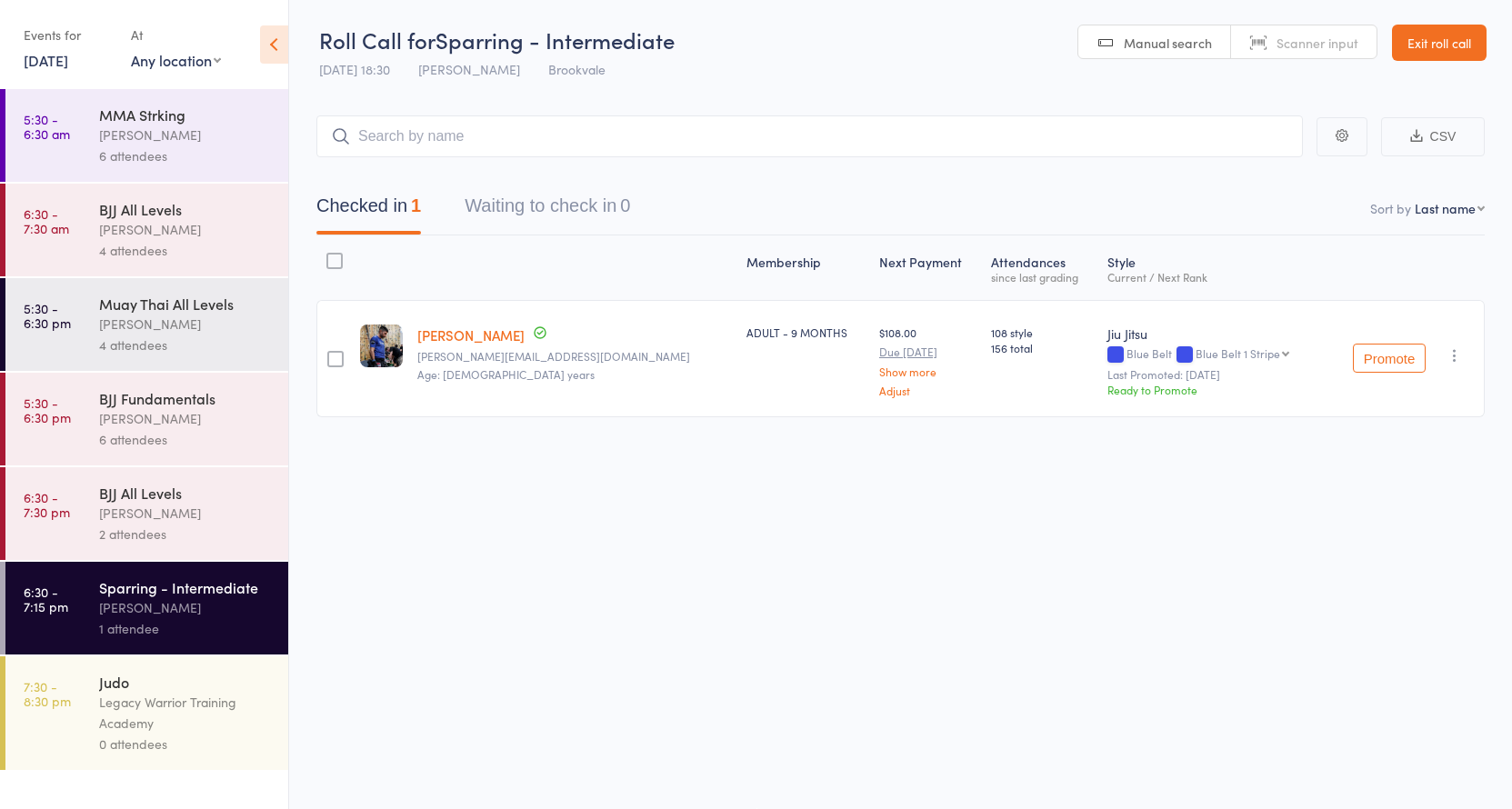
click at [451, 121] on input "search" at bounding box center [809, 135] width 987 height 42
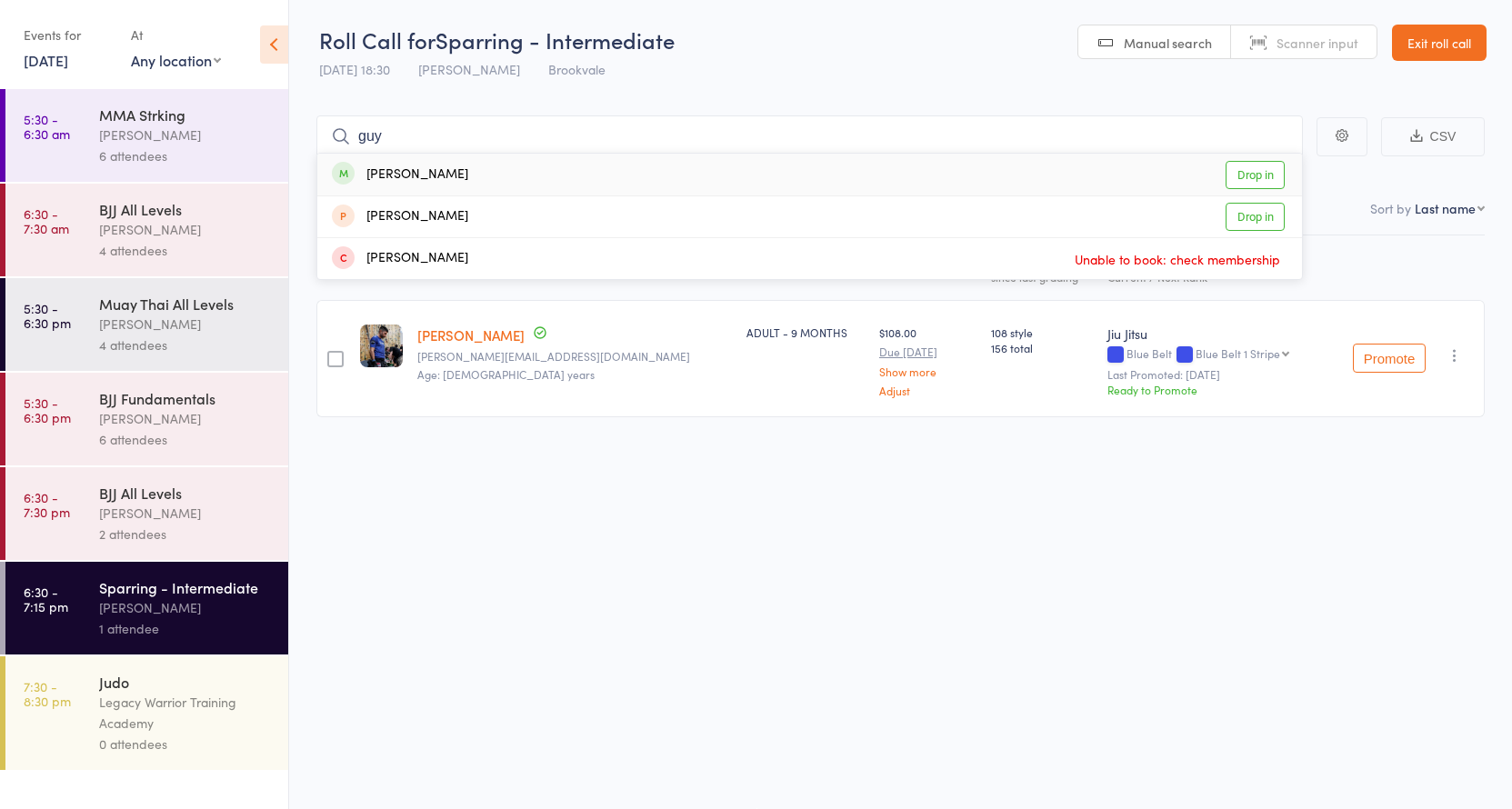
type input "guy"
click at [458, 159] on div "Guy Poole Drop in" at bounding box center [809, 174] width 985 height 42
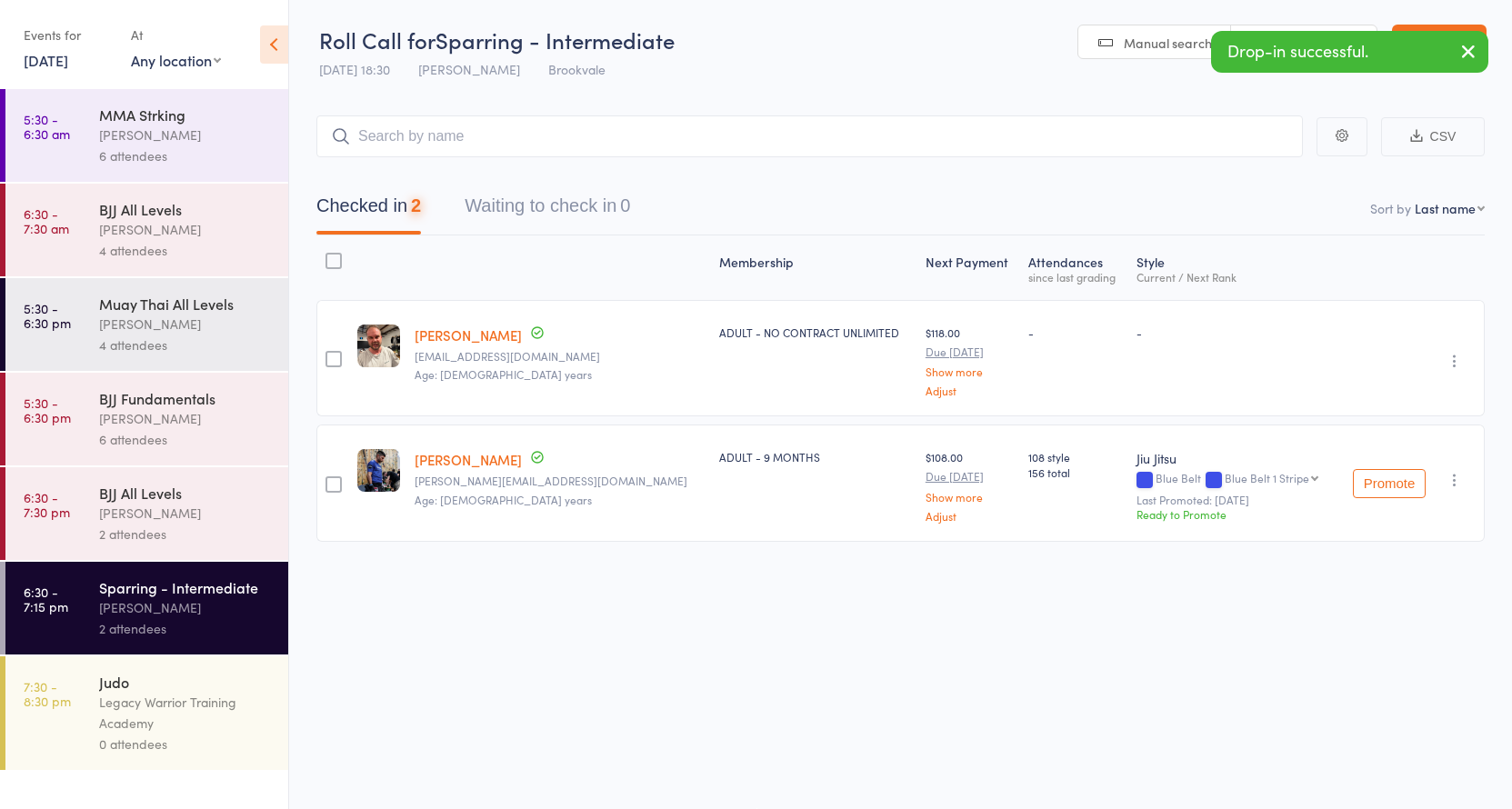
click at [162, 352] on div "4 attendees" at bounding box center [186, 344] width 174 height 21
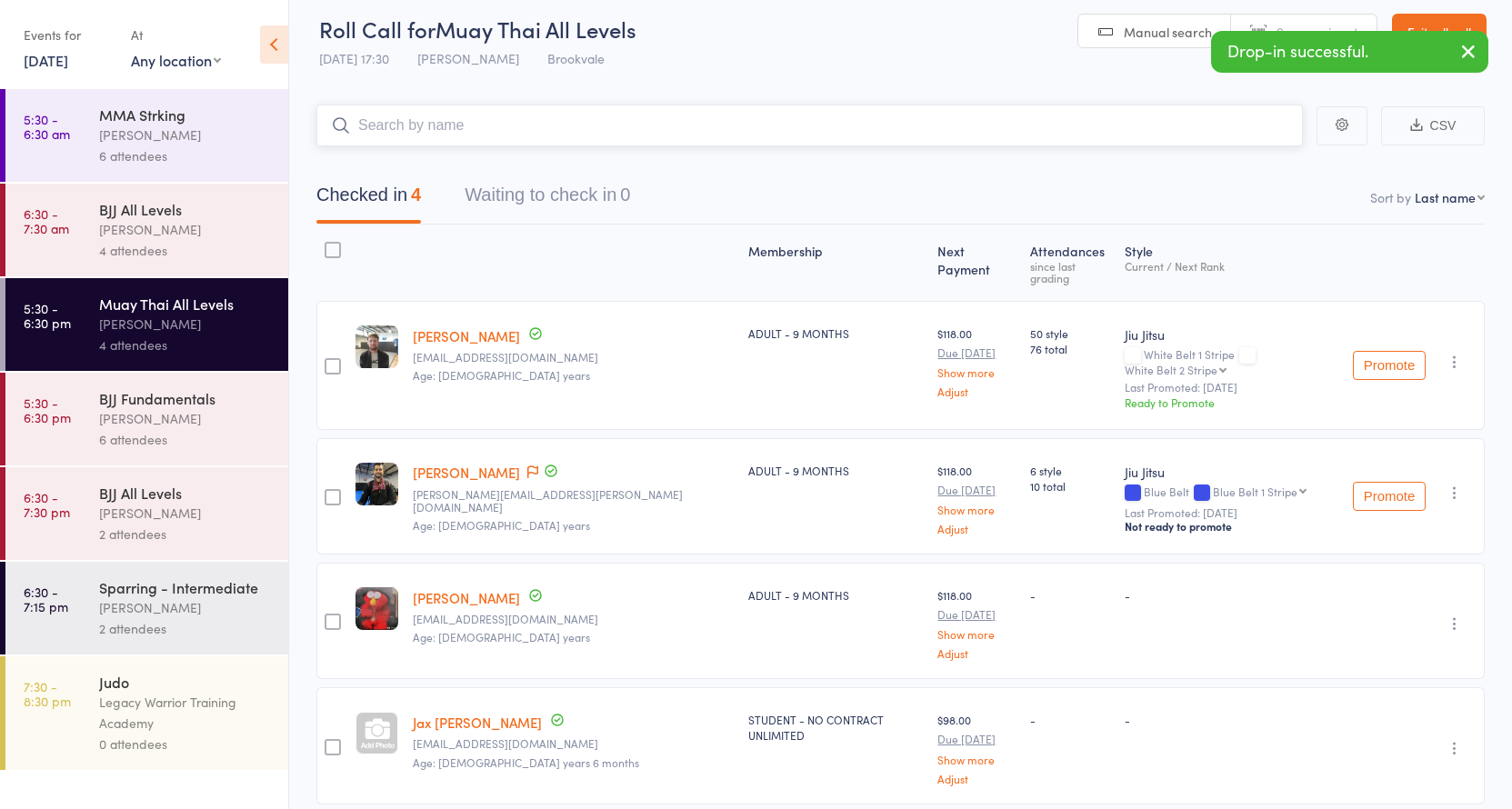
click at [424, 126] on input "search" at bounding box center [809, 125] width 987 height 42
click at [1460, 353] on icon "button" at bounding box center [1454, 362] width 19 height 19
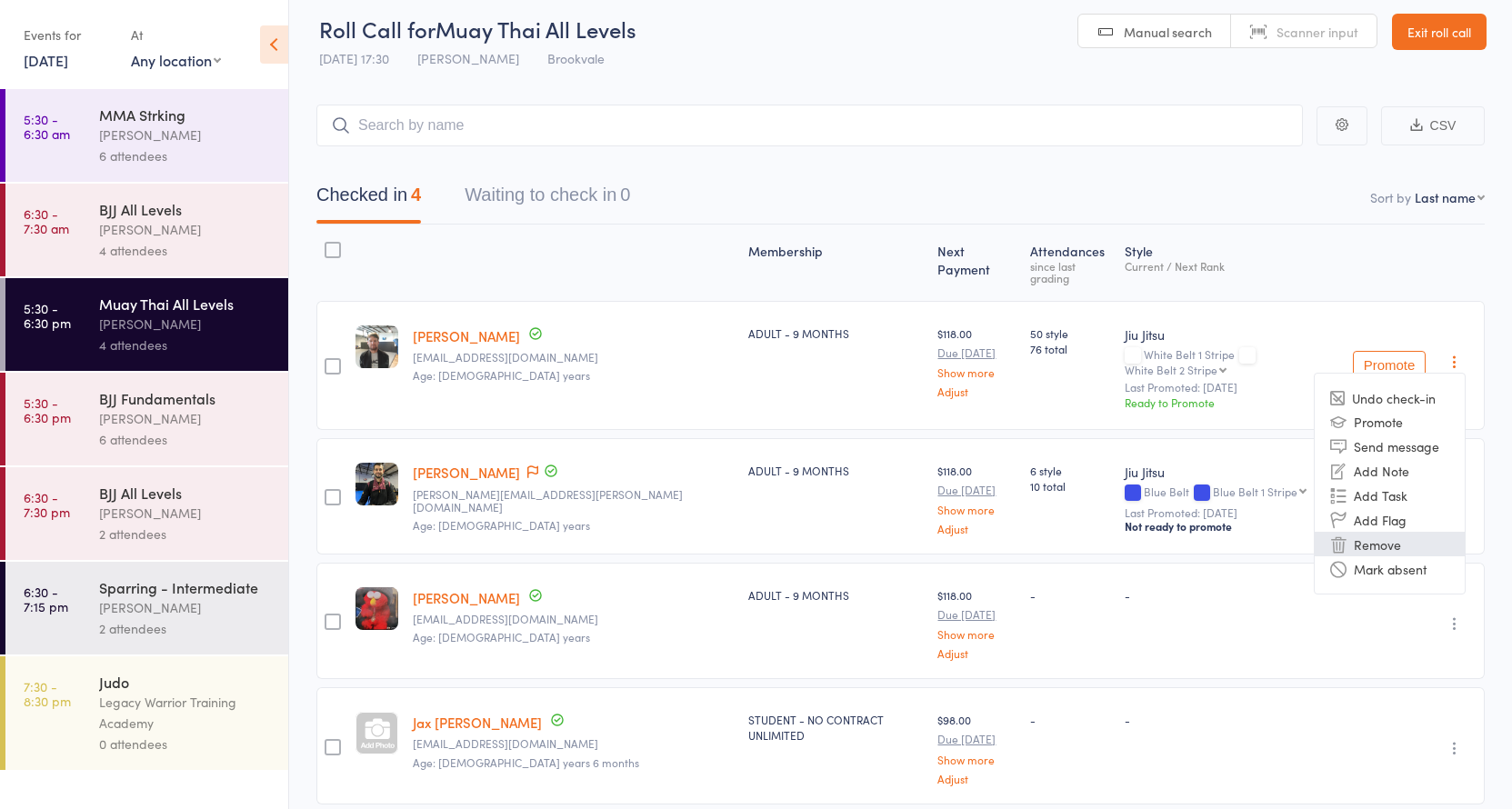
click at [1368, 532] on li "Remove" at bounding box center [1389, 544] width 150 height 24
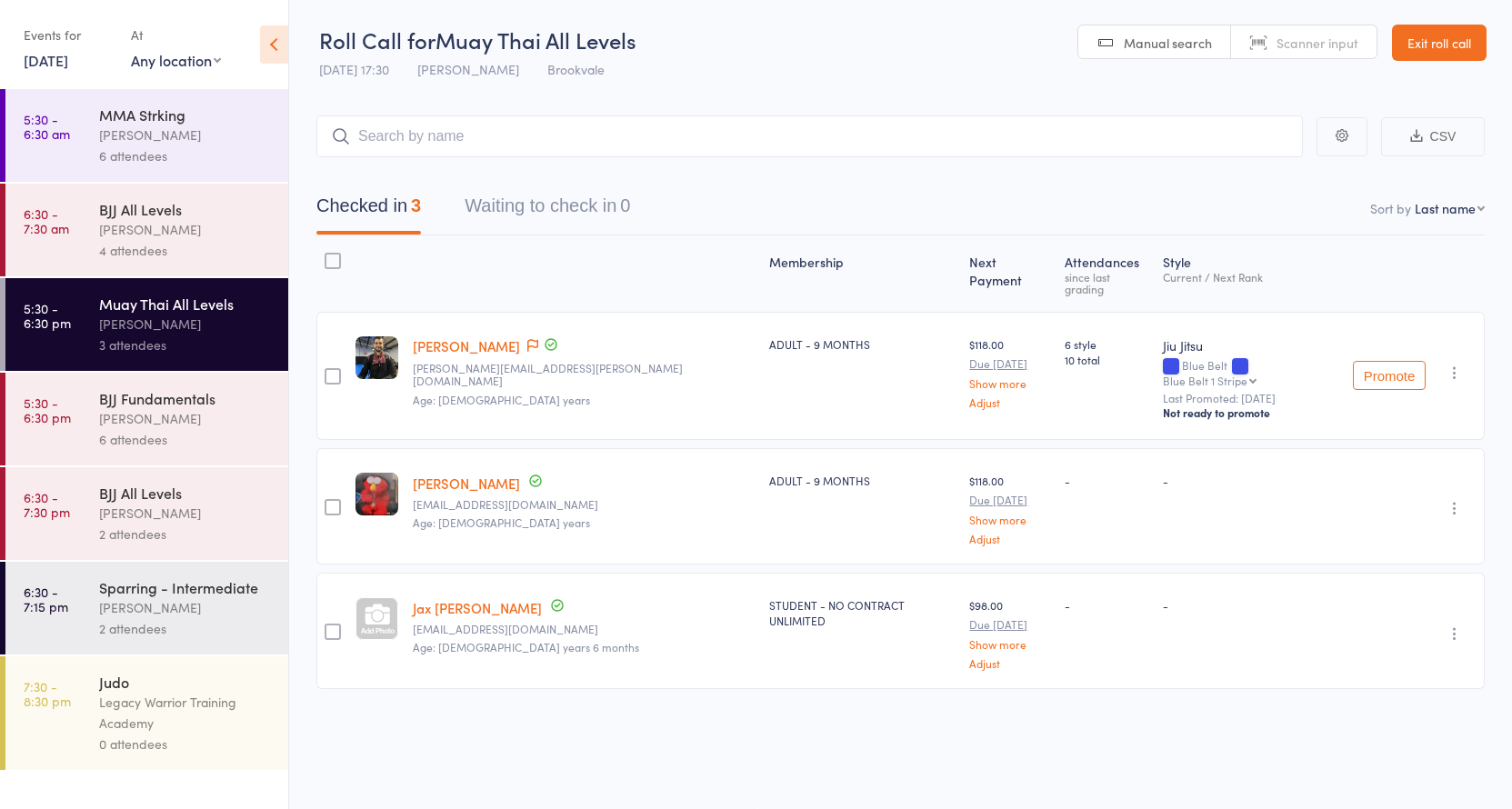
click at [245, 435] on div "6 attendees" at bounding box center [186, 439] width 174 height 21
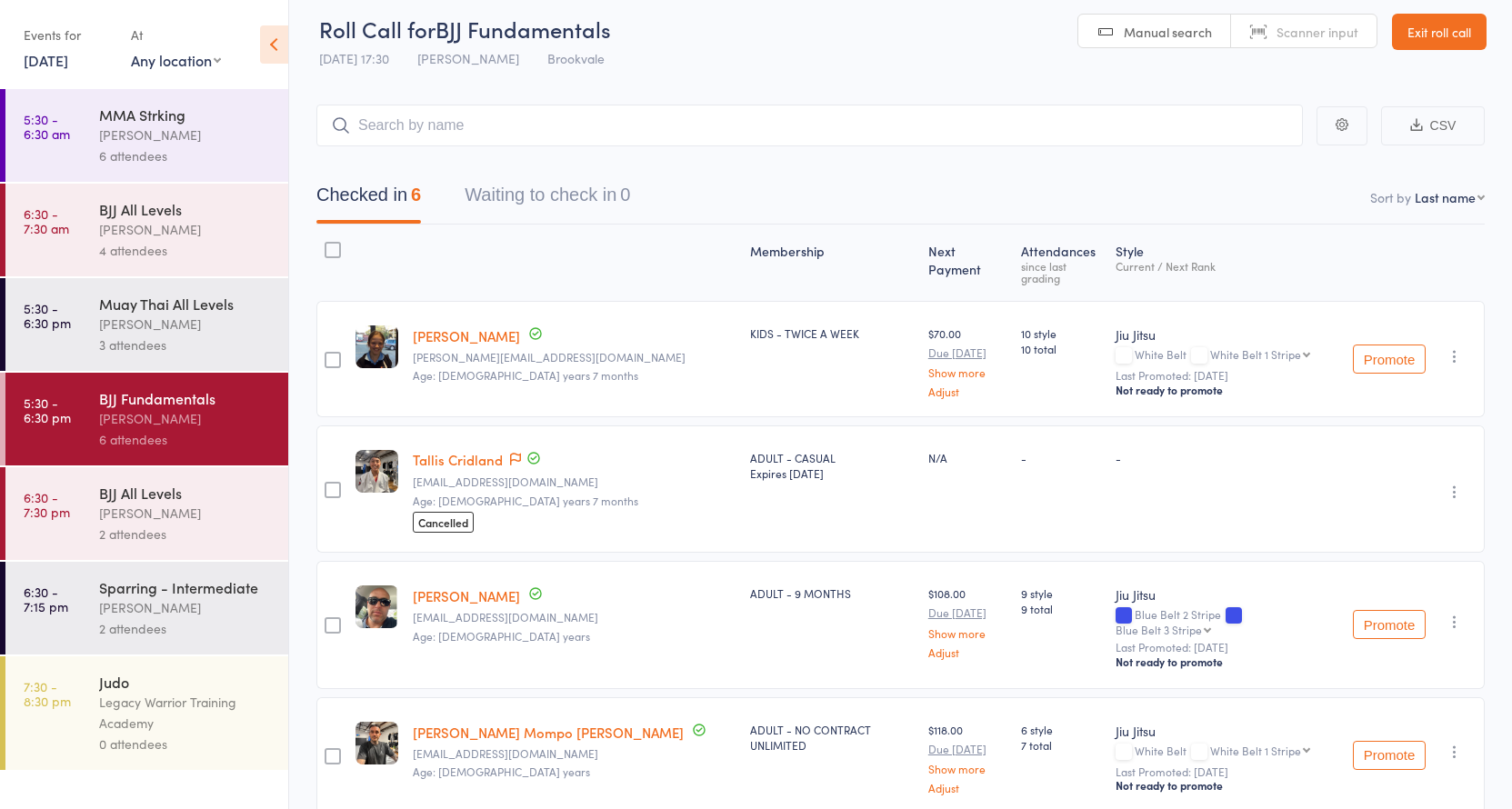
click at [429, 140] on input "search" at bounding box center [809, 125] width 987 height 42
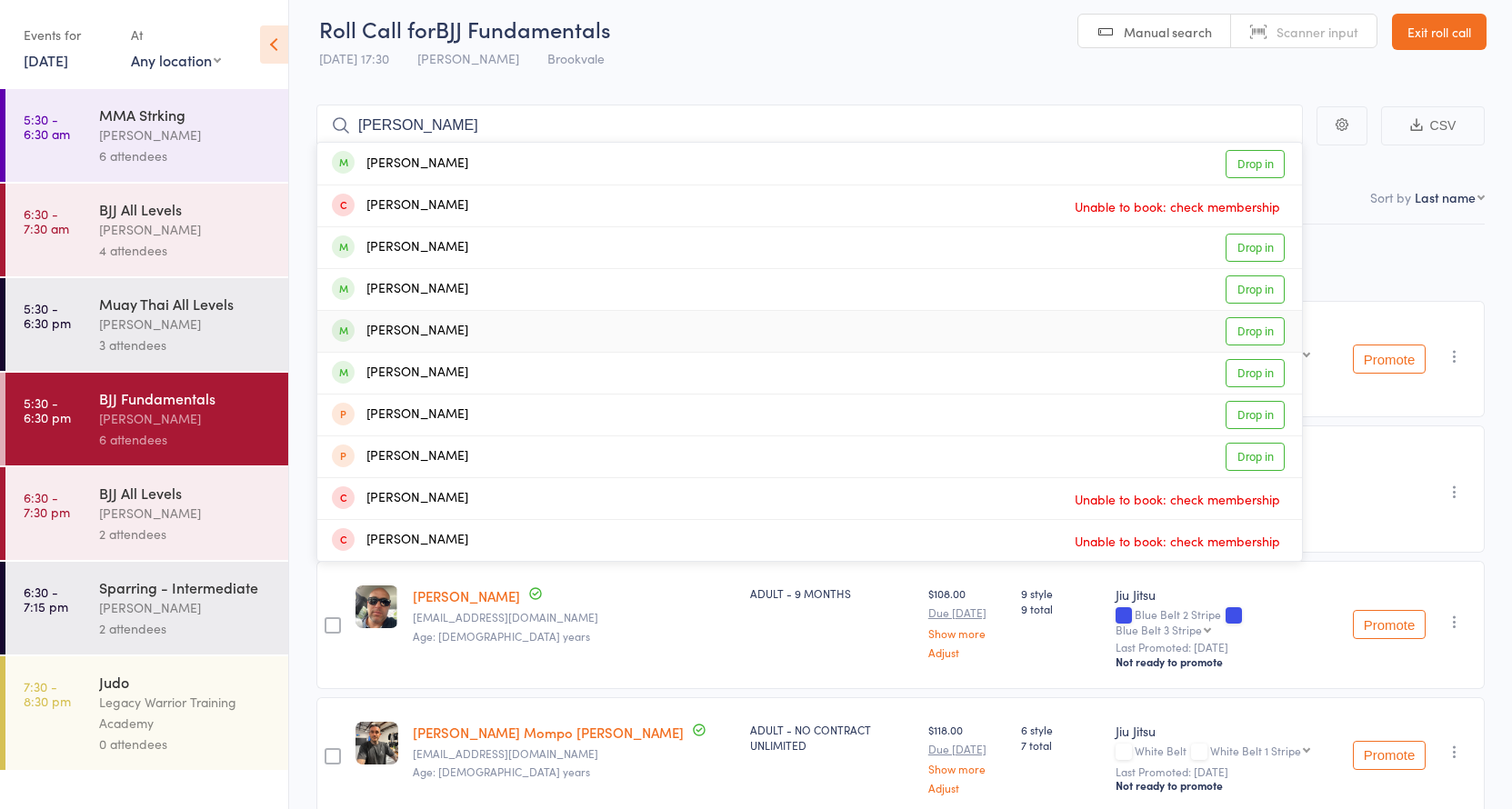
type input "Daniel ba"
click at [516, 332] on div "Daniel Baldacchino Drop in" at bounding box center [809, 331] width 985 height 41
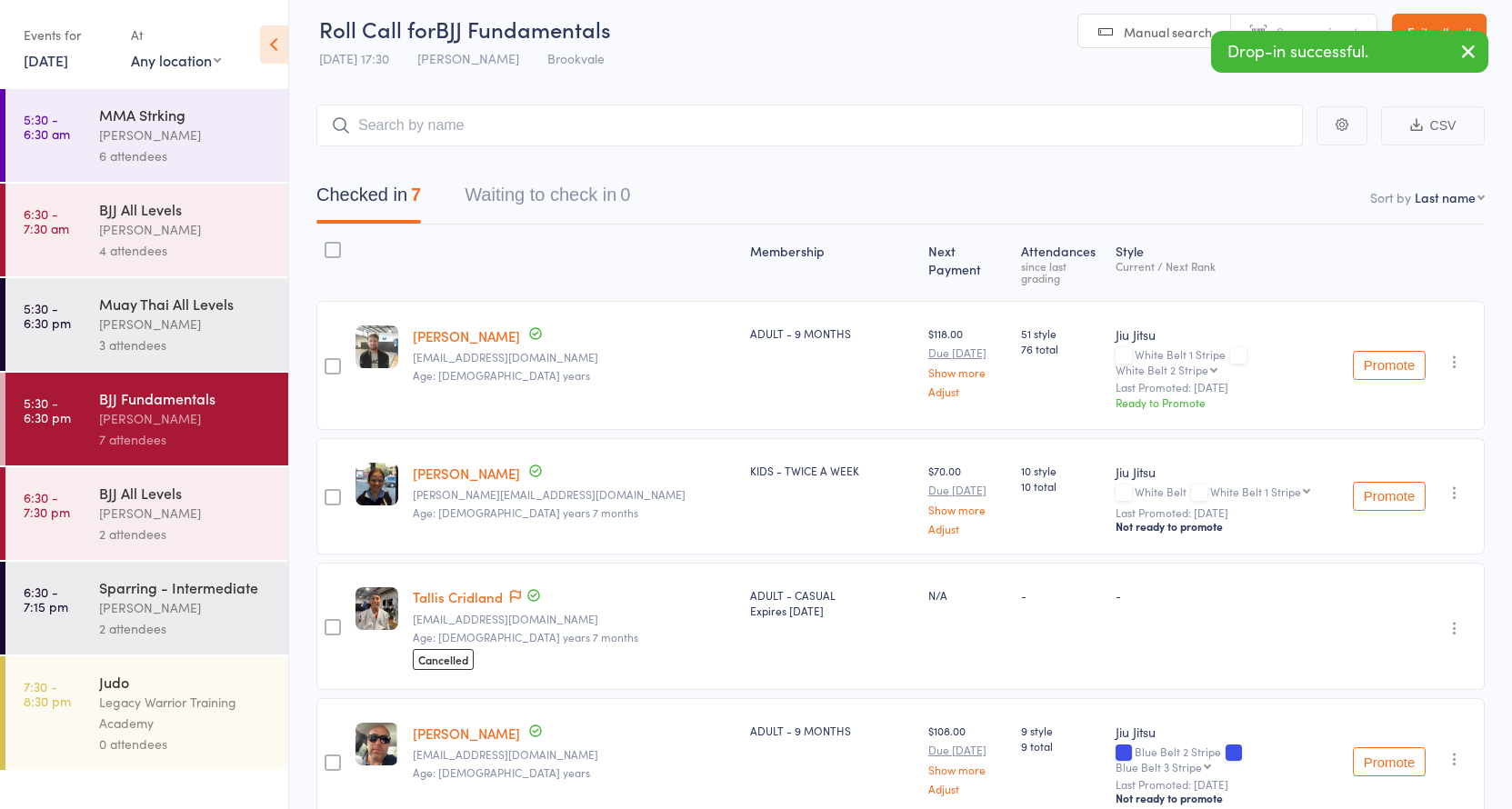
click at [1479, 49] on icon "button" at bounding box center [1468, 51] width 22 height 22
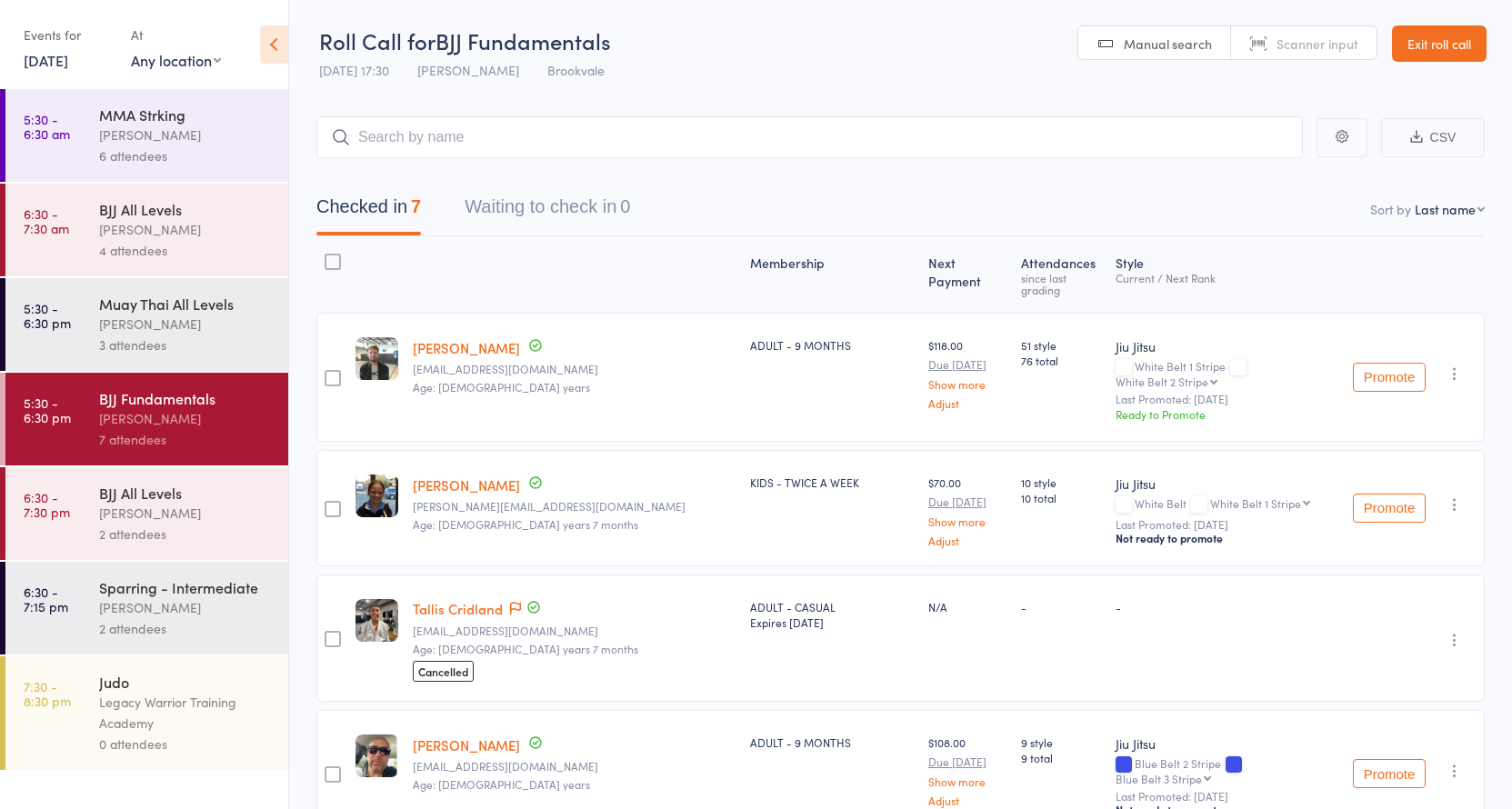
click at [214, 331] on div "[PERSON_NAME]" at bounding box center [186, 324] width 174 height 21
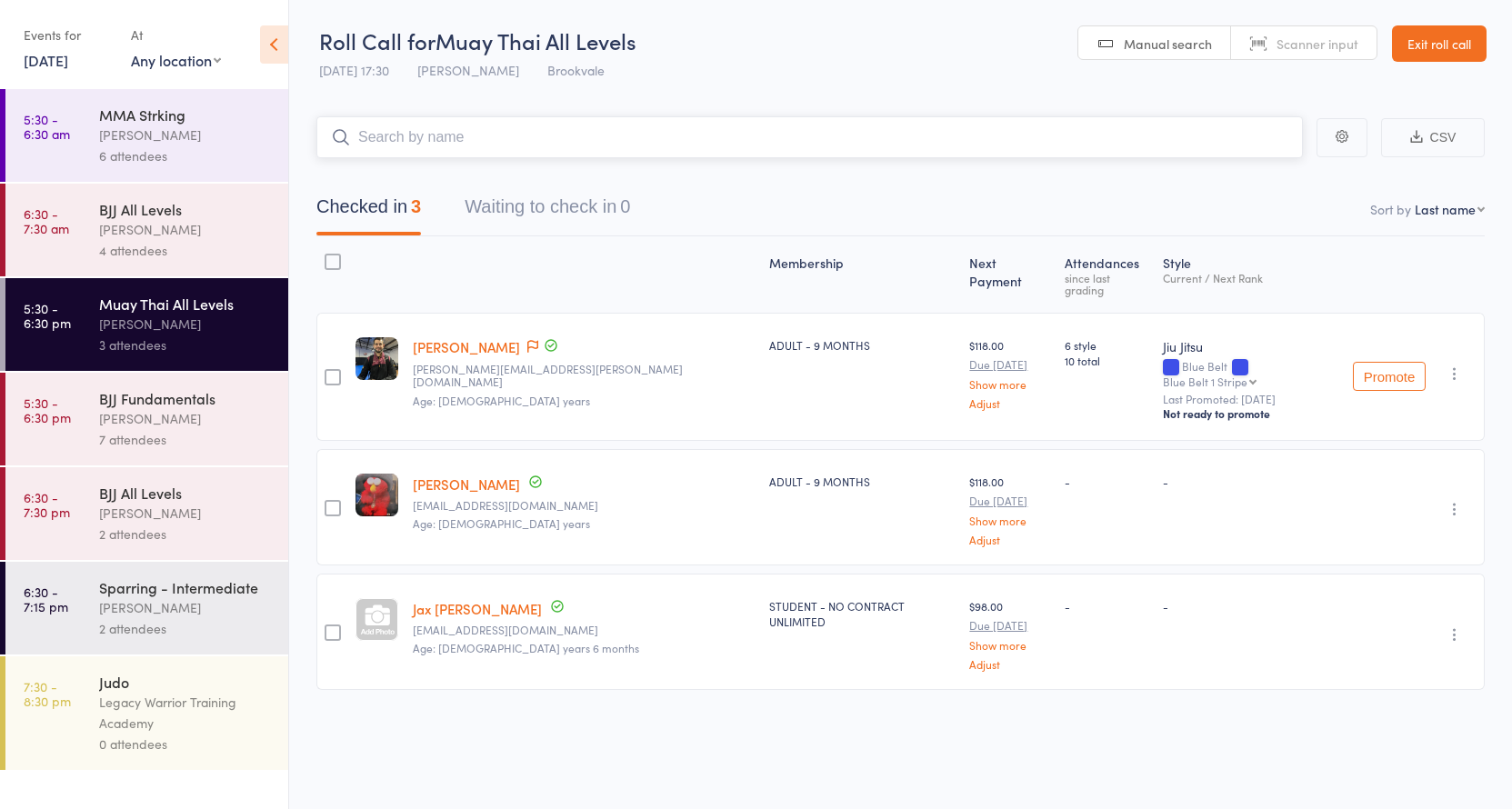
click at [488, 147] on input "search" at bounding box center [809, 136] width 987 height 42
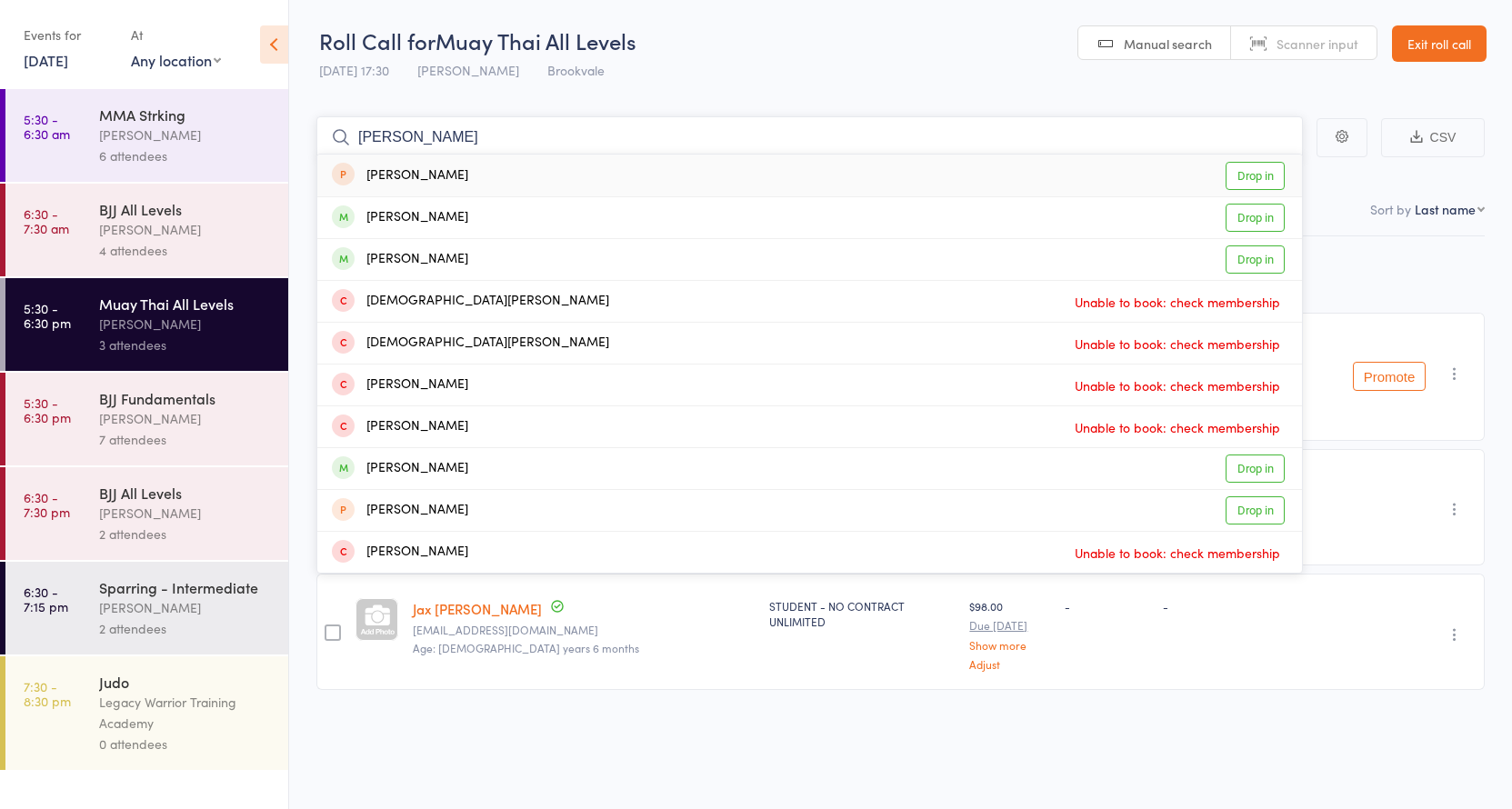
type input "Chris"
drag, startPoint x: 488, startPoint y: 147, endPoint x: 465, endPoint y: 219, distance: 75.6
click at [465, 219] on div "Chris Kastropil Drop in" at bounding box center [809, 218] width 985 height 41
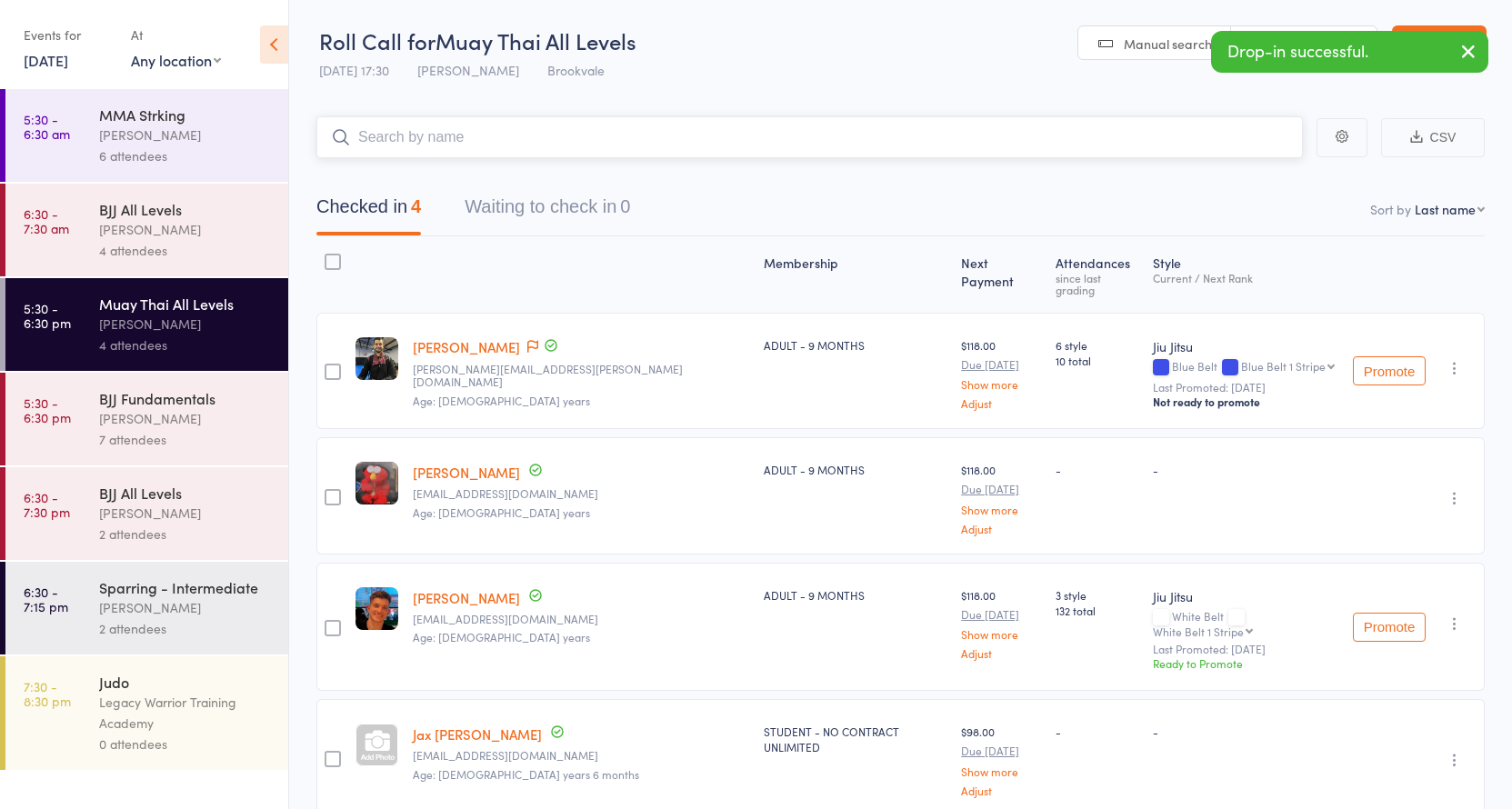
click at [483, 140] on input "search" at bounding box center [809, 136] width 987 height 42
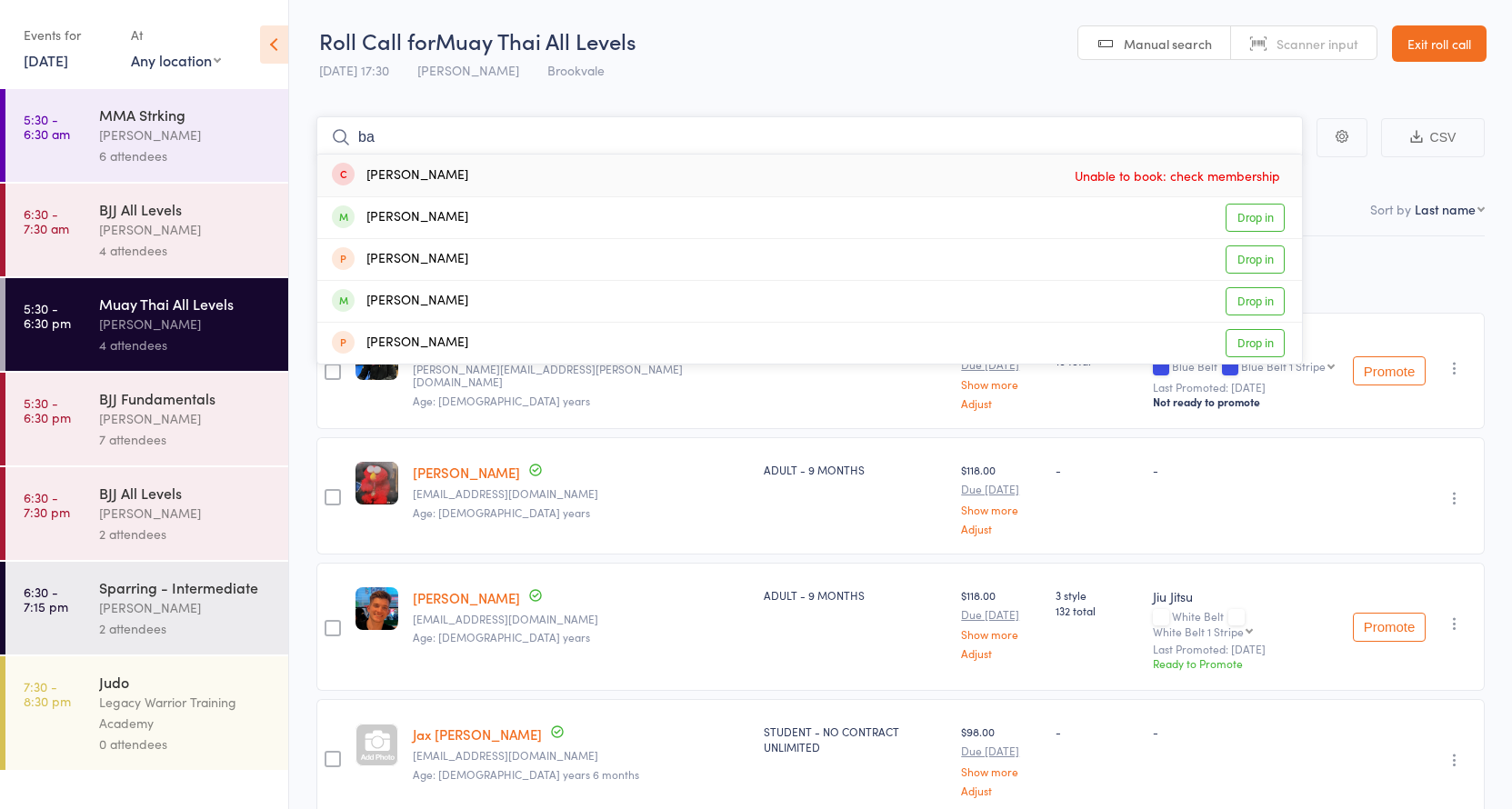
type input "b"
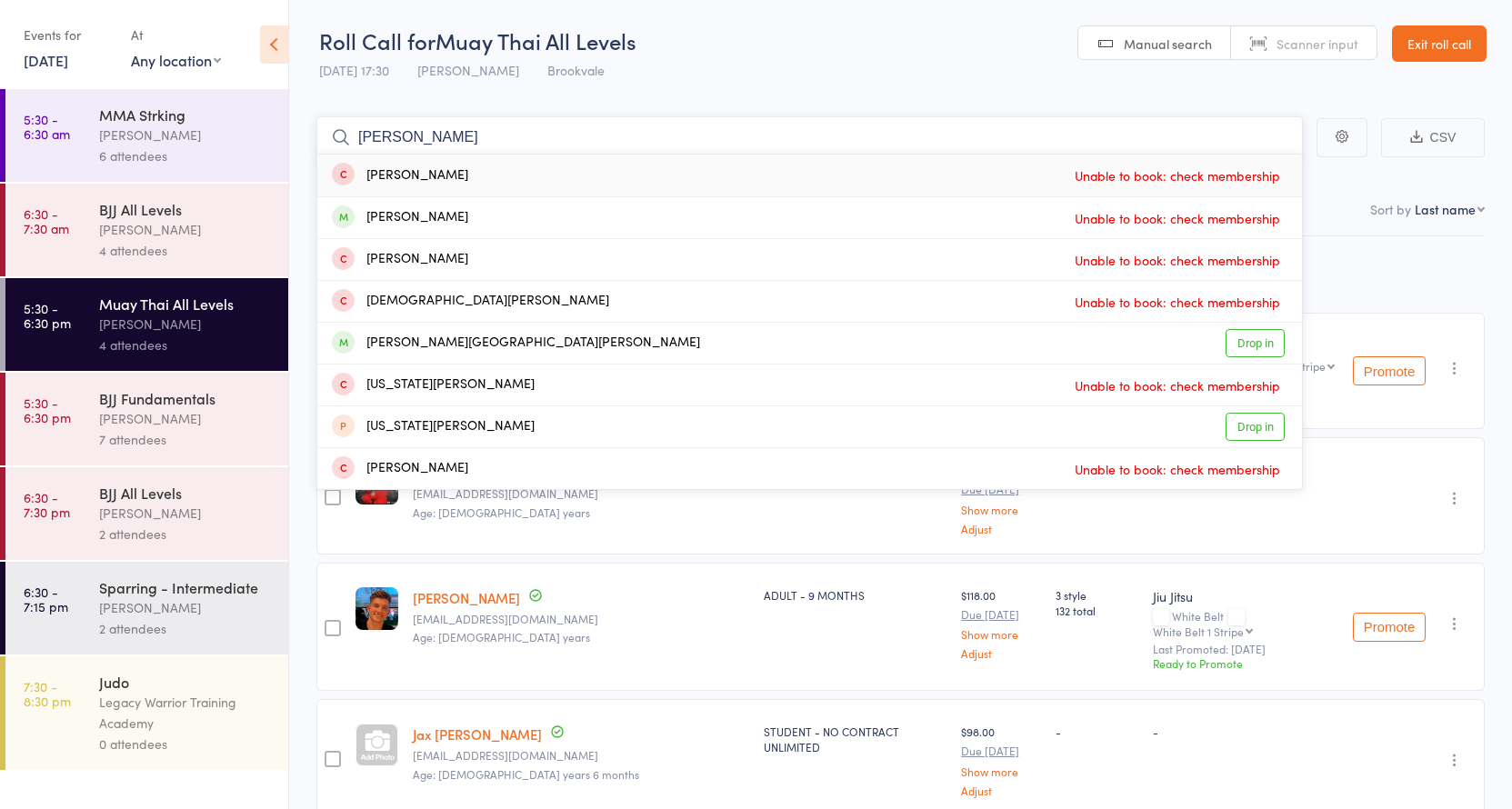
type input "[PERSON_NAME]"
drag, startPoint x: 485, startPoint y: 267, endPoint x: 474, endPoint y: 339, distance: 72.8
click at [474, 339] on div "George Sinton hall Drop in" at bounding box center [809, 343] width 985 height 41
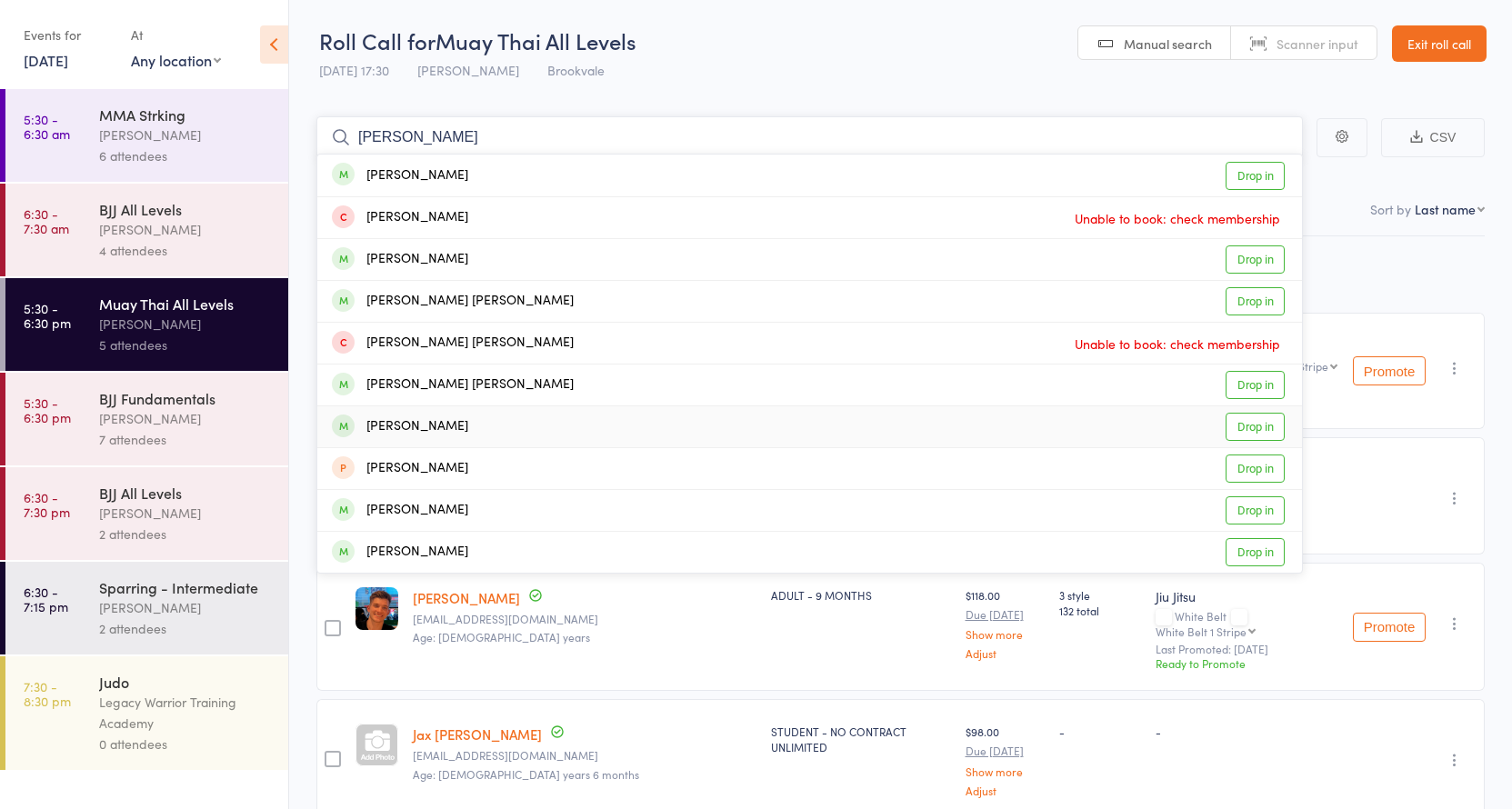
type input "rodrigo"
click at [433, 437] on div "Rod Cunha Drop in" at bounding box center [809, 427] width 985 height 41
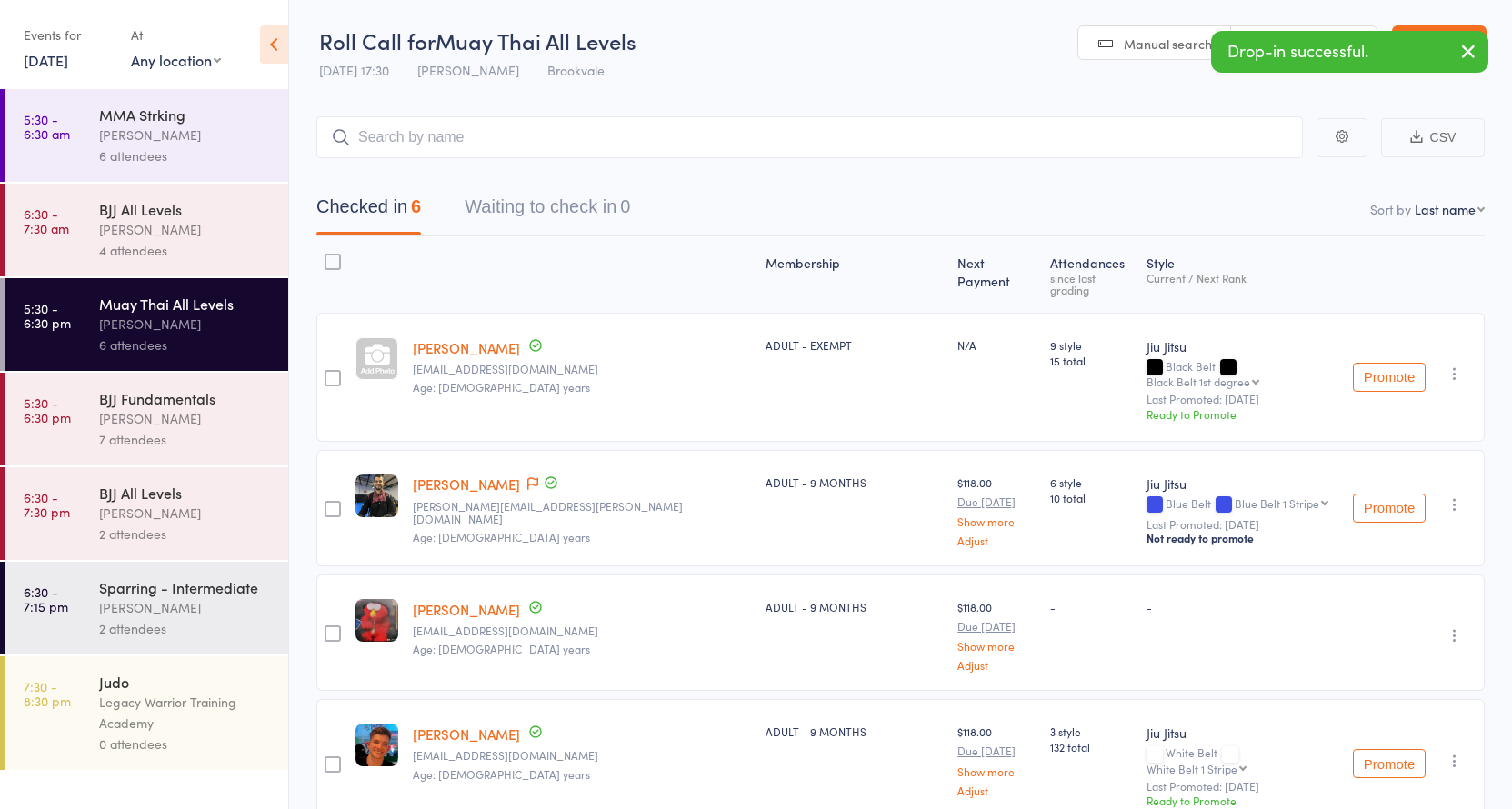
click at [534, 10] on header "Roll Call for Muay Thai All Levels 10 Sep 17:30 Mick McSevney Brookvale Manual …" at bounding box center [899, 45] width 1222 height 89
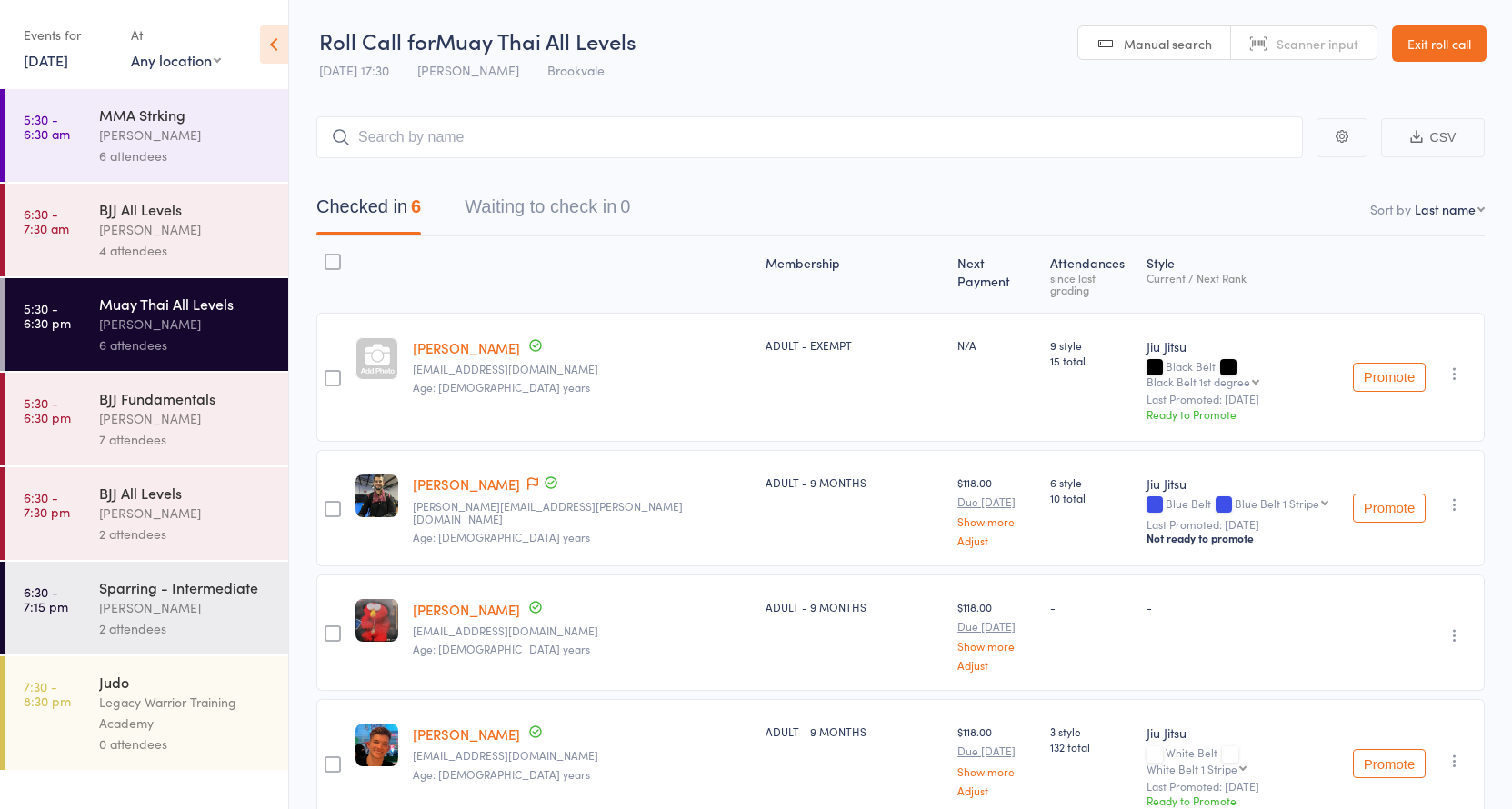
scroll to position [313, 0]
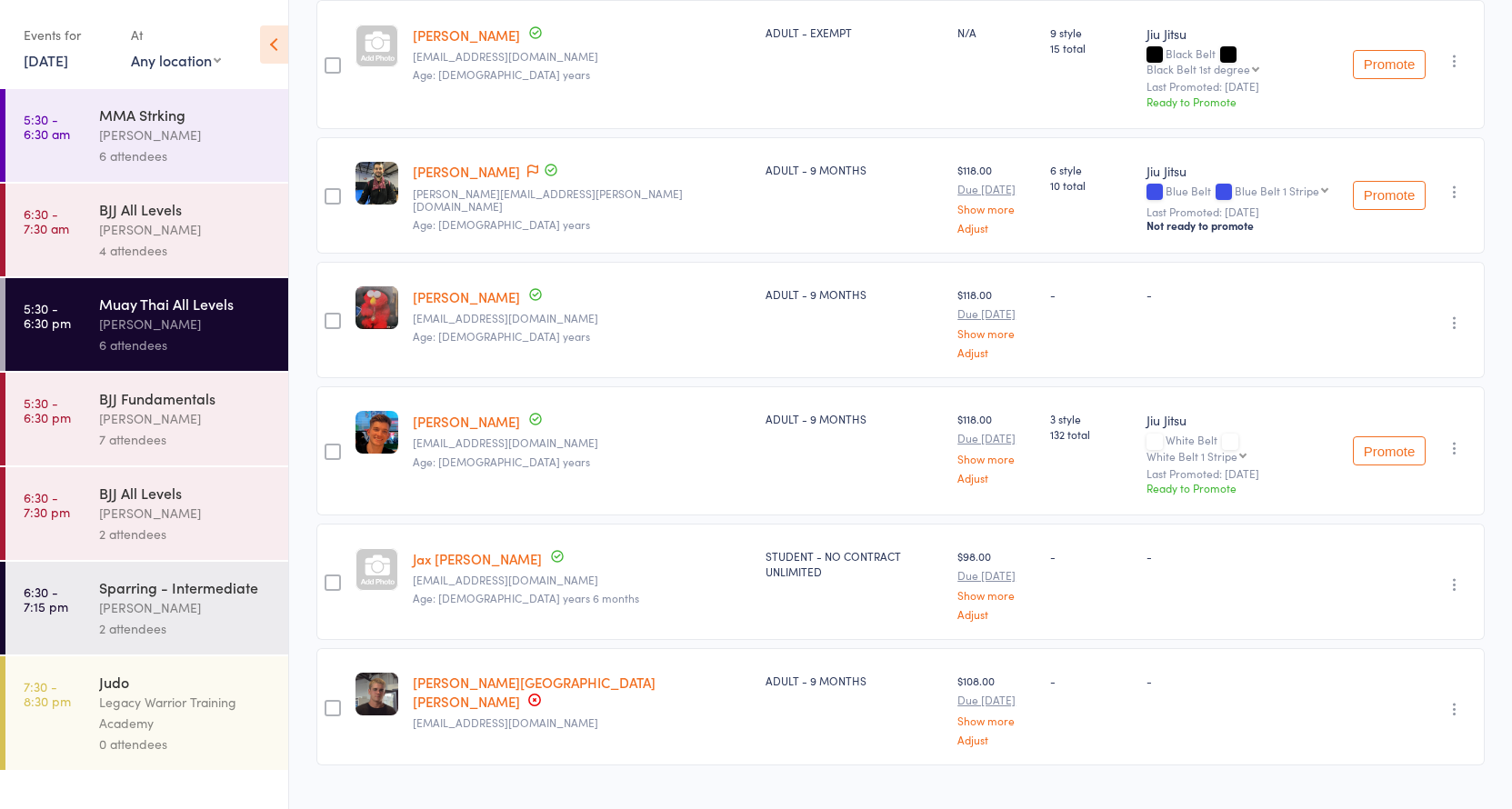
click at [608, 21] on div "Rod Cunha rodrigoamcunha@gmail.com Age: 37 years" at bounding box center [582, 64] width 353 height 129
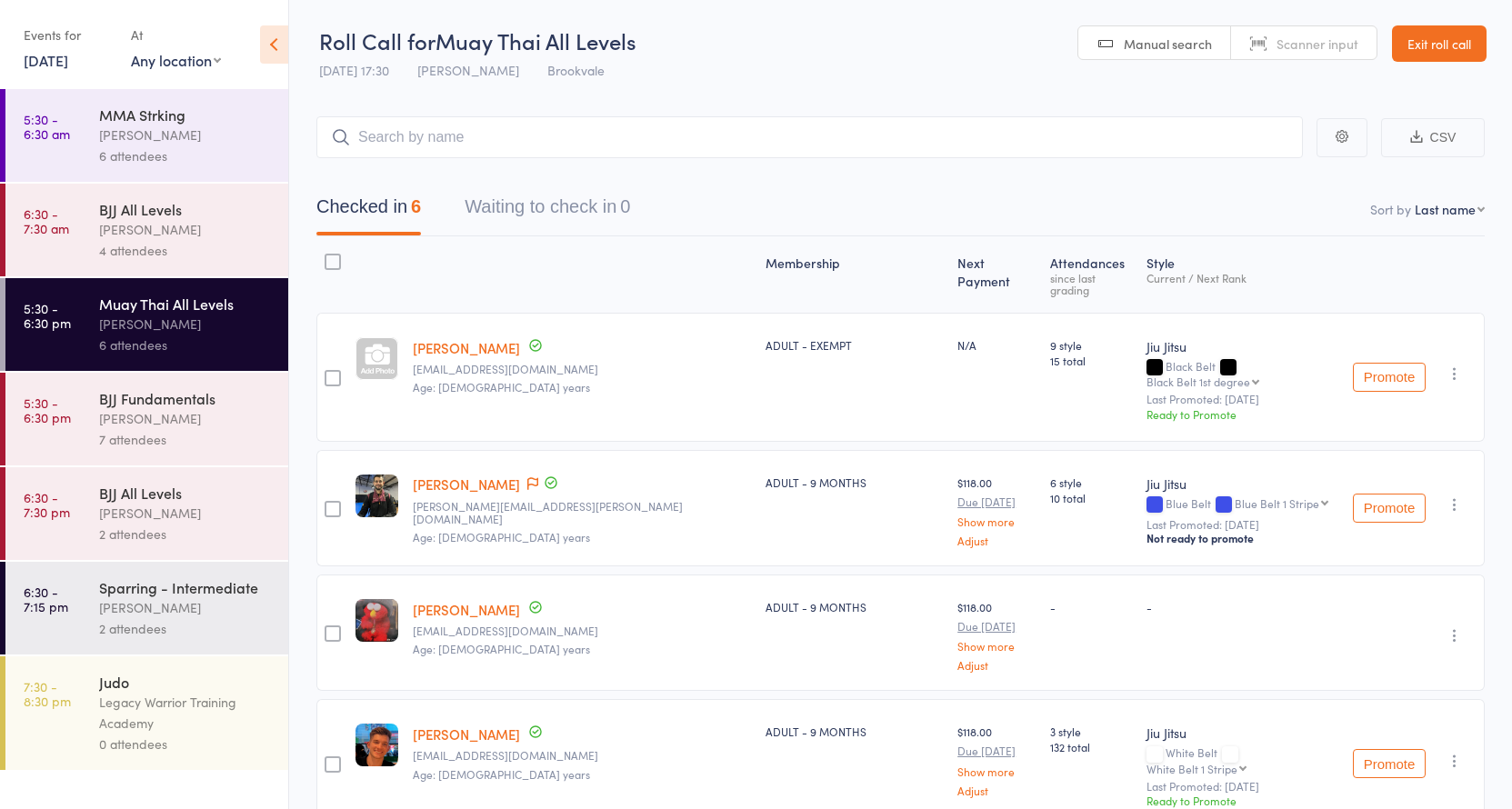
click at [1444, 32] on link "Exit roll call" at bounding box center [1440, 43] width 95 height 36
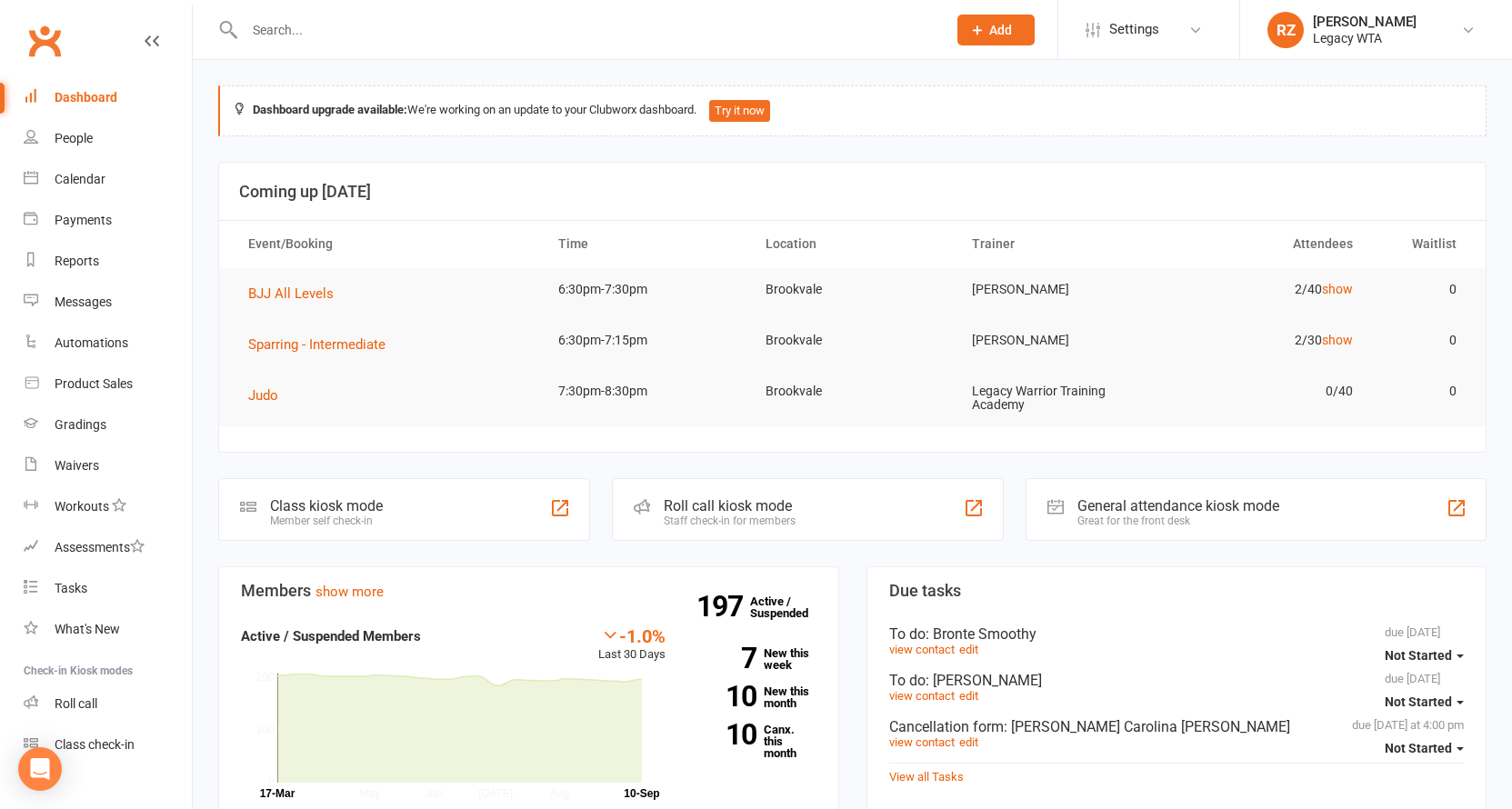
click at [508, 25] on input "text" at bounding box center [587, 30] width 694 height 25
type input "o"
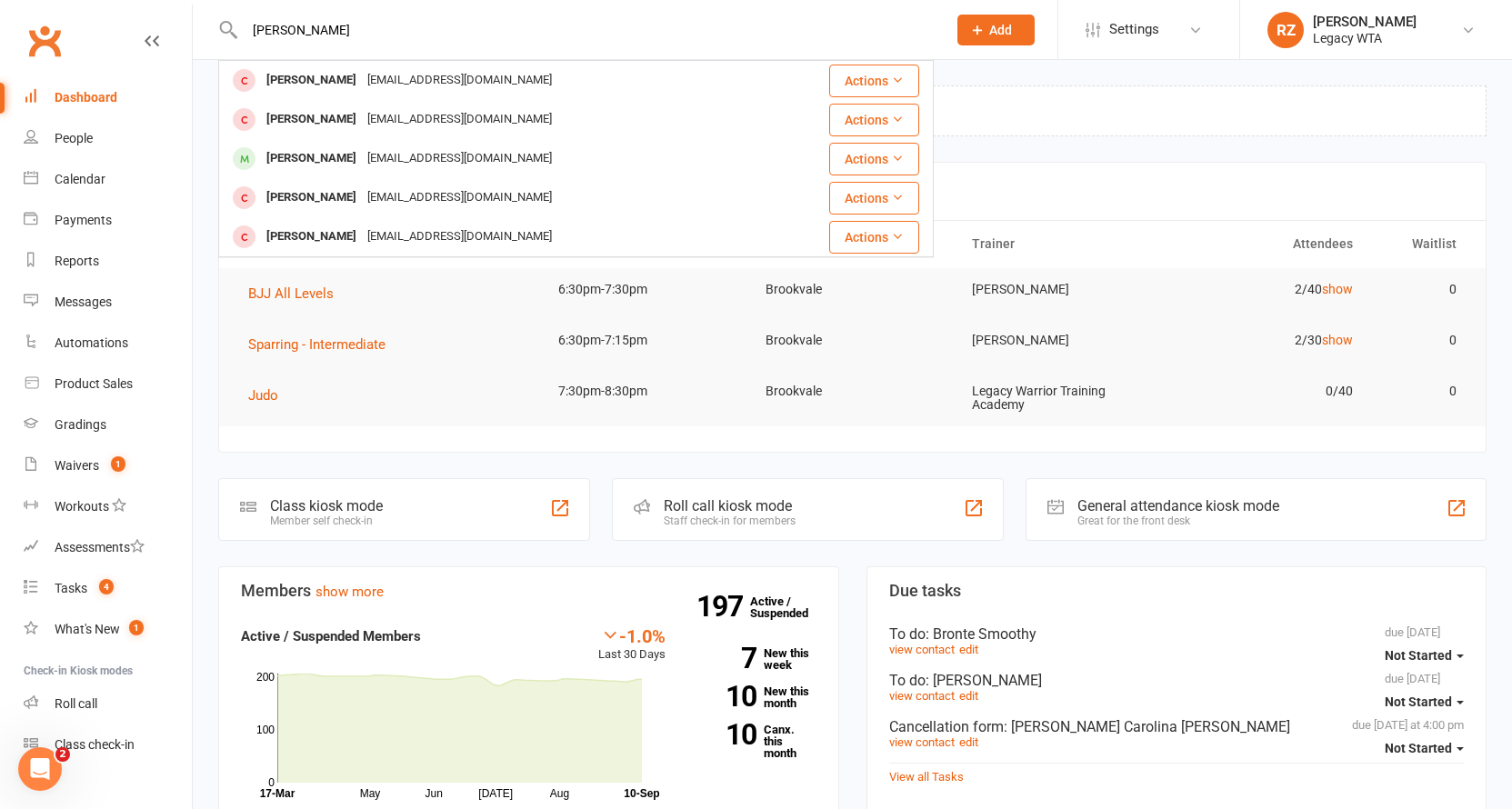
type input "Pedro"
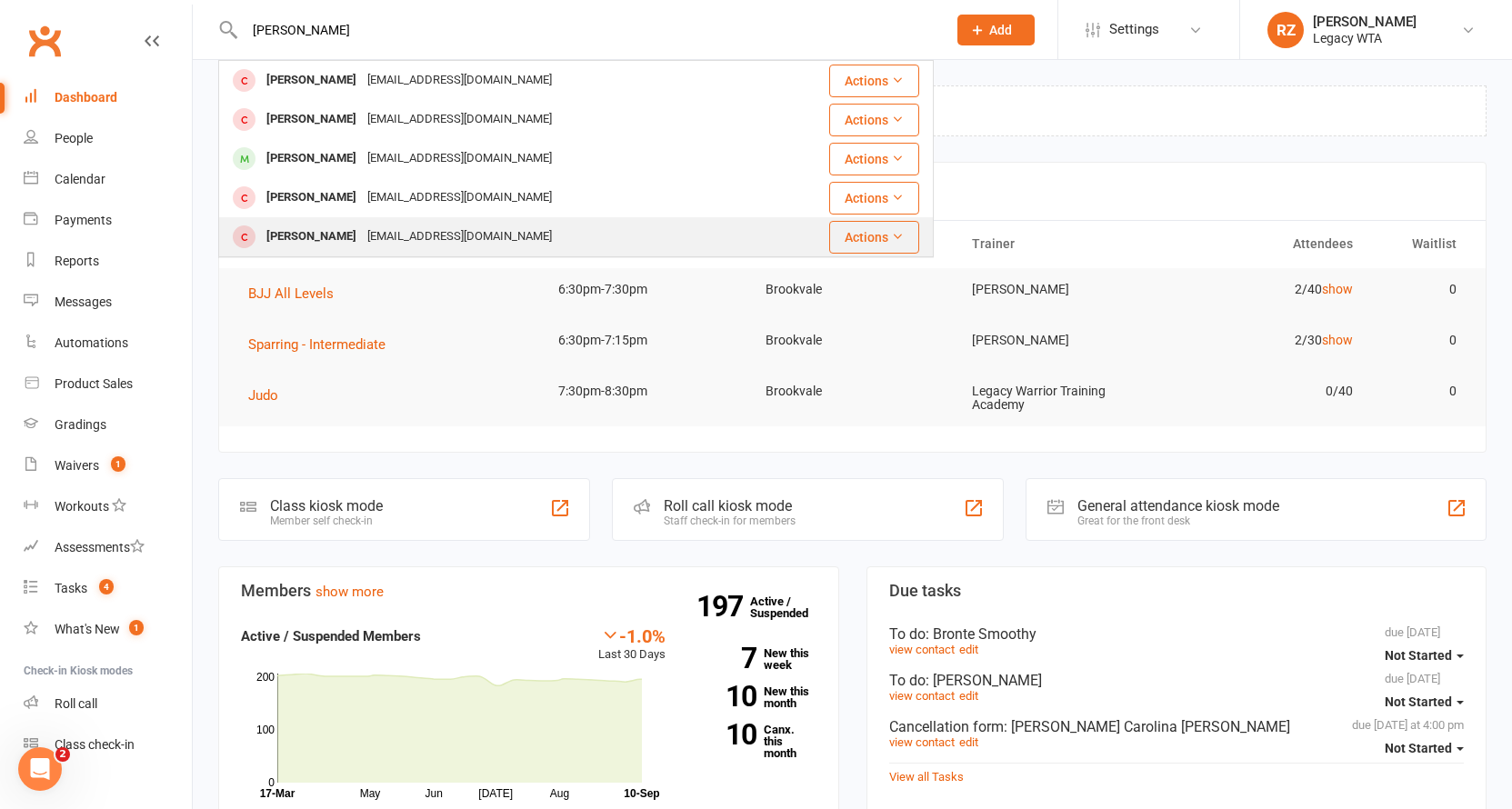
drag, startPoint x: 508, startPoint y: 25, endPoint x: 340, endPoint y: 239, distance: 272.1
click at [340, 239] on div "Pedro Ladeia de Moura" at bounding box center [311, 237] width 101 height 26
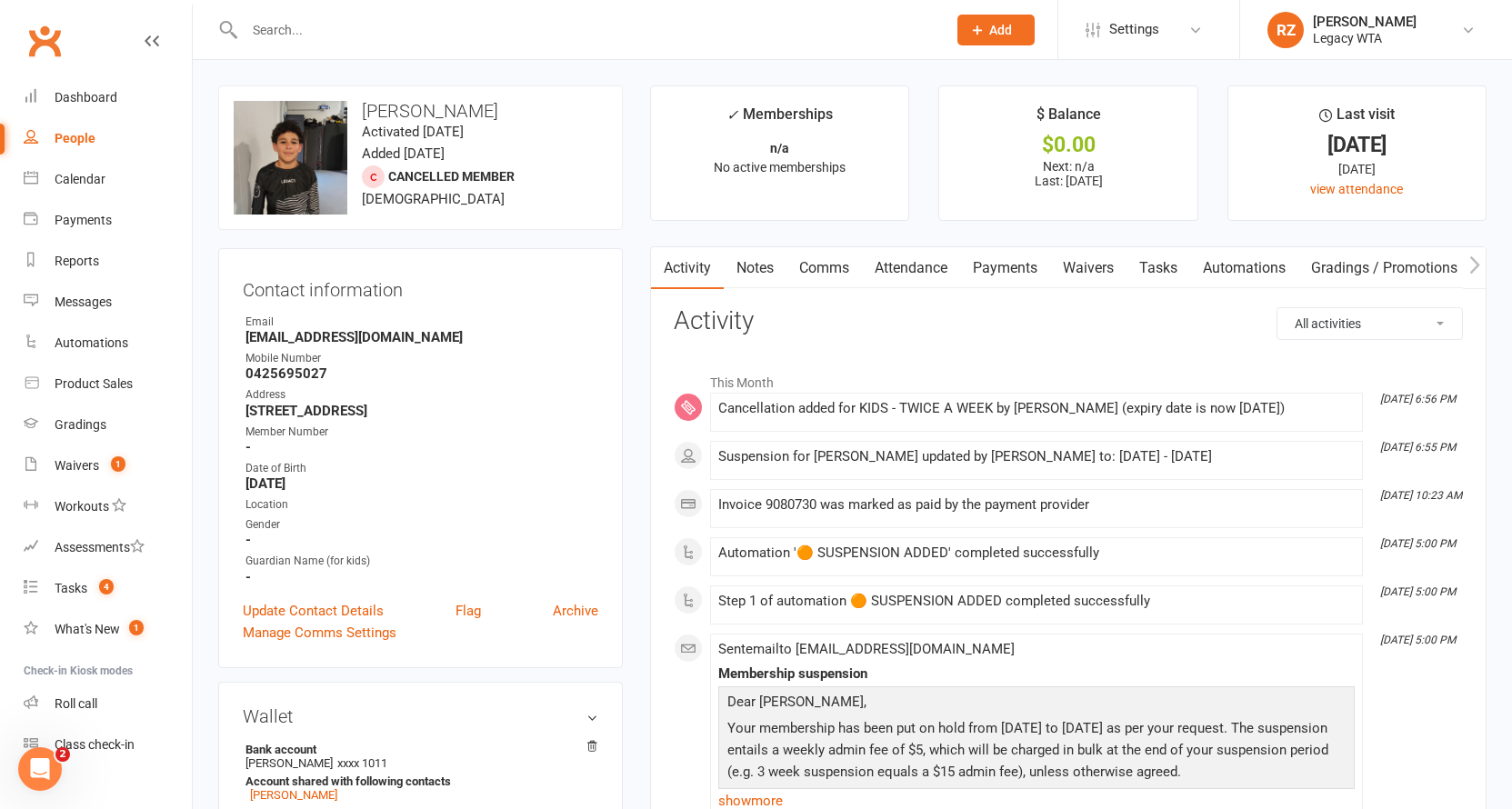
click at [1006, 274] on link "Payments" at bounding box center [1004, 267] width 90 height 42
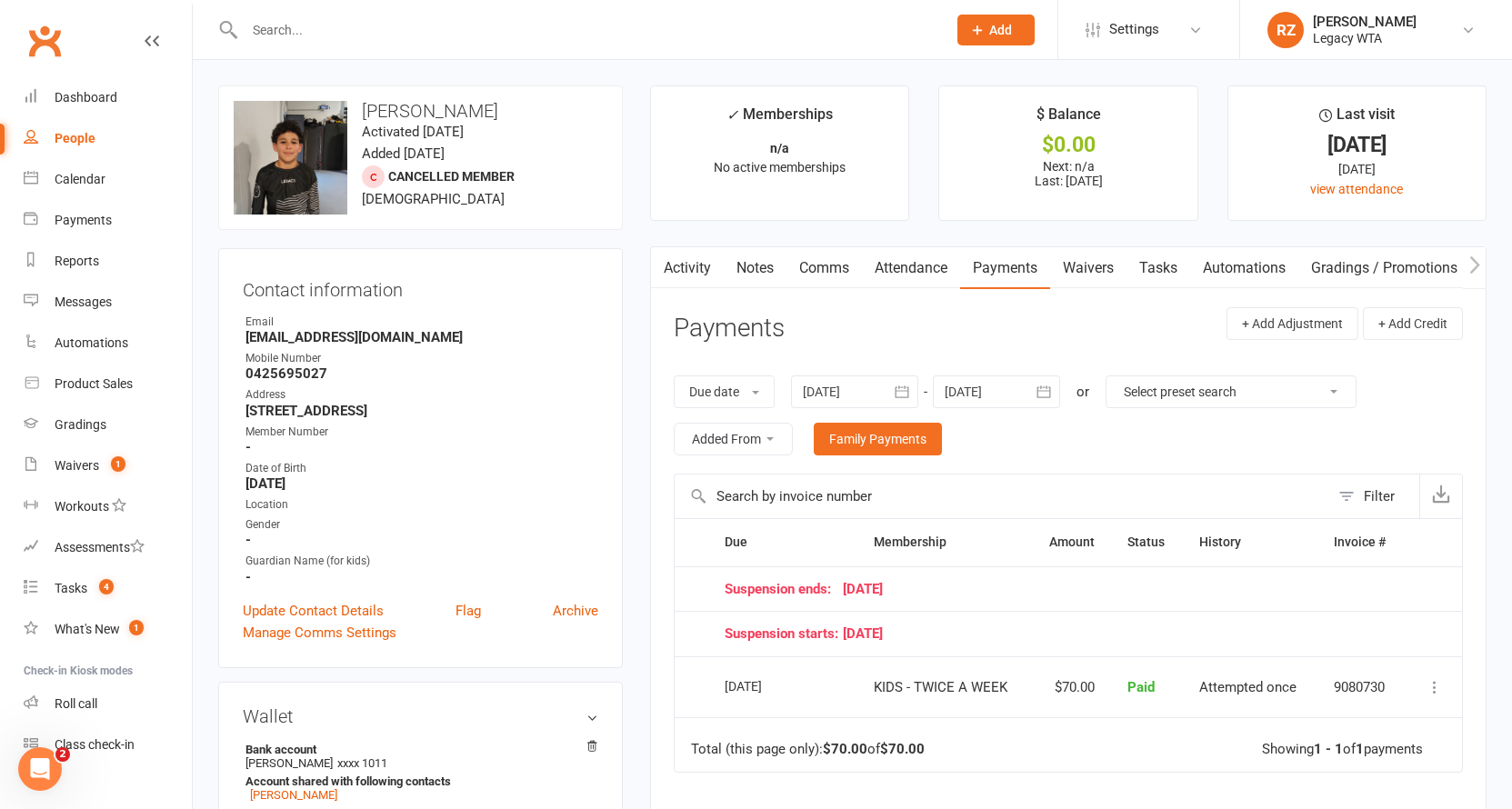
click at [984, 379] on div at bounding box center [996, 392] width 127 height 32
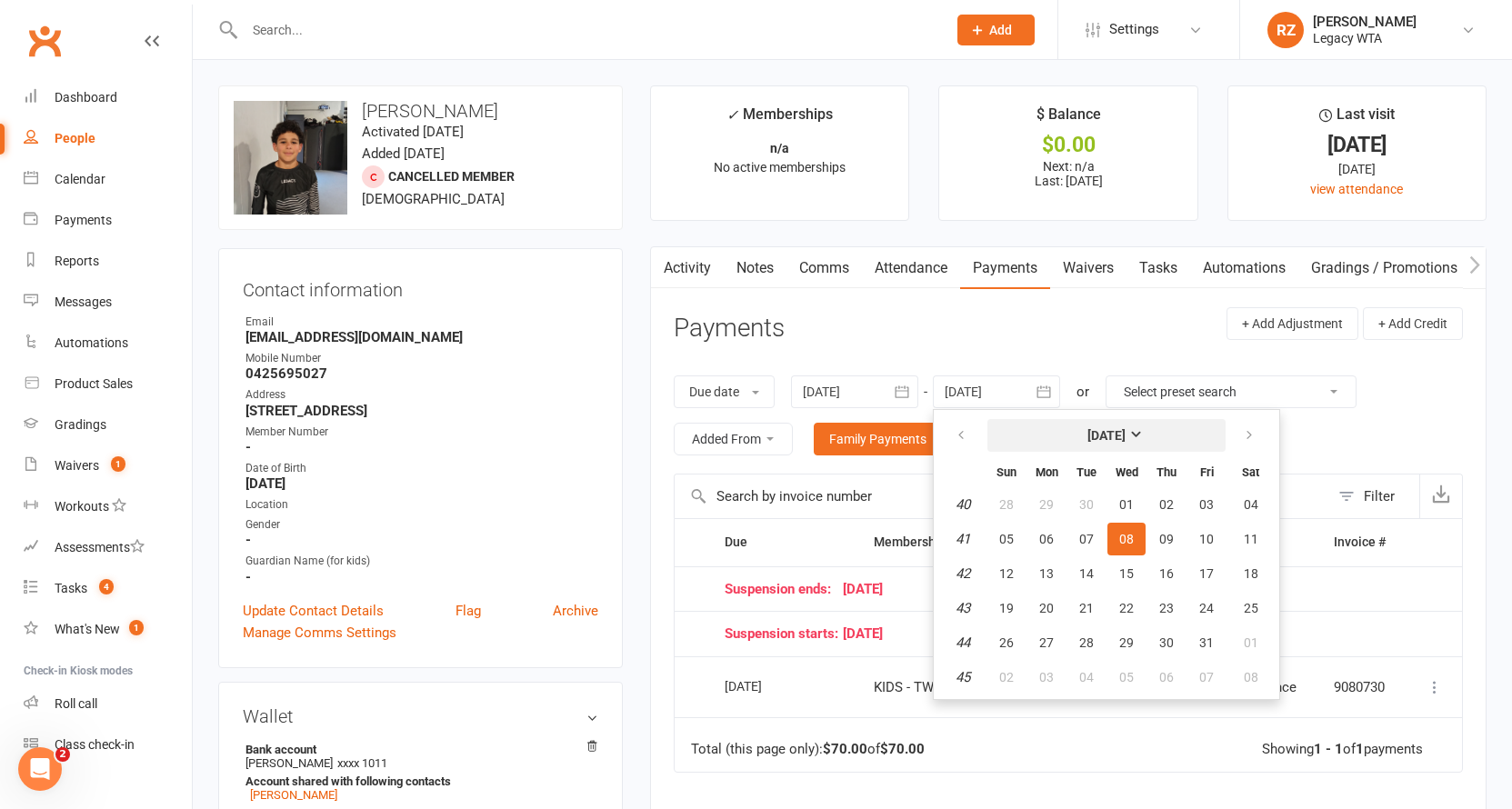
click at [1126, 433] on strong "[DATE]" at bounding box center [1105, 435] width 38 height 15
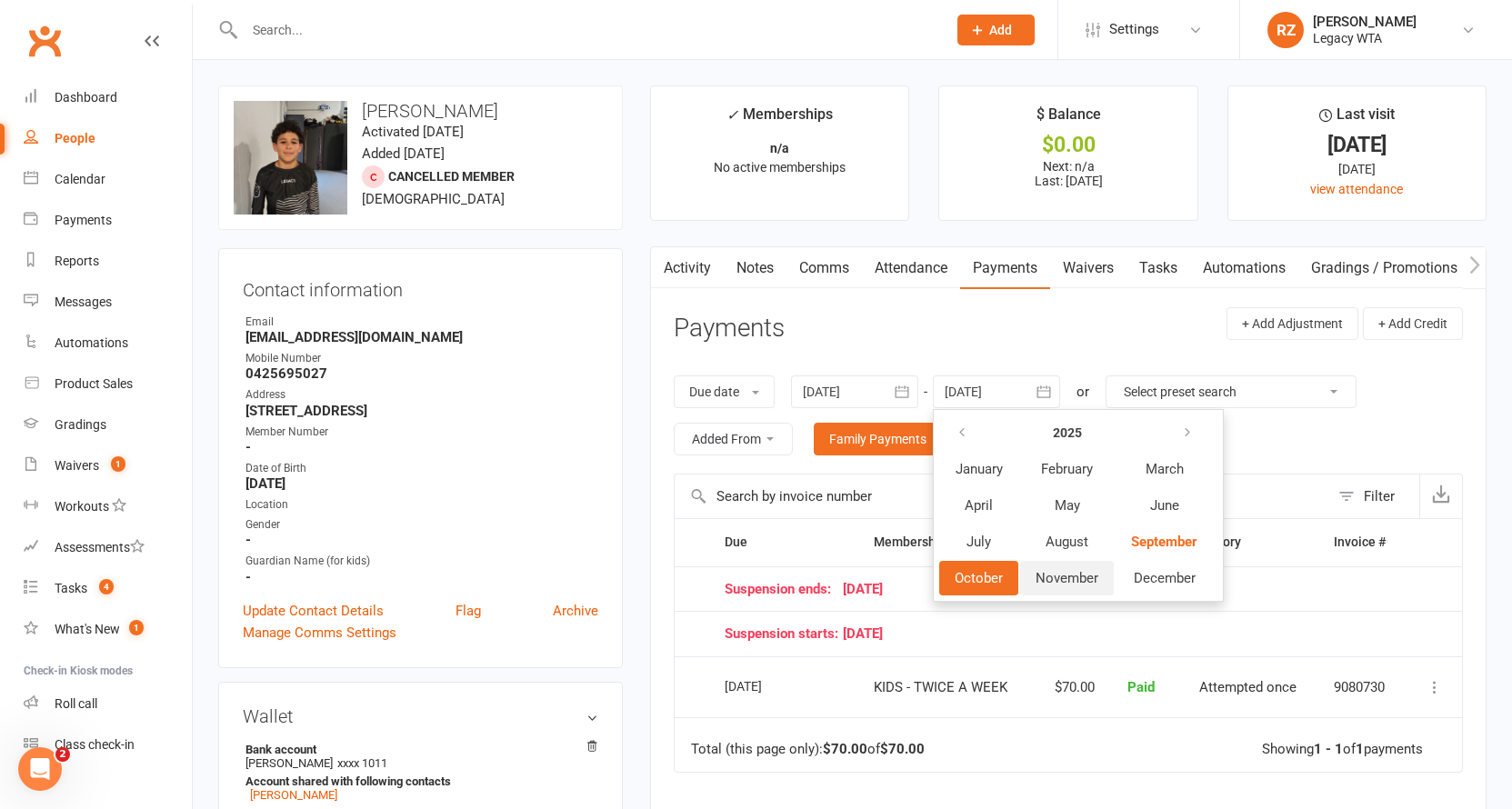
click at [1089, 573] on span "November" at bounding box center [1067, 578] width 63 height 17
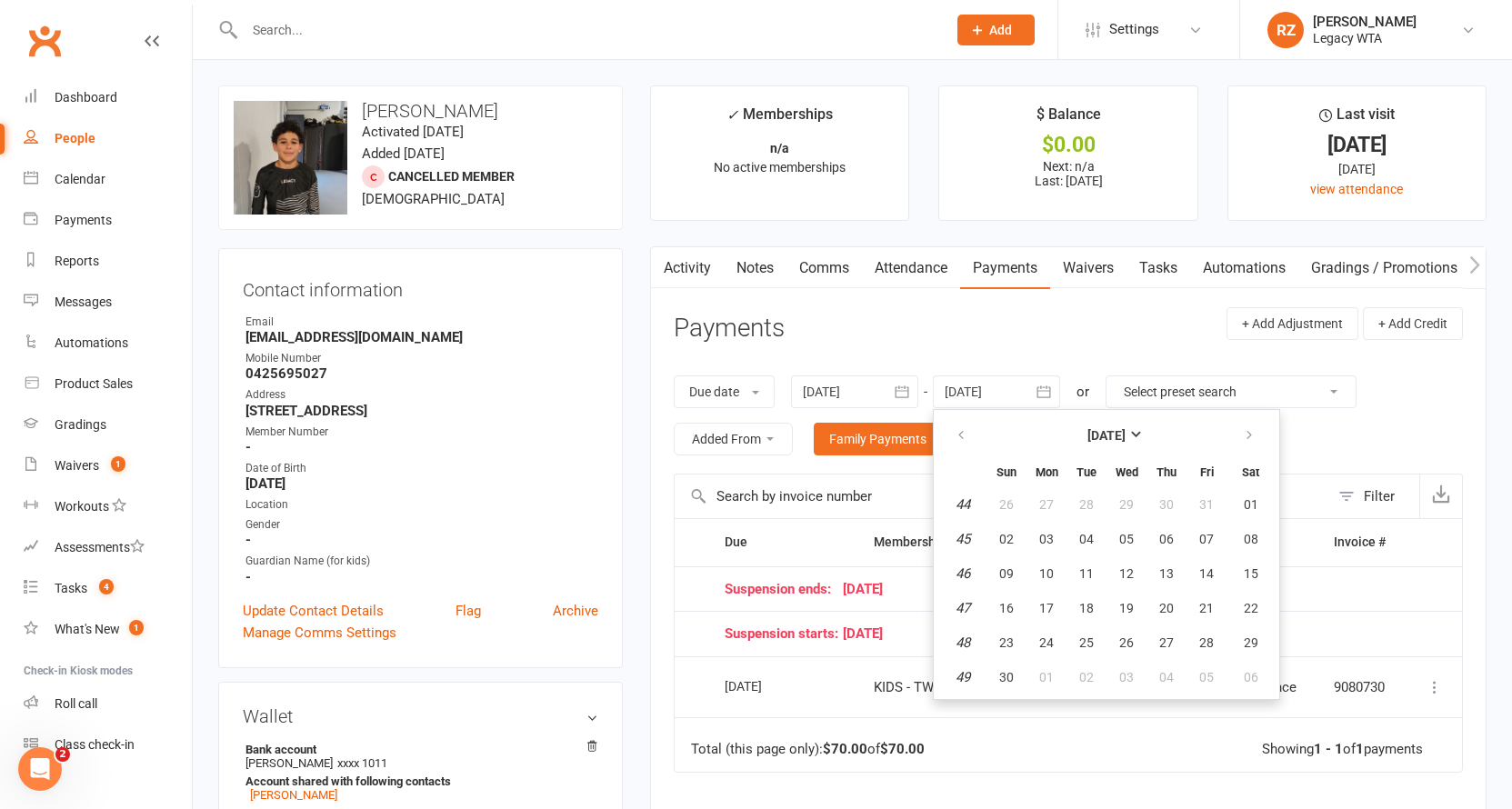
click at [1089, 573] on span "11" at bounding box center [1087, 573] width 15 height 15
type input "11 Nov 2025"
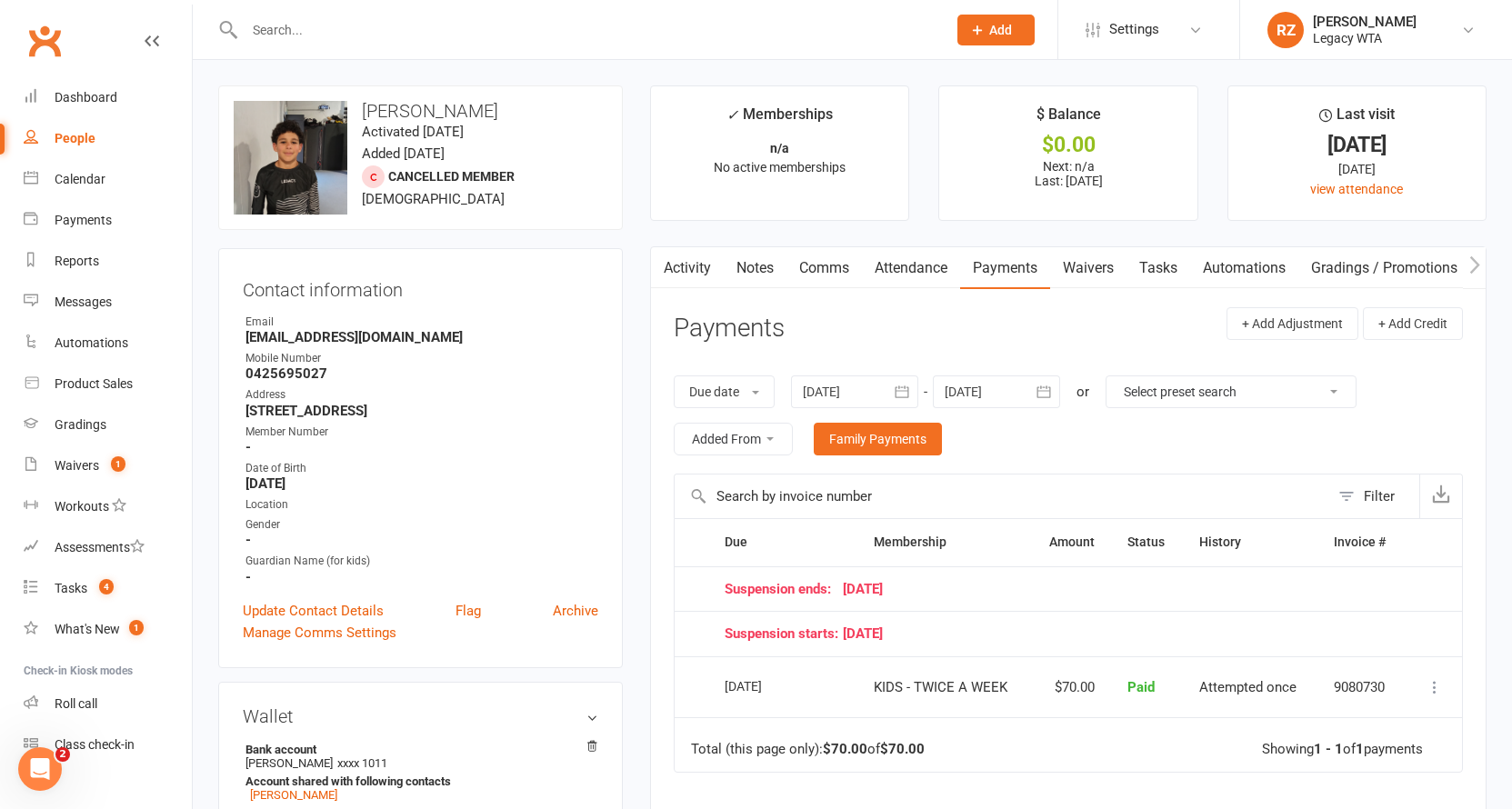
click at [417, 35] on input "text" at bounding box center [587, 30] width 694 height 25
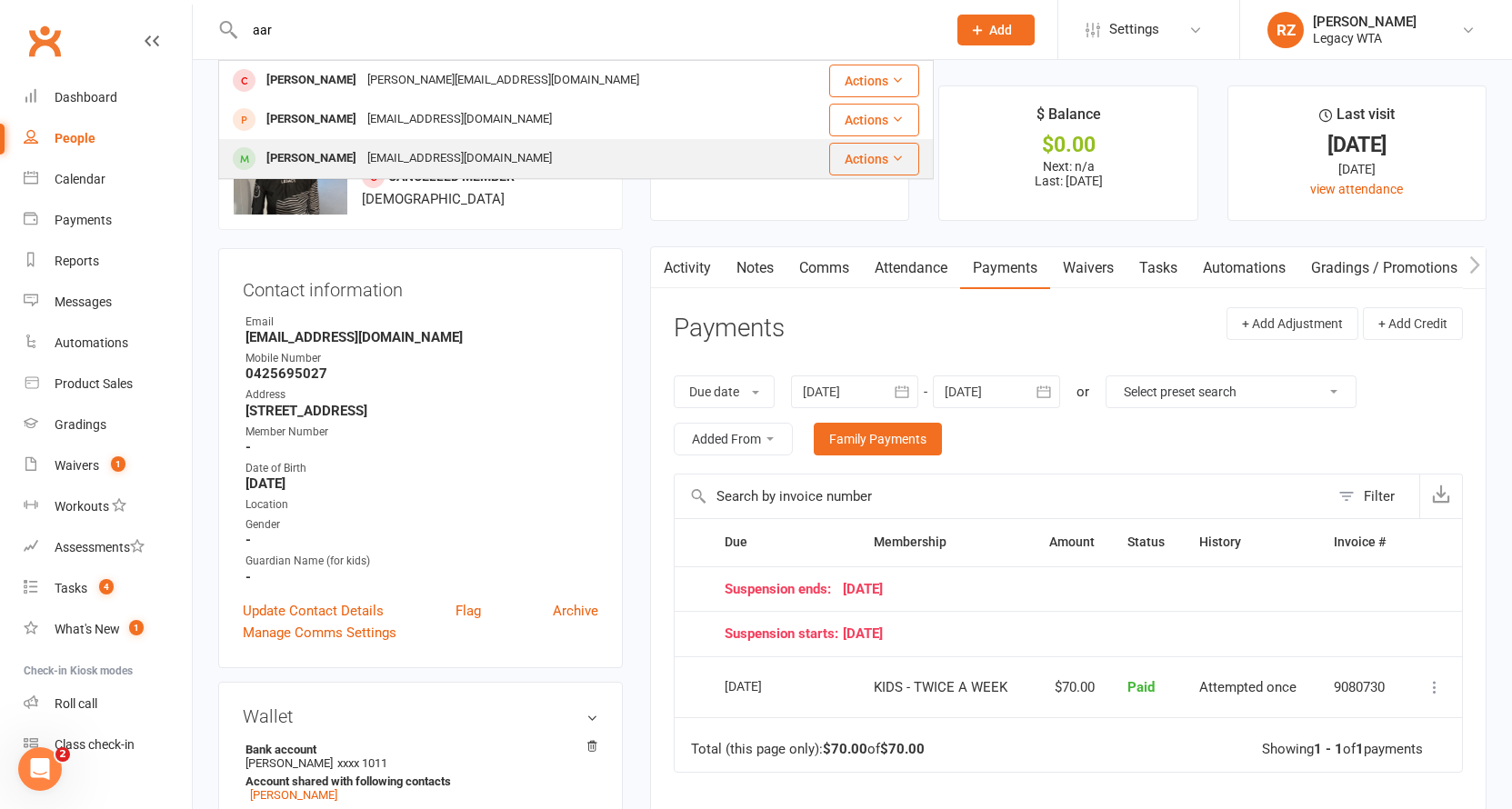
type input "aar"
click at [362, 163] on div "azza.furzer88@gmail.com" at bounding box center [459, 159] width 196 height 26
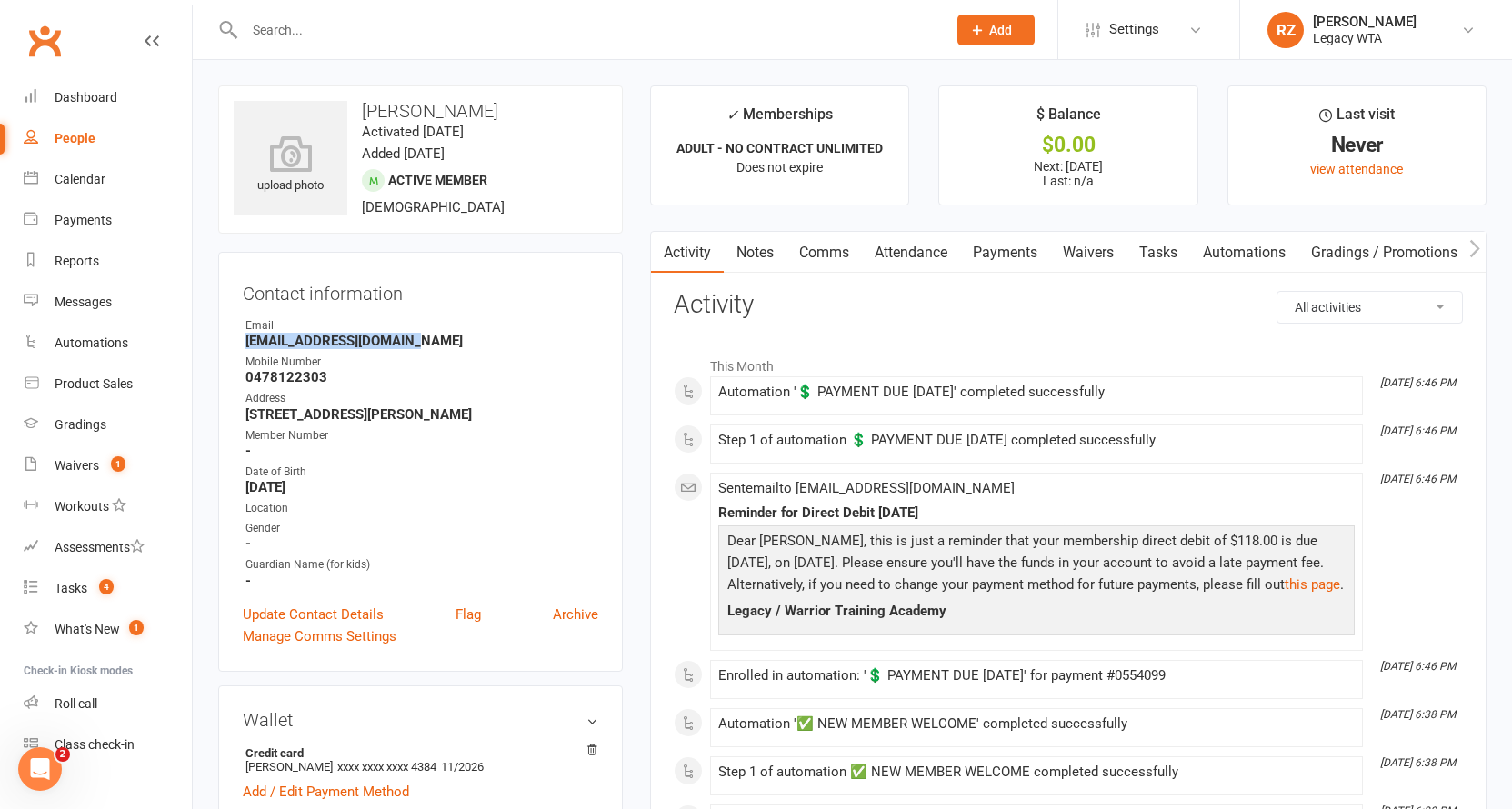
drag, startPoint x: 416, startPoint y: 348, endPoint x: 228, endPoint y: 348, distance: 188.0
click at [228, 348] on div "Contact information Owner Email azza.furzer88@gmail.com Mobile Number 047812230…" at bounding box center [420, 461] width 405 height 419
copy strong "azza.furzer88@gmail.com"
drag, startPoint x: 332, startPoint y: 379, endPoint x: 217, endPoint y: 373, distance: 115.2
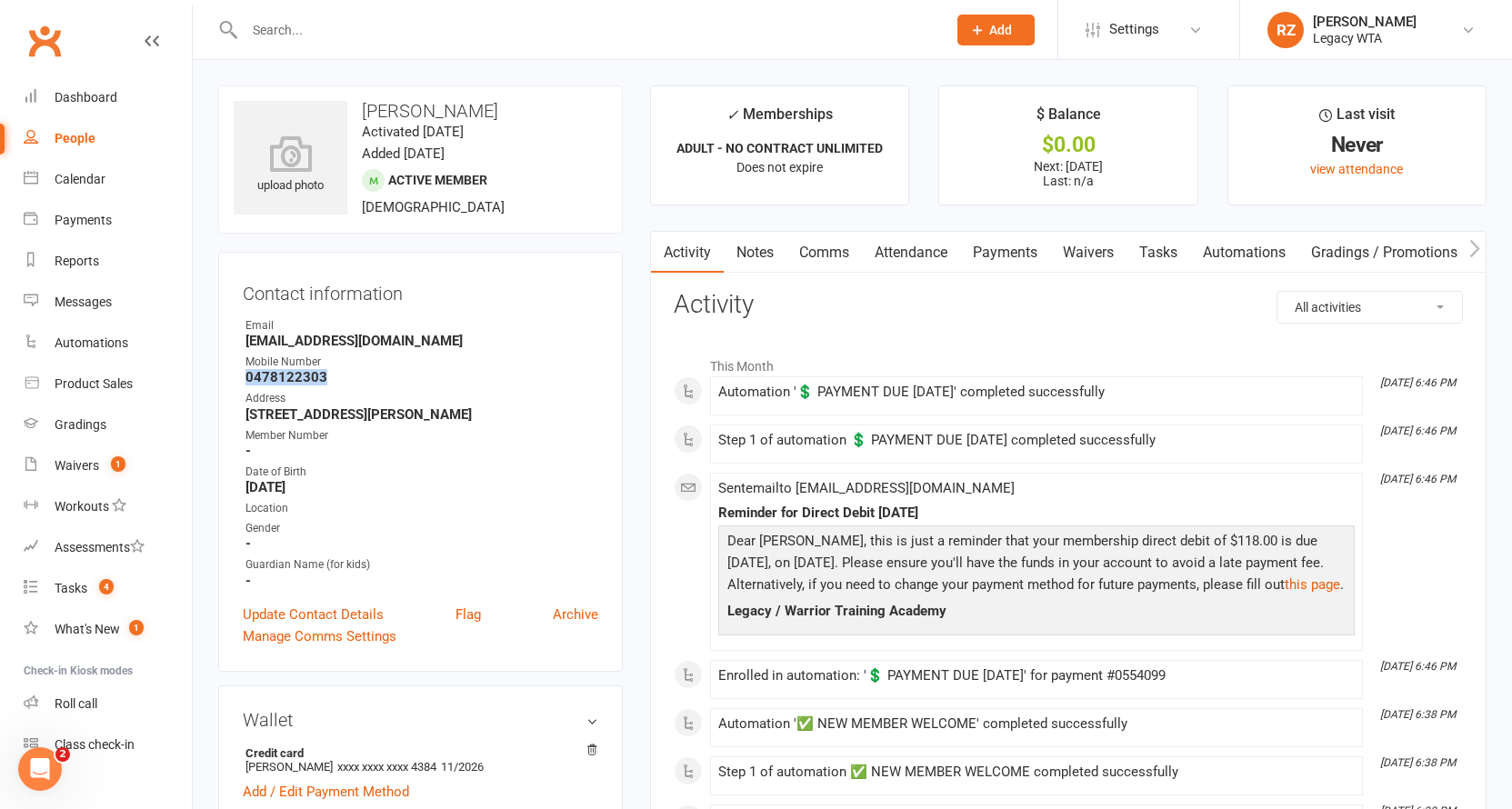
copy strong "0478122303"
click at [303, 48] on div at bounding box center [575, 30] width 716 height 59
click at [312, 27] on input "text" at bounding box center [587, 30] width 694 height 25
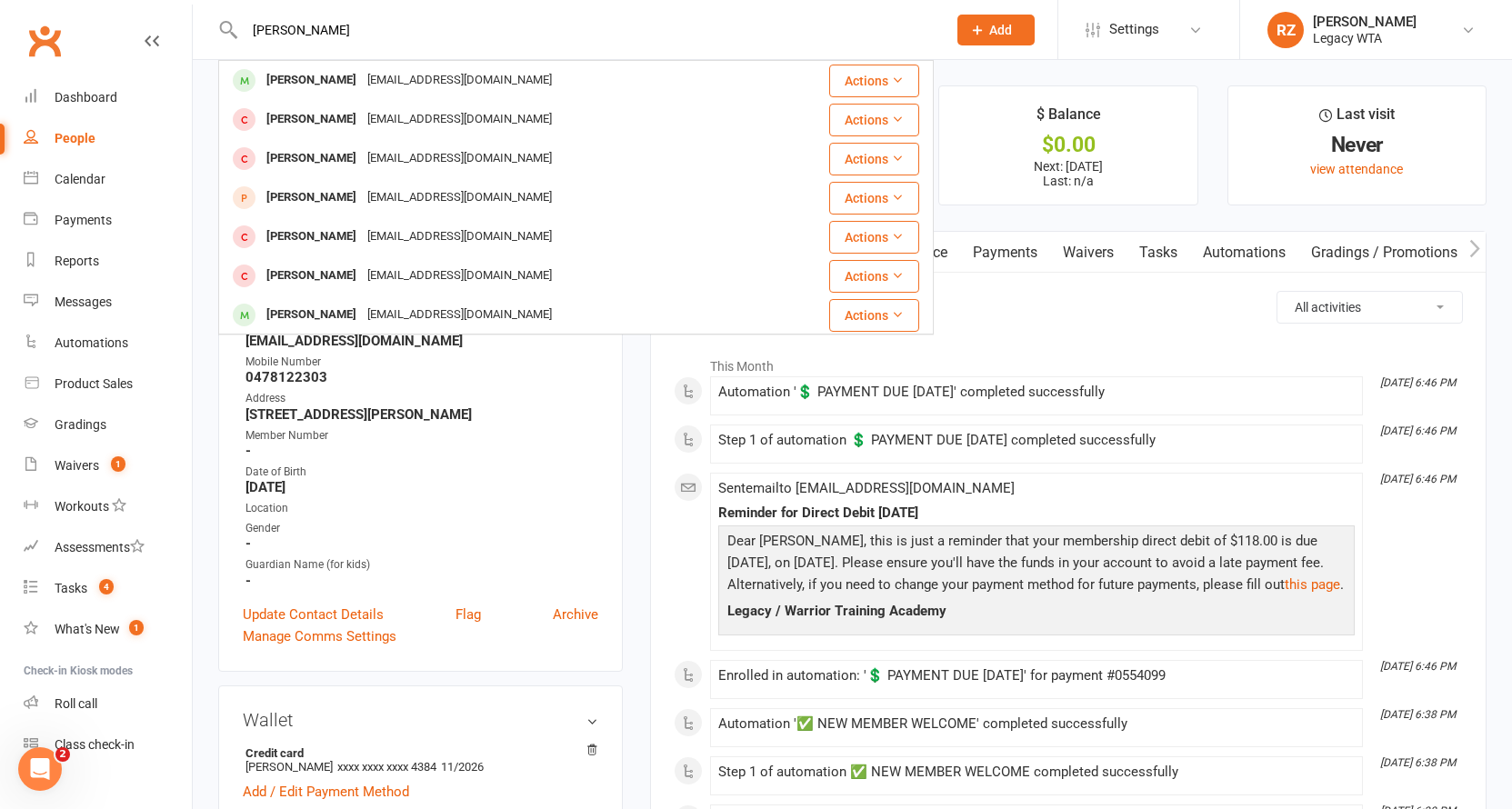
type input "Tricia"
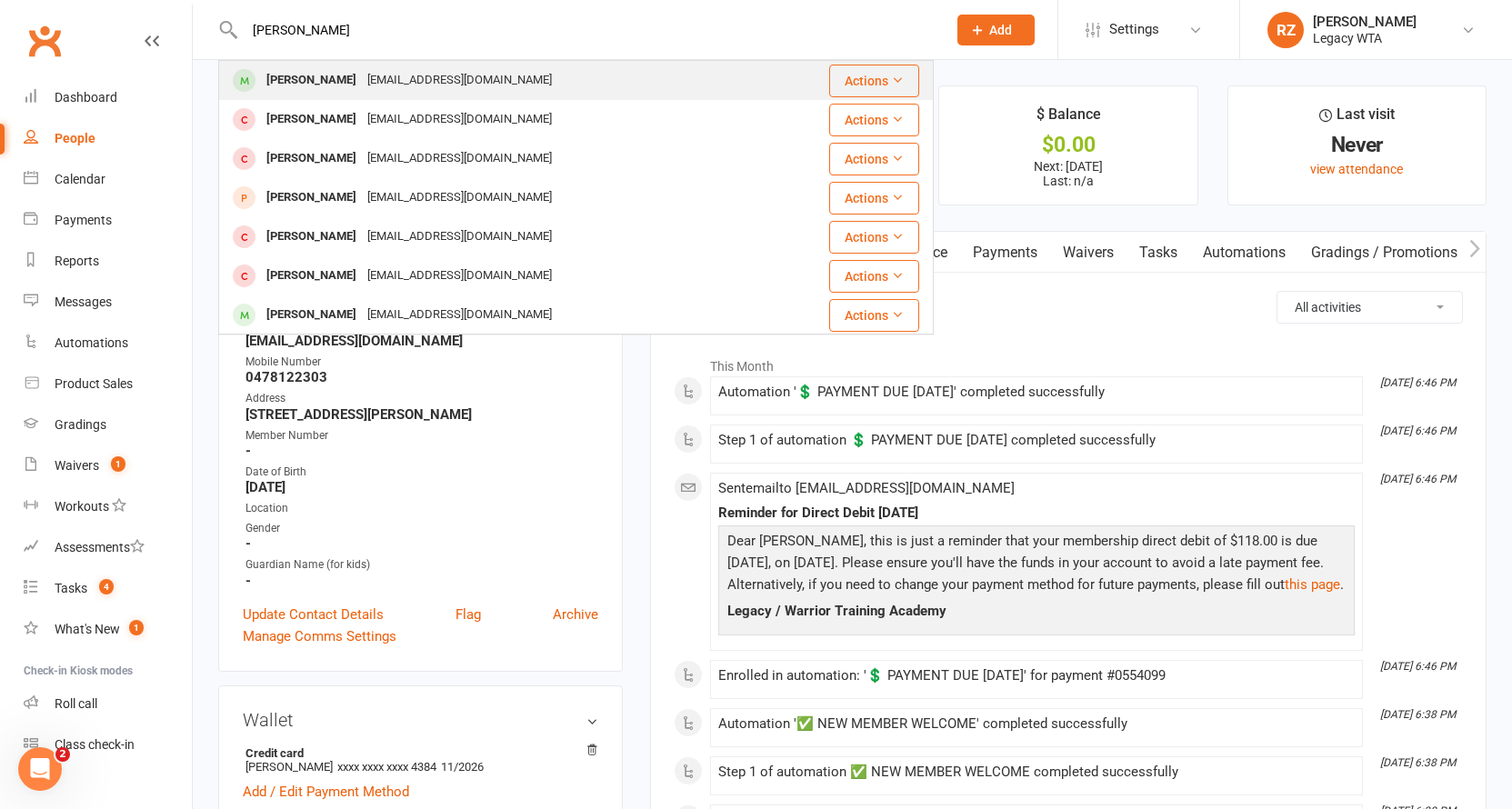
drag, startPoint x: 303, startPoint y: 59, endPoint x: 295, endPoint y: 92, distance: 34.0
click at [295, 92] on div "[PERSON_NAME]" at bounding box center [311, 80] width 101 height 26
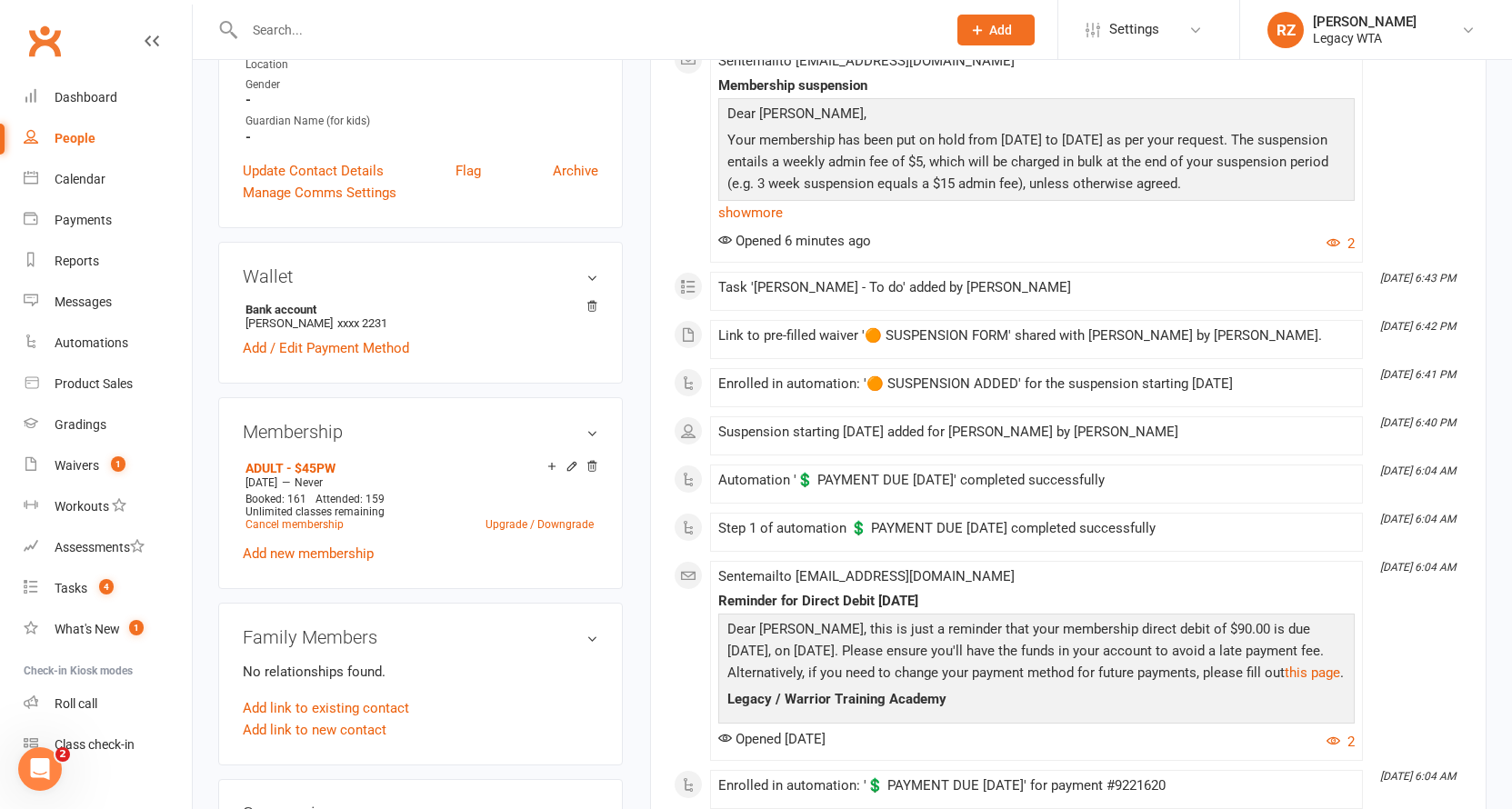
scroll to position [790, 0]
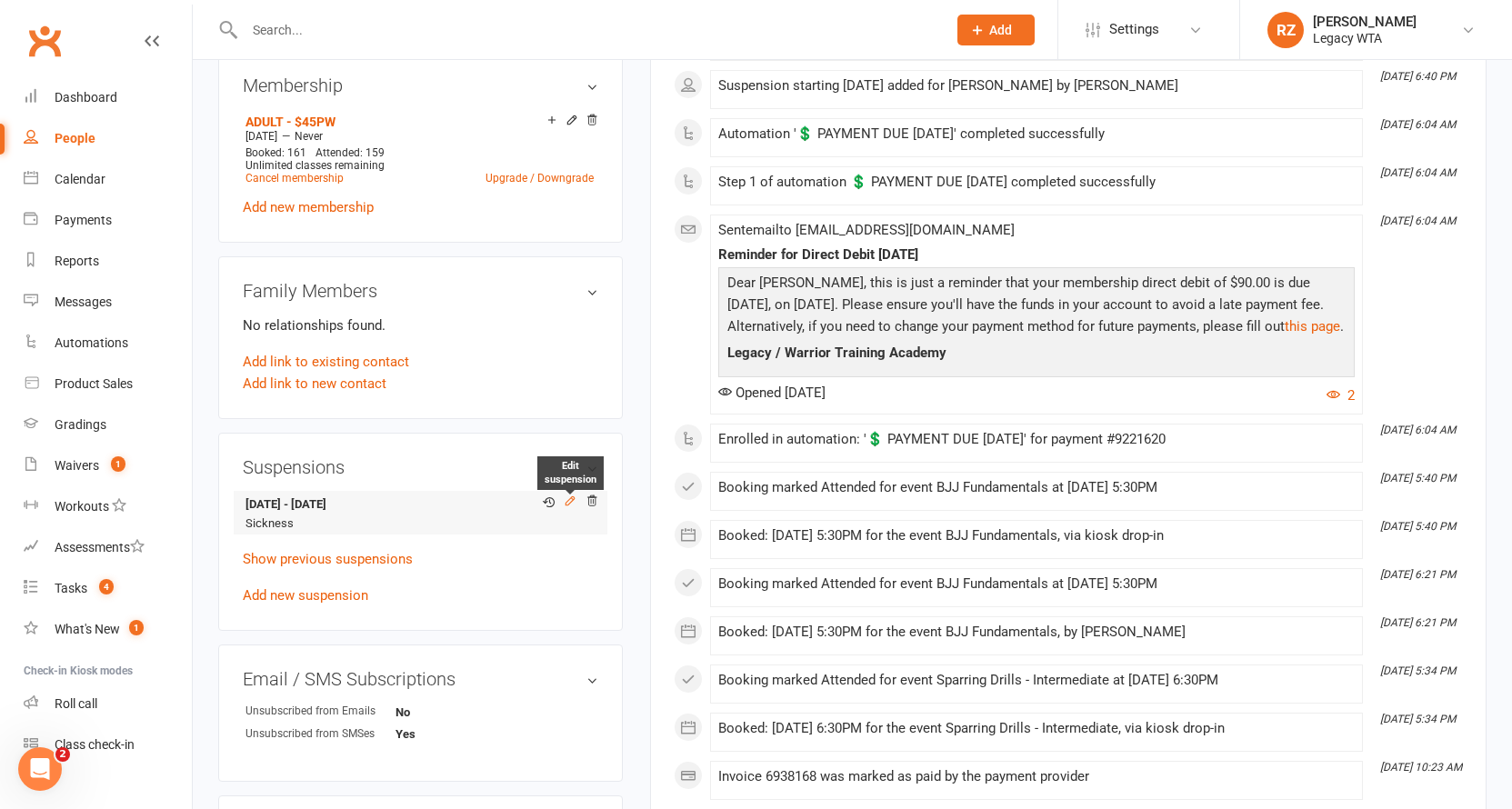
click at [575, 501] on icon at bounding box center [570, 501] width 13 height 13
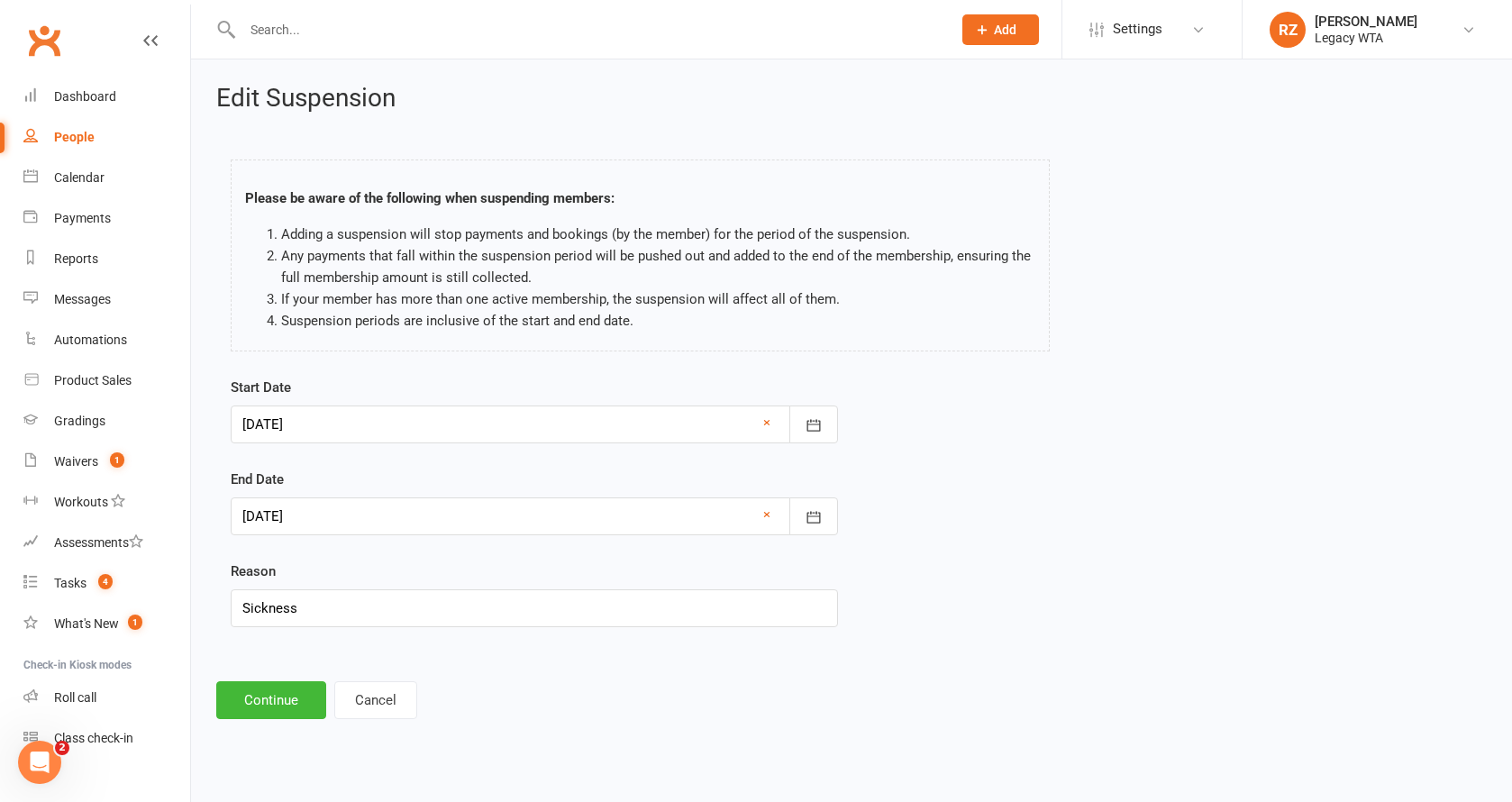
click at [404, 425] on div at bounding box center [535, 424] width 607 height 38
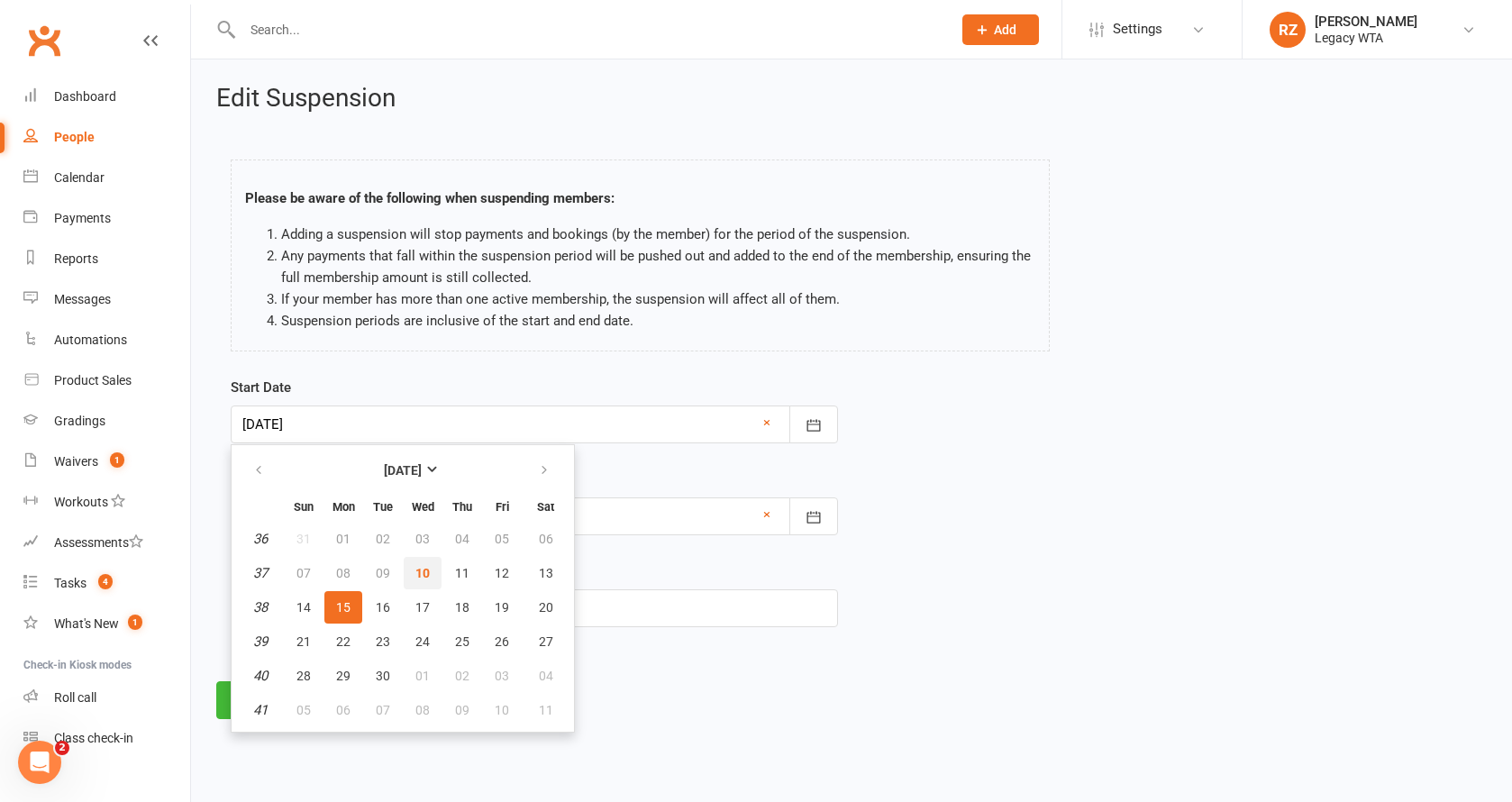
click at [423, 564] on button "10" at bounding box center [422, 572] width 38 height 32
type input "[DATE]"
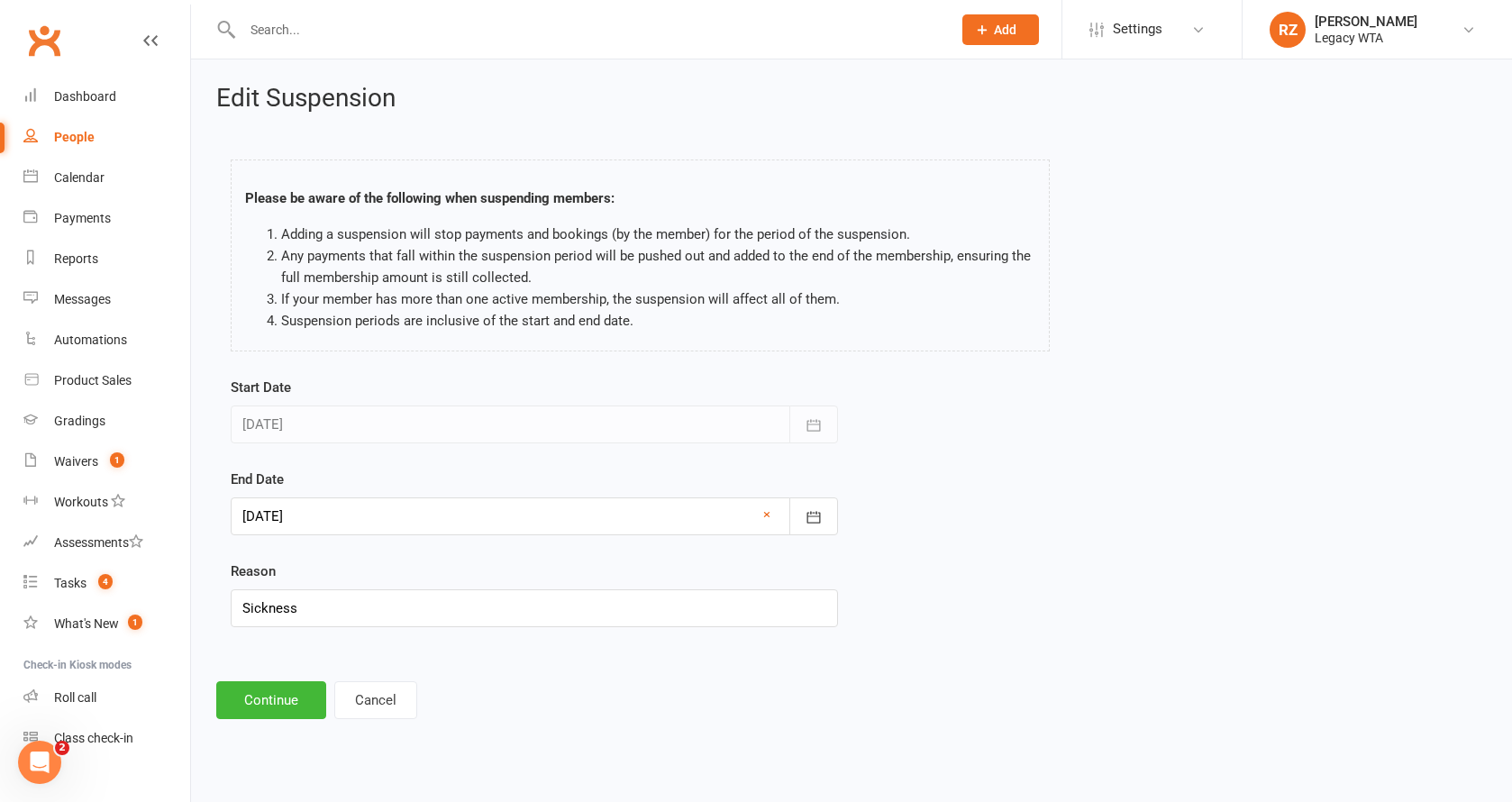
click at [344, 516] on div at bounding box center [535, 516] width 607 height 38
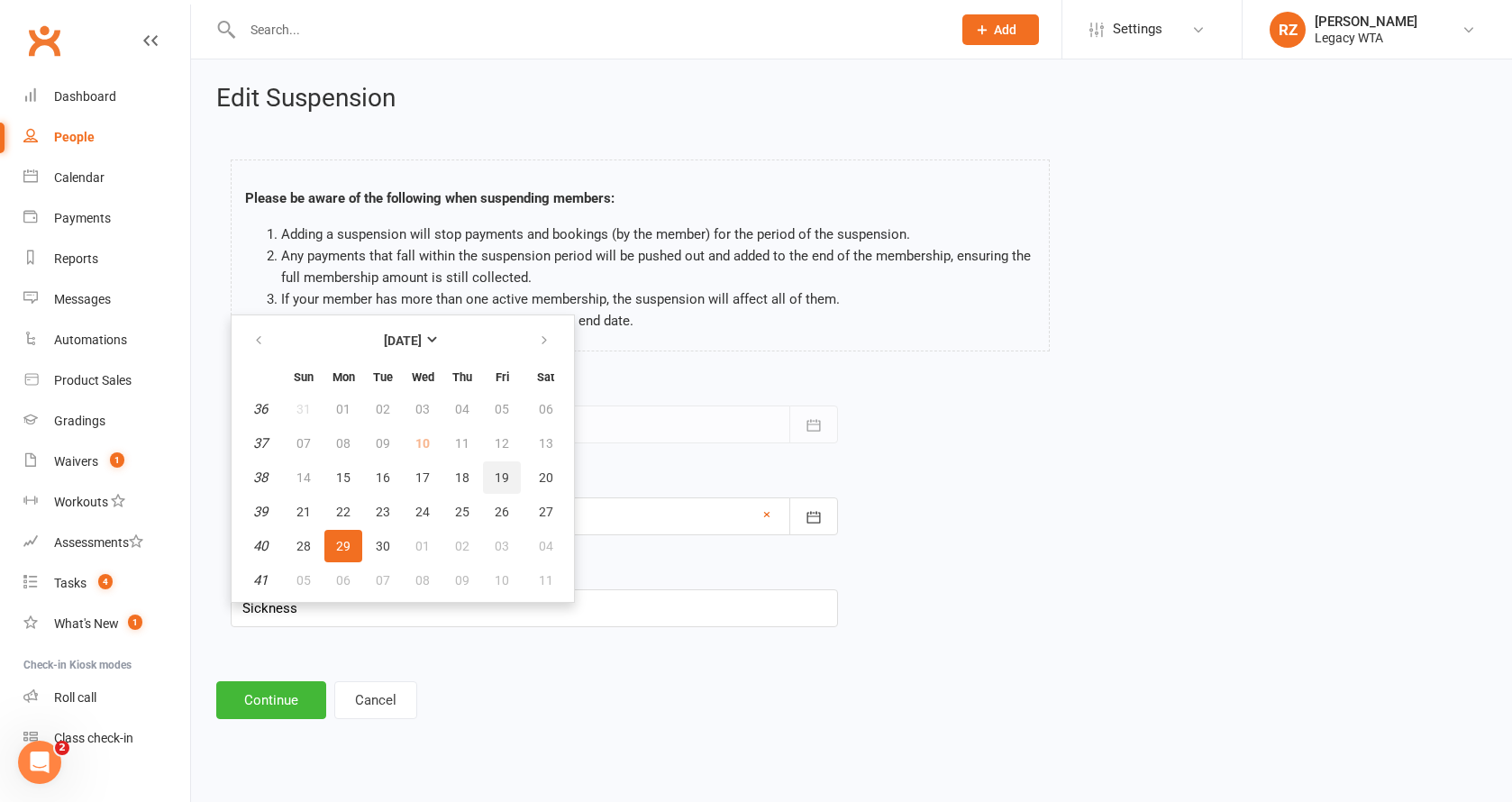
click at [502, 476] on span "19" at bounding box center [502, 477] width 15 height 15
type input "19 Sep 2025"
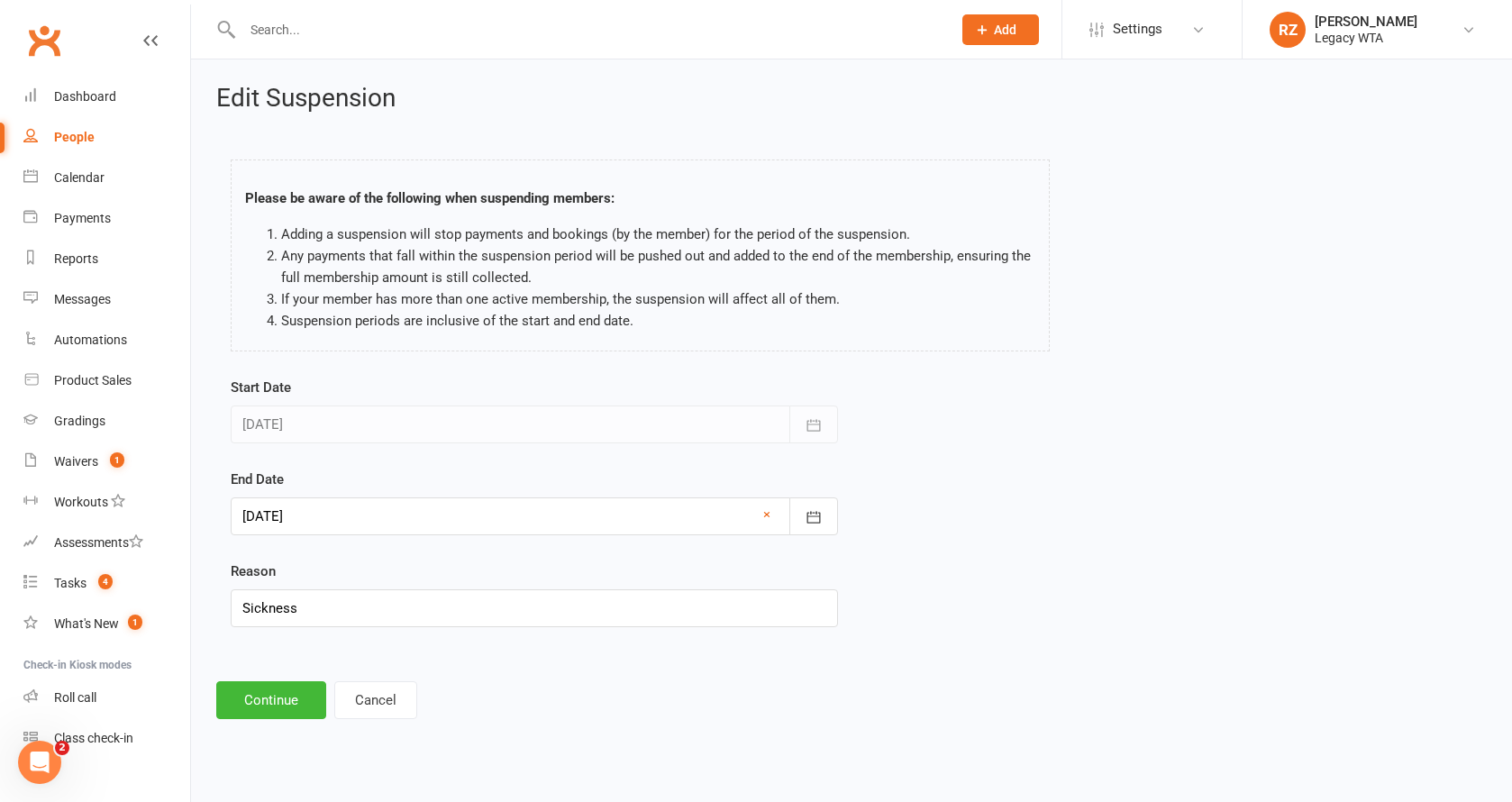
click at [337, 504] on div at bounding box center [535, 516] width 607 height 38
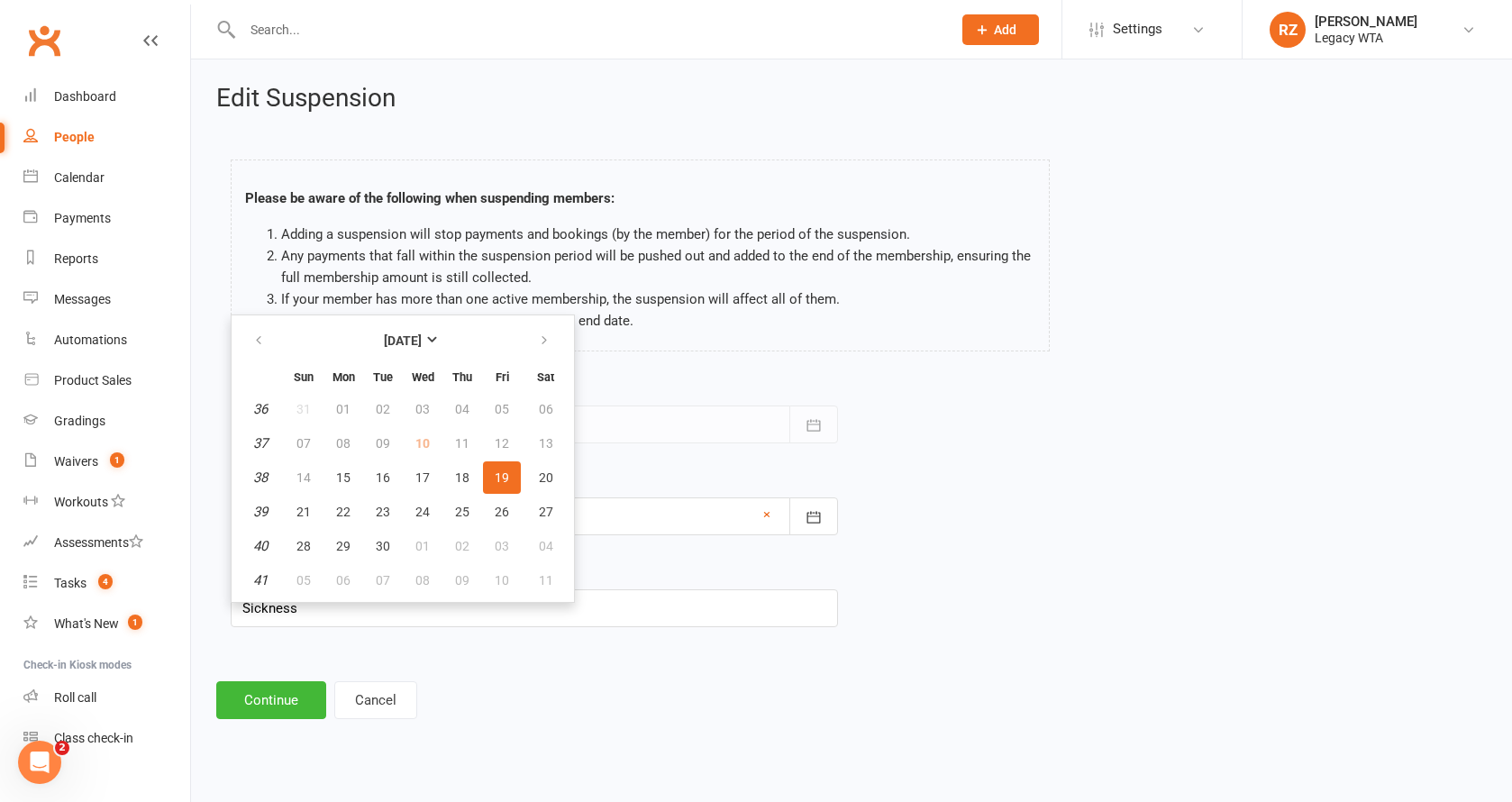
click at [677, 464] on form "Start Date 10 Sep 2025 September 2025 Sun Mon Tue Wed Thu Fri Sat 36 31 01 02 0…" at bounding box center [535, 501] width 607 height 250
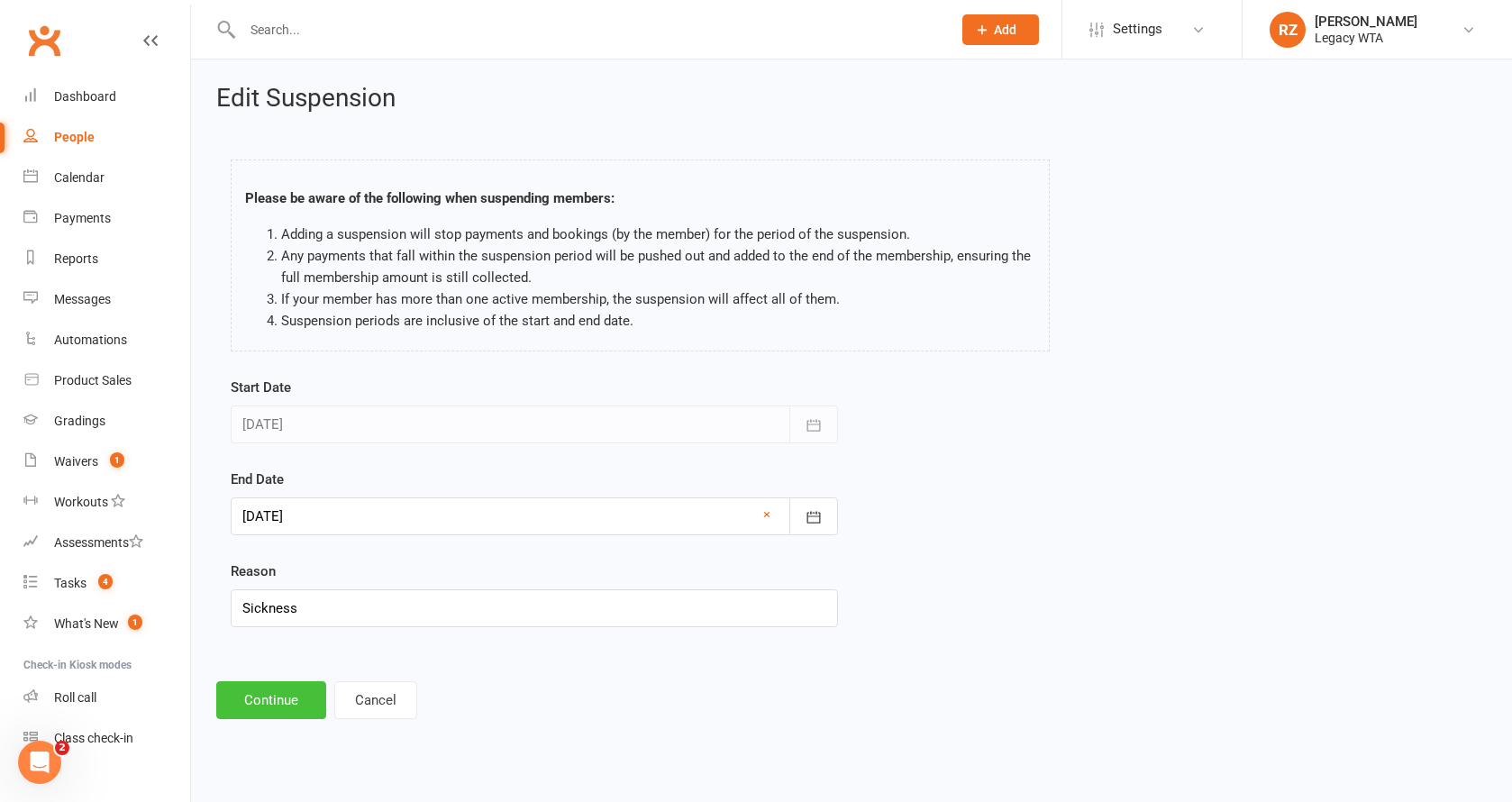
click at [304, 701] on button "Continue" at bounding box center [271, 699] width 110 height 38
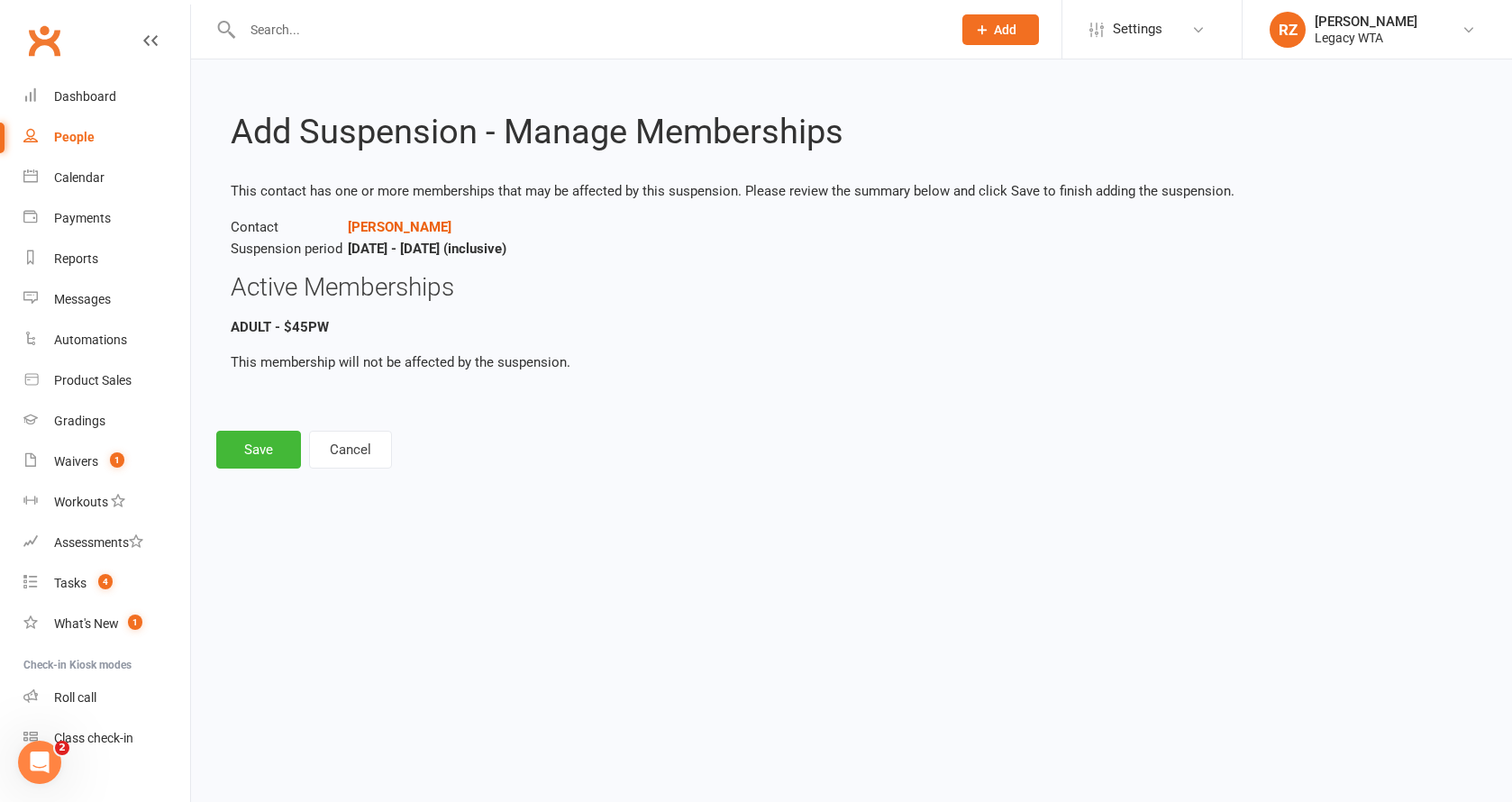
click at [263, 439] on button "Save" at bounding box center [259, 449] width 85 height 38
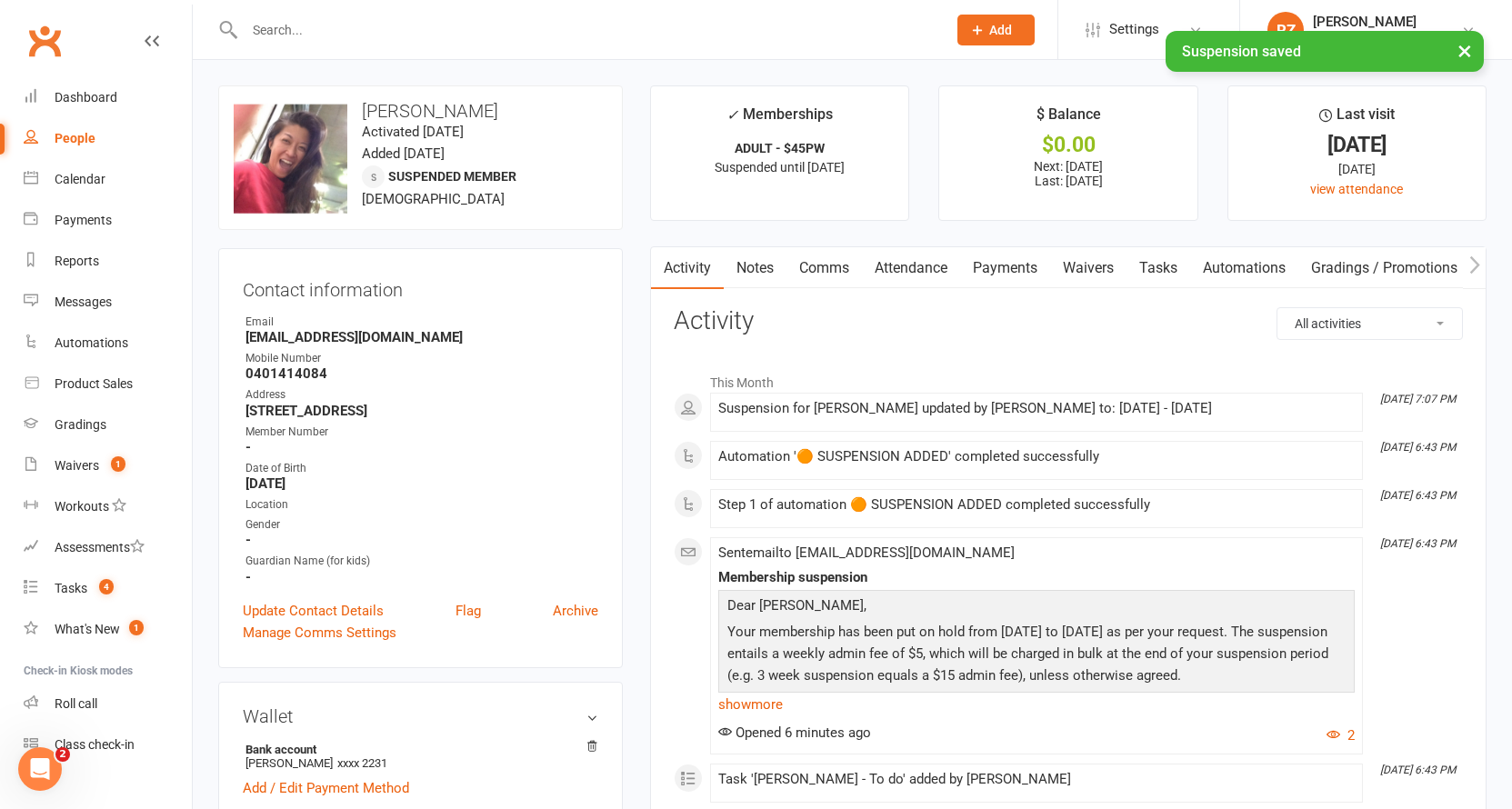
click at [995, 265] on link "Payments" at bounding box center [1004, 267] width 90 height 42
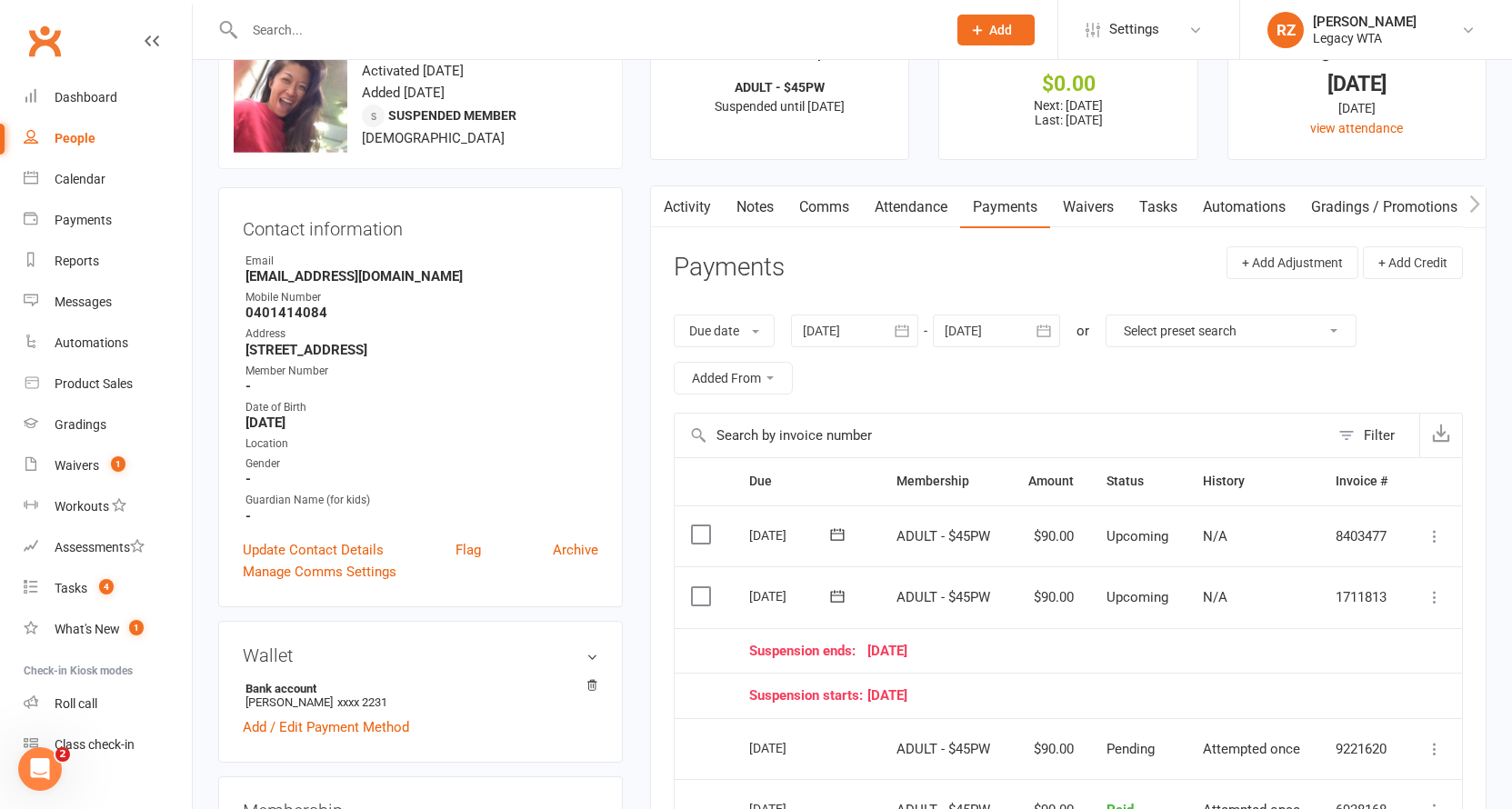
scroll to position [96, 0]
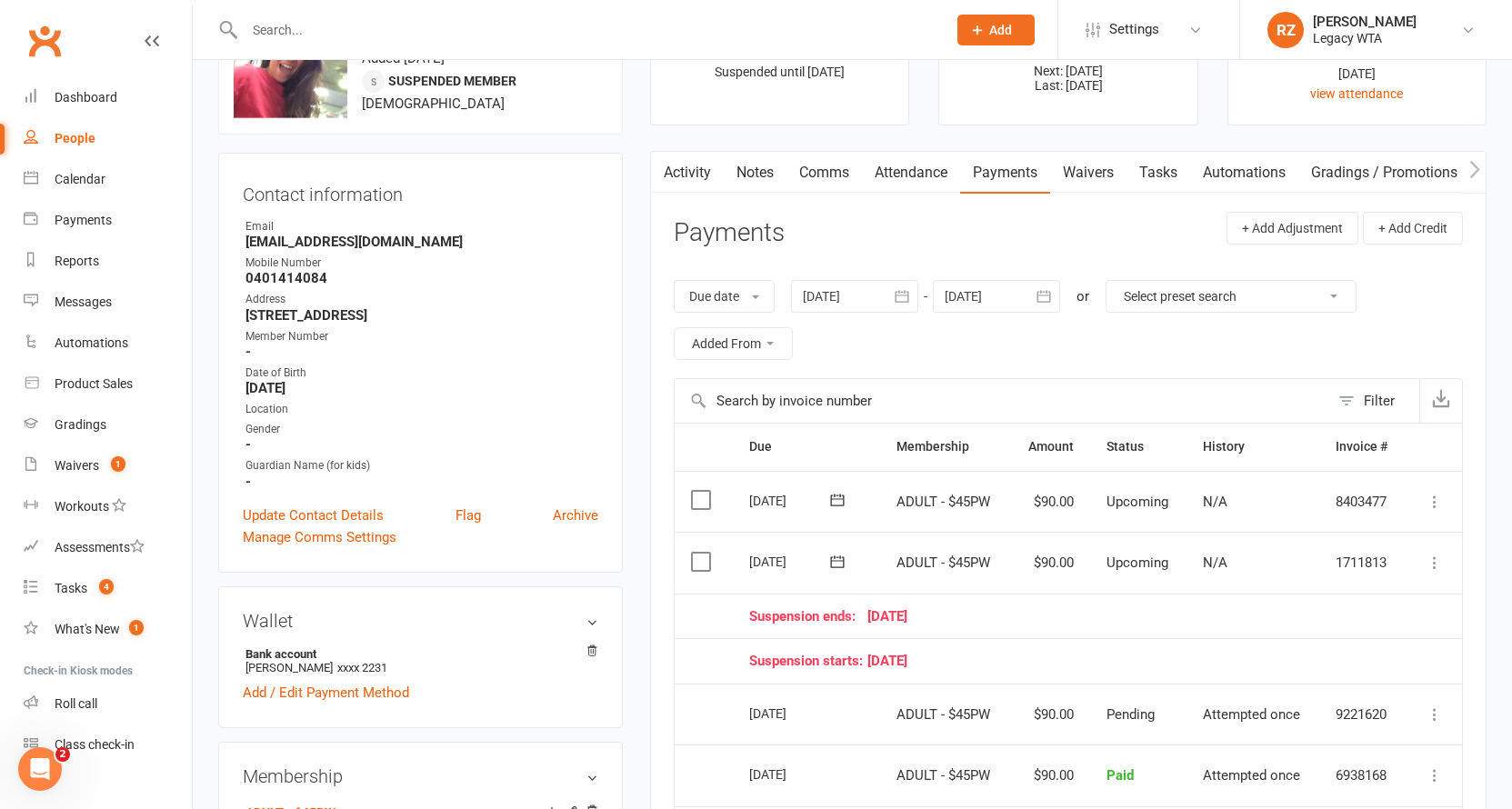
click at [1441, 553] on icon at bounding box center [1435, 562] width 19 height 19
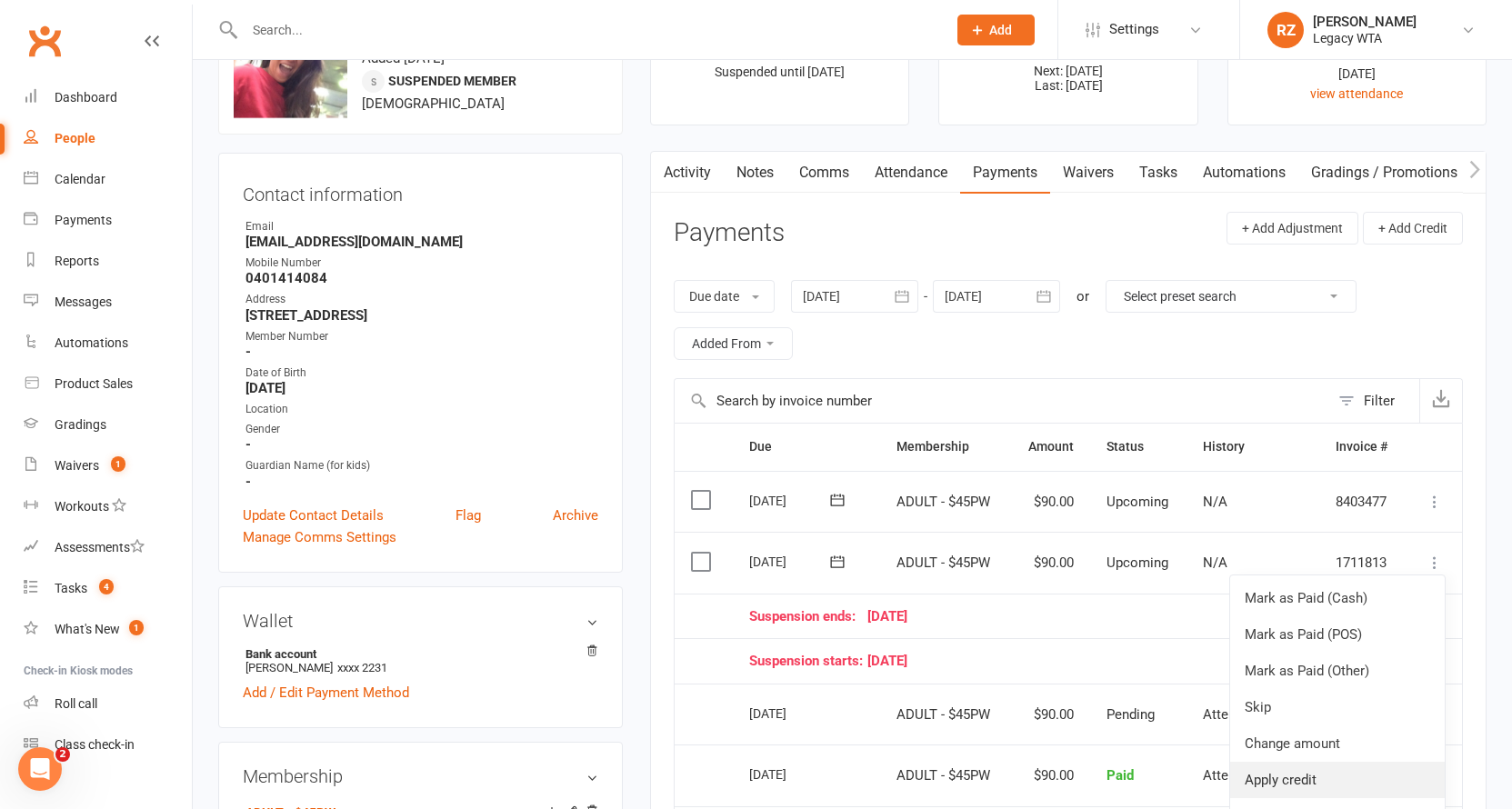
scroll to position [130, 0]
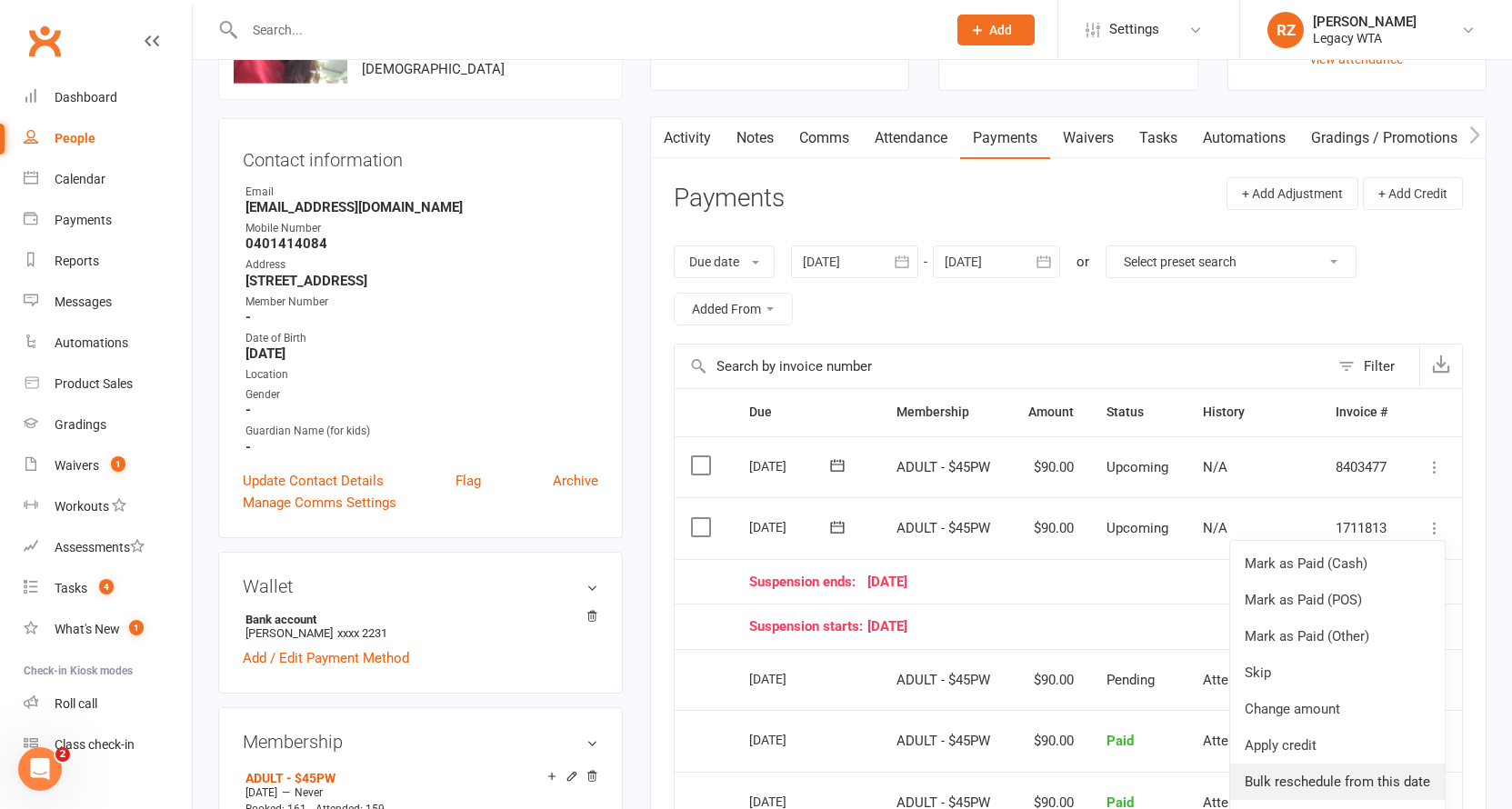
click at [1324, 764] on link "Bulk reschedule from this date" at bounding box center [1337, 781] width 214 height 36
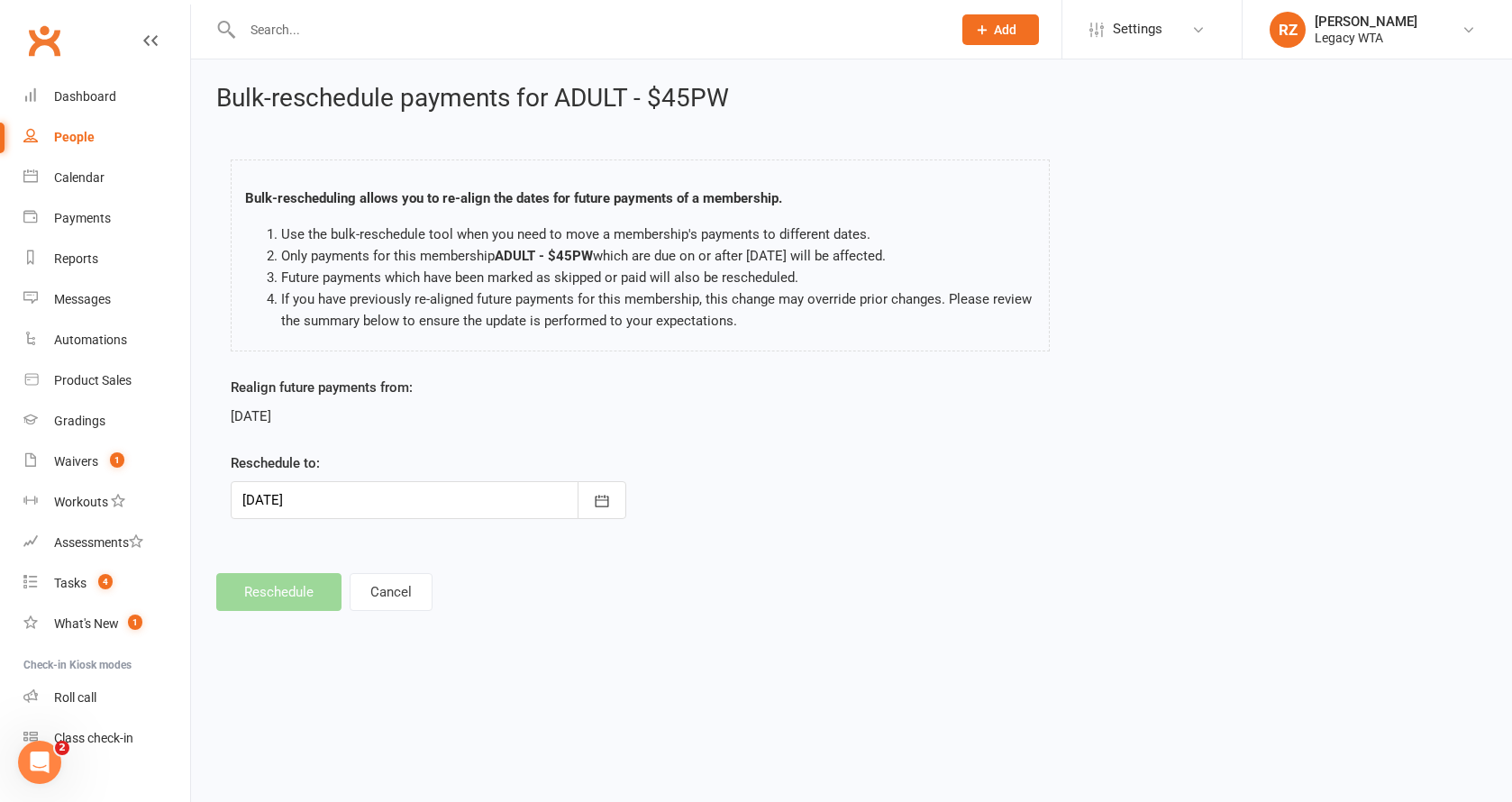
click at [452, 493] on div at bounding box center [429, 499] width 396 height 38
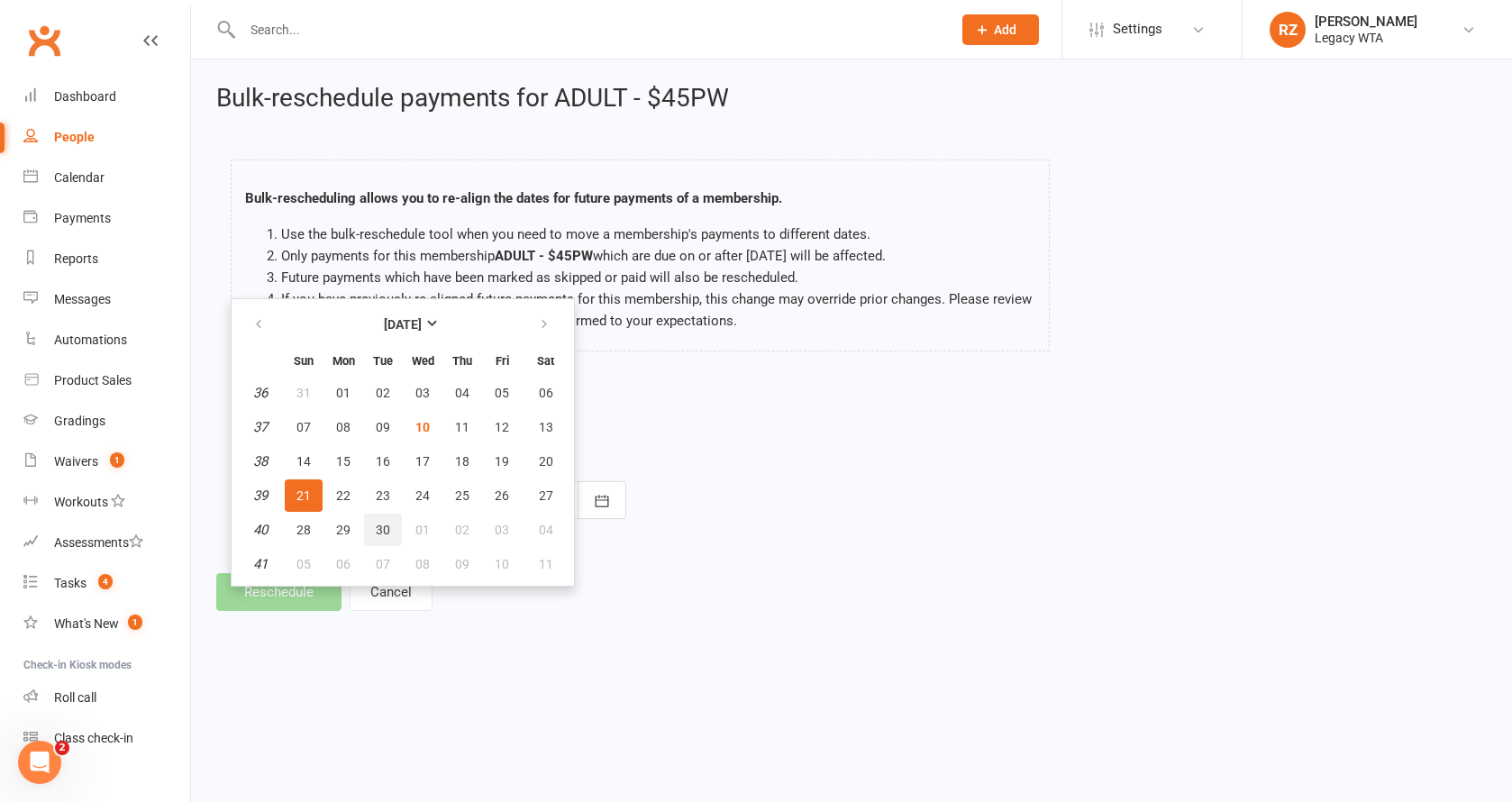
click at [386, 532] on span "30" at bounding box center [383, 530] width 15 height 15
type input "30 Sep 2025"
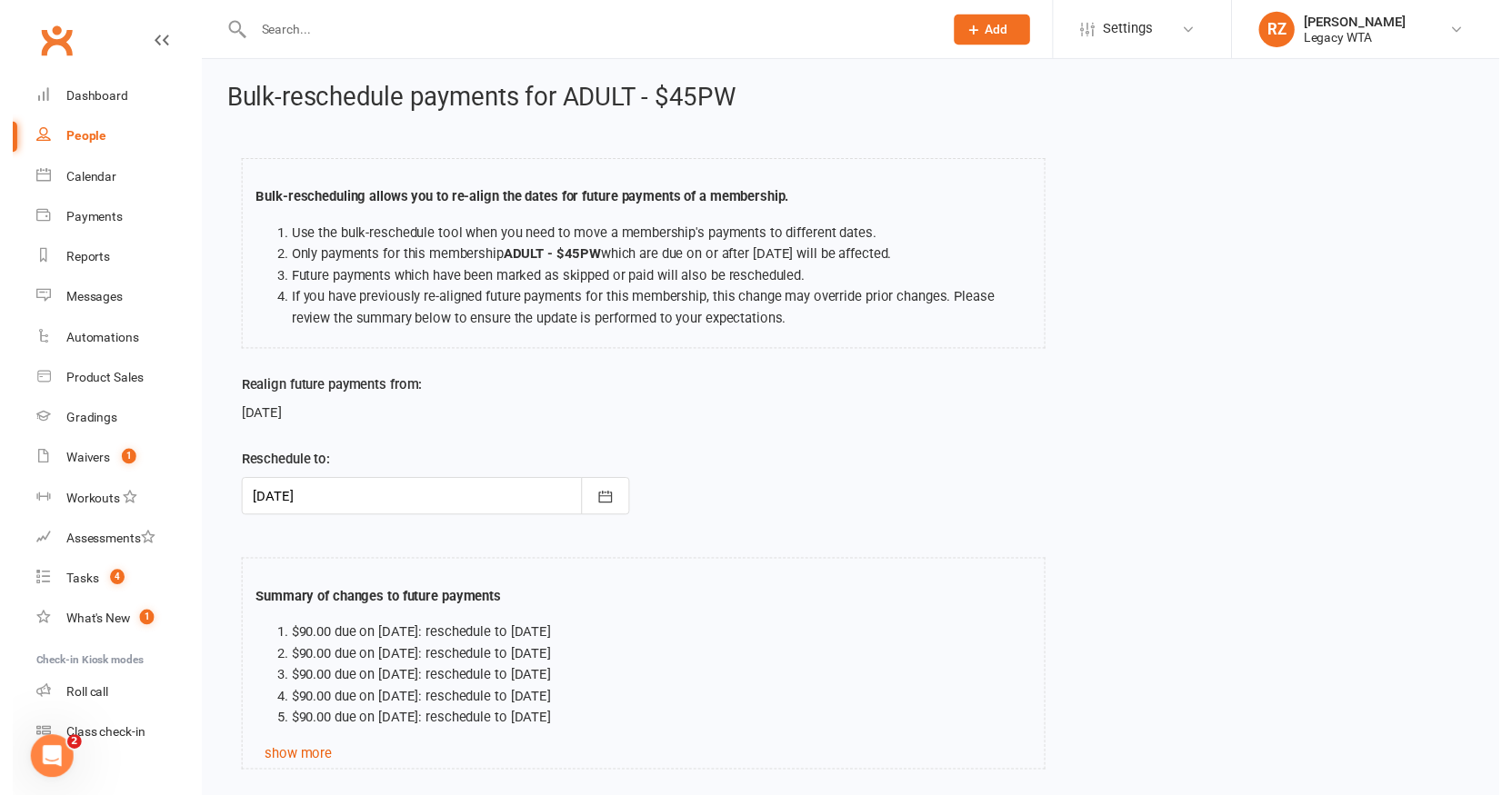
scroll to position [133, 0]
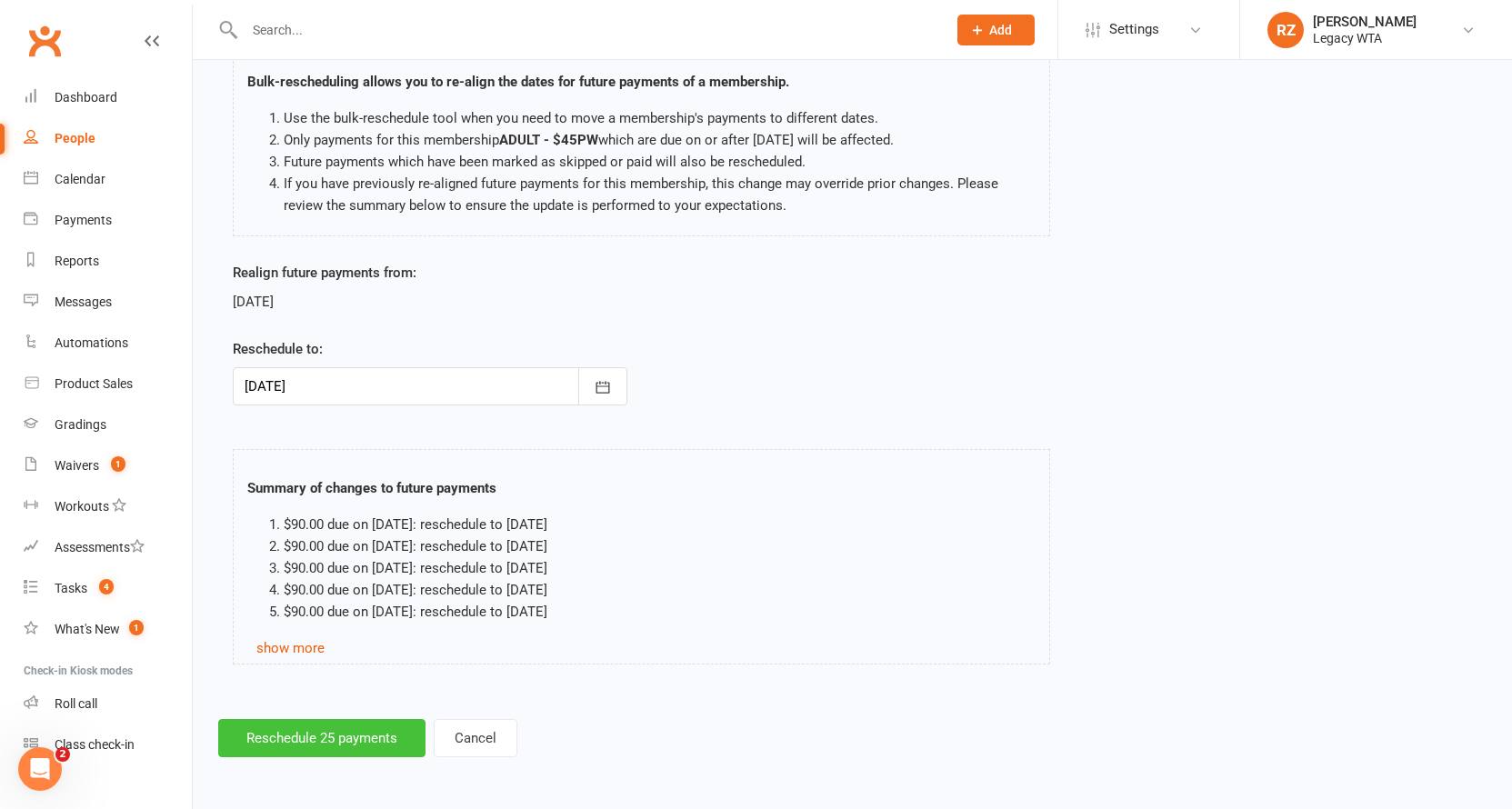
click at [318, 719] on button "Reschedule 25 payments" at bounding box center [321, 738] width 207 height 38
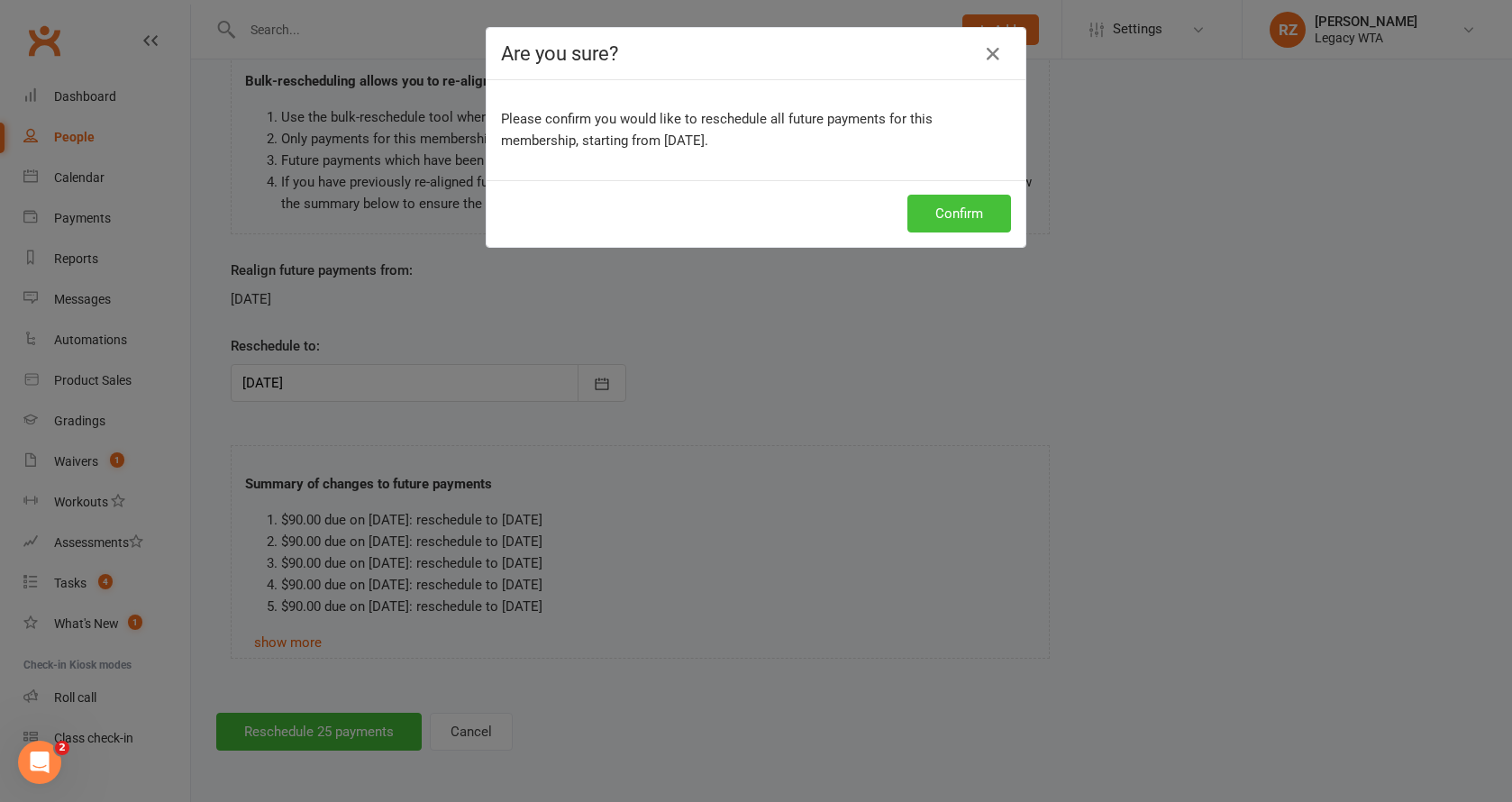
click at [939, 222] on button "Confirm" at bounding box center [959, 213] width 104 height 38
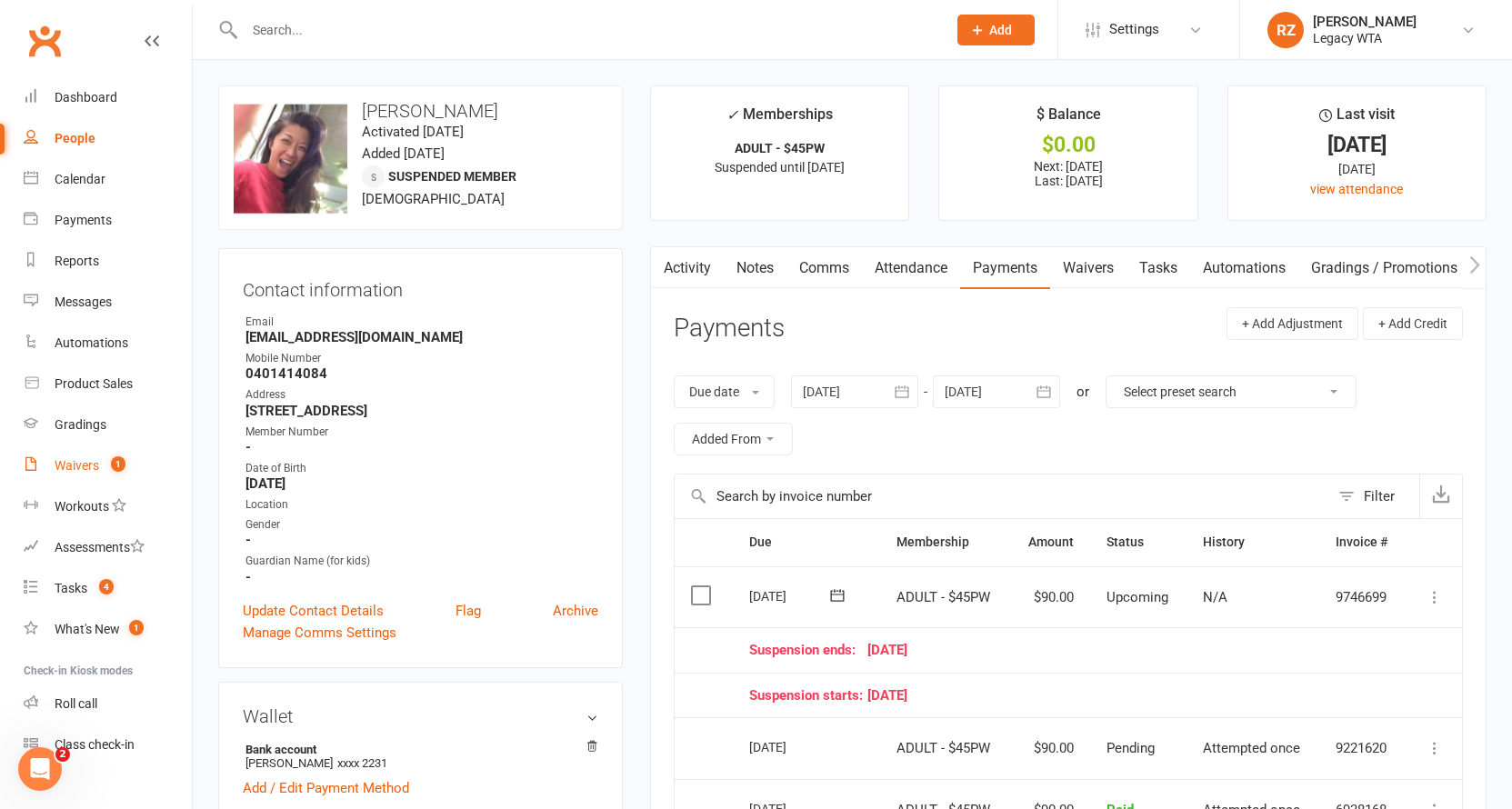
click at [110, 470] on count-badge "1" at bounding box center [113, 466] width 23 height 15
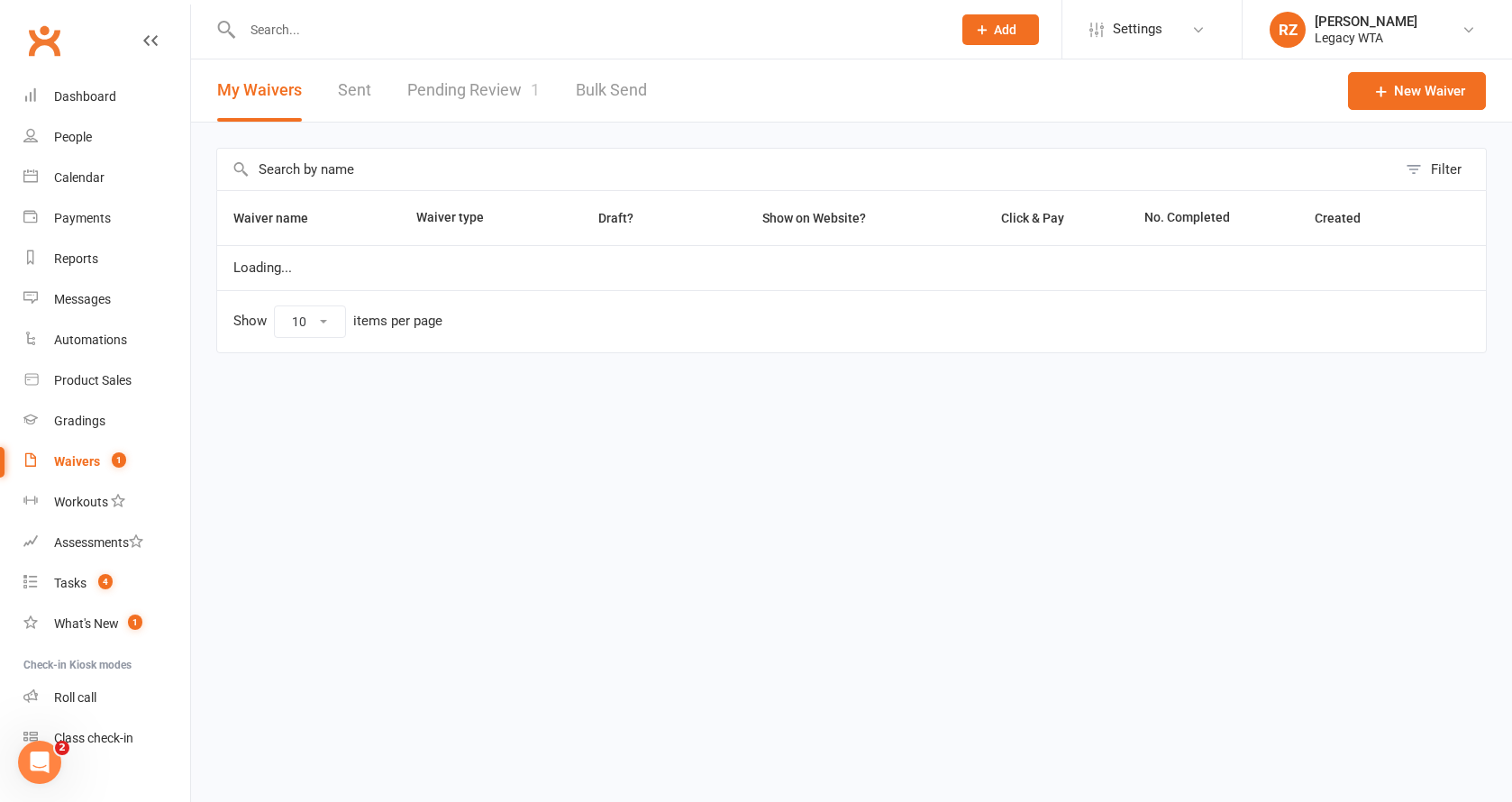
click at [505, 79] on link "Pending Review 1" at bounding box center [474, 91] width 133 height 63
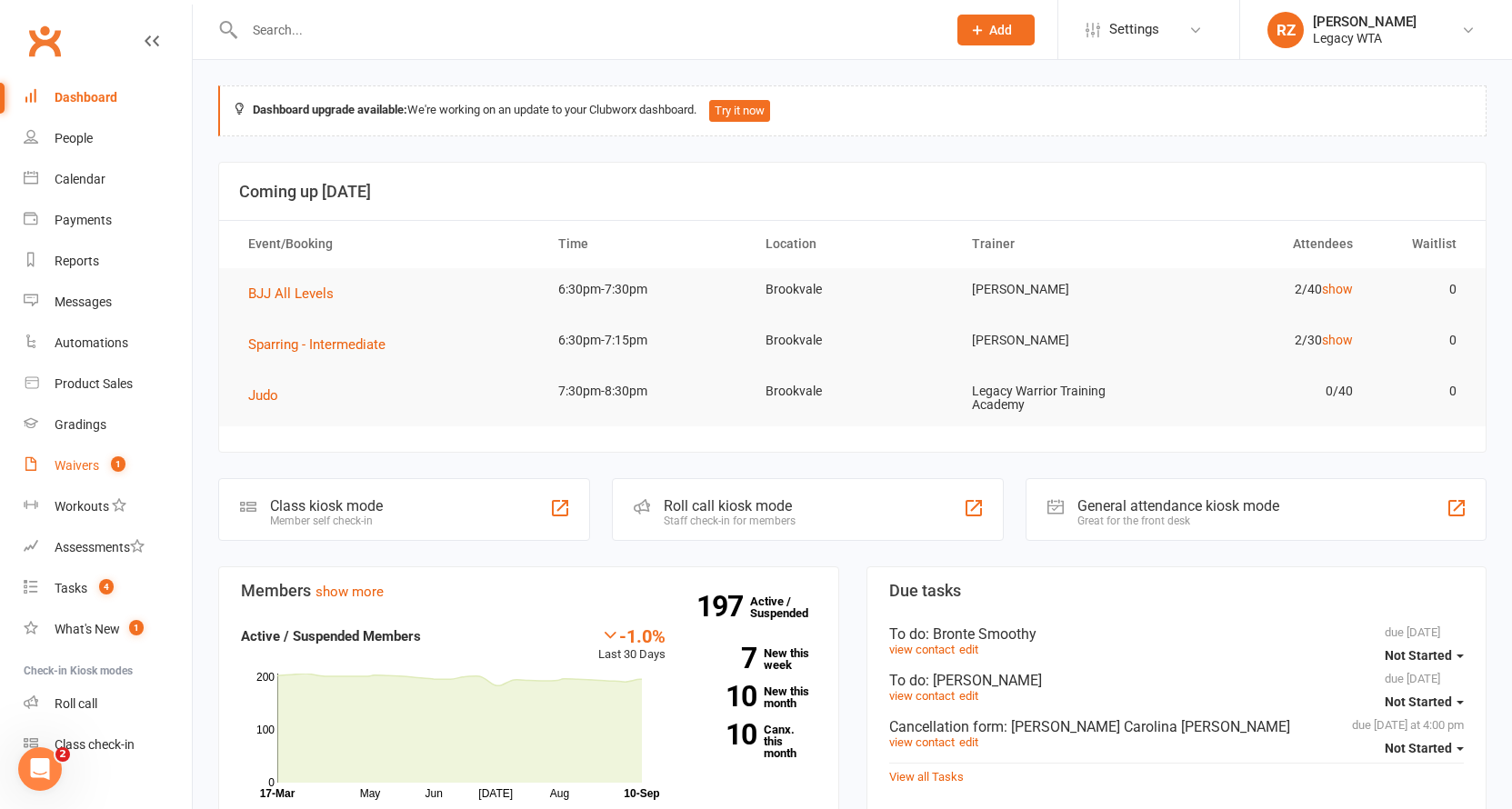
click at [98, 468] on link "Waivers 1" at bounding box center [107, 466] width 168 height 41
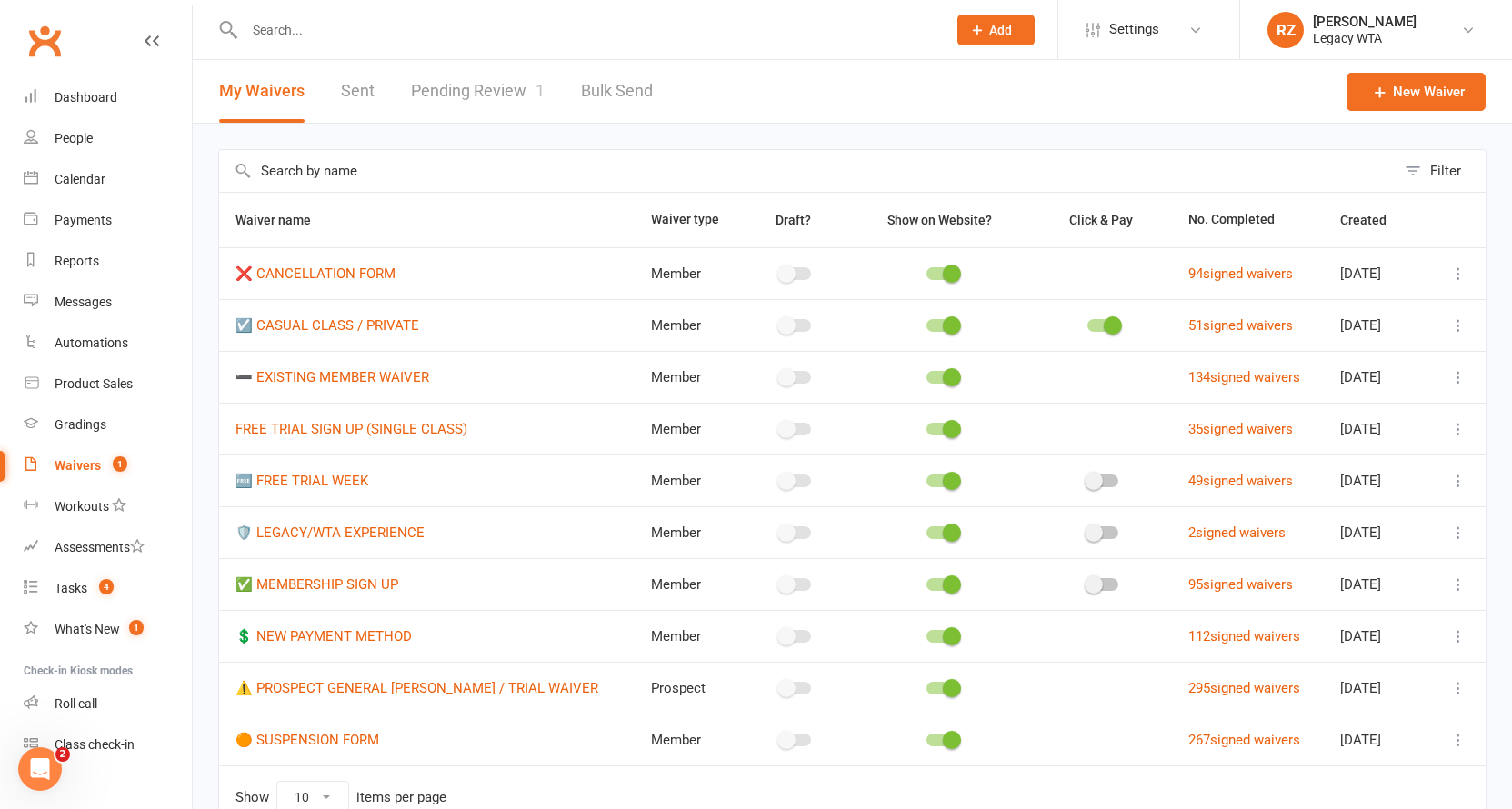
click at [494, 97] on link "Pending Review 1" at bounding box center [478, 92] width 134 height 63
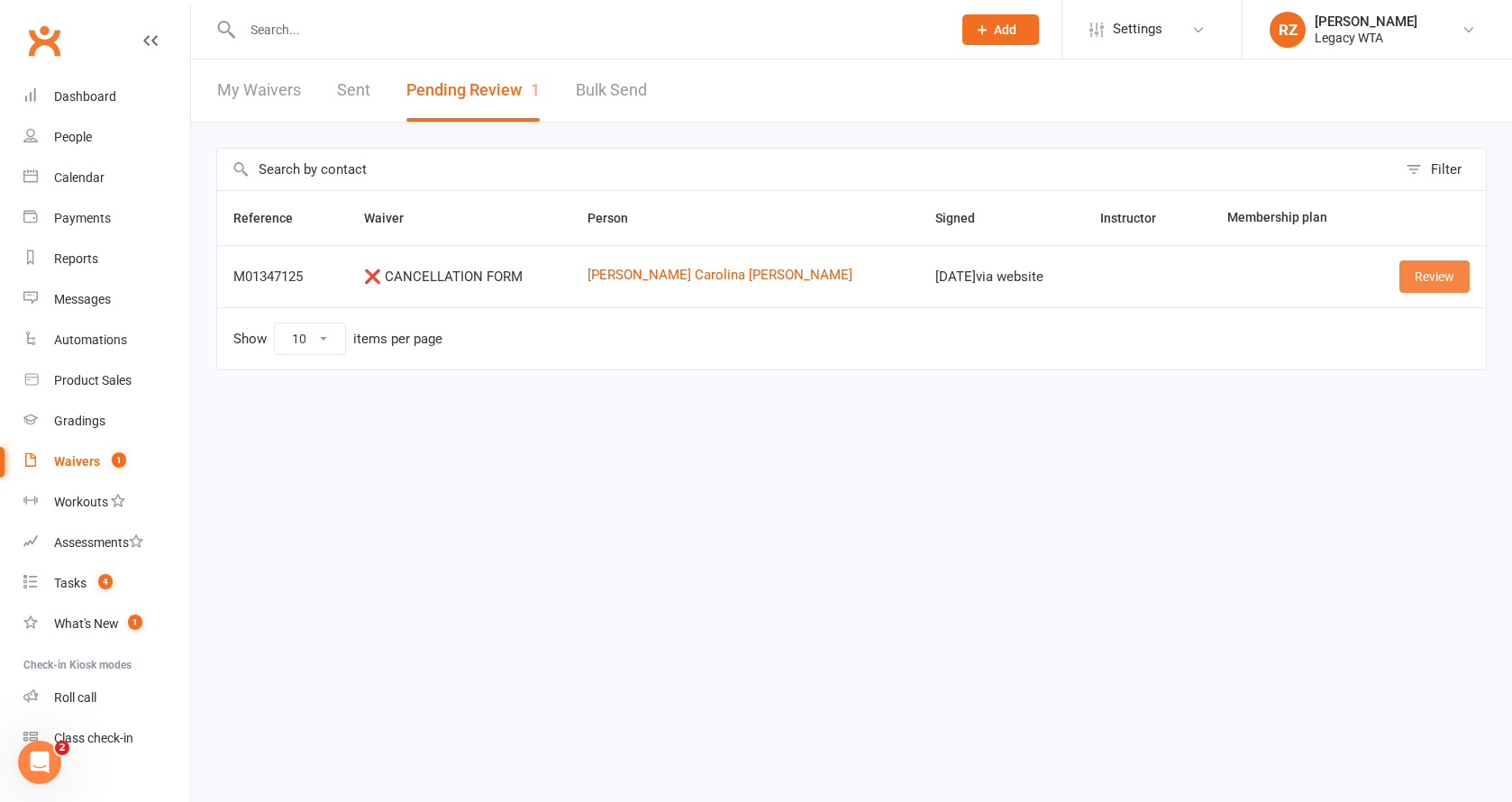
click at [1435, 281] on link "Review" at bounding box center [1435, 276] width 70 height 32
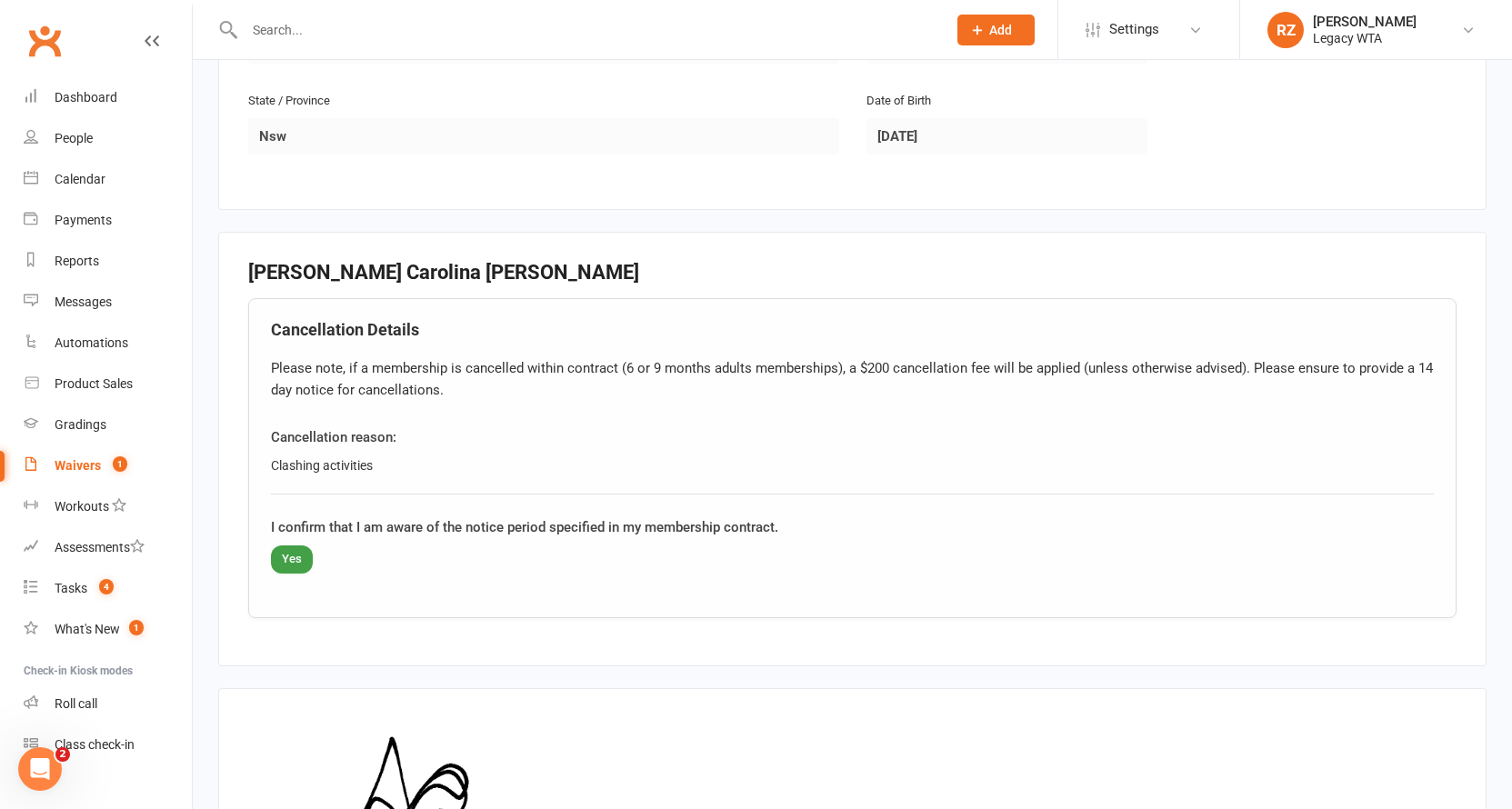
scroll to position [895, 0]
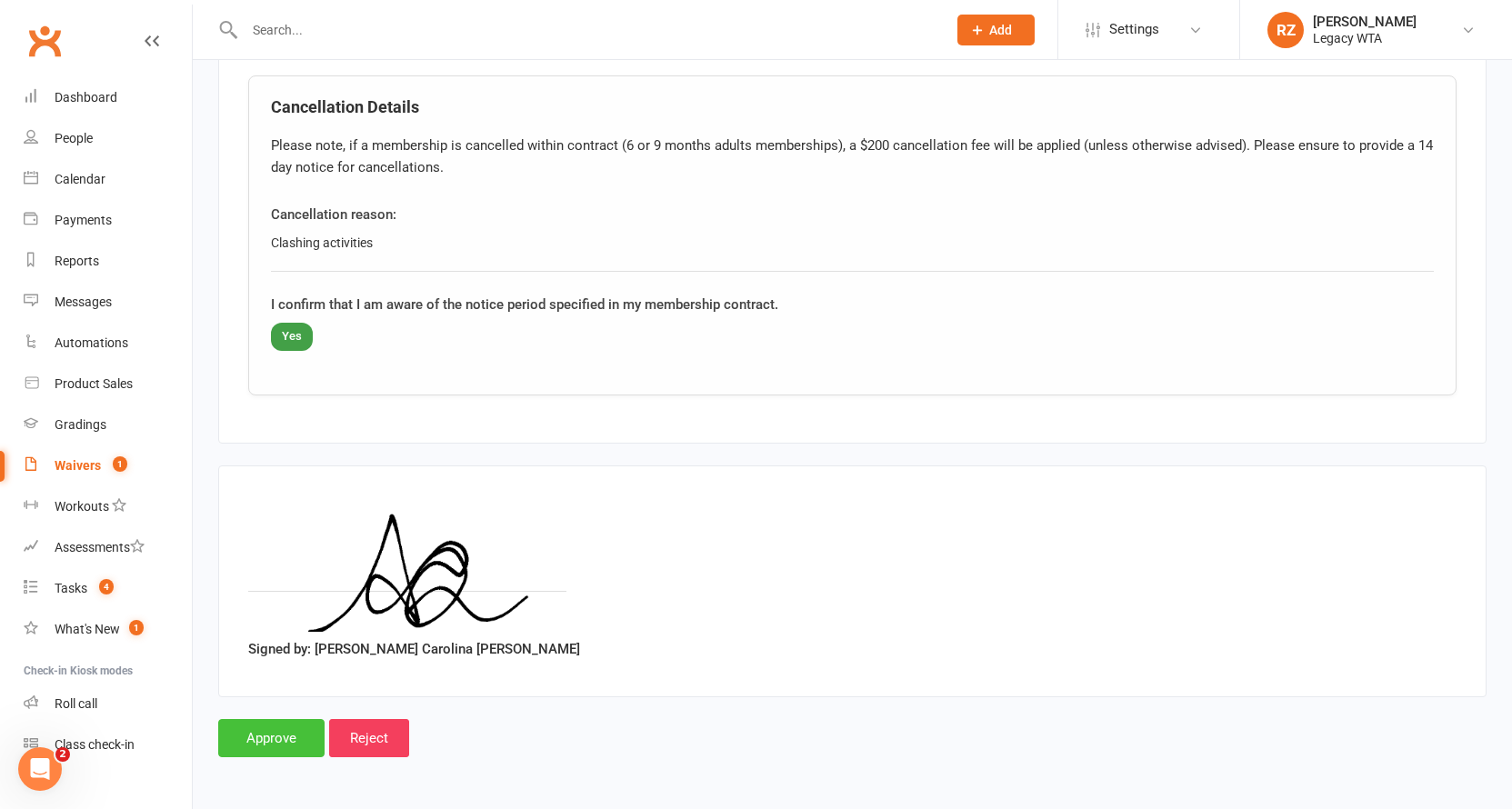
click at [263, 719] on input "Approve" at bounding box center [271, 738] width 107 height 38
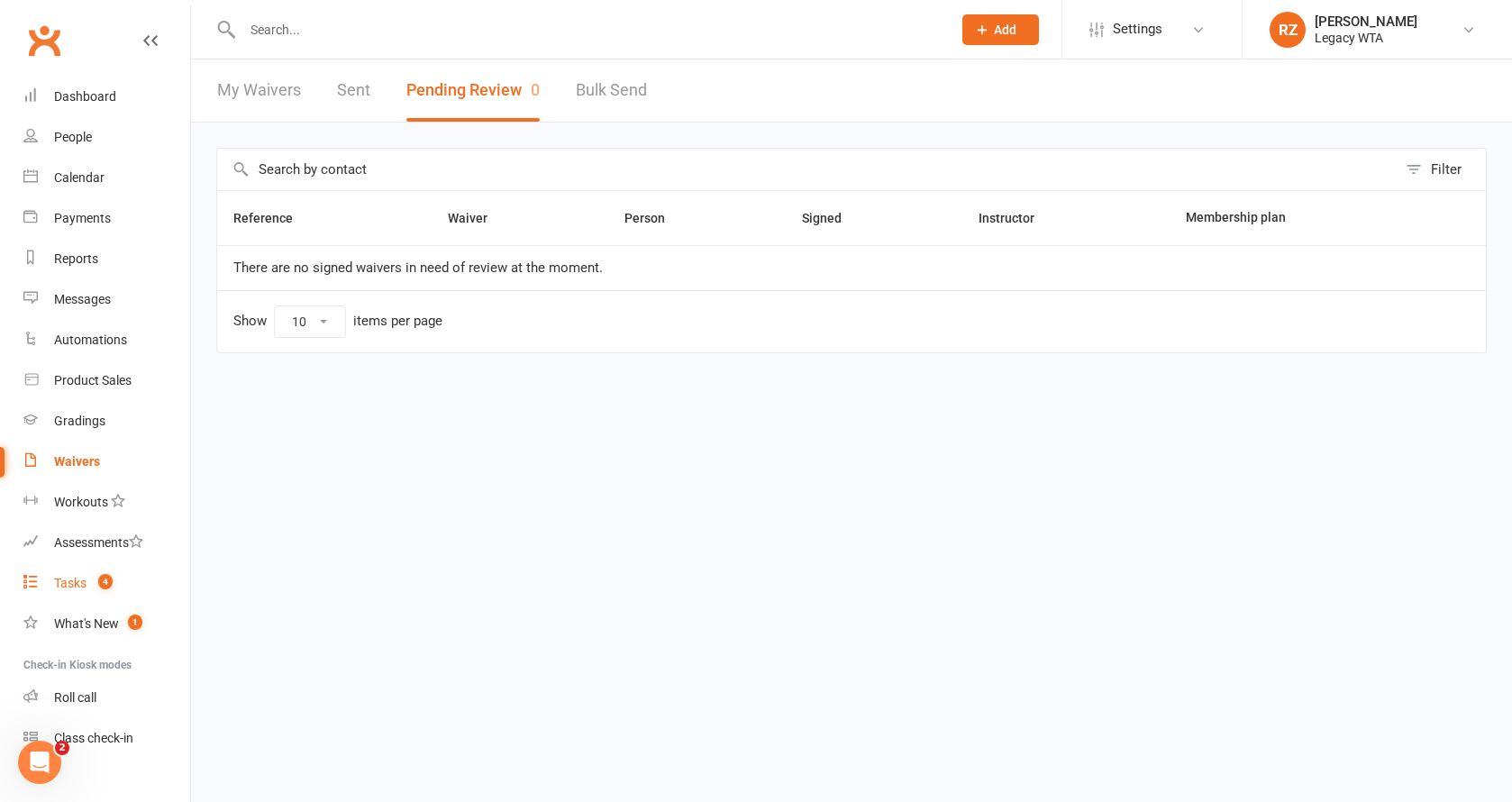
click at [81, 569] on link "Tasks 4" at bounding box center [106, 583] width 167 height 40
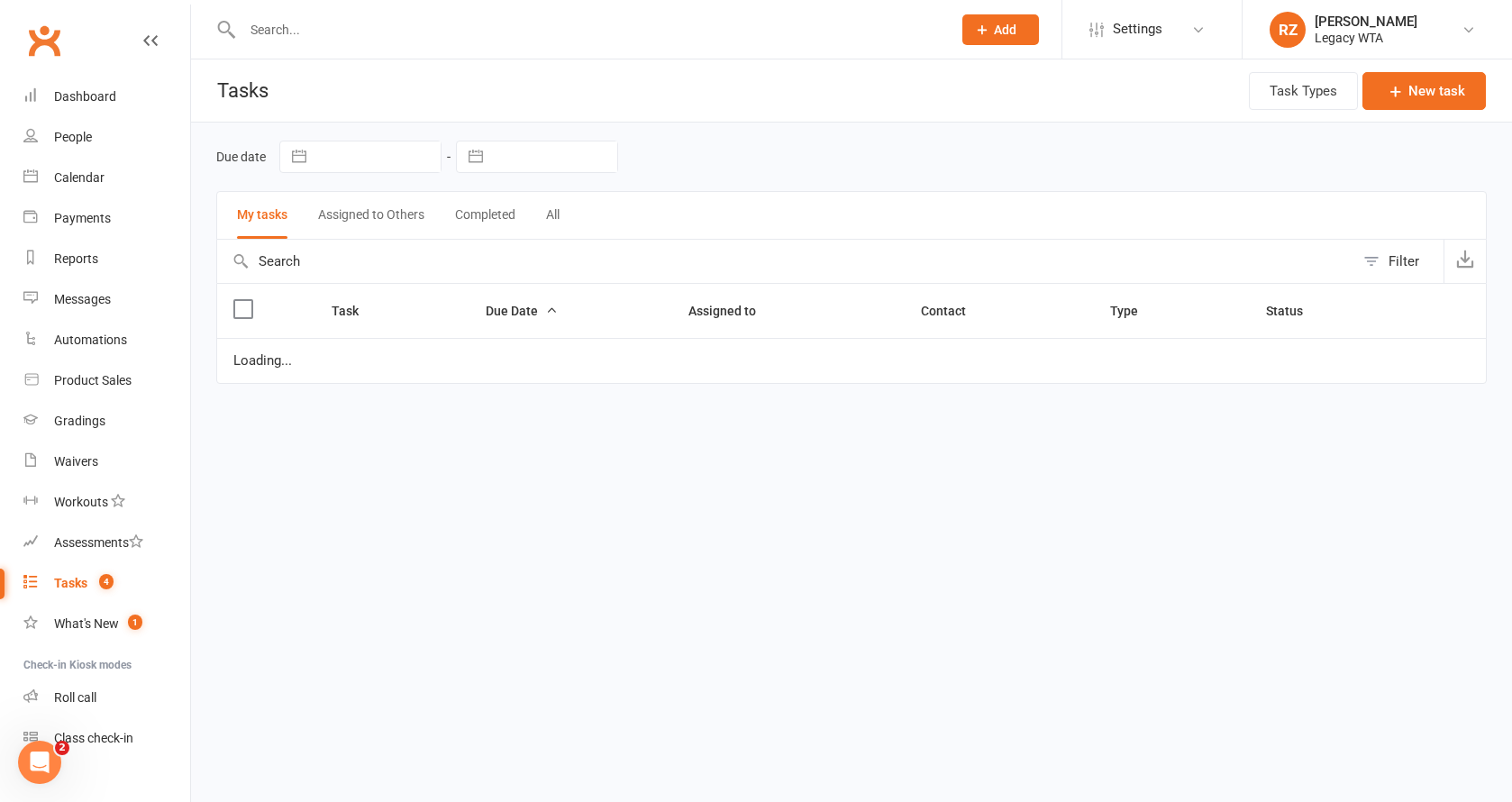
select select "started"
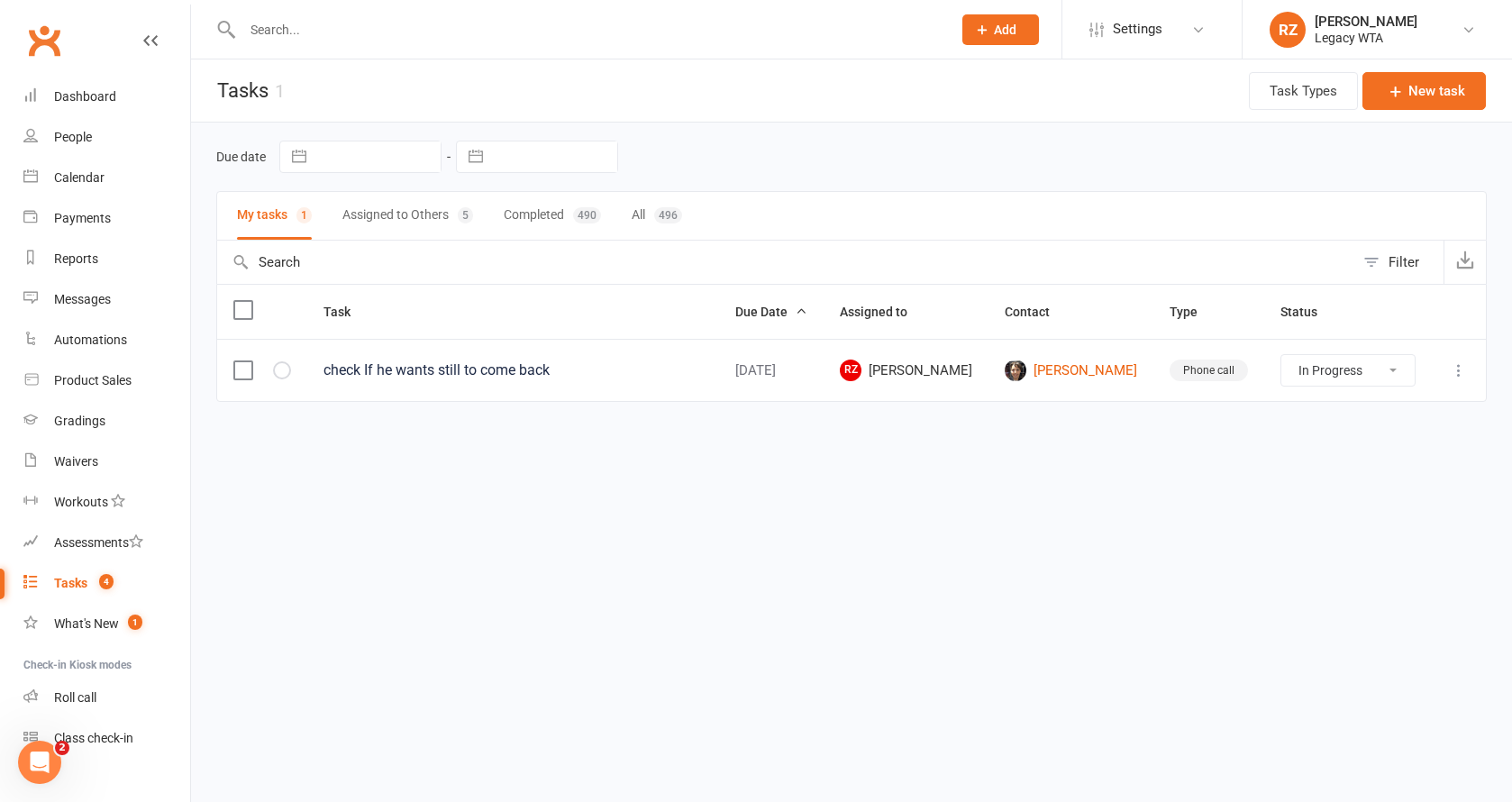
click at [411, 208] on button "Assigned to Others 5" at bounding box center [408, 216] width 131 height 48
select select "started"
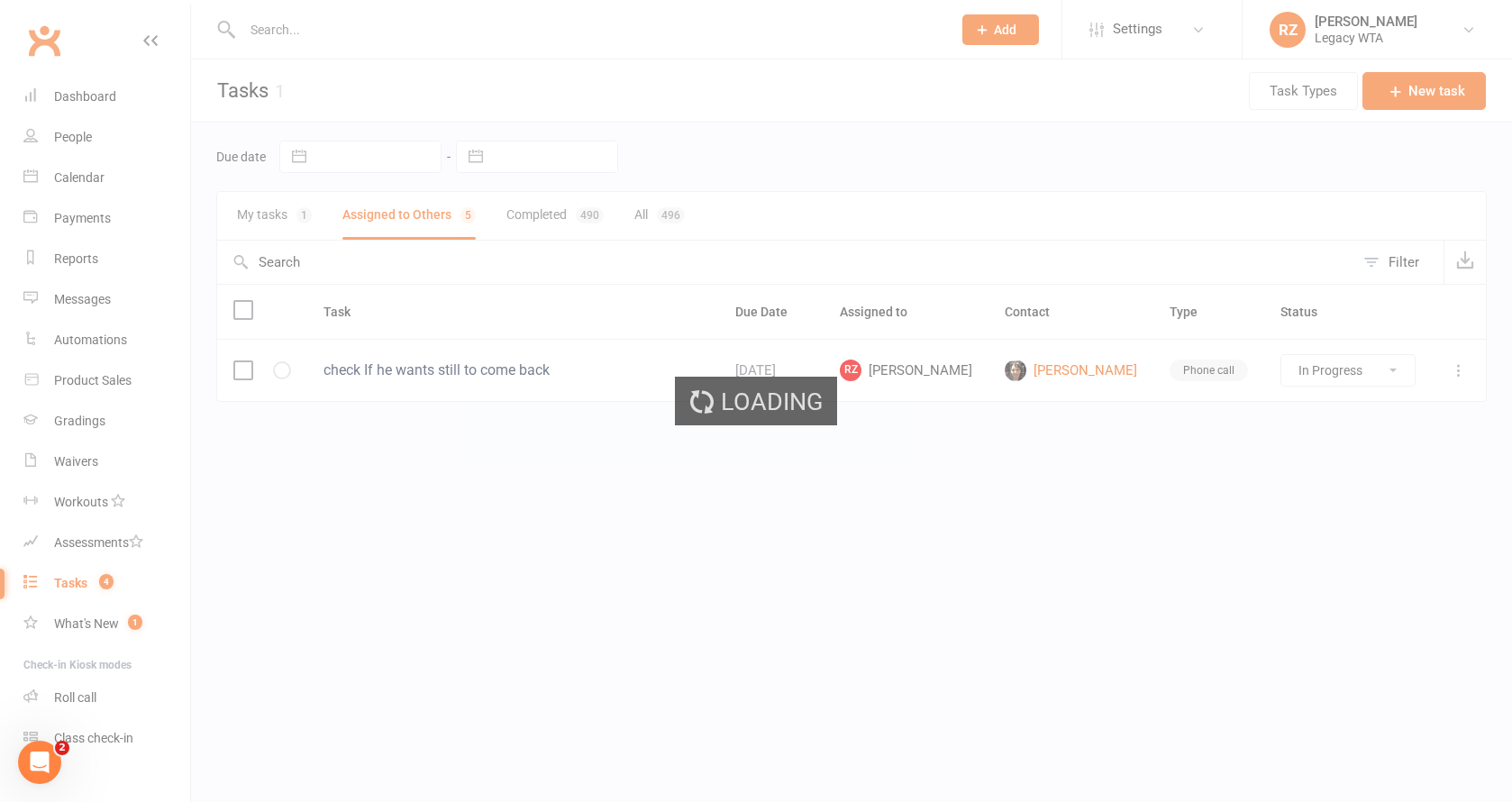
select select "started"
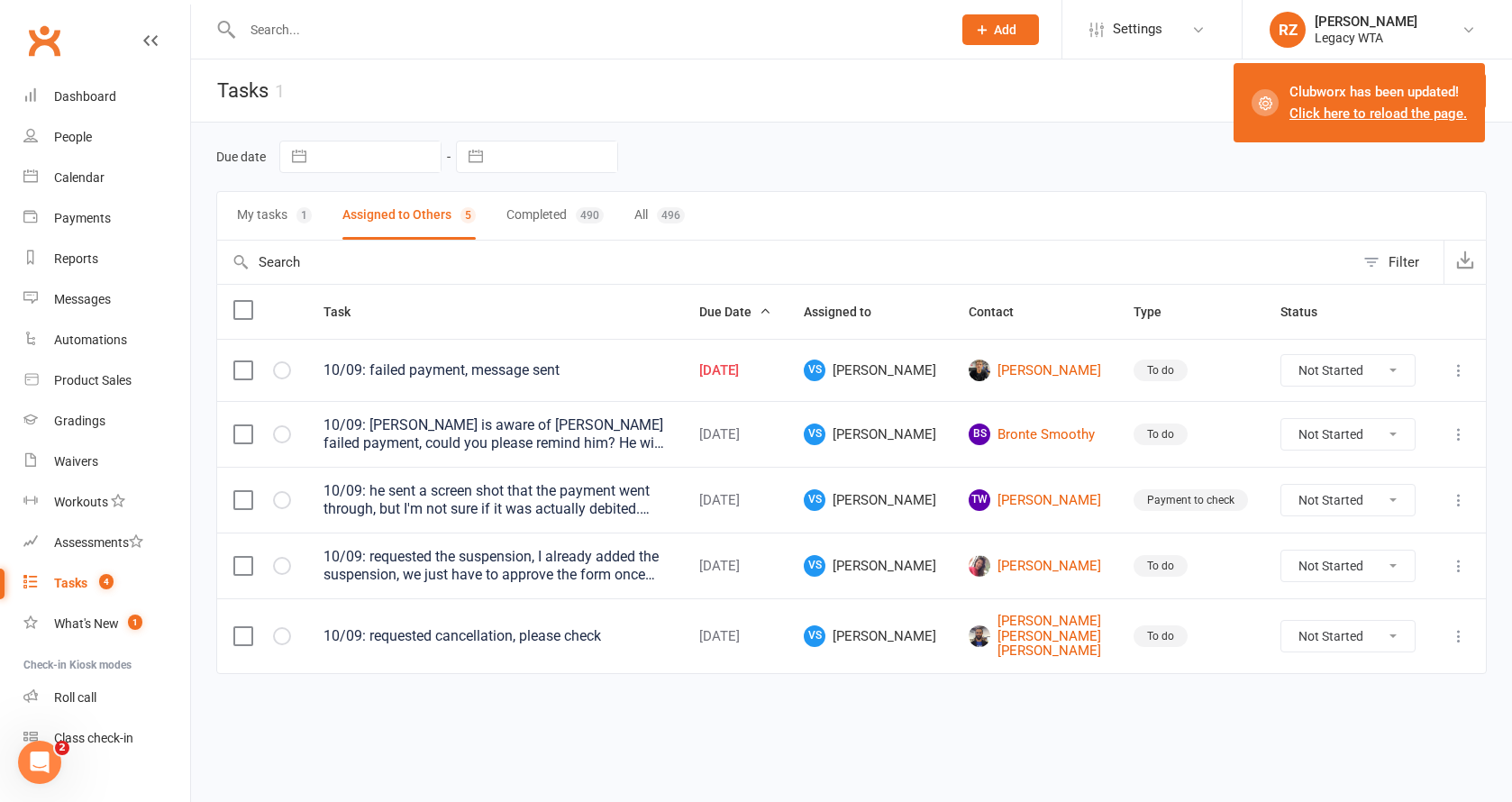
click at [329, 48] on div at bounding box center [578, 29] width 723 height 59
click at [333, 32] on input "text" at bounding box center [588, 29] width 702 height 25
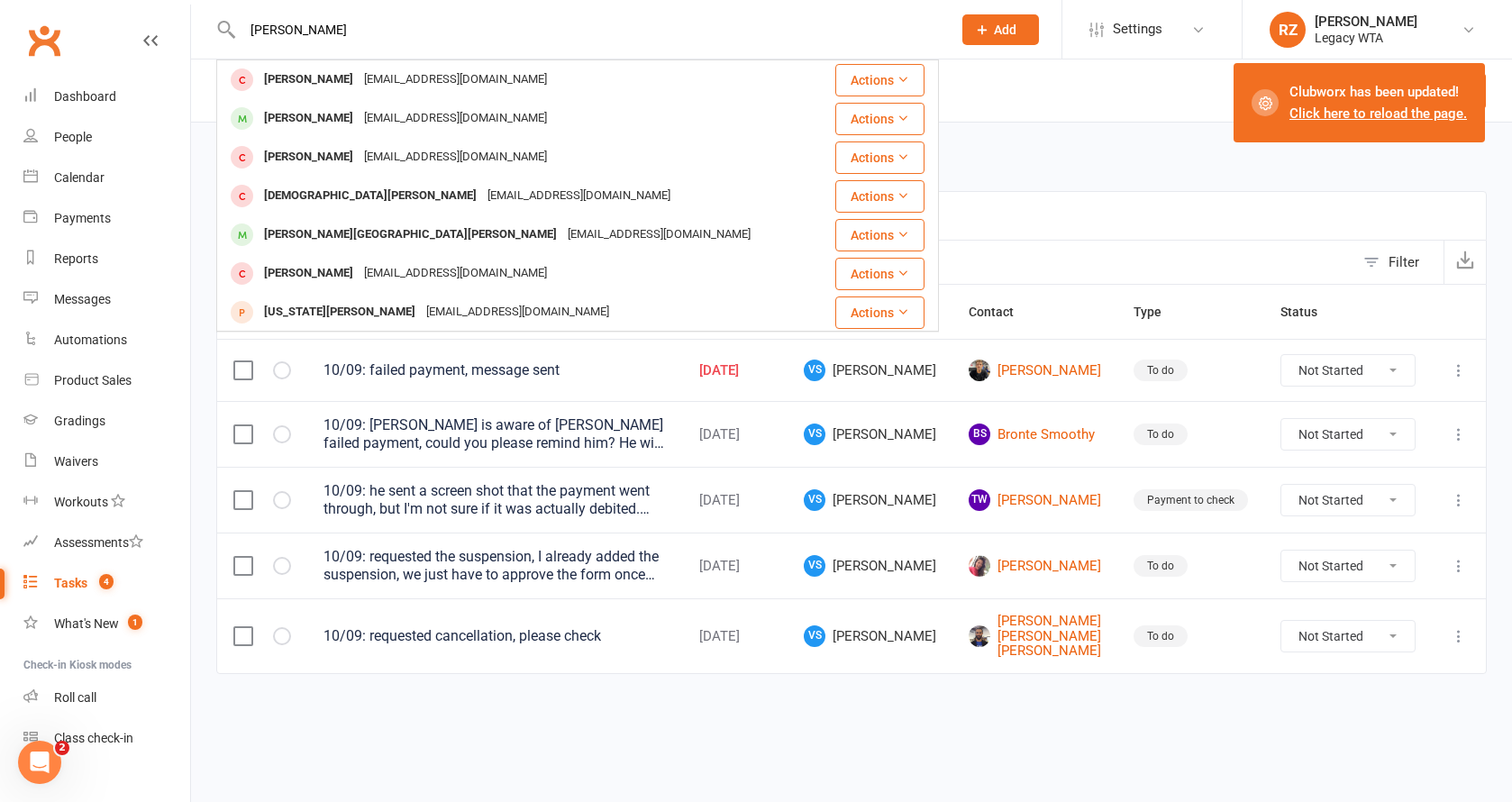
type input "[PERSON_NAME]"
drag, startPoint x: 333, startPoint y: 32, endPoint x: 343, endPoint y: 229, distance: 197.3
click at [343, 229] on div "[PERSON_NAME][GEOGRAPHIC_DATA][PERSON_NAME]" at bounding box center [410, 235] width 304 height 26
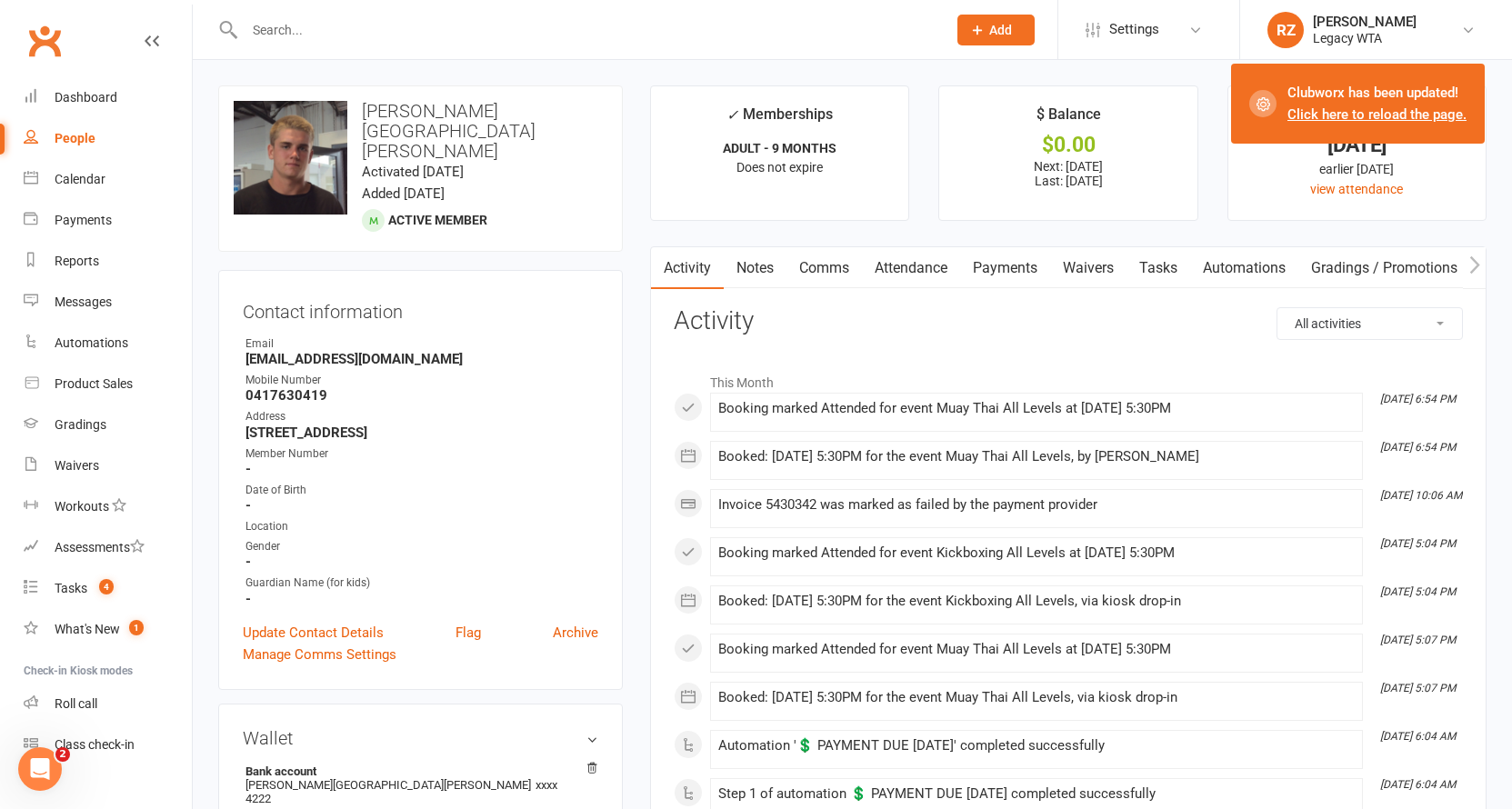
click at [1020, 269] on link "Payments" at bounding box center [1004, 267] width 90 height 42
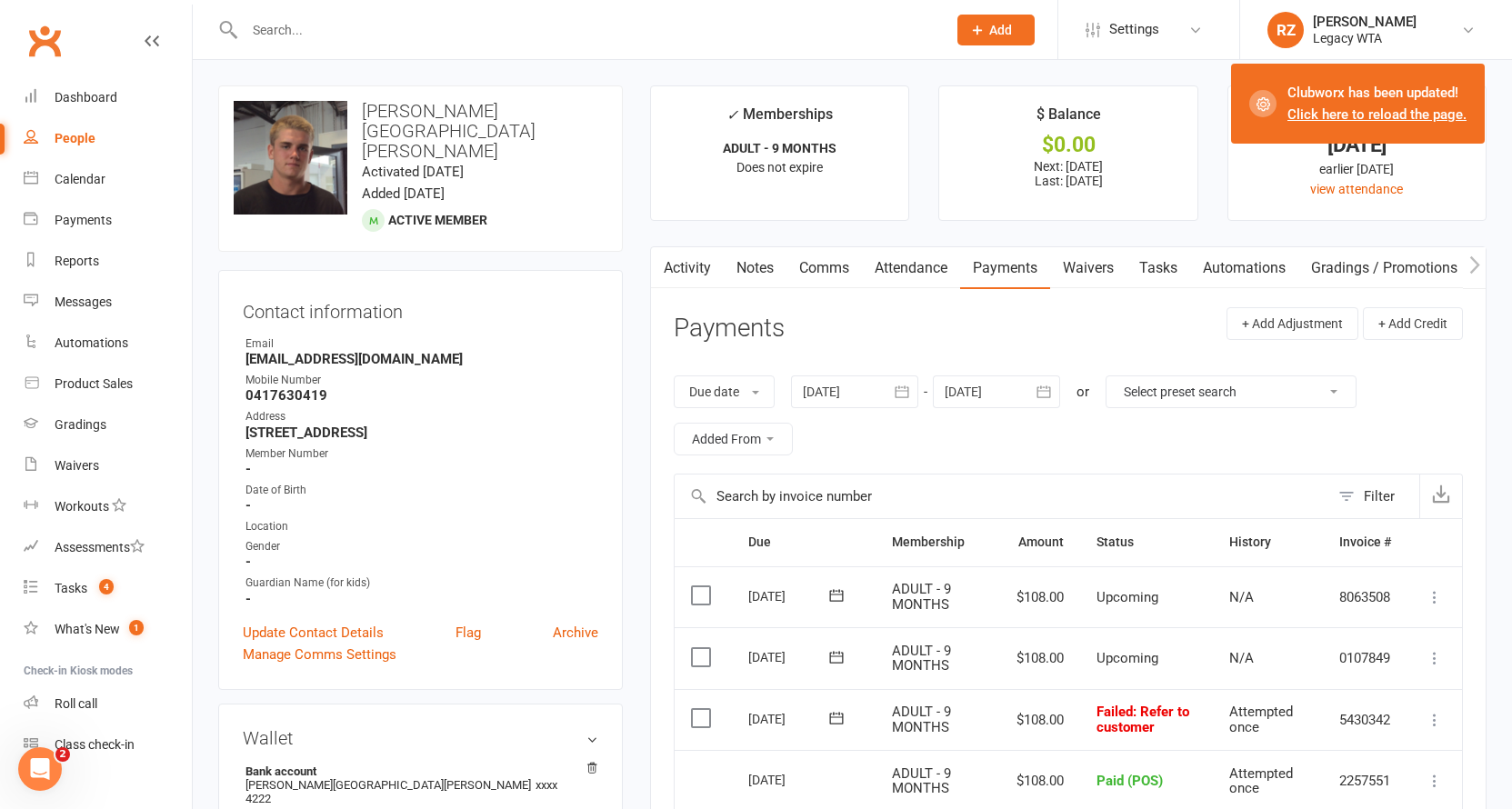
click at [1146, 272] on link "Tasks" at bounding box center [1158, 267] width 64 height 42
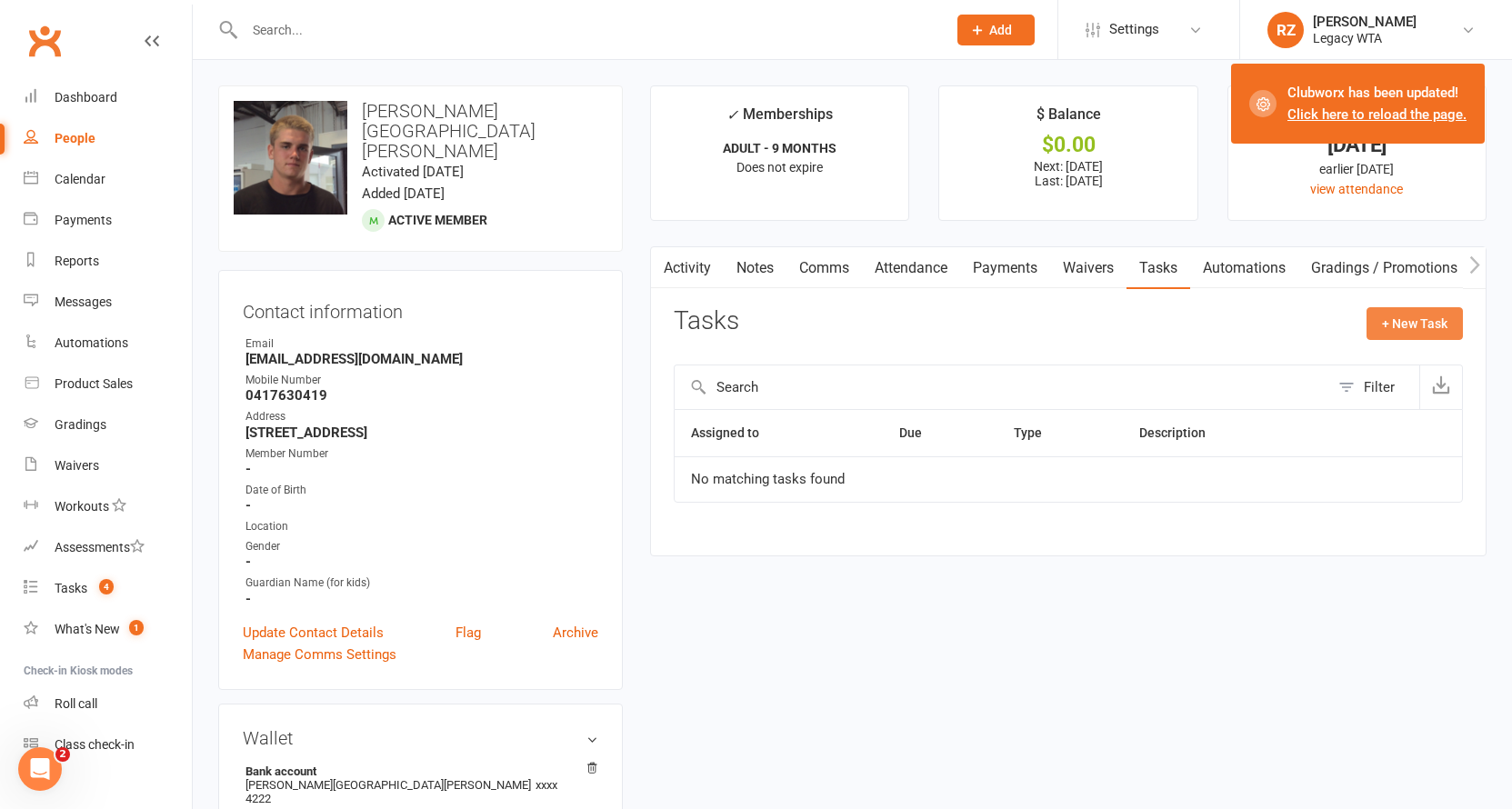
click at [1430, 317] on button "+ New Task" at bounding box center [1415, 323] width 97 height 32
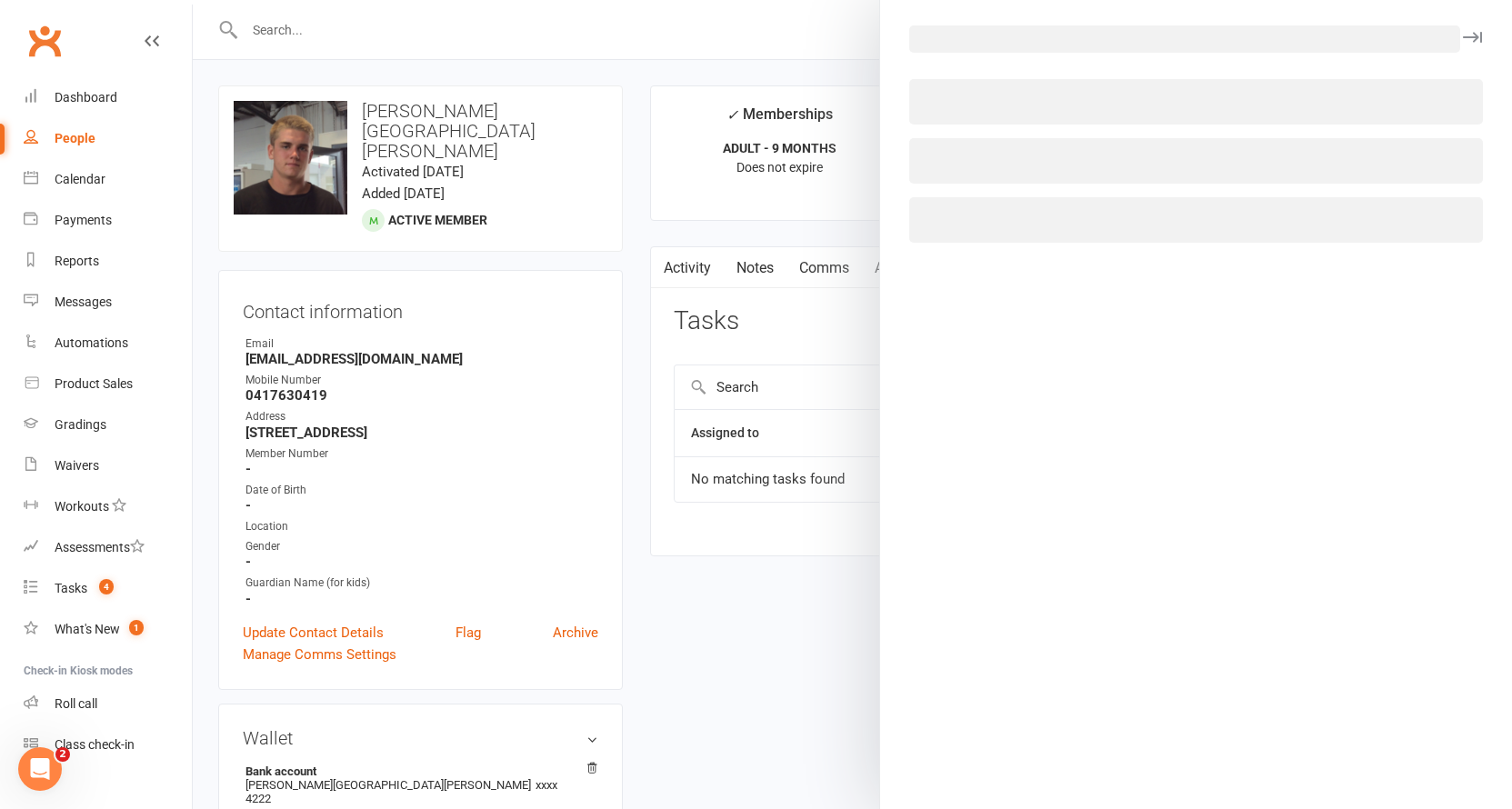
select select "51023"
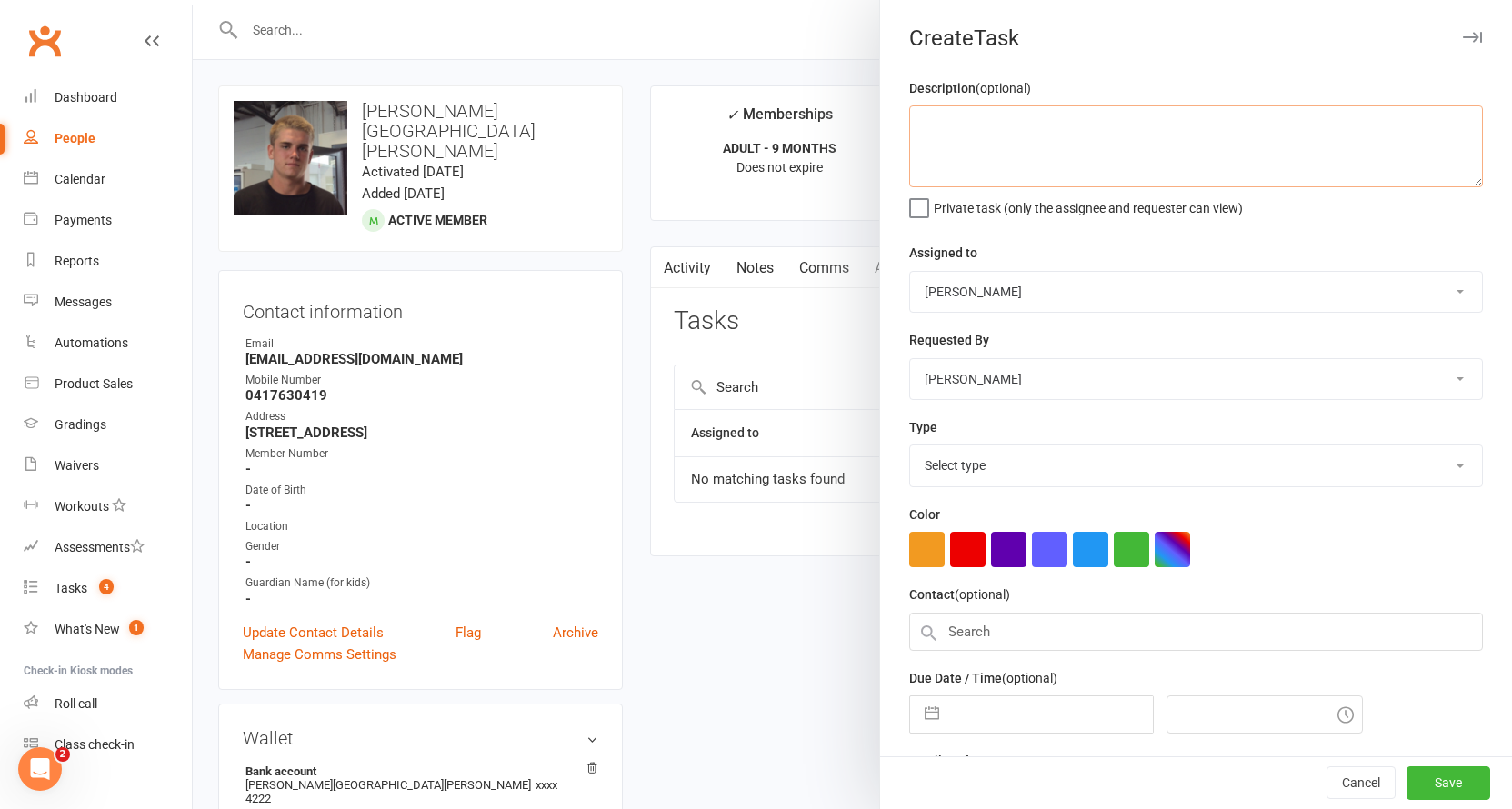
click at [1049, 148] on textarea at bounding box center [1195, 147] width 574 height 82
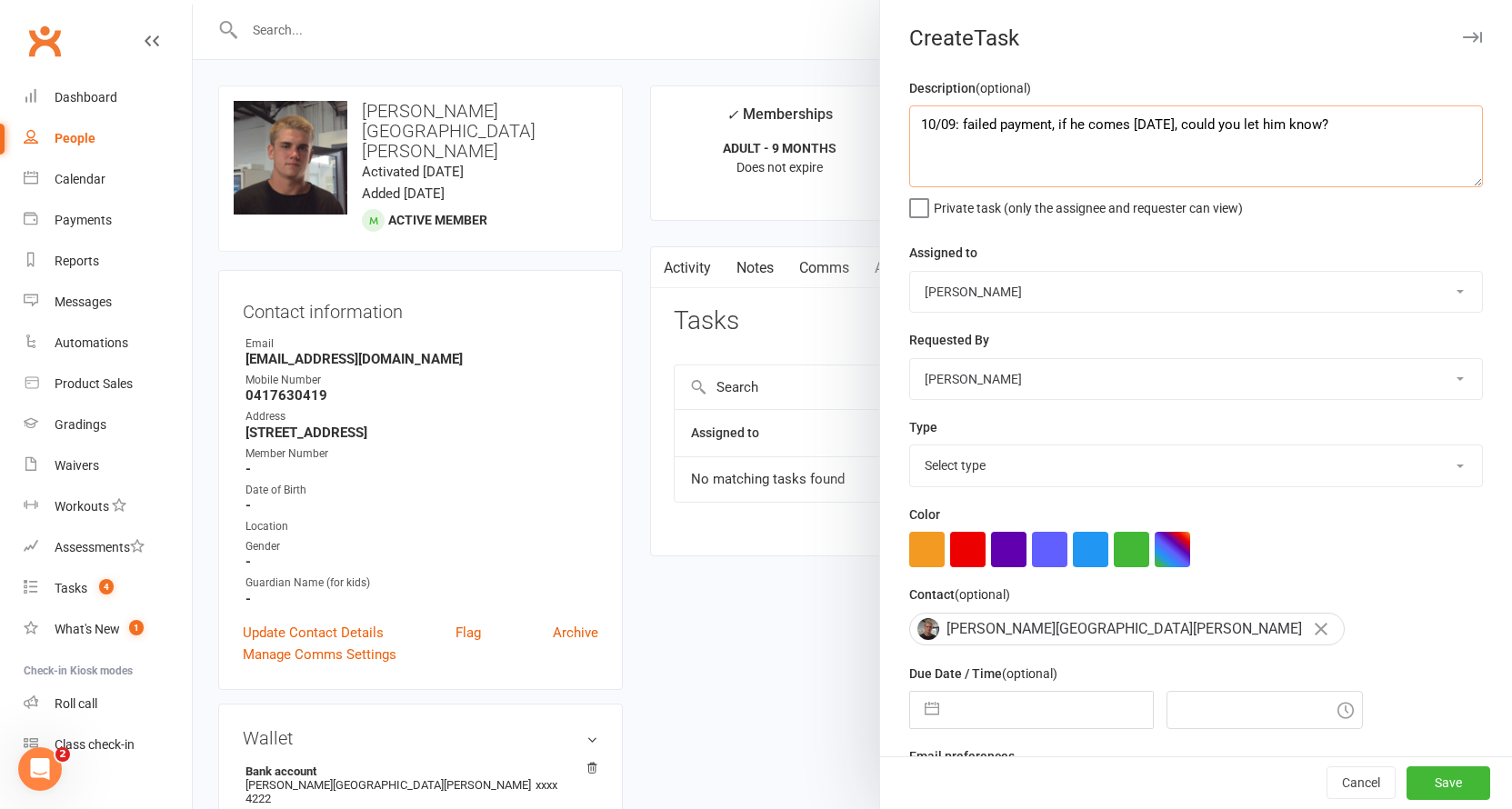
type textarea "10/09: failed payment, if he comes [DATE], could you let him know?"
select select "48918"
select select "27658"
select select "7"
select select "2025"
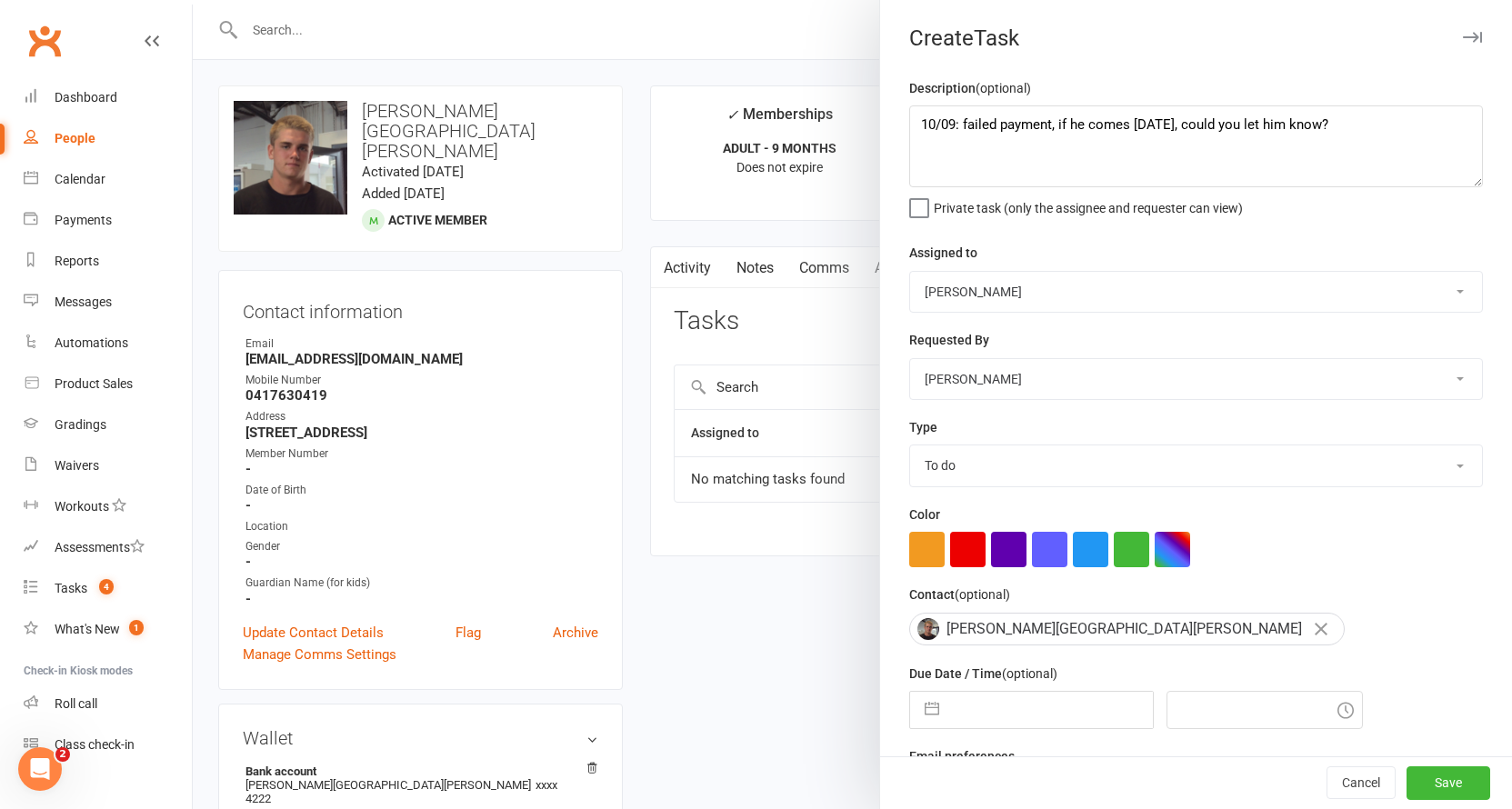
select select "8"
select select "2025"
select select "9"
select select "2025"
click at [1005, 700] on input "text" at bounding box center [1051, 709] width 204 height 36
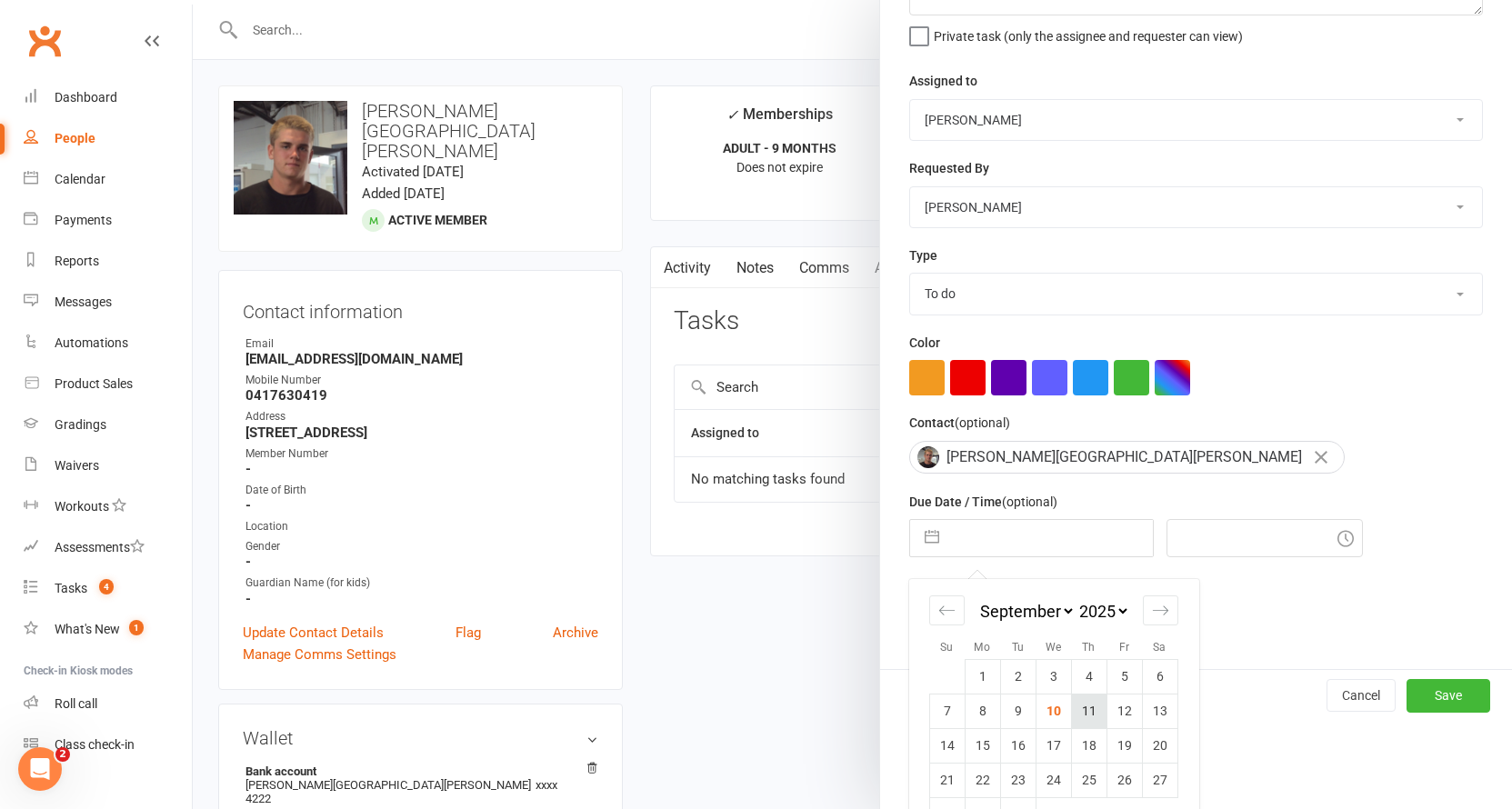
click at [1076, 715] on td "11" at bounding box center [1089, 710] width 35 height 34
type input "[DATE]"
type input "7:45pm"
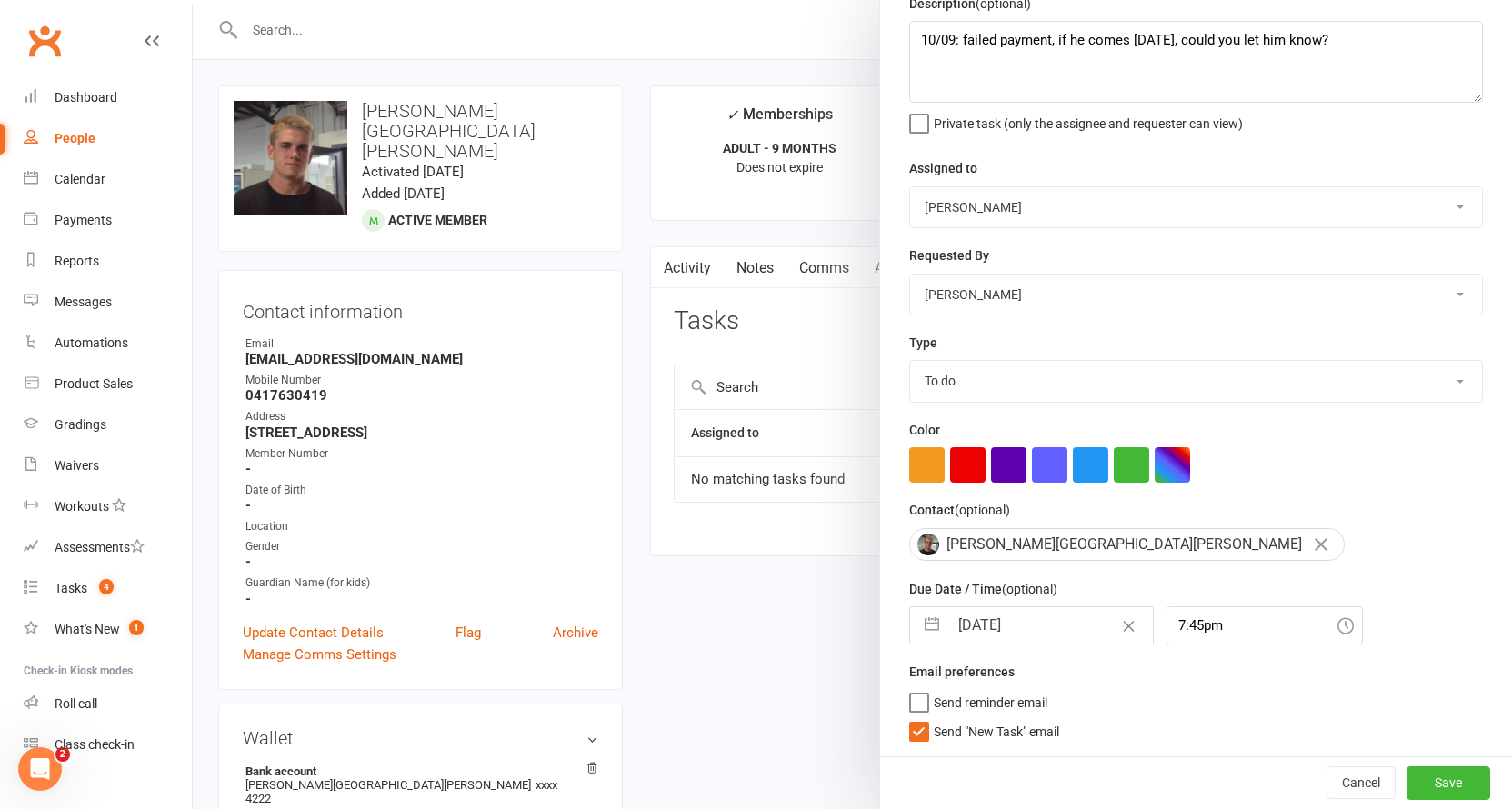
scroll to position [80, 0]
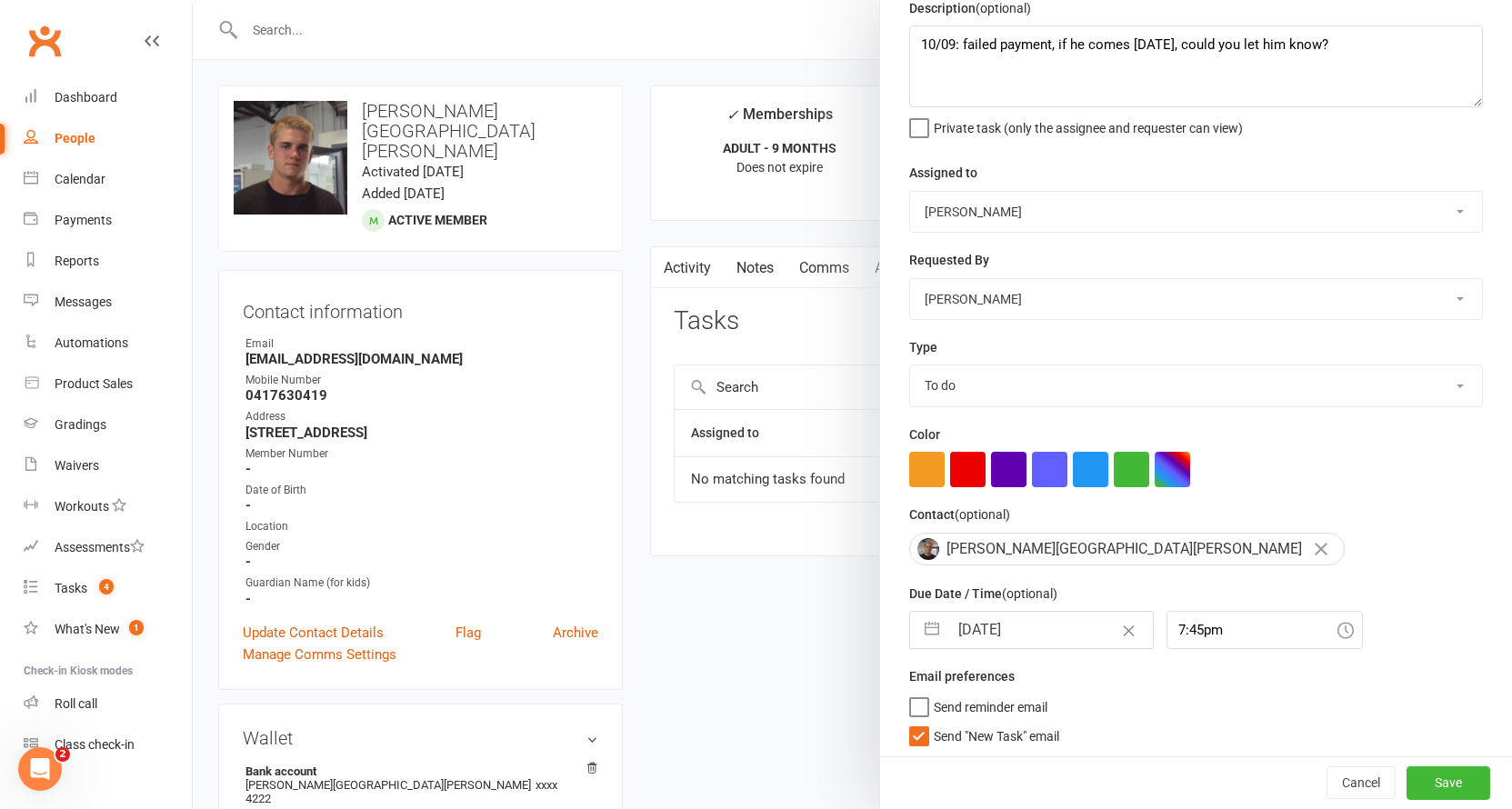
drag, startPoint x: 1440, startPoint y: 790, endPoint x: 953, endPoint y: 599, distance: 523.1
click at [1440, 790] on button "Save" at bounding box center [1448, 783] width 84 height 32
